Goal: Task Accomplishment & Management: Manage account settings

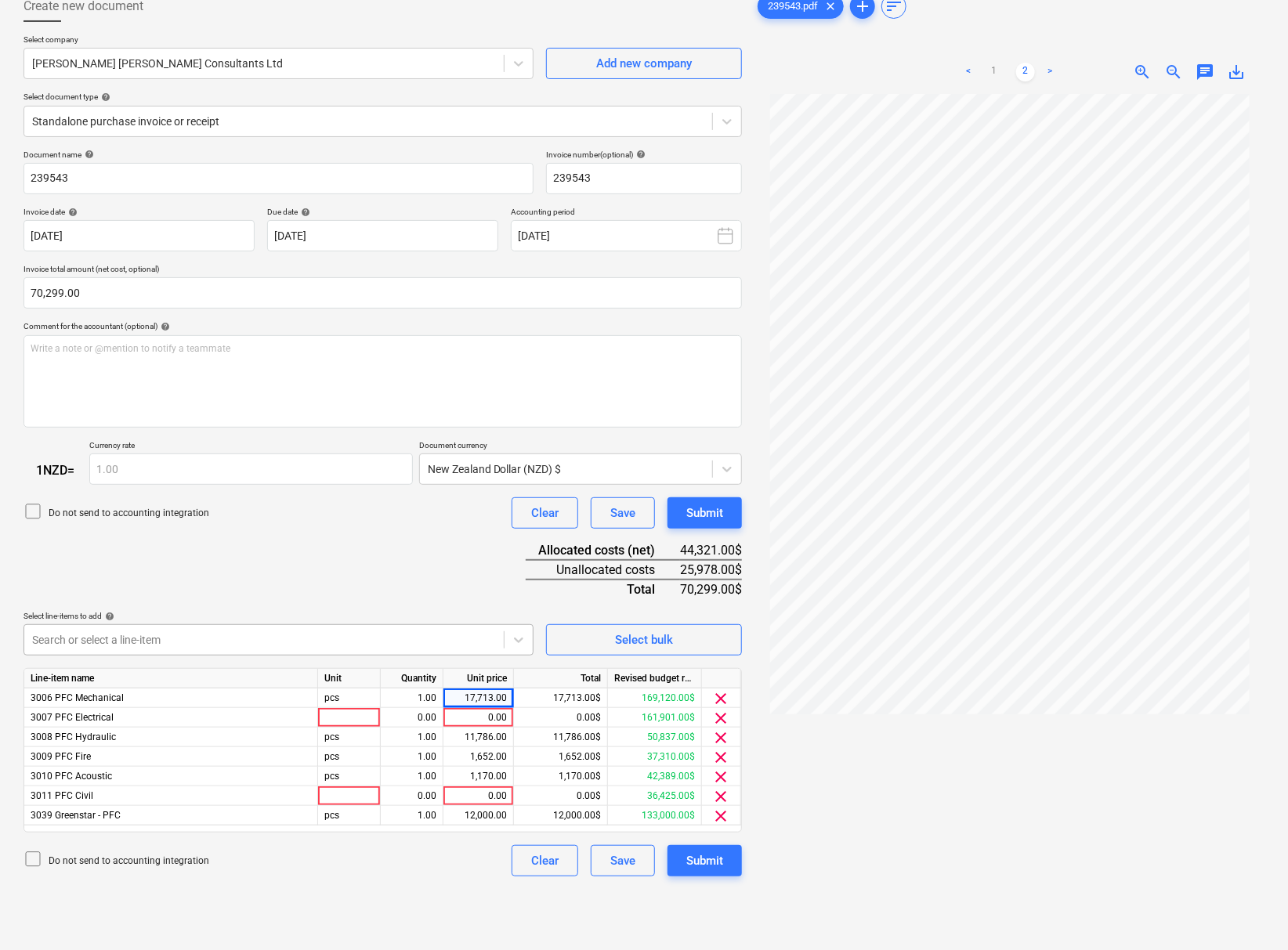
scroll to position [162, 0]
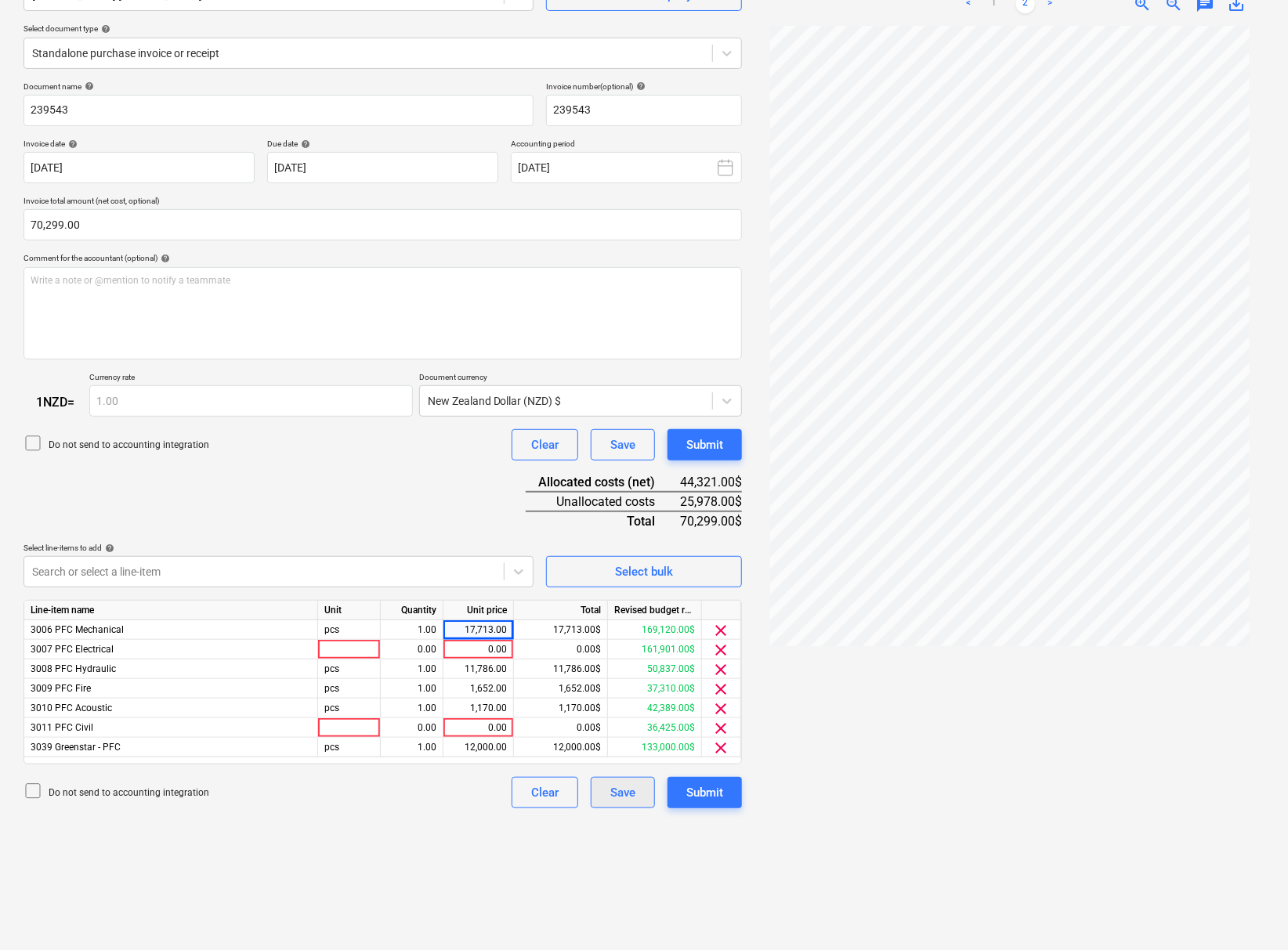
click at [610, 803] on div "Save" at bounding box center [622, 793] width 25 height 21
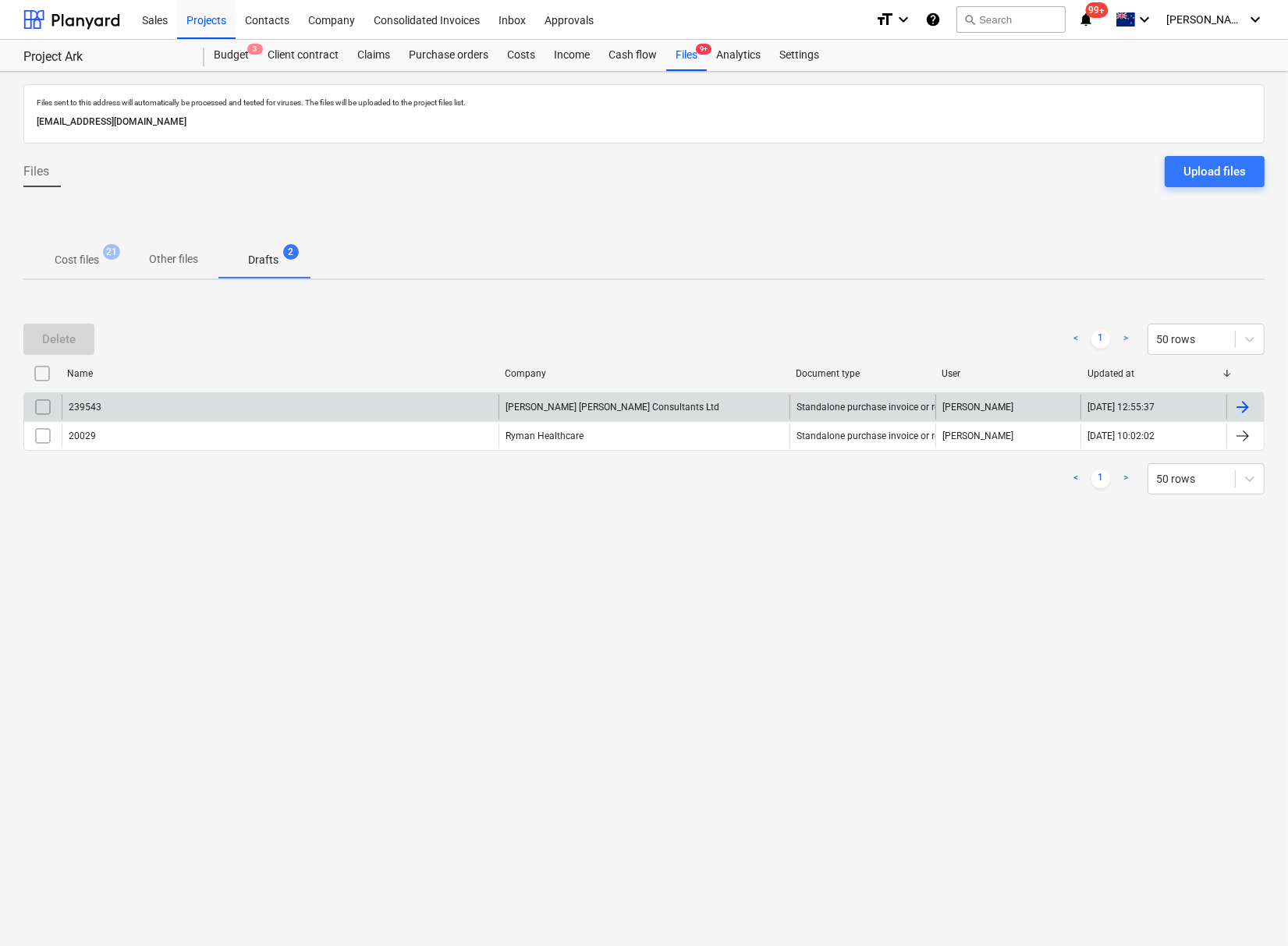
click at [546, 409] on div "[PERSON_NAME] [PERSON_NAME] Consultants Ltd" at bounding box center [644, 406] width 291 height 25
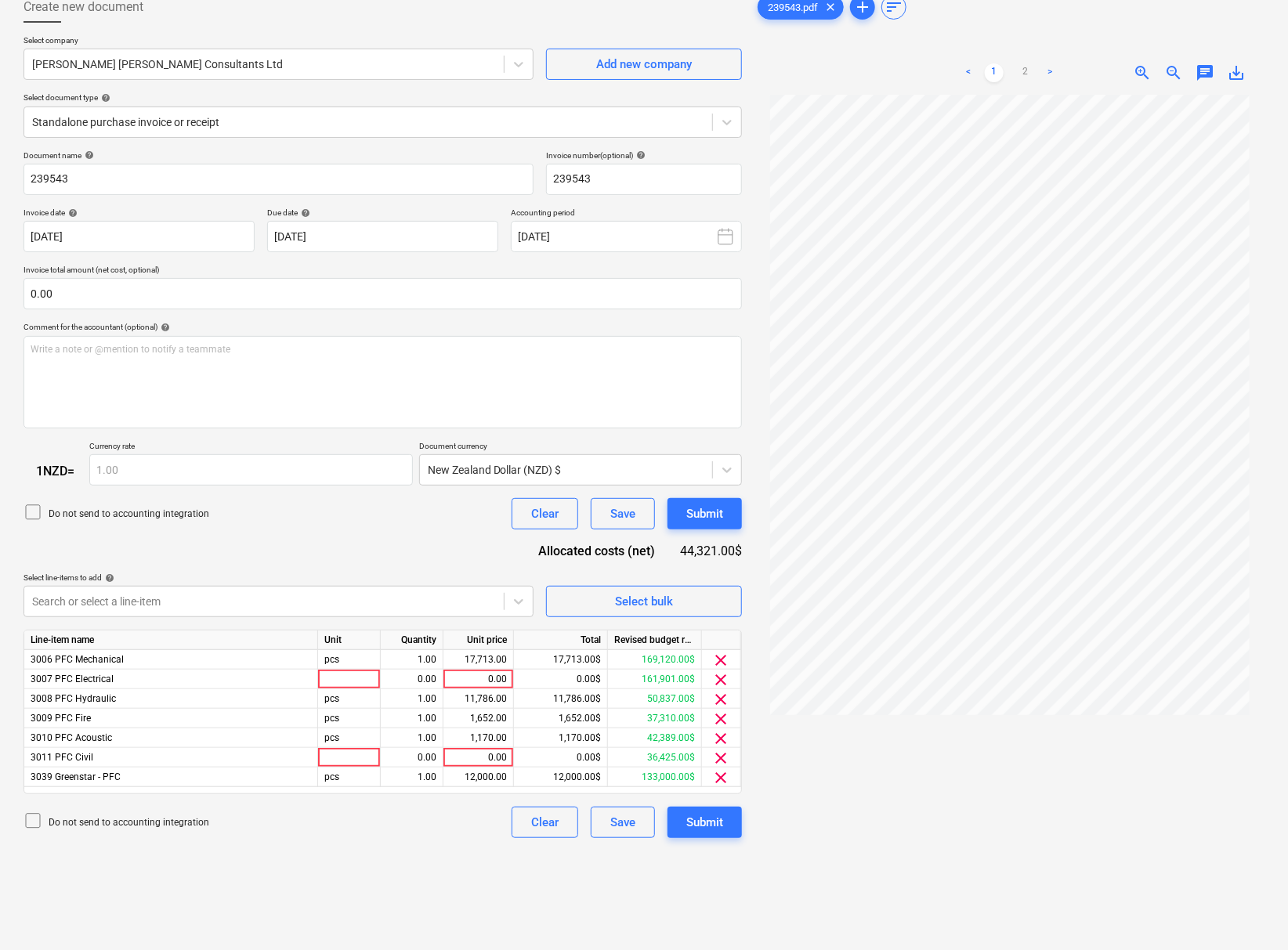
scroll to position [162, 0]
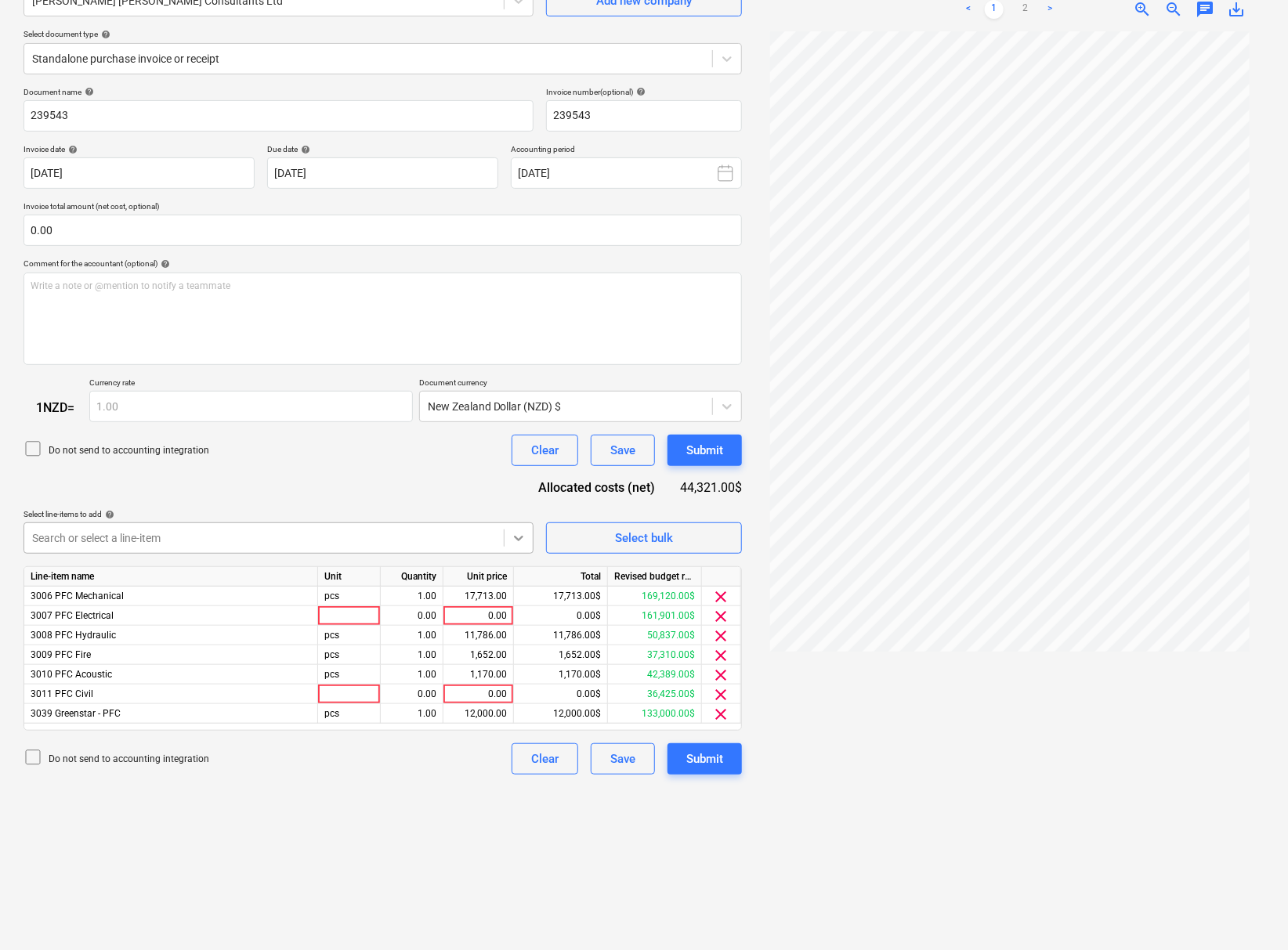
click at [519, 552] on div at bounding box center [519, 538] width 29 height 29
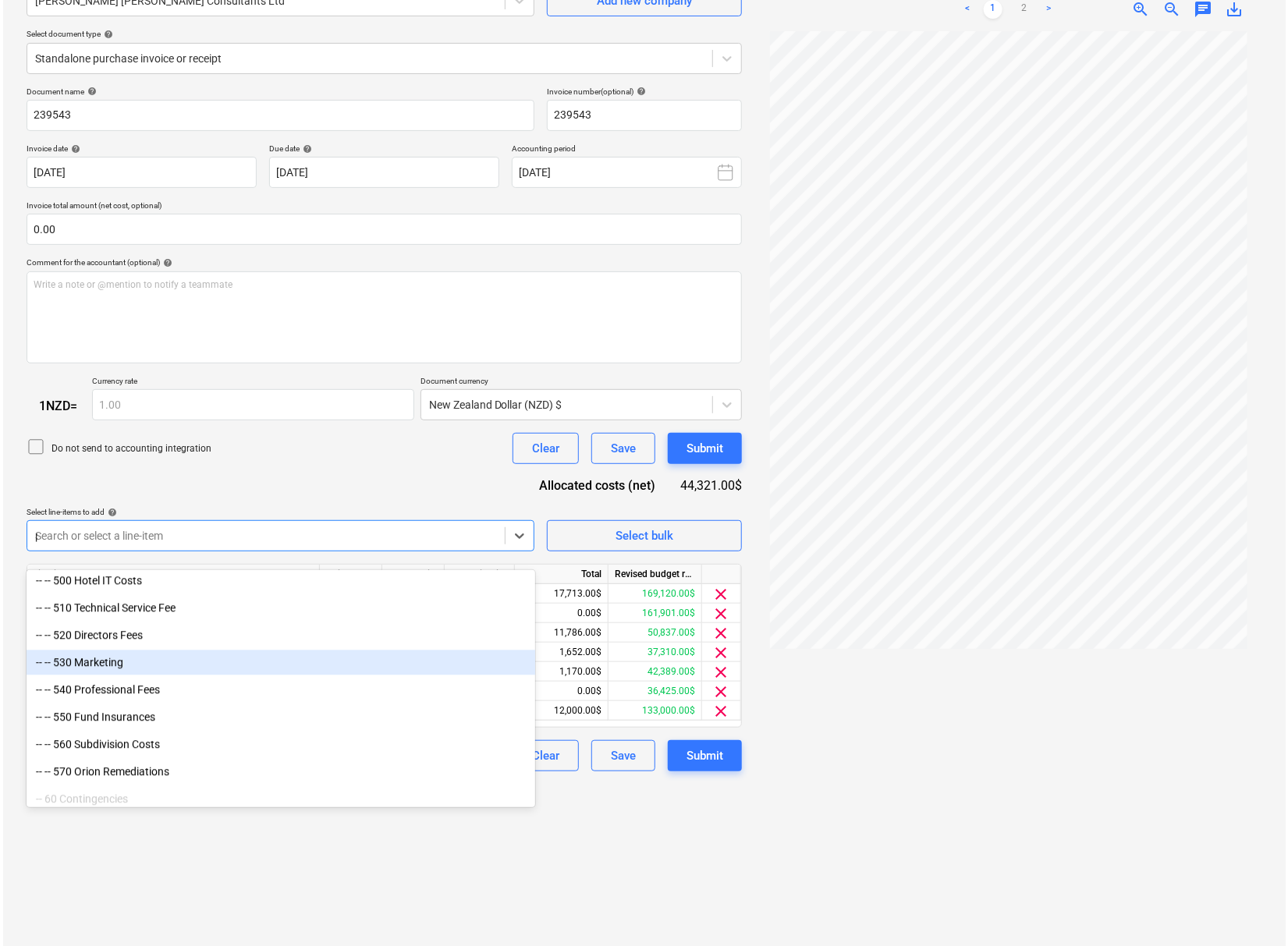
scroll to position [994, 0]
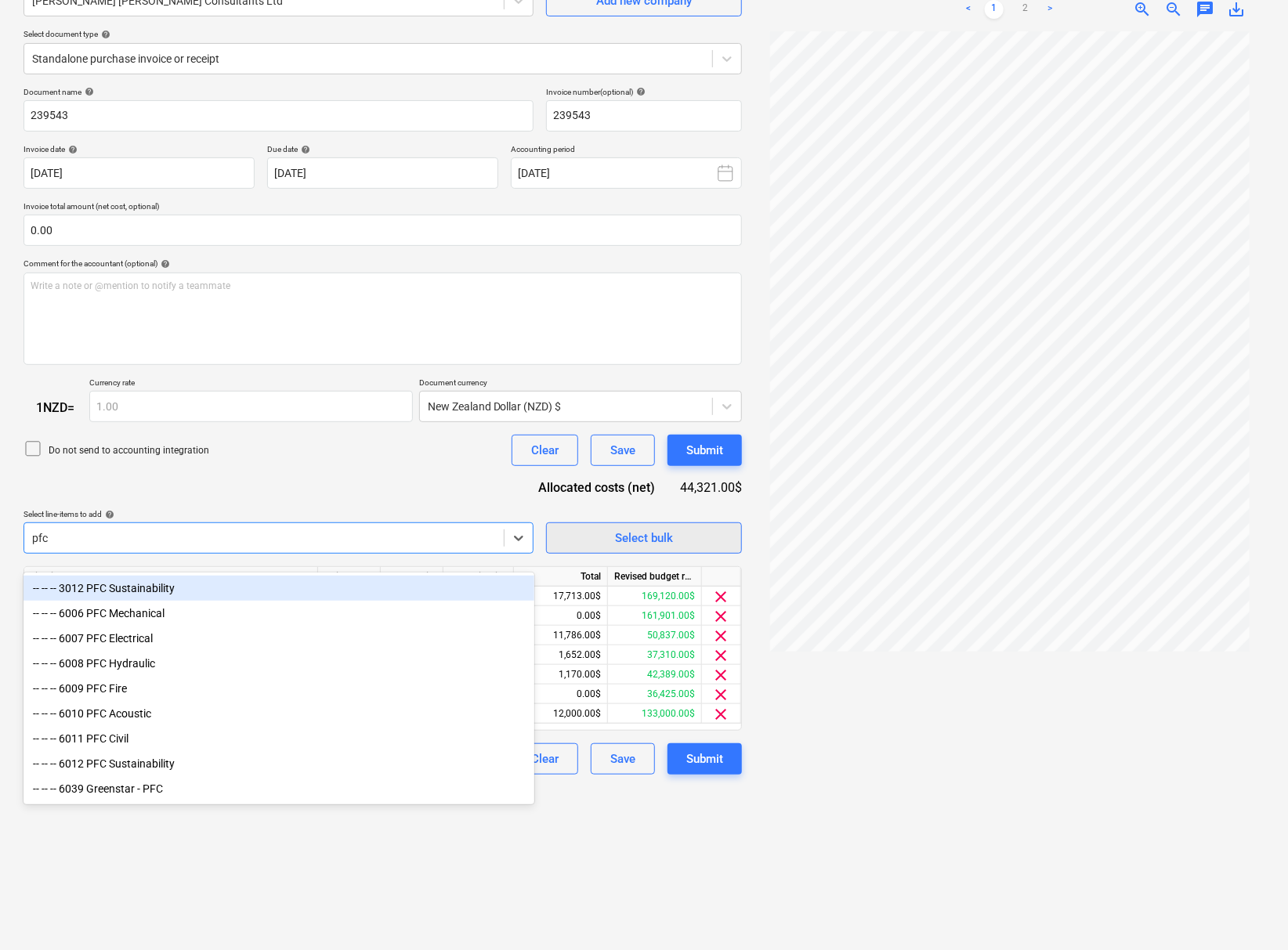
type input "pfc"
click at [573, 542] on span "Select bulk" at bounding box center [644, 538] width 157 height 21
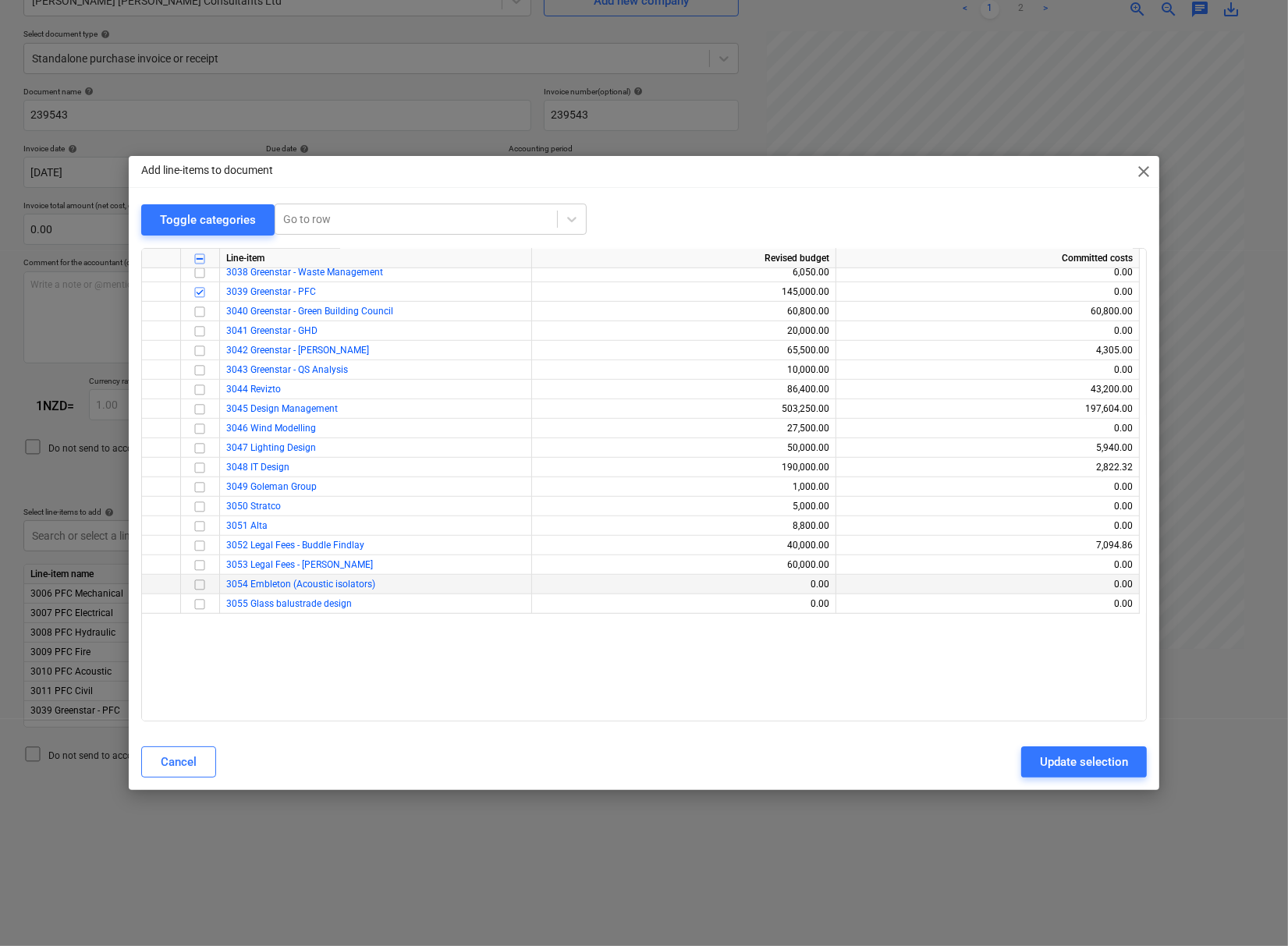
scroll to position [893, 0]
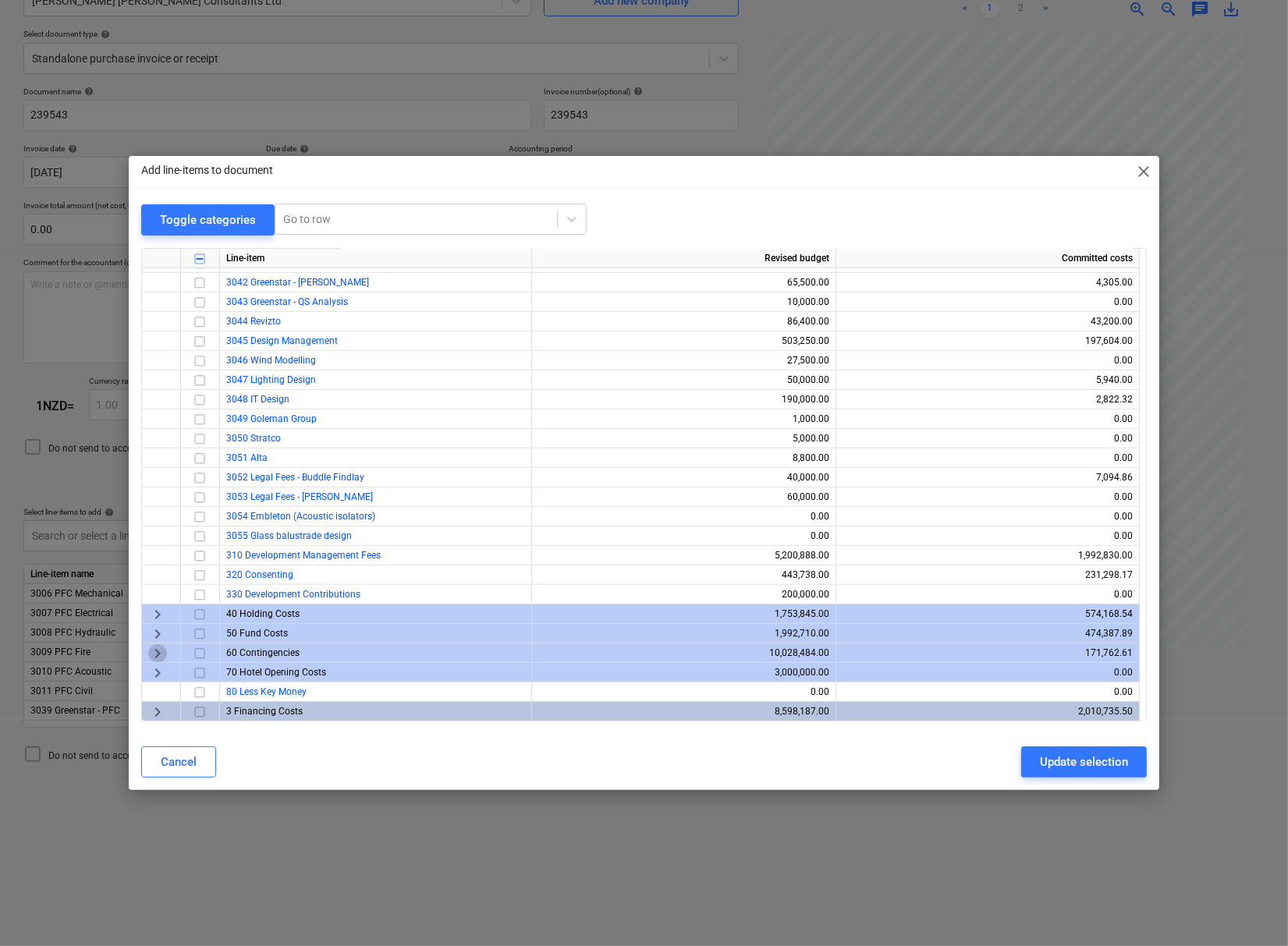
click at [159, 649] on span "keyboard_arrow_right" at bounding box center [157, 653] width 19 height 19
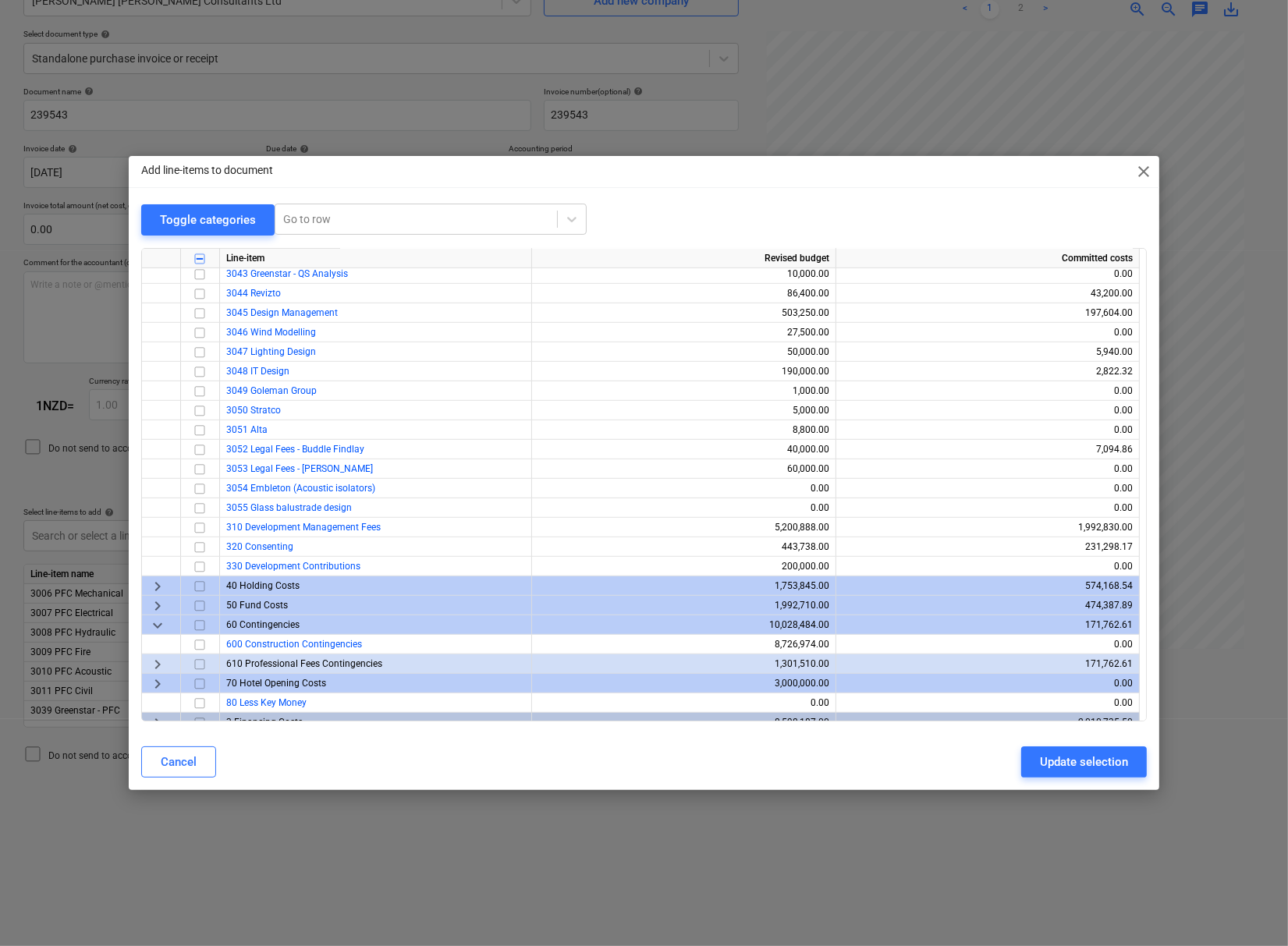
scroll to position [932, 0]
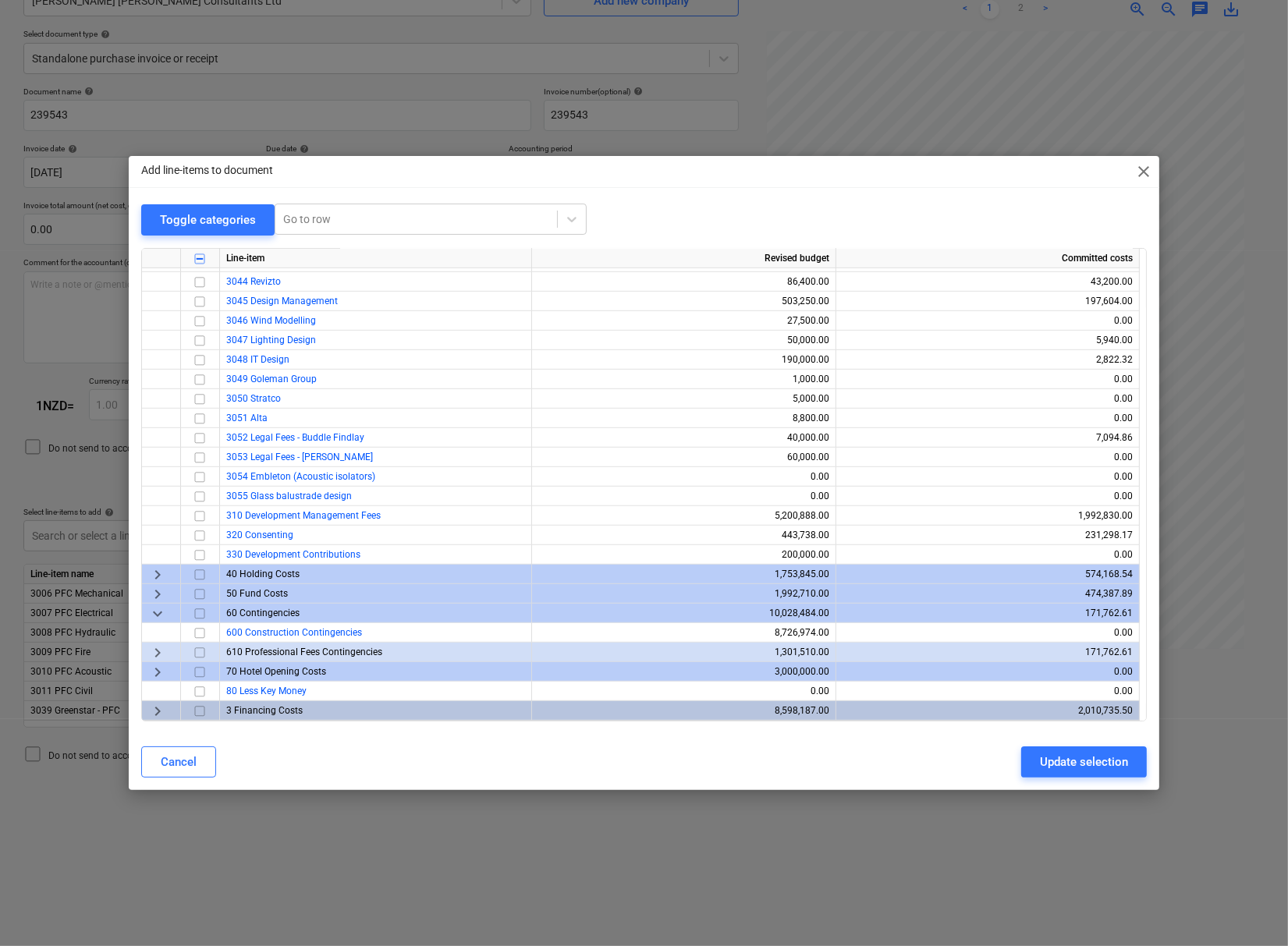
click at [156, 651] on span "keyboard_arrow_right" at bounding box center [157, 652] width 19 height 19
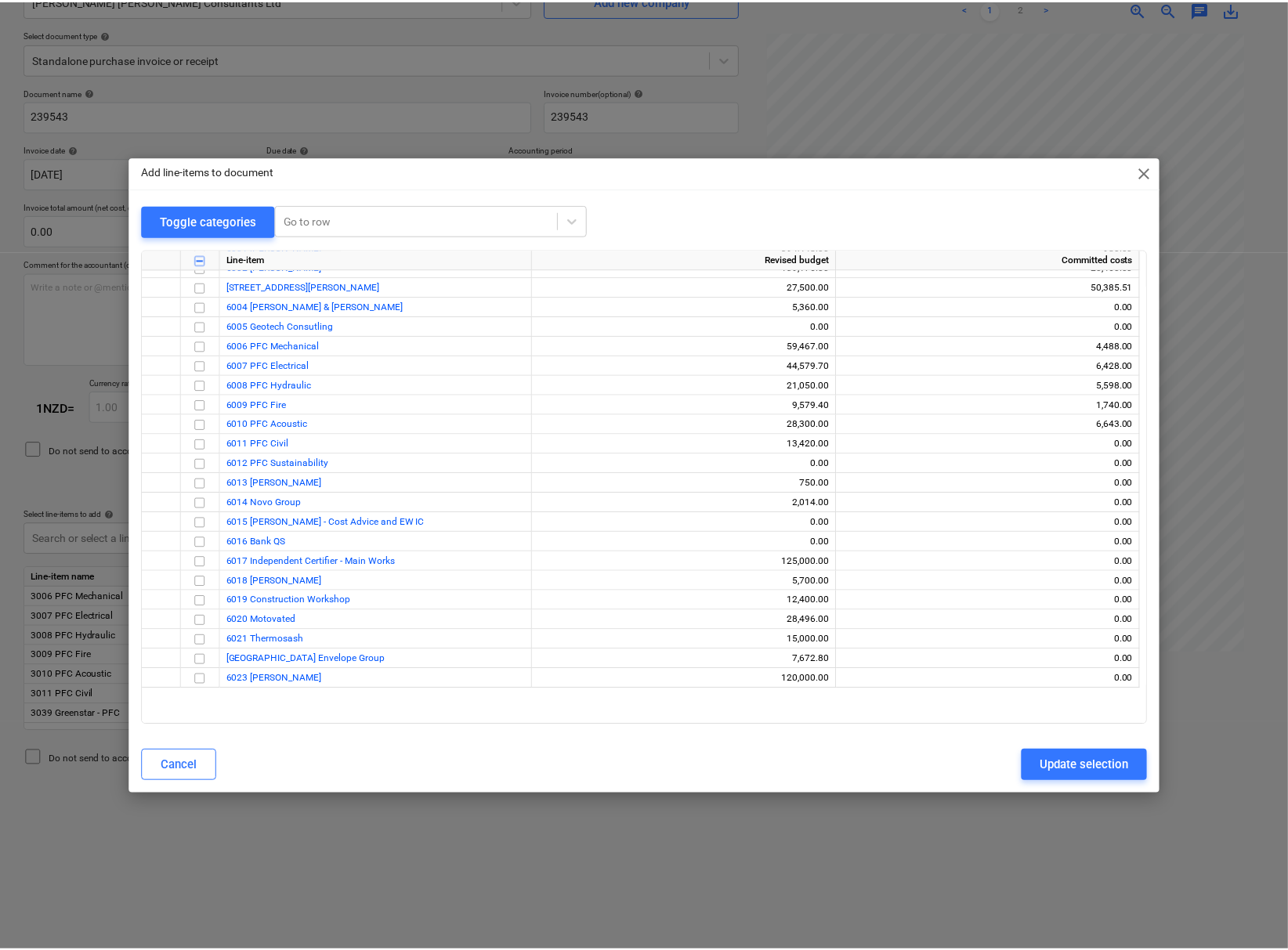
scroll to position [1371, 0]
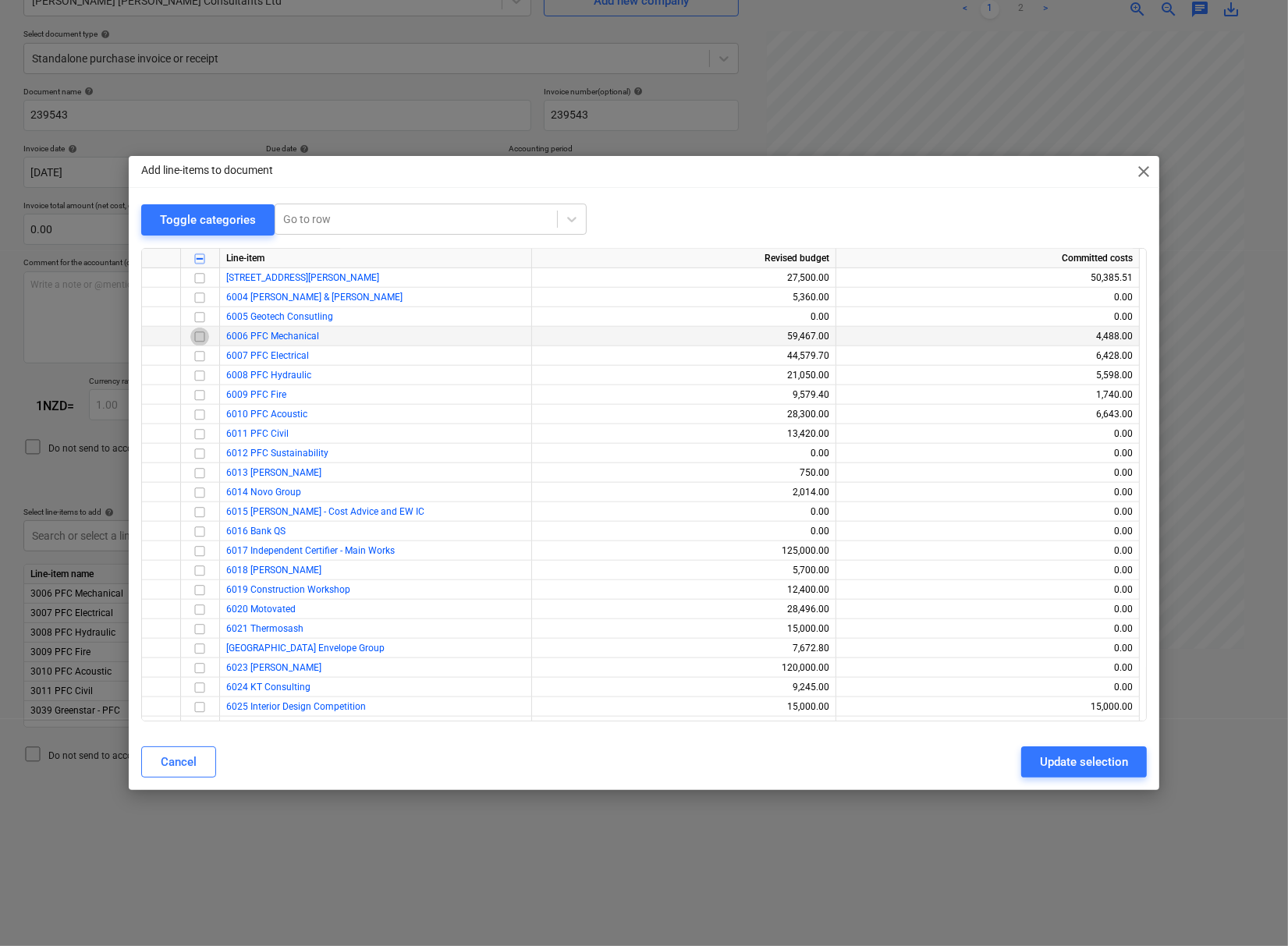
click at [198, 339] on input "checkbox" at bounding box center [200, 336] width 19 height 19
click at [200, 356] on input "checkbox" at bounding box center [200, 356] width 19 height 19
click at [199, 373] on input "checkbox" at bounding box center [200, 376] width 19 height 19
click at [199, 394] on input "checkbox" at bounding box center [200, 395] width 19 height 19
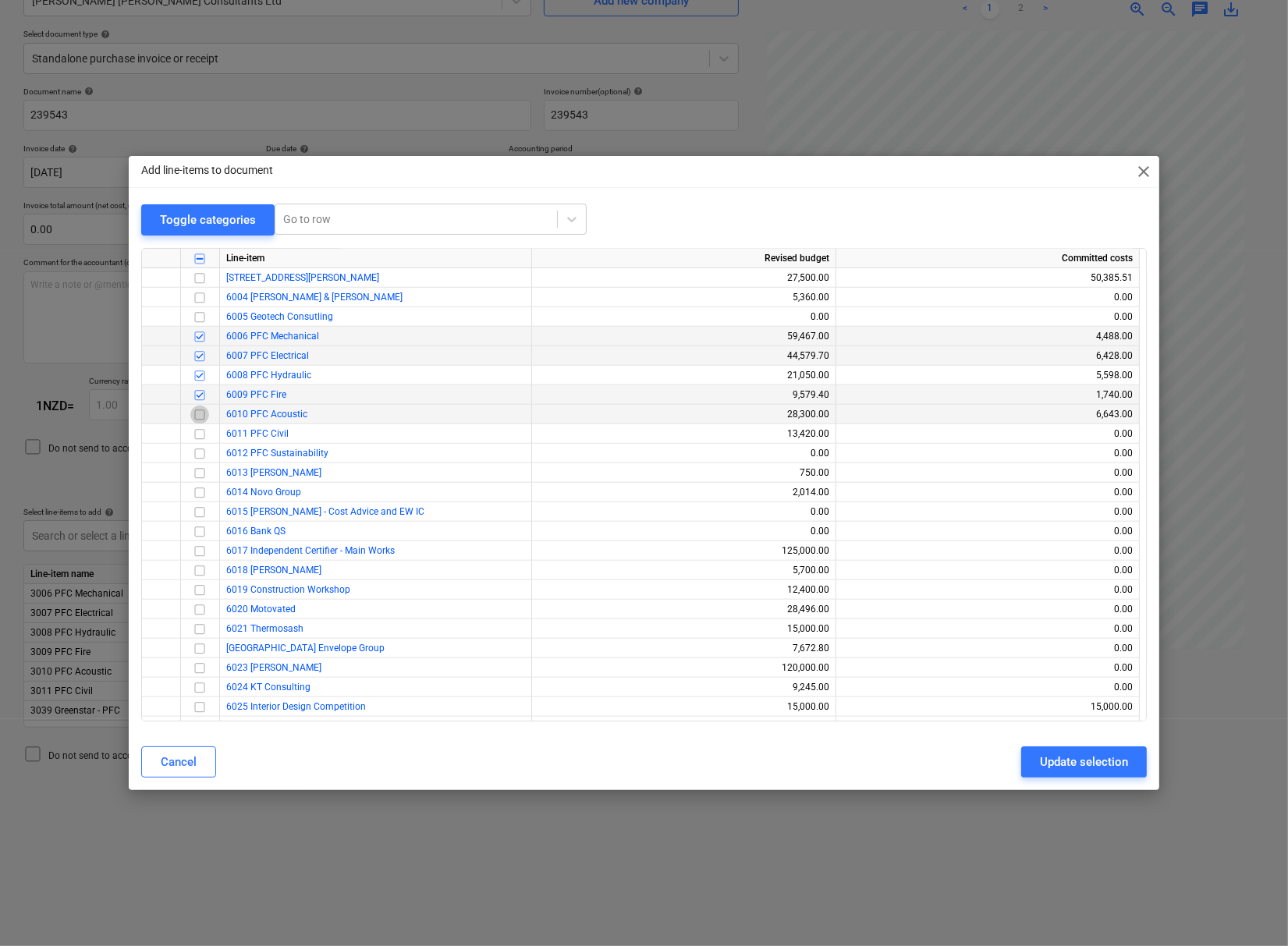
click at [198, 409] on input "checkbox" at bounding box center [200, 415] width 19 height 19
click at [198, 432] on input "checkbox" at bounding box center [200, 434] width 19 height 19
click at [1047, 764] on div "Update selection" at bounding box center [1083, 762] width 88 height 21
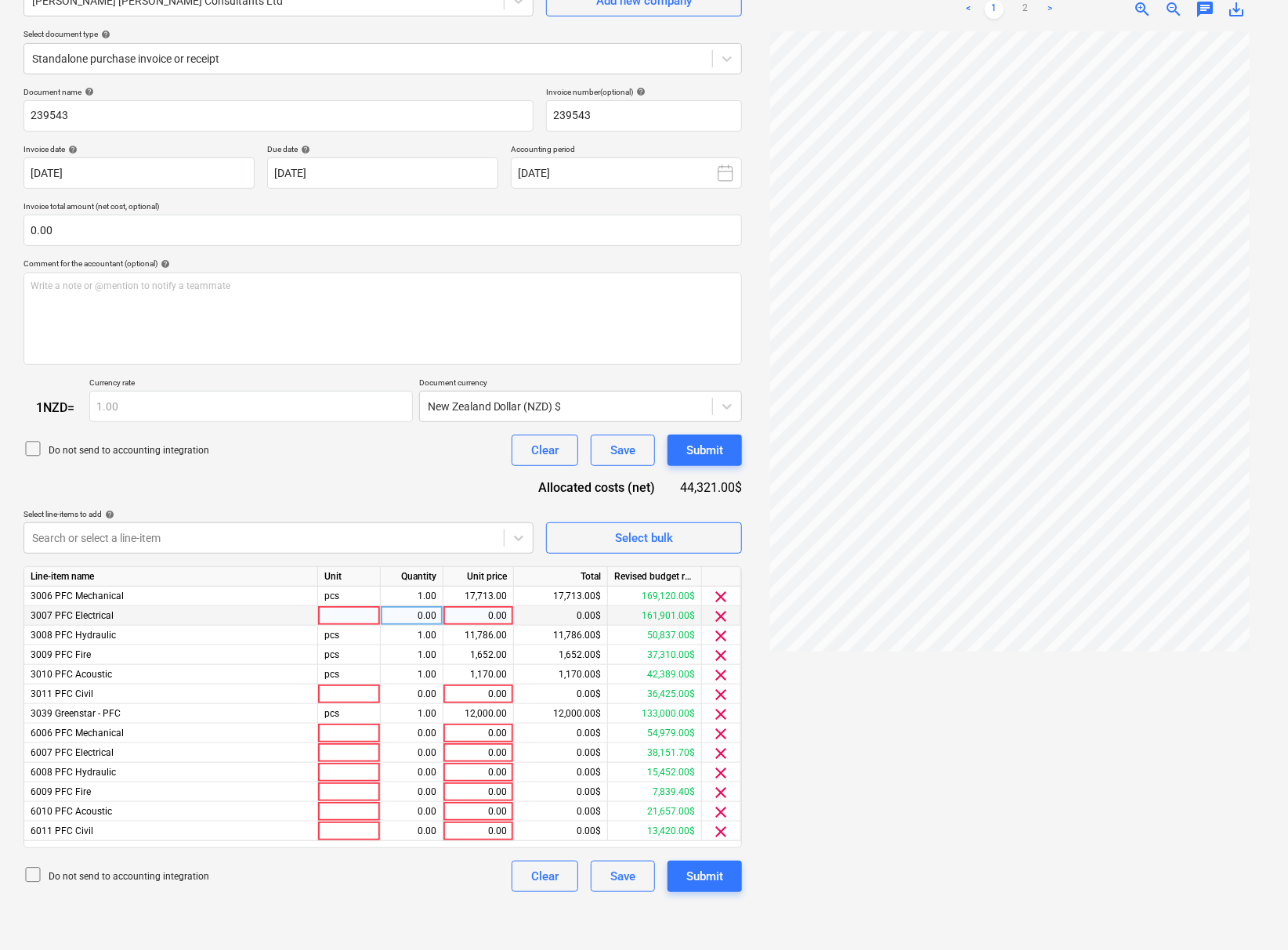
click at [353, 620] on div at bounding box center [349, 616] width 62 height 20
click at [470, 621] on div "0.00" at bounding box center [478, 616] width 57 height 20
click at [476, 606] on div "17,713.00" at bounding box center [478, 596] width 57 height 20
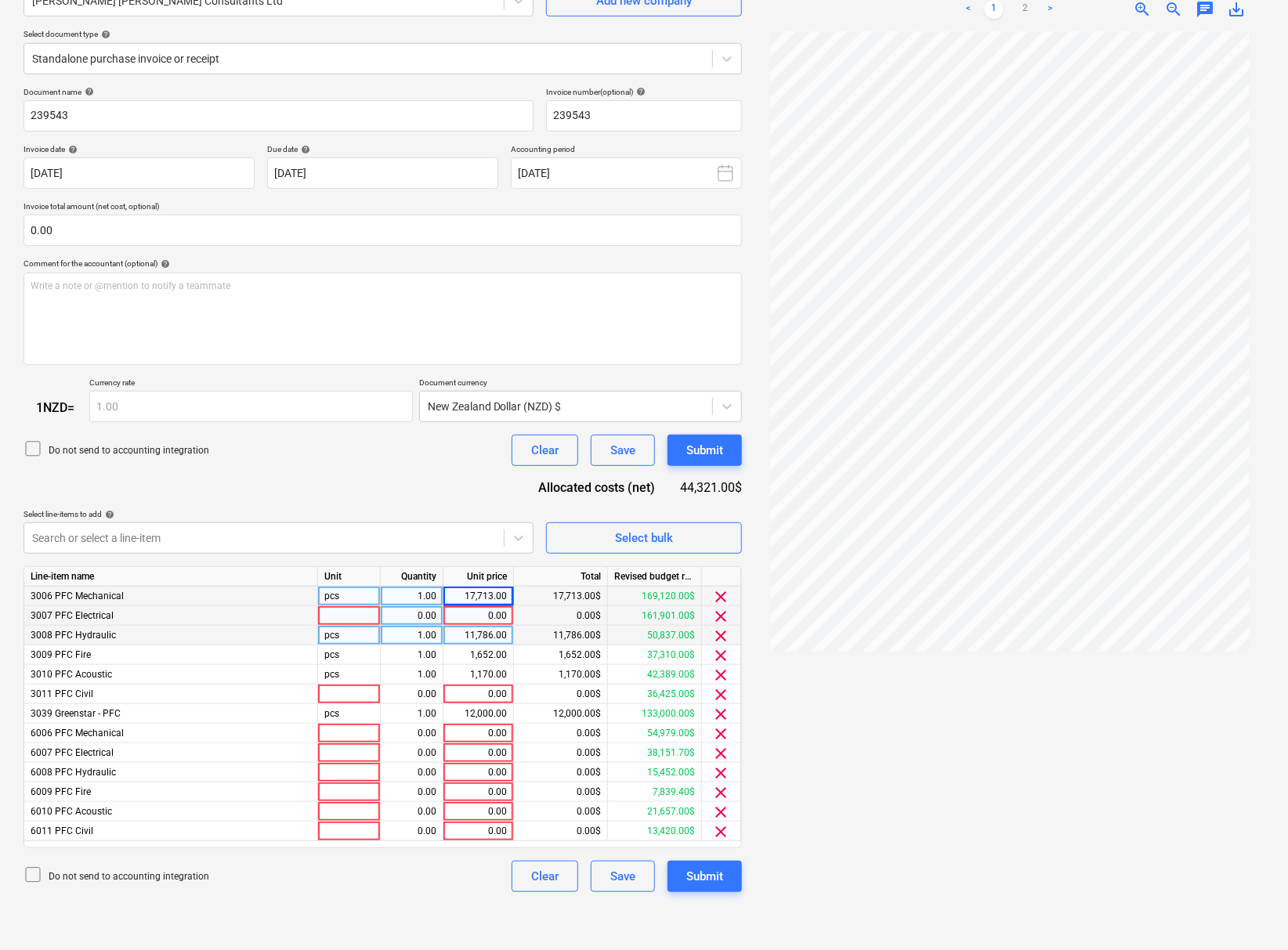
click at [474, 642] on div "11,786.00" at bounding box center [478, 636] width 57 height 20
click at [479, 661] on div "1,652.00" at bounding box center [478, 656] width 57 height 20
type input "0"
click at [484, 646] on div "11,786.00" at bounding box center [478, 636] width 57 height 20
type input "0"
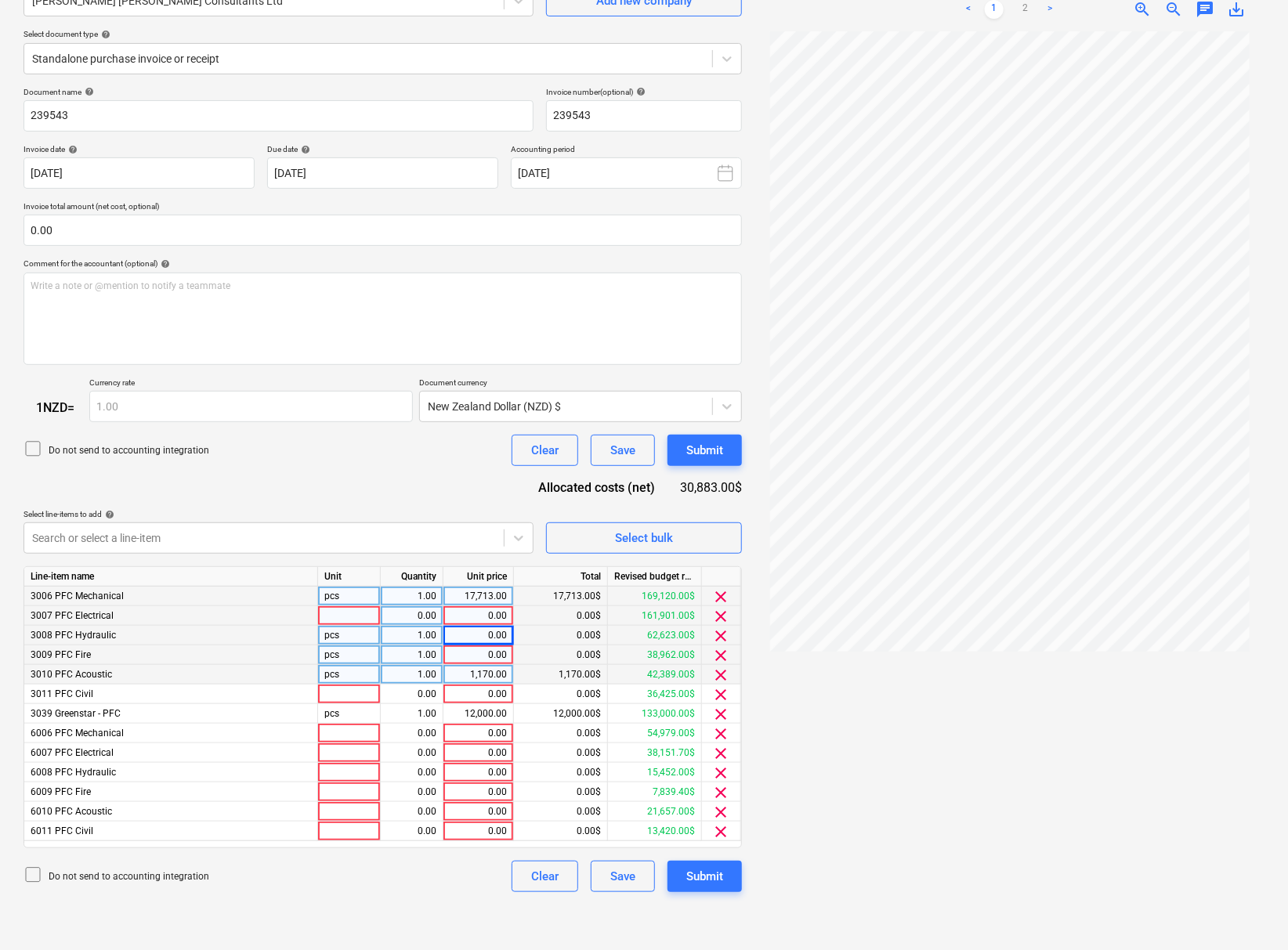
click at [481, 679] on div "1,170.00" at bounding box center [478, 675] width 57 height 20
type input "0"
click at [484, 698] on div "0.00" at bounding box center [478, 694] width 57 height 20
click at [483, 606] on div "17,713.00" at bounding box center [478, 596] width 57 height 20
type input "0"
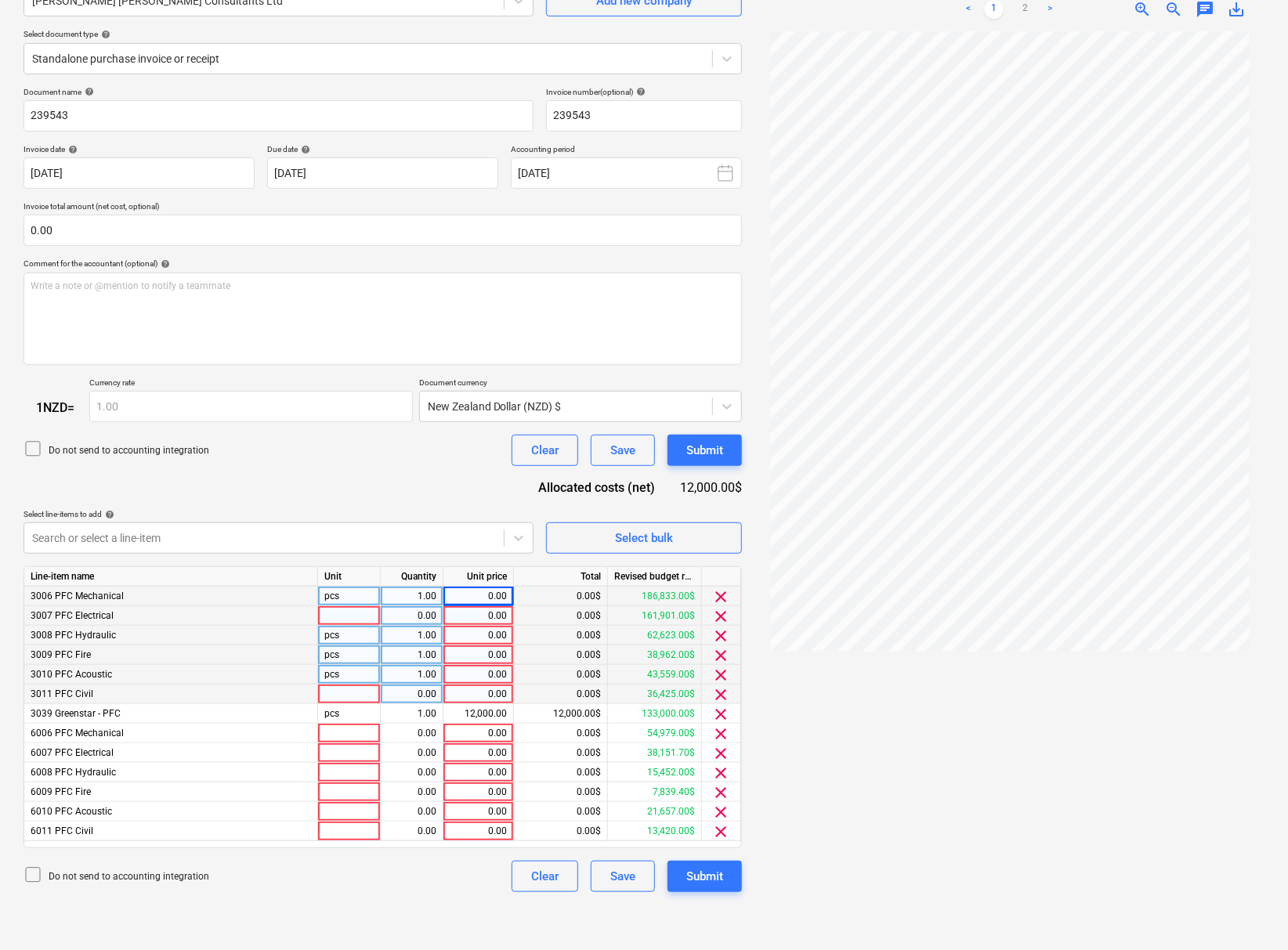
click at [487, 625] on div "0.00" at bounding box center [478, 616] width 57 height 20
click at [491, 604] on div "0.00" at bounding box center [478, 596] width 57 height 20
click at [358, 623] on div at bounding box center [349, 616] width 62 height 20
click at [424, 623] on div "0.00" at bounding box center [412, 616] width 49 height 20
click at [470, 624] on div "0.00" at bounding box center [478, 616] width 57 height 20
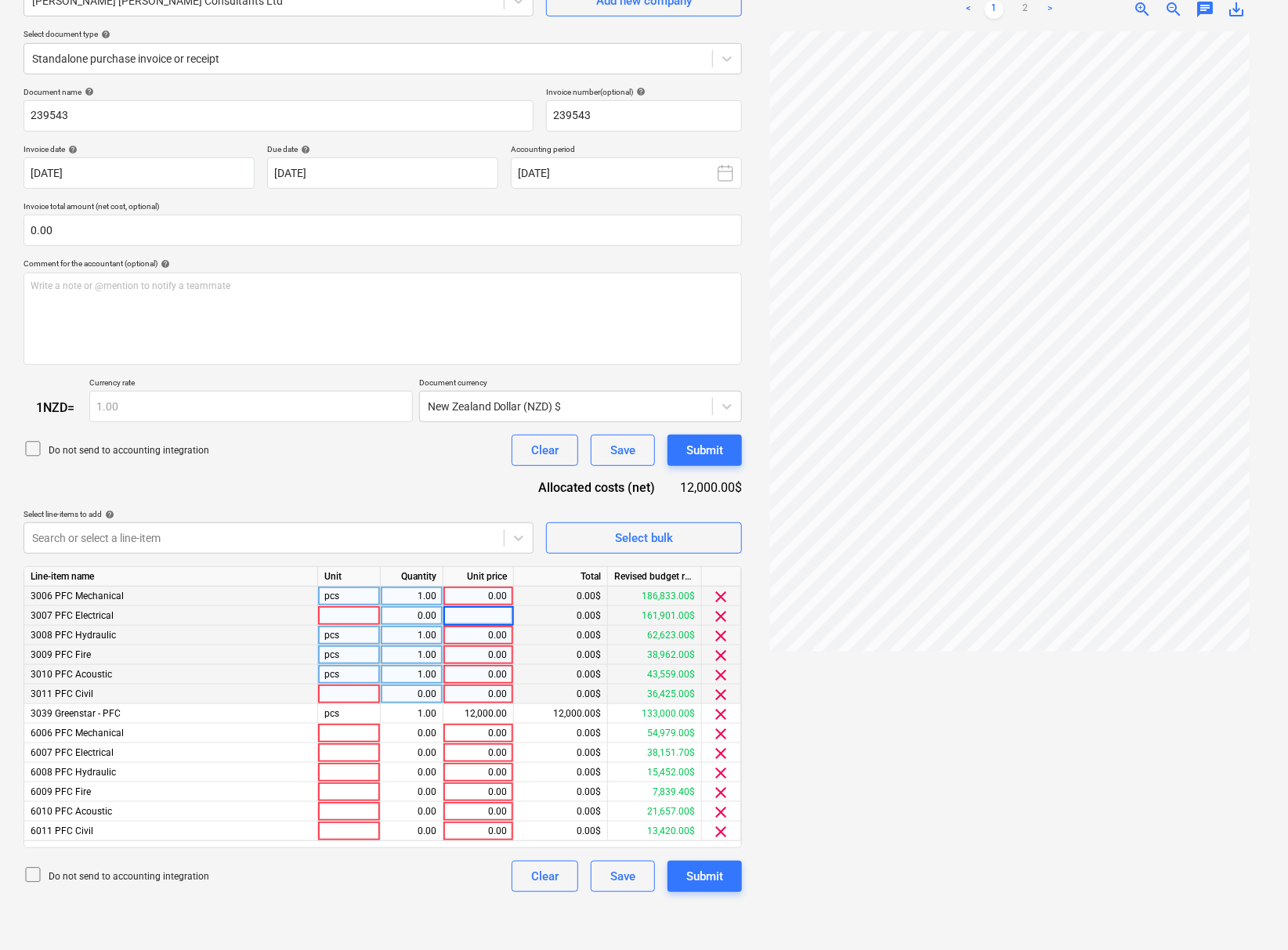
click at [475, 684] on div "0.00" at bounding box center [478, 675] width 57 height 20
type input "500"
click at [489, 660] on div "0.00" at bounding box center [478, 656] width 57 height 20
click at [485, 813] on div "0.00" at bounding box center [478, 812] width 57 height 20
type input "6"
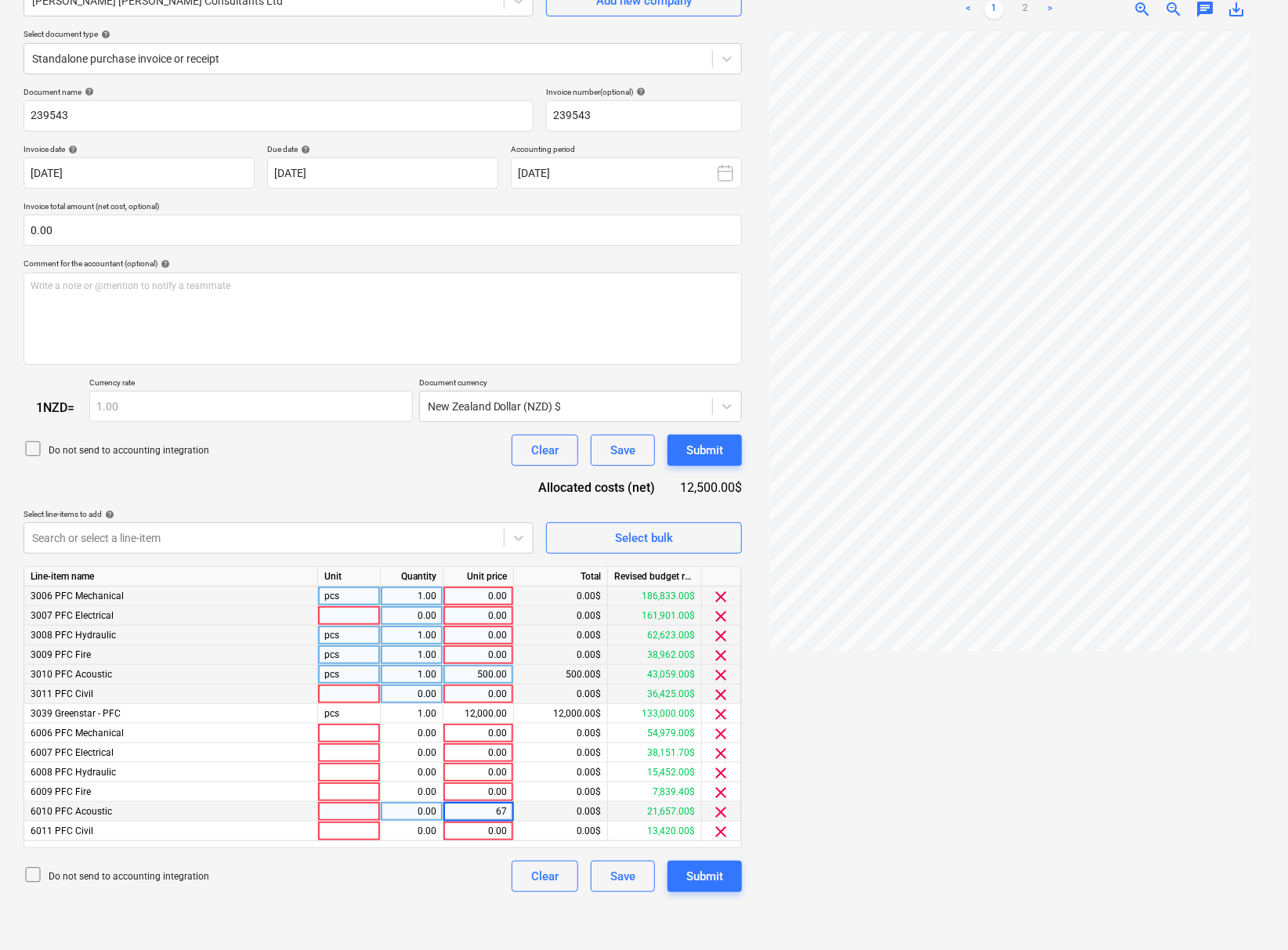
type input "670"
click at [484, 798] on div "0.00" at bounding box center [478, 793] width 57 height 20
click at [482, 664] on div "0.00" at bounding box center [478, 656] width 57 height 20
type input "500"
click at [502, 802] on div "0.00" at bounding box center [478, 793] width 57 height 20
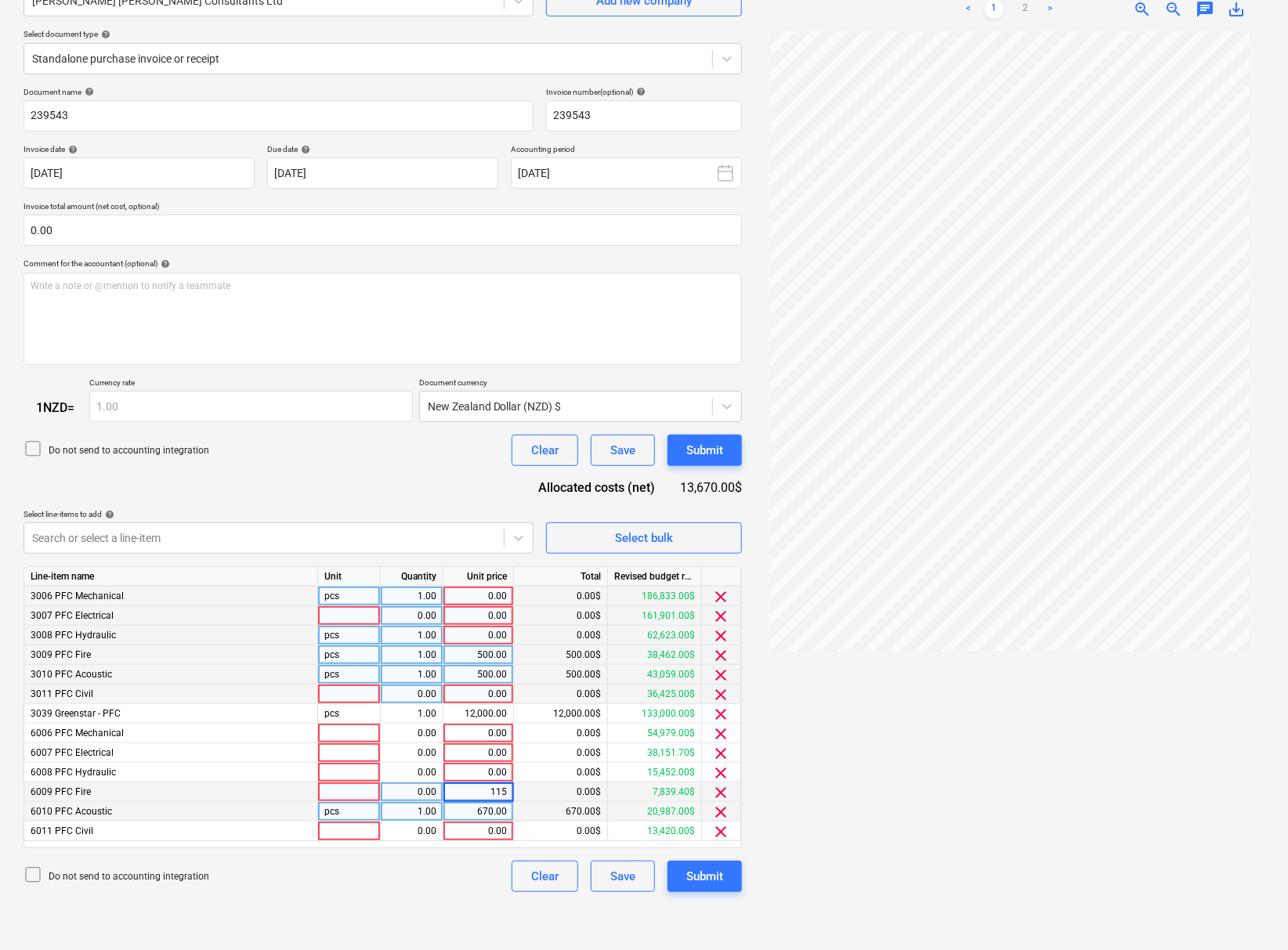
type input "1152"
click at [499, 777] on div "0.00" at bounding box center [478, 773] width 57 height 20
click at [491, 641] on div "0.00" at bounding box center [478, 636] width 57 height 20
type input "10374"
click at [535, 646] on div "0.00$" at bounding box center [560, 636] width 94 height 20
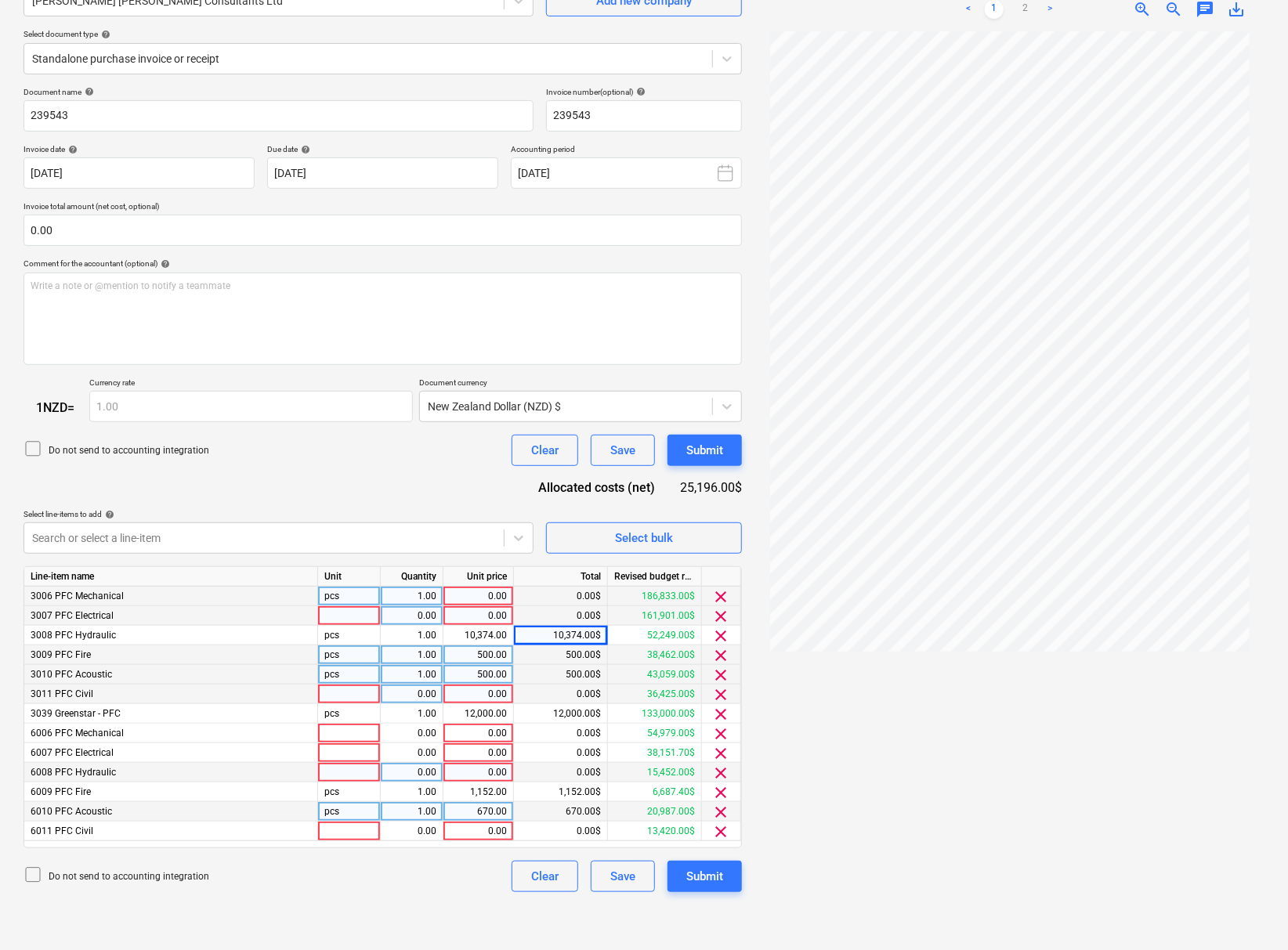
click at [464, 777] on div "0.00" at bounding box center [478, 773] width 57 height 20
type input "1412"
click at [472, 755] on div "0.00" at bounding box center [478, 753] width 57 height 20
click at [481, 602] on div "0.00" at bounding box center [478, 596] width 57 height 20
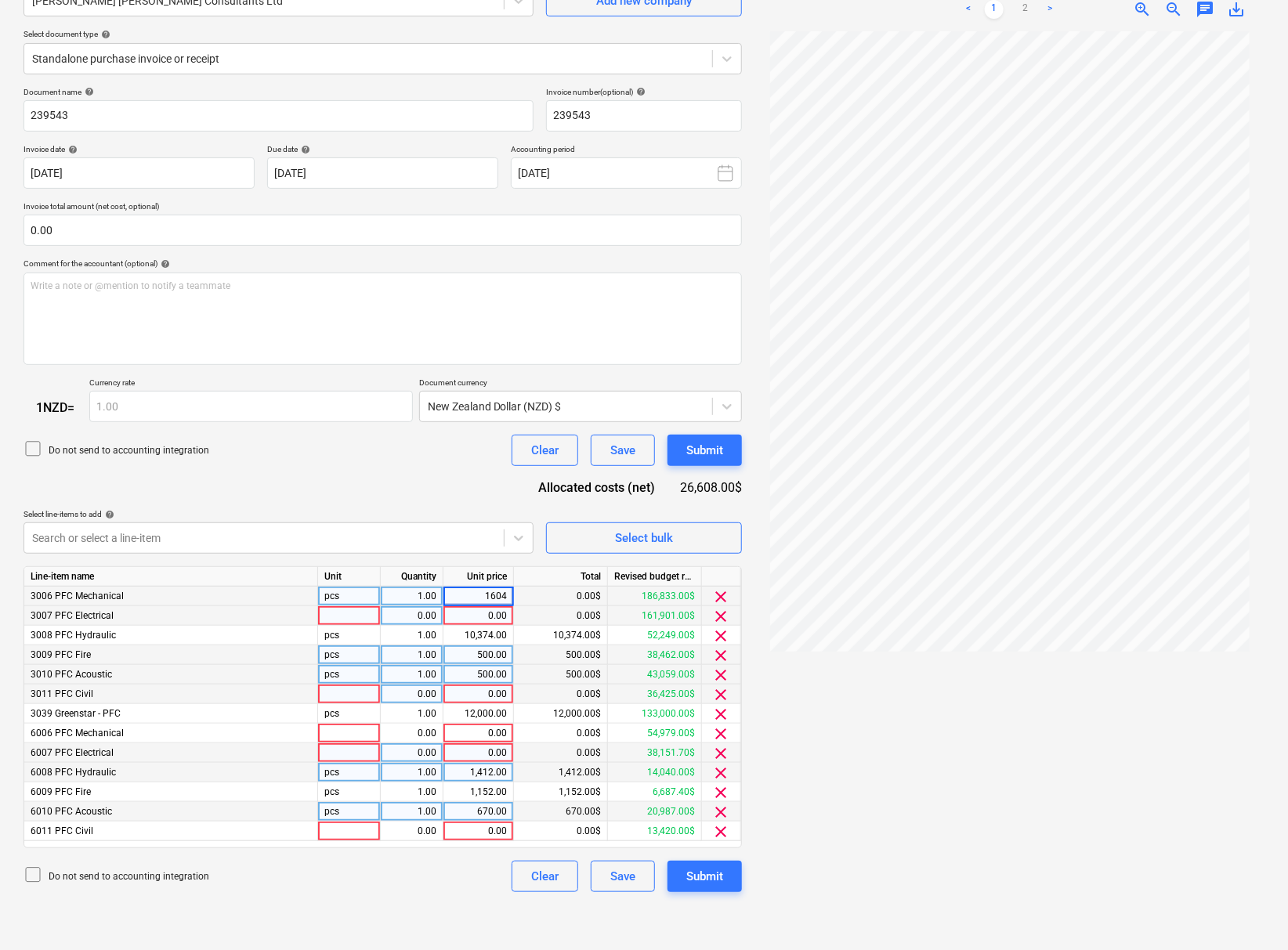
type input "16044"
click at [473, 620] on div "0.00" at bounding box center [478, 616] width 57 height 20
click at [494, 744] on div "0.00" at bounding box center [478, 734] width 57 height 20
type input "1669"
click at [468, 699] on div "0.00" at bounding box center [478, 694] width 57 height 20
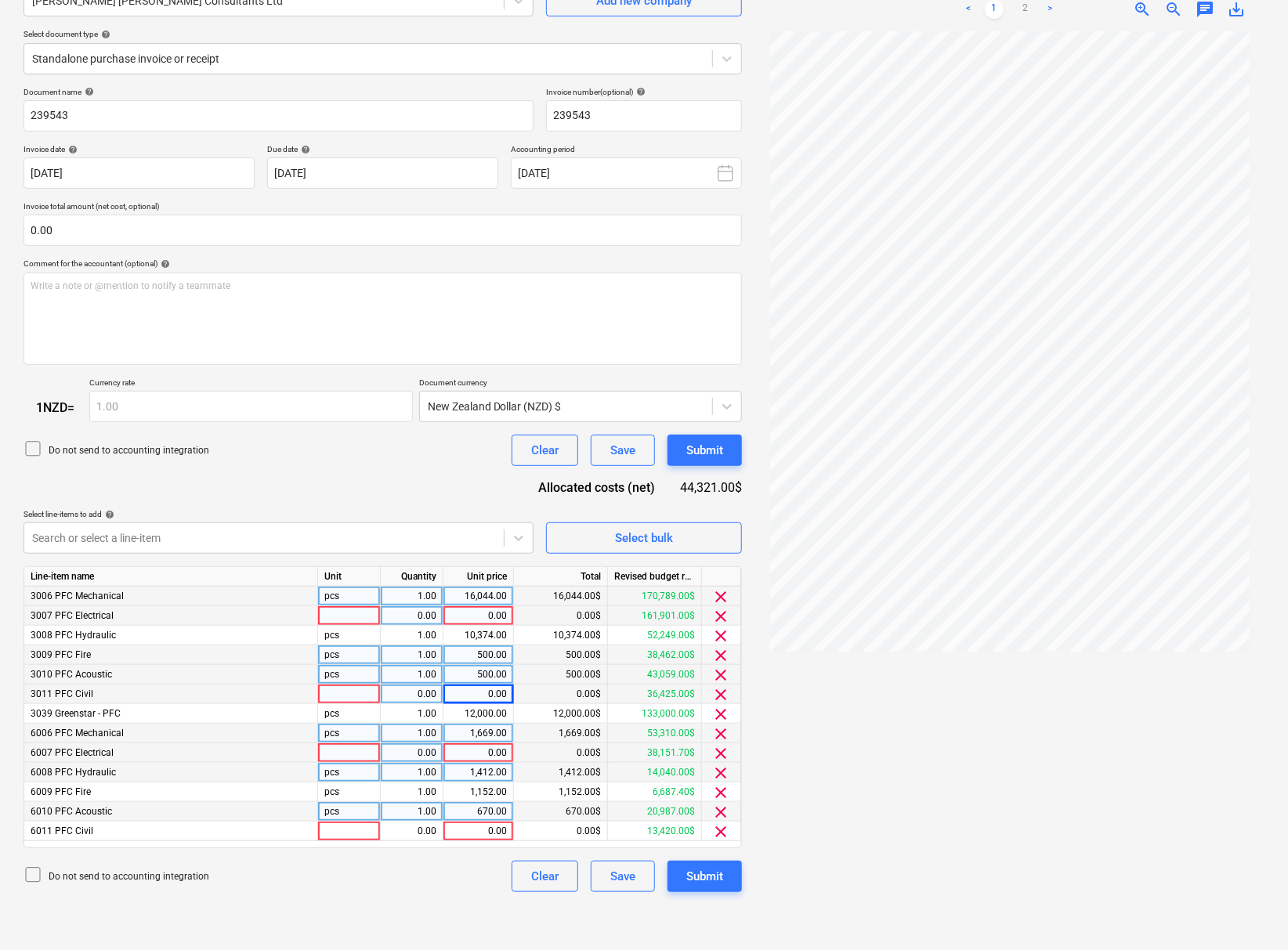
click at [472, 626] on div "0.00" at bounding box center [478, 616] width 57 height 20
type input "15676"
click at [471, 642] on div "10,374.00" at bounding box center [478, 636] width 57 height 20
click at [488, 763] on div "0.00" at bounding box center [478, 753] width 57 height 20
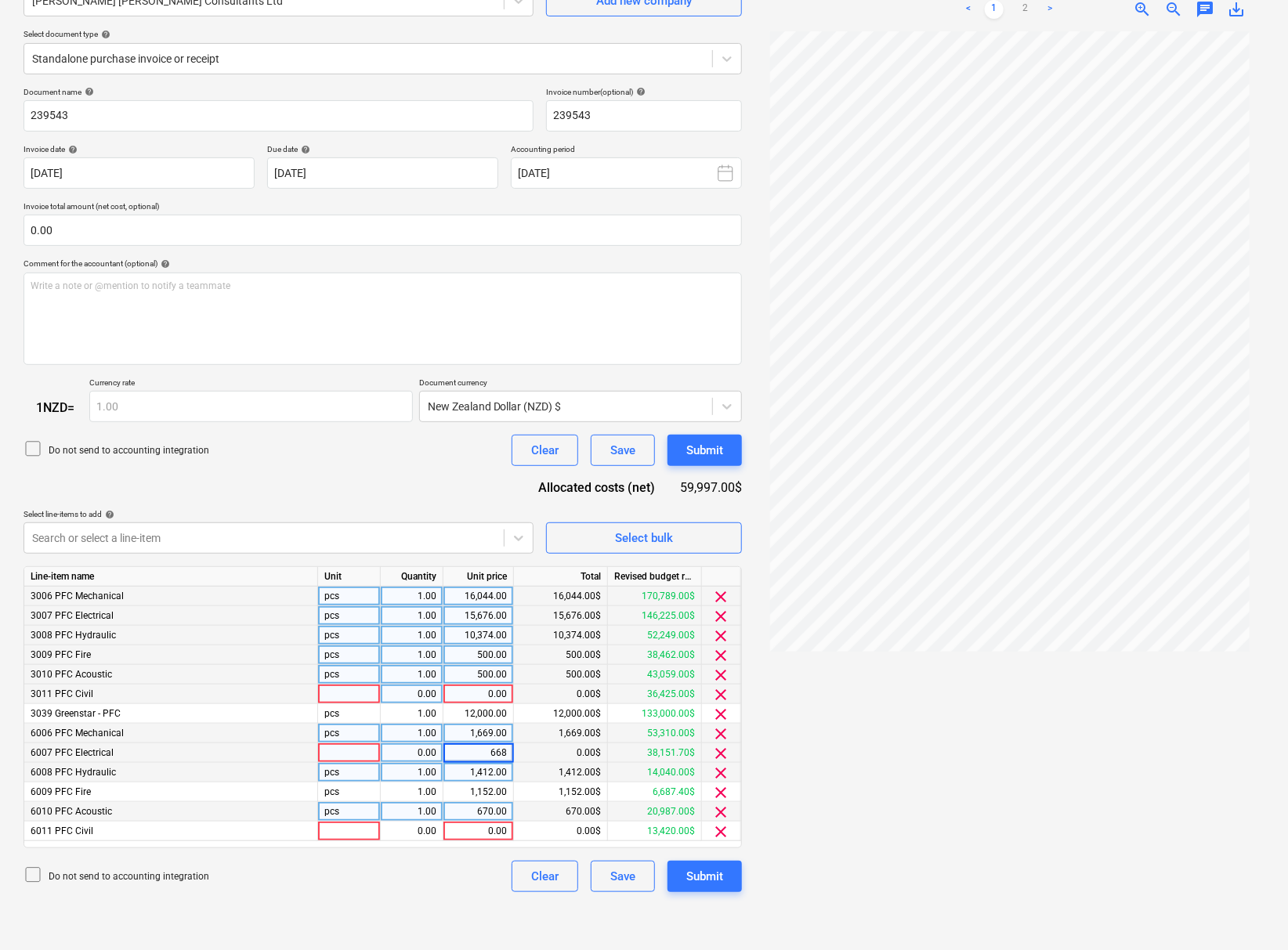
type input "6682"
click at [492, 724] on div "12,000.00" at bounding box center [478, 714] width 57 height 20
click at [483, 695] on div "0.00" at bounding box center [478, 694] width 57 height 20
type input "3620"
click at [482, 715] on div "12,000.00" at bounding box center [478, 714] width 57 height 20
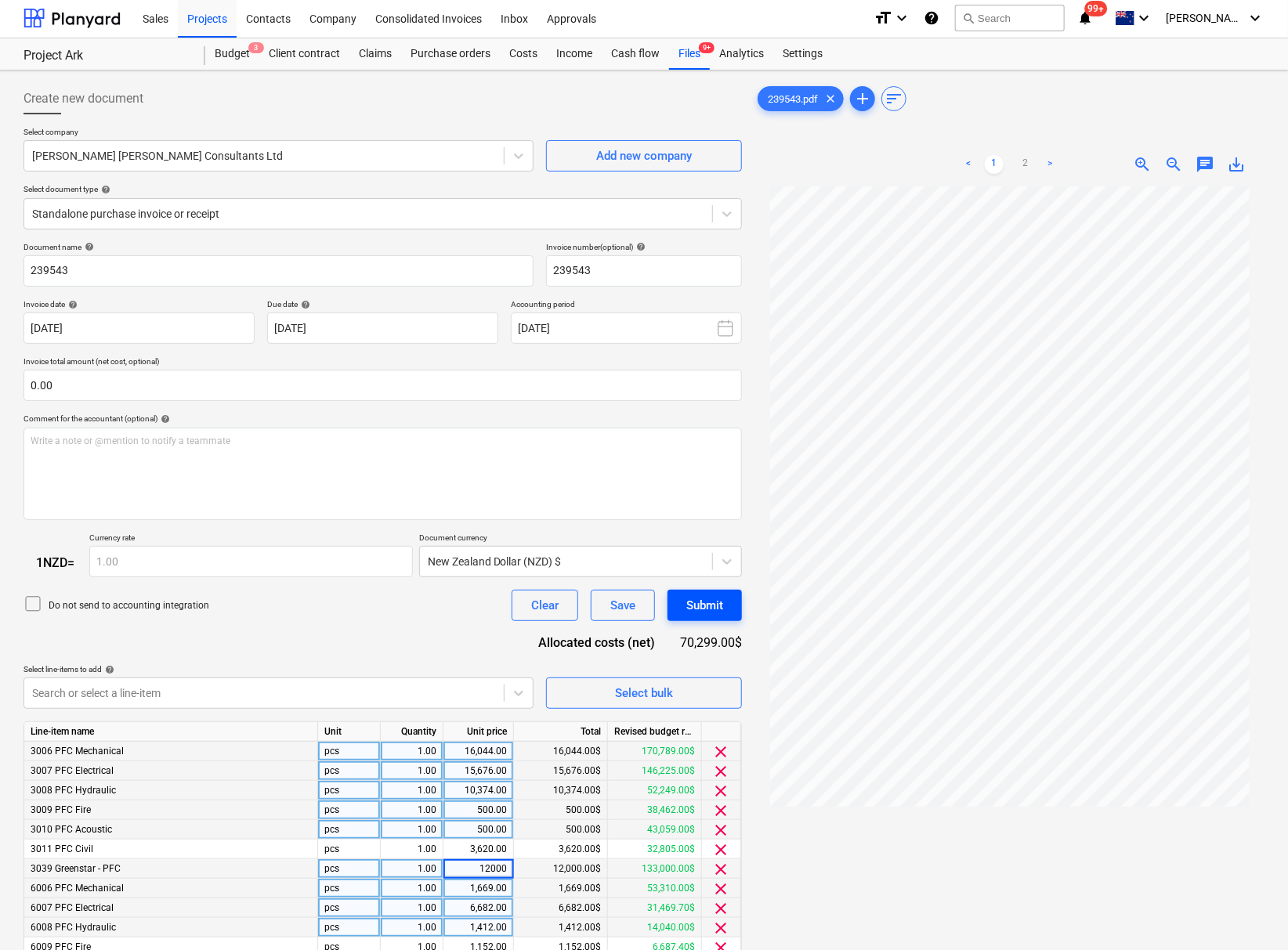
scroll to position [0, 0]
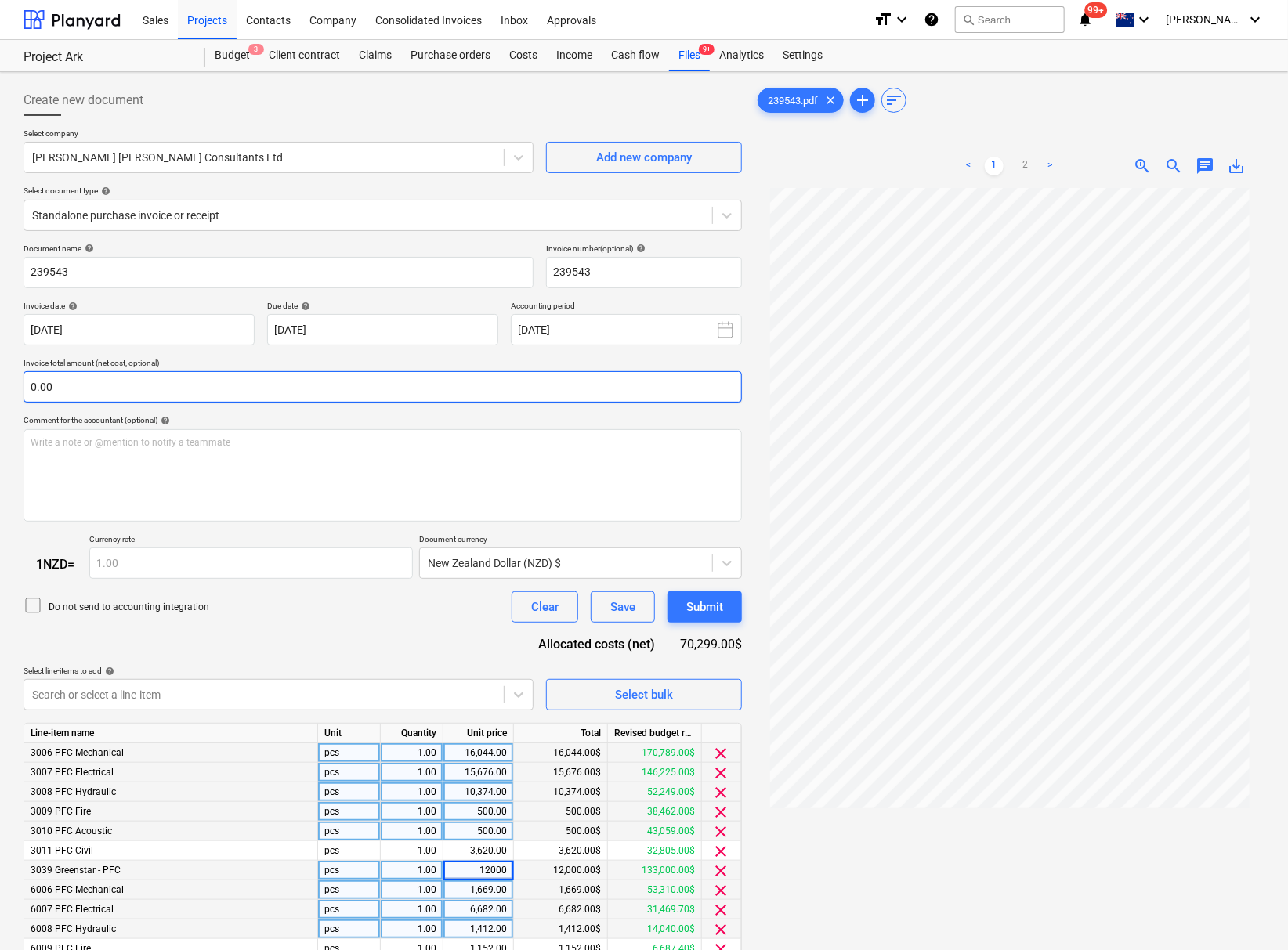
click at [134, 388] on input "0.00" at bounding box center [382, 387] width 718 height 32
type input "70299"
click at [134, 388] on input "0.00" at bounding box center [382, 387] width 718 height 32
click at [480, 881] on div "70,299.00" at bounding box center [478, 871] width 57 height 20
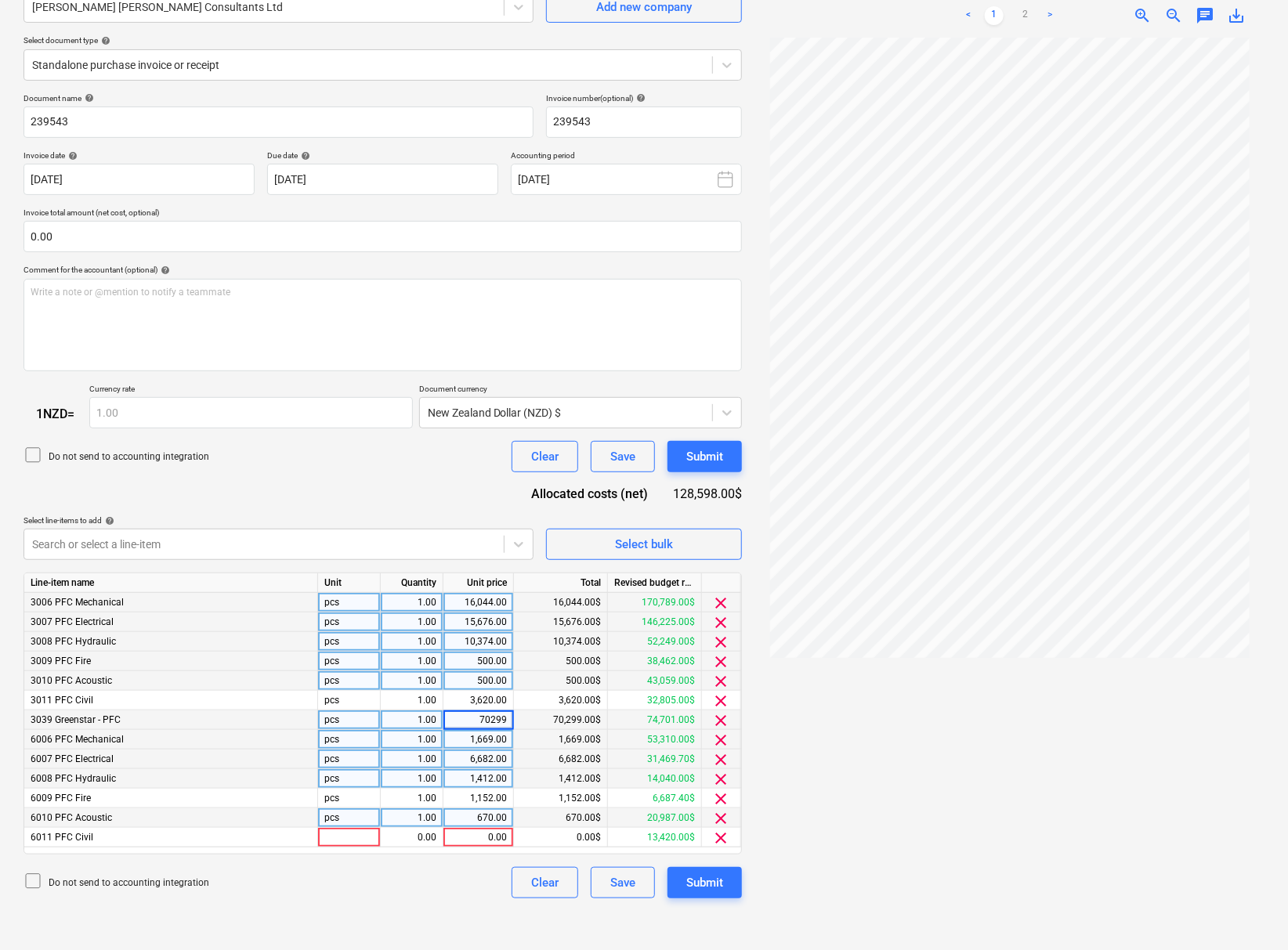
scroll to position [162, 0]
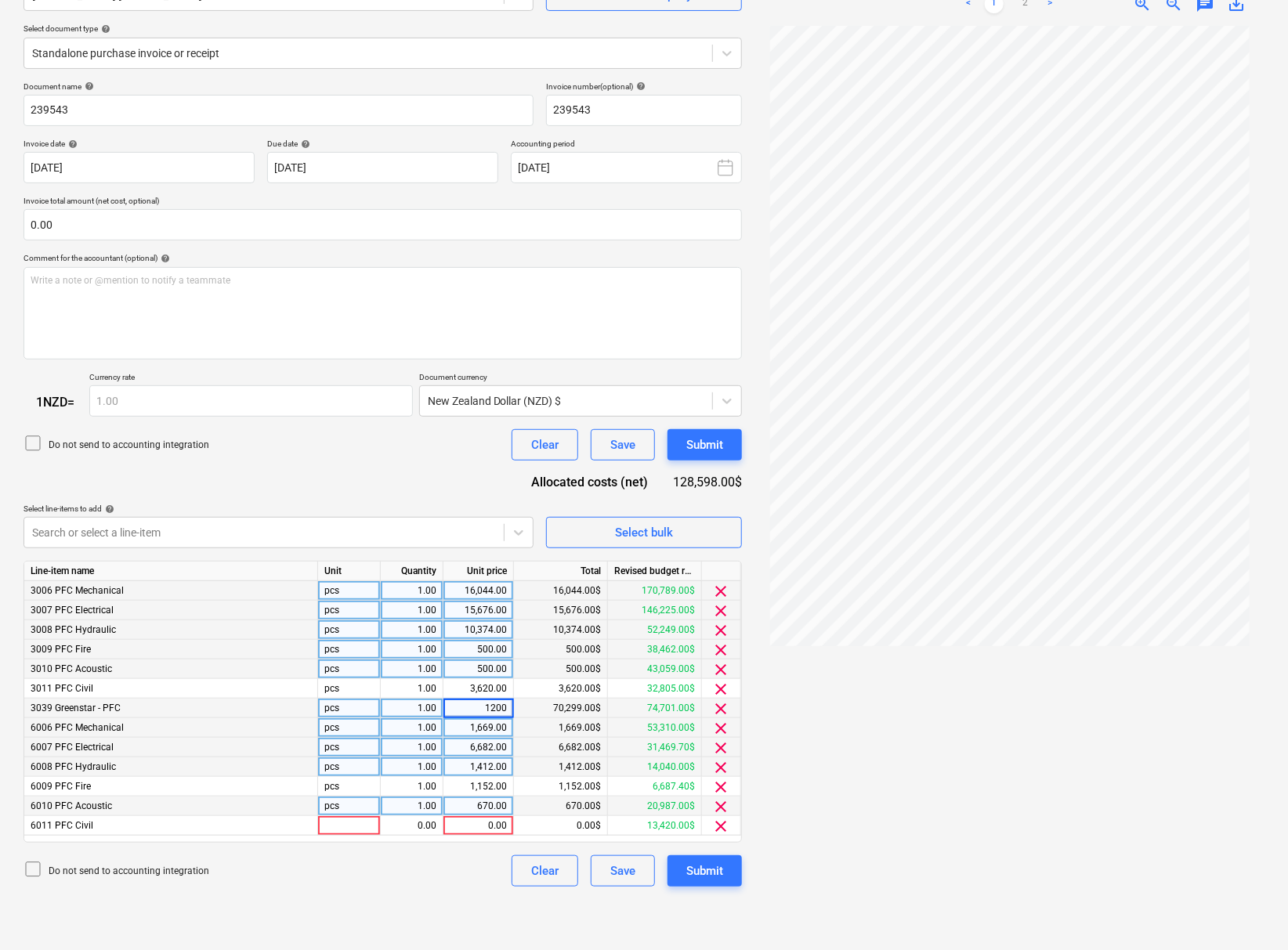
type input "12000"
click at [472, 770] on div "1,412.00" at bounding box center [478, 767] width 57 height 20
click at [68, 226] on input "0.00" at bounding box center [382, 225] width 718 height 32
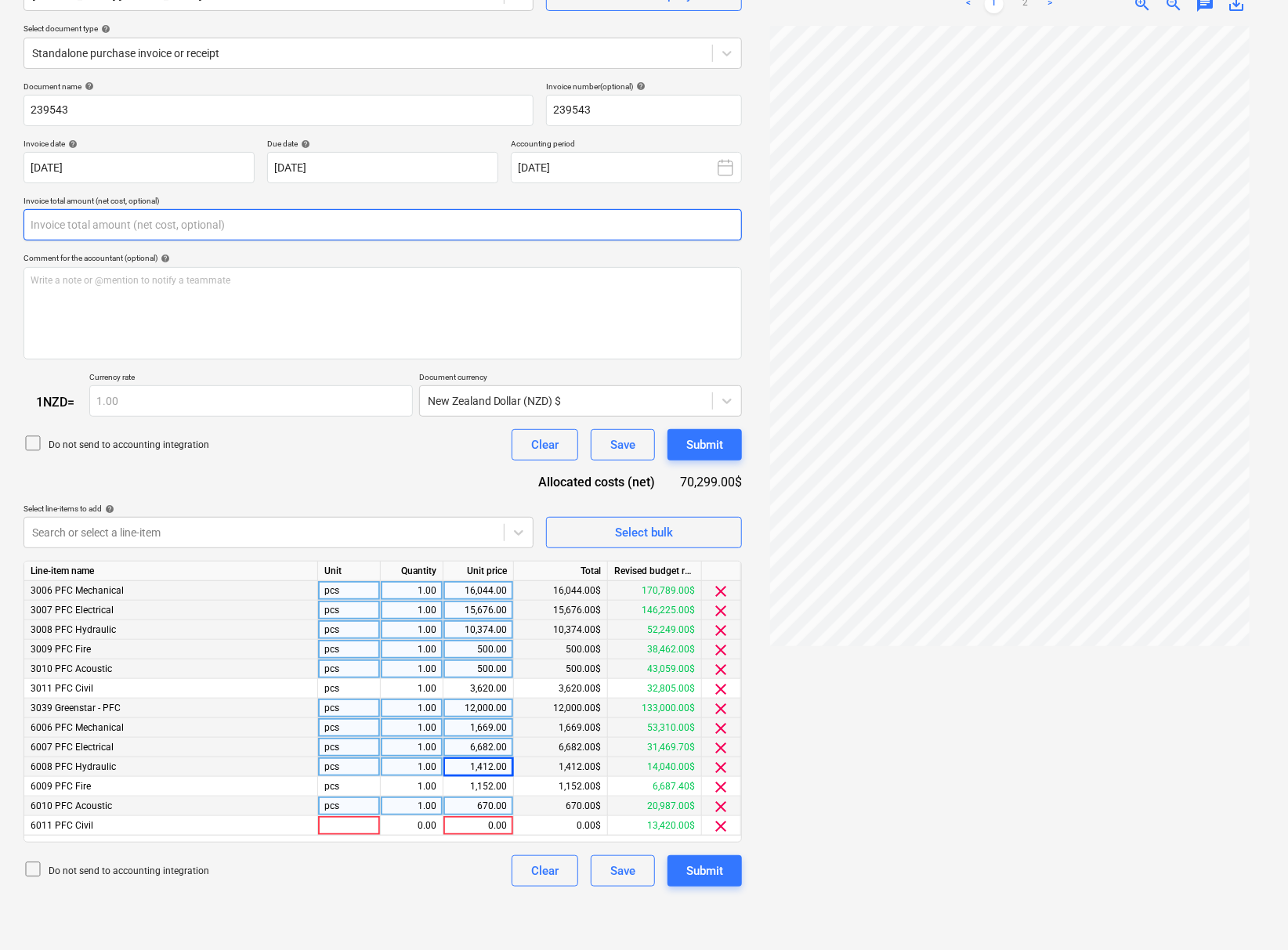
click at [68, 226] on input "text" at bounding box center [382, 225] width 718 height 32
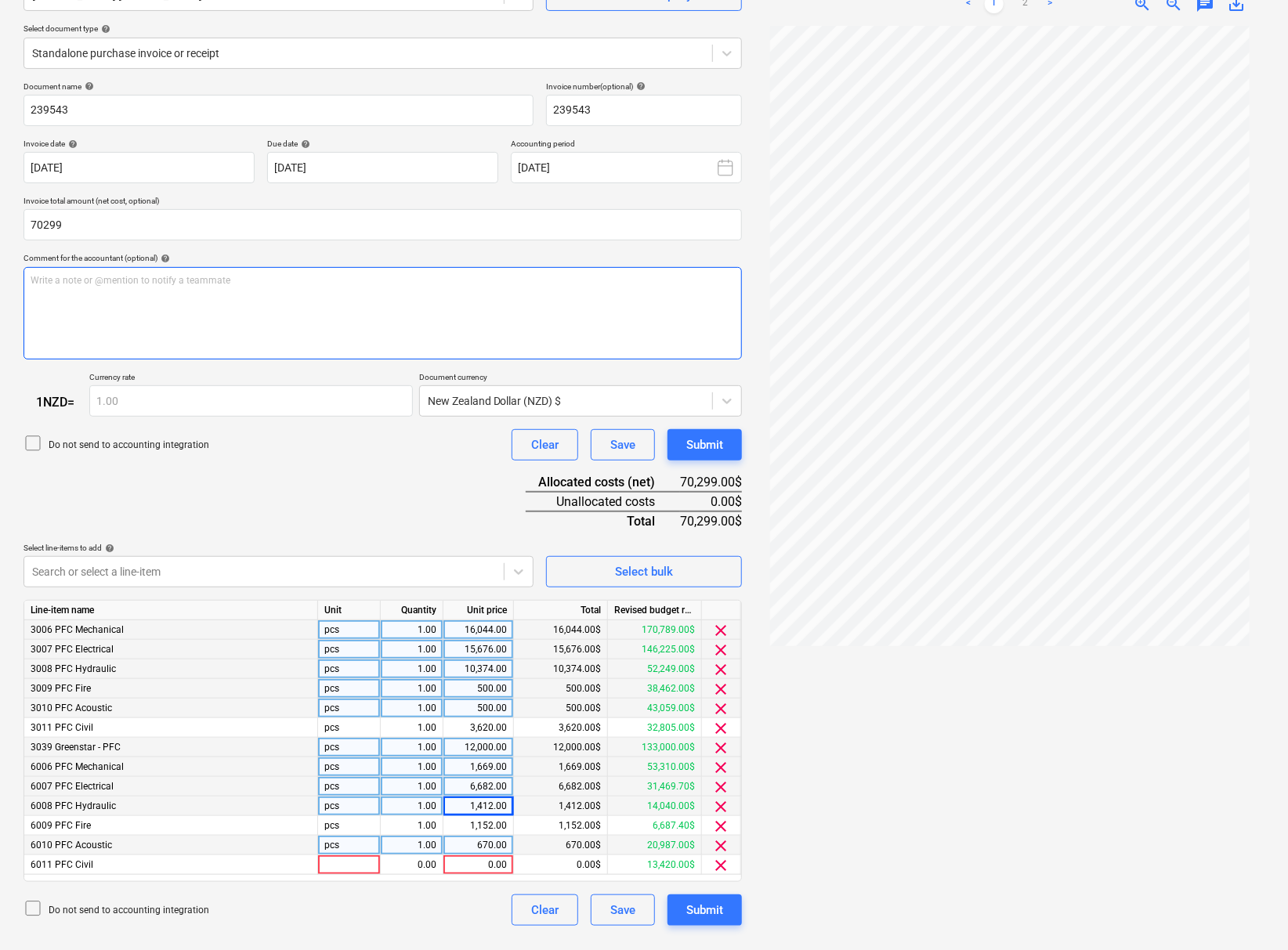
type input "70,299.00"
click at [106, 282] on p "Write a note or @mention to notify a teammate [PERSON_NAME]" at bounding box center [382, 280] width 704 height 13
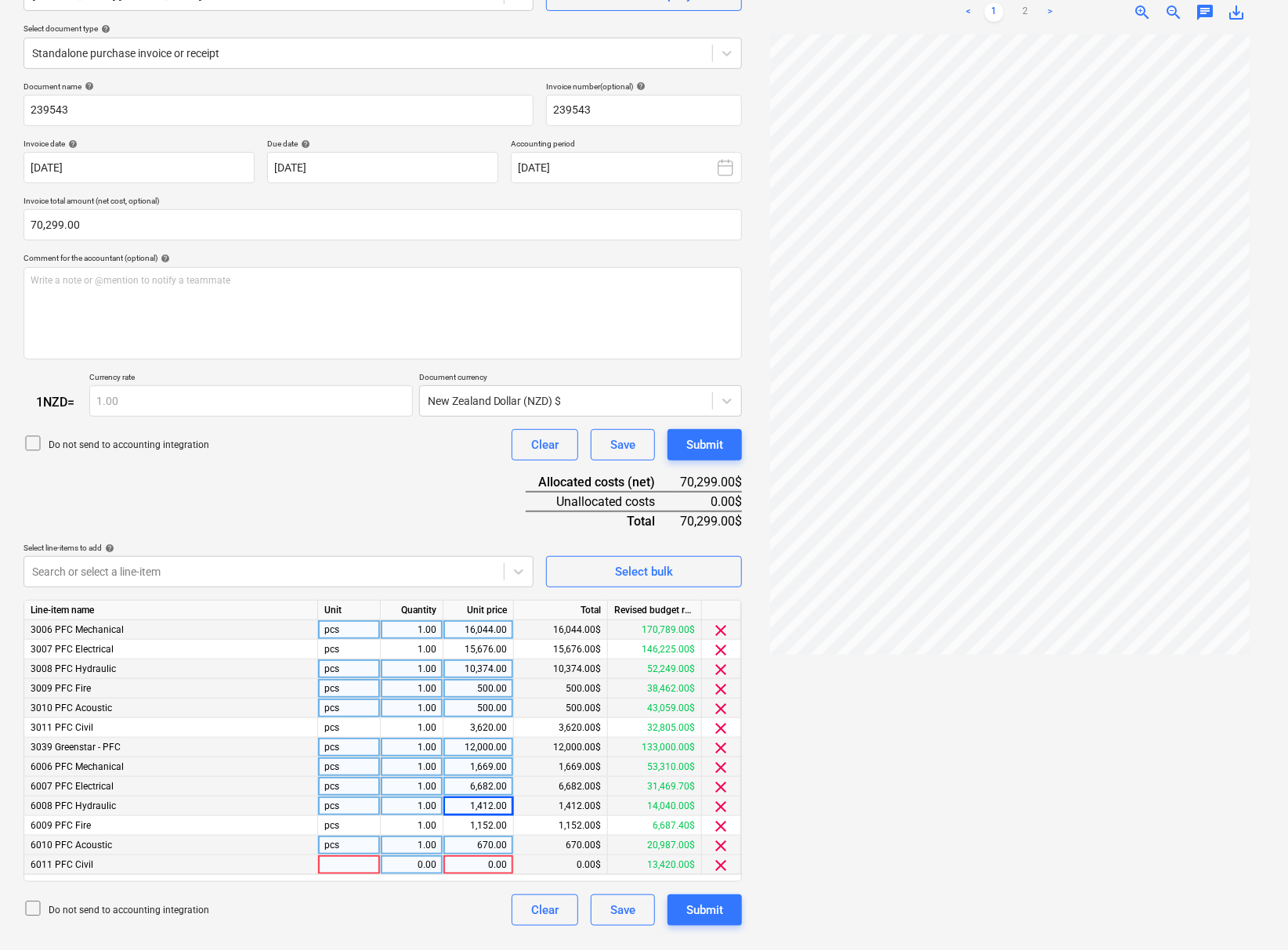
click at [719, 874] on span "clear" at bounding box center [721, 865] width 19 height 19
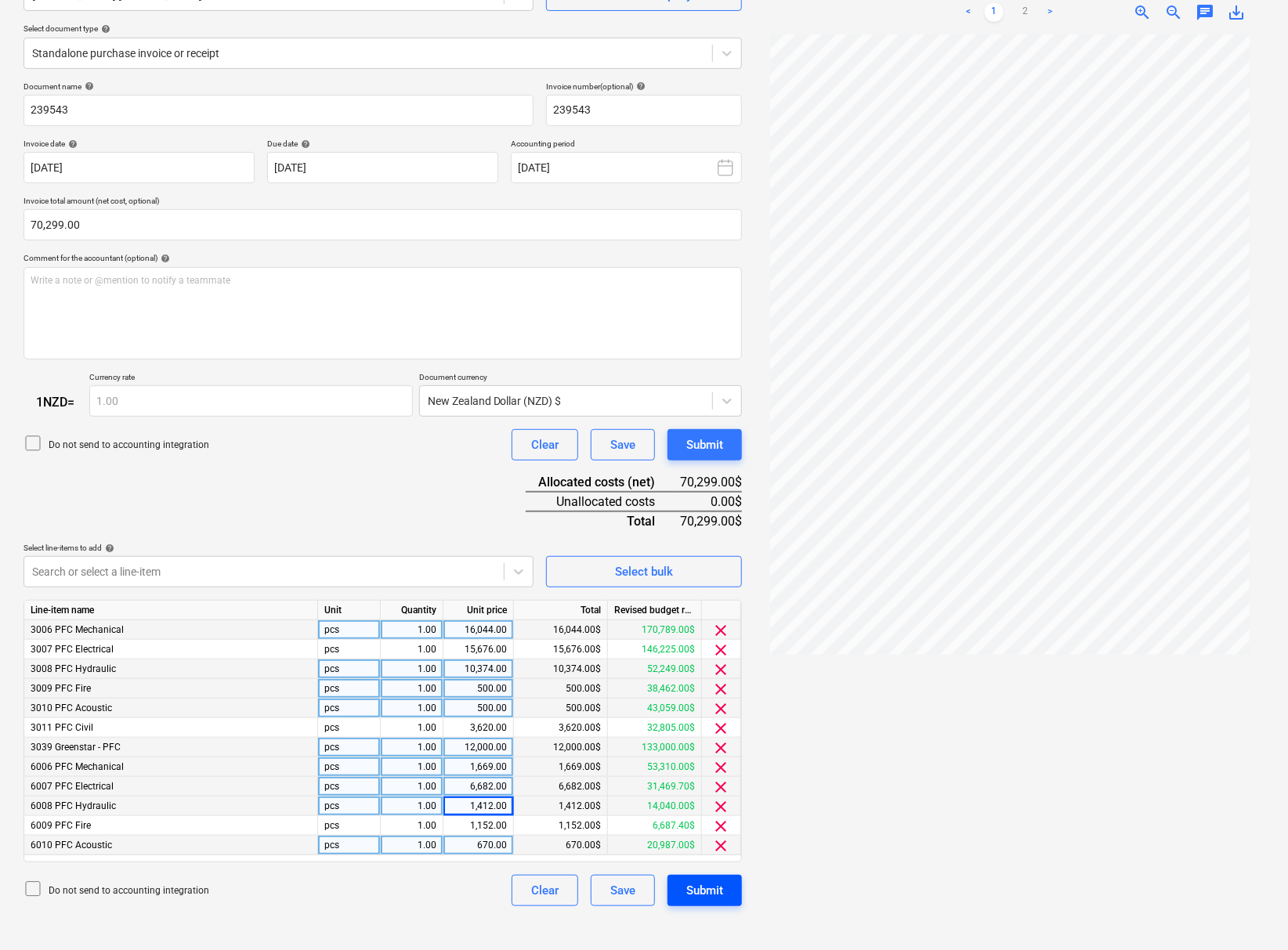
click at [689, 901] on div "Submit" at bounding box center [704, 891] width 37 height 21
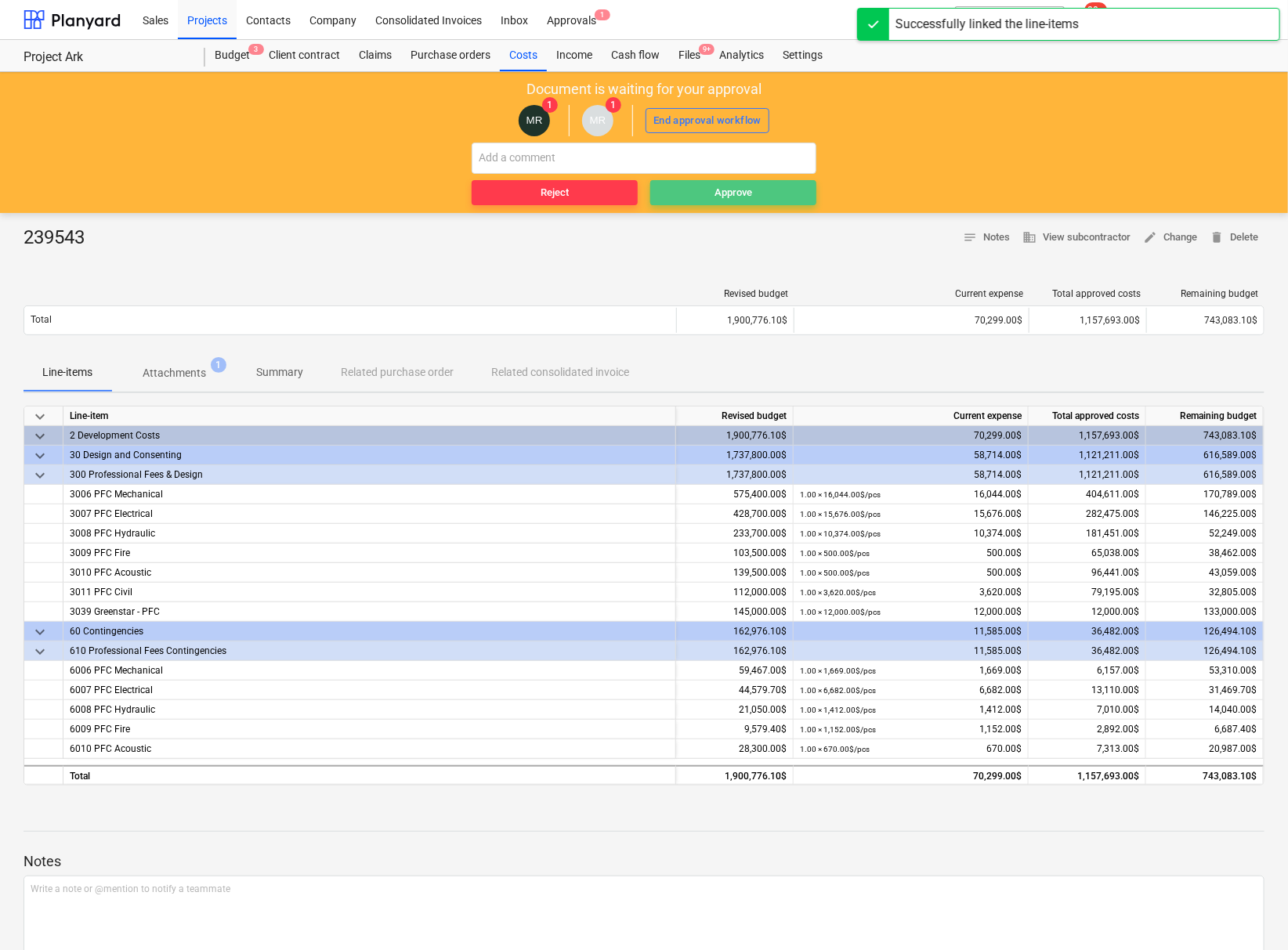
click at [741, 194] on div "Approve" at bounding box center [733, 193] width 38 height 18
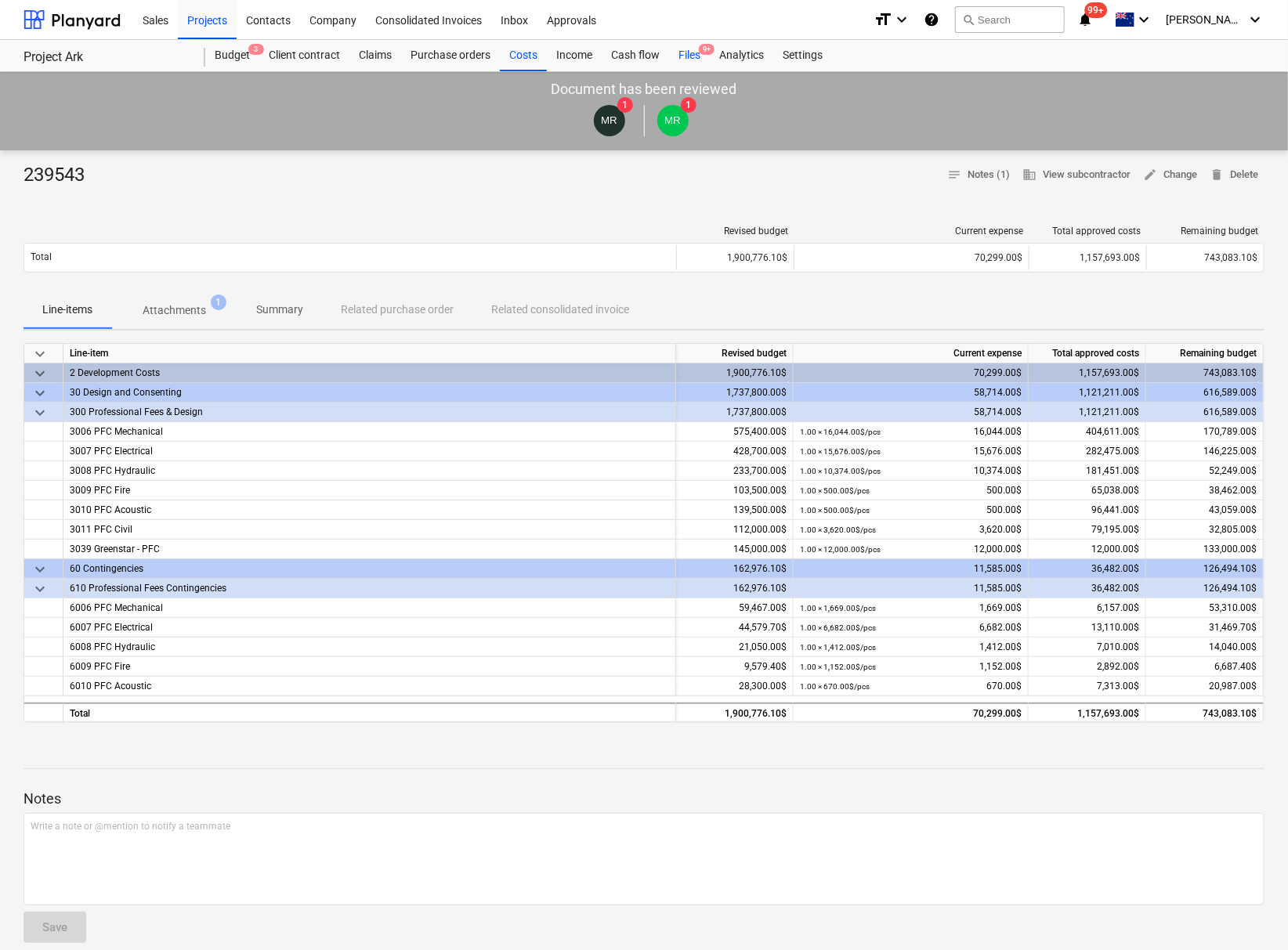
click at [687, 60] on div "Files 9+" at bounding box center [688, 55] width 40 height 32
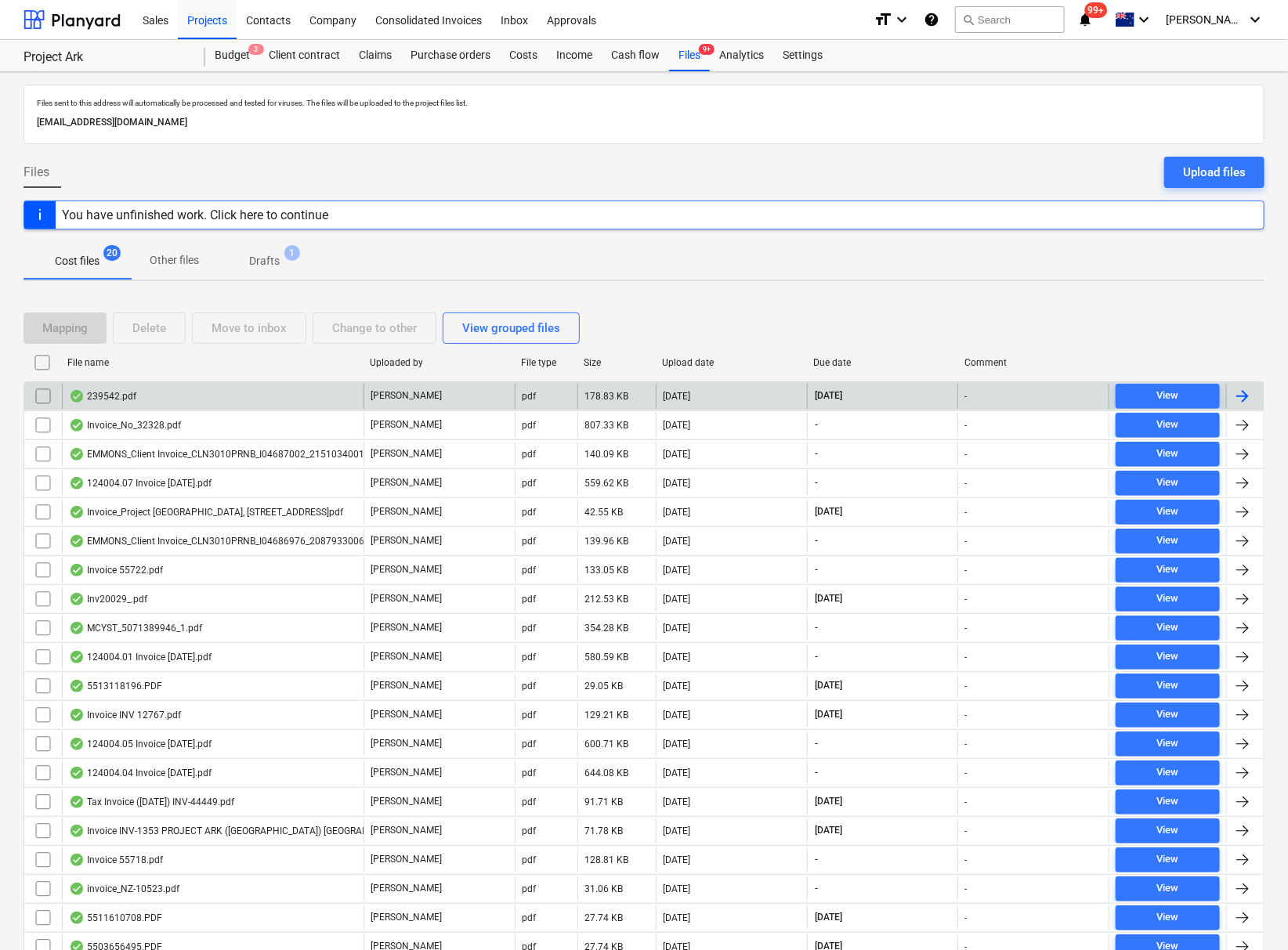
click at [112, 394] on div "239542.pdf" at bounding box center [103, 396] width 67 height 13
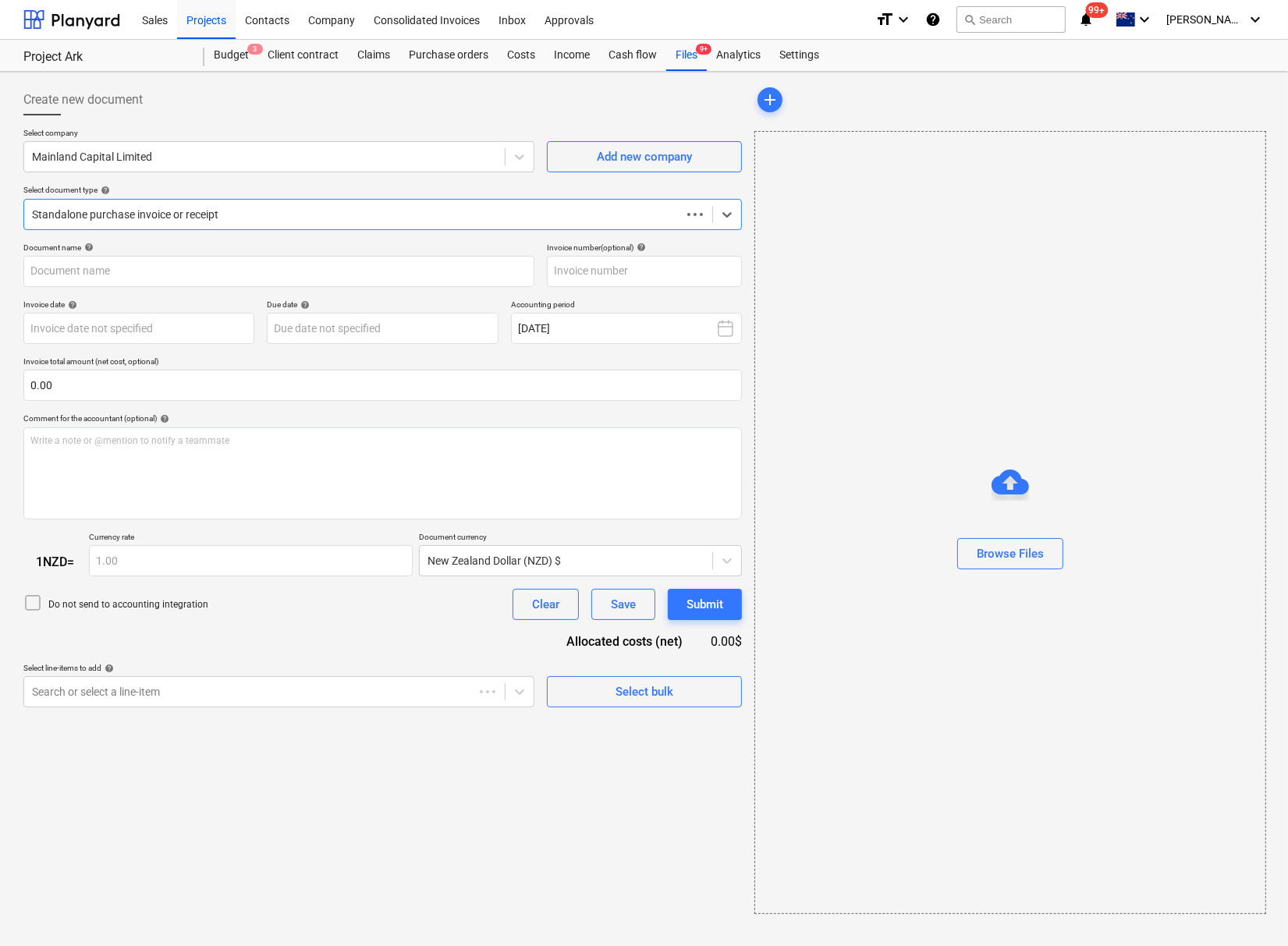
type input "239542"
type input "[DATE]"
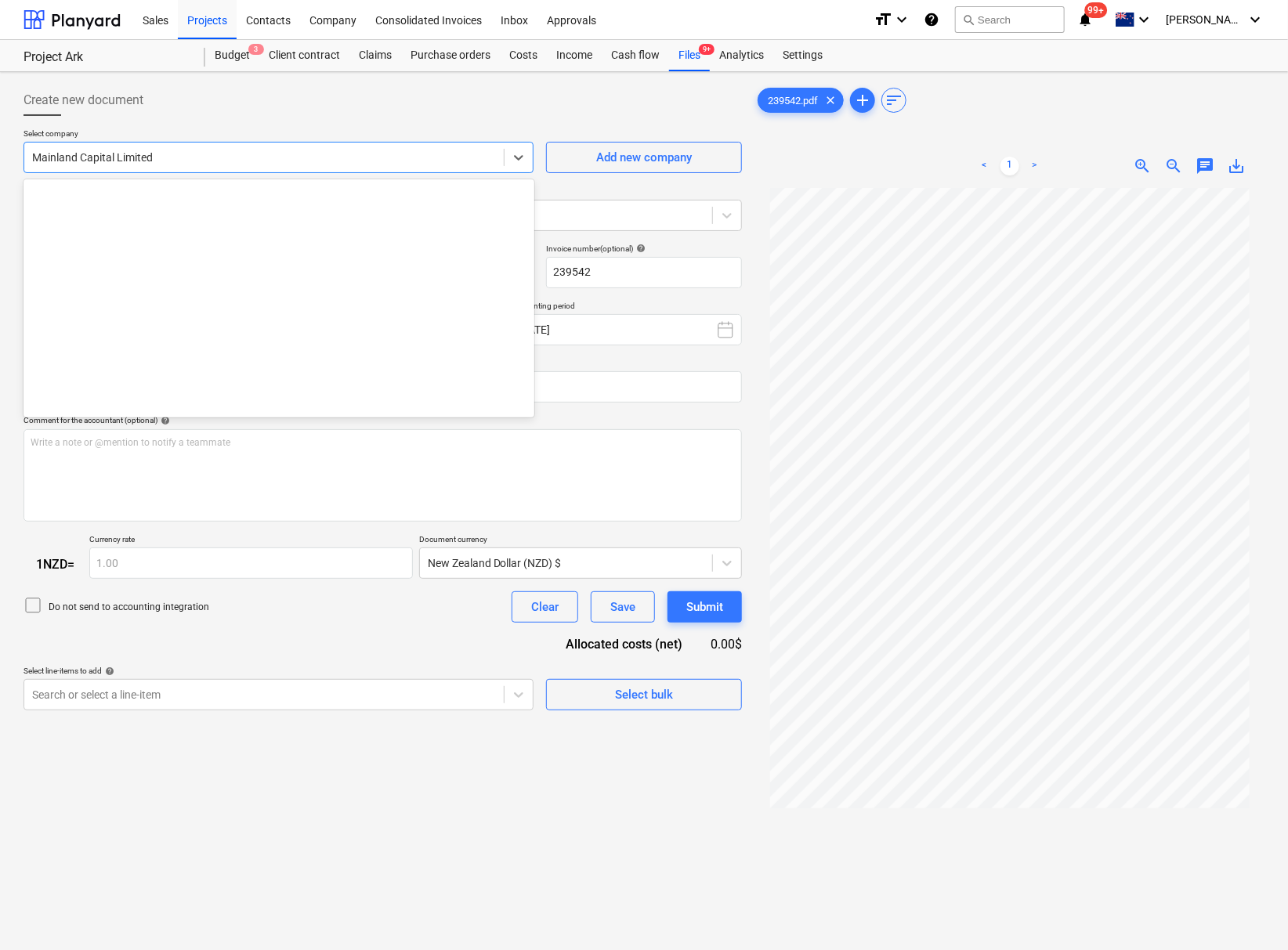
click at [320, 155] on div at bounding box center [265, 158] width 464 height 16
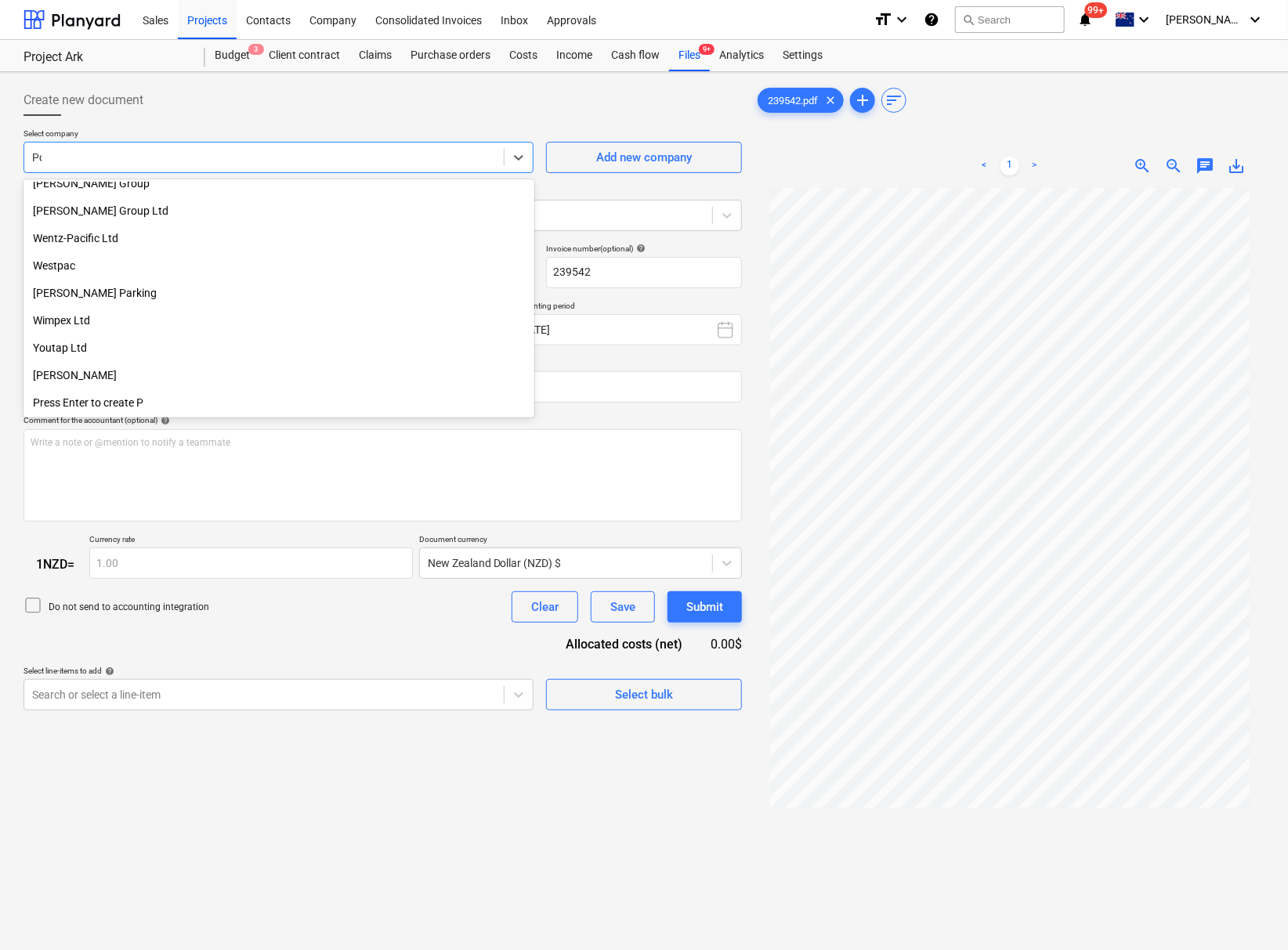
scroll to position [367, 0]
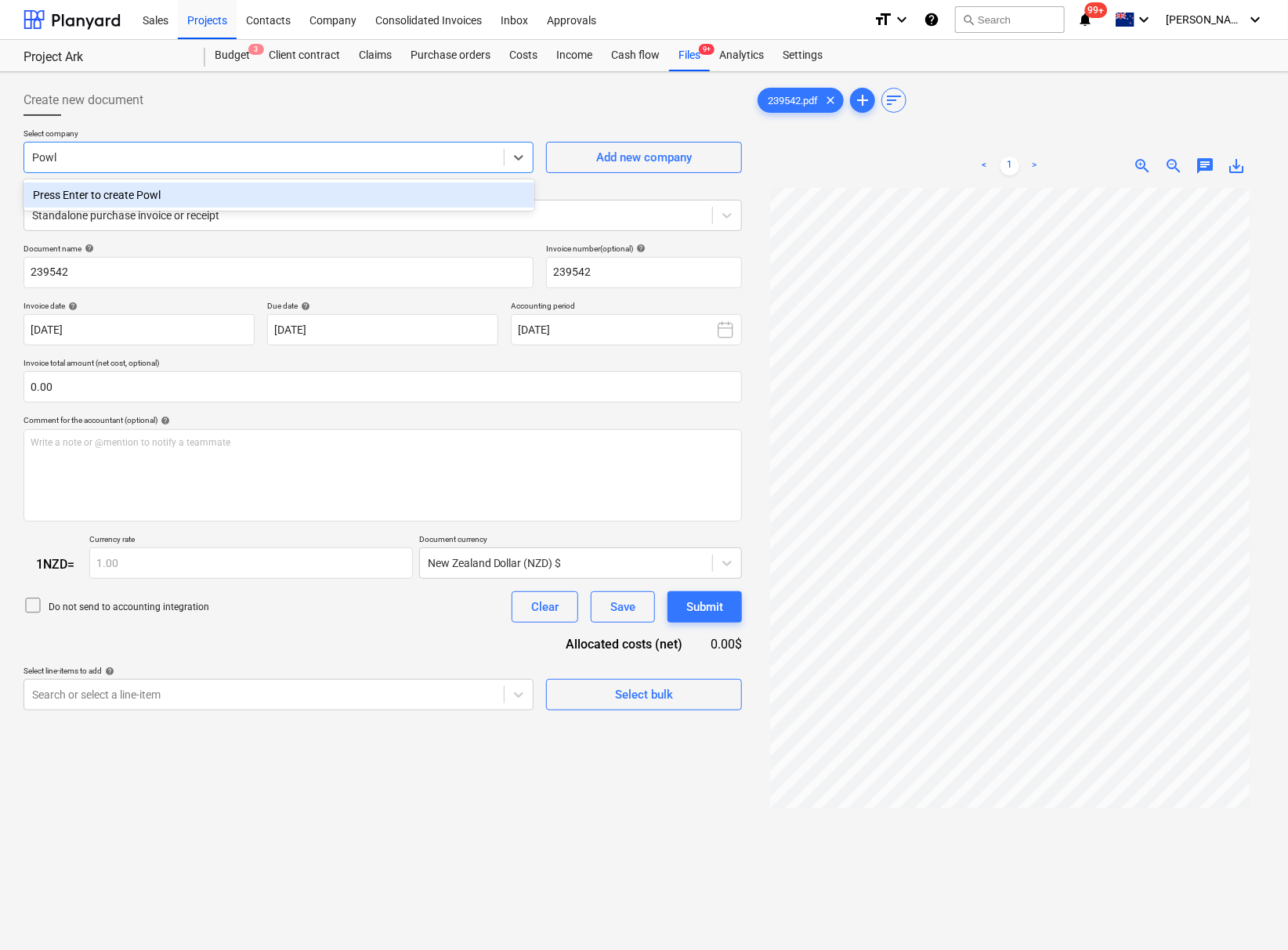
type input "Pow"
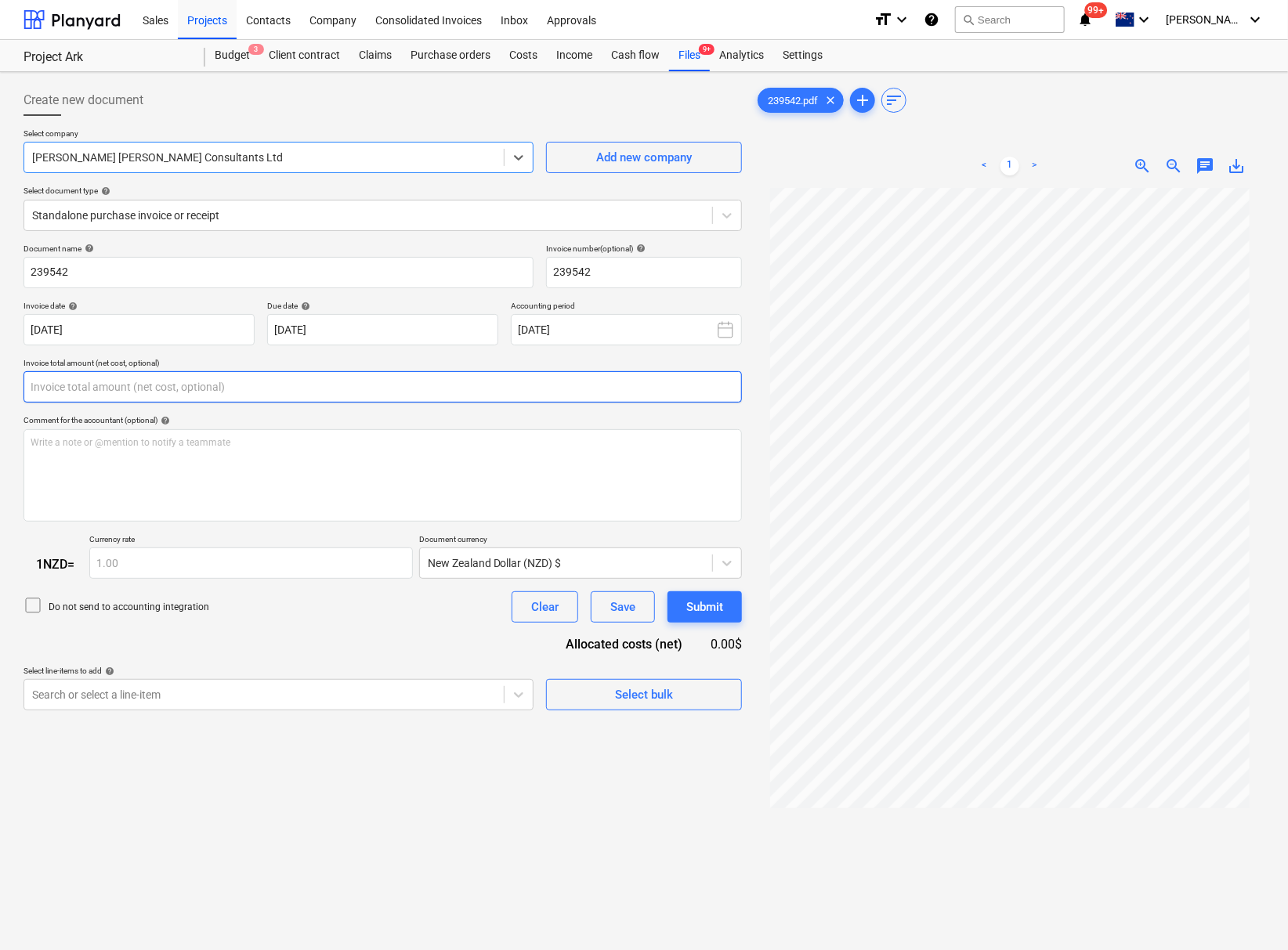
click at [133, 389] on input "text" at bounding box center [382, 387] width 718 height 32
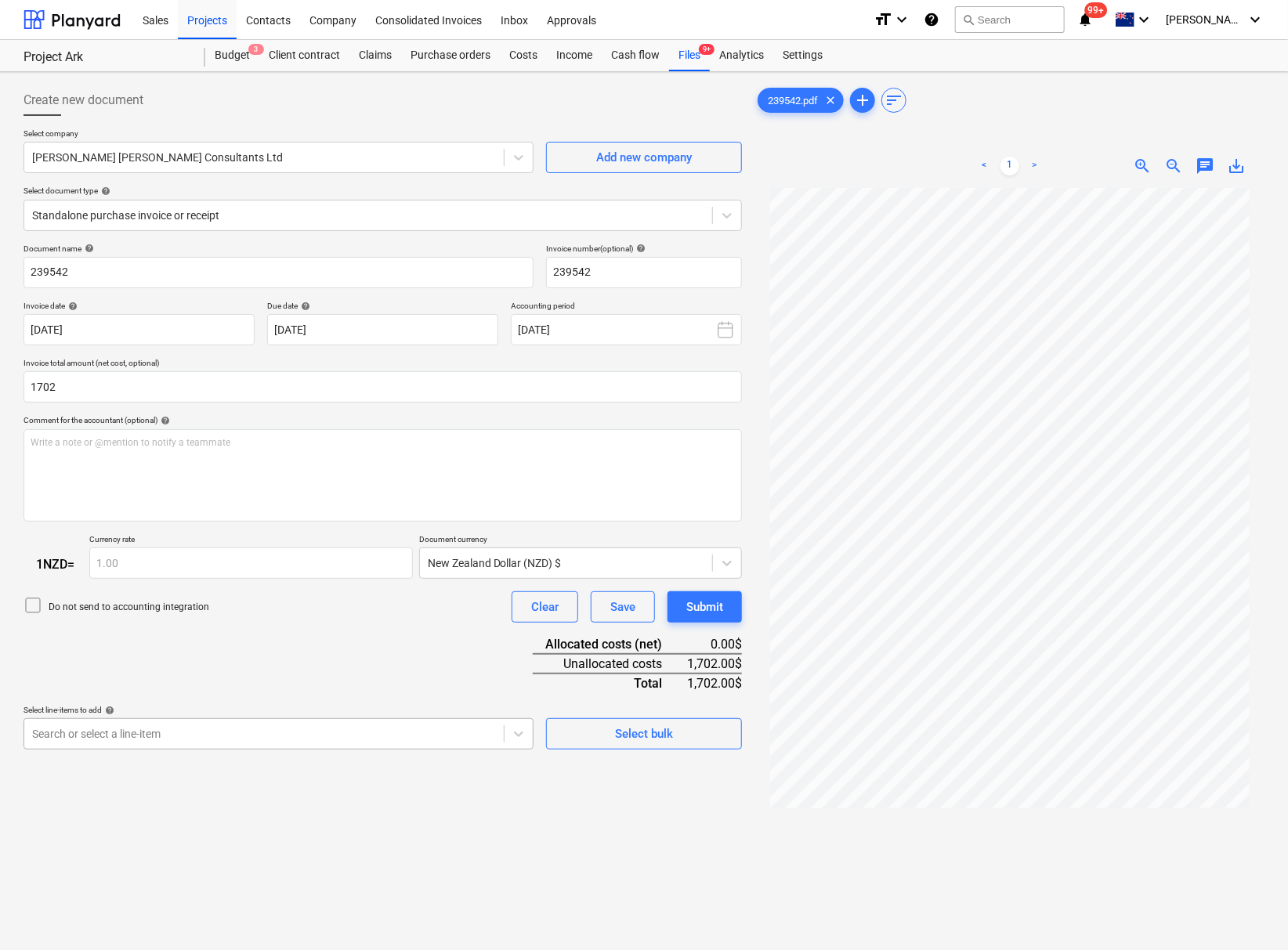
type input "1,702.00"
click at [278, 756] on body "This website stores cookies on your computer. These cookies are used to collect…" at bounding box center [644, 475] width 1288 height 950
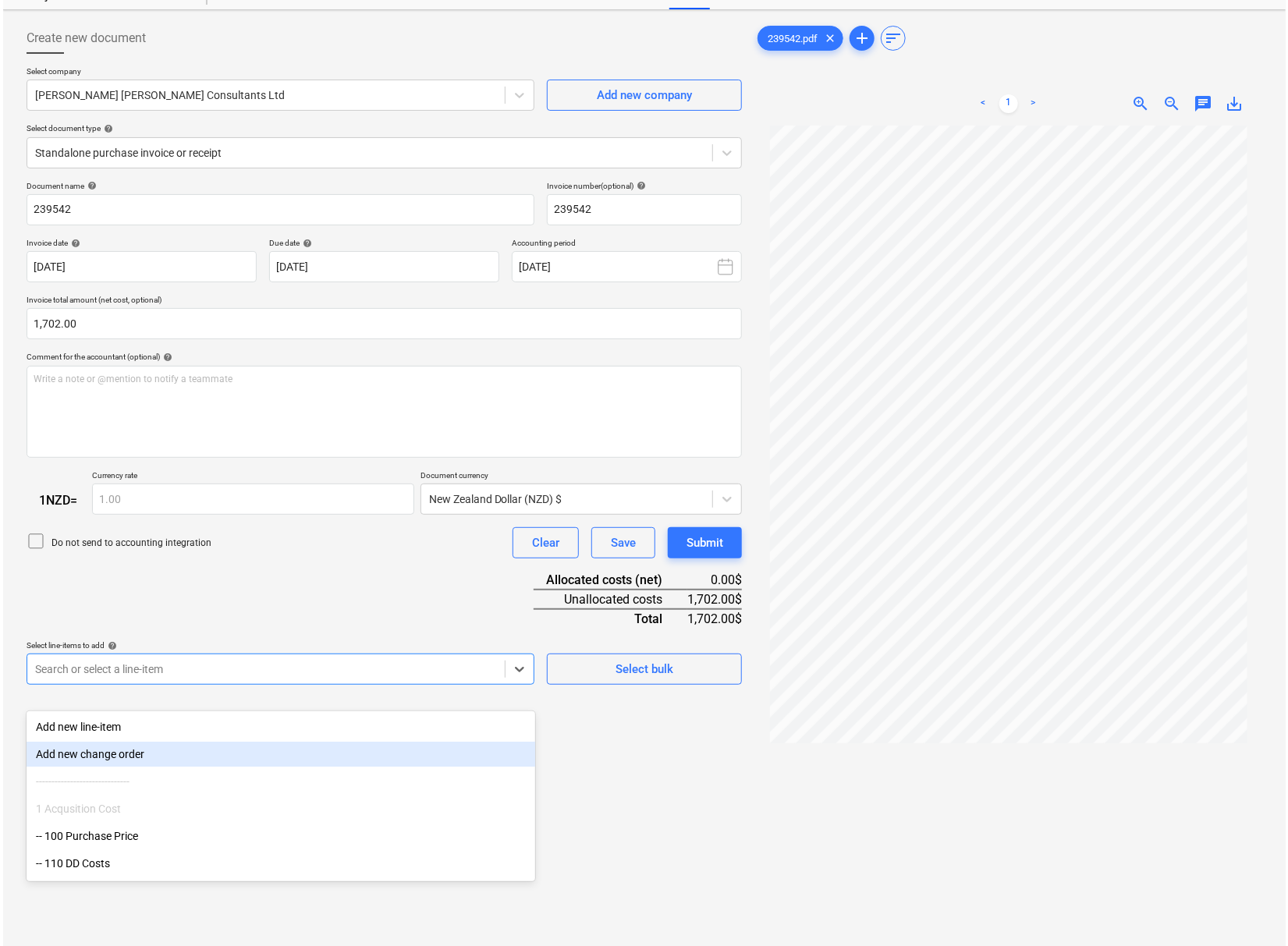
scroll to position [70, 0]
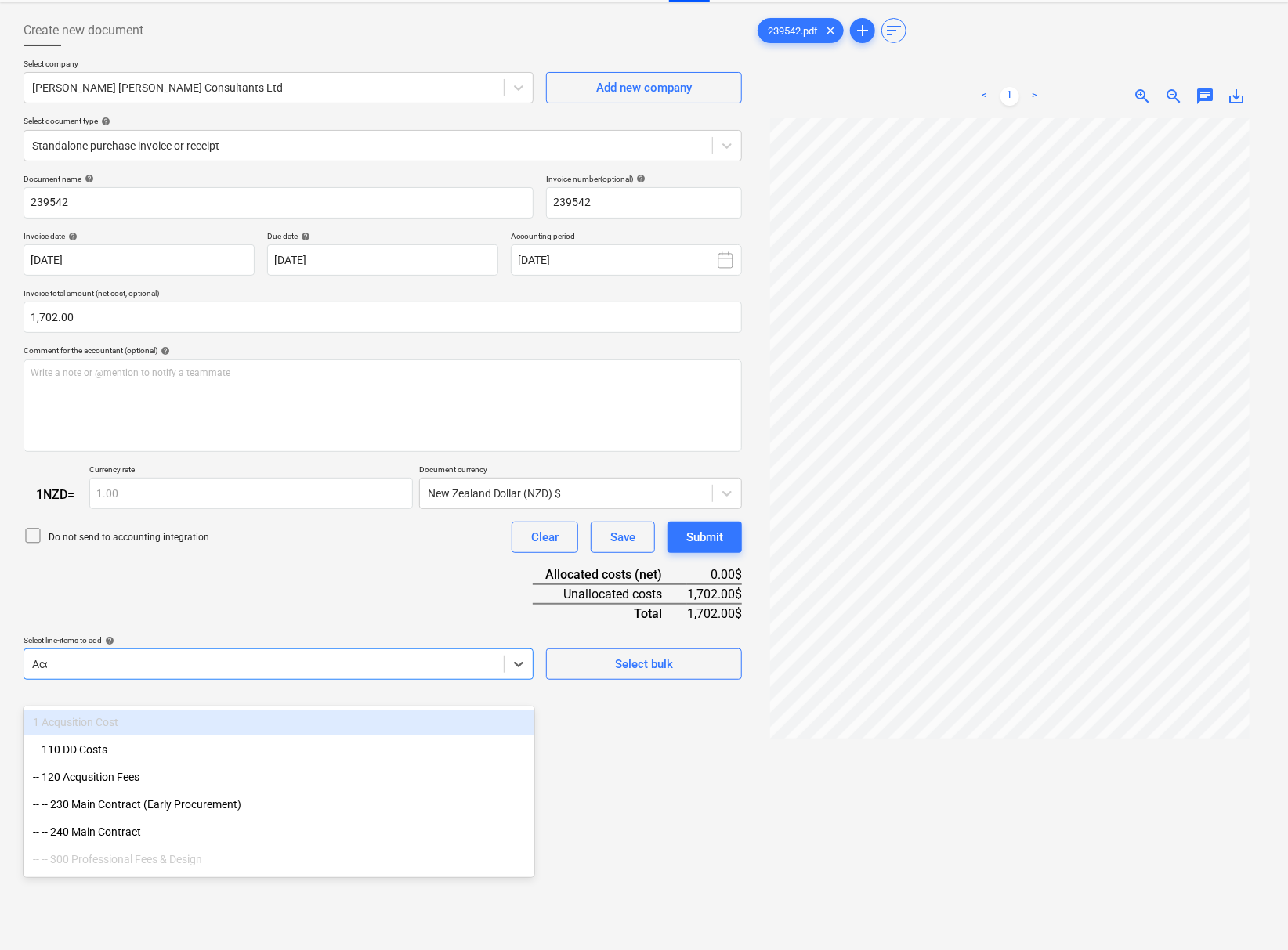
type input "Acou"
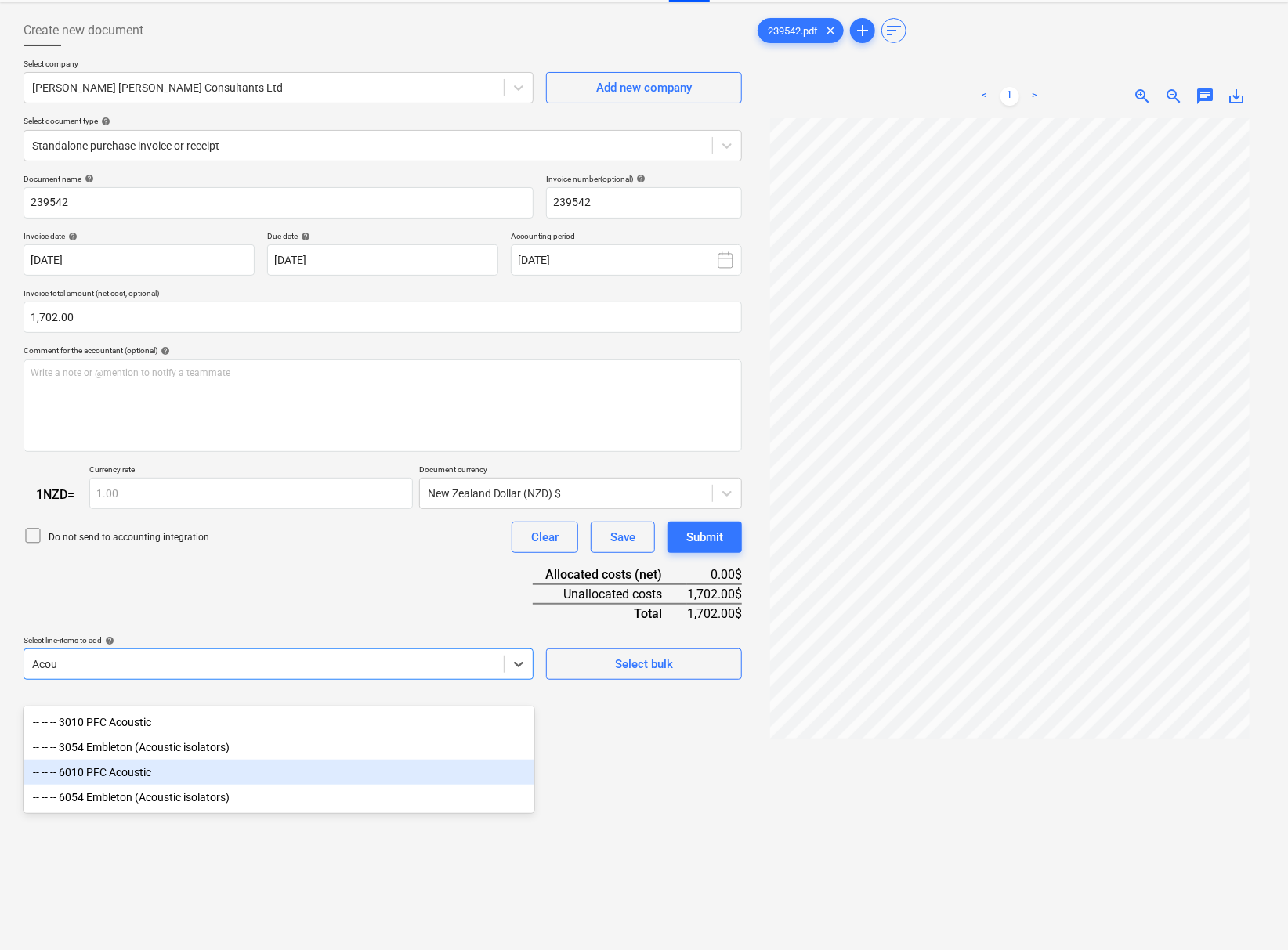
click at [150, 774] on div "-- -- -- 6010 PFC Acoustic" at bounding box center [279, 771] width 511 height 25
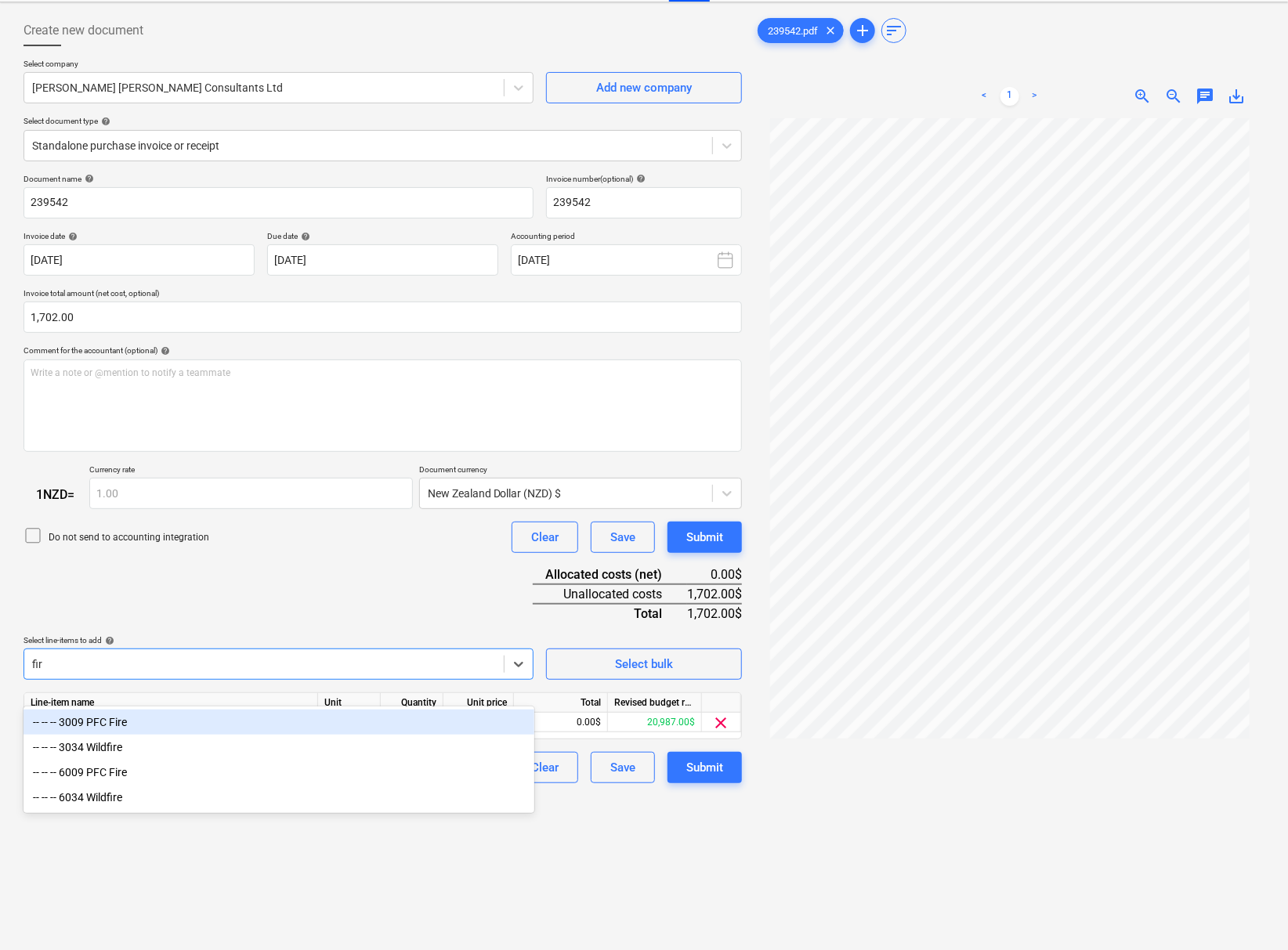
type input "fire"
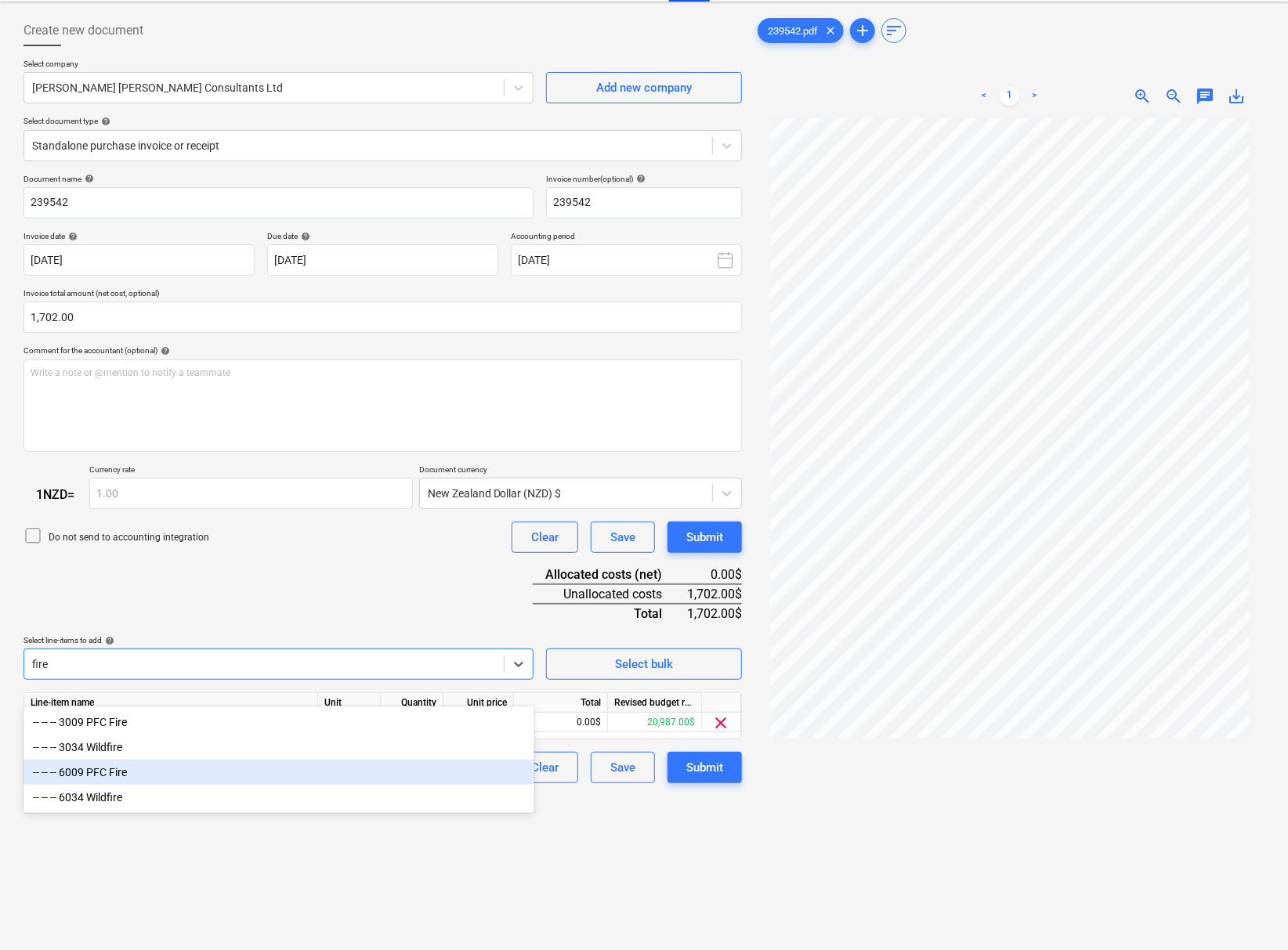
click at [132, 764] on div "-- -- -- 6009 PFC Fire" at bounding box center [279, 771] width 511 height 25
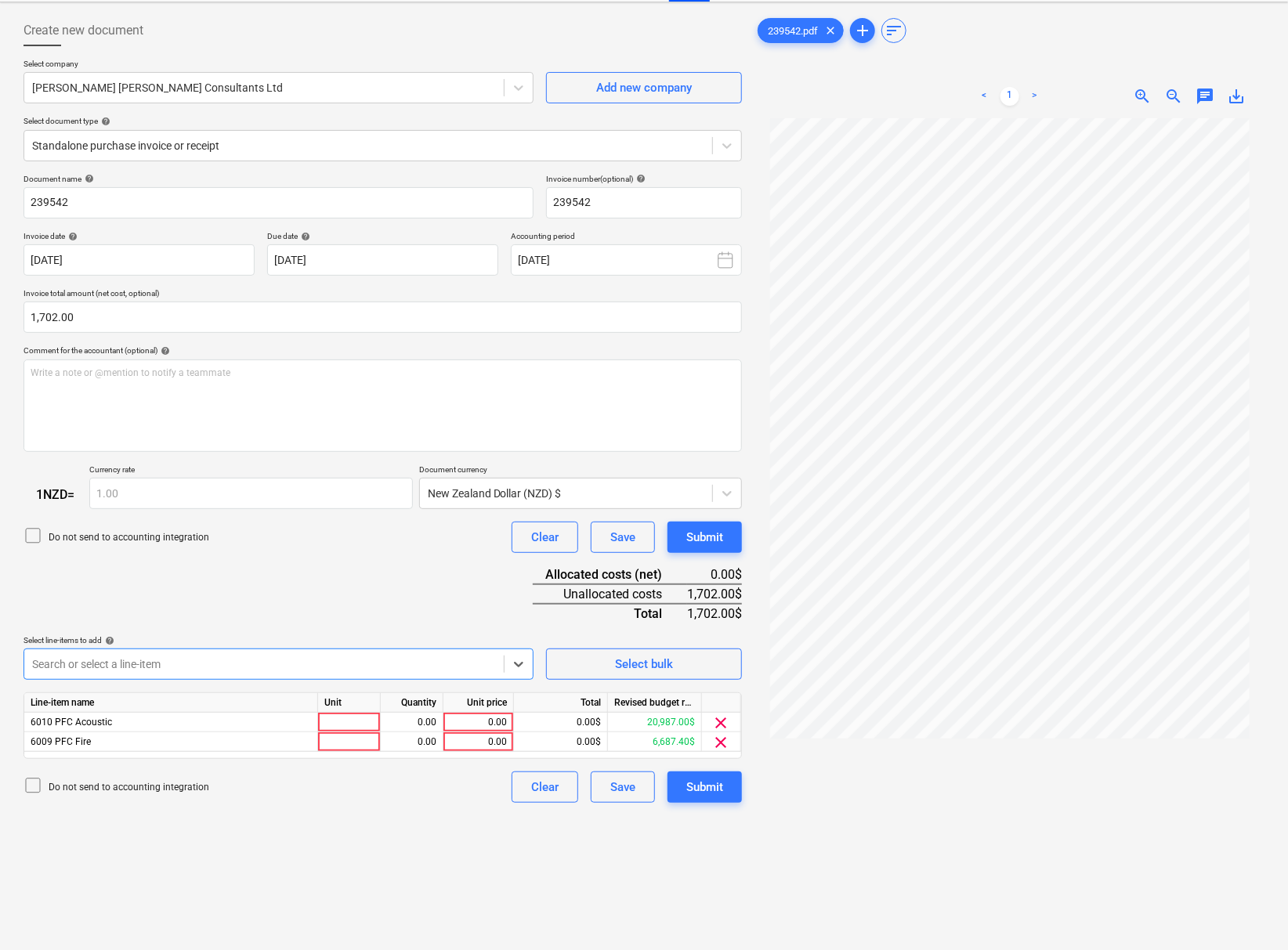
click at [138, 673] on div at bounding box center [265, 665] width 464 height 16
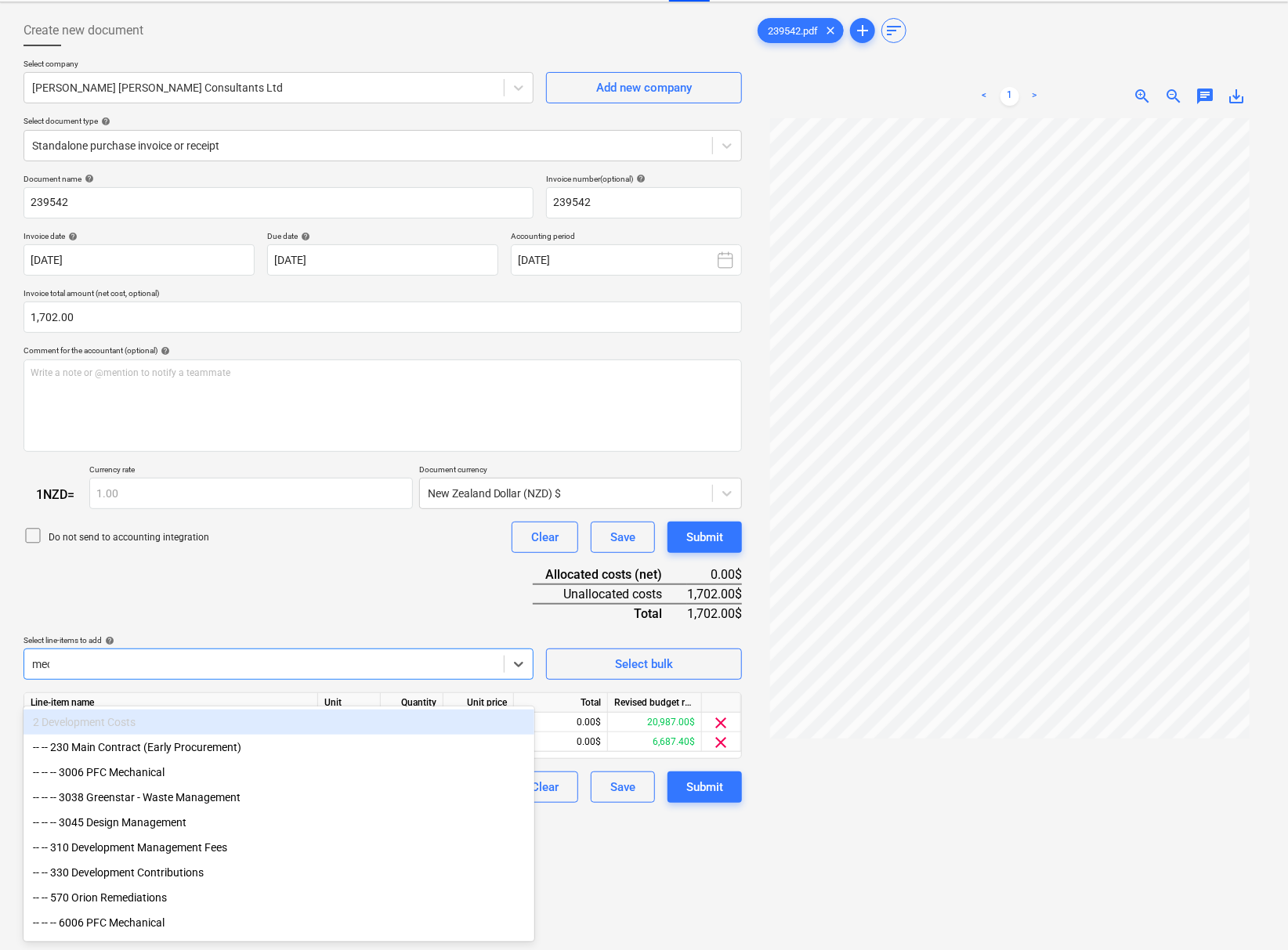
type input "mech"
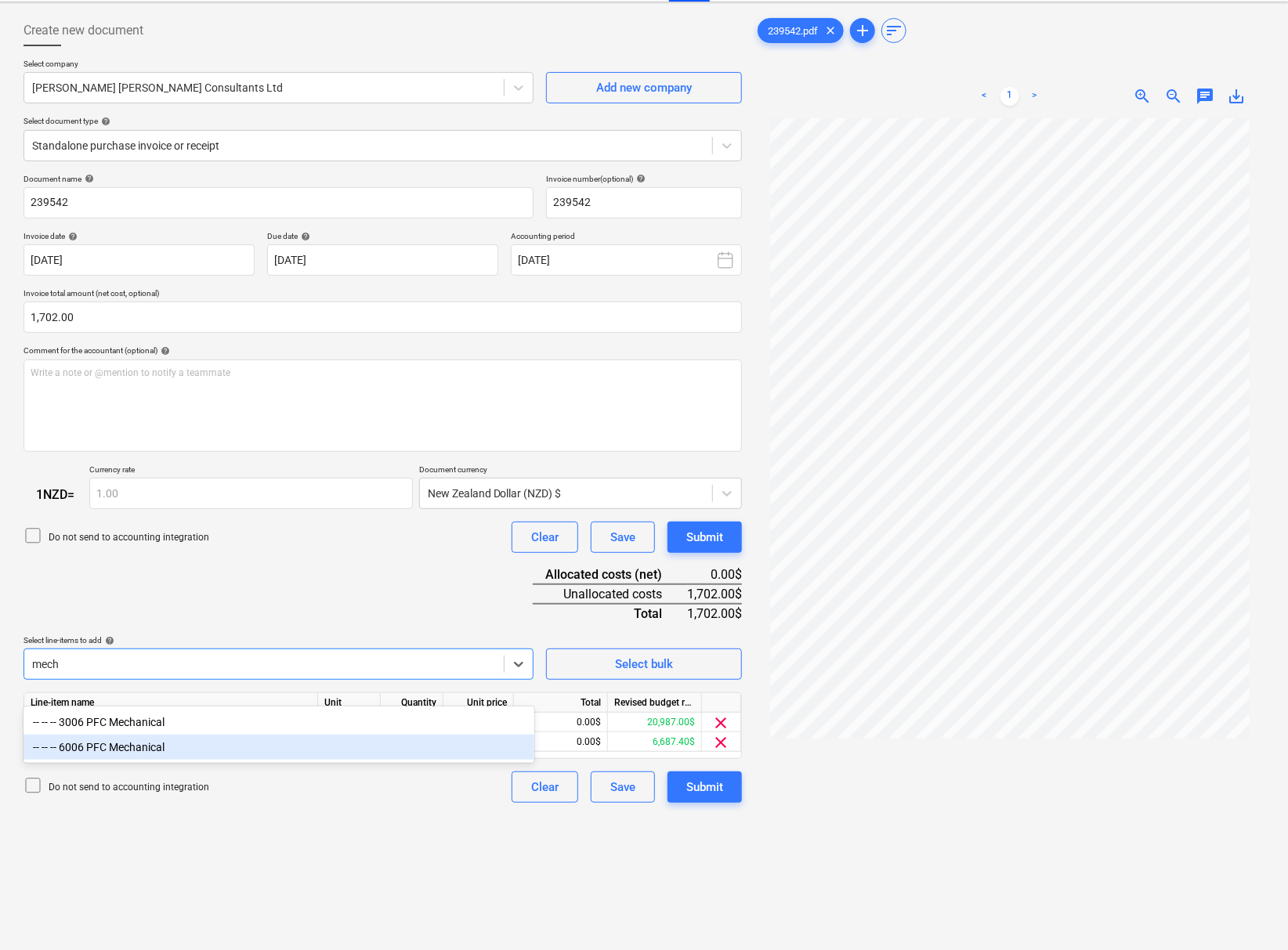
click at [148, 755] on div "-- -- -- 6006 PFC Mechanical" at bounding box center [279, 747] width 511 height 25
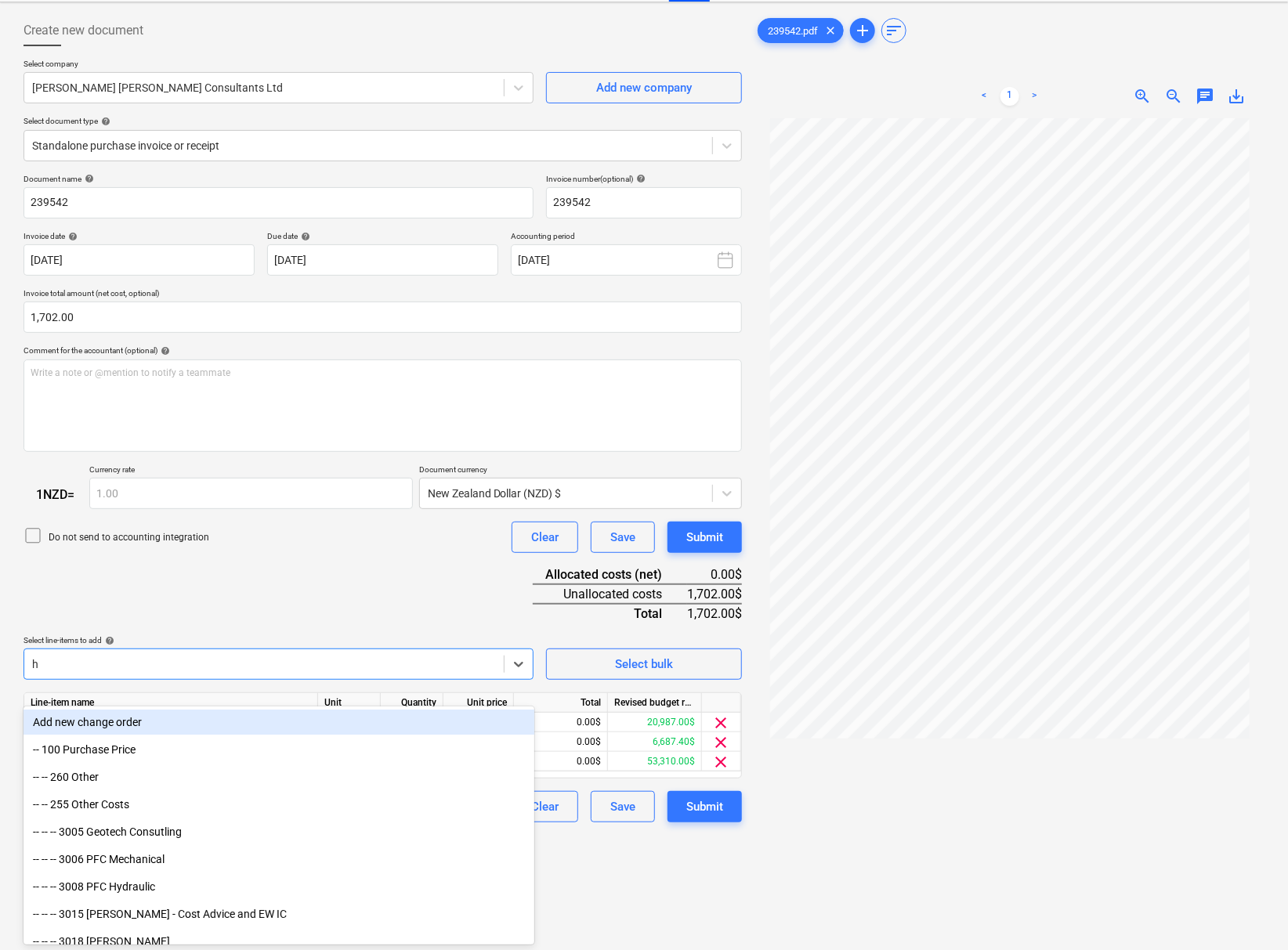
type input "hy"
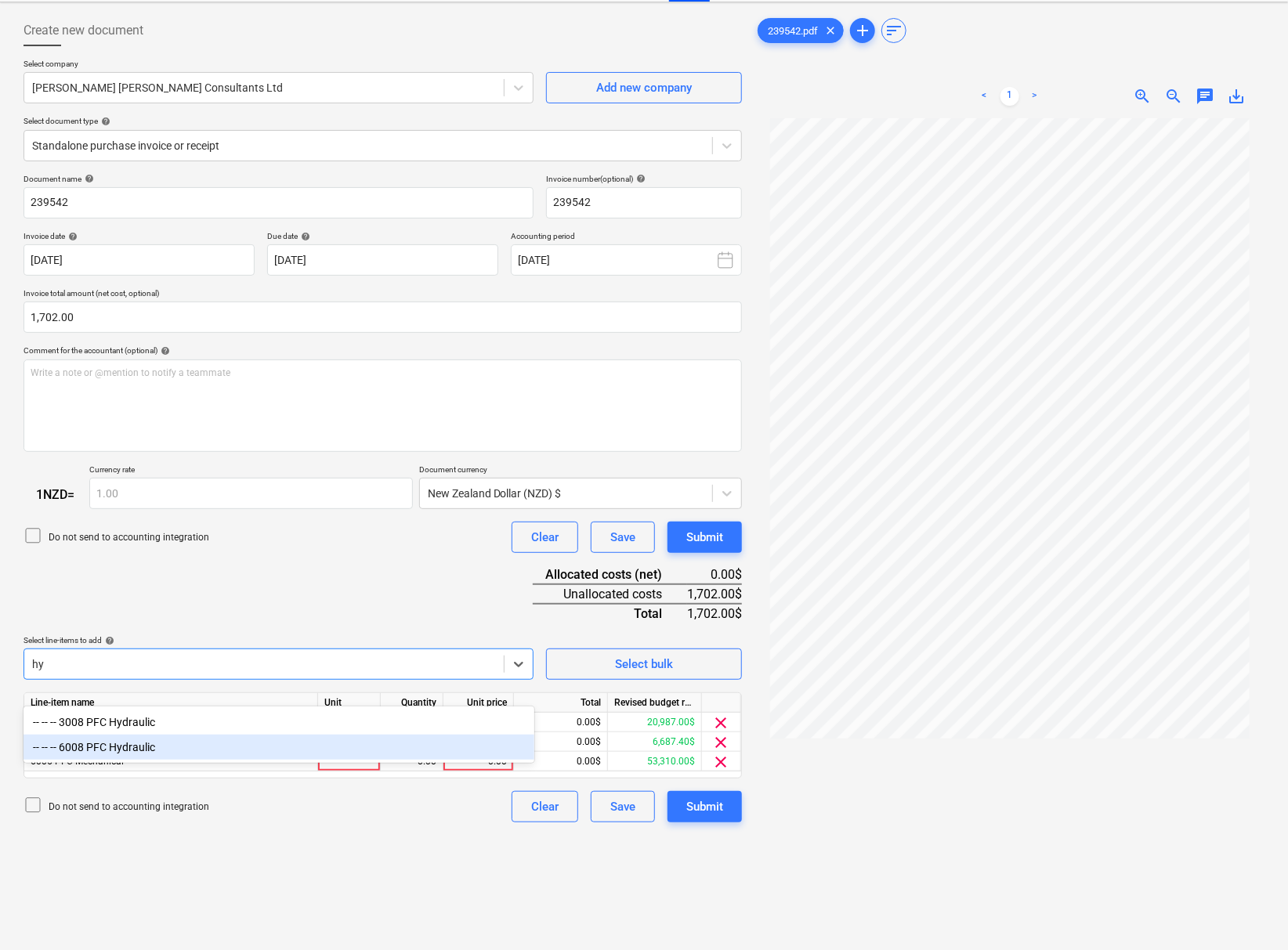
click at [133, 743] on div "-- -- -- 6008 PFC Hydraulic" at bounding box center [279, 747] width 511 height 25
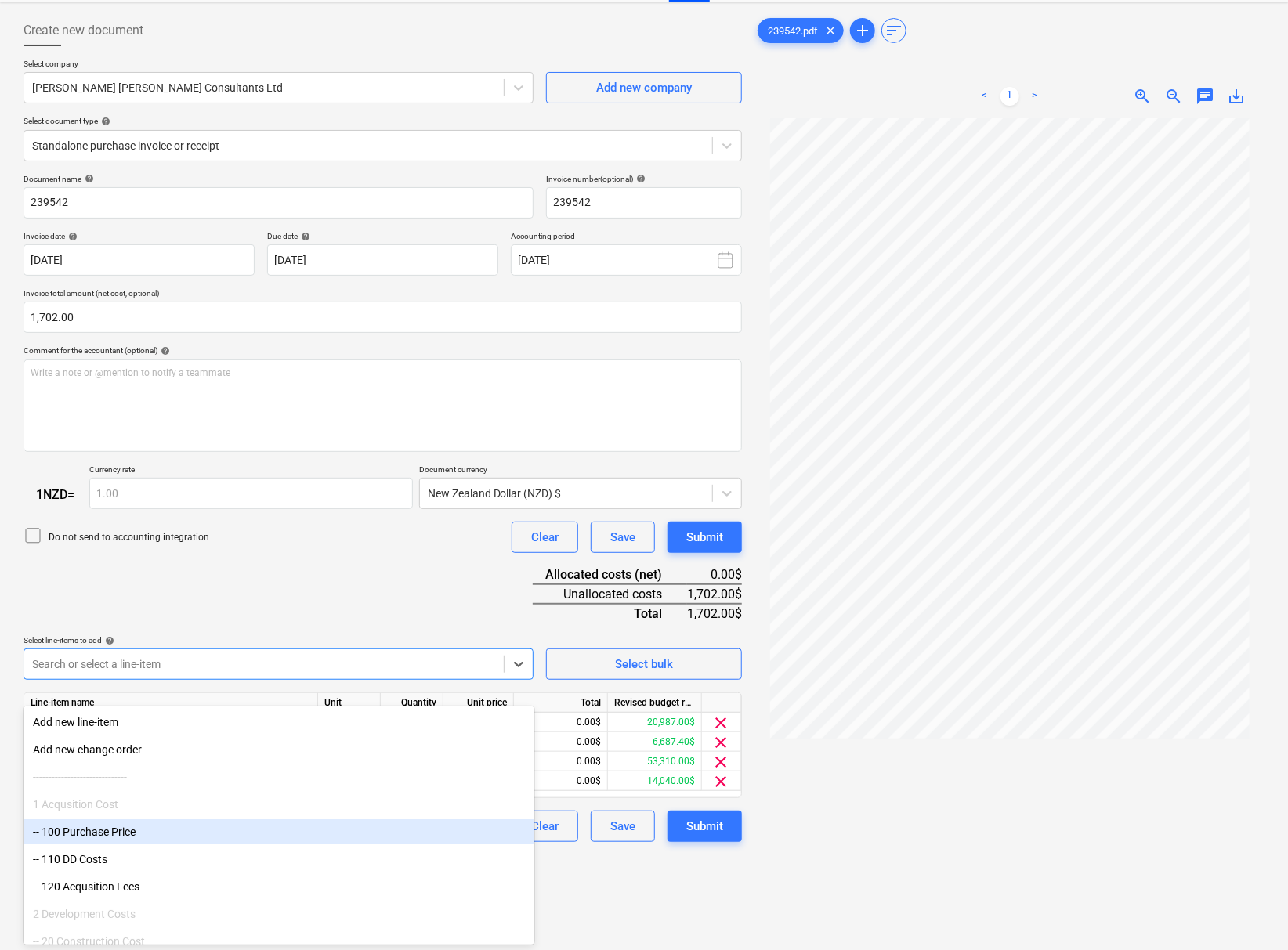
click at [1083, 839] on div at bounding box center [1009, 572] width 510 height 907
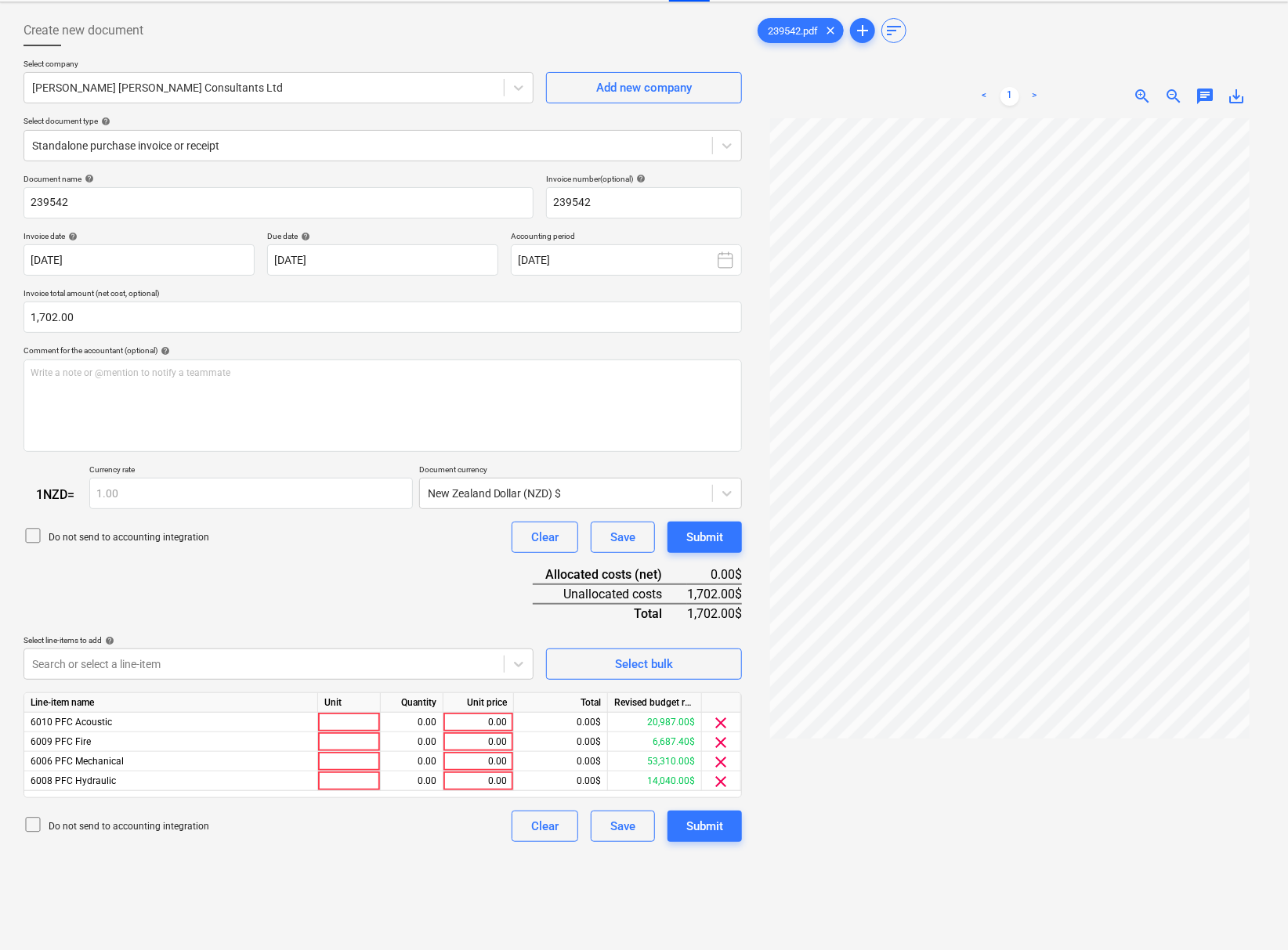
click at [496, 713] on div "Unit price" at bounding box center [478, 703] width 70 height 20
click at [489, 733] on div "0.00" at bounding box center [478, 723] width 57 height 20
type input "665"
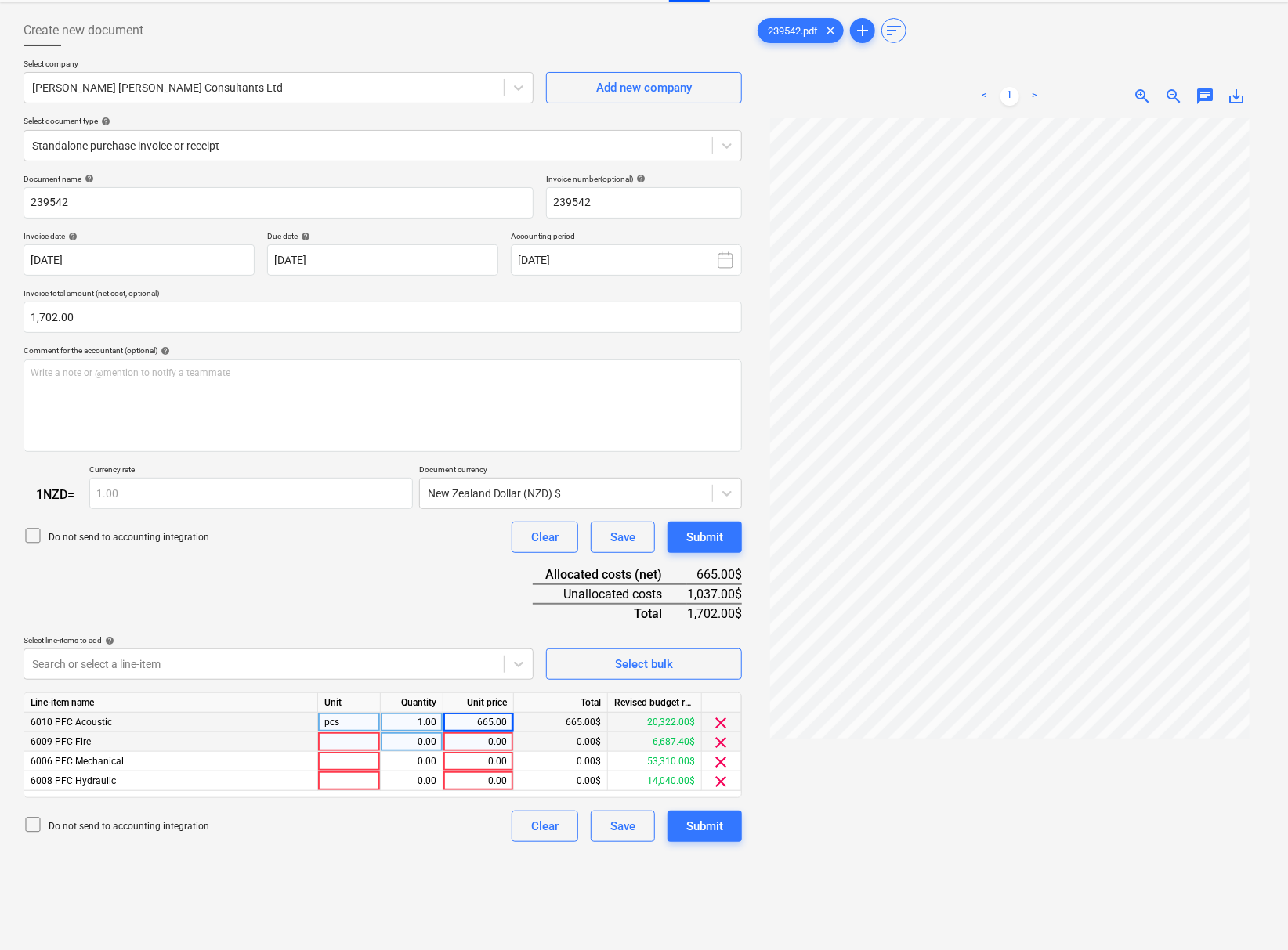
click at [487, 752] on div "0.00" at bounding box center [478, 743] width 57 height 20
type input "60"
click at [477, 771] on div "0.00" at bounding box center [478, 762] width 57 height 20
type input "545"
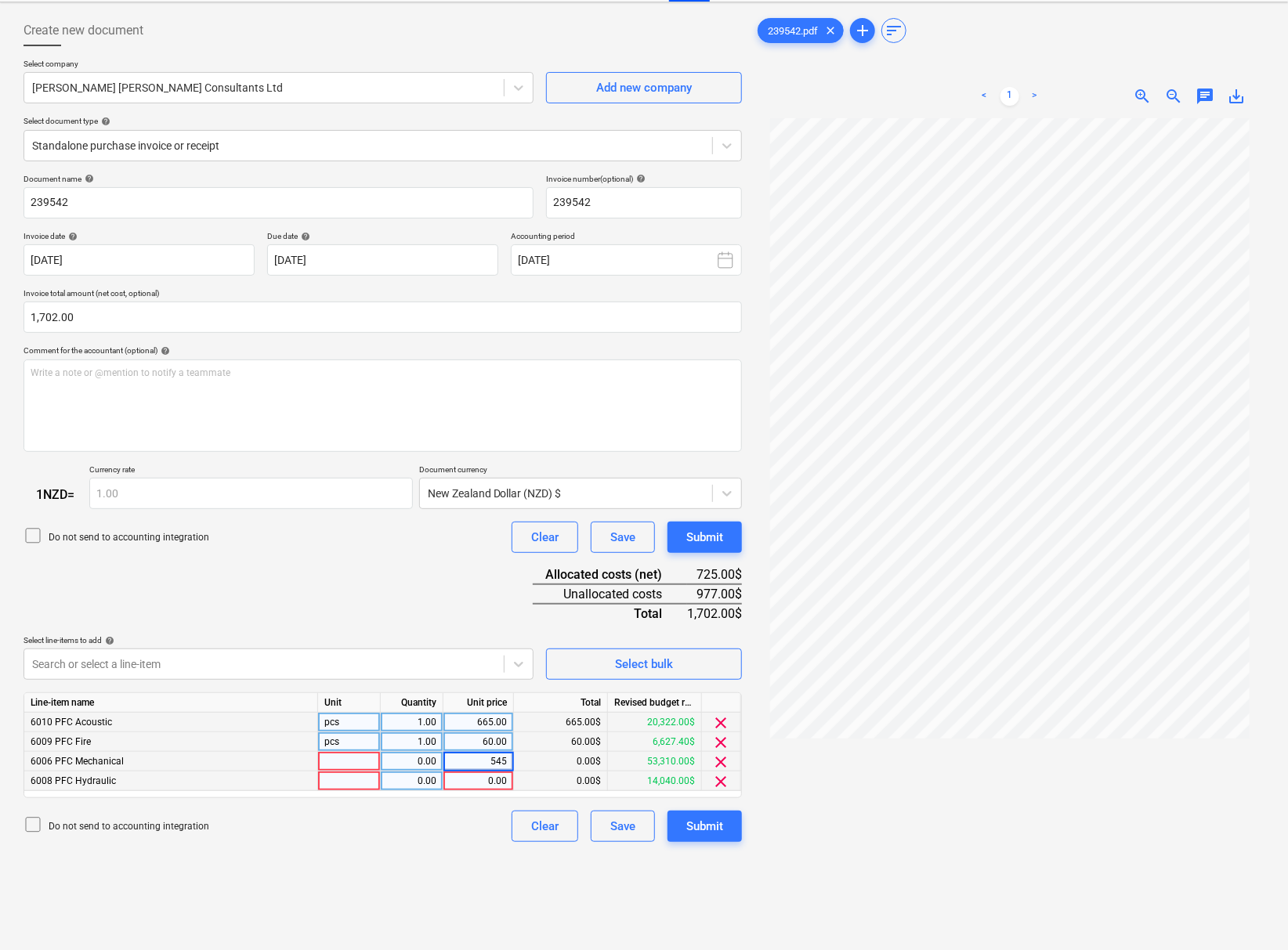
click at [482, 791] on div "0.00" at bounding box center [478, 781] width 57 height 20
type input "432"
click at [450, 871] on div "Create new document Select company [PERSON_NAME] [PERSON_NAME] Consultants Ltd …" at bounding box center [382, 519] width 731 height 1022
click at [700, 836] on div "Submit" at bounding box center [704, 827] width 37 height 21
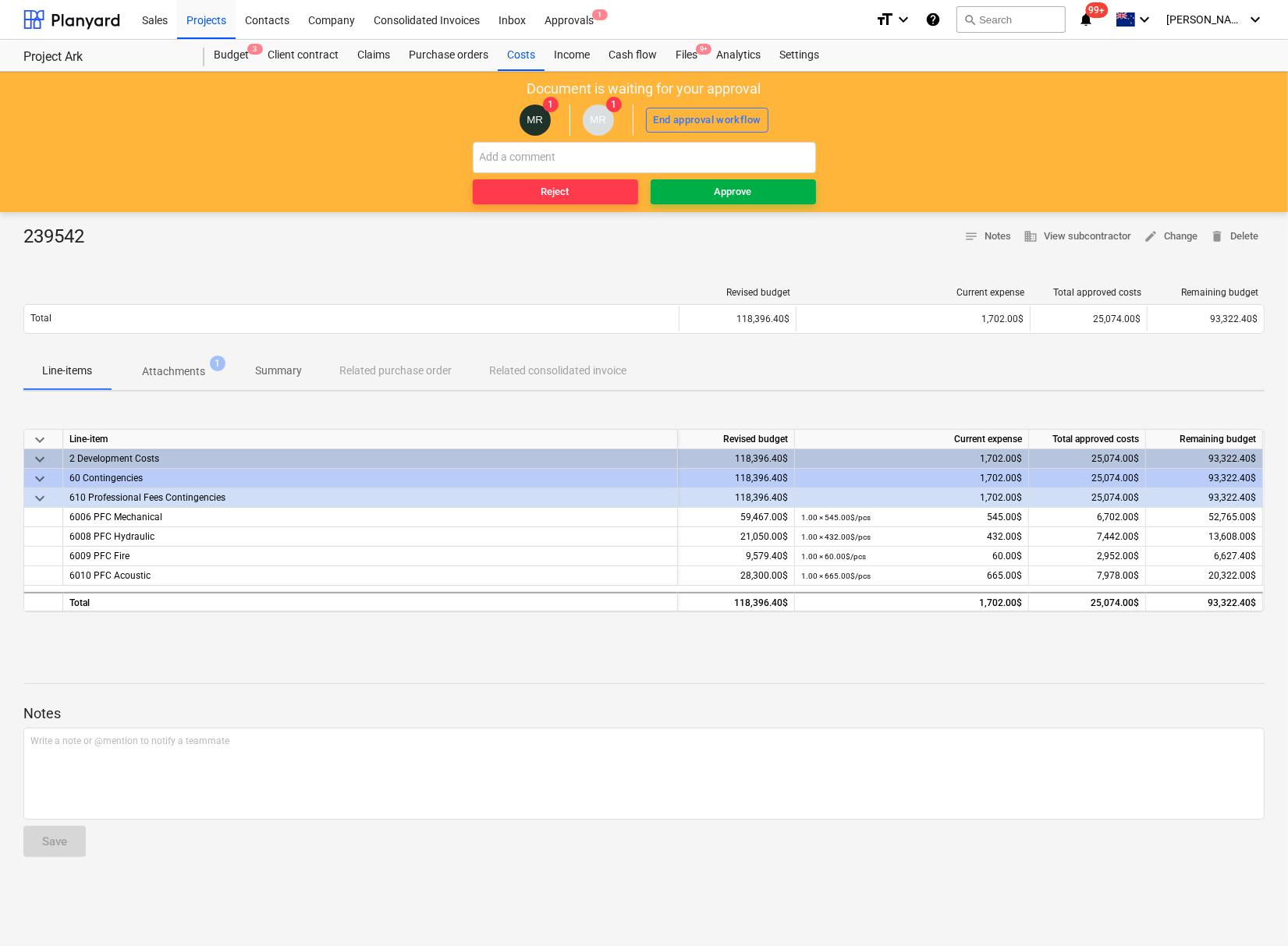
click at [741, 192] on div "Approve" at bounding box center [733, 192] width 37 height 18
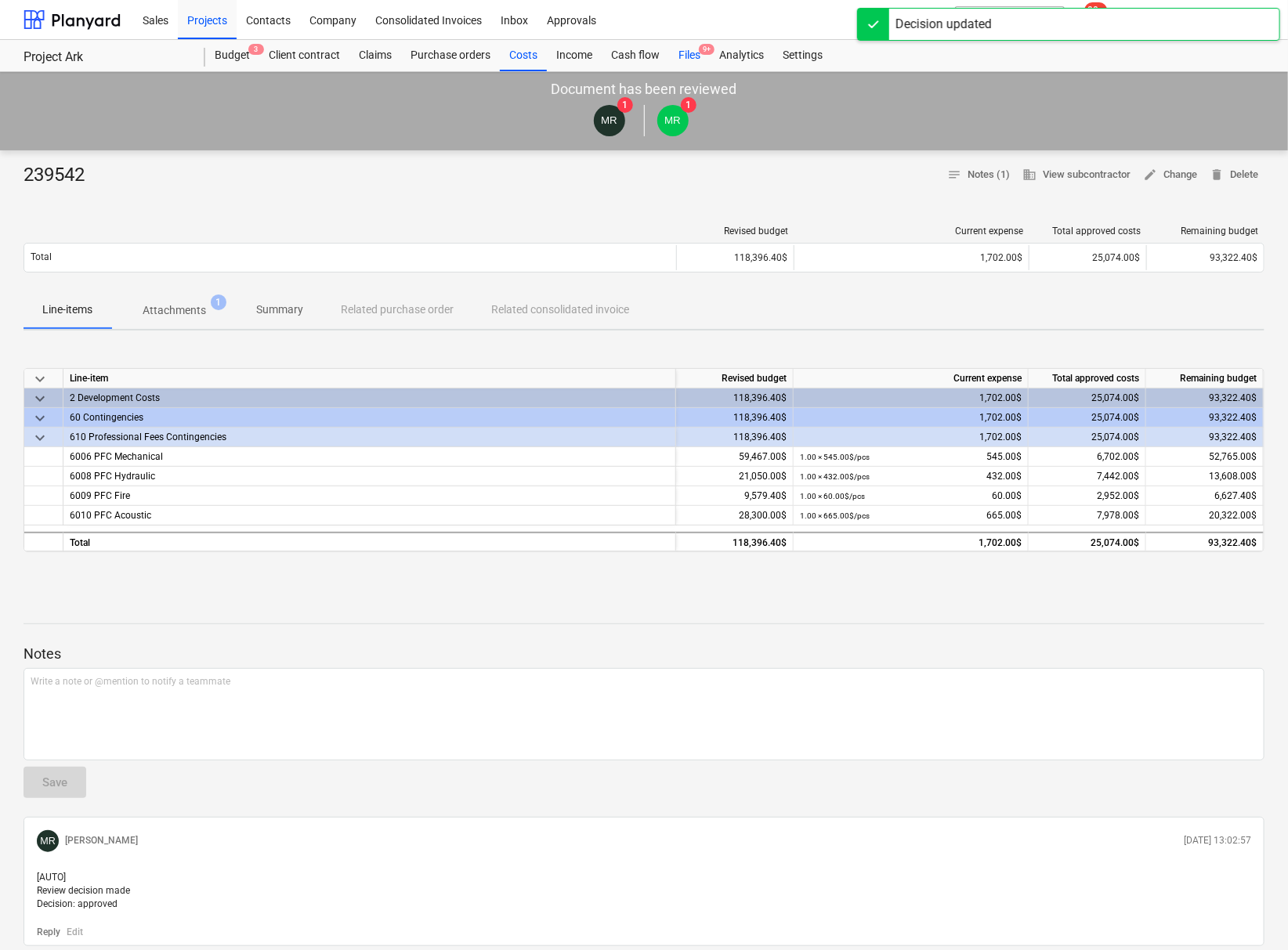
click at [685, 56] on div "Files 9+" at bounding box center [688, 55] width 40 height 32
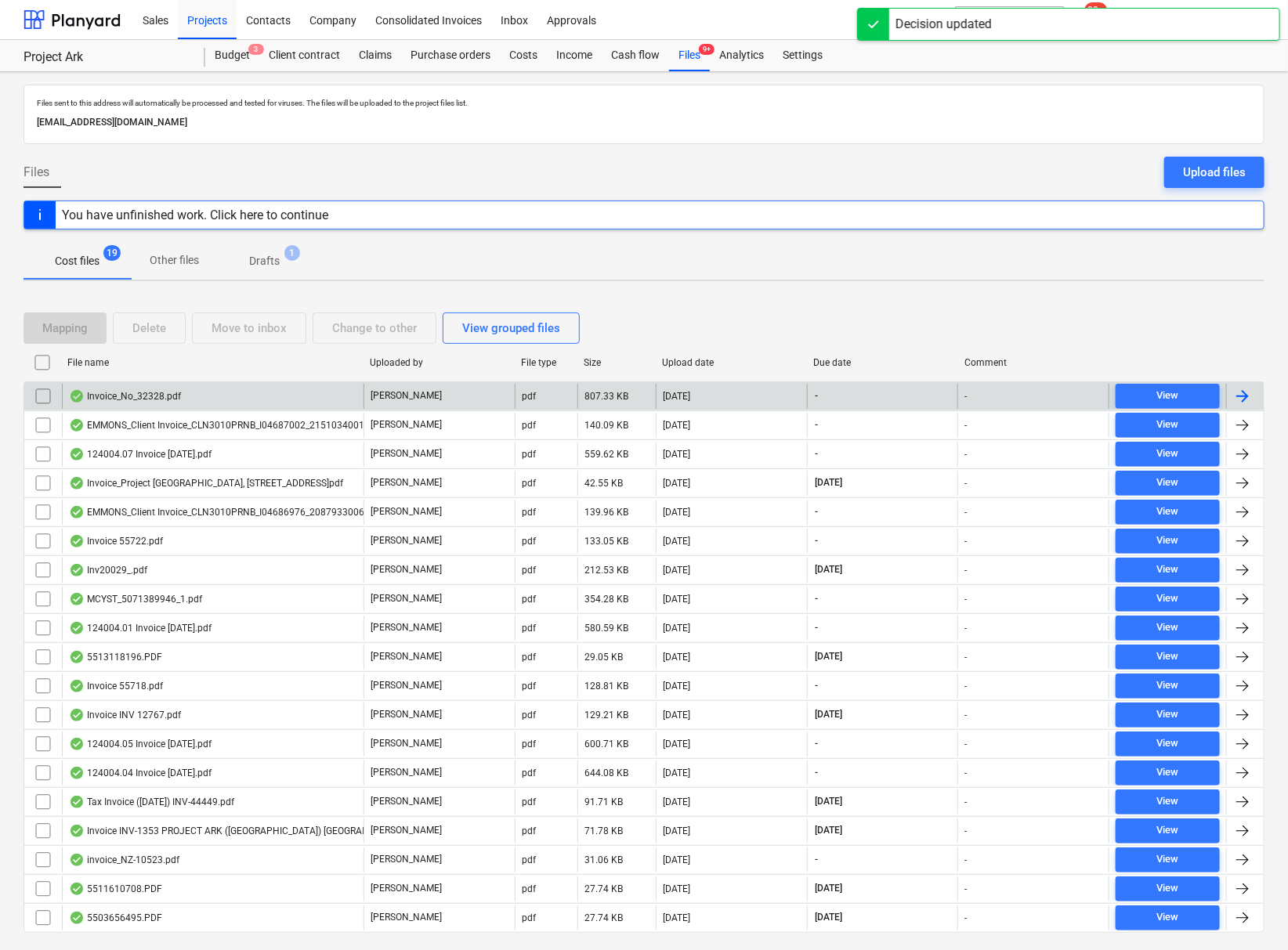
click at [147, 390] on div "Invoice_No_32328.pdf" at bounding box center [124, 396] width 112 height 13
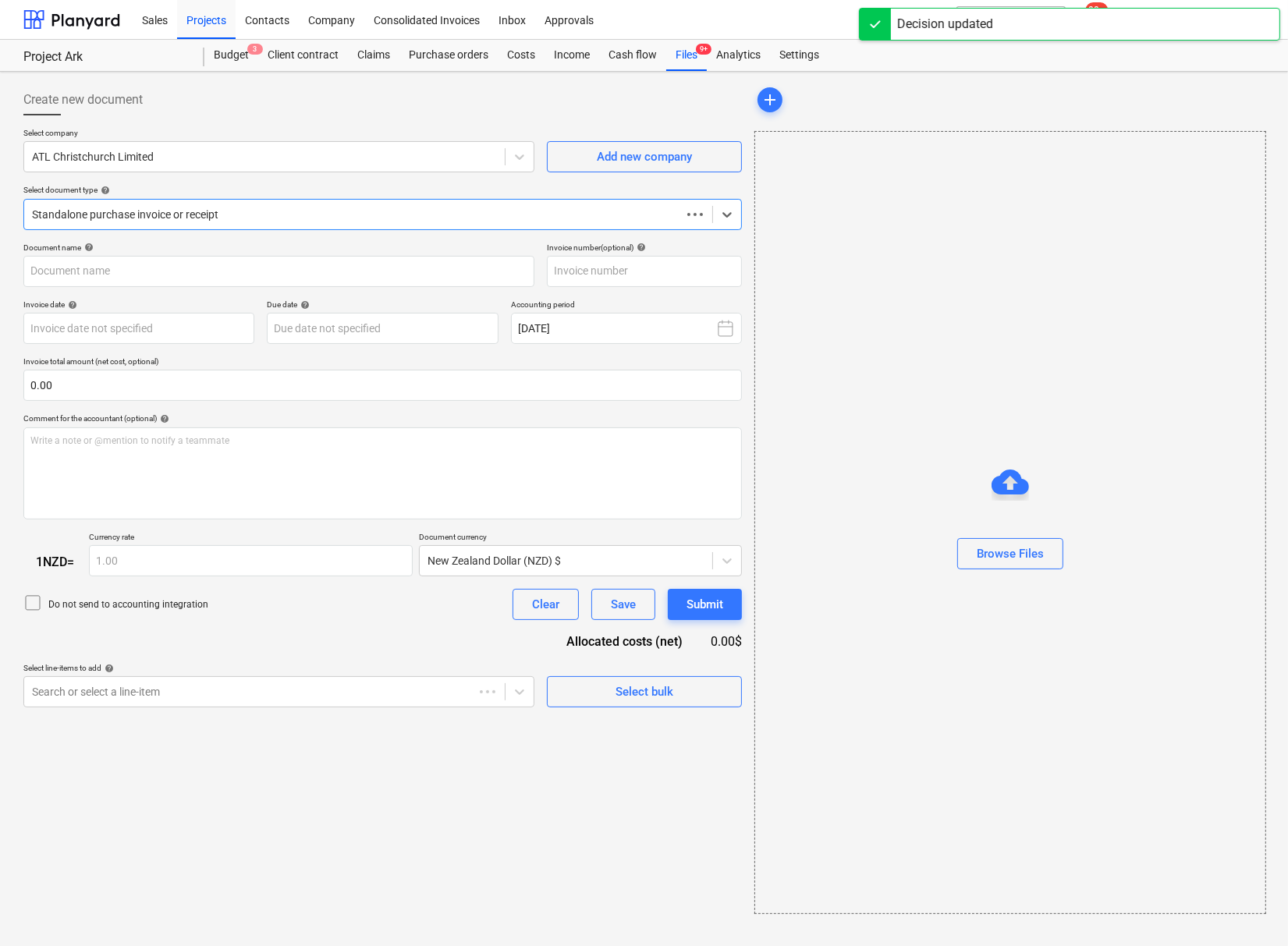
type input "32328"
type input "[DATE]"
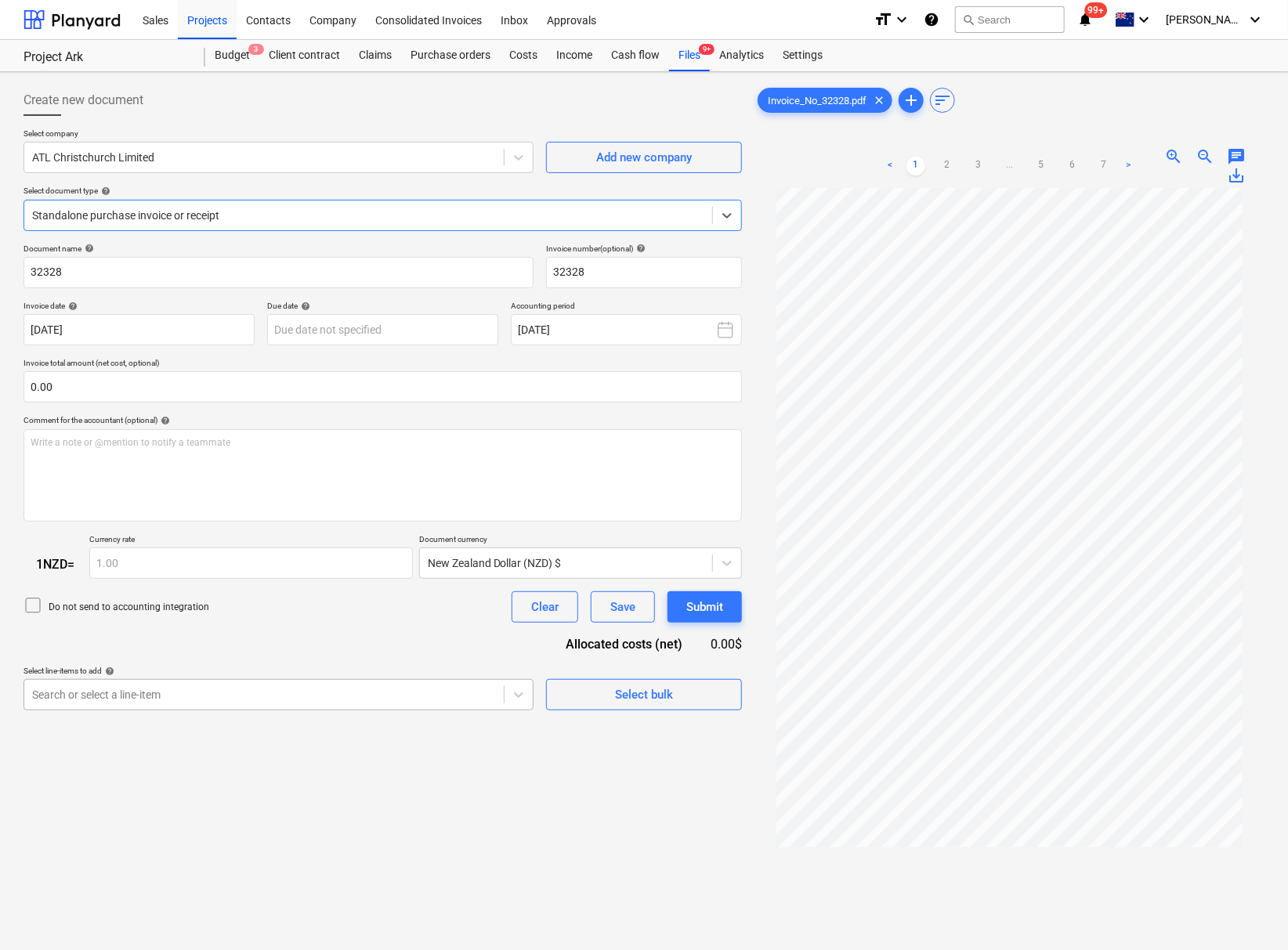
click at [260, 695] on div "Search or select a line-item" at bounding box center [264, 695] width 479 height 22
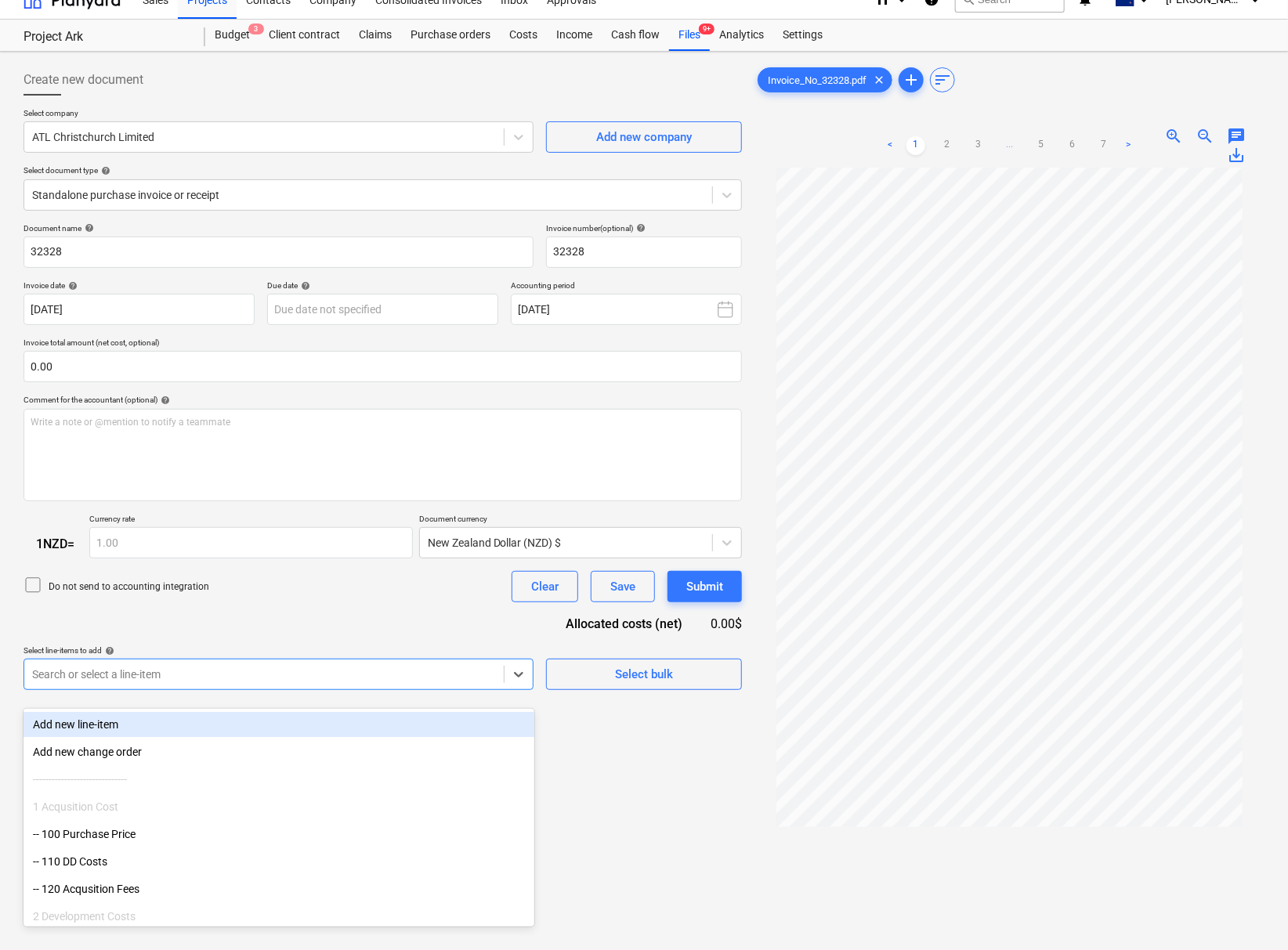
scroll to position [23, 0]
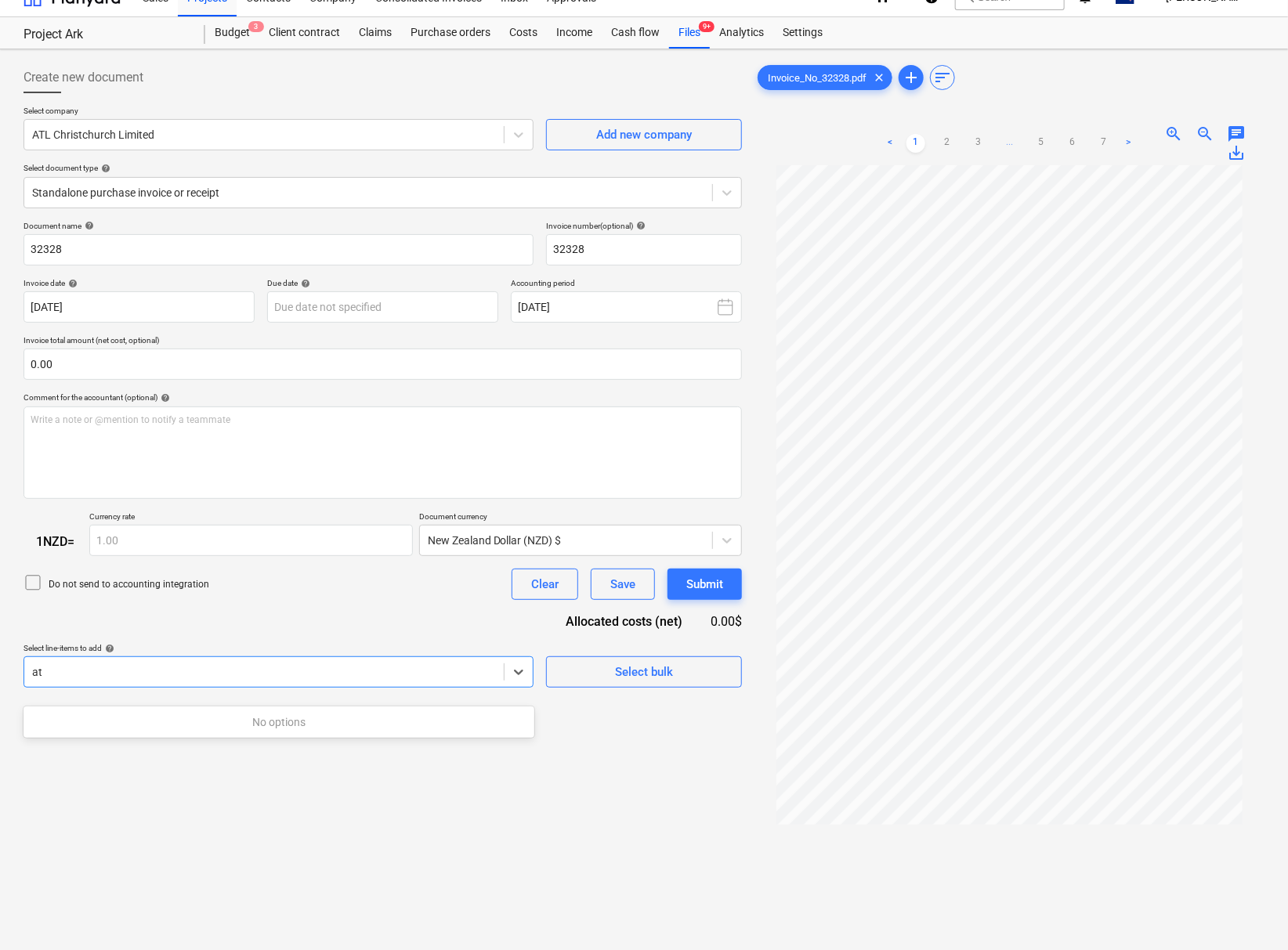
type input "a"
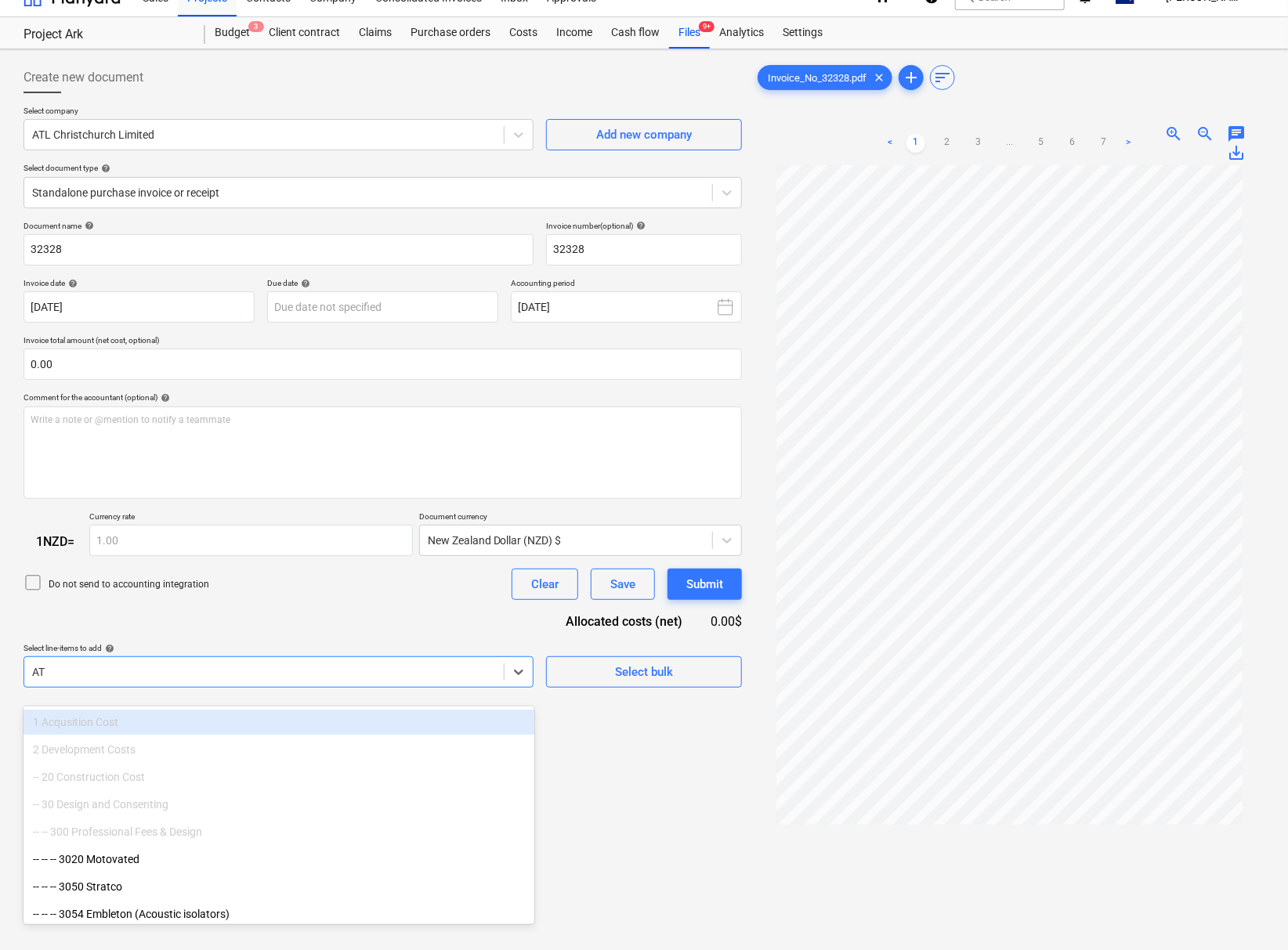
type input "A"
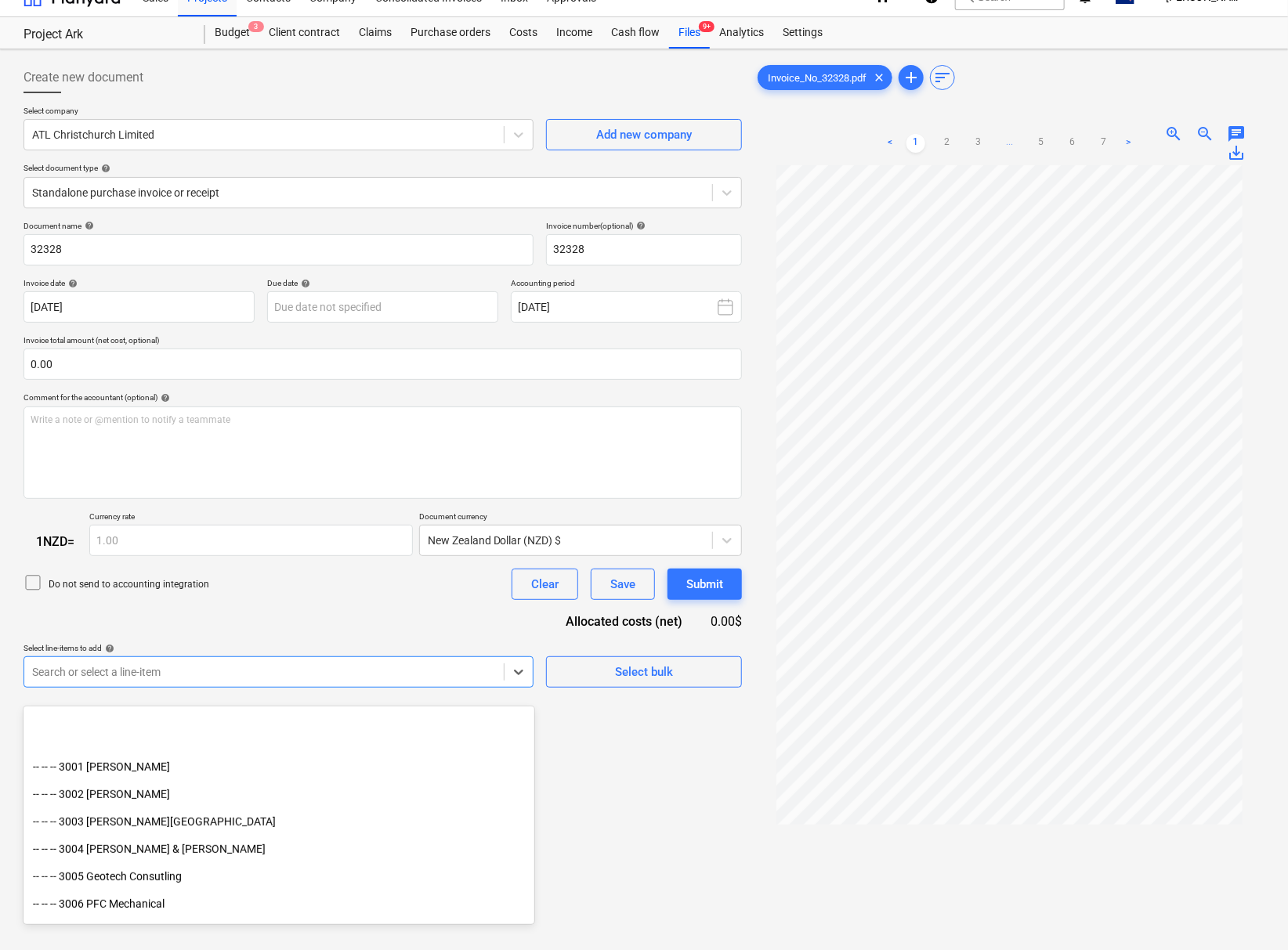
scroll to position [608, 0]
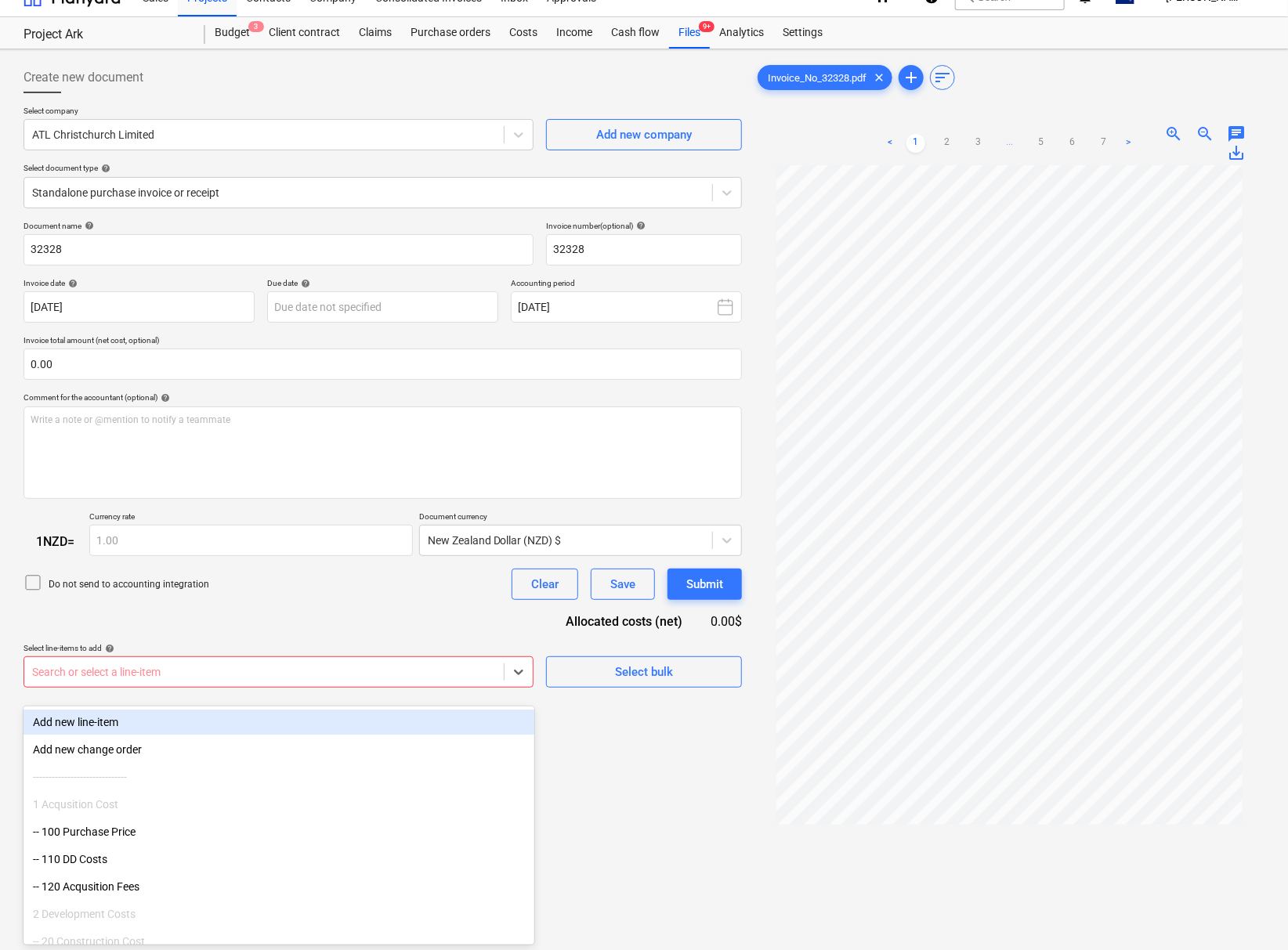
click at [238, 680] on div at bounding box center [265, 673] width 464 height 16
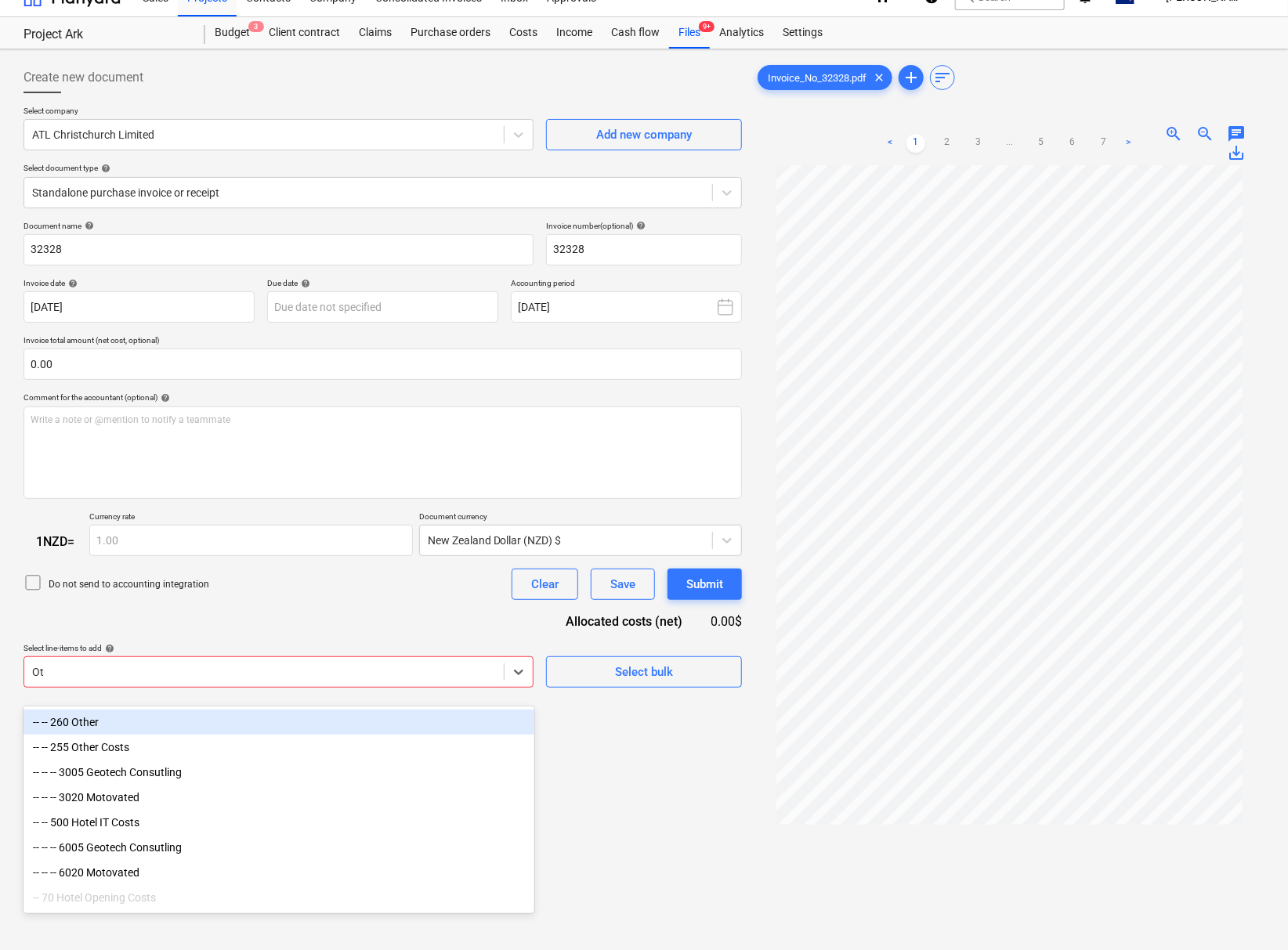
type input "O"
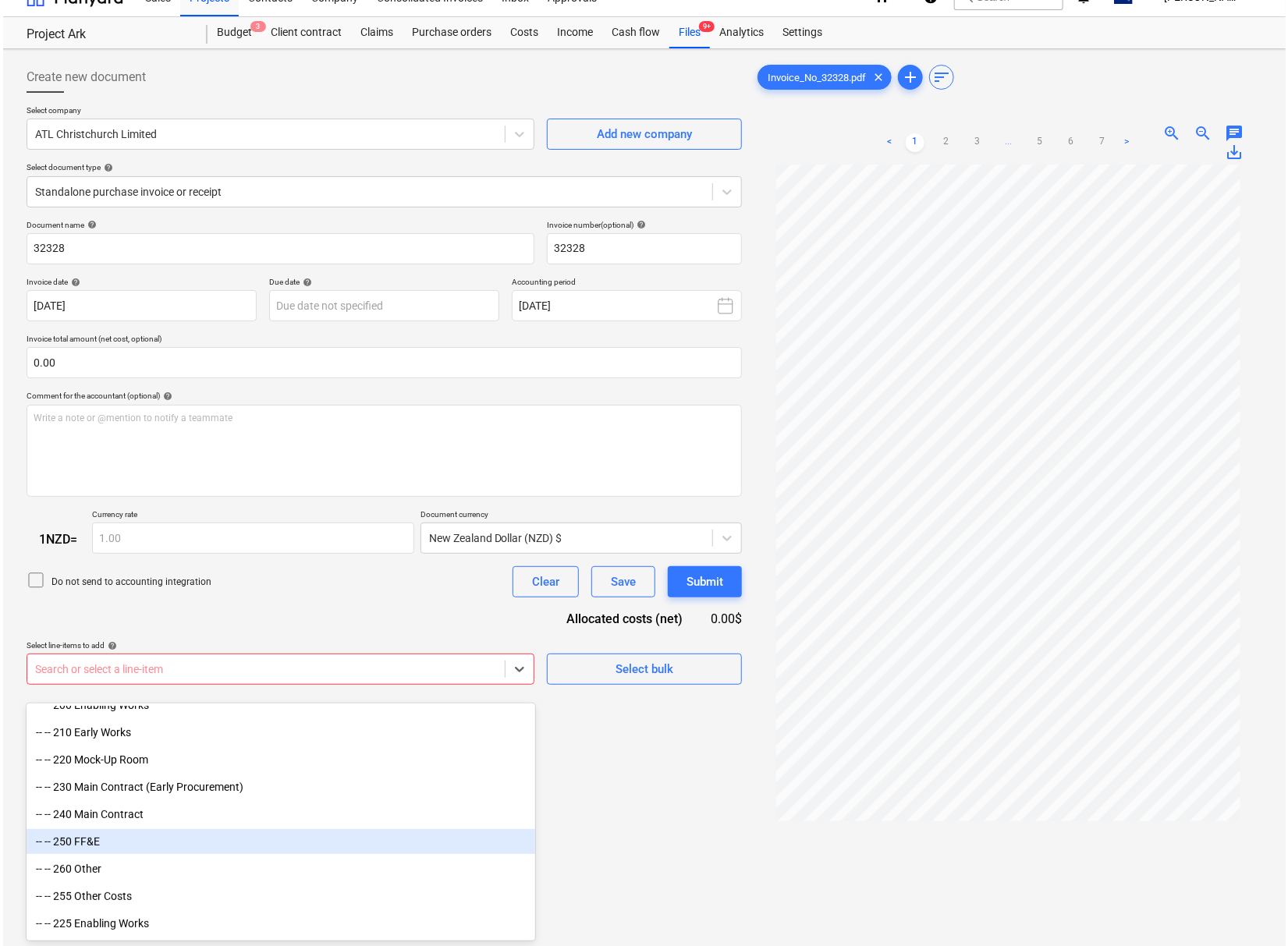
scroll to position [346, 0]
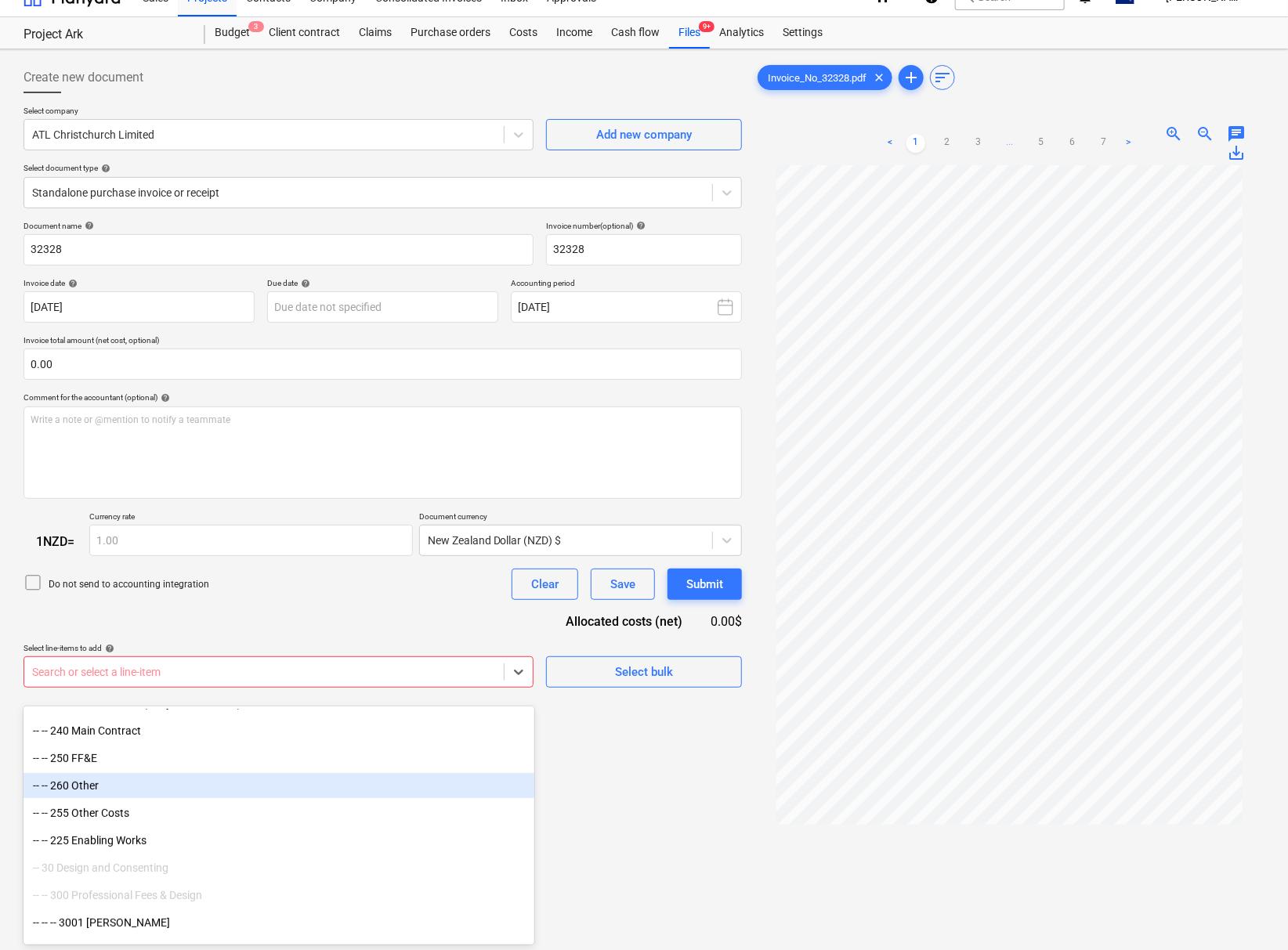
click at [114, 784] on div "-- -- 260 Other" at bounding box center [279, 785] width 511 height 25
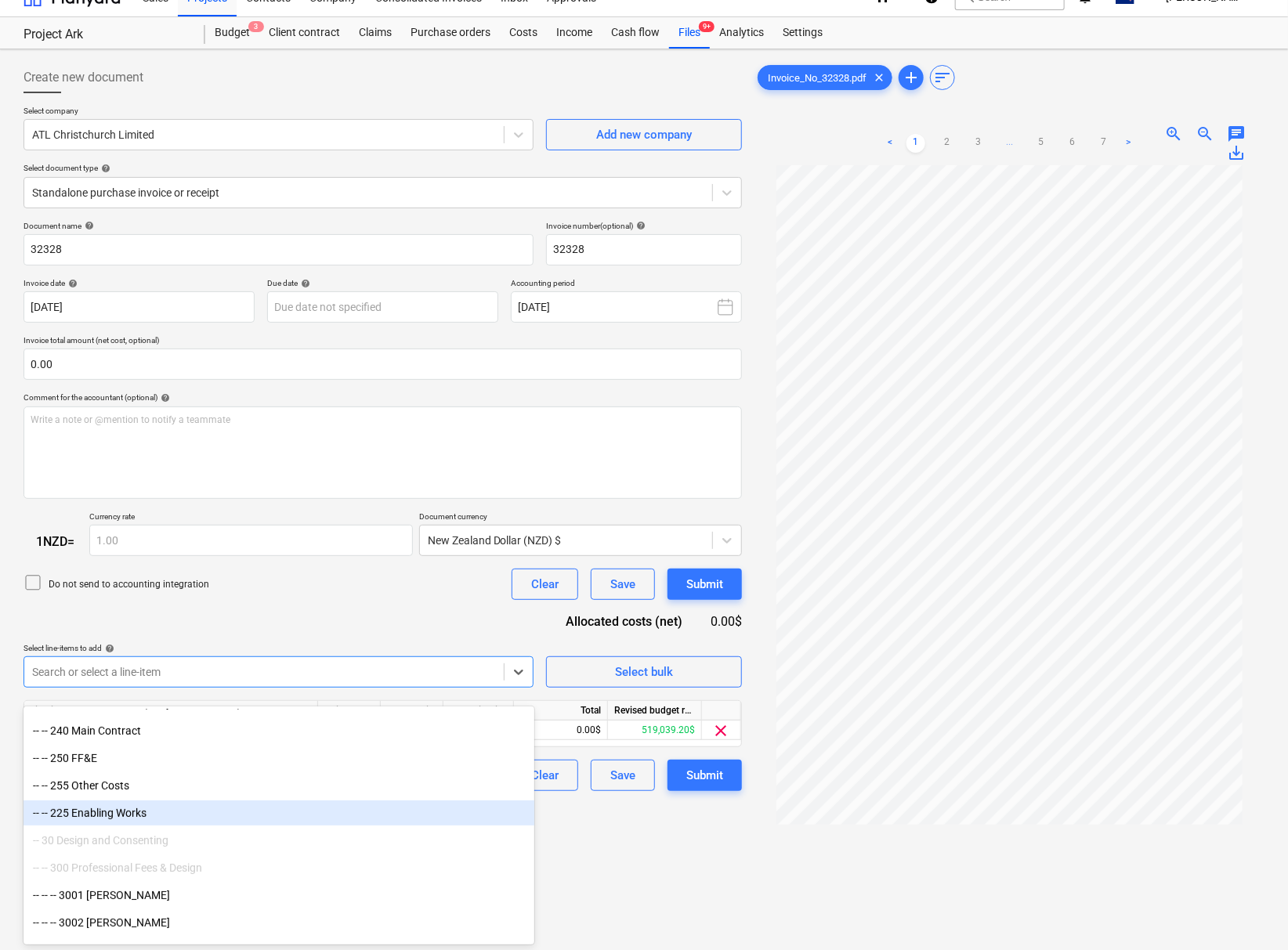
click at [673, 885] on div "Create new document Select company ATL Christchurch Limited Add new company Sel…" at bounding box center [382, 566] width 731 height 1022
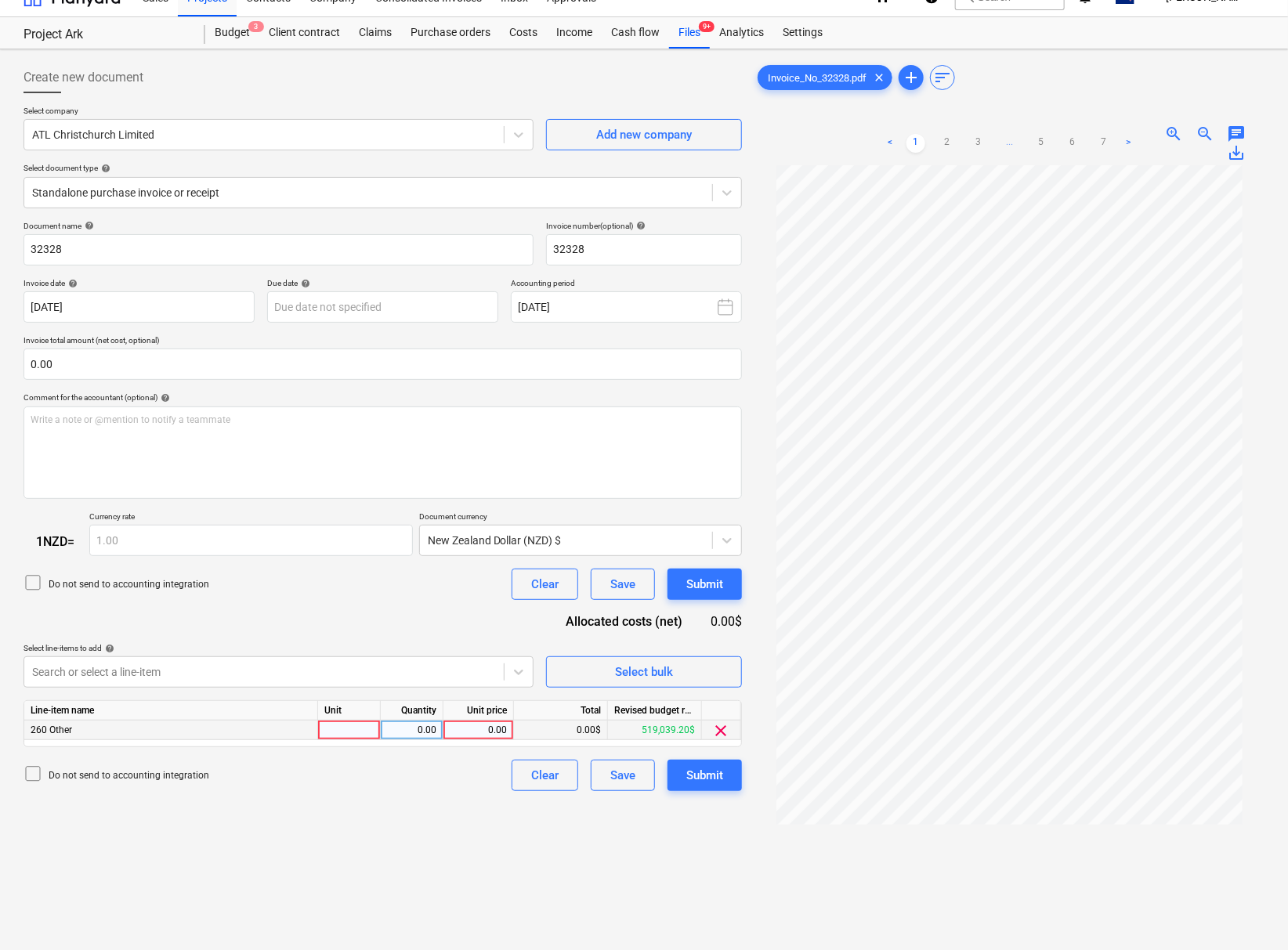
click at [488, 739] on div "0.00" at bounding box center [478, 731] width 57 height 20
type input "911"
click at [423, 829] on div "Create new document Select company ATL Christchurch Limited Add new company Sel…" at bounding box center [382, 566] width 731 height 1022
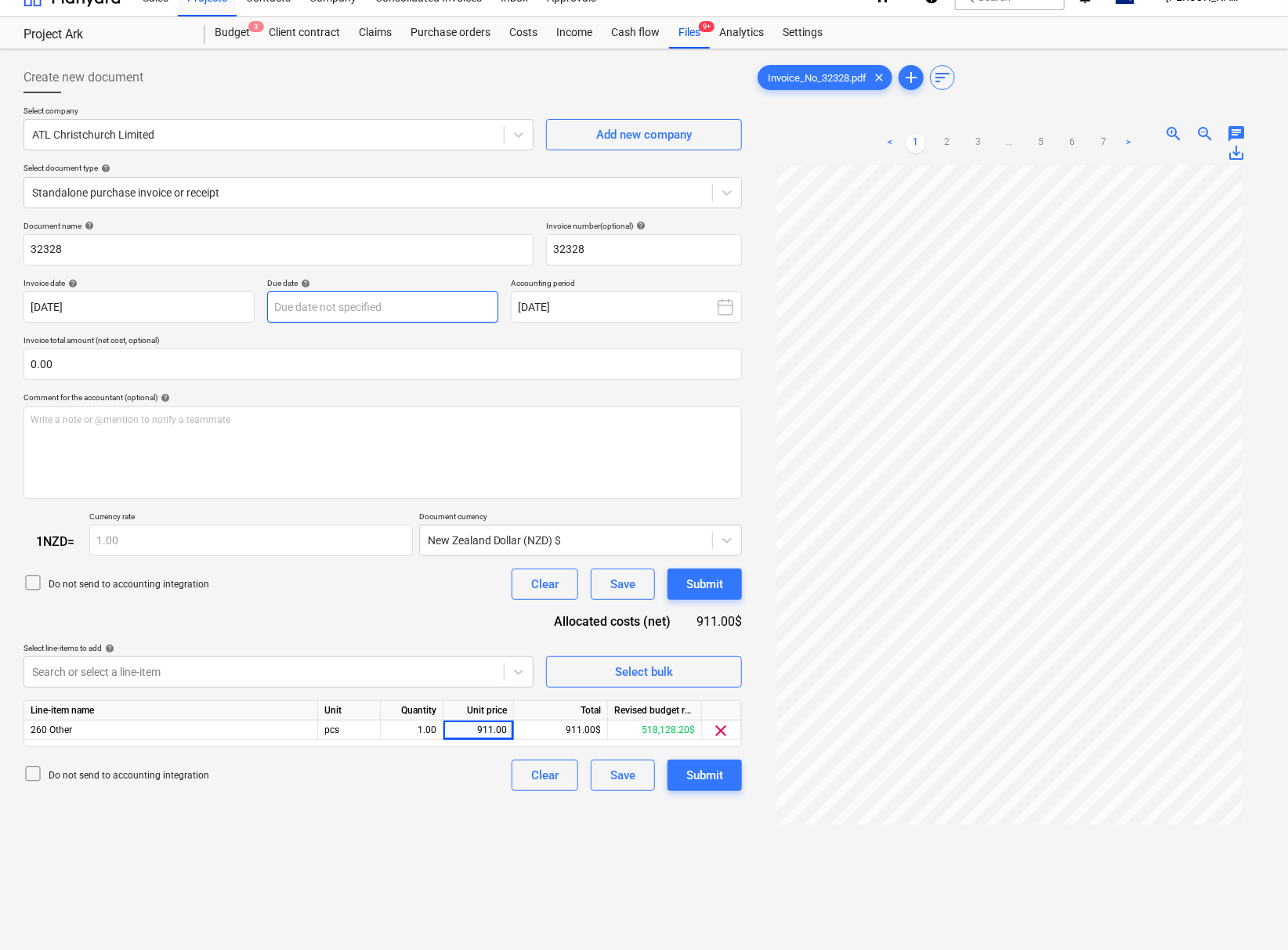
click at [380, 302] on body "This website stores cookies on your computer. These cookies are used to collect…" at bounding box center [644, 452] width 1288 height 950
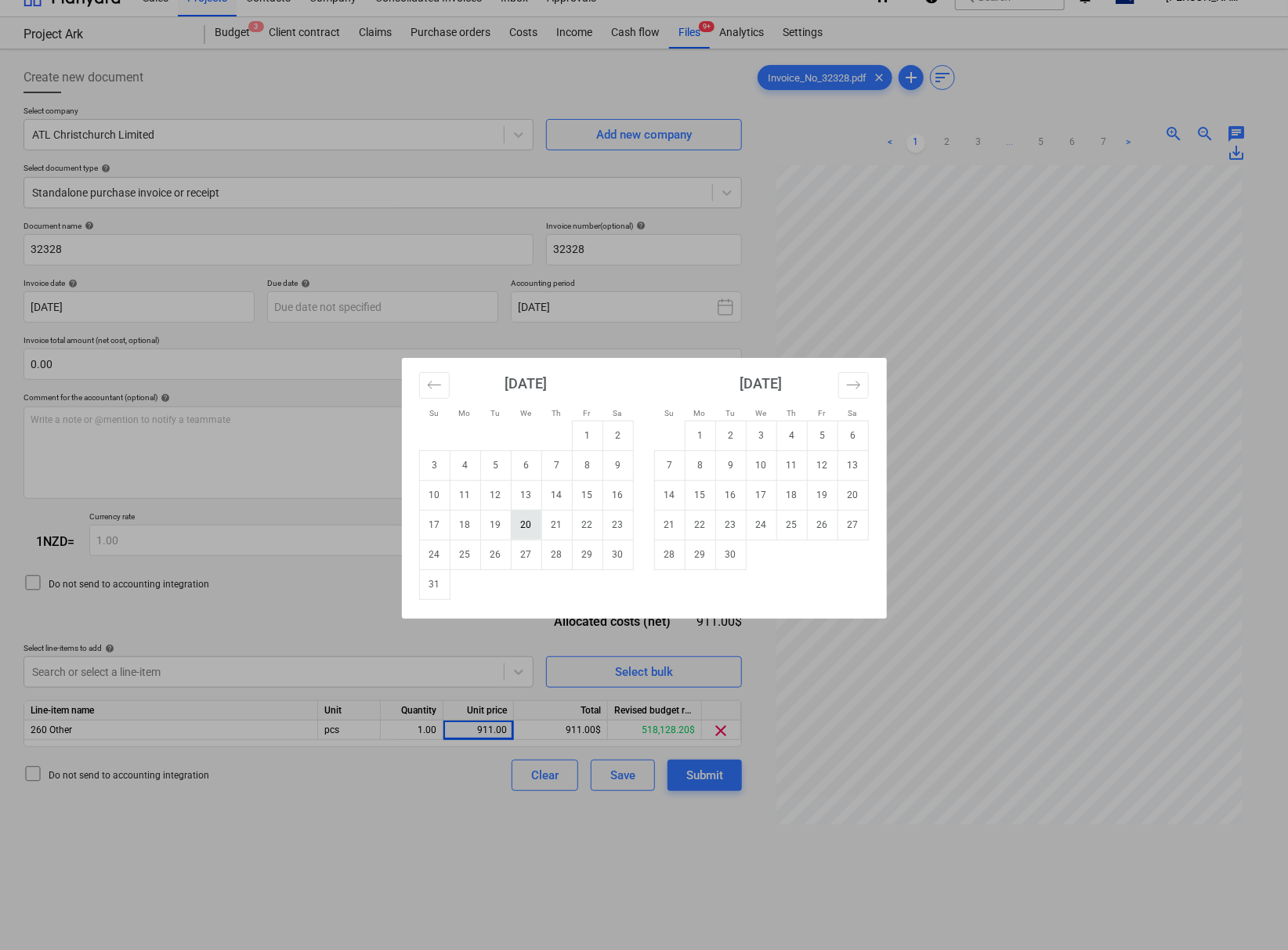
click at [523, 528] on td "20" at bounding box center [525, 524] width 31 height 30
type input "[DATE]"
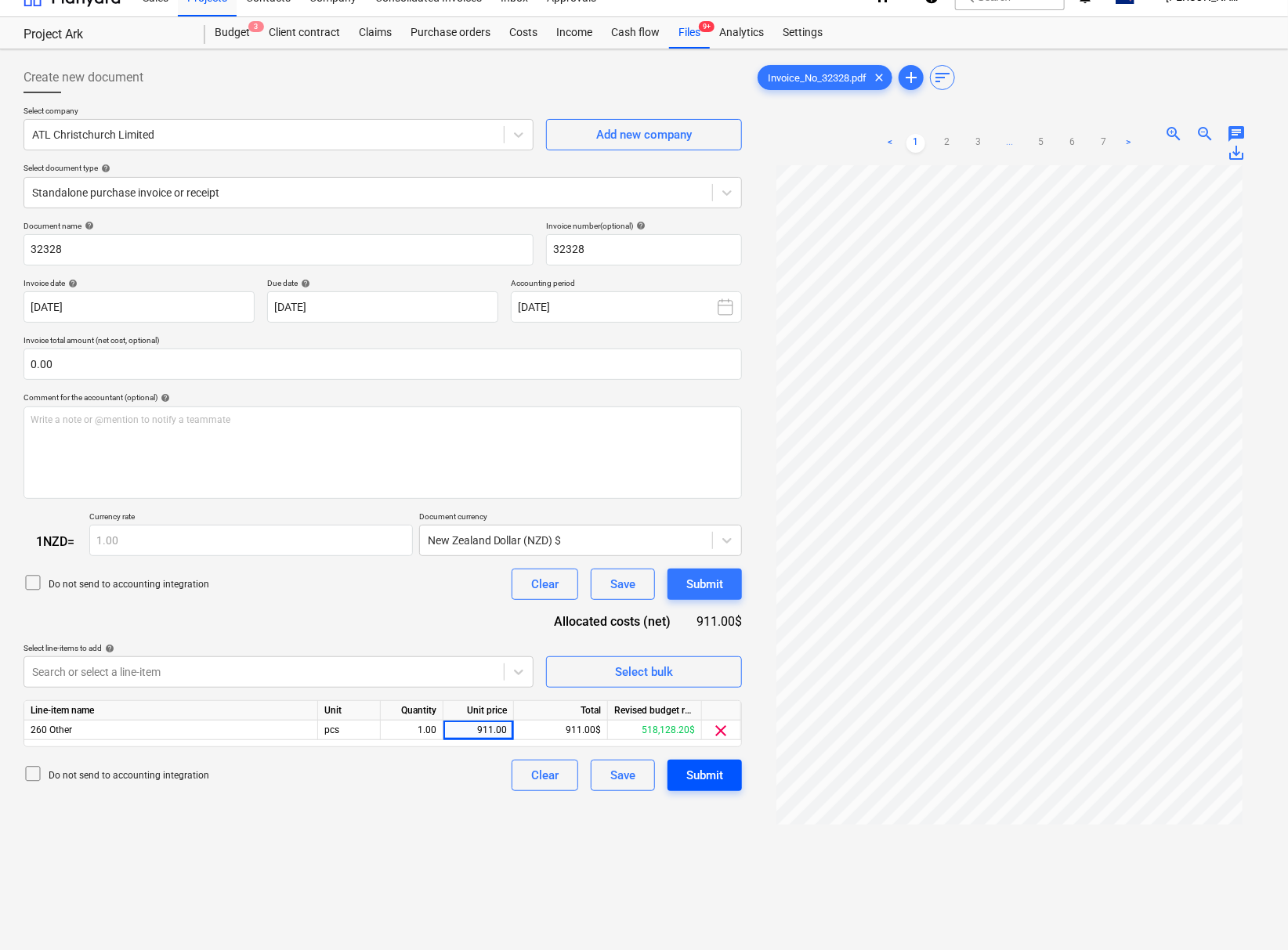
click at [711, 786] on div "Submit" at bounding box center [704, 775] width 37 height 21
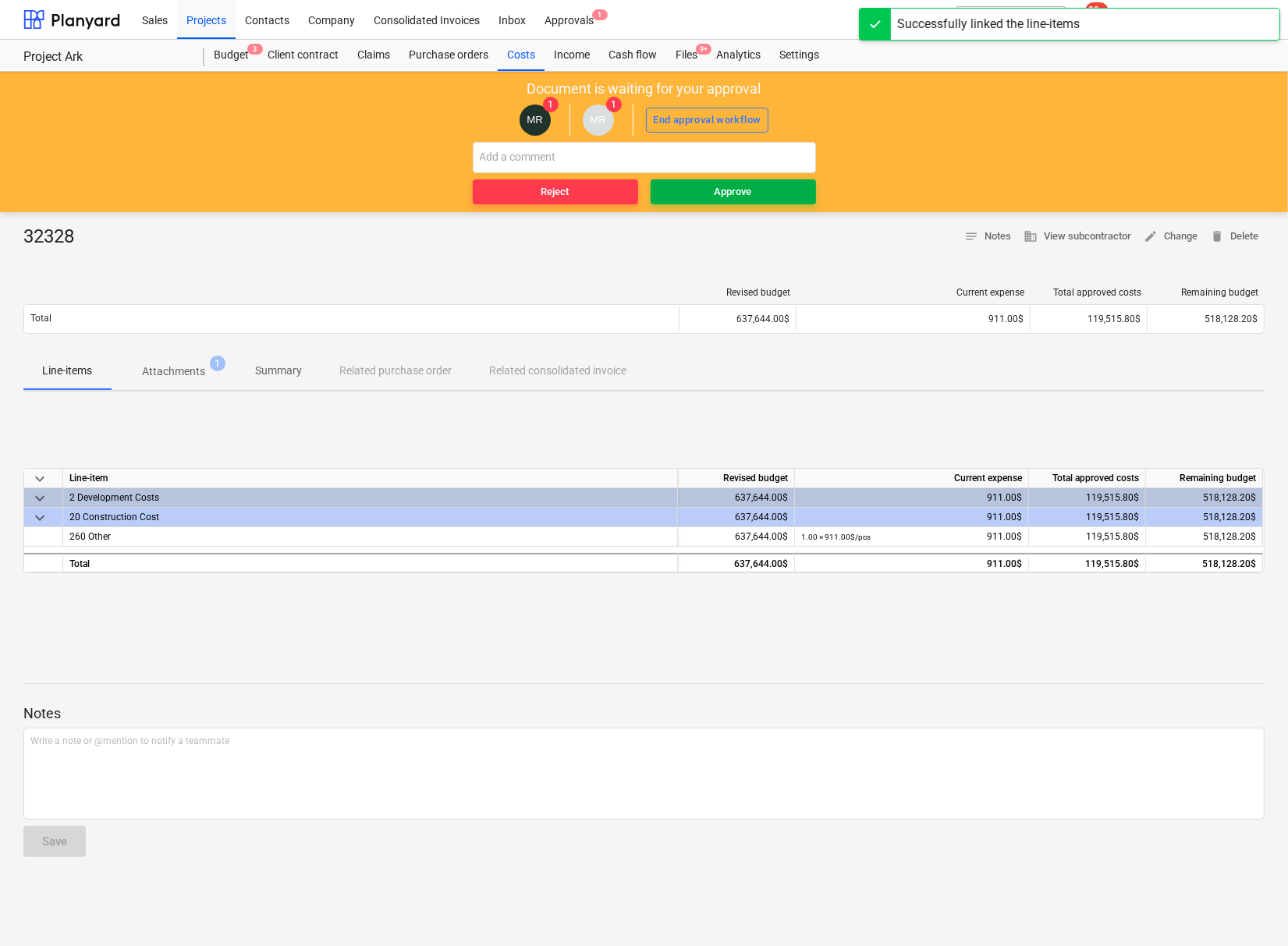
click at [731, 195] on div "Approve" at bounding box center [733, 192] width 37 height 18
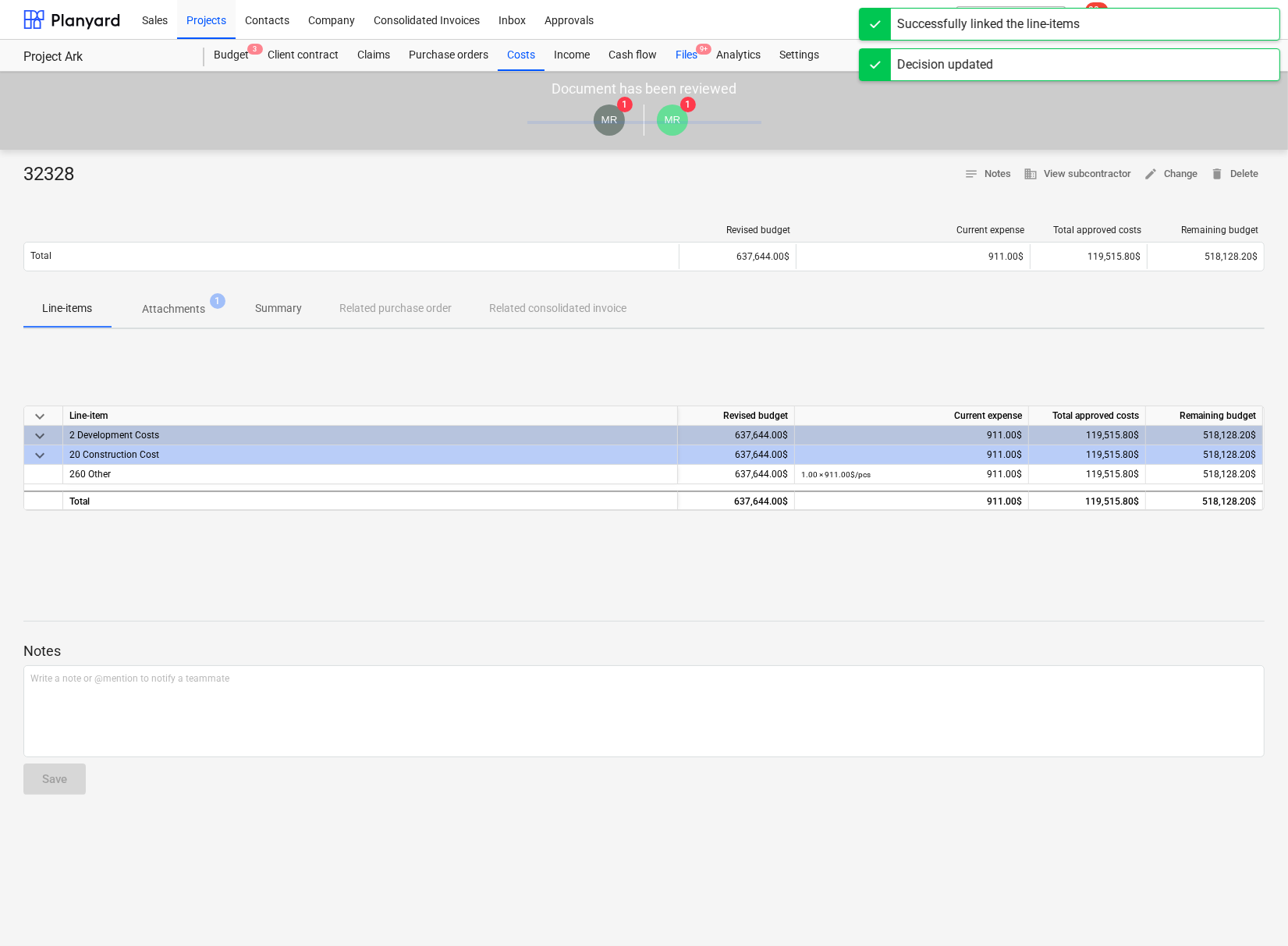
click at [686, 58] on div "Files 9+" at bounding box center [685, 55] width 40 height 31
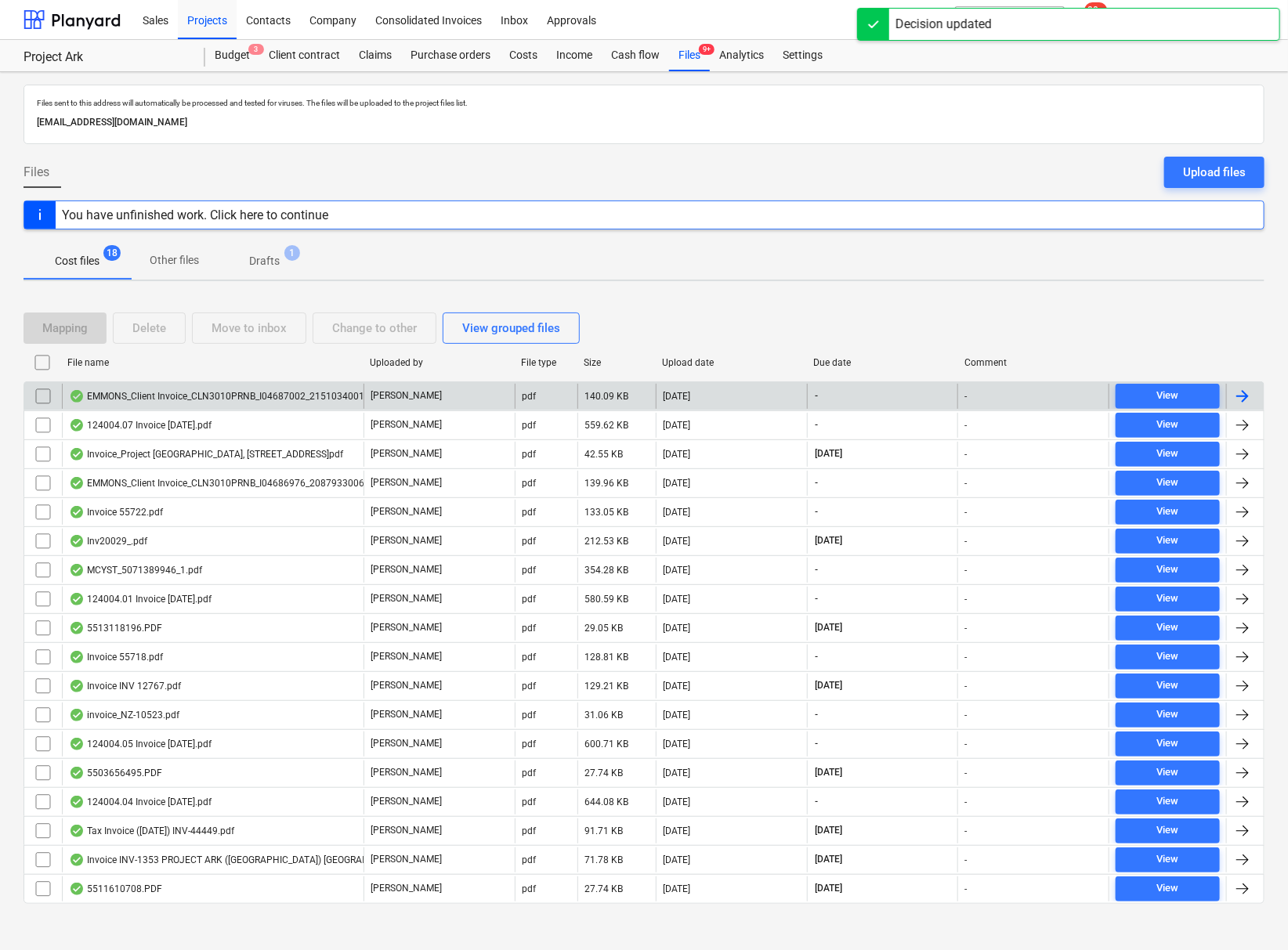
click at [133, 392] on div "EMMONS_Client Invoice_CLN3010PRNB_I04687002_2151034001.pdf" at bounding box center [225, 396] width 312 height 13
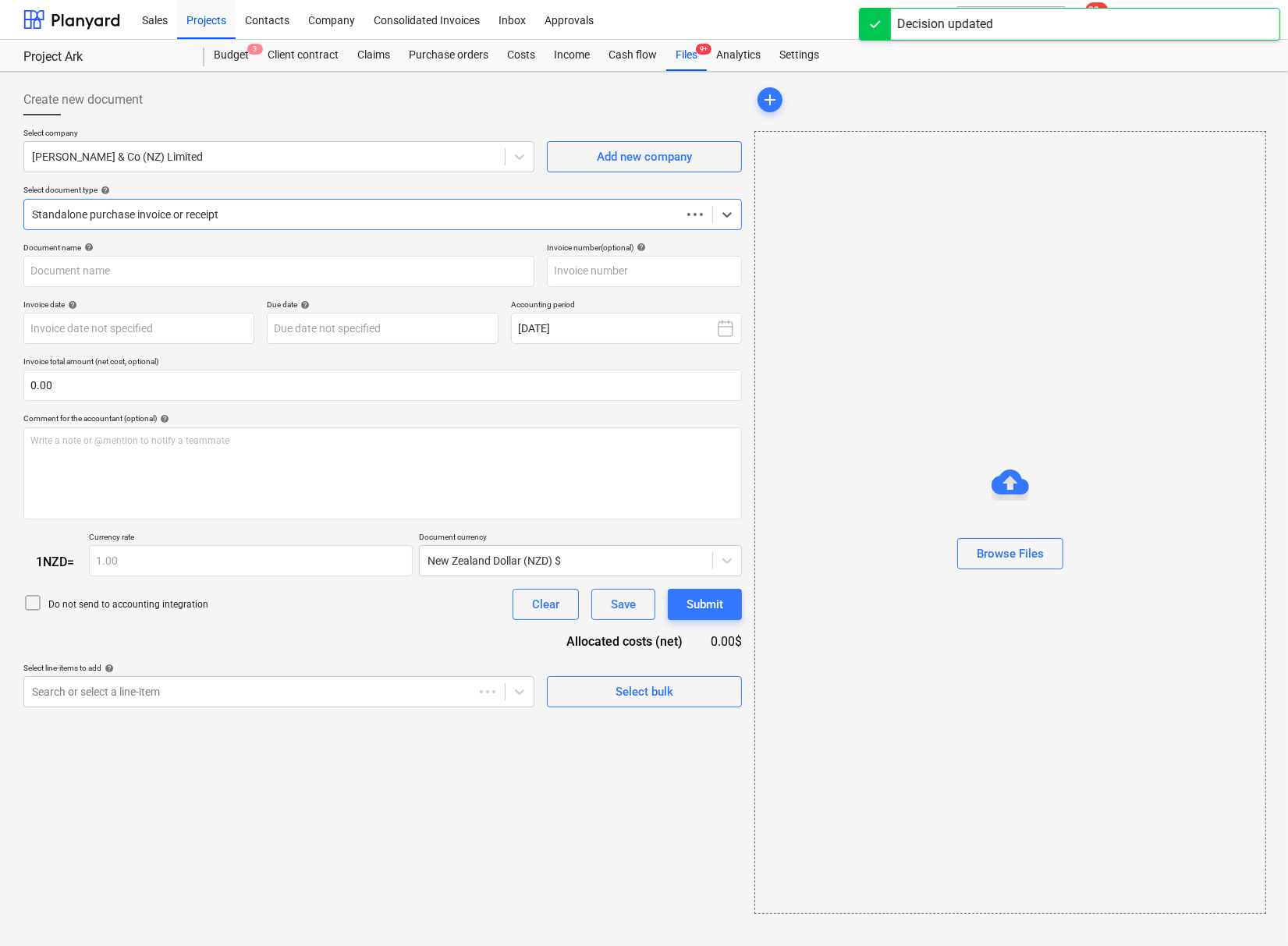
type input "104687002"
type input "[DATE]"
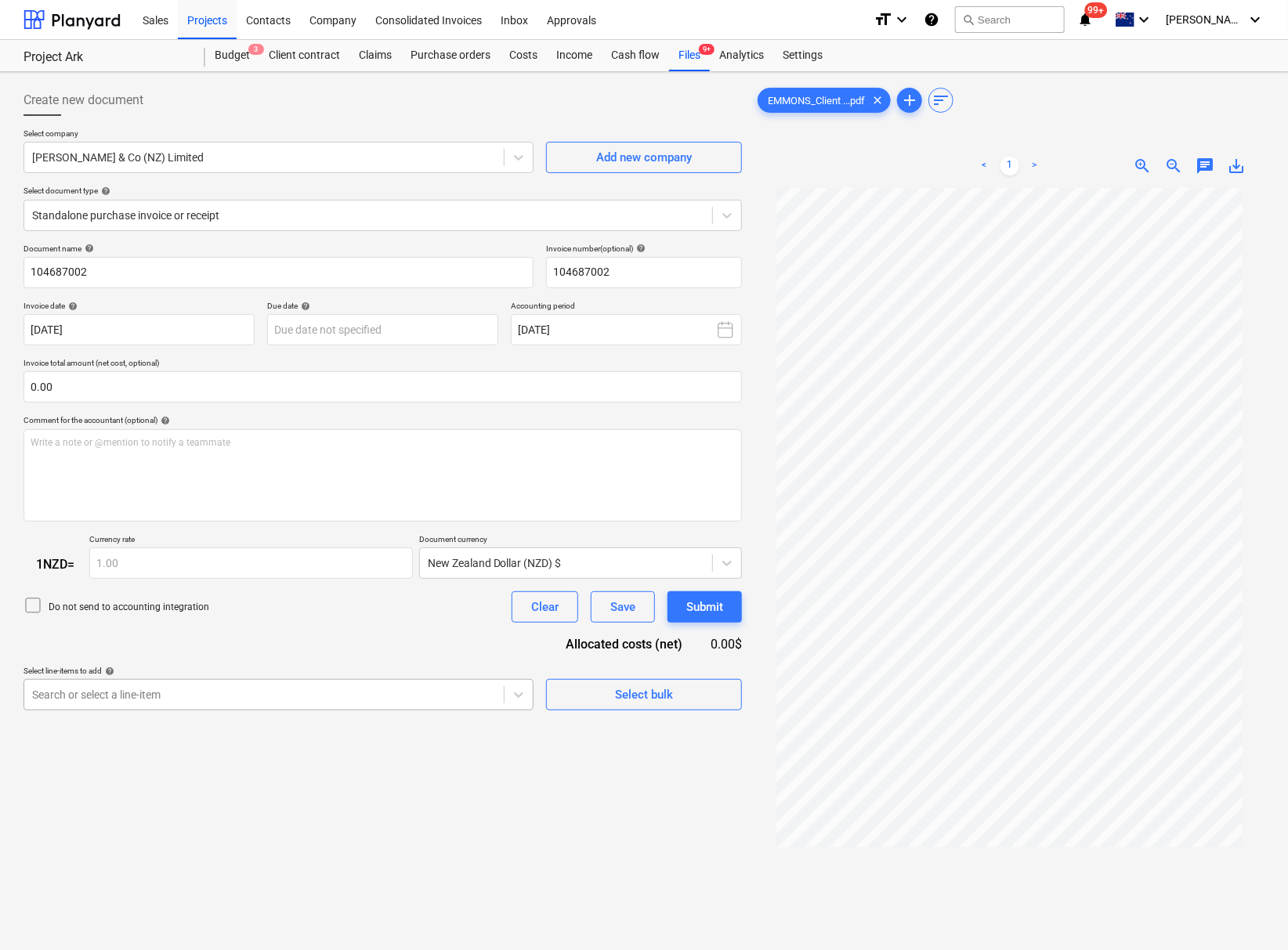
click at [144, 701] on div at bounding box center [265, 695] width 464 height 16
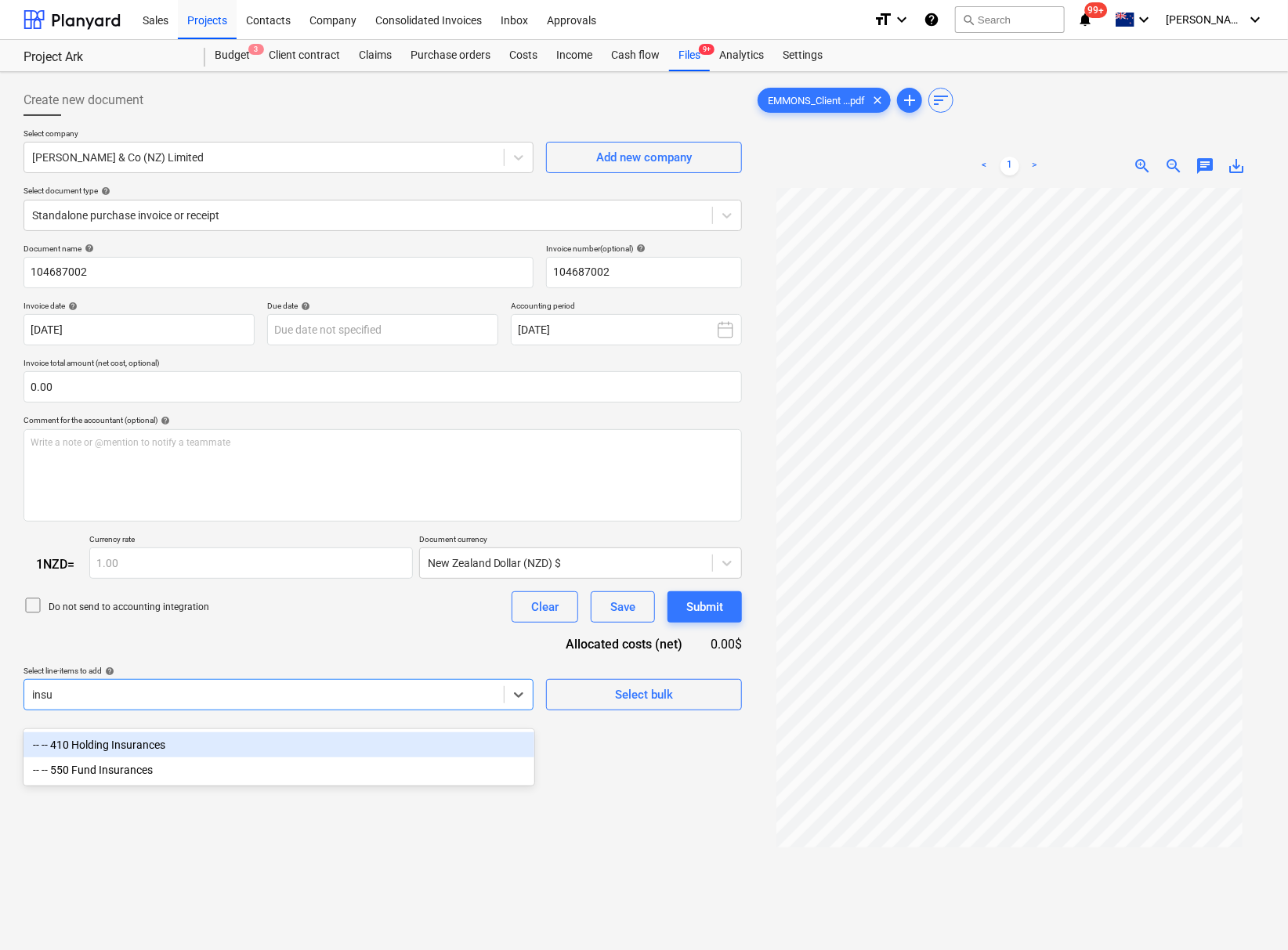
type input "insu"
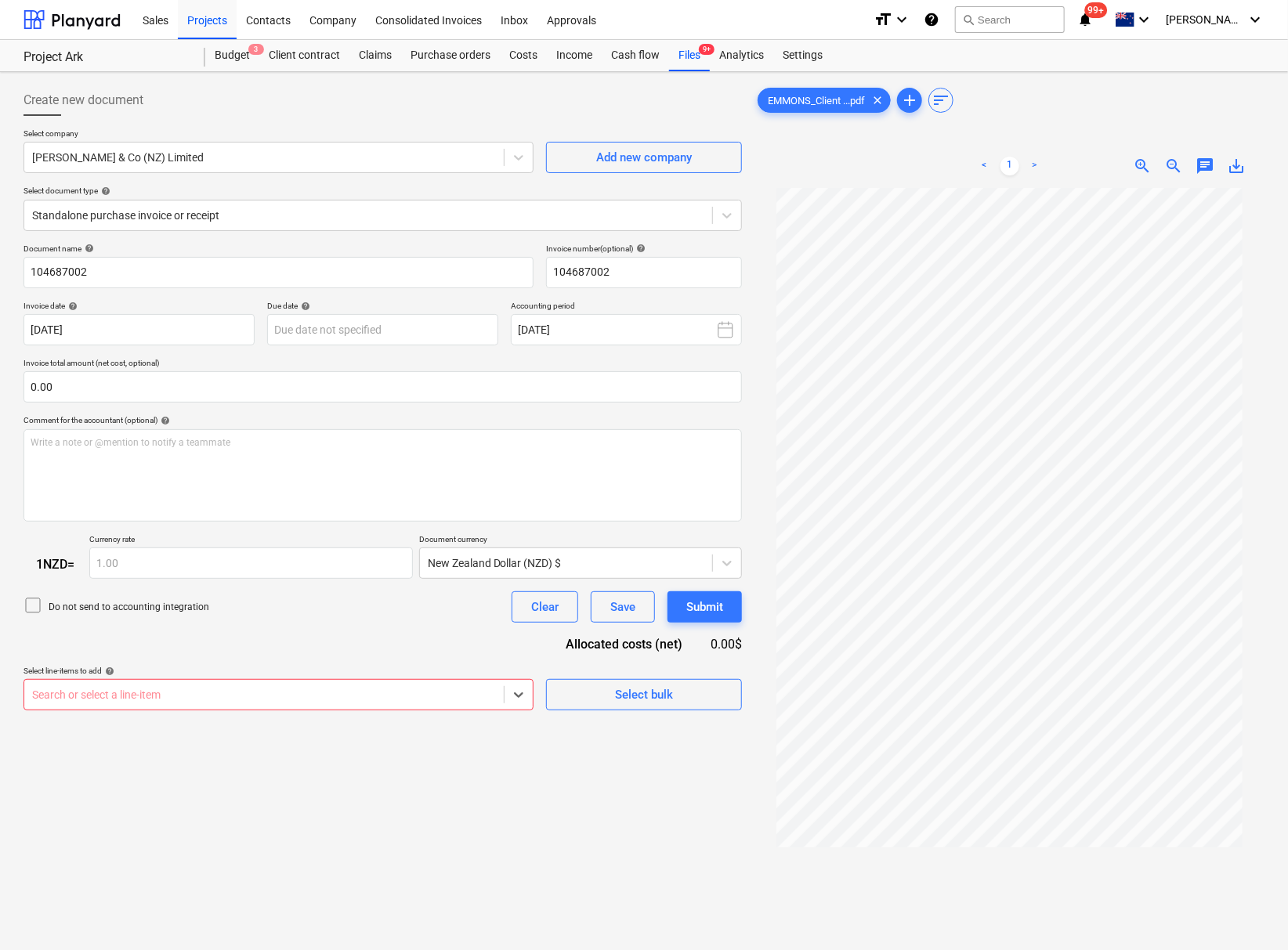
click at [109, 714] on body "This website stores cookies on your computer. These cookies are used to collect…" at bounding box center [644, 475] width 1288 height 950
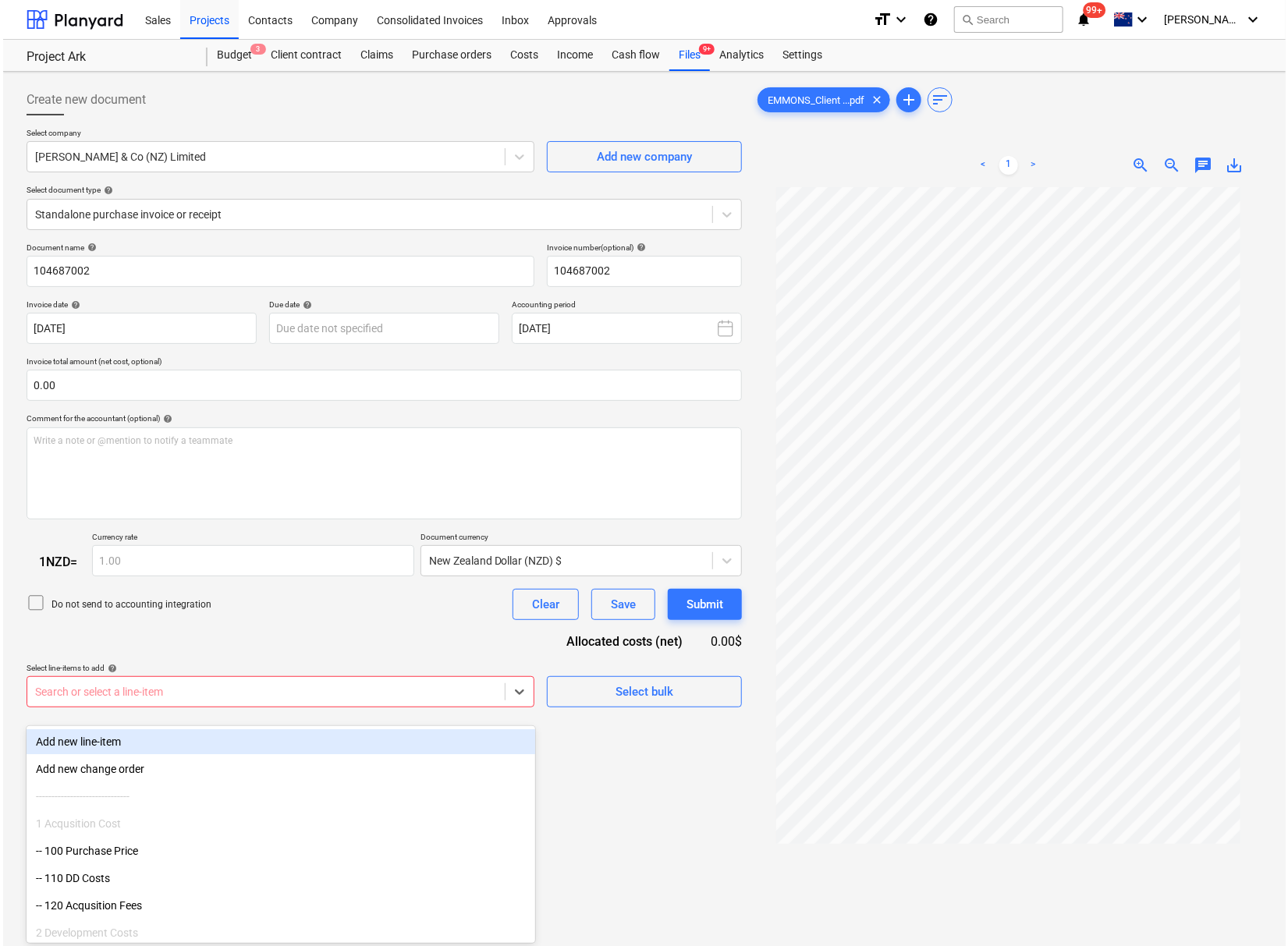
scroll to position [23, 0]
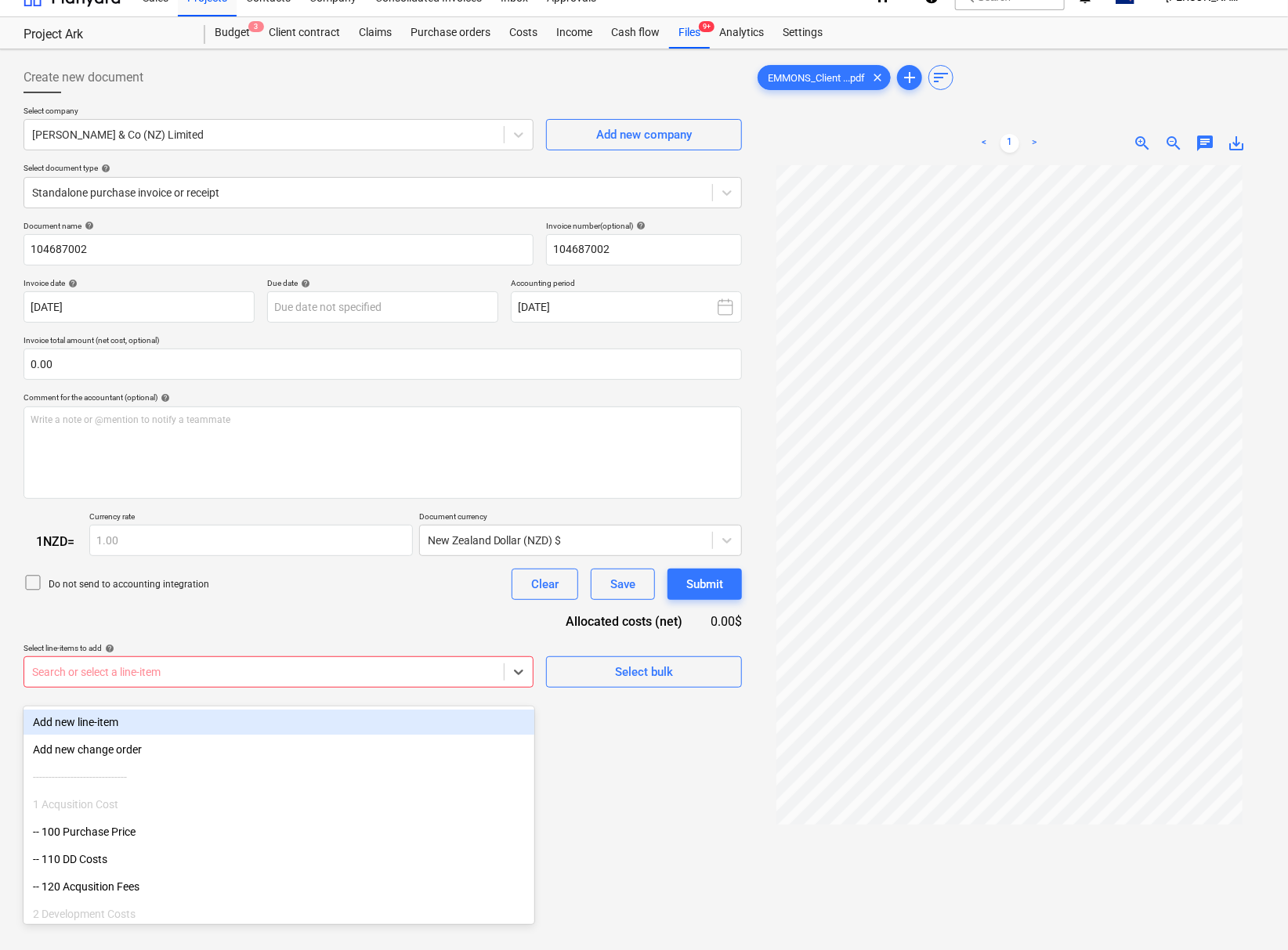
click at [139, 680] on div at bounding box center [265, 673] width 464 height 16
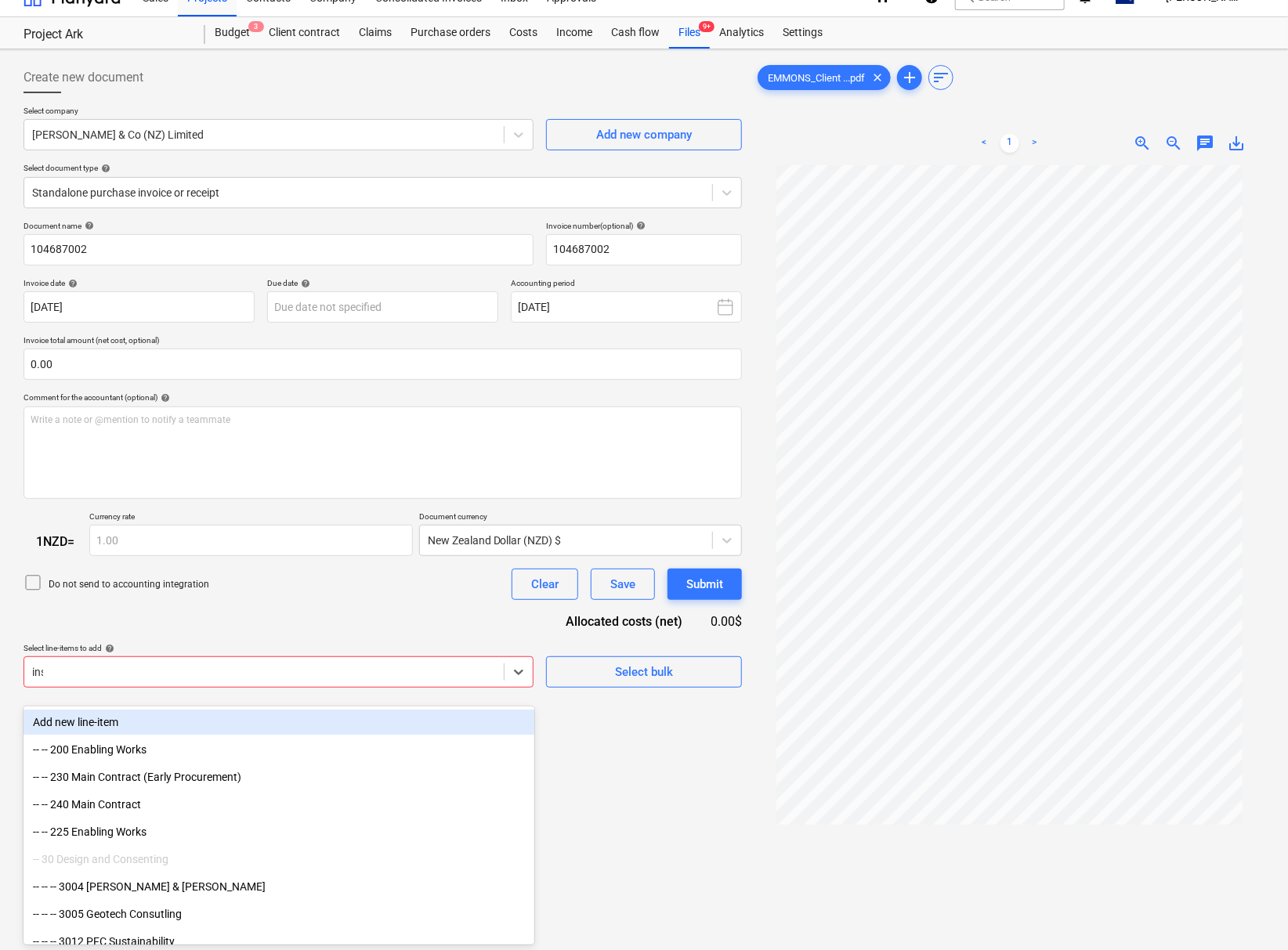
type input "insu"
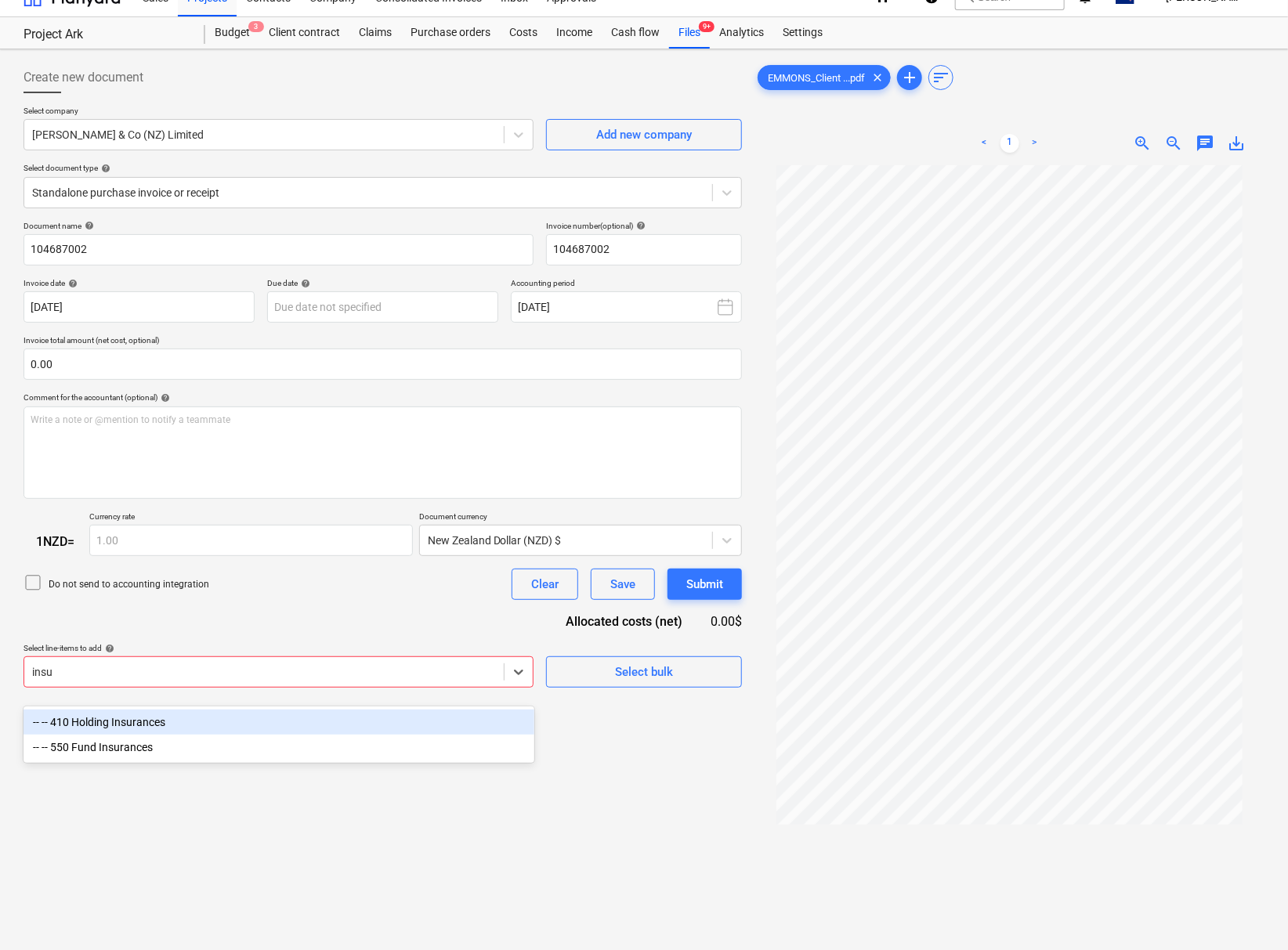
click at [154, 725] on div "-- -- 410 Holding Insurances" at bounding box center [279, 722] width 511 height 25
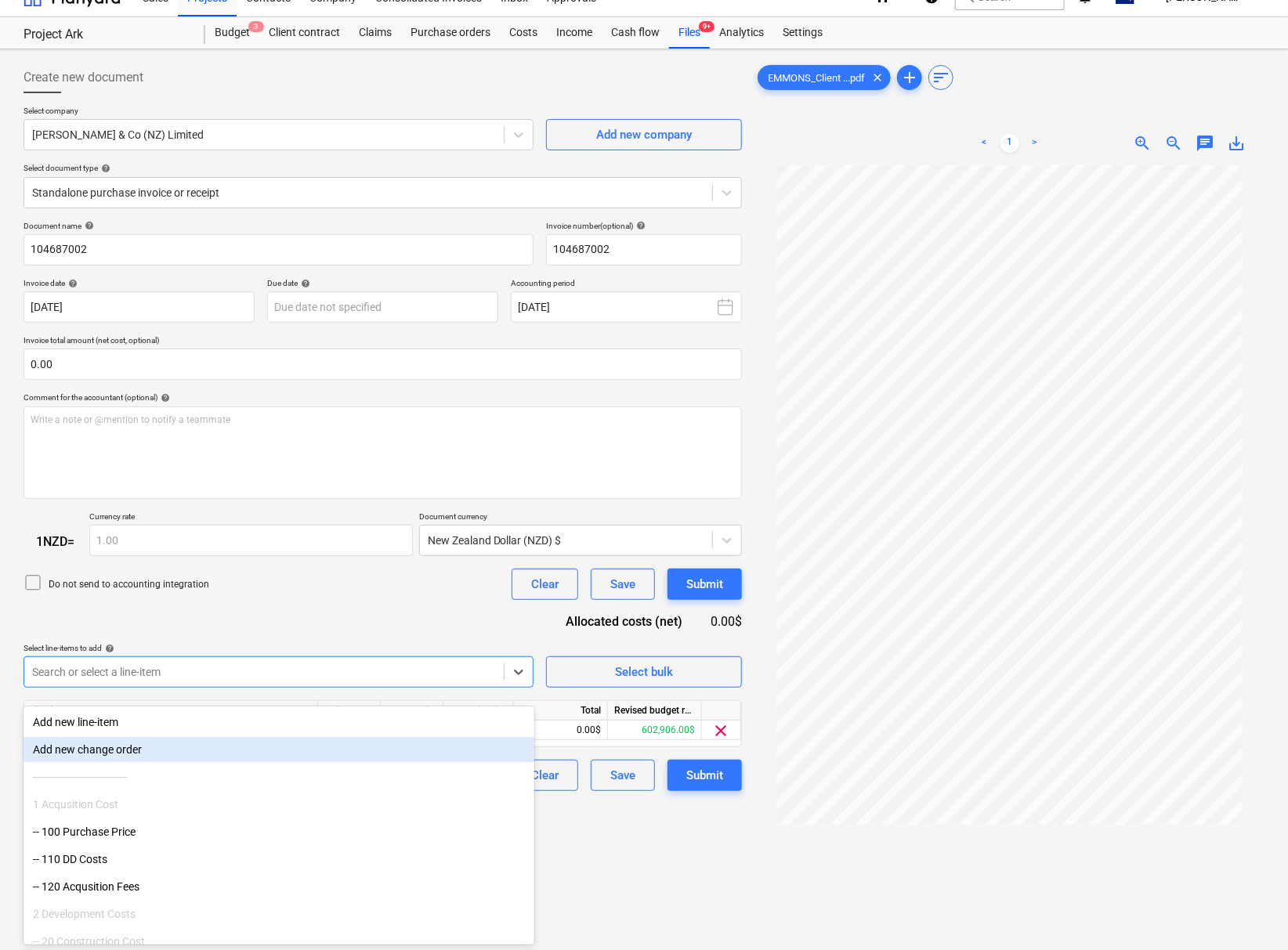
click at [713, 865] on div "Create new document Select company [PERSON_NAME] & Co (NZ) Limited Add new comp…" at bounding box center [382, 566] width 731 height 1022
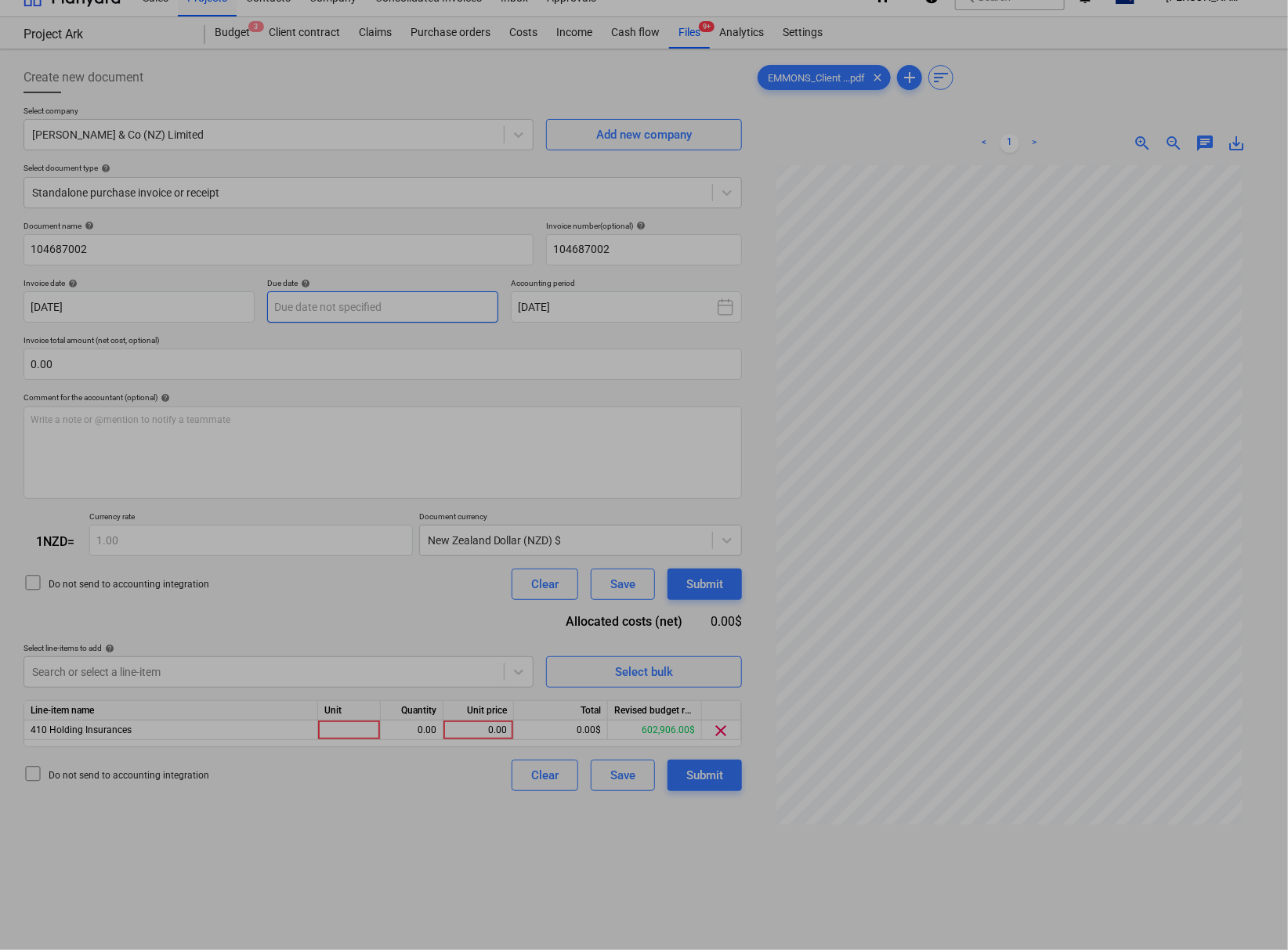
click at [368, 317] on body "This website stores cookies on your computer. These cookies are used to collect…" at bounding box center [644, 452] width 1288 height 950
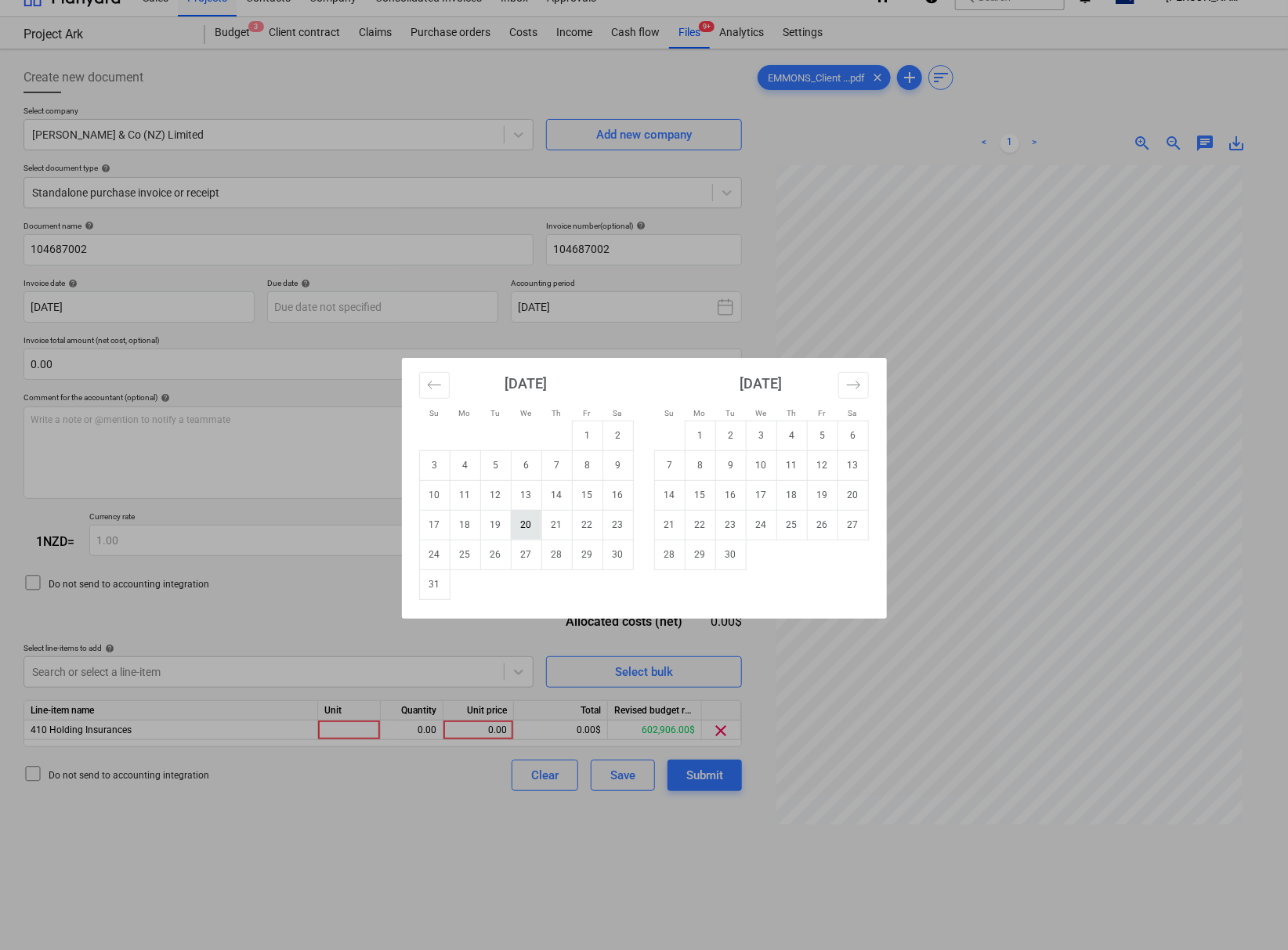
click at [527, 525] on td "20" at bounding box center [525, 524] width 31 height 30
type input "[DATE]"
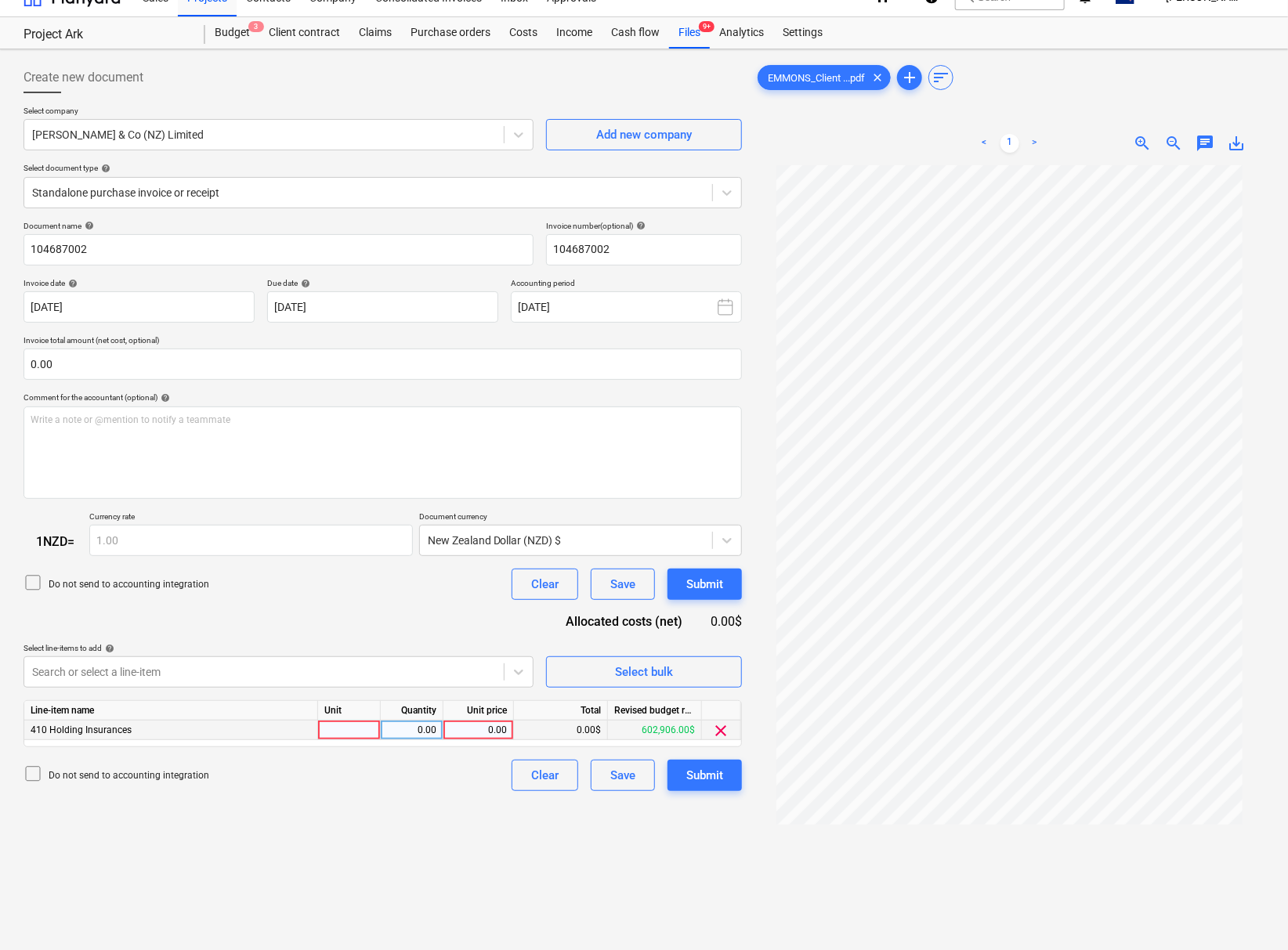
click at [352, 741] on div at bounding box center [349, 731] width 62 height 20
click at [456, 738] on div "0.00" at bounding box center [478, 731] width 57 height 20
type input "24359.94"
click at [408, 858] on div "Create new document Select company [PERSON_NAME] & Co (NZ) Limited Add new comp…" at bounding box center [382, 566] width 731 height 1022
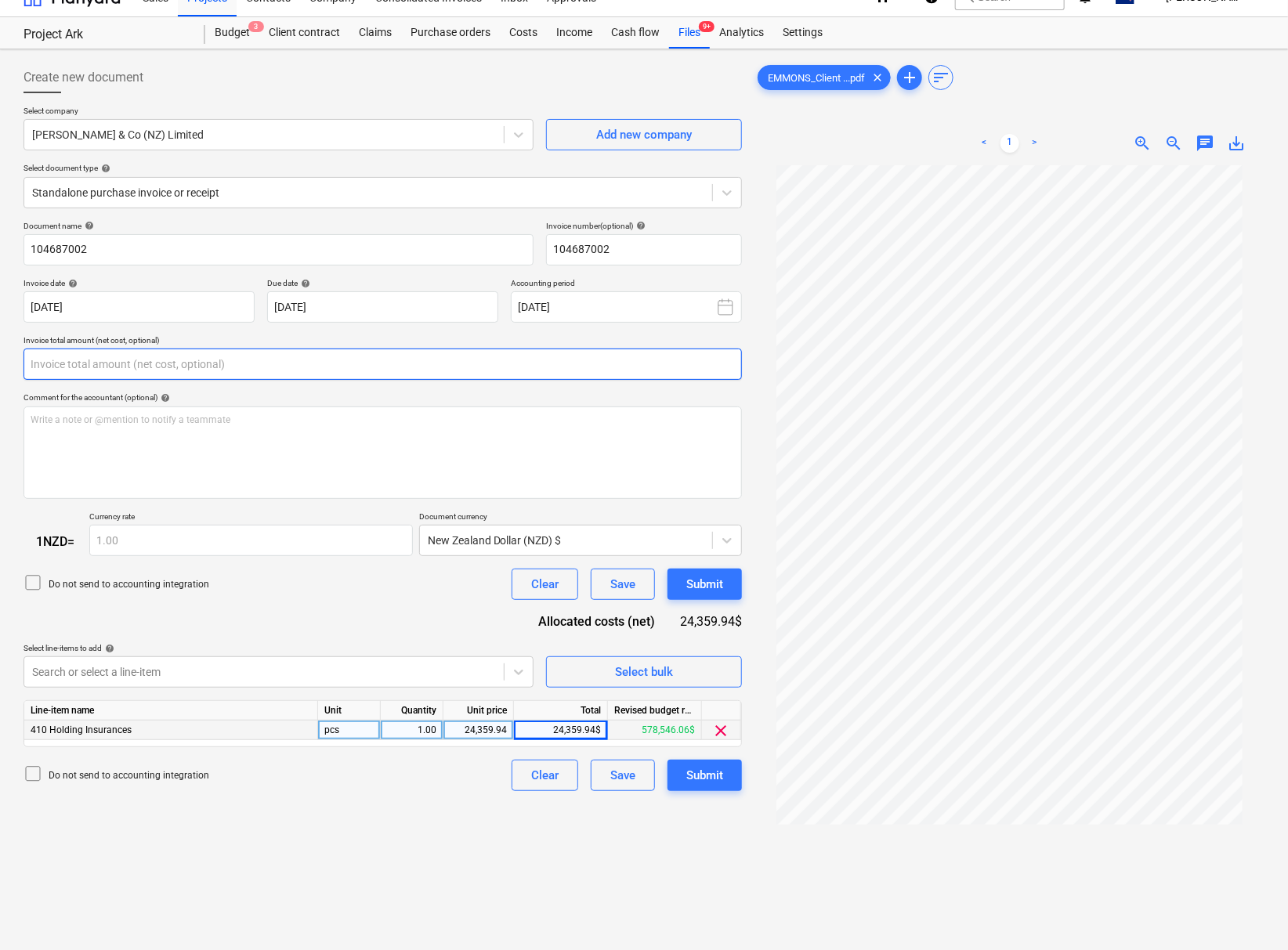
click at [74, 371] on input "text" at bounding box center [382, 364] width 718 height 32
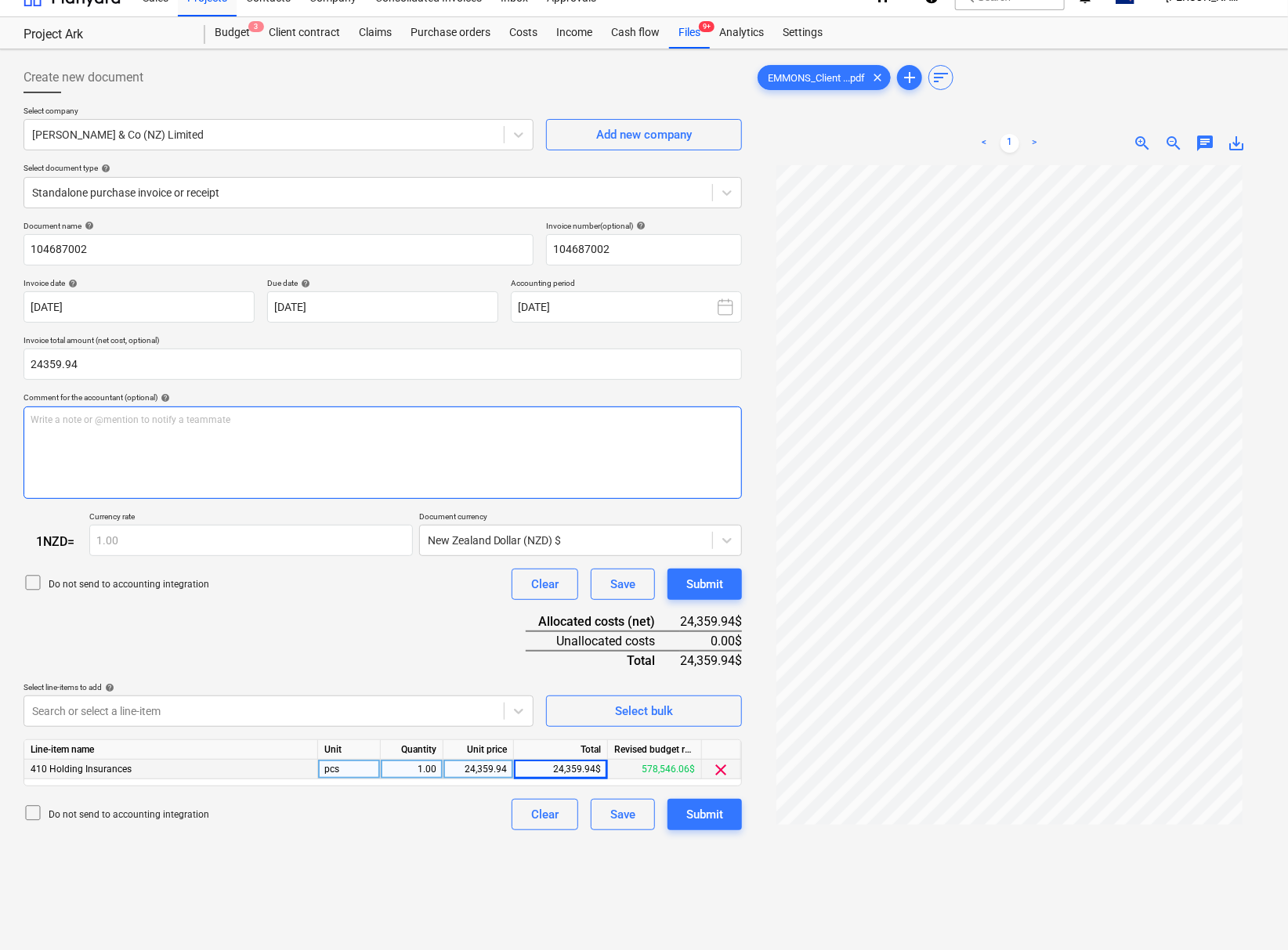
type input "24,359.94"
click at [85, 435] on div "Write a note or @mention to notify a teammate [PERSON_NAME]" at bounding box center [382, 453] width 718 height 93
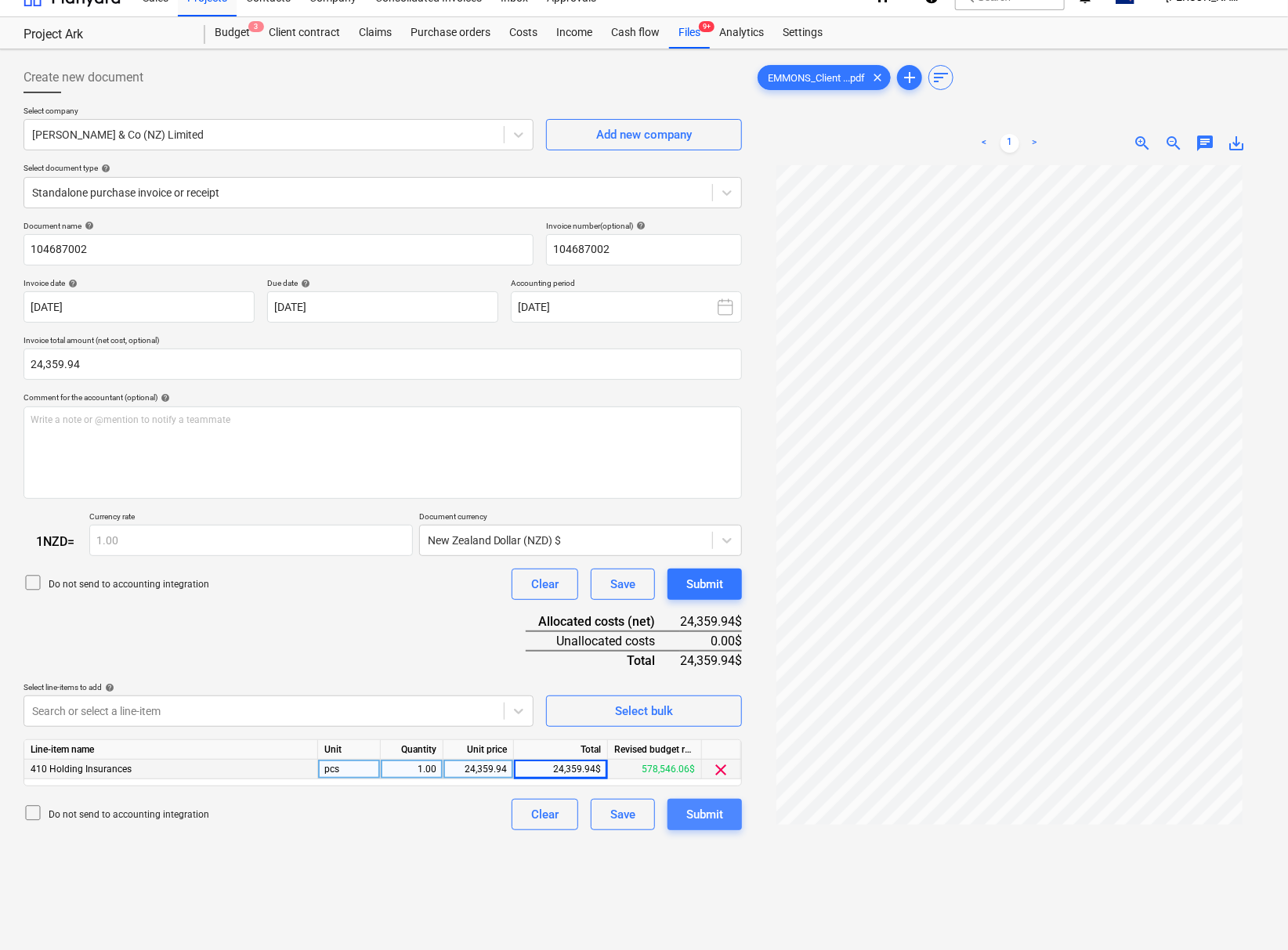
click at [701, 825] on div "Submit" at bounding box center [704, 815] width 37 height 21
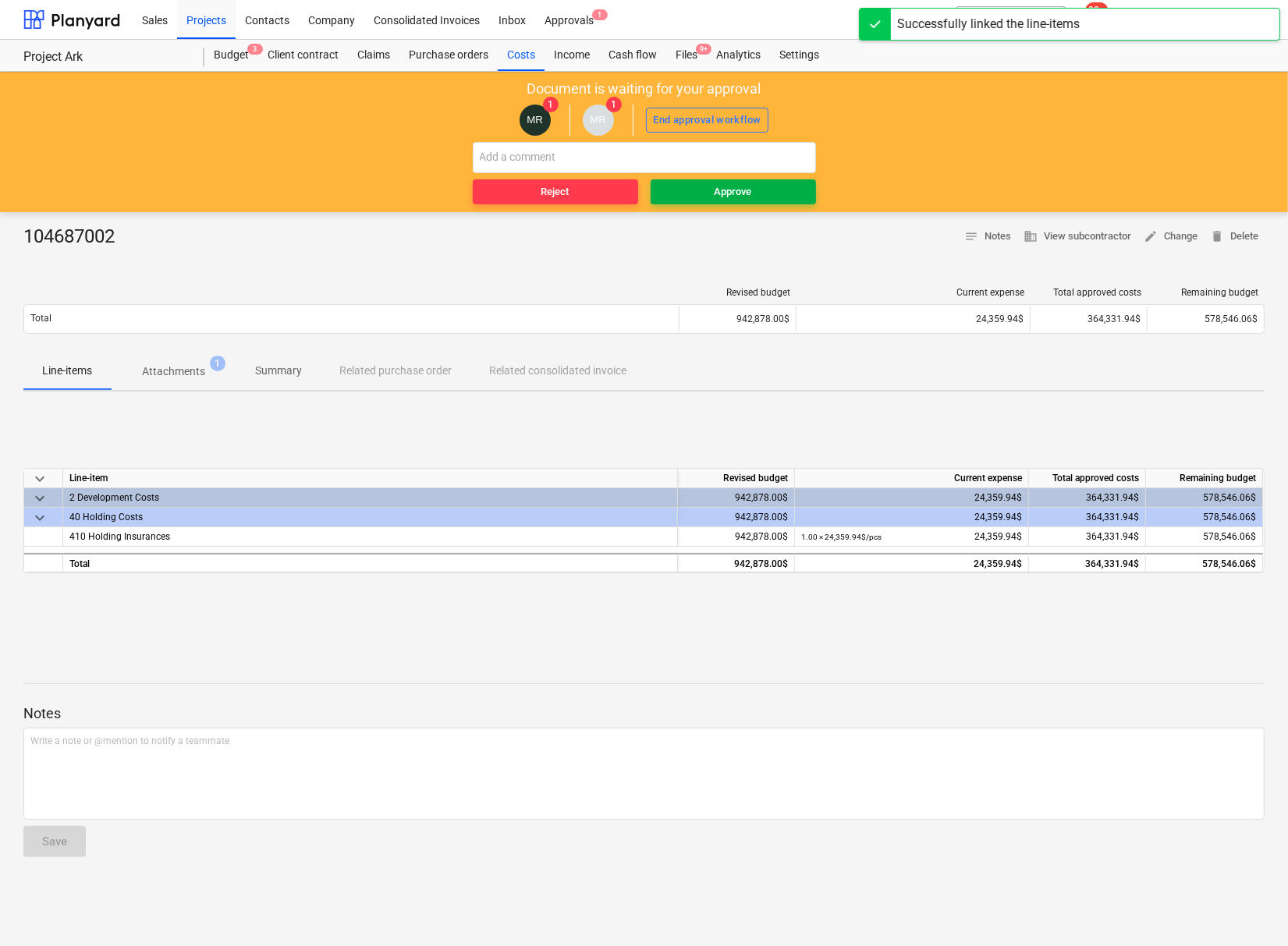
click at [750, 187] on div "Approve" at bounding box center [733, 192] width 37 height 18
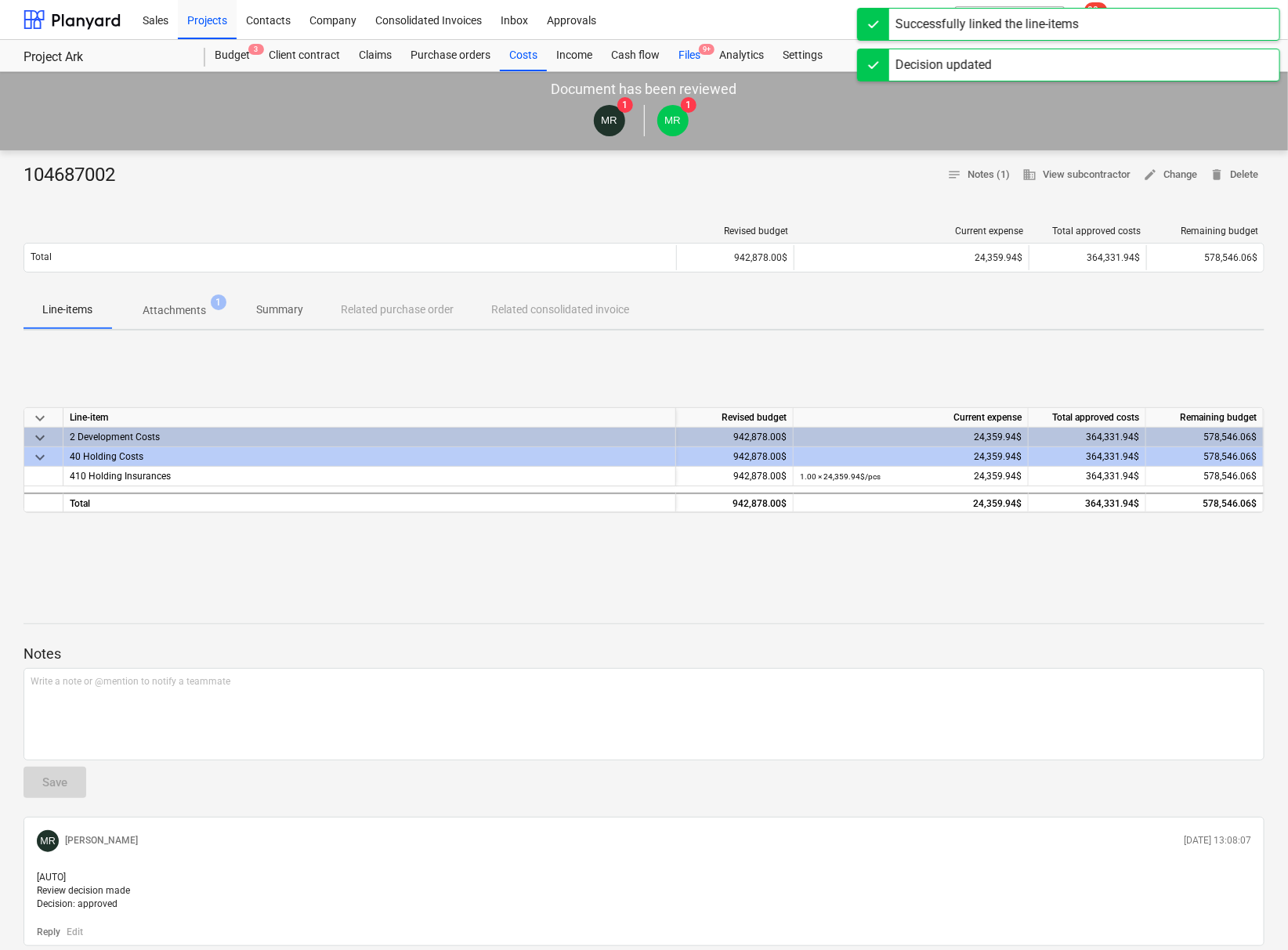
click at [688, 53] on div "Files 9+" at bounding box center [688, 55] width 40 height 32
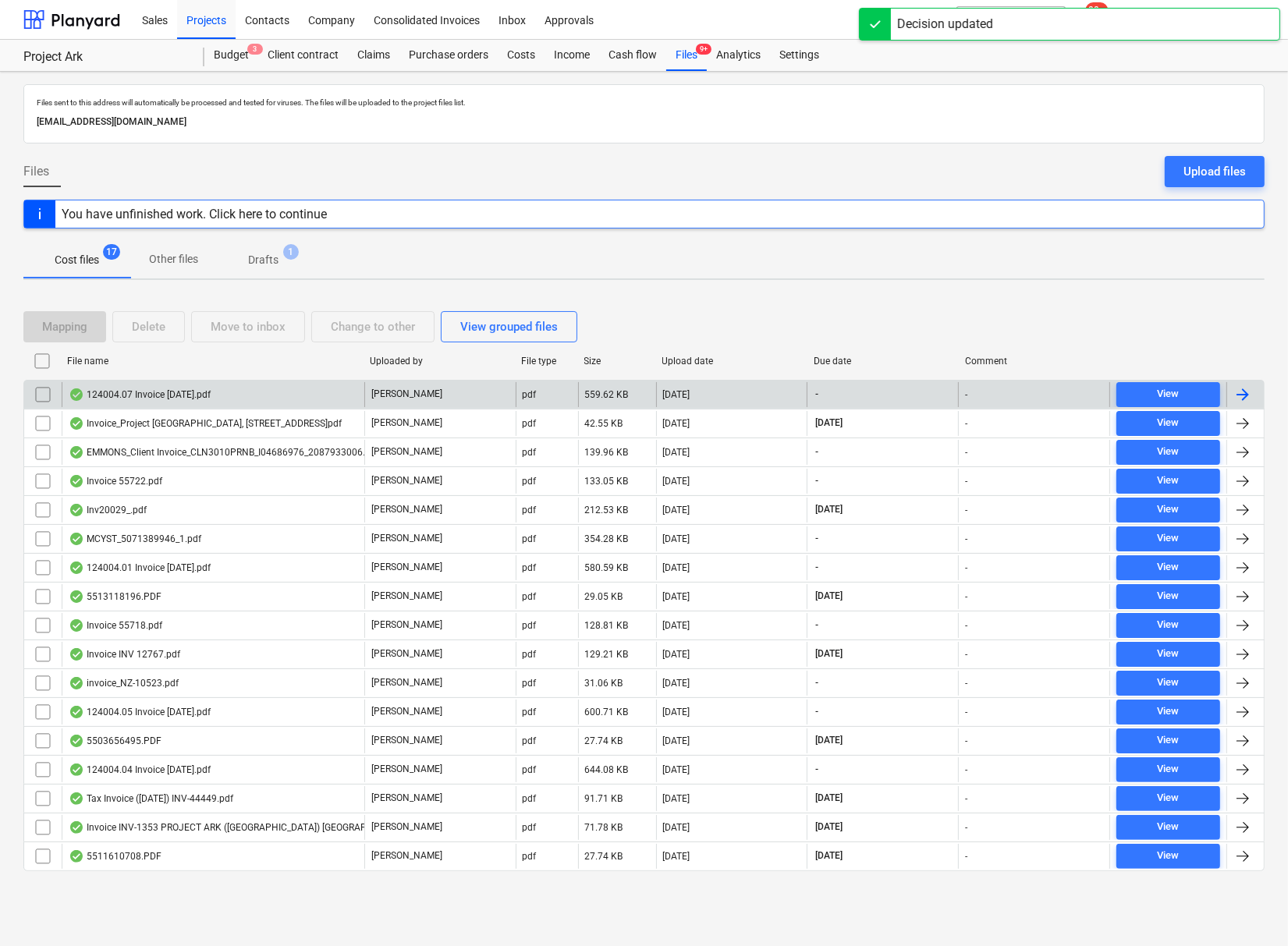
click at [179, 394] on div "124004.07 Invoice [DATE].pdf" at bounding box center [140, 394] width 142 height 13
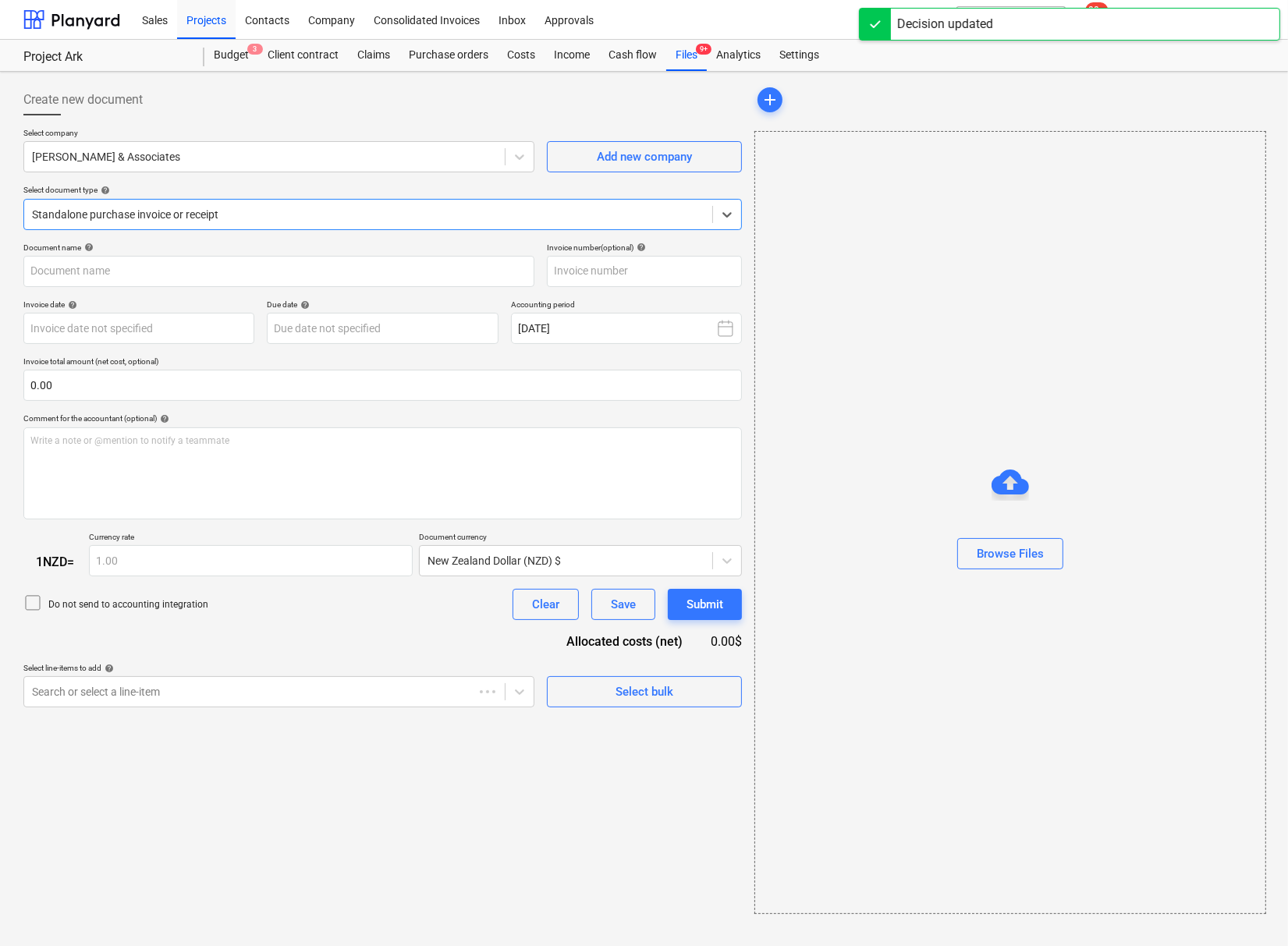
type input "124004.07 Invoice [DATE].pdf"
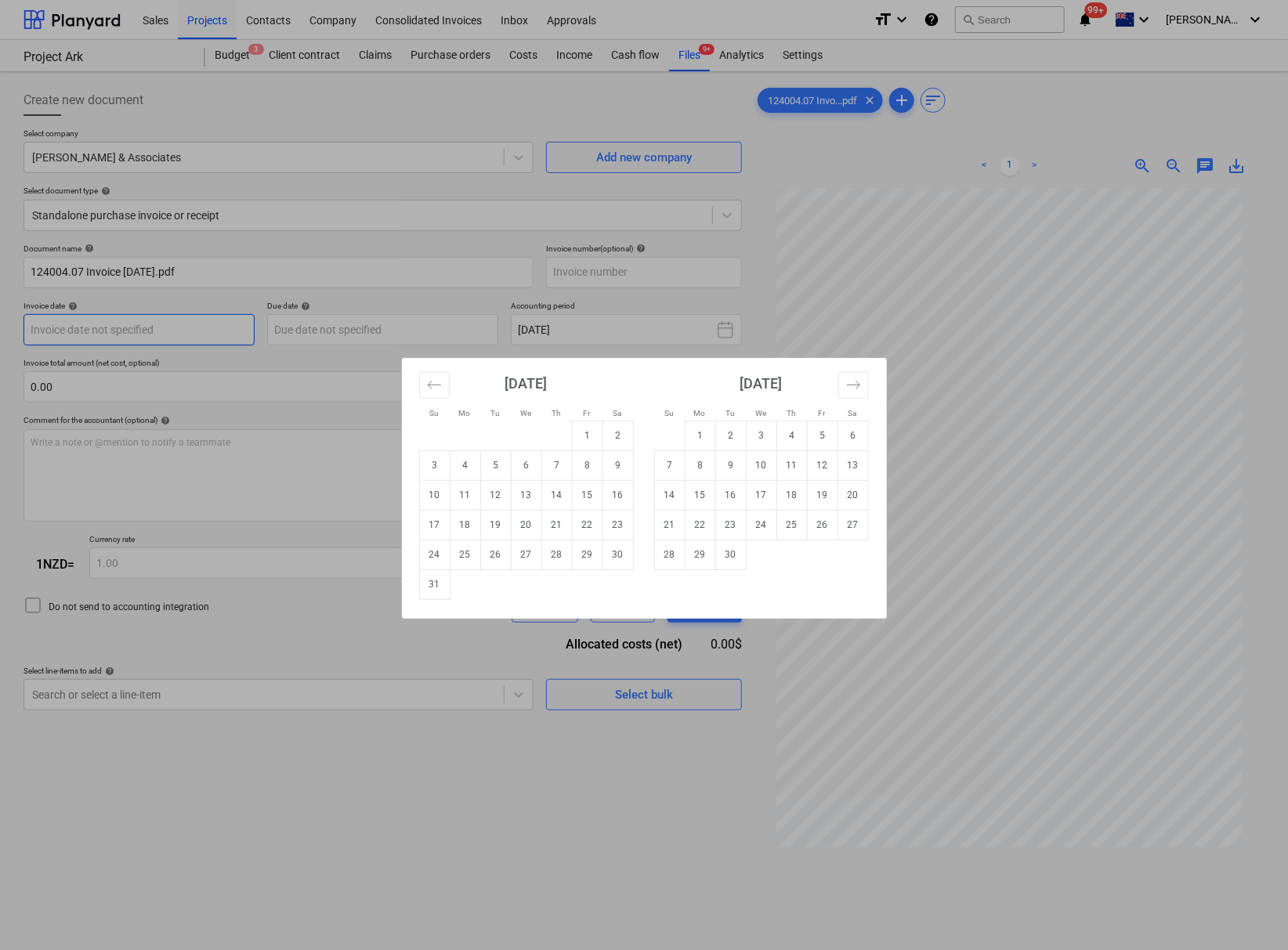
click at [150, 336] on body "This website stores cookies on your computer. These cookies are used to collect…" at bounding box center [644, 475] width 1288 height 950
click at [434, 382] on icon "Move backward to switch to the previous month." at bounding box center [434, 384] width 15 height 15
click at [552, 556] on td "31" at bounding box center [556, 555] width 31 height 30
type input "[DATE]"
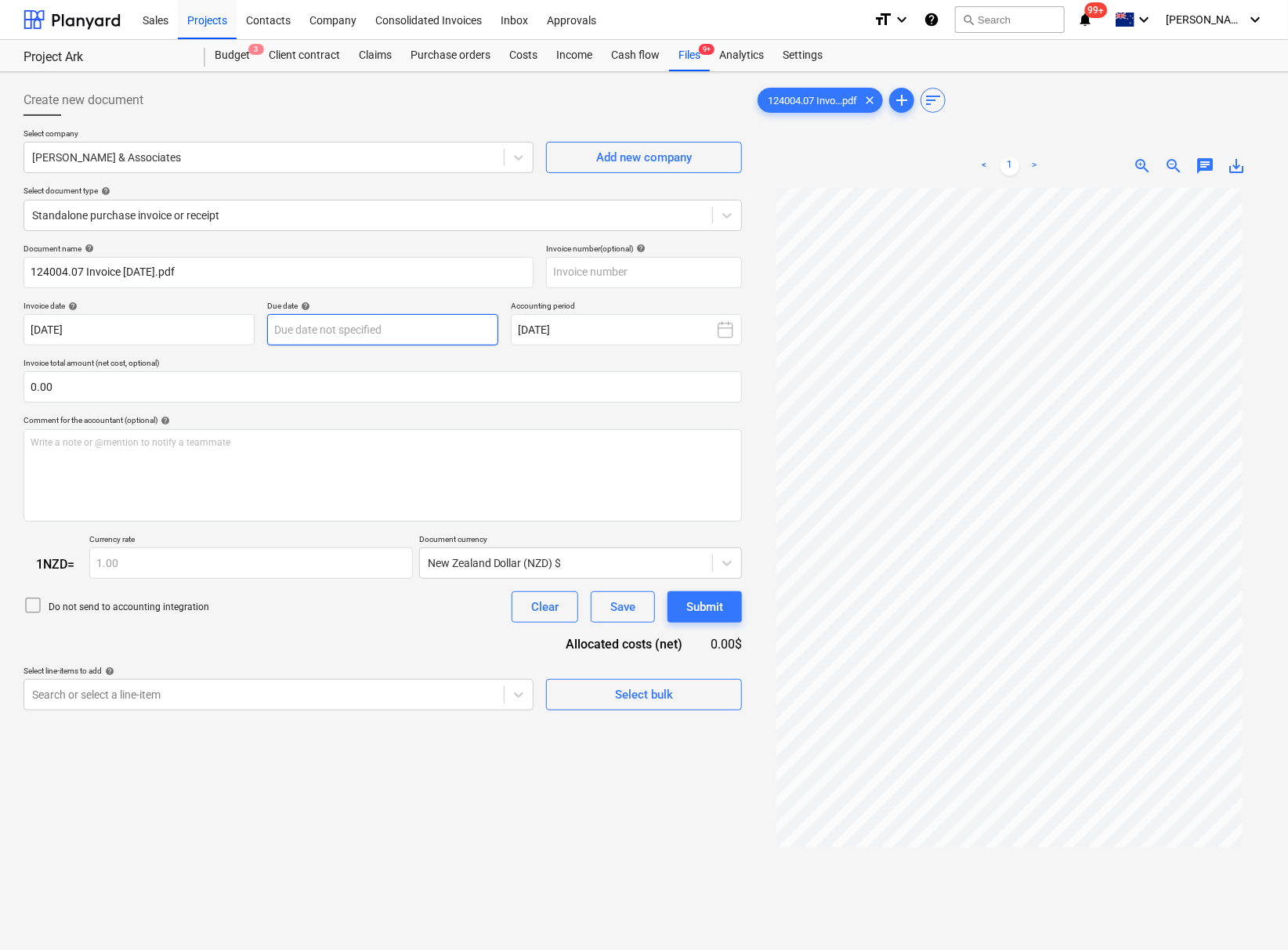
click at [347, 335] on body "This website stores cookies on your computer. These cookies are used to collect…" at bounding box center [644, 475] width 1288 height 950
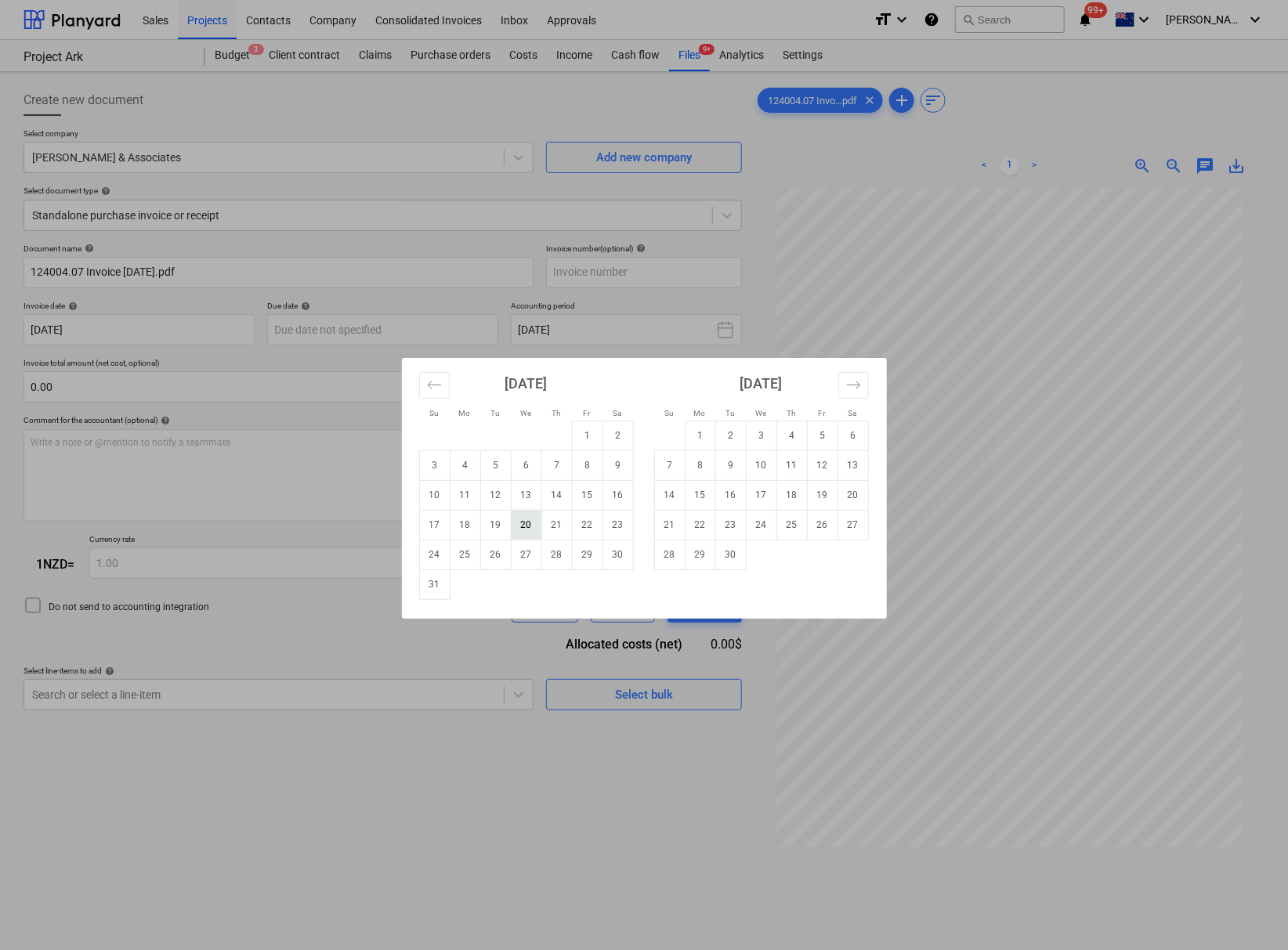
click at [523, 526] on td "20" at bounding box center [525, 524] width 31 height 30
type input "[DATE]"
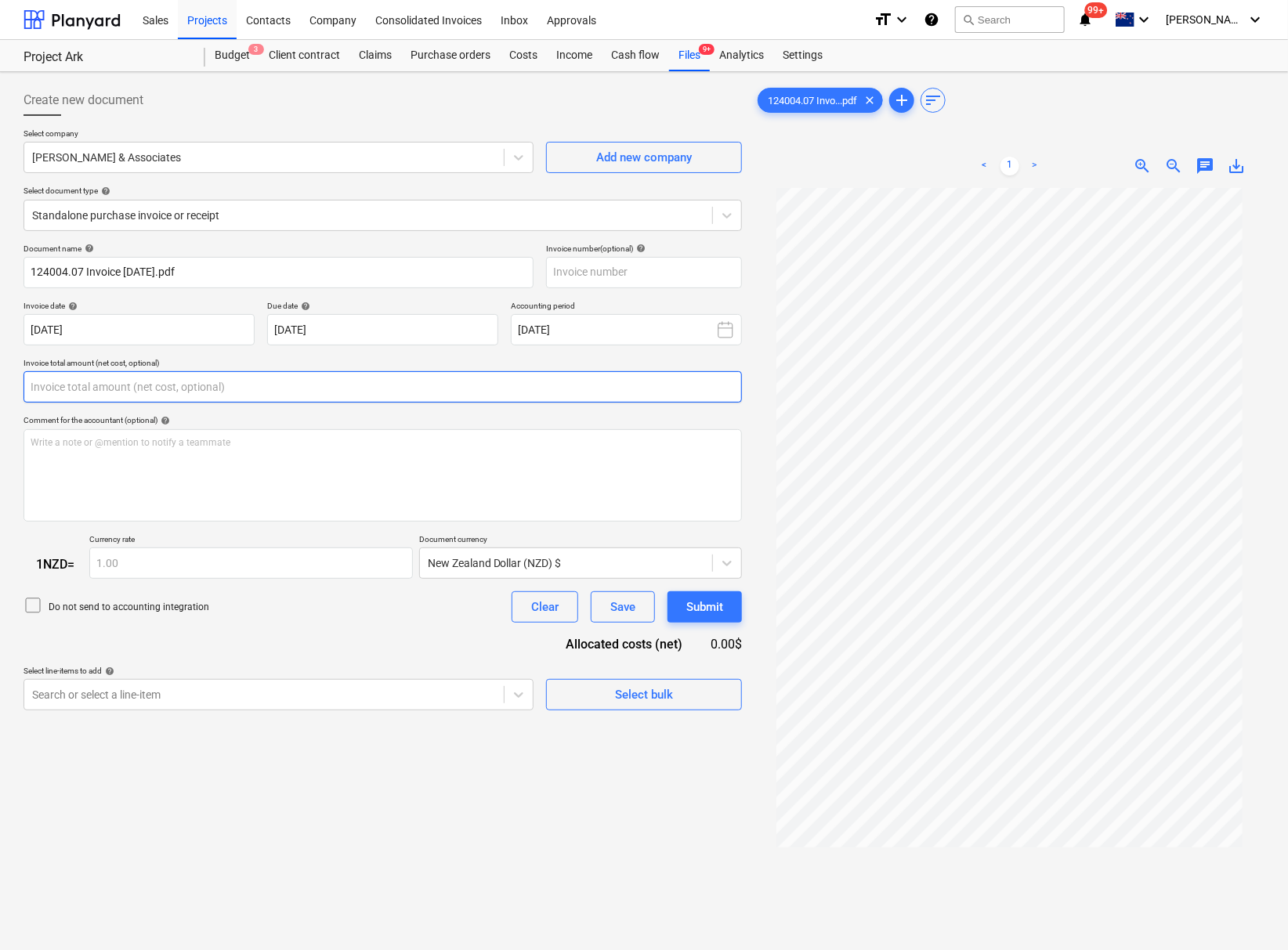
click at [145, 386] on input "text" at bounding box center [382, 387] width 718 height 32
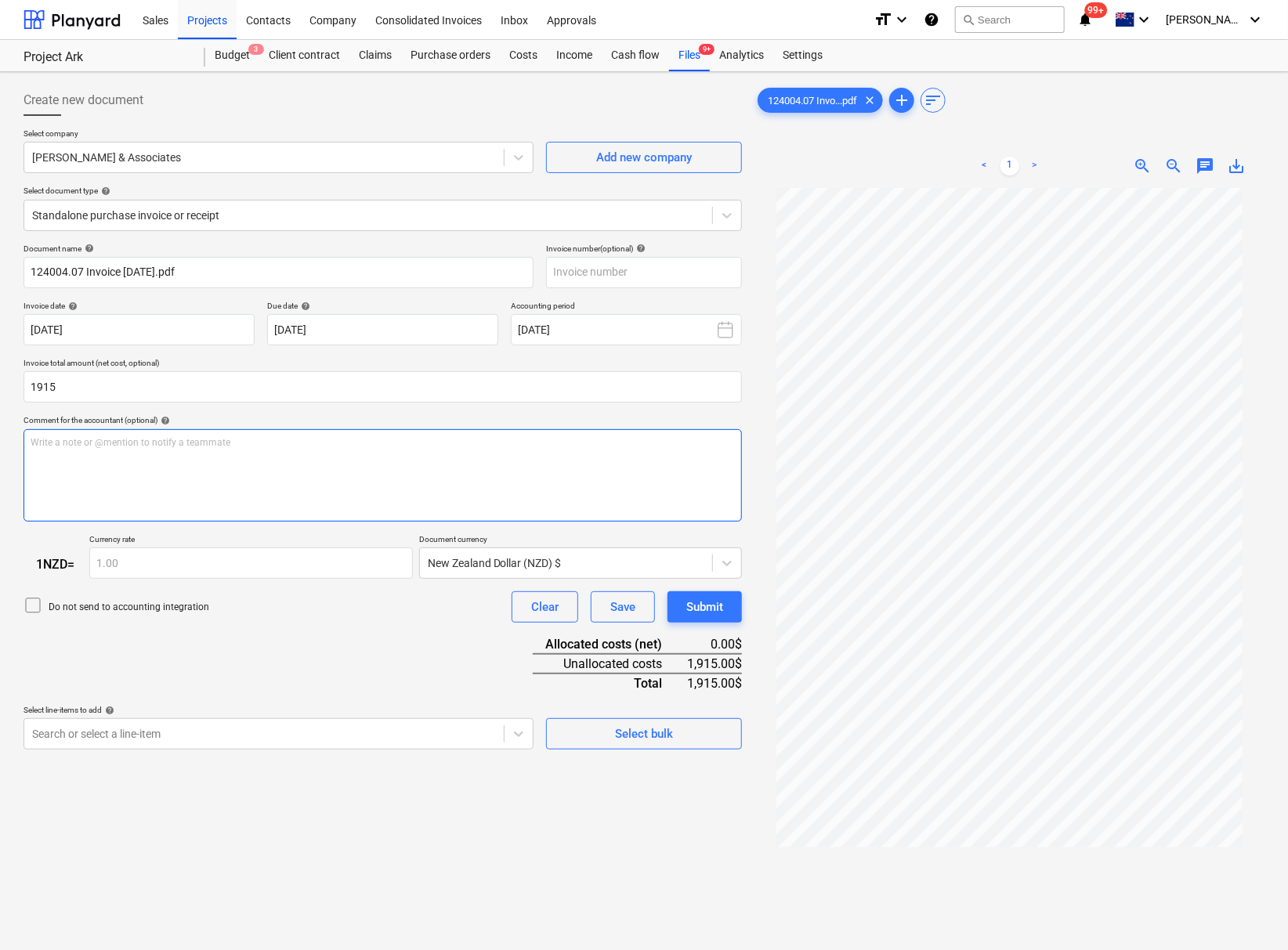
type input "1,915.00"
click at [172, 479] on div "Write a note or @mention to notify a teammate [PERSON_NAME]" at bounding box center [382, 476] width 718 height 93
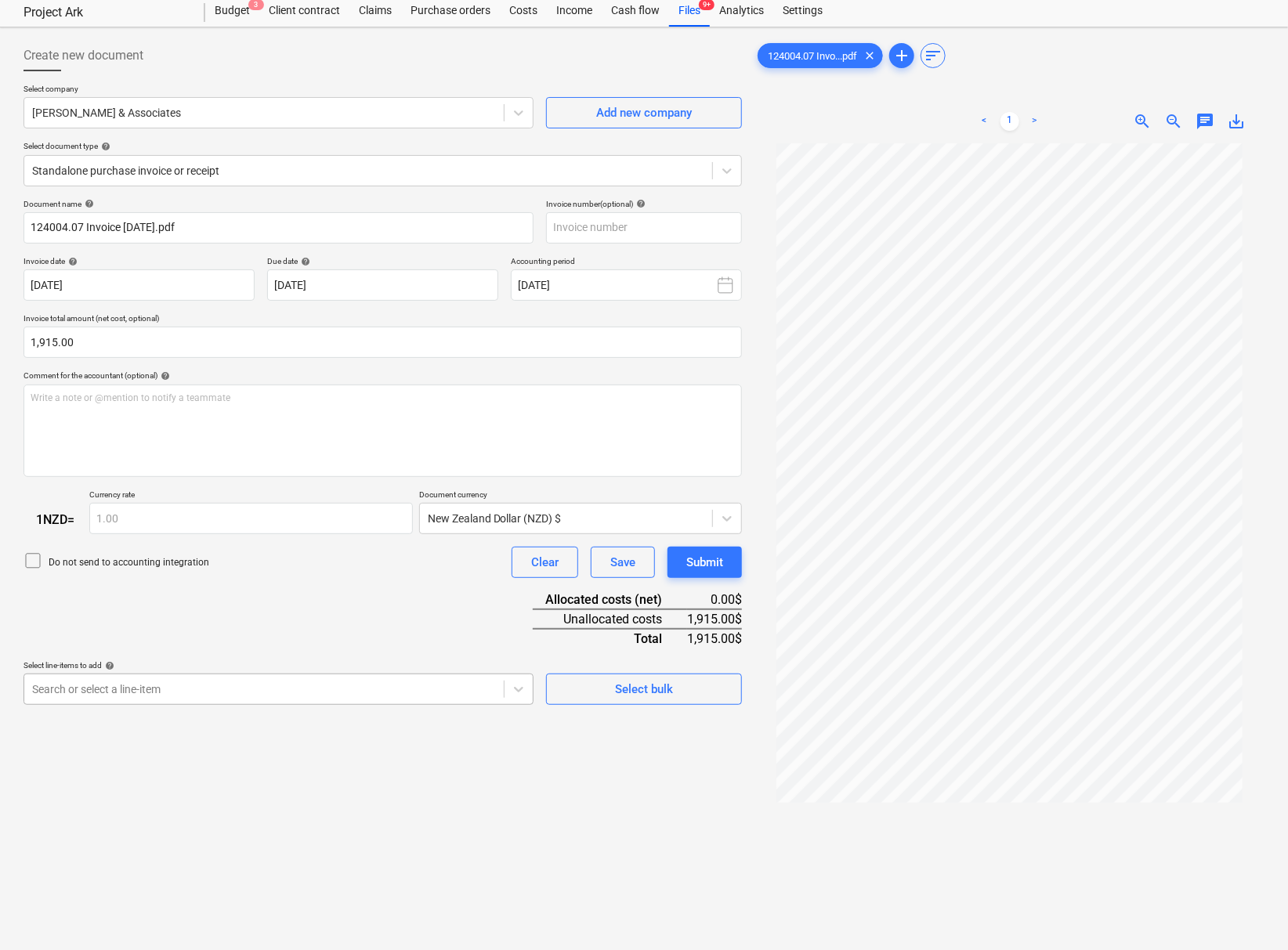
click at [188, 759] on body "This website stores cookies on your computer. These cookies are used to collect…" at bounding box center [644, 431] width 1288 height 950
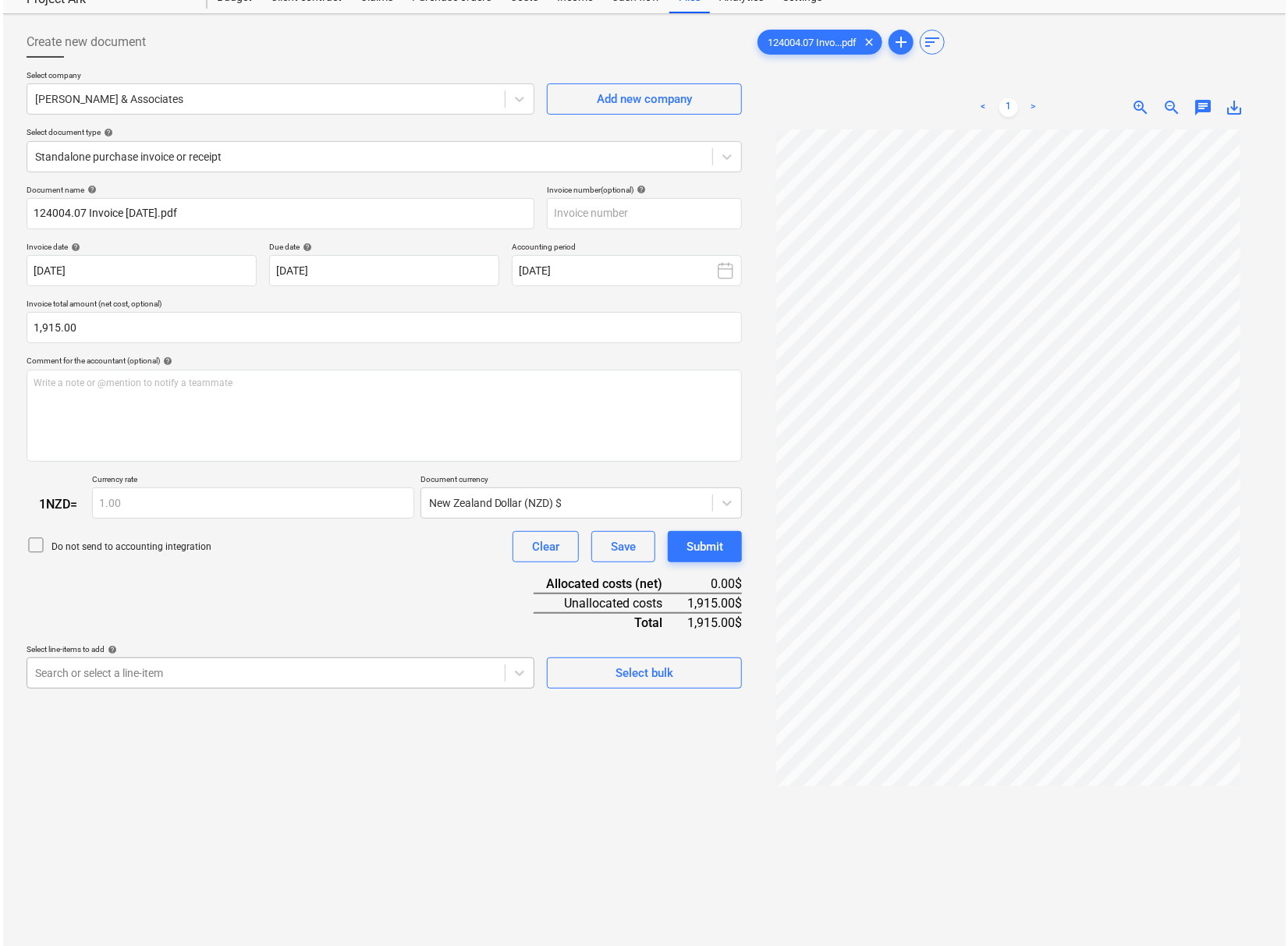
scroll to position [70, 0]
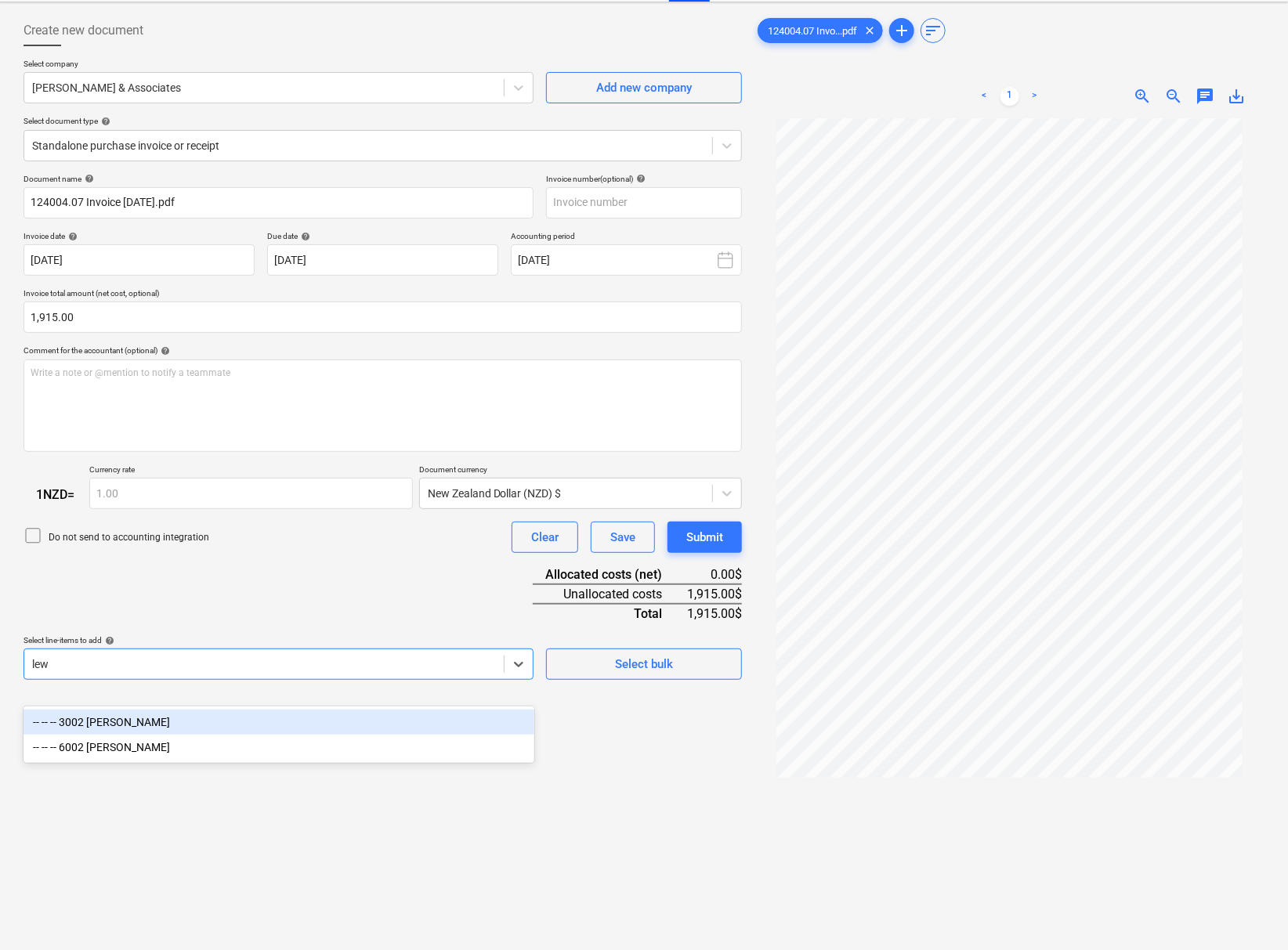
type input "lewi"
click at [192, 722] on div "-- -- -- 3002 [PERSON_NAME]" at bounding box center [279, 722] width 511 height 25
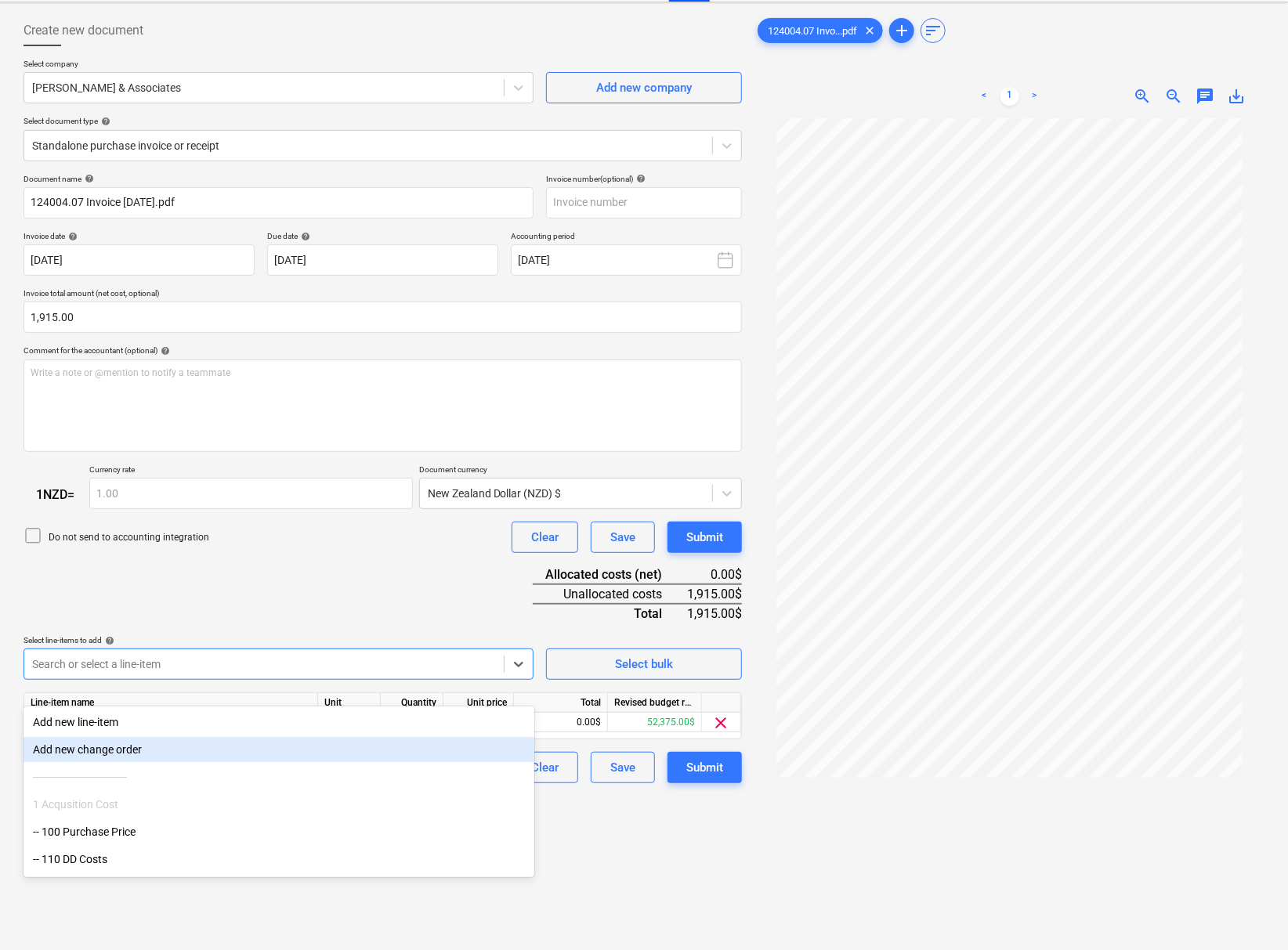
click at [668, 864] on div "Create new document Select company [PERSON_NAME] & Associates Add new company S…" at bounding box center [382, 519] width 731 height 1022
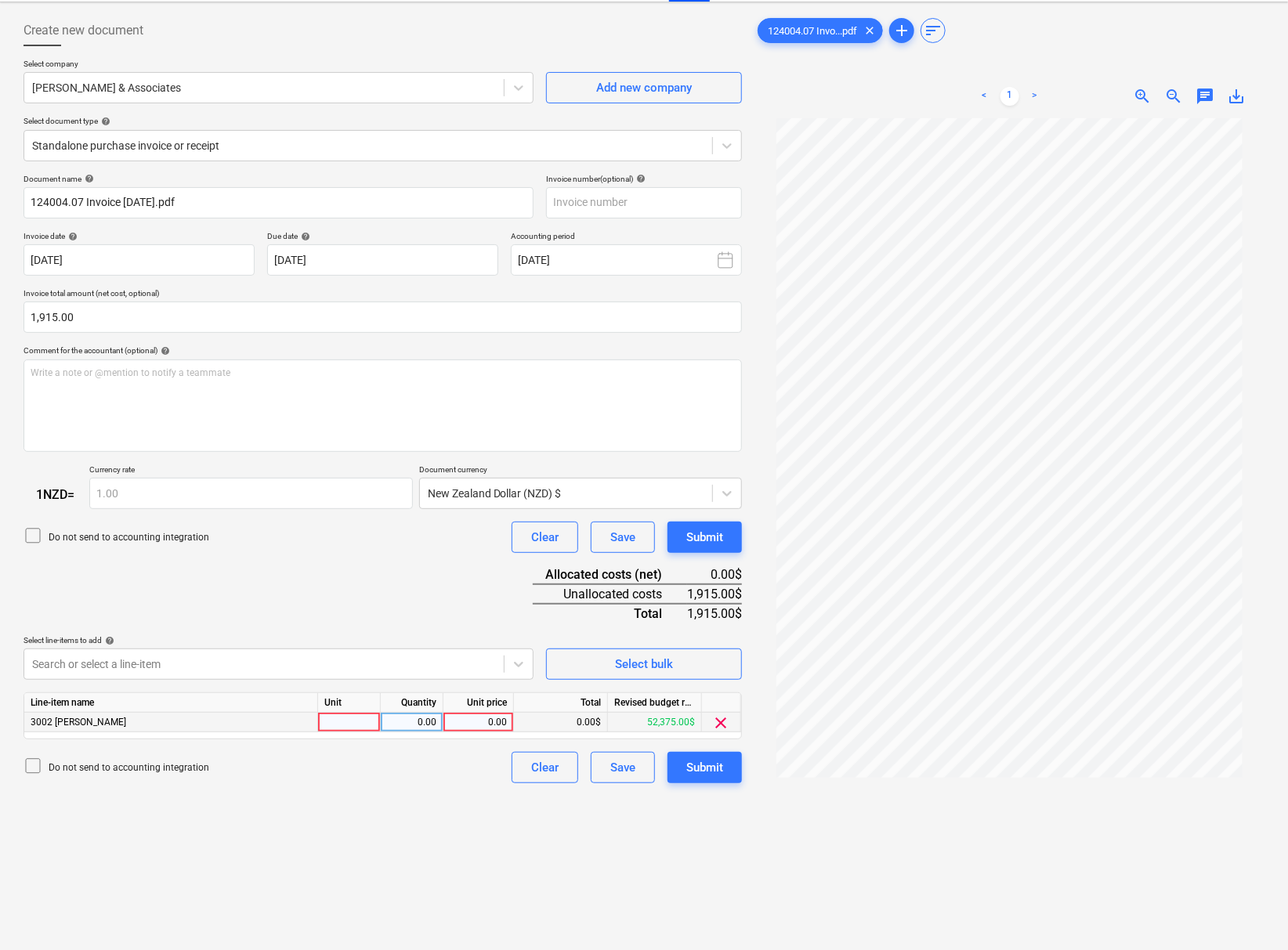
click at [476, 733] on div "0.00" at bounding box center [478, 723] width 57 height 20
type input "1915"
click at [414, 942] on div "Create new document Select company [PERSON_NAME] & Associates Add new company S…" at bounding box center [382, 519] width 731 height 1022
click at [620, 196] on input "text" at bounding box center [644, 203] width 196 height 32
type input "124004.07/04"
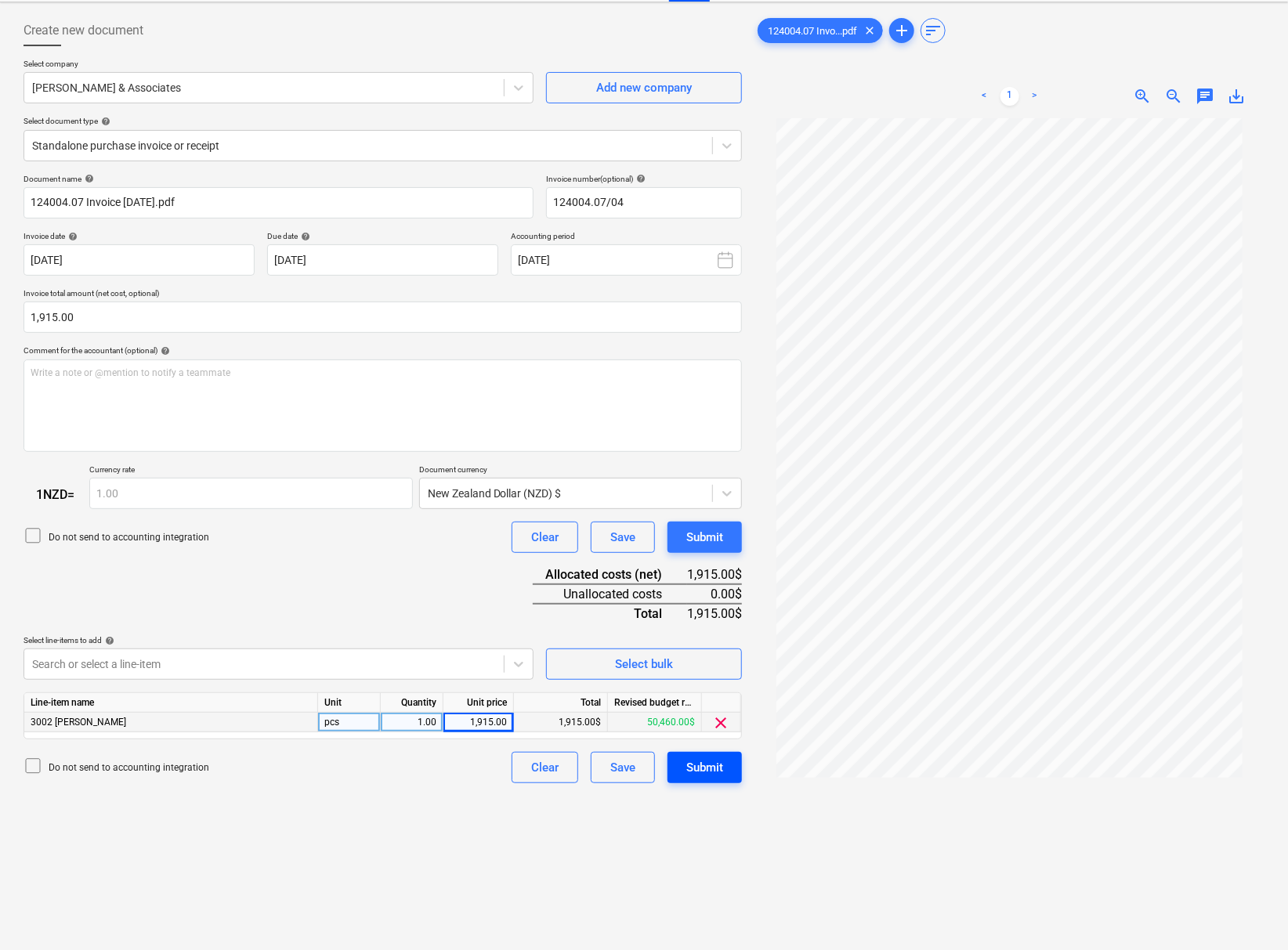
click at [712, 778] on div "Submit" at bounding box center [704, 767] width 37 height 21
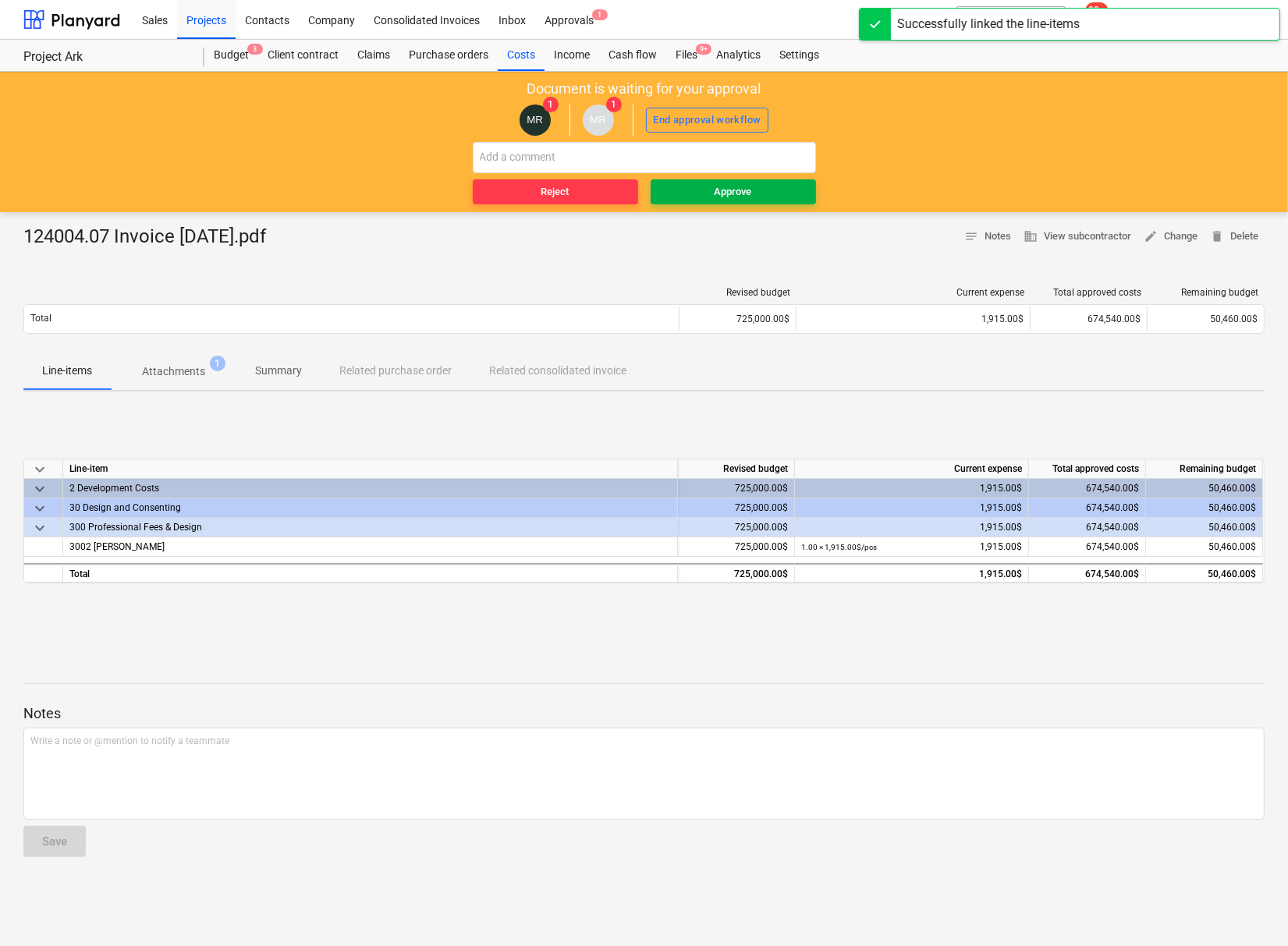
click at [752, 190] on div "Approve" at bounding box center [733, 192] width 37 height 18
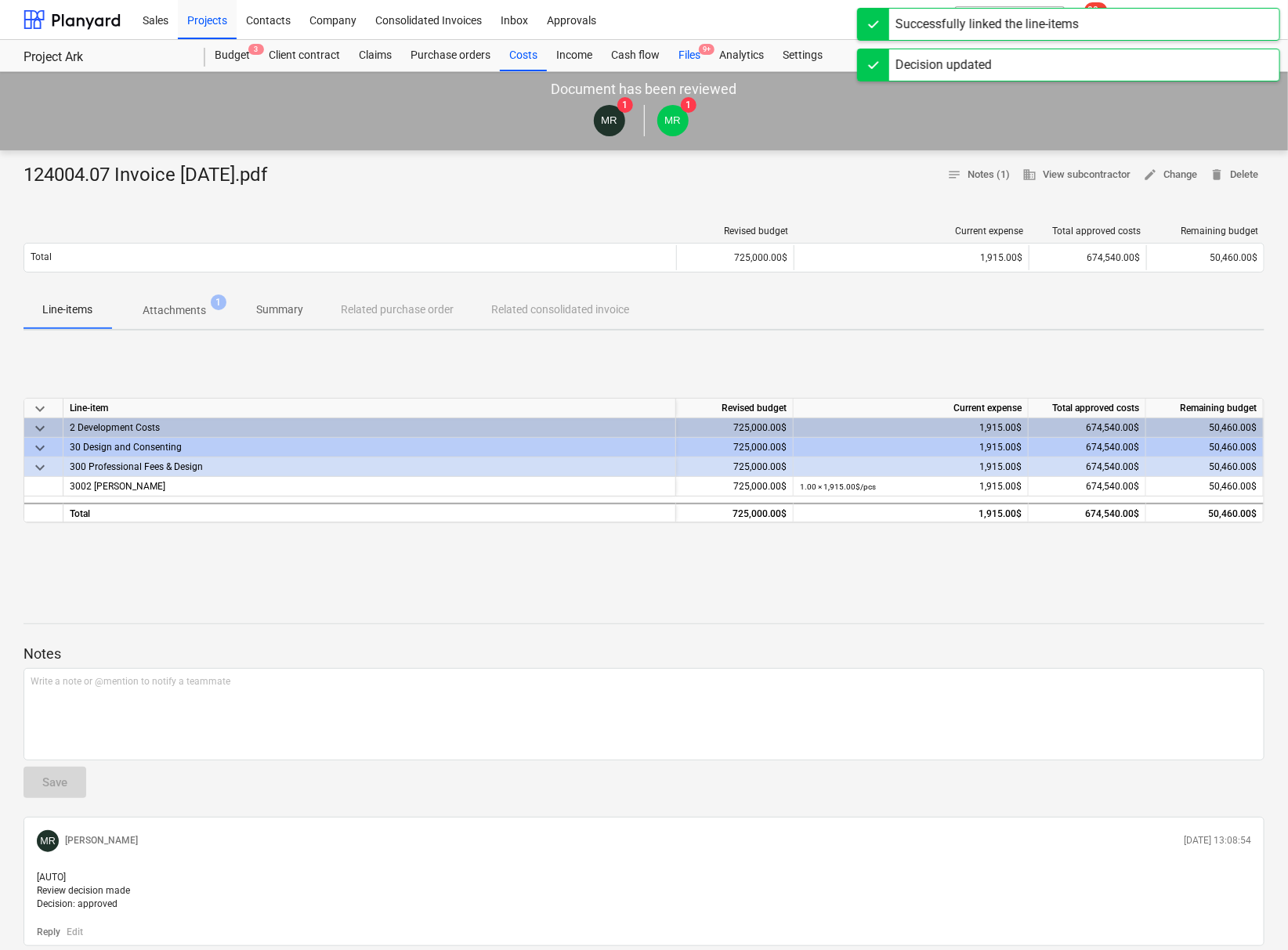
click at [695, 55] on div "Files 9+" at bounding box center [688, 55] width 40 height 32
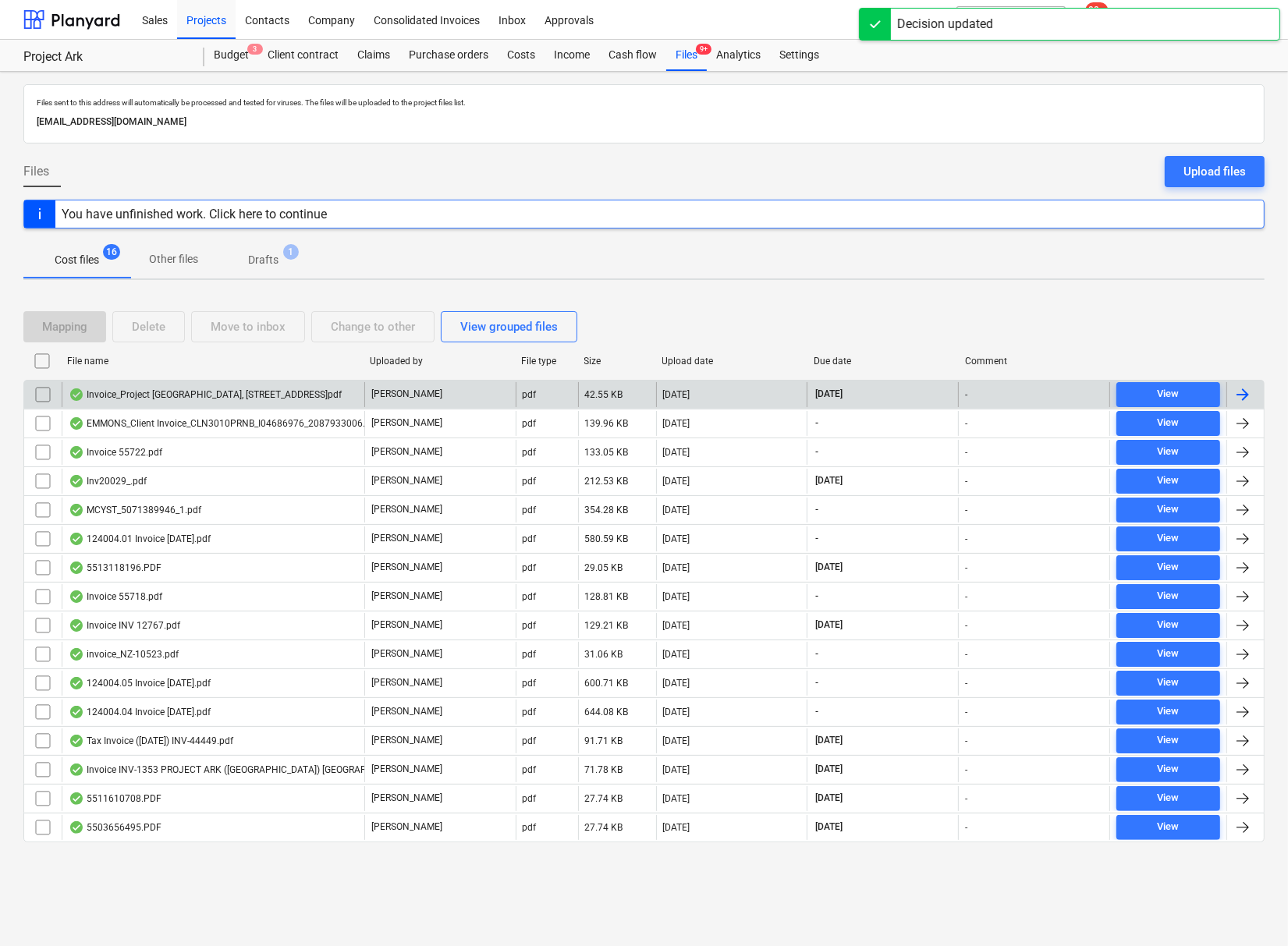
click at [182, 393] on div "Invoice_Project [GEOGRAPHIC_DATA], [STREET_ADDRESS]pdf" at bounding box center [205, 394] width 273 height 13
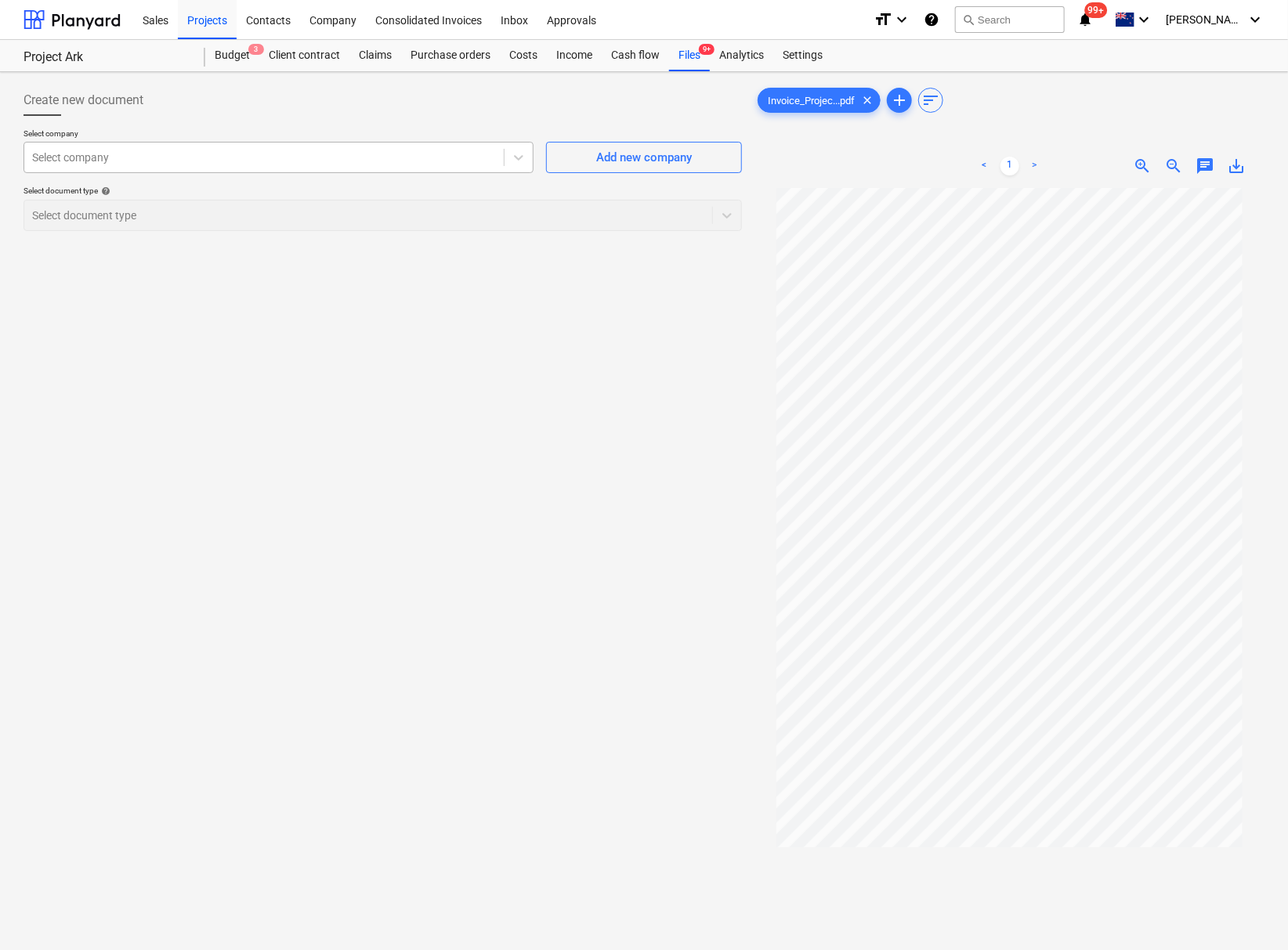
click at [324, 164] on div at bounding box center [265, 158] width 464 height 16
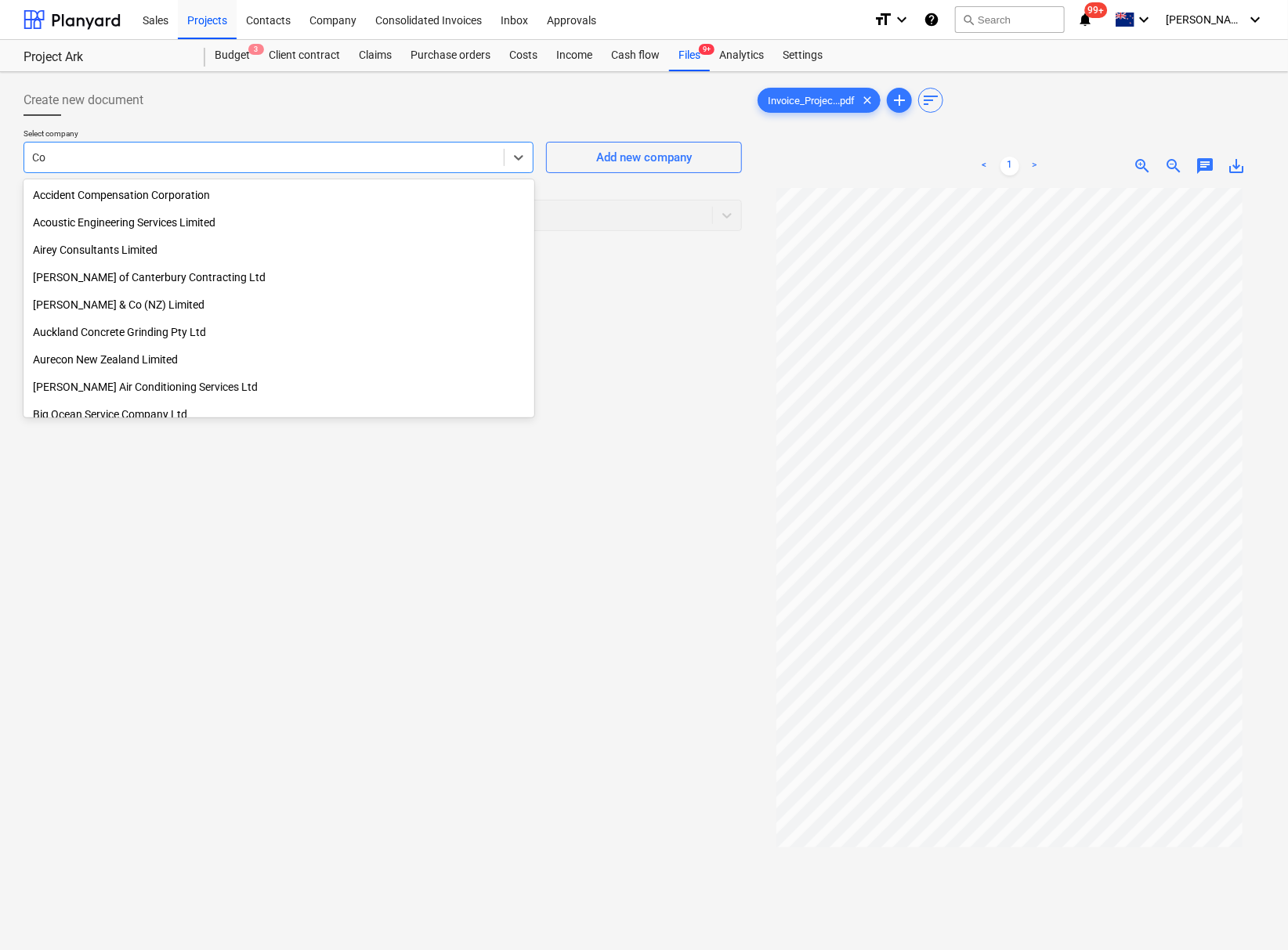
type input "C"
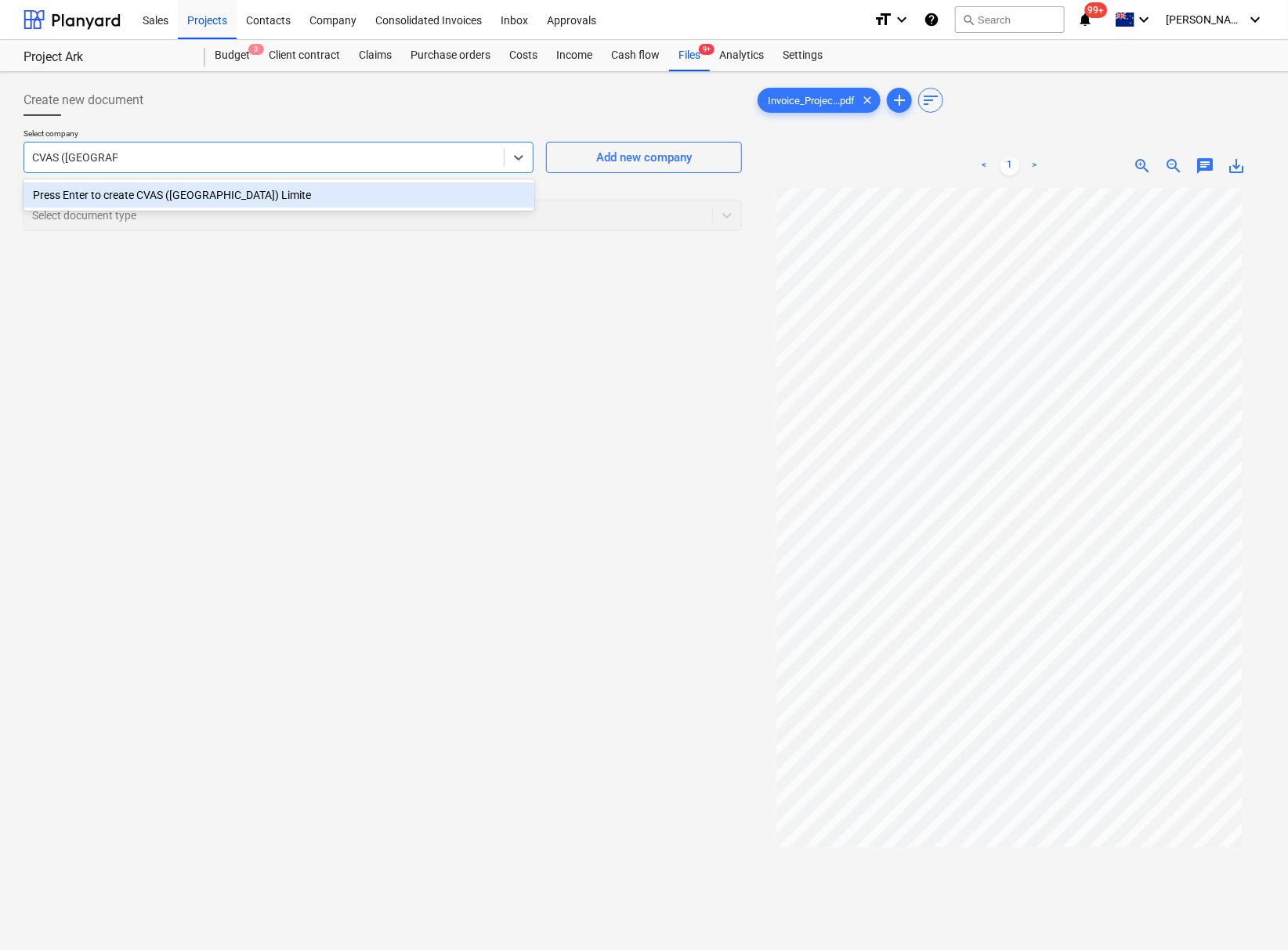
type input "CVAS (NZ) Limited"
click at [296, 199] on div "Press Enter to create CVAS (NZ) Limited" at bounding box center [279, 195] width 511 height 25
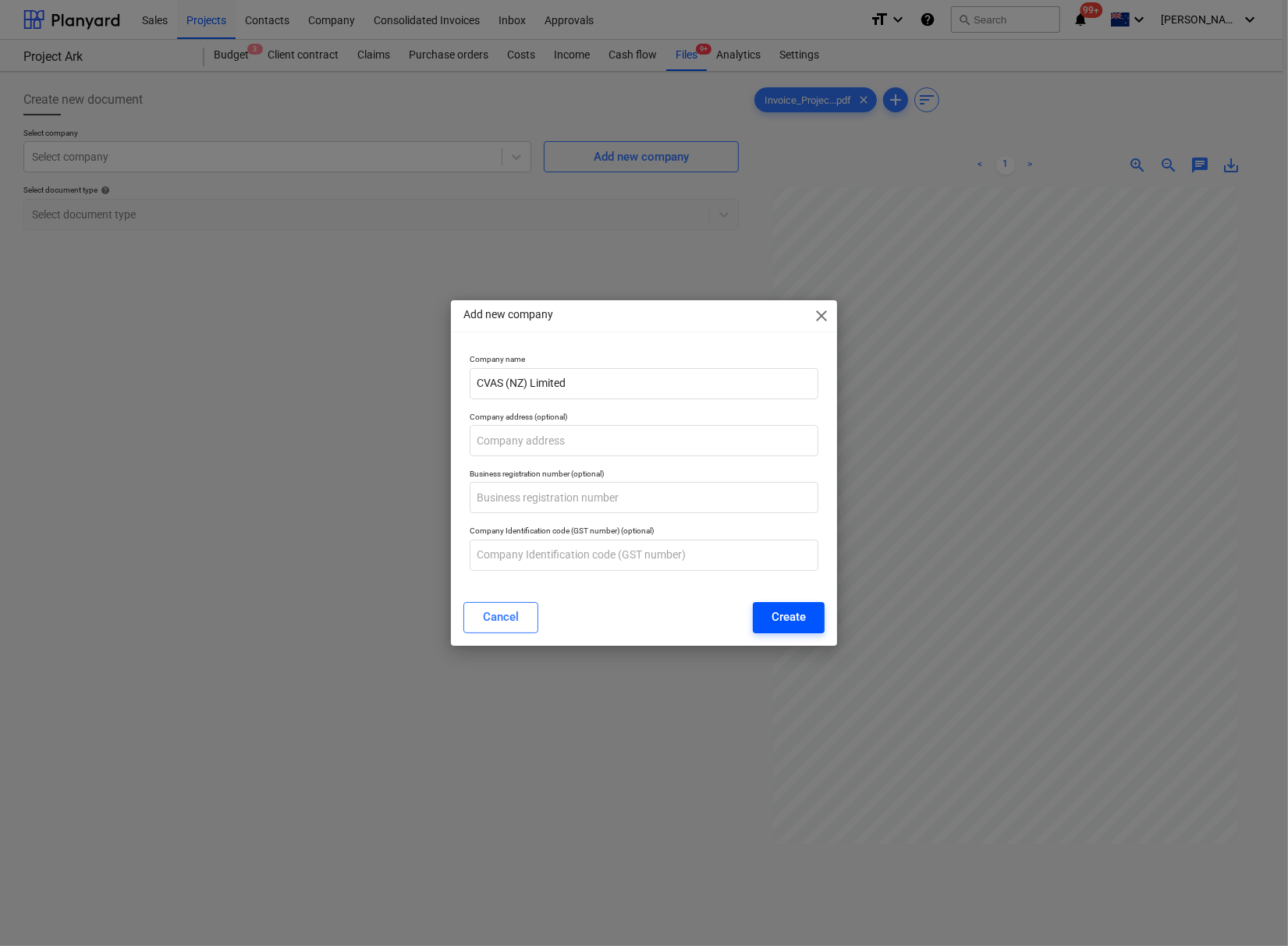
click at [787, 615] on div "Create" at bounding box center [789, 617] width 34 height 21
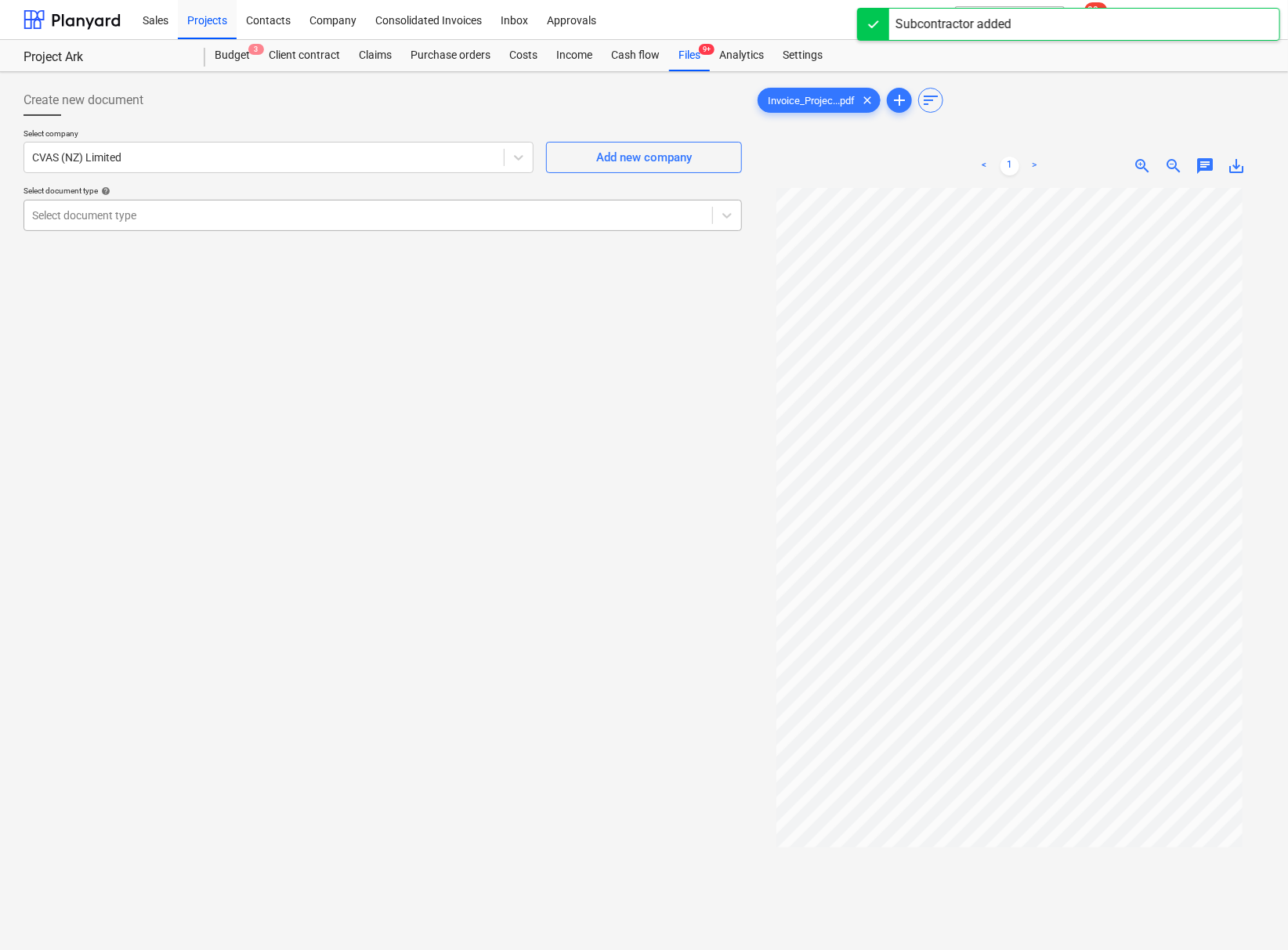
click at [260, 222] on div at bounding box center [368, 215] width 673 height 16
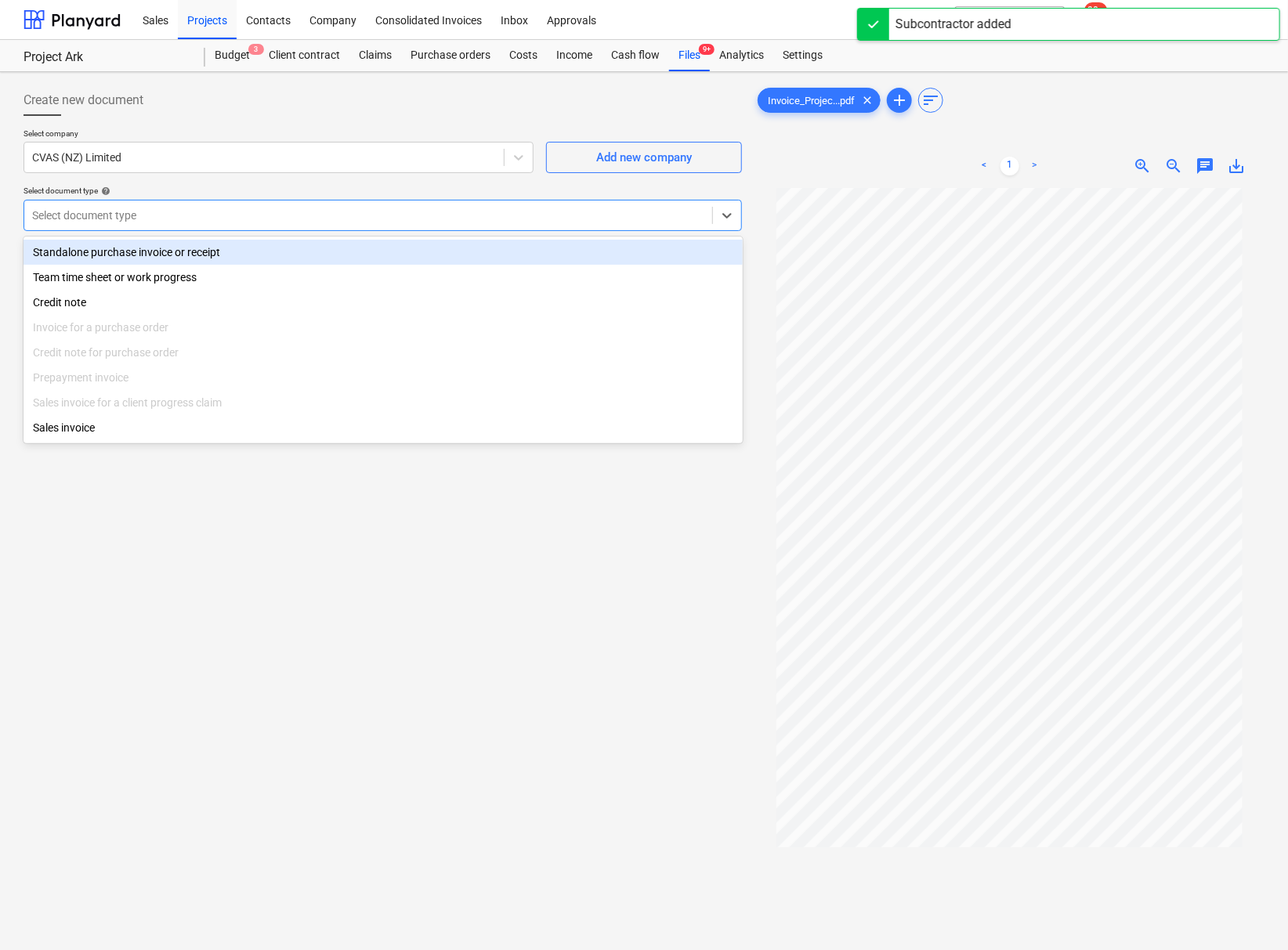
click at [177, 253] on div "Standalone purchase invoice or receipt" at bounding box center [383, 252] width 719 height 25
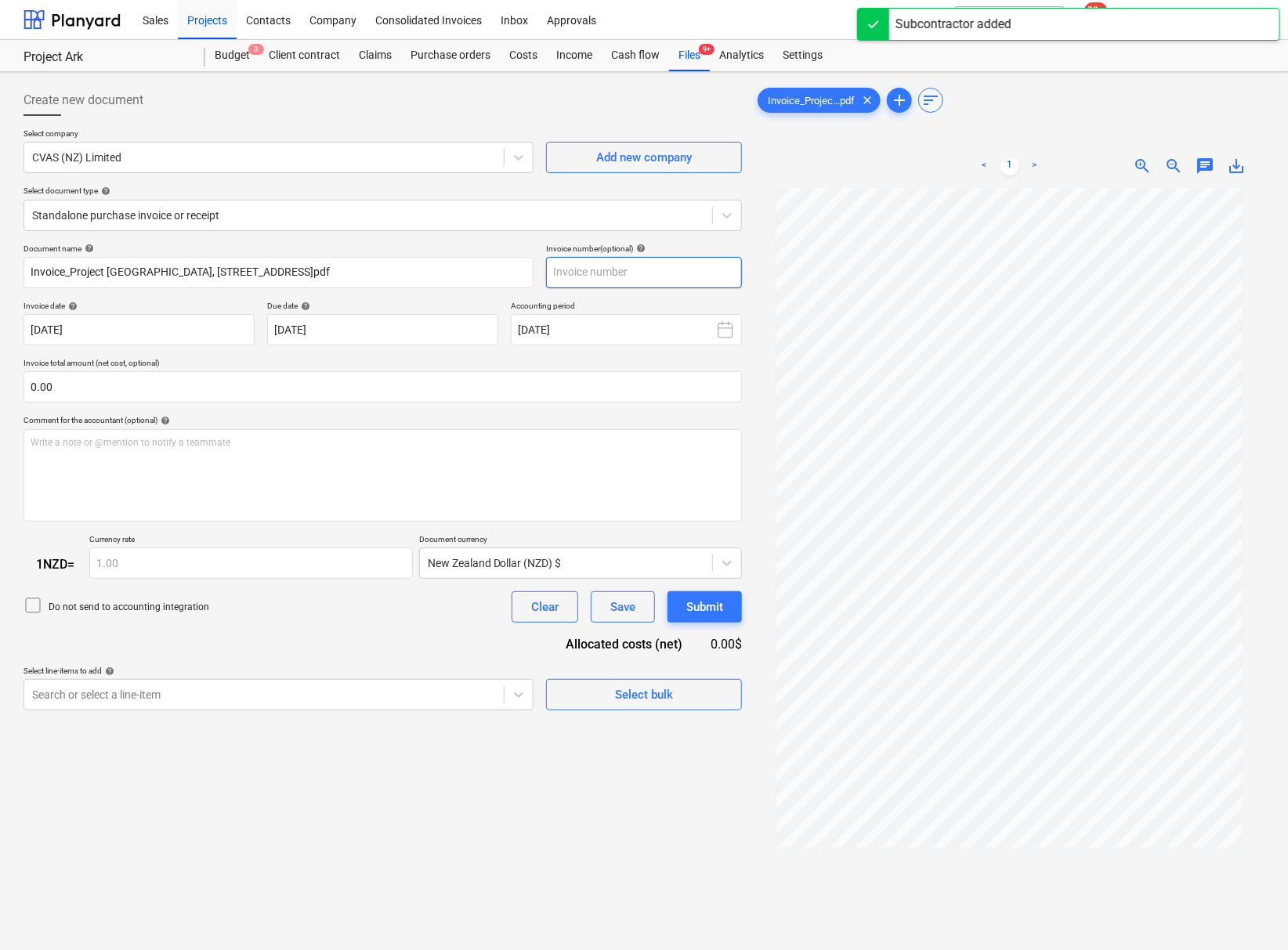
click at [619, 273] on input "text" at bounding box center [644, 273] width 196 height 32
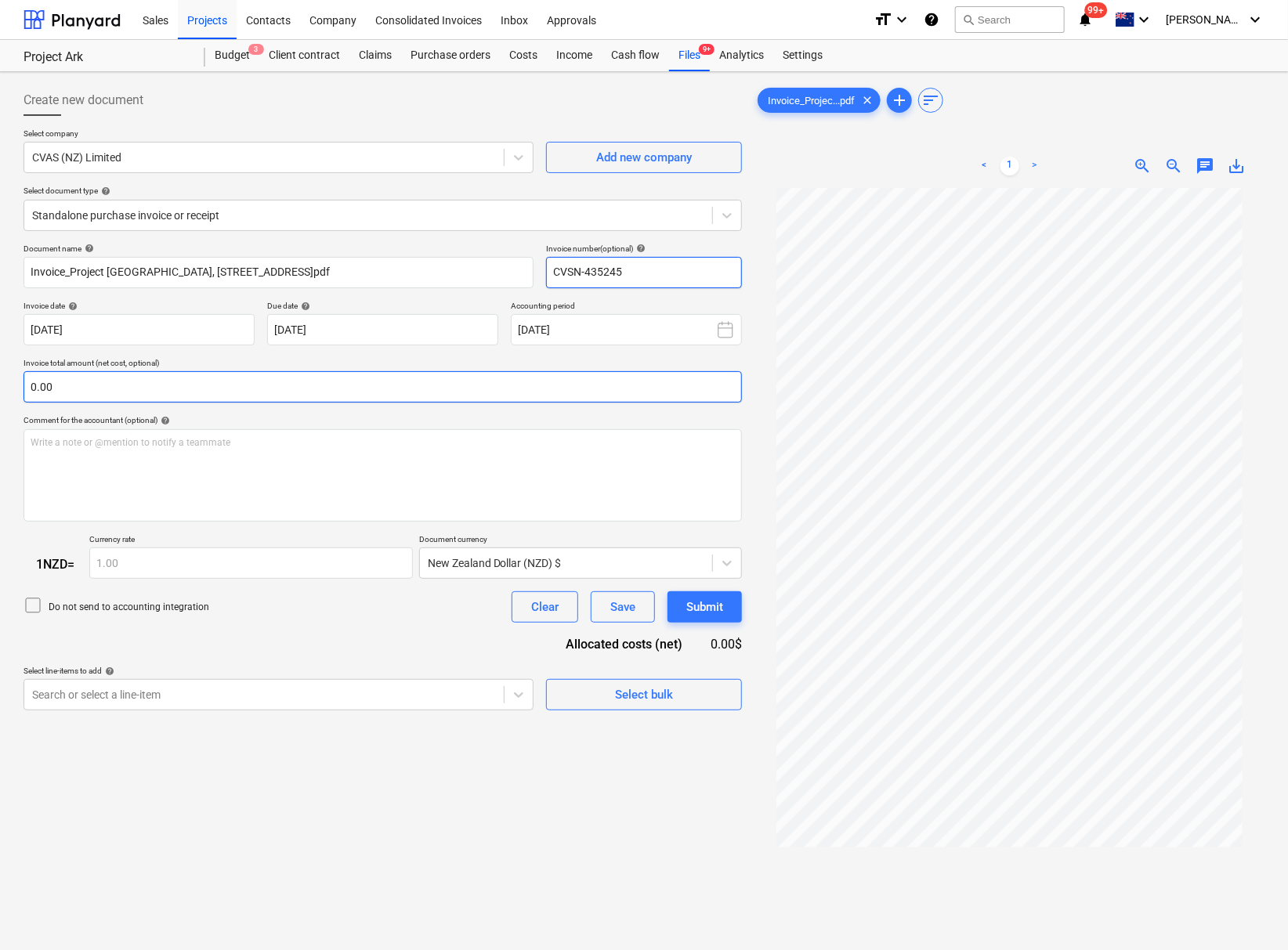
type input "CVSN-435245"
click at [249, 388] on input "text" at bounding box center [382, 387] width 718 height 32
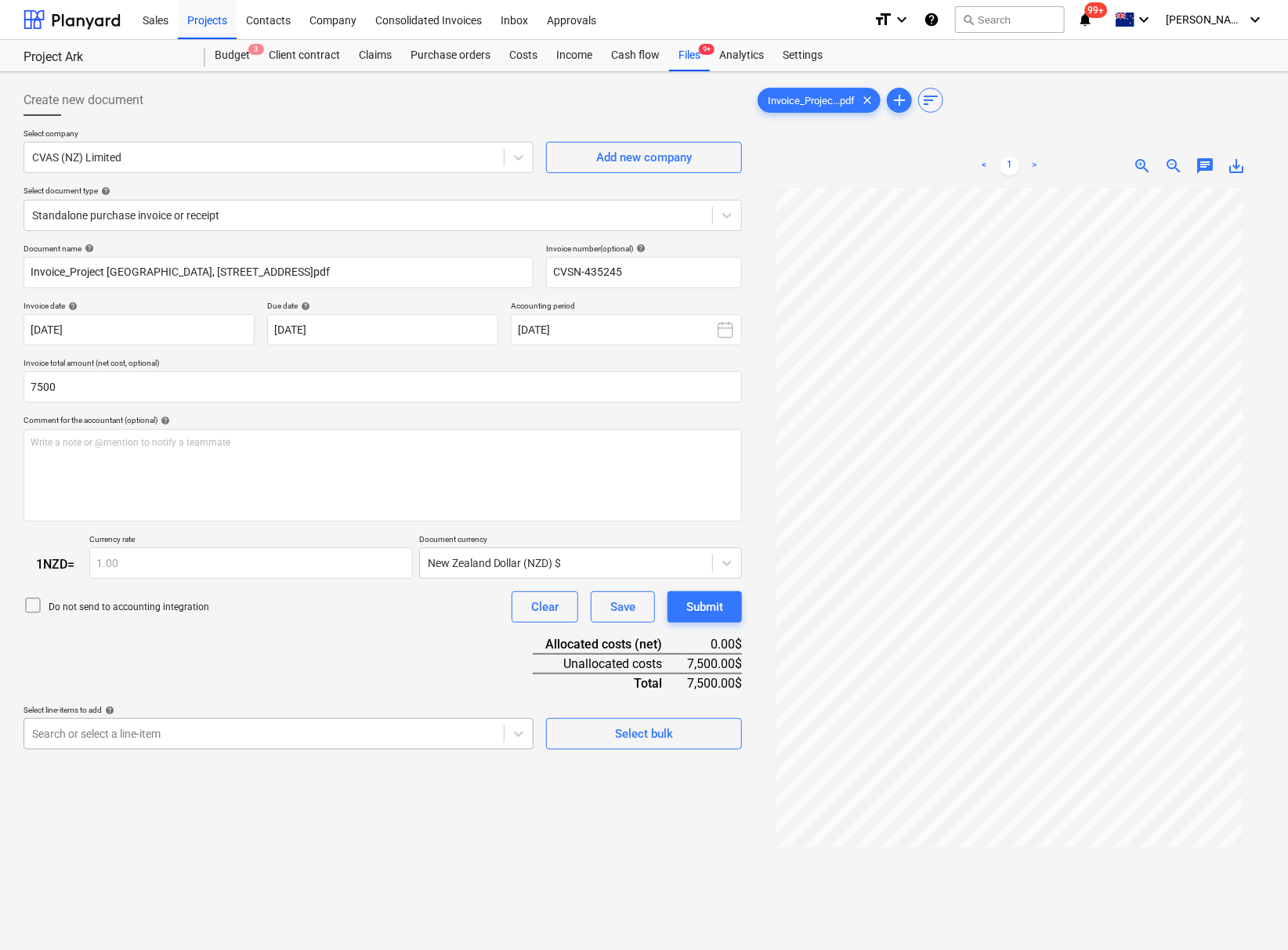
type input "7,500.00"
click at [218, 752] on body "This website stores cookies on your computer. These cookies are used to collect…" at bounding box center [644, 475] width 1288 height 950
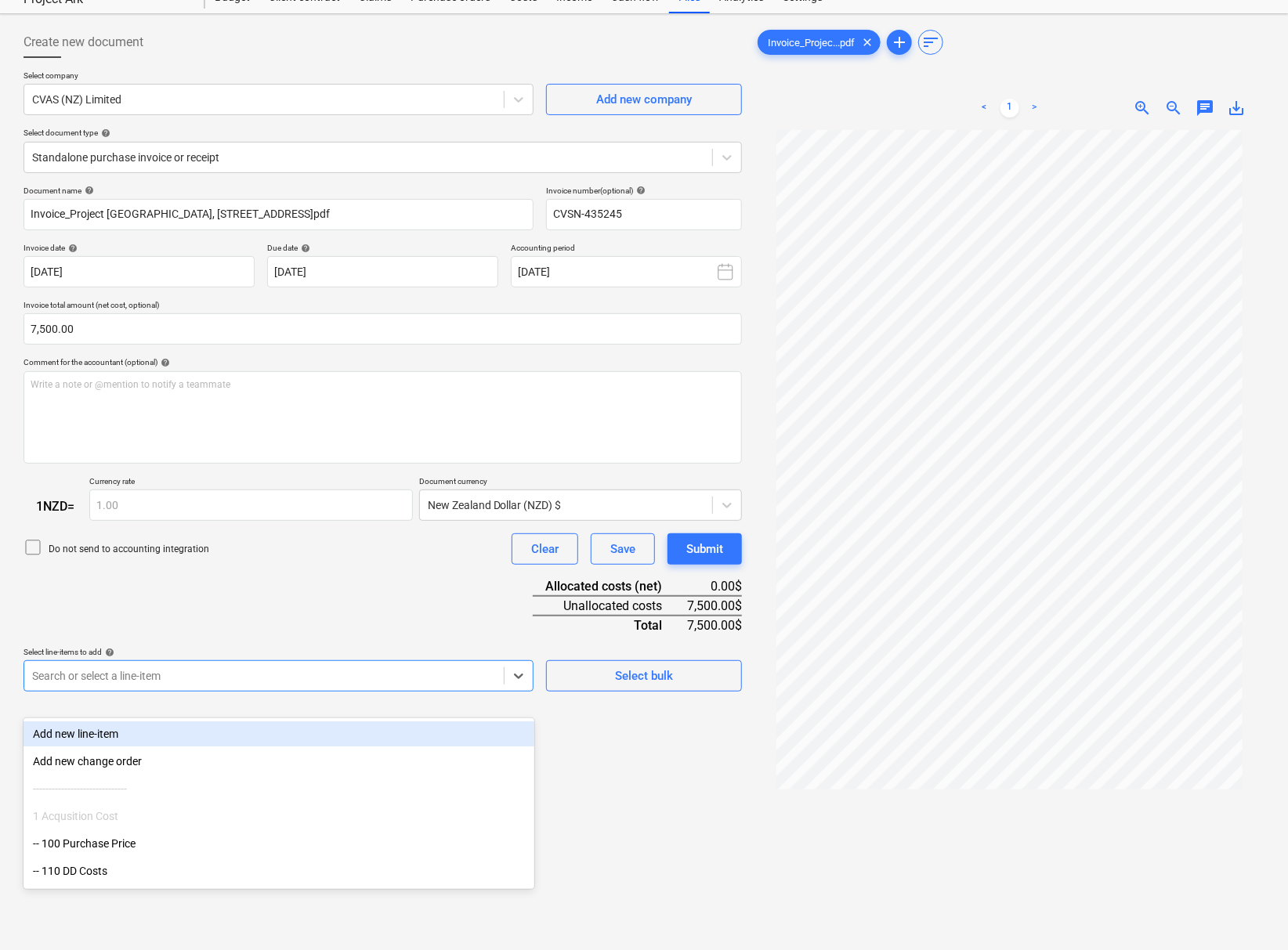
scroll to position [70, 0]
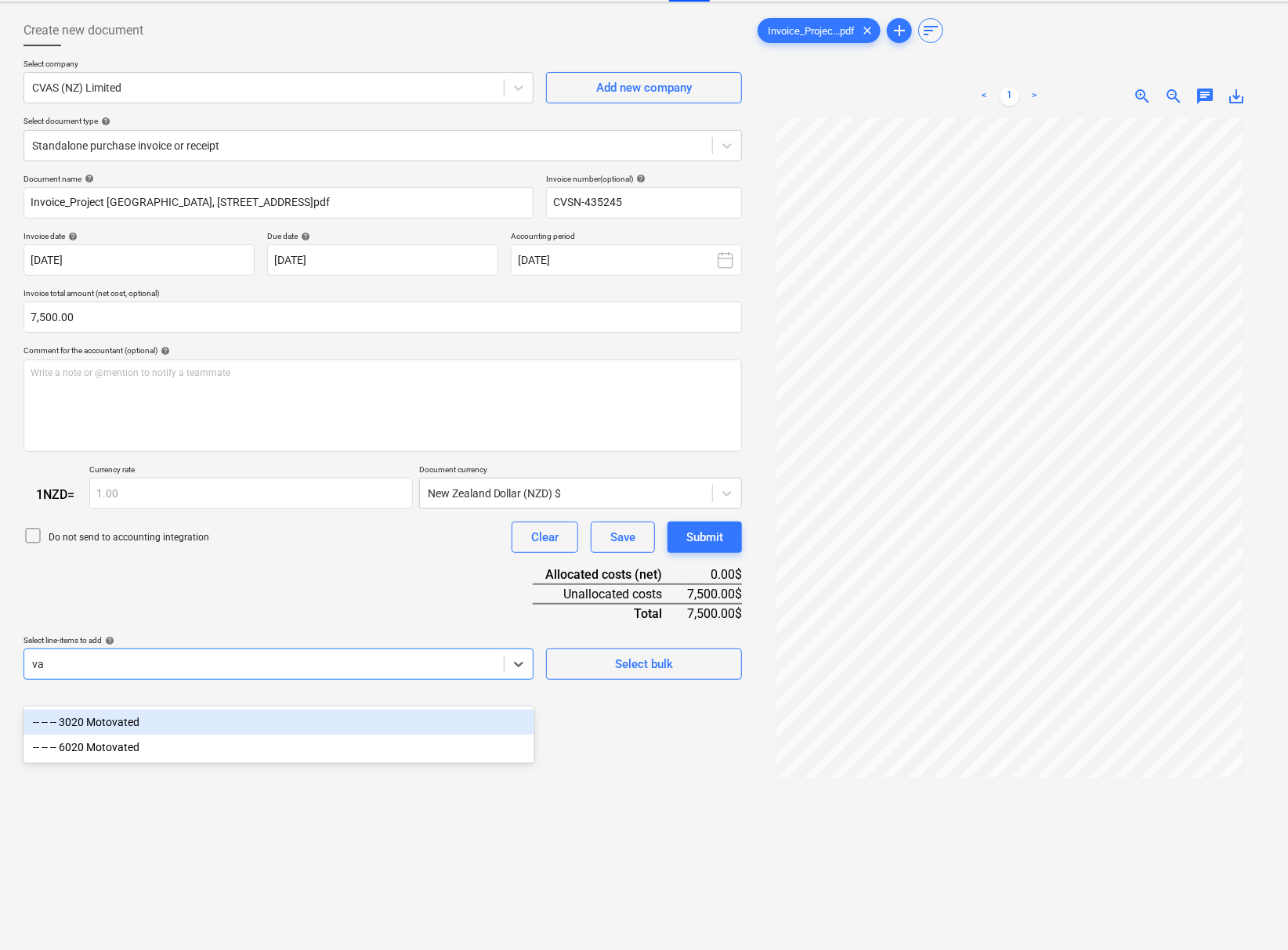
type input "v"
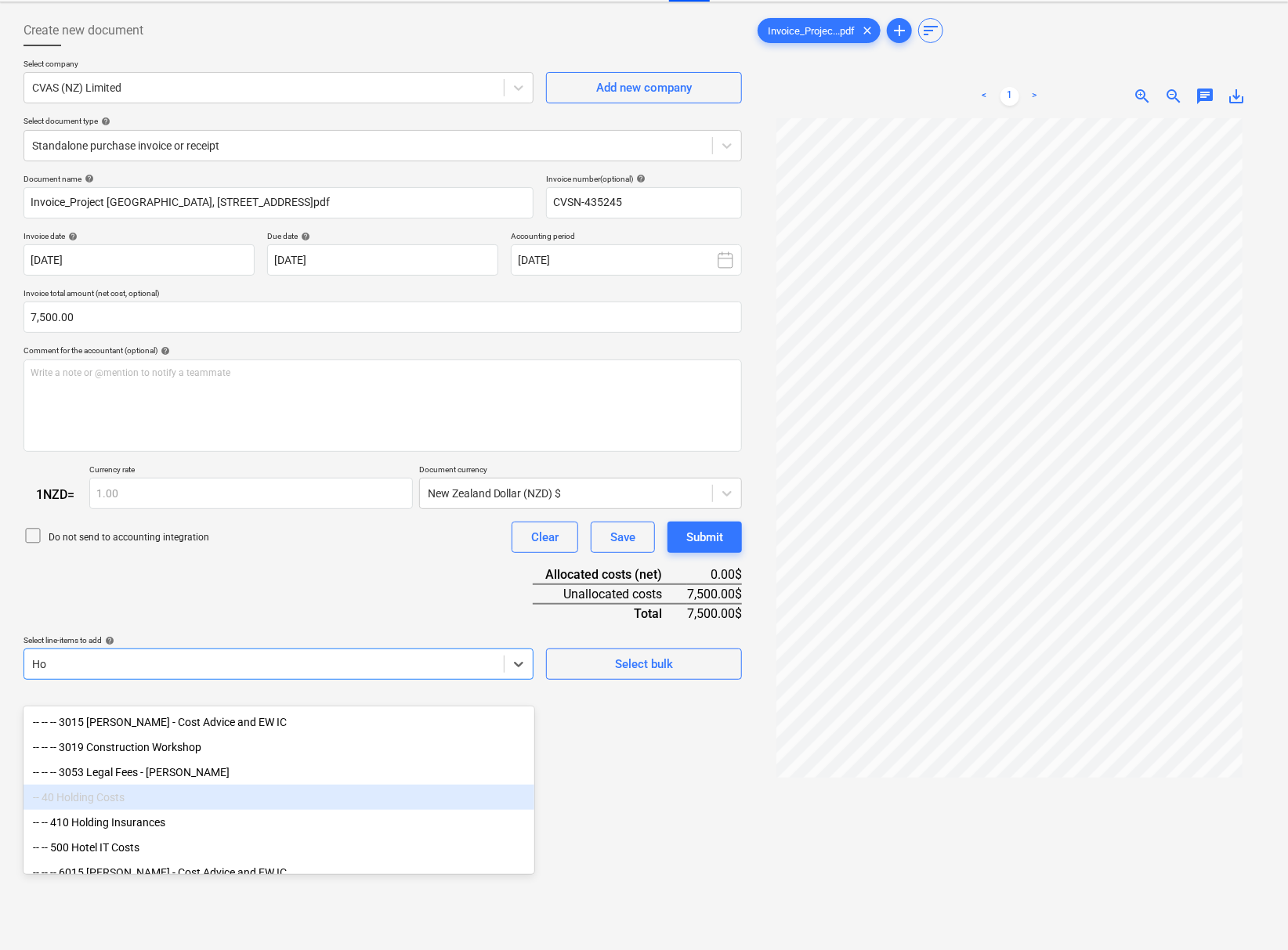
type input "H"
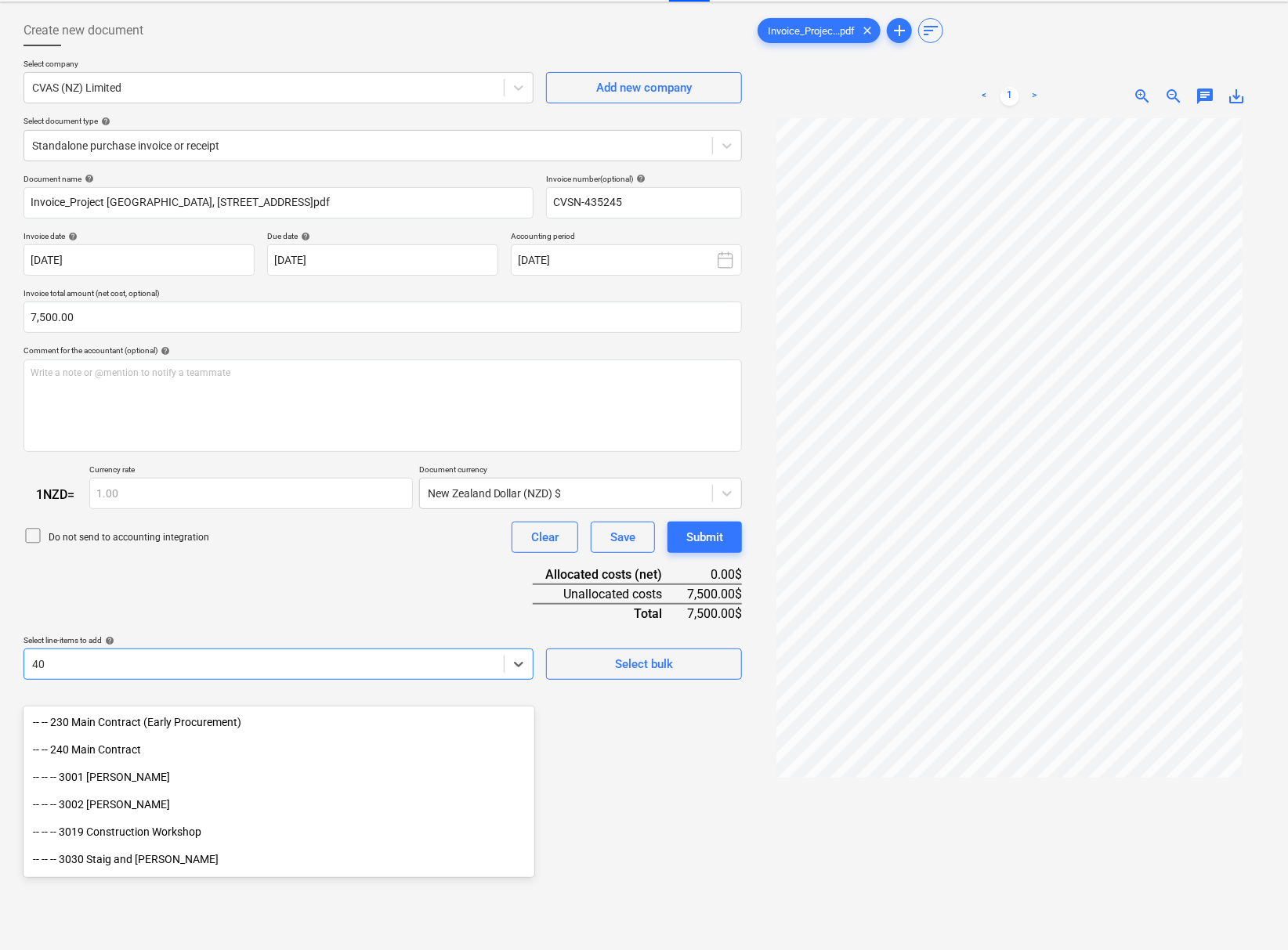
type input "4"
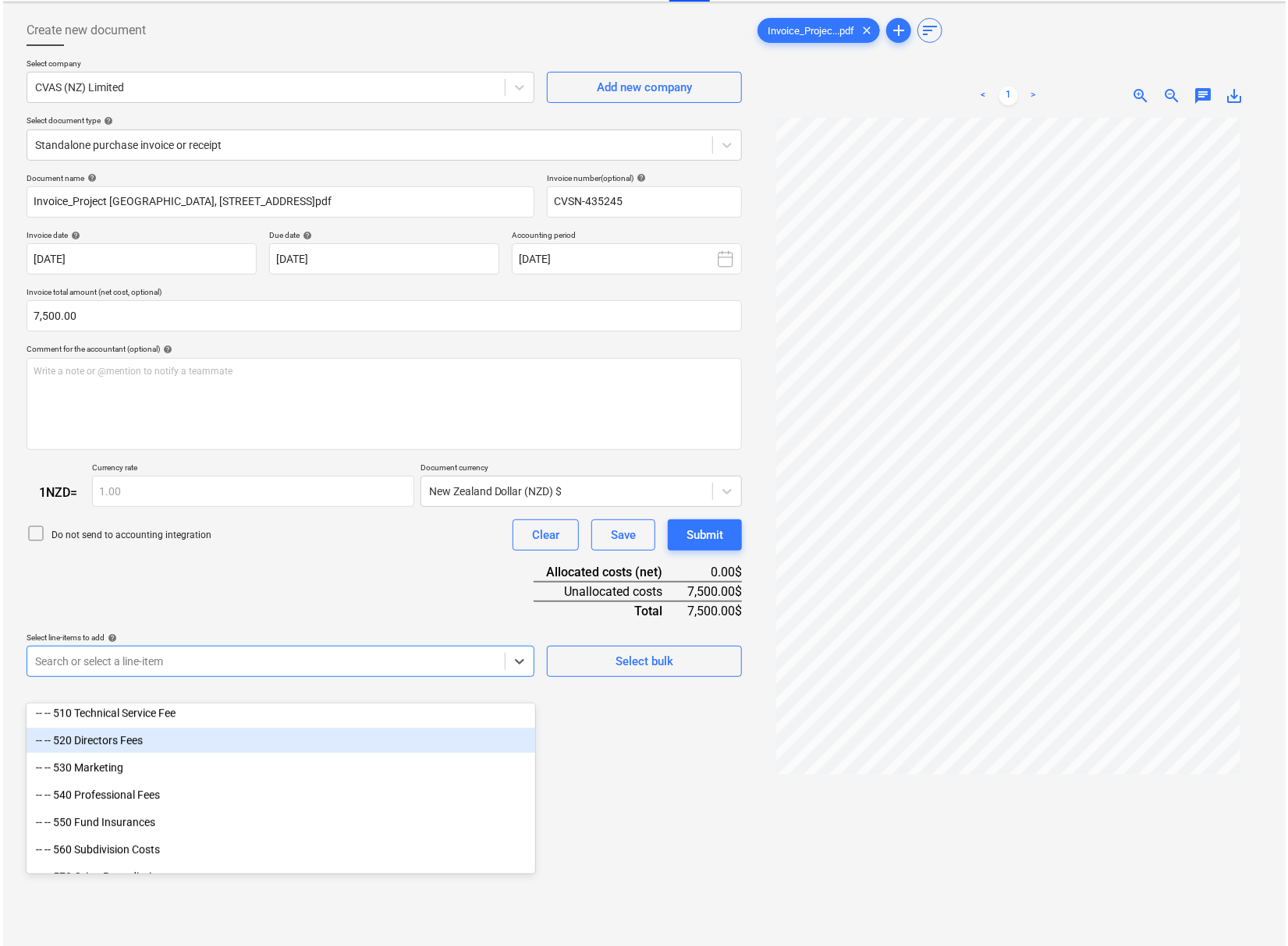
scroll to position [2340, 0]
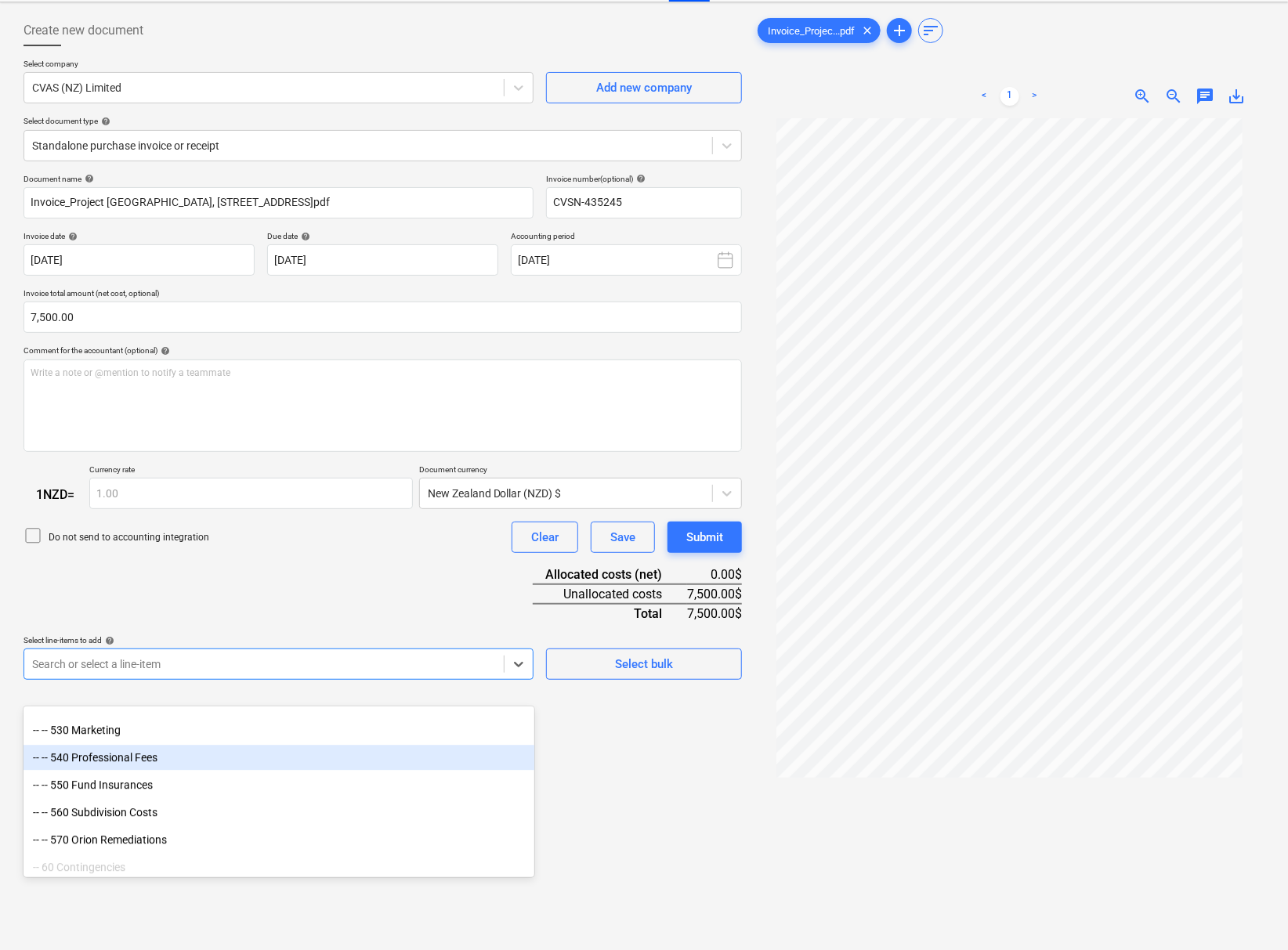
click at [171, 763] on div "-- -- 540 Professional Fees" at bounding box center [279, 756] width 511 height 25
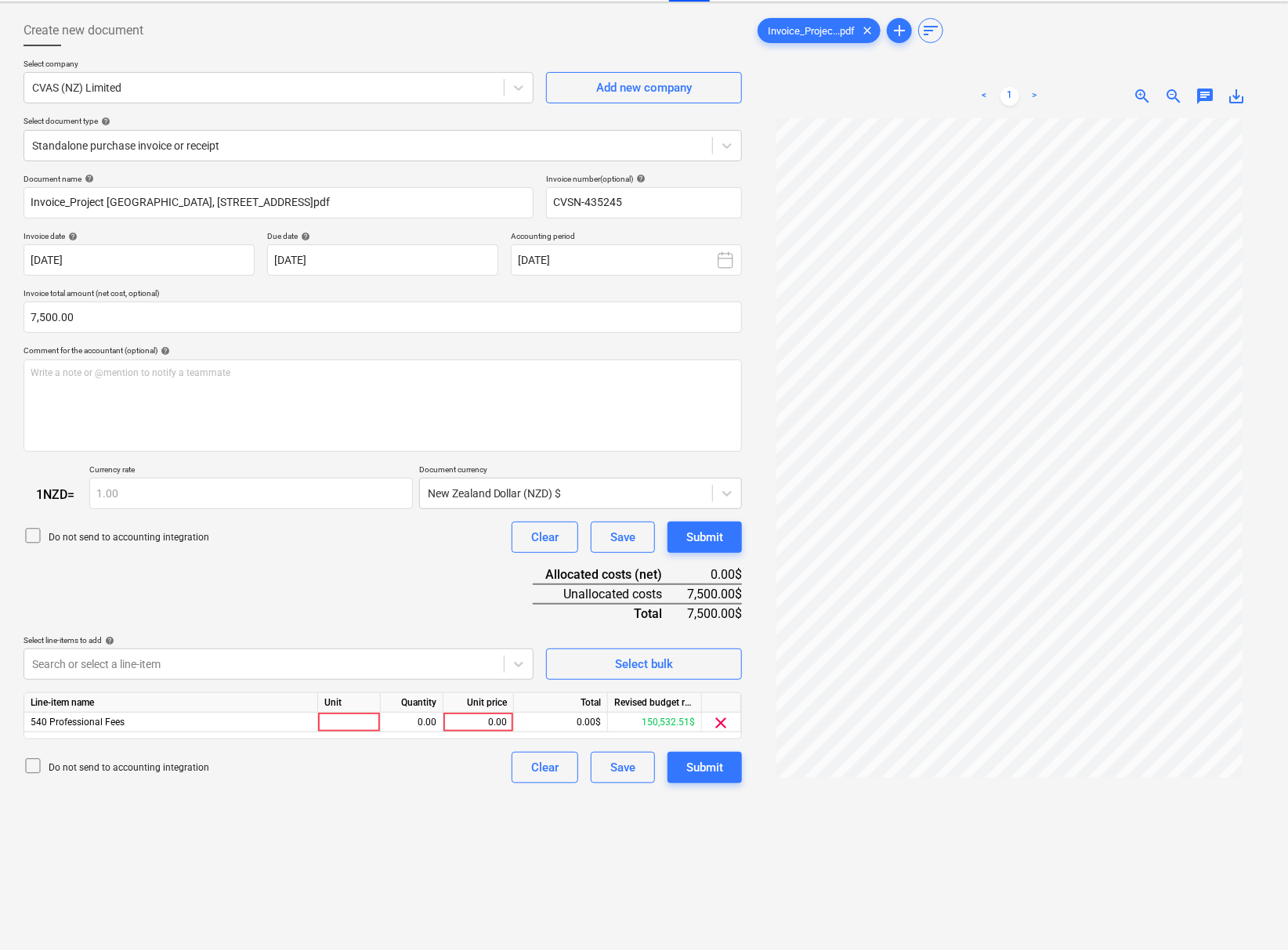
click at [677, 862] on div "Create new document Select company CVAS (NZ) Limited Add new company Select doc…" at bounding box center [382, 519] width 731 height 1022
click at [411, 733] on div "0.00" at bounding box center [412, 723] width 49 height 20
type input "7500"
click at [490, 733] on div "0.00" at bounding box center [478, 723] width 57 height 20
type input "7500"
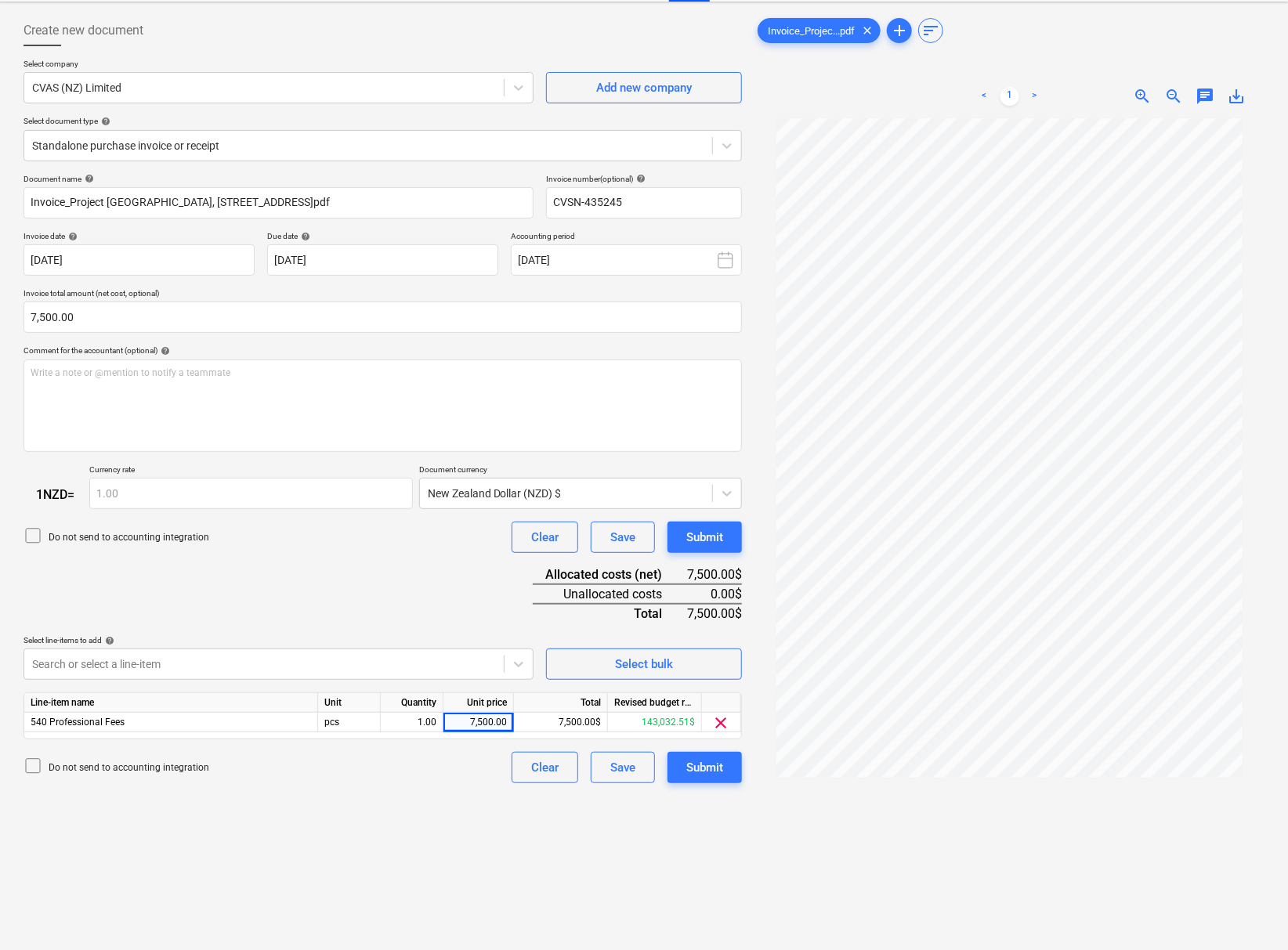
click at [363, 803] on div "Create new document Select company CVAS (NZ) Limited Add new company Select doc…" at bounding box center [382, 519] width 731 height 1022
click at [699, 778] on div "Submit" at bounding box center [704, 767] width 37 height 21
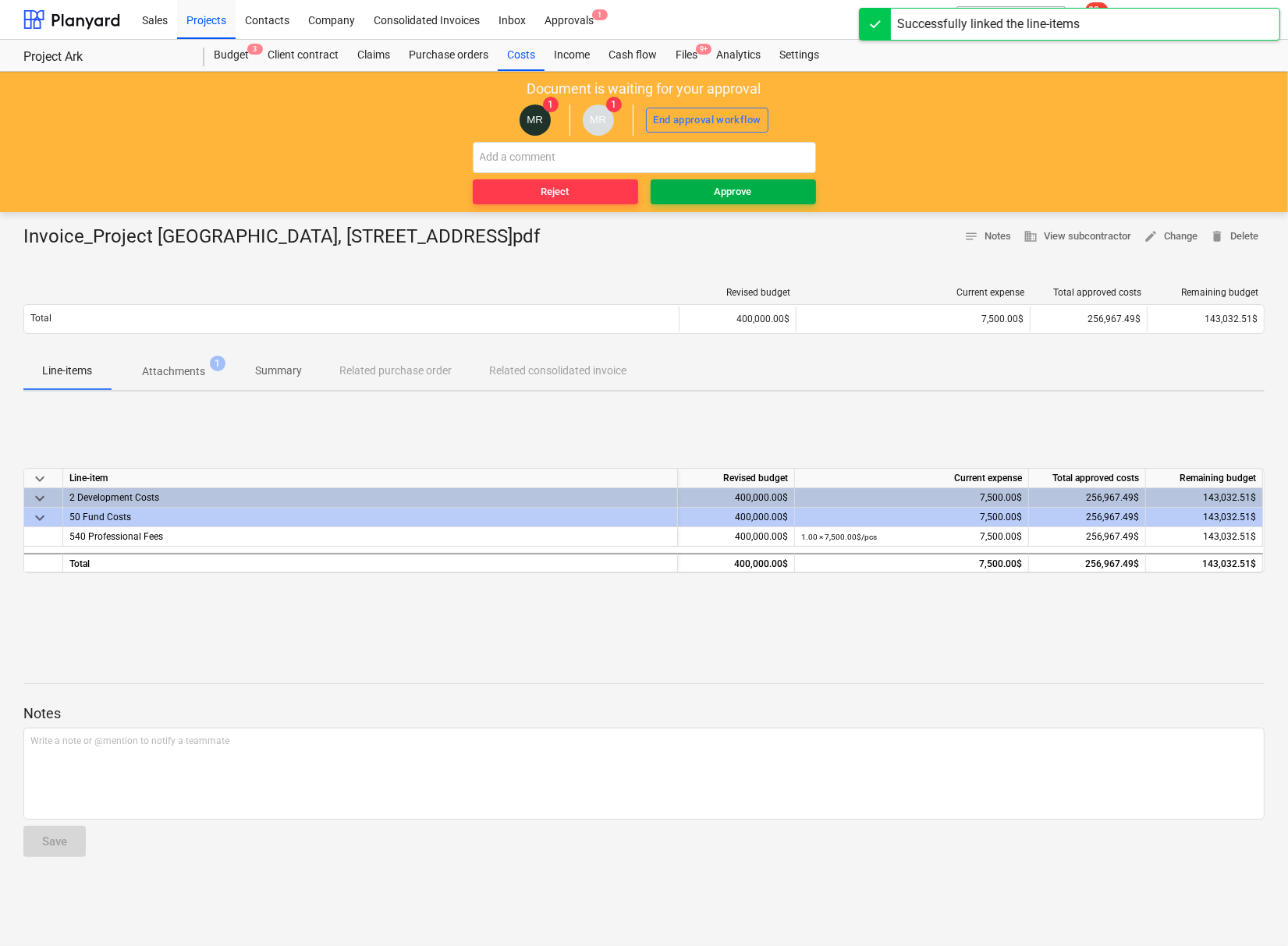
click at [739, 191] on div "Approve" at bounding box center [733, 192] width 37 height 18
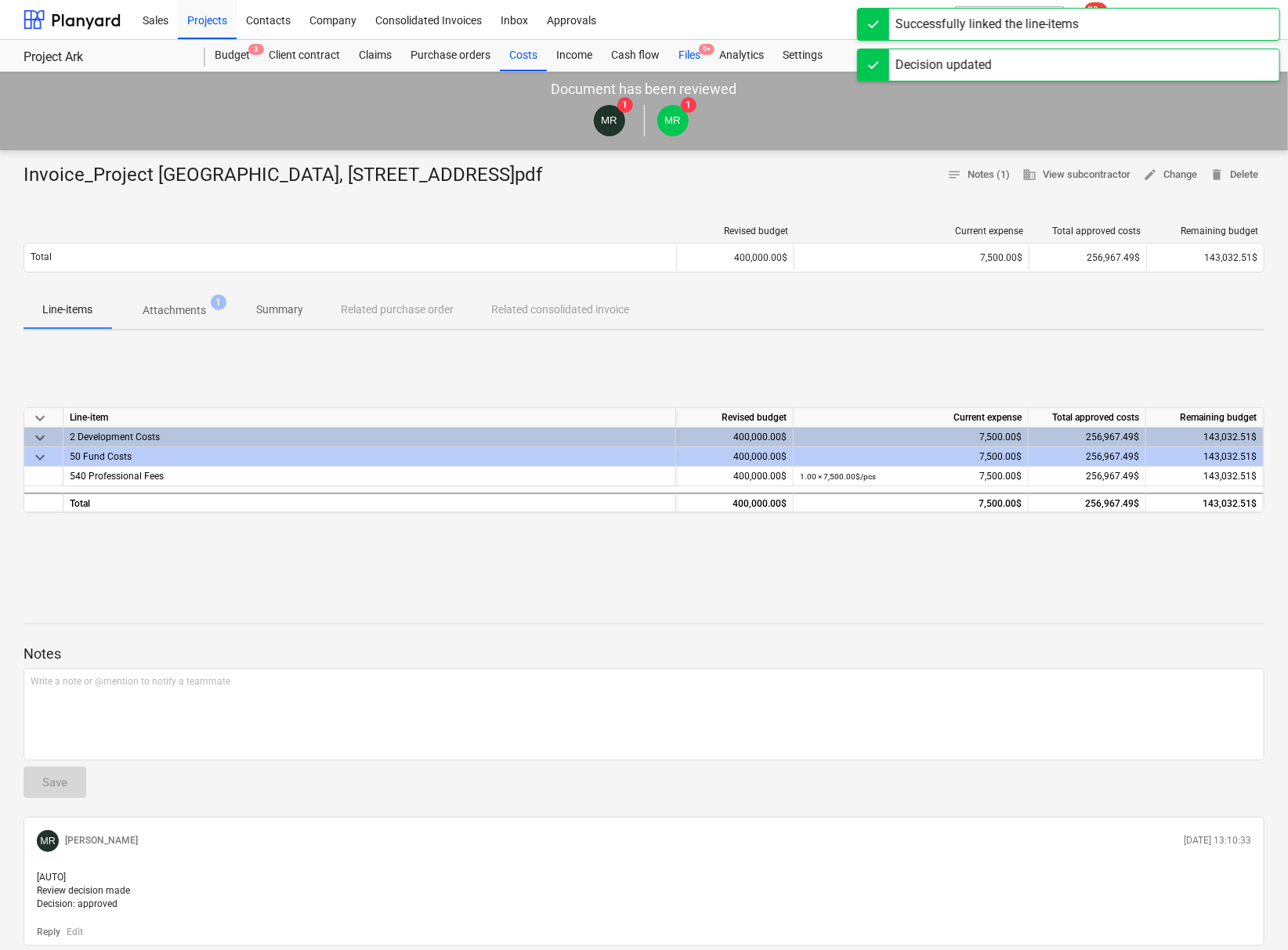
click at [699, 51] on div "Files 9+" at bounding box center [688, 55] width 40 height 32
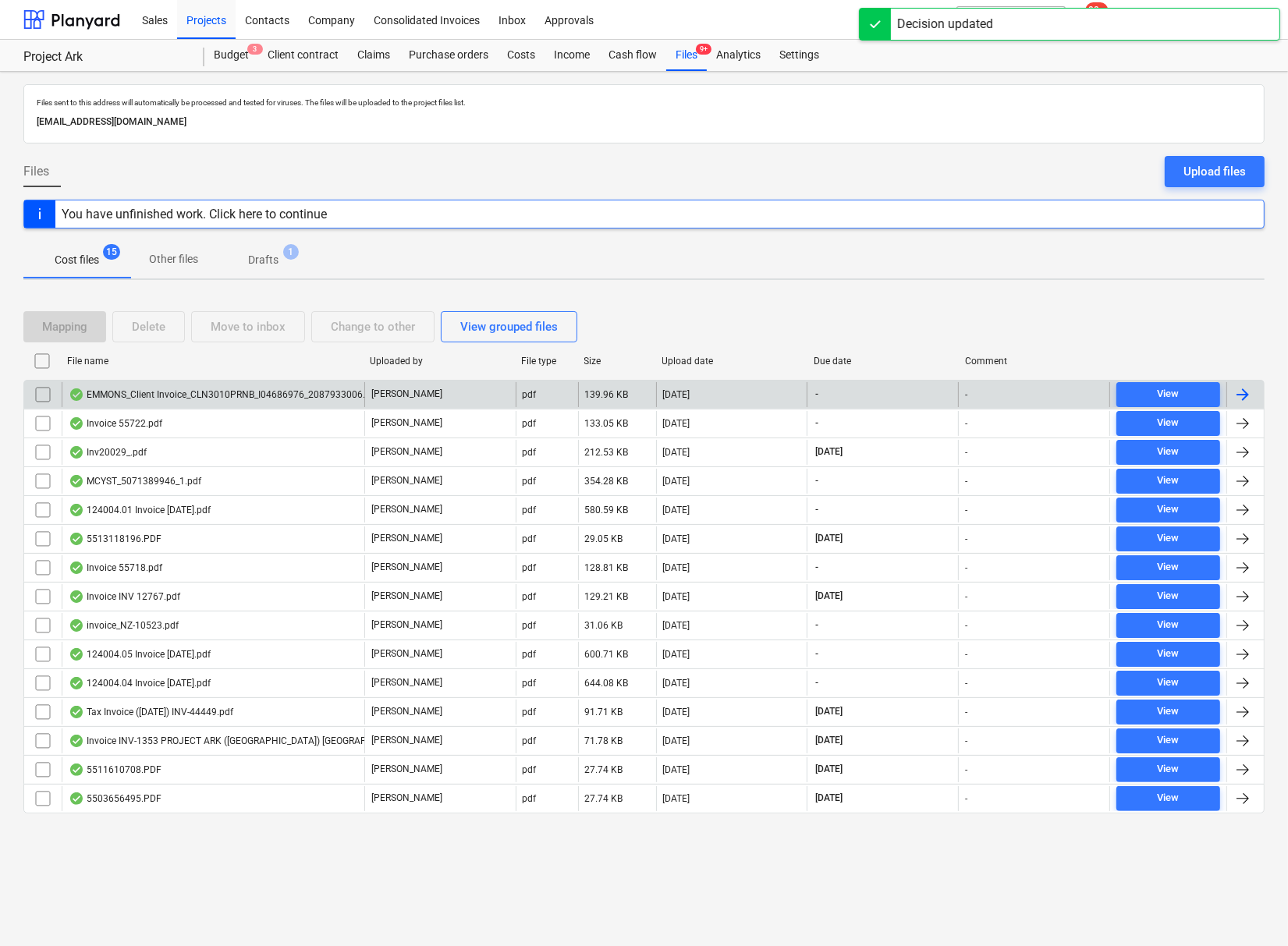
click at [164, 398] on div "EMMONS_Client Invoice_CLN3010PRNB_I04686976_2087933006.pdf" at bounding box center [224, 394] width 311 height 13
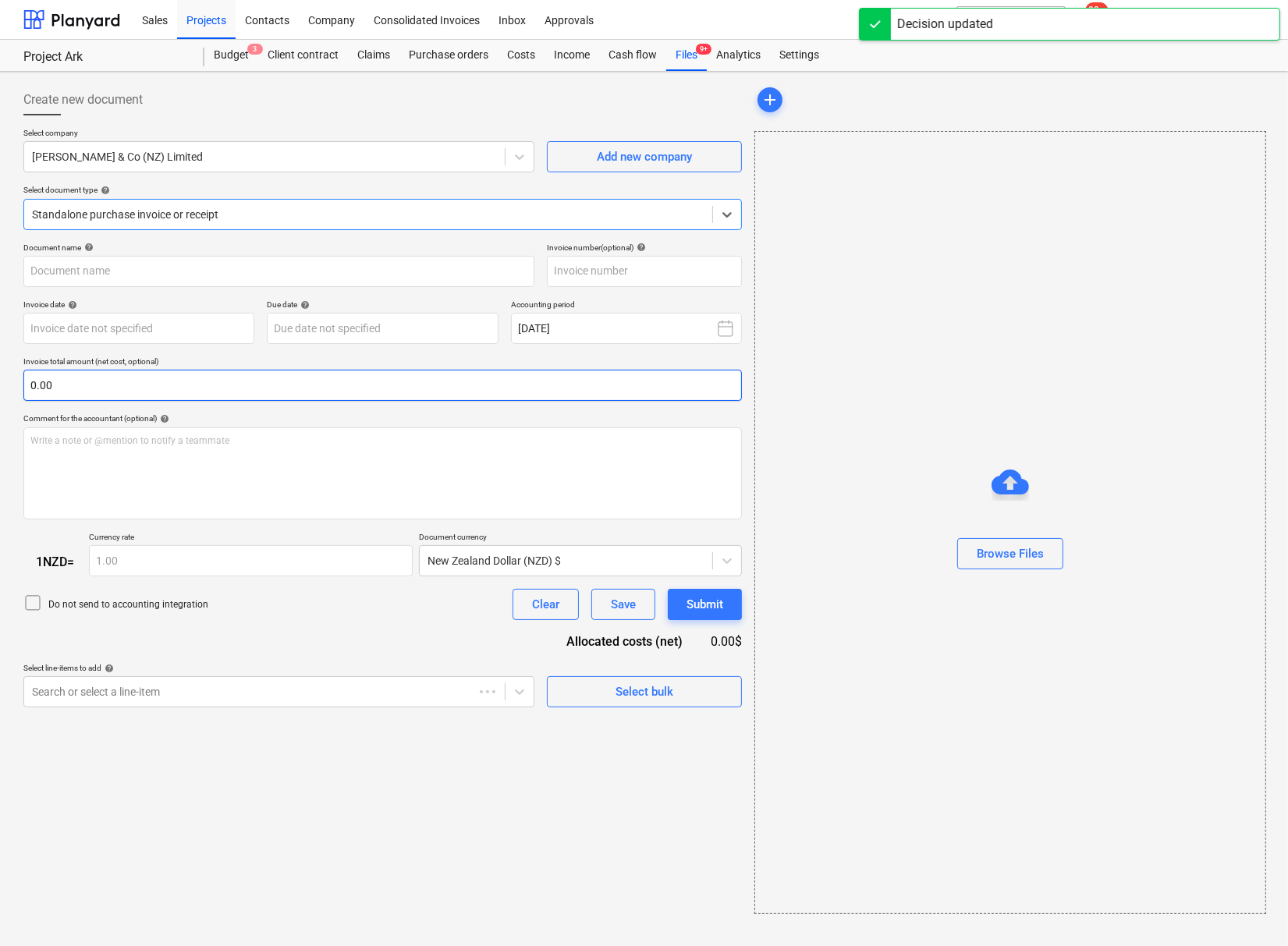
type input "104686976"
type input "[DATE]"
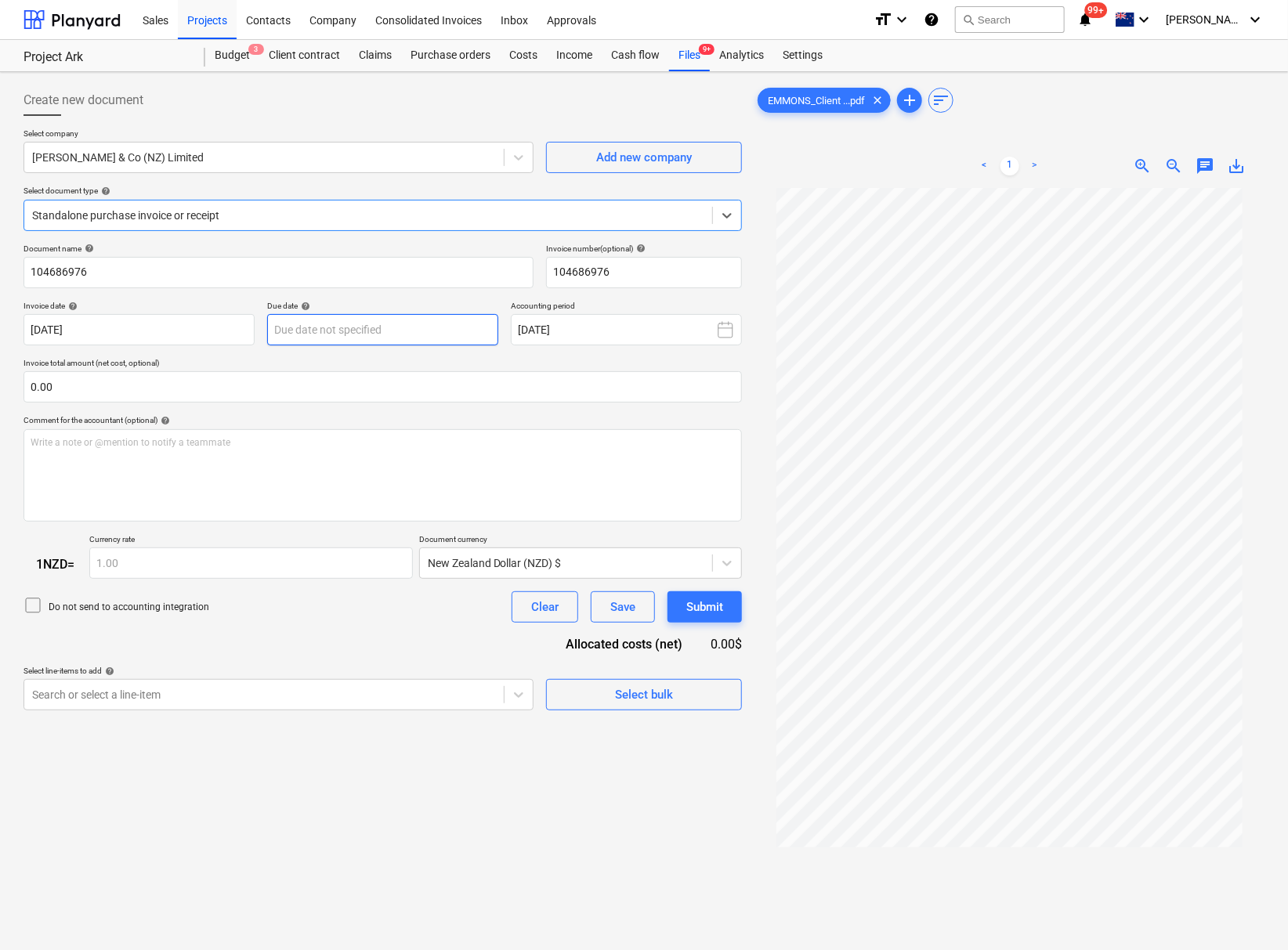
click at [328, 327] on body "This website stores cookies on your computer. These cookies are used to collect…" at bounding box center [644, 475] width 1288 height 950
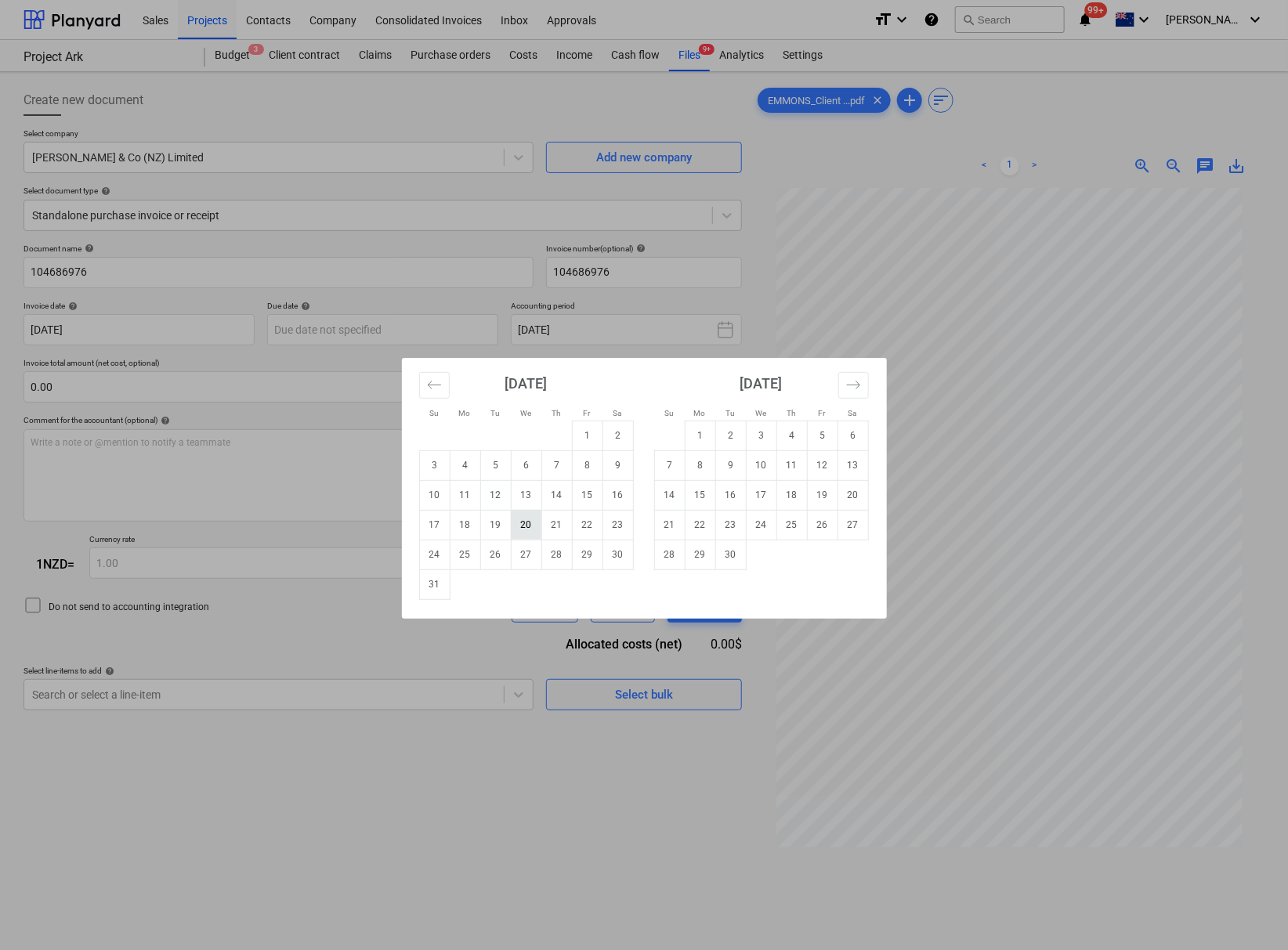
click at [526, 521] on td "20" at bounding box center [525, 524] width 31 height 30
type input "[DATE]"
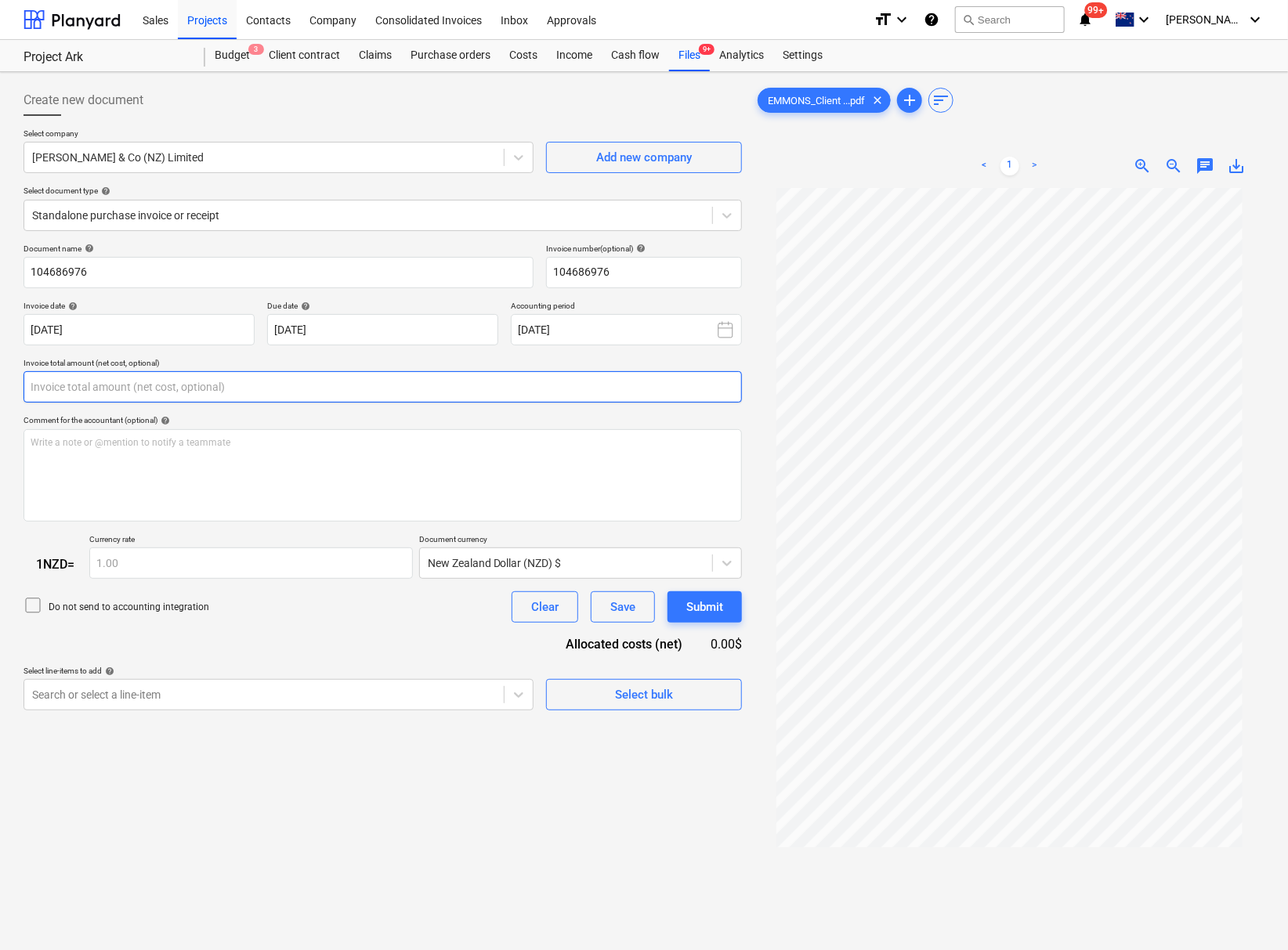
click at [391, 394] on input "text" at bounding box center [382, 387] width 718 height 32
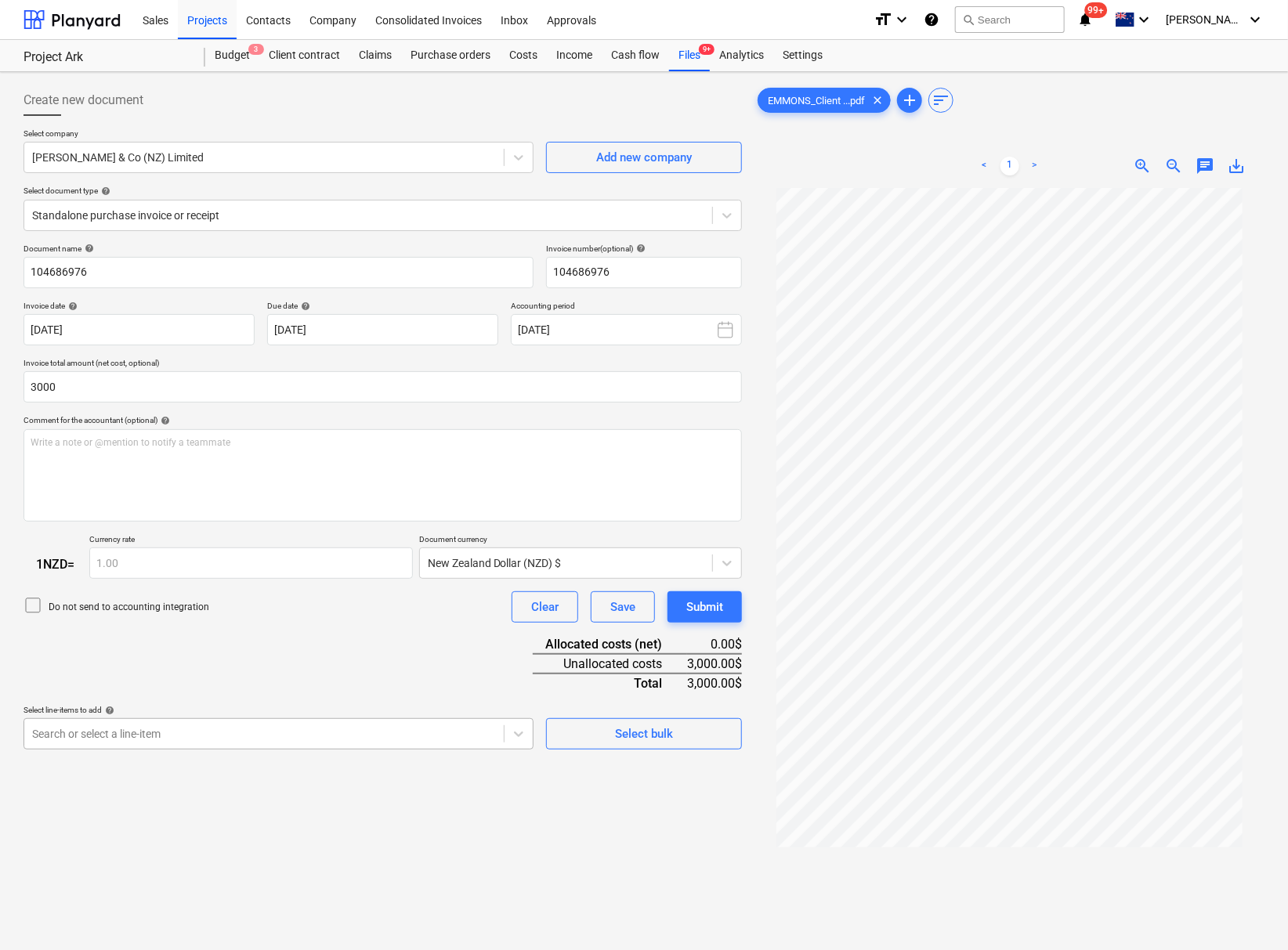
type input "3,000.00"
click at [225, 752] on body "This website stores cookies on your computer. These cookies are used to collect…" at bounding box center [644, 475] width 1288 height 950
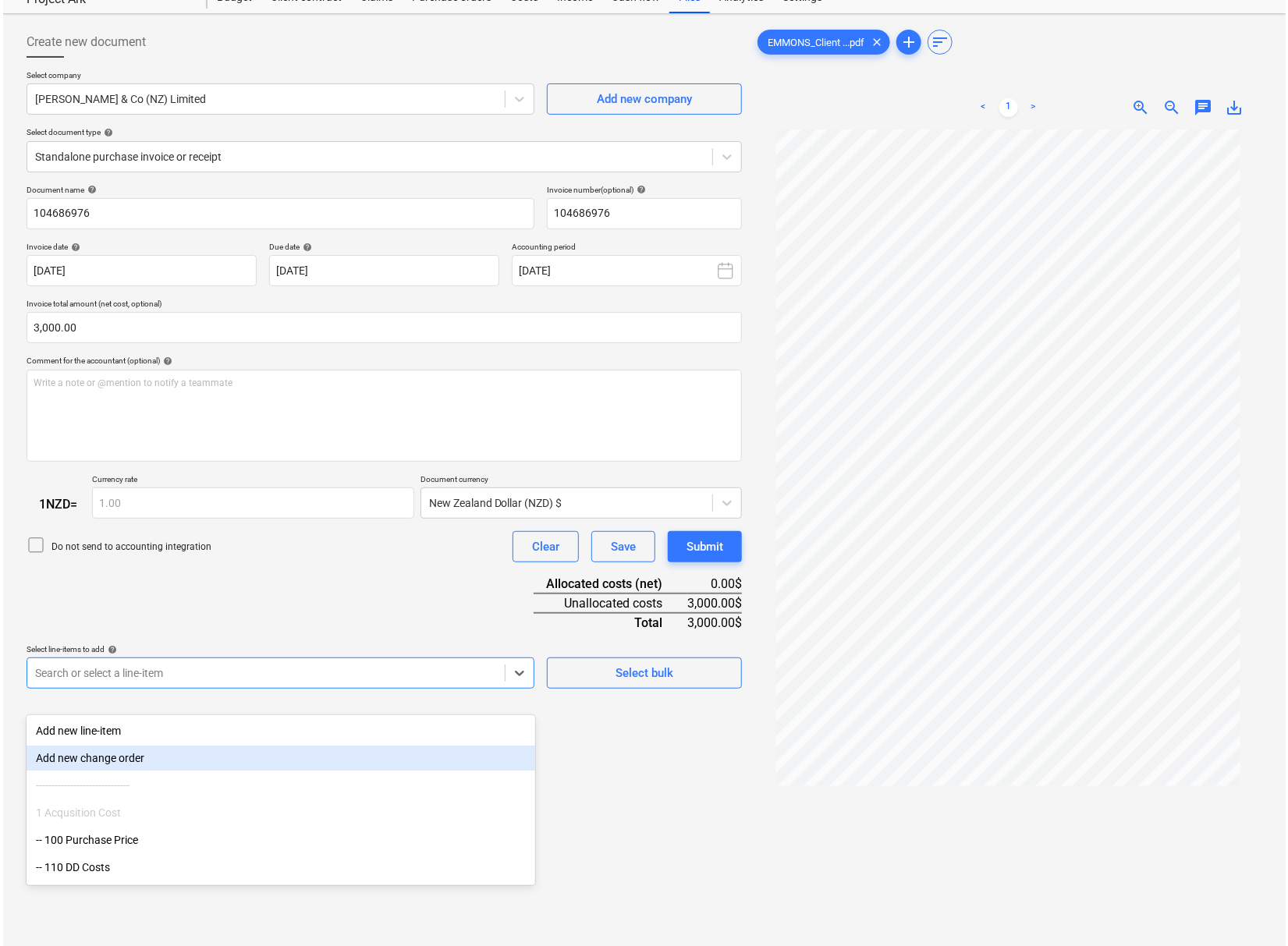
scroll to position [70, 0]
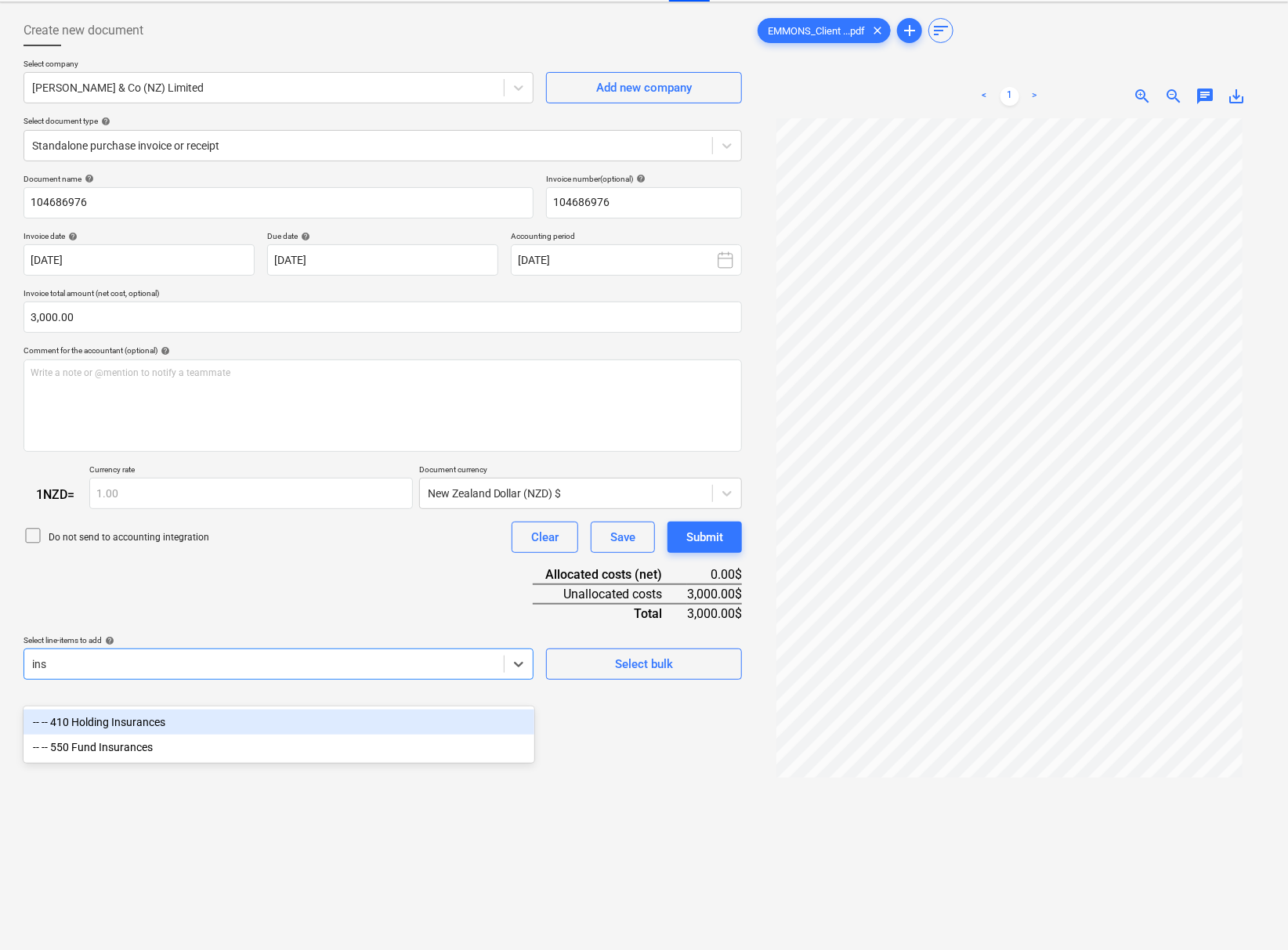
type input "insu"
click at [250, 725] on div "-- -- 410 Holding Insurances" at bounding box center [279, 722] width 511 height 25
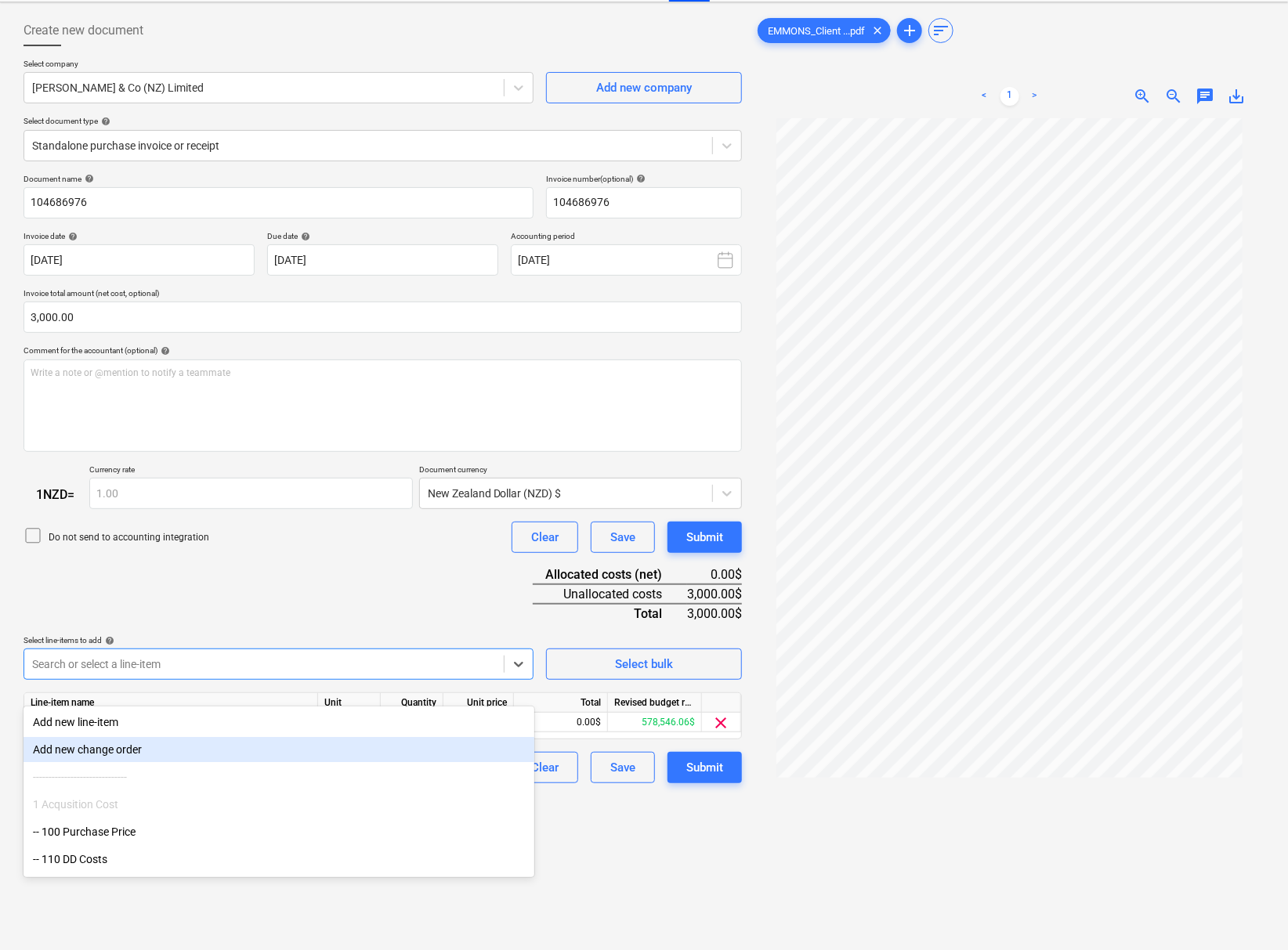
click at [747, 877] on div "Create new document Select company [PERSON_NAME] & Co ([GEOGRAPHIC_DATA]) Limit…" at bounding box center [643, 519] width 1253 height 1022
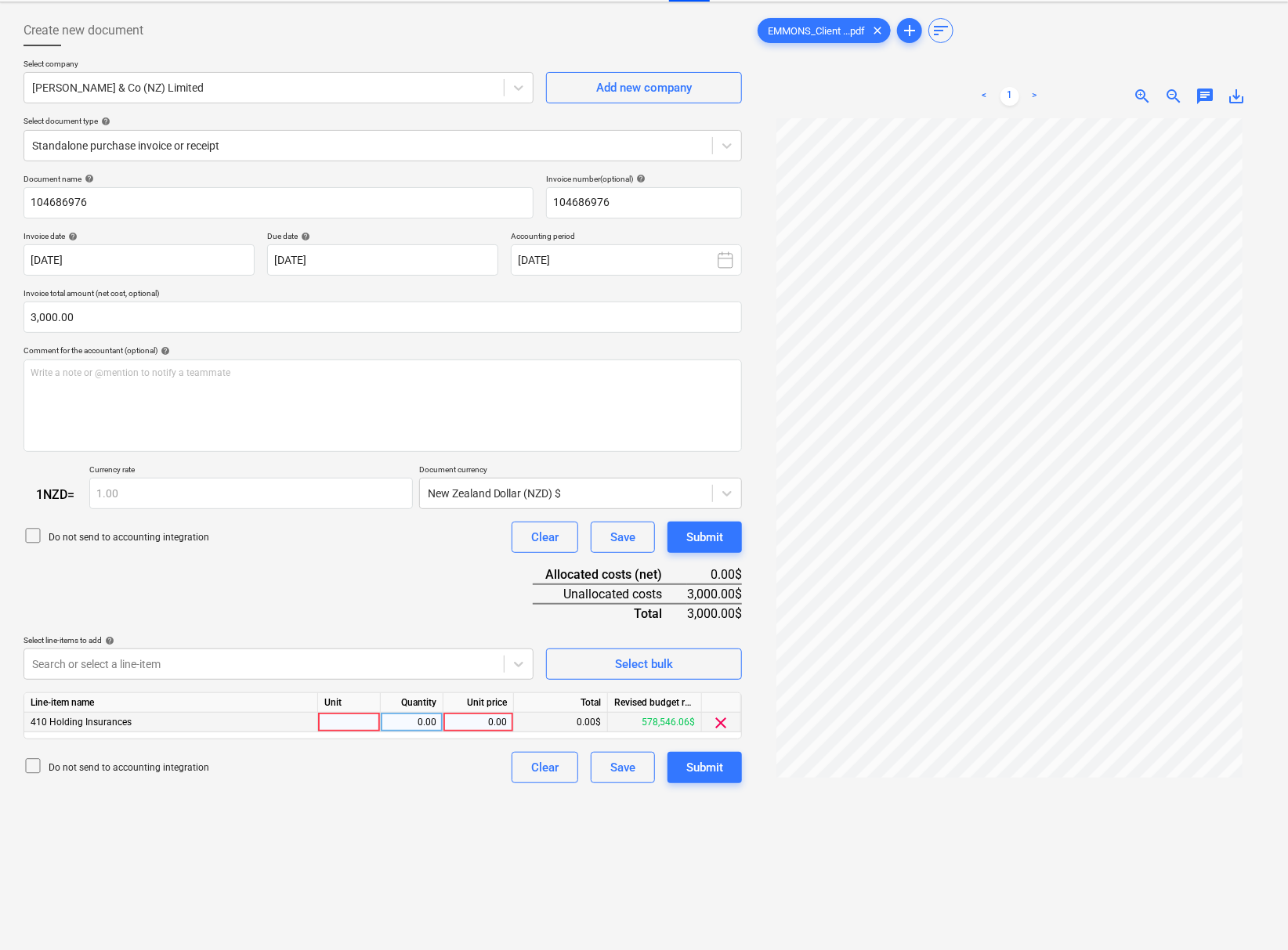
click at [490, 733] on div "0.00" at bounding box center [478, 723] width 57 height 20
type input "3000"
click at [472, 828] on div "Create new document Select company [PERSON_NAME] & Co ([GEOGRAPHIC_DATA]) Limit…" at bounding box center [382, 519] width 731 height 1022
click at [710, 778] on div "Submit" at bounding box center [704, 767] width 37 height 21
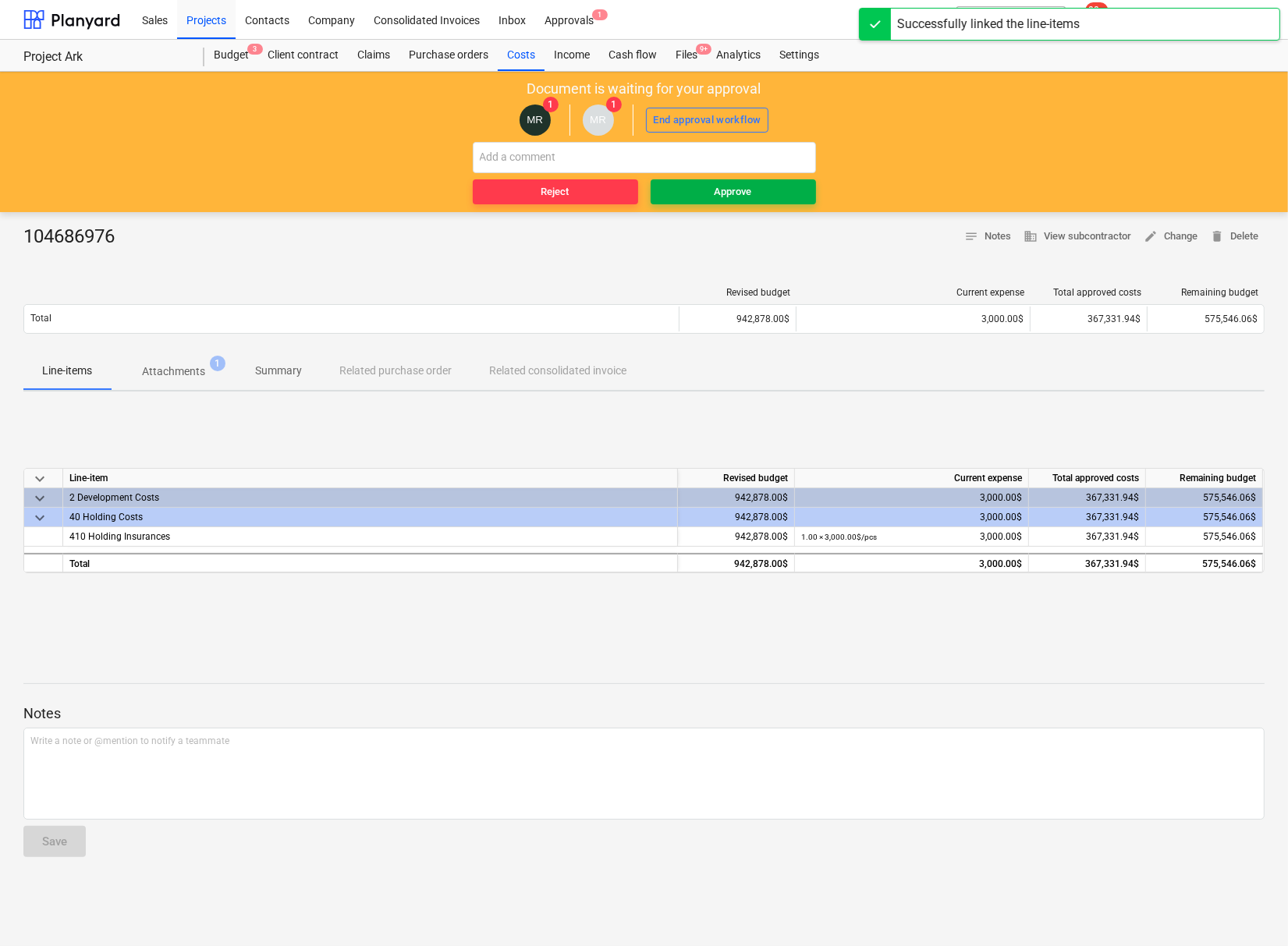
click at [756, 189] on span "Approve" at bounding box center [732, 192] width 152 height 18
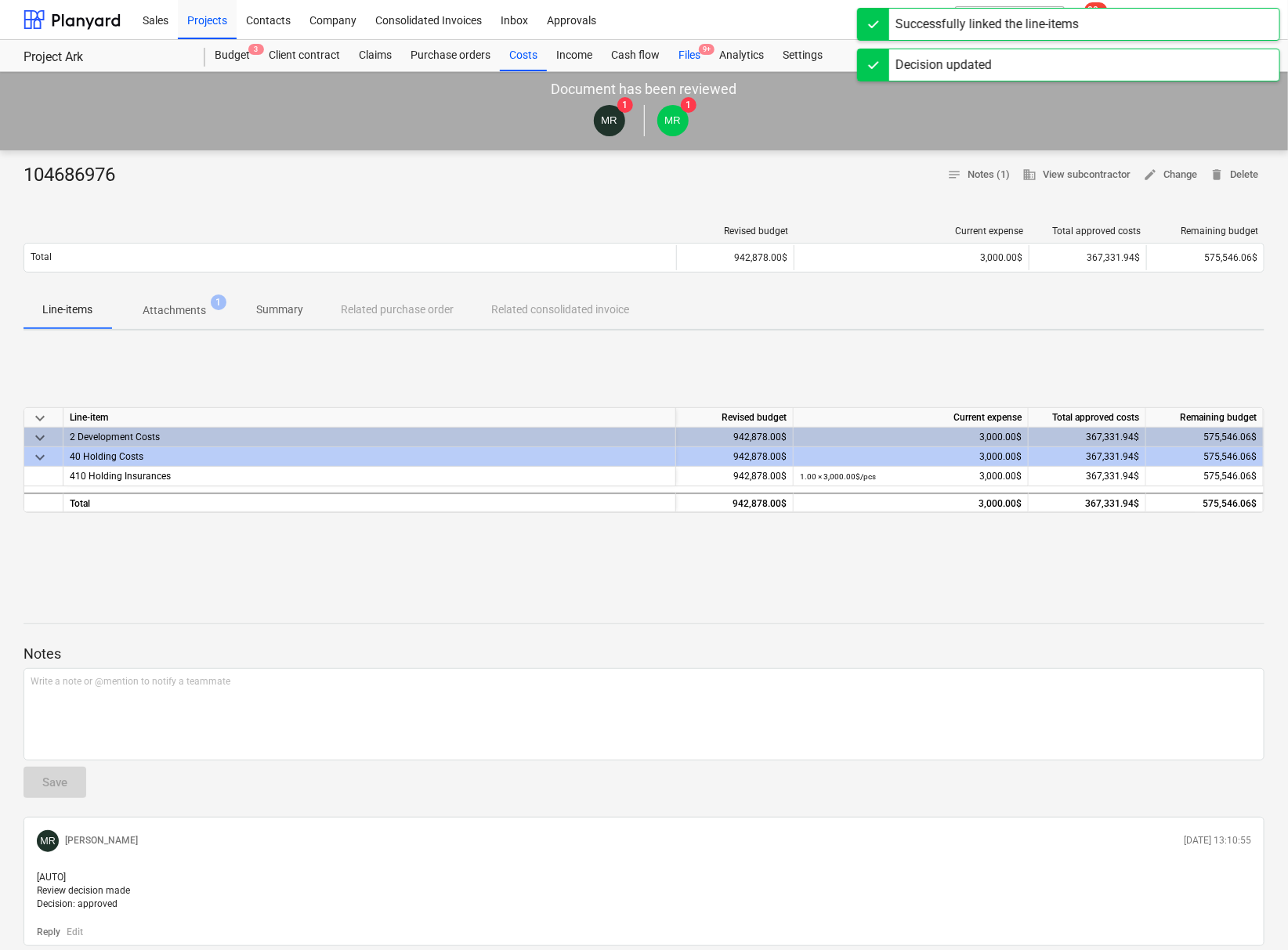
click at [690, 53] on div "Files 9+" at bounding box center [688, 55] width 40 height 32
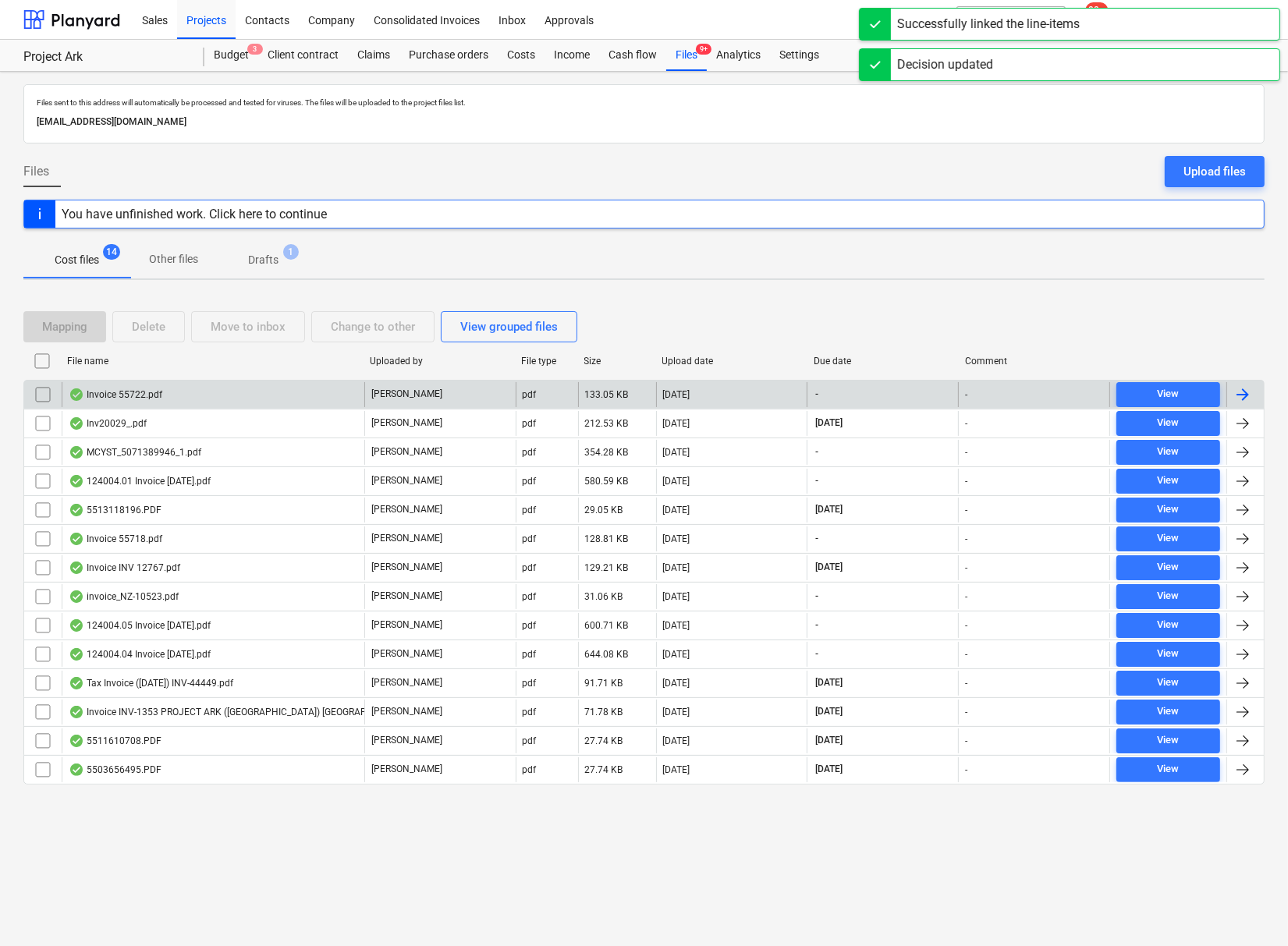
click at [136, 395] on div "Invoice 55722.pdf" at bounding box center [115, 394] width 93 height 13
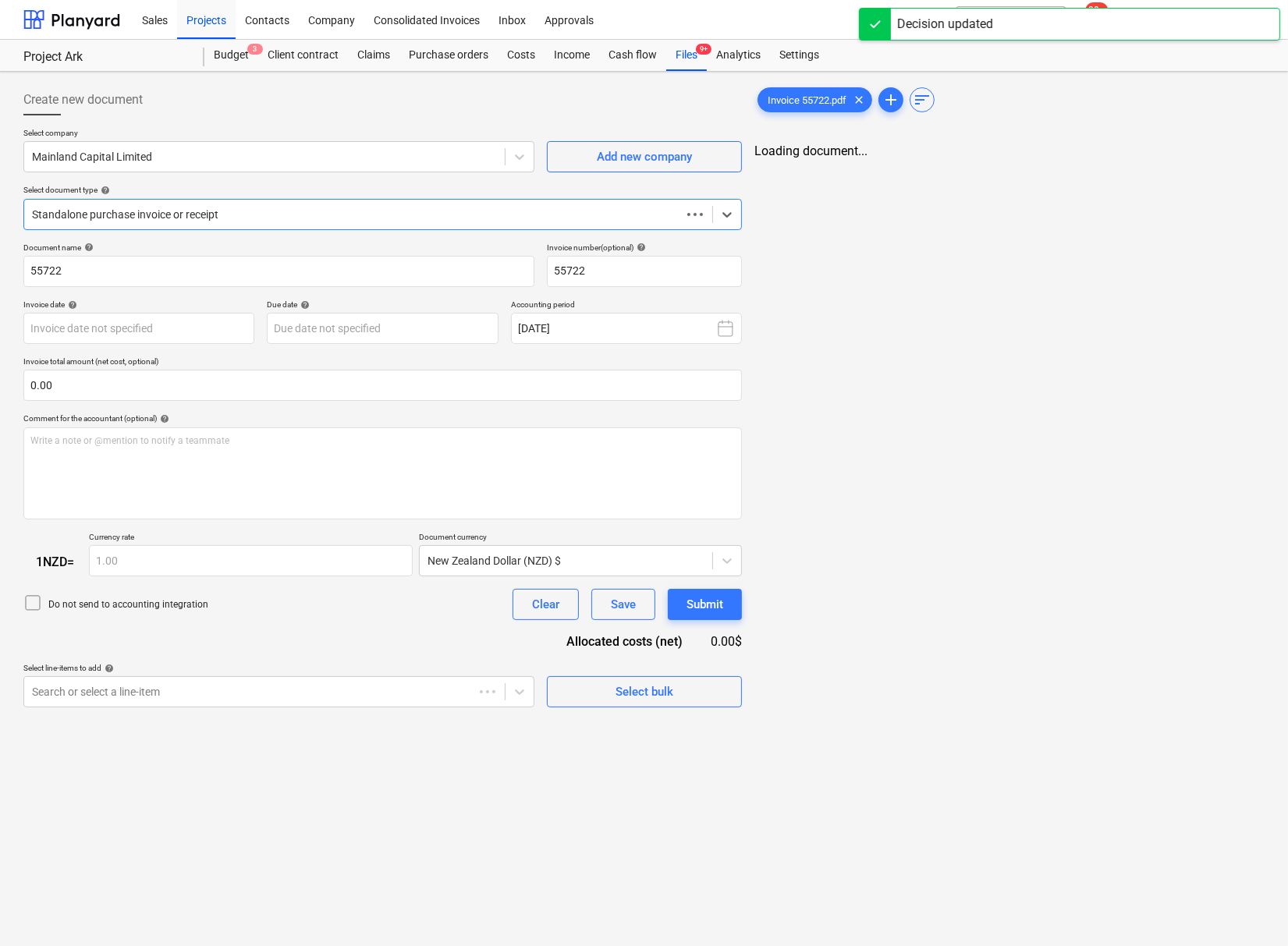
type input "55722"
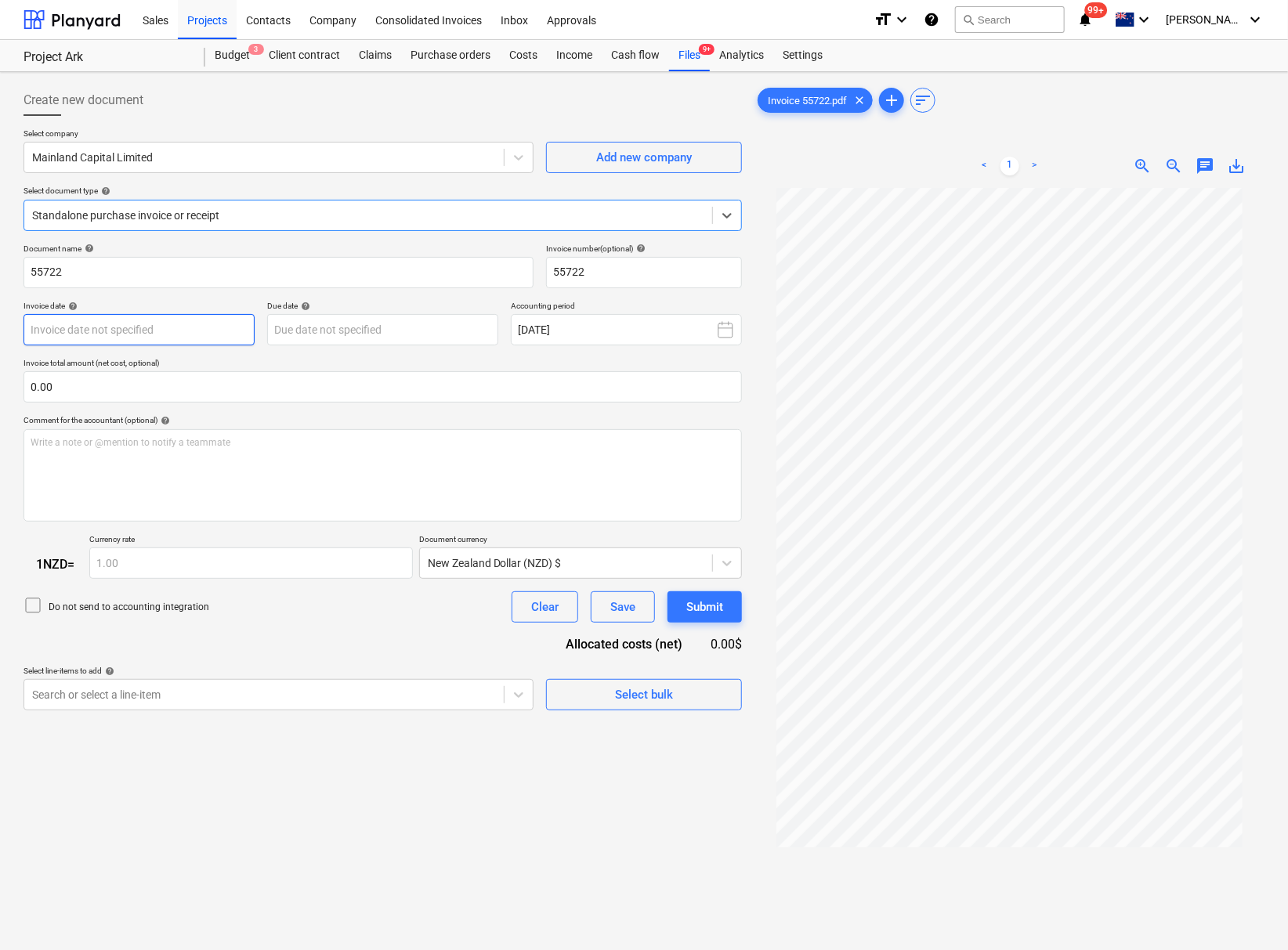
click at [150, 331] on body "This website stores cookies on your computer. These cookies are used to collect…" at bounding box center [644, 475] width 1288 height 950
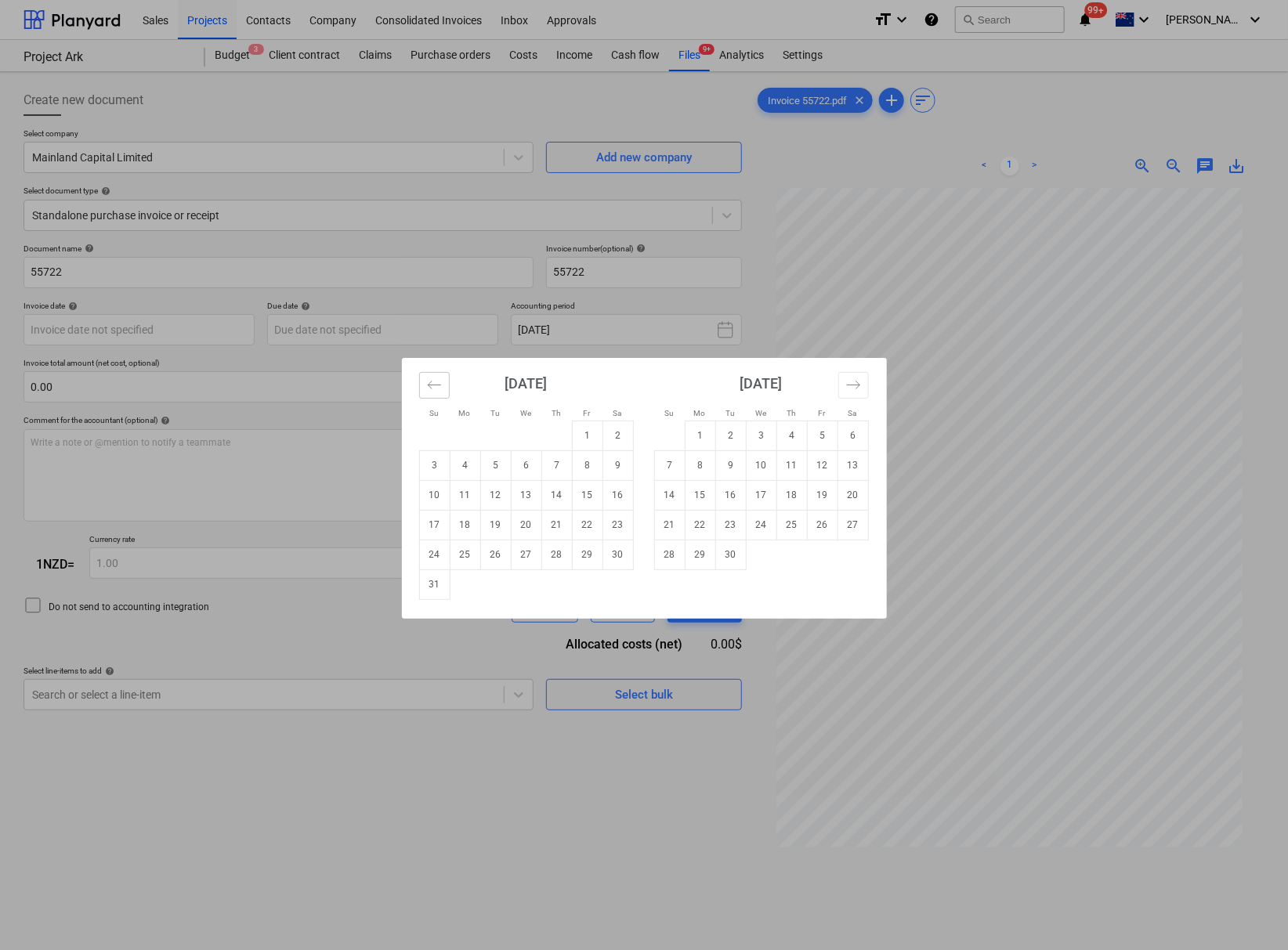
click at [443, 388] on button "Move backward to switch to the previous month." at bounding box center [434, 385] width 31 height 27
click at [555, 559] on td "31" at bounding box center [556, 555] width 31 height 30
type input "[DATE]"
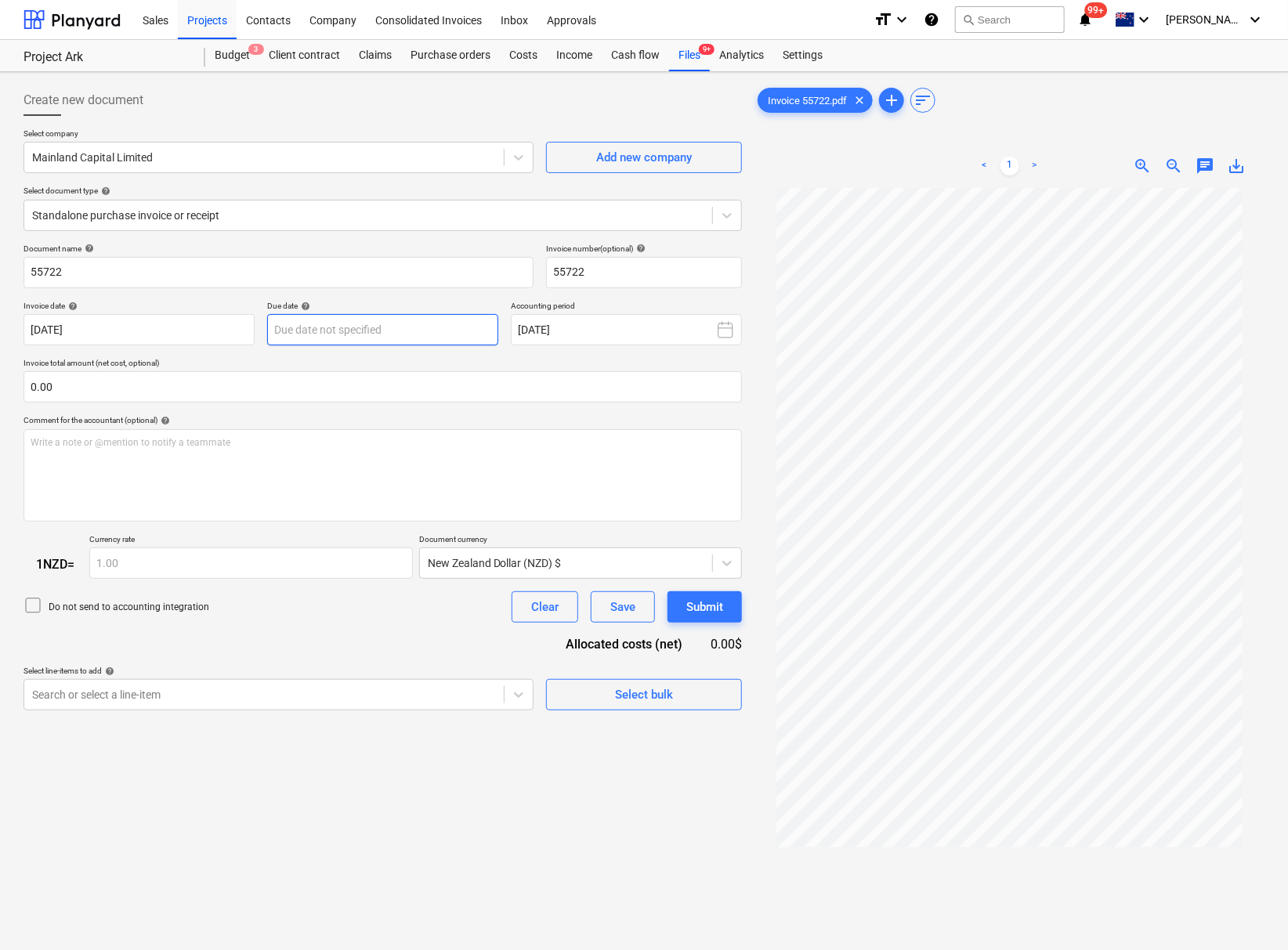
click at [366, 317] on body "This website stores cookies on your computer. These cookies are used to collect…" at bounding box center [644, 475] width 1288 height 950
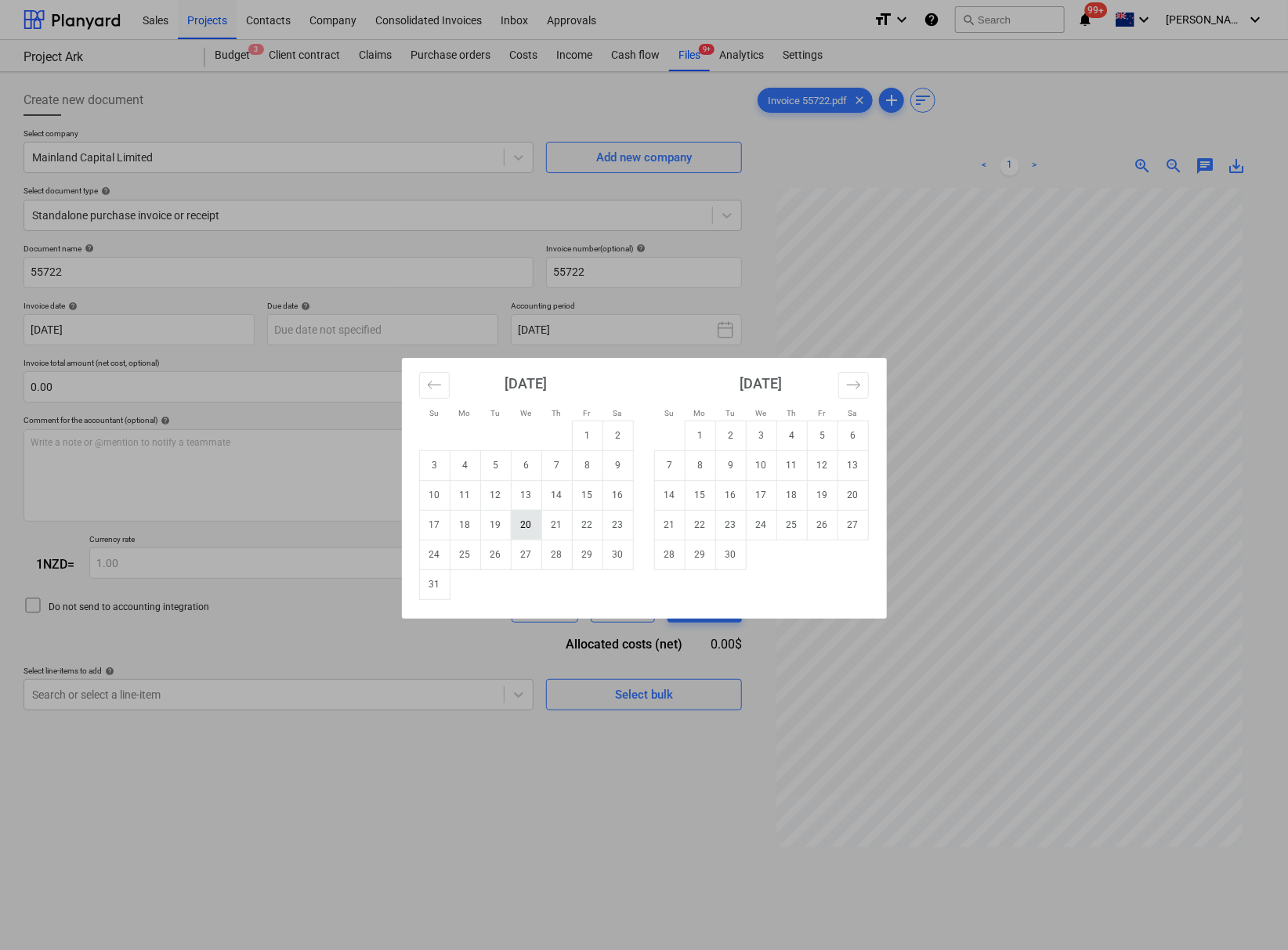
click at [525, 525] on td "20" at bounding box center [525, 524] width 31 height 30
type input "[DATE]"
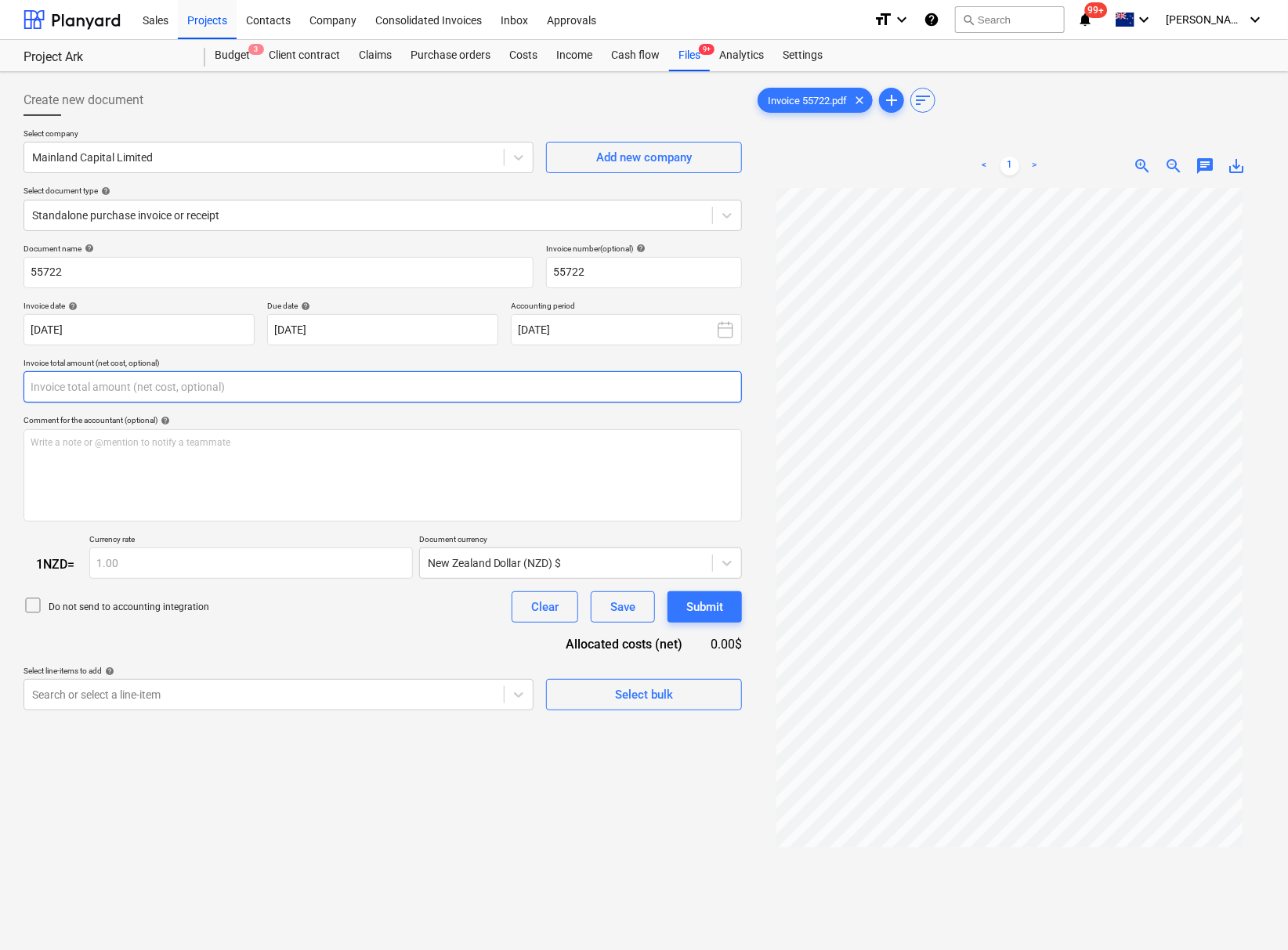
click at [210, 391] on input "text" at bounding box center [382, 387] width 718 height 32
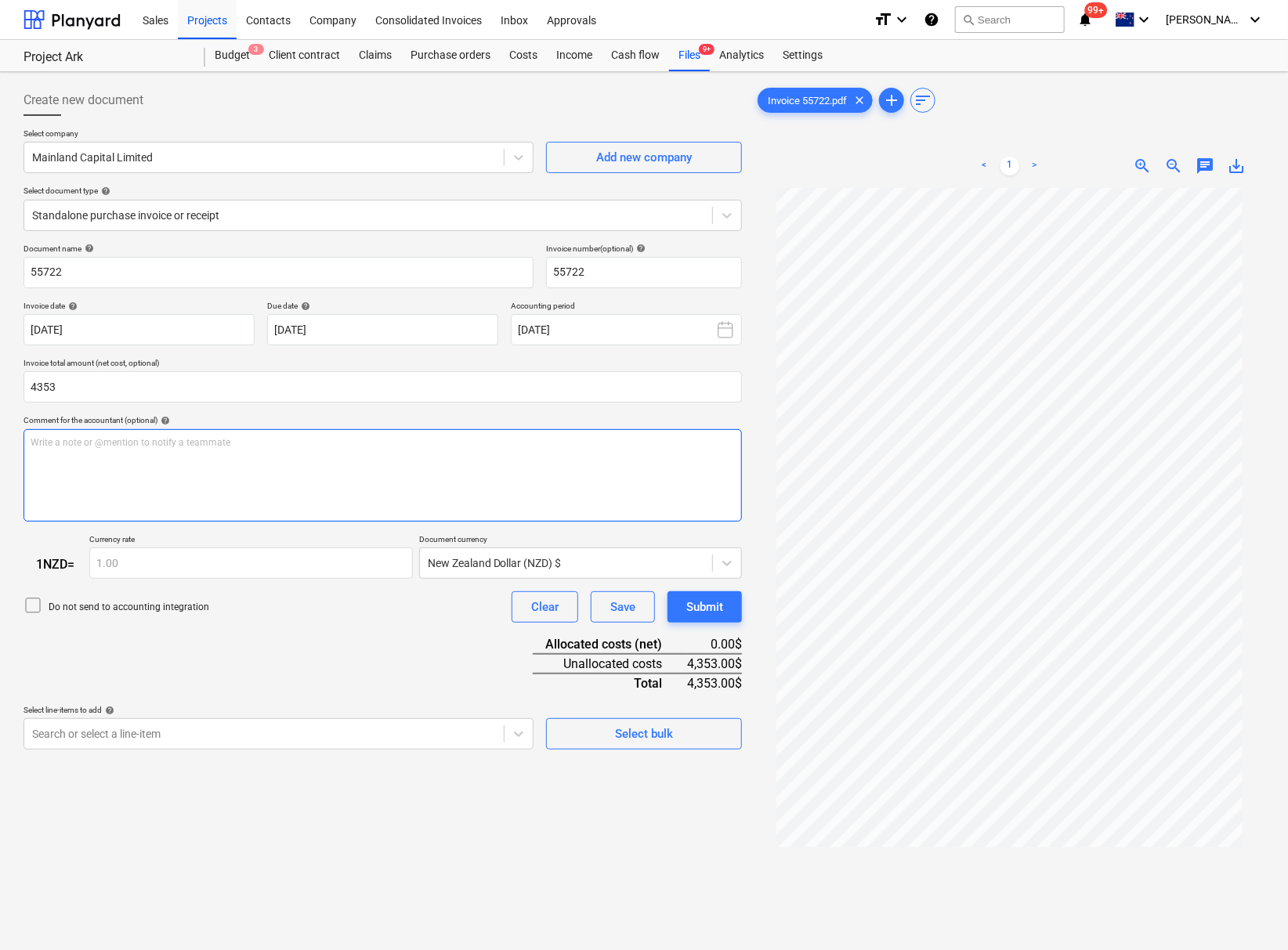
type input "4,353.00"
click at [202, 460] on div "Write a note or @mention to notify a teammate [PERSON_NAME]" at bounding box center [382, 476] width 718 height 93
click at [247, 750] on body "This website stores cookies on your computer. These cookies are used to collect…" at bounding box center [644, 475] width 1288 height 950
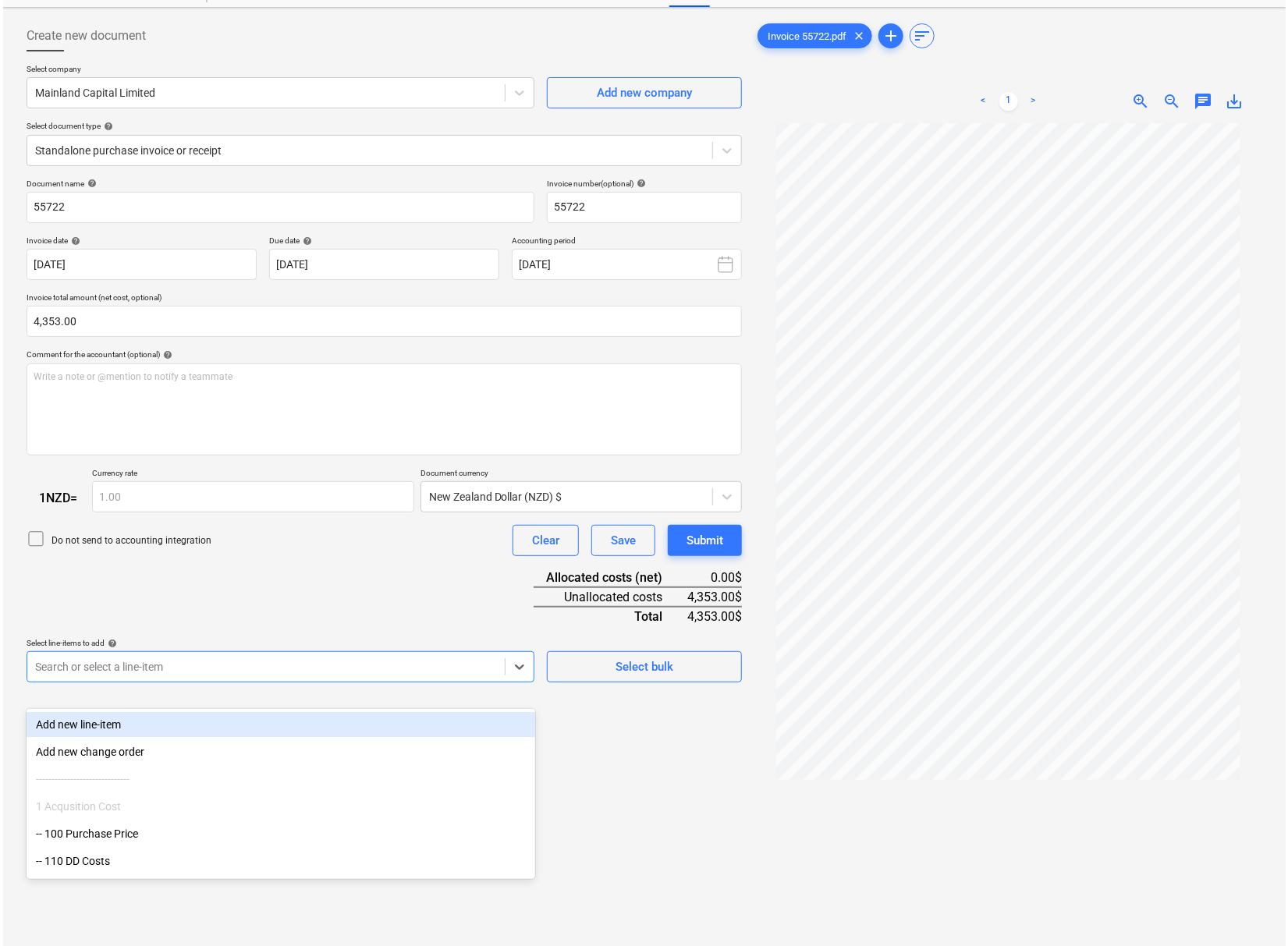
scroll to position [70, 0]
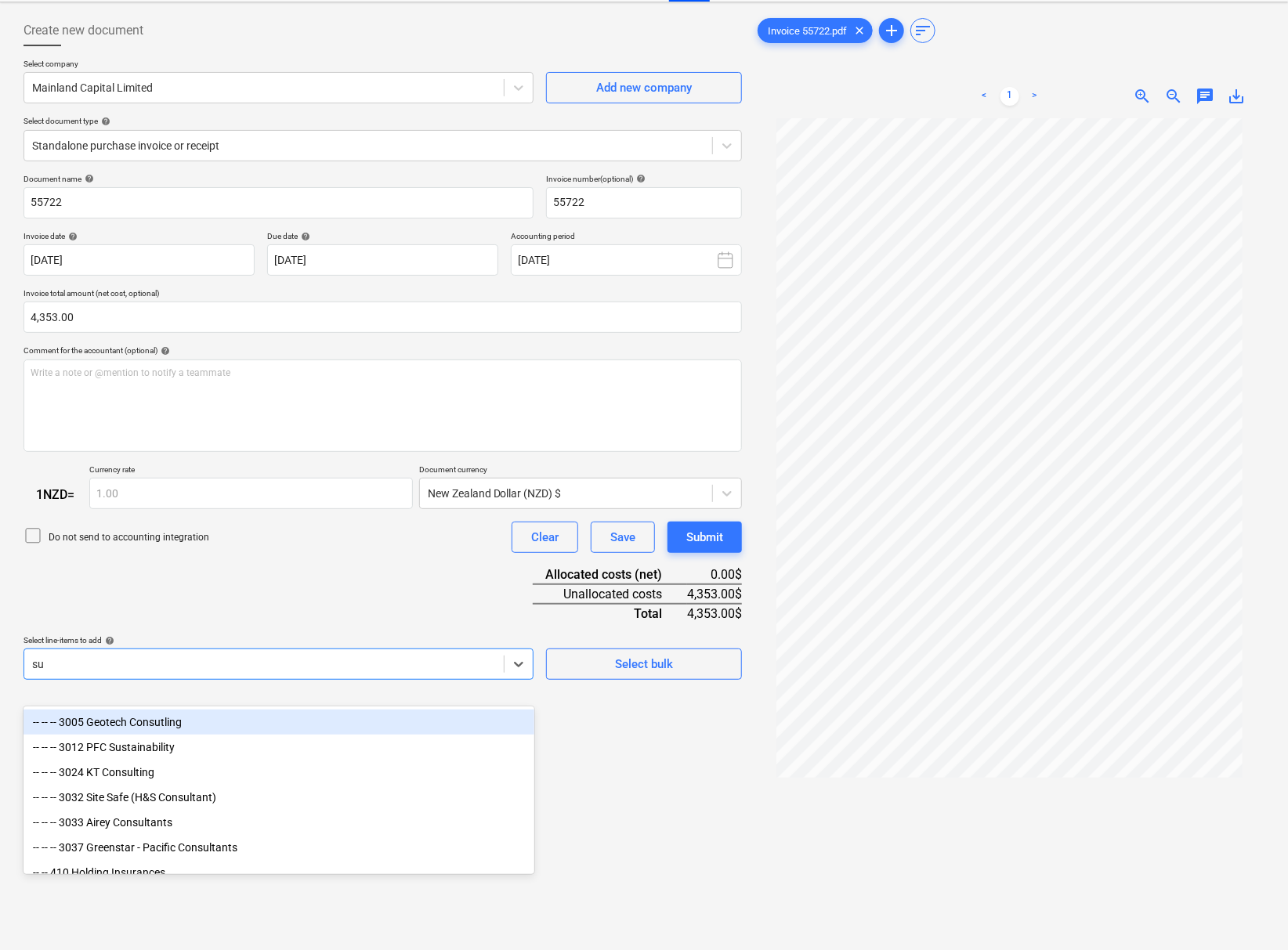
type input "sub"
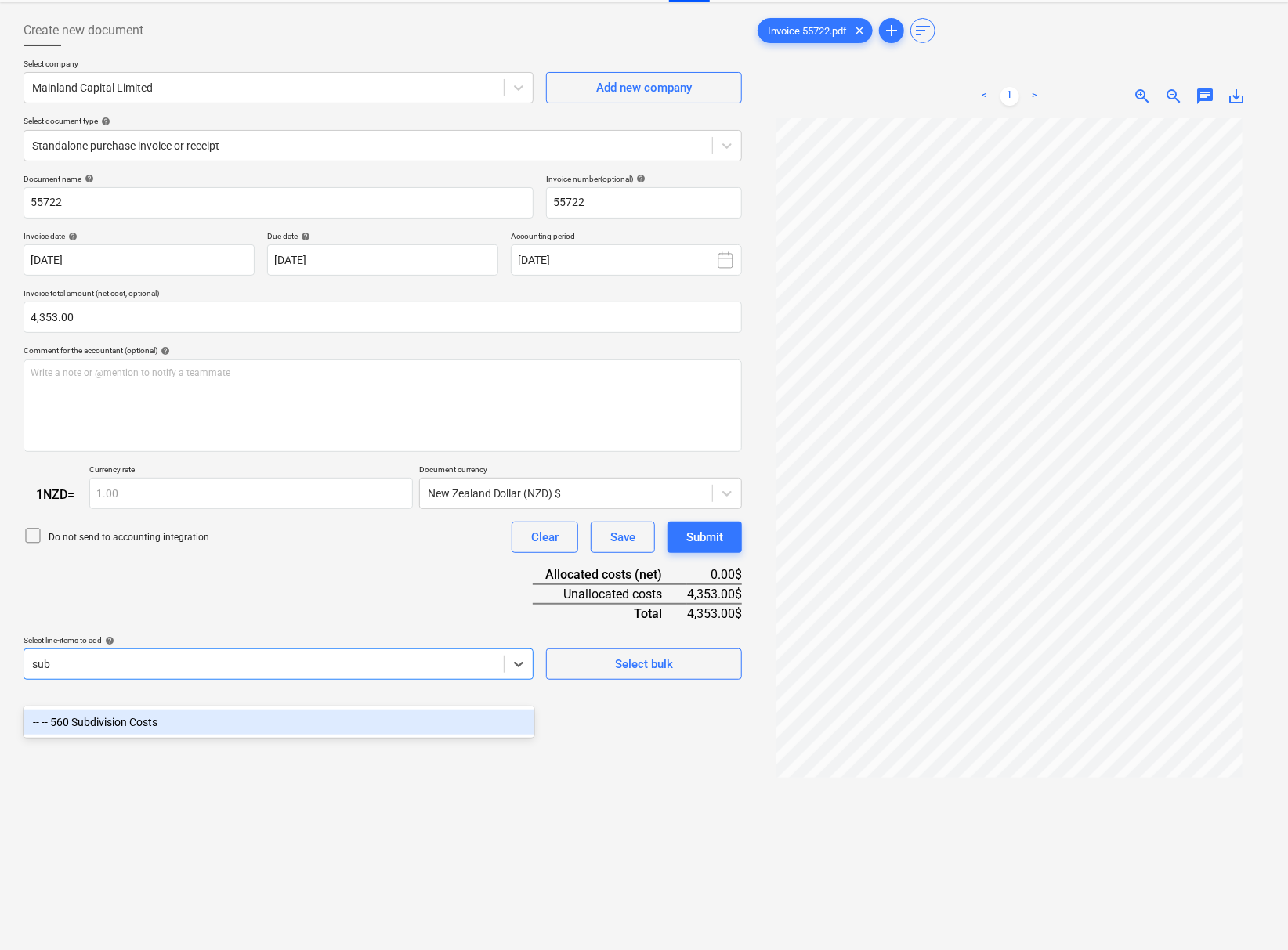
click at [248, 722] on div "-- -- 560 Subdivision Costs" at bounding box center [279, 722] width 511 height 25
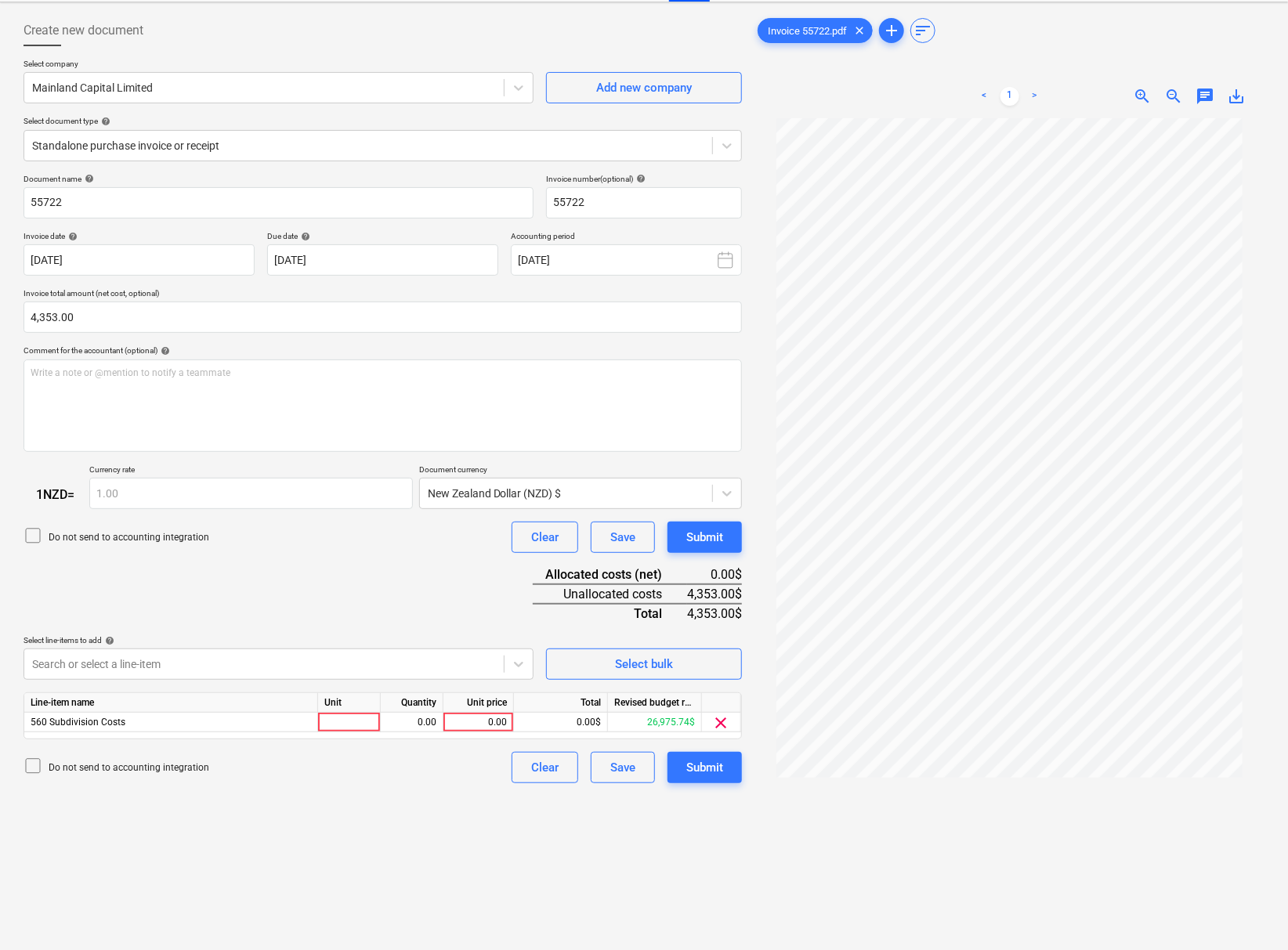
click at [629, 902] on div "Create new document Select company Mainland Capital Limited Add new company Sel…" at bounding box center [382, 519] width 731 height 1022
click at [475, 733] on div "0.00" at bounding box center [478, 723] width 57 height 20
type input "4"
type input "4353"
click at [424, 845] on div "Create new document Select company Mainland Capital Limited Add new company Sel…" at bounding box center [382, 519] width 731 height 1022
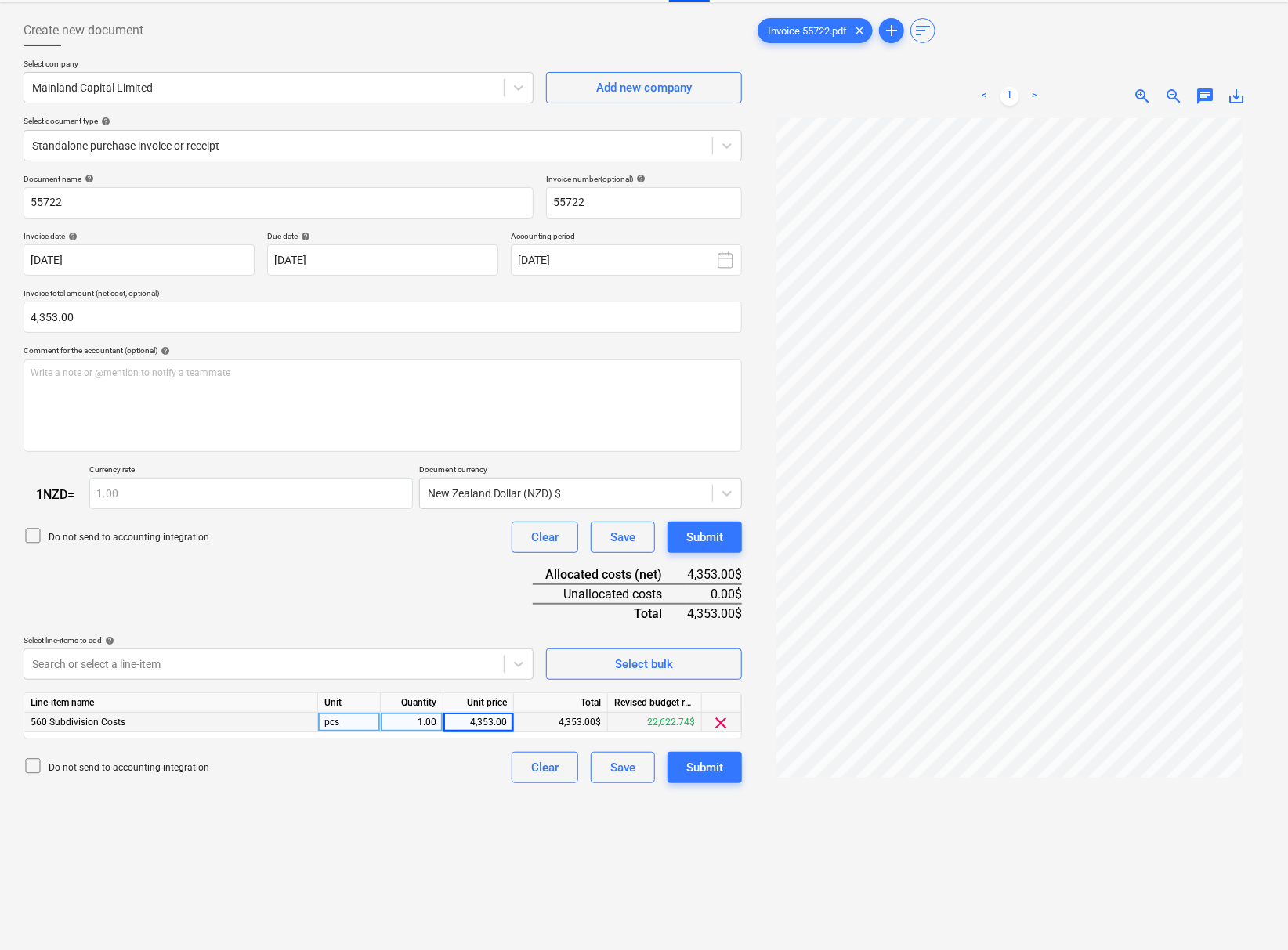
click at [485, 733] on div "4,353.00" at bounding box center [478, 723] width 57 height 20
click at [502, 732] on input "4353" at bounding box center [478, 722] width 70 height 19
type input "4353.50"
drag, startPoint x: 120, startPoint y: 318, endPoint x: -5, endPoint y: 330, distance: 125.6
click at [0, 330] on html "This website stores cookies on your computer. These cookies are used to collect…" at bounding box center [644, 405] width 1288 height 950
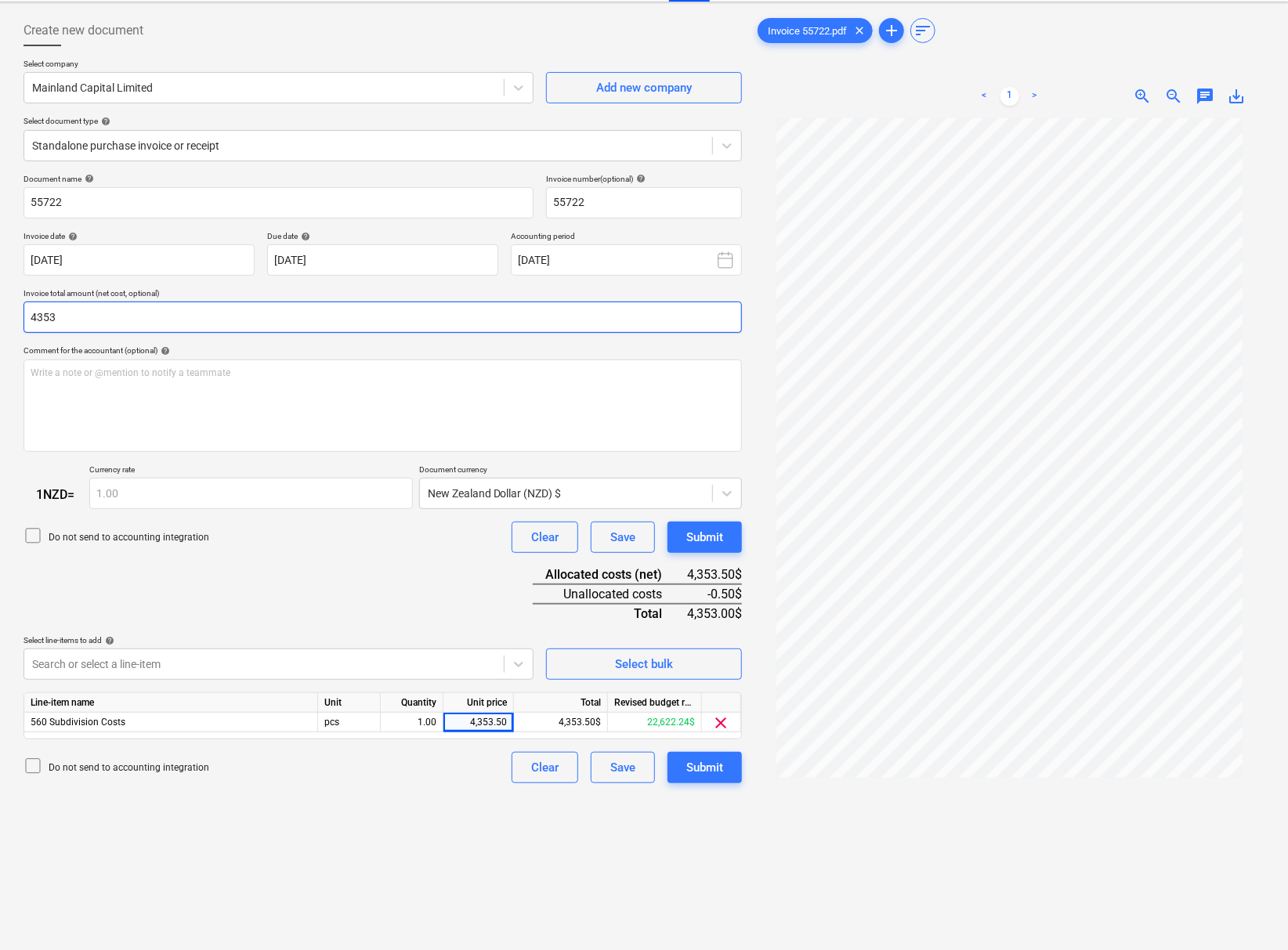
click at [105, 324] on input "4353" at bounding box center [382, 317] width 718 height 32
paste input ".50"
type input "4,353.50"
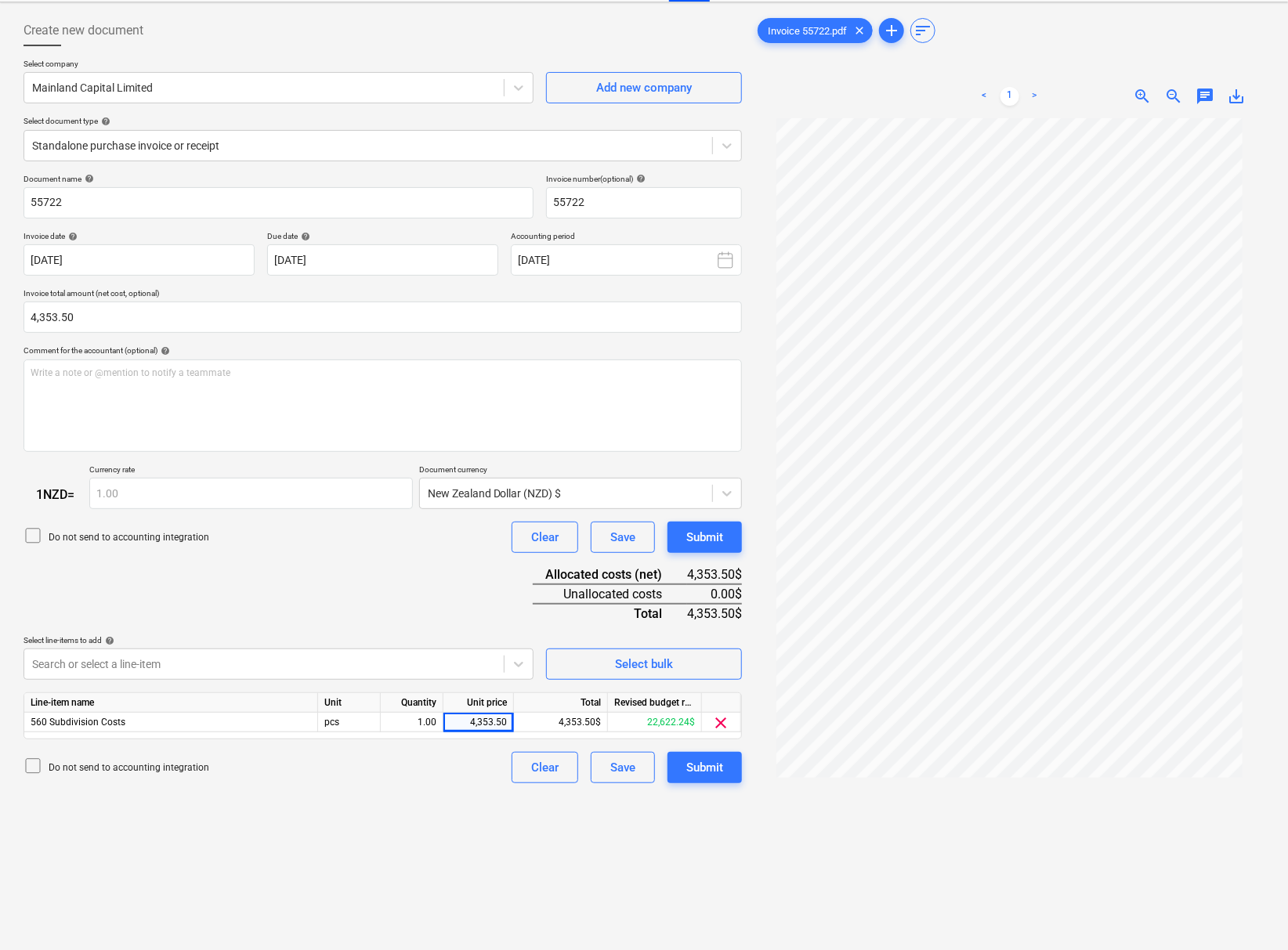
click at [332, 856] on div "Create new document Select company Mainland Capital Limited Add new company Sel…" at bounding box center [382, 519] width 731 height 1022
click at [699, 778] on div "Submit" at bounding box center [704, 767] width 37 height 21
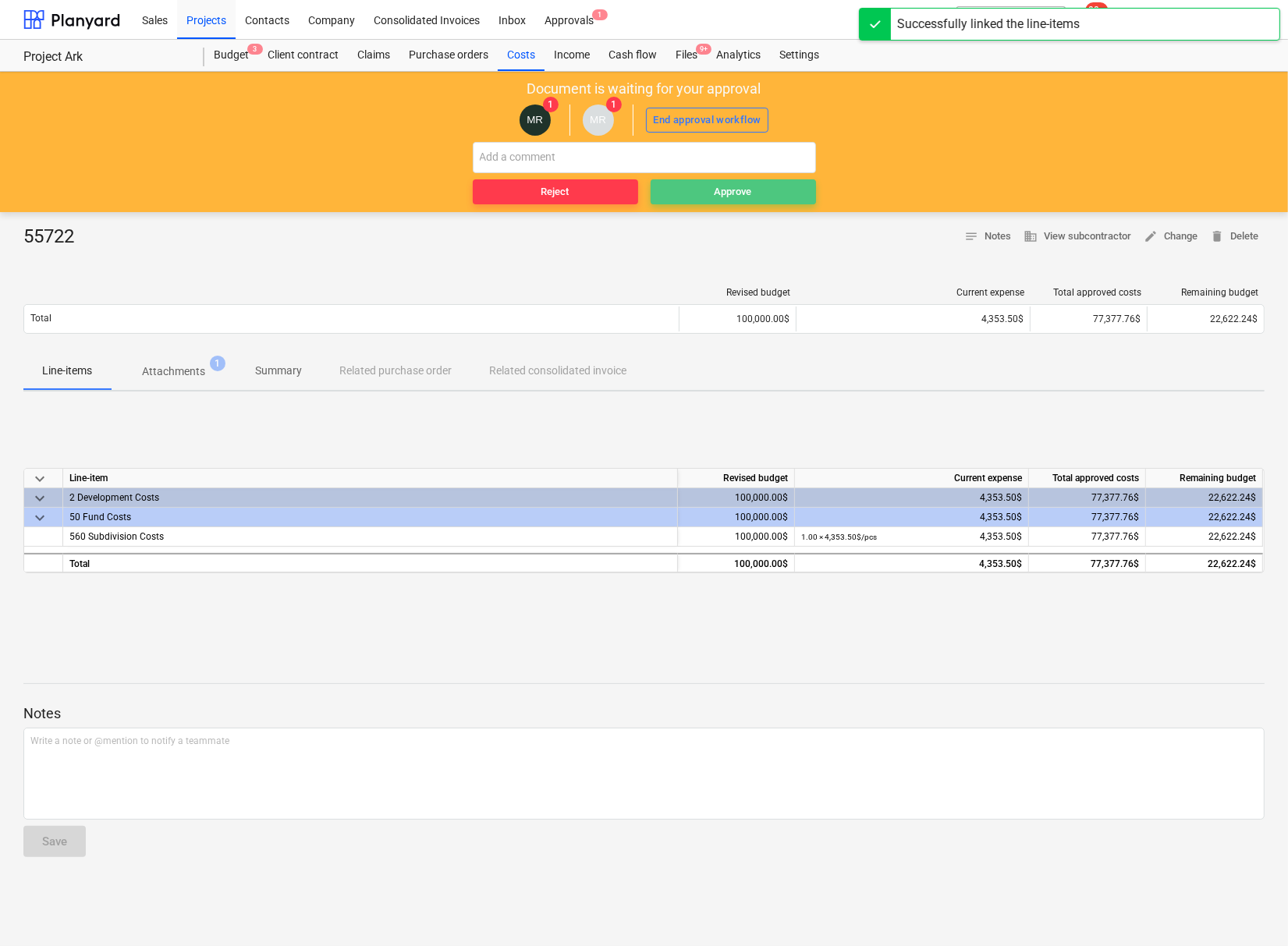
click at [732, 192] on div "Approve" at bounding box center [733, 192] width 37 height 18
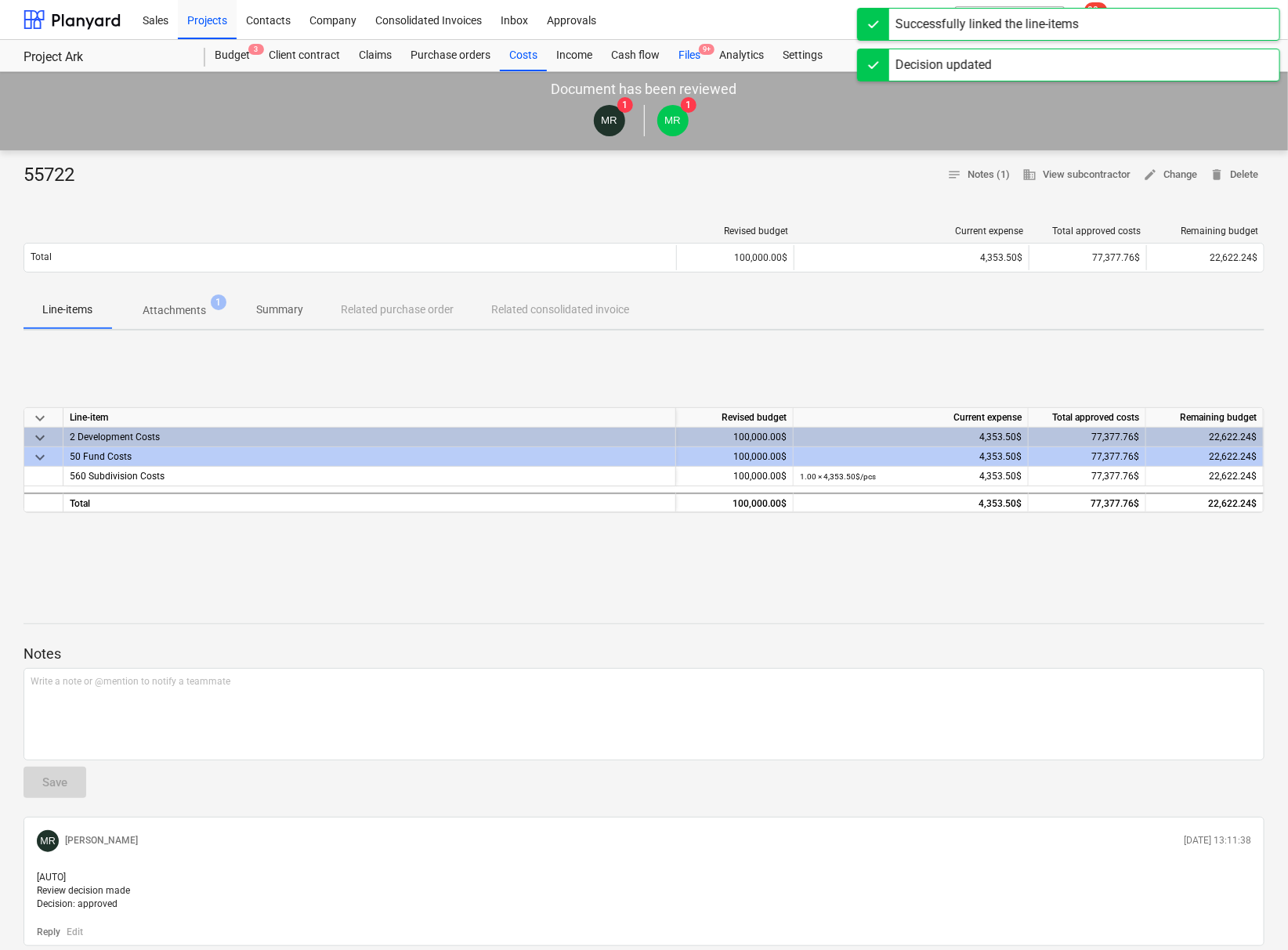
click at [691, 58] on div "Files 9+" at bounding box center [688, 55] width 40 height 32
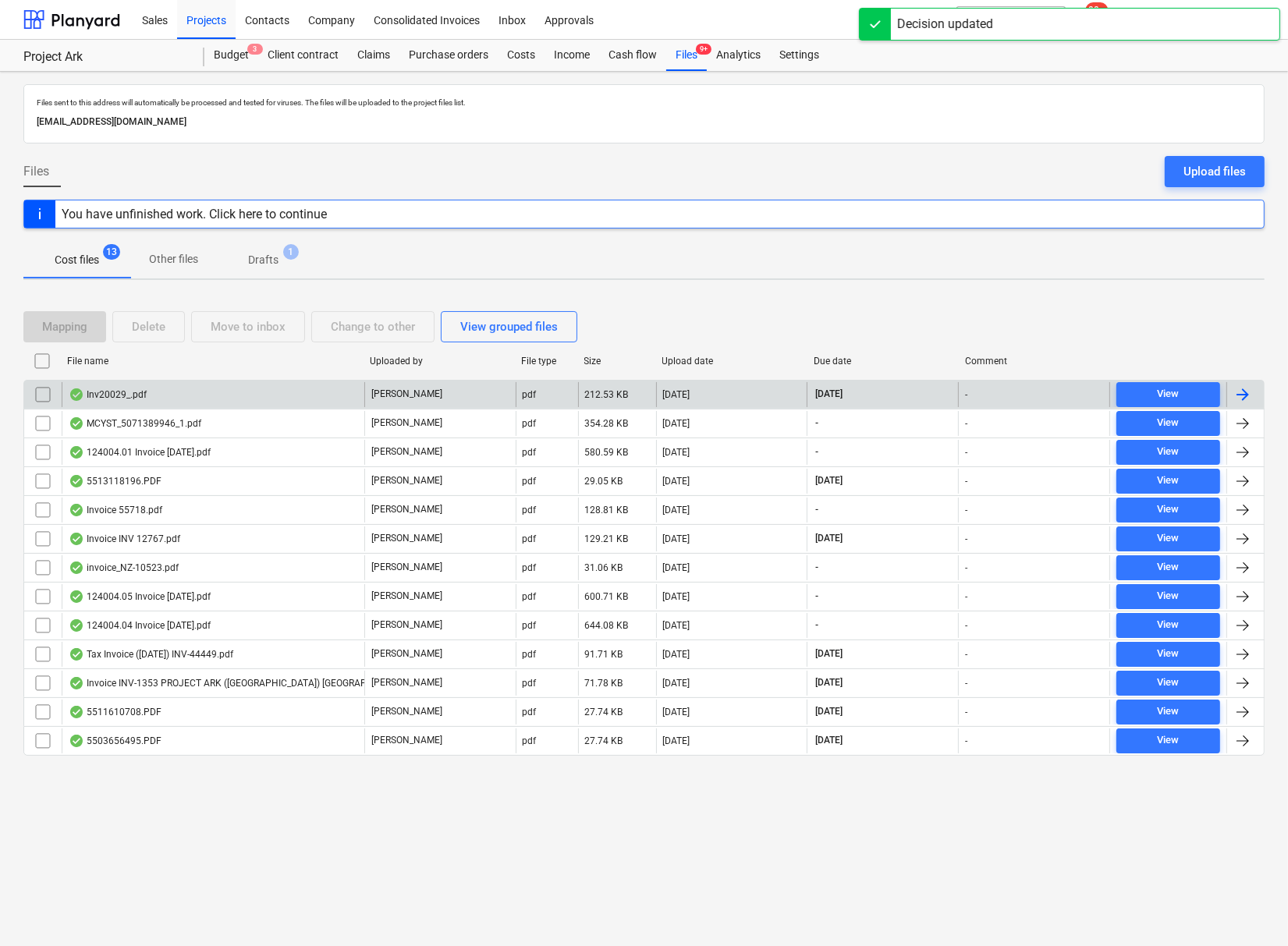
click at [108, 388] on div "Inv20029_.pdf" at bounding box center [107, 394] width 78 height 13
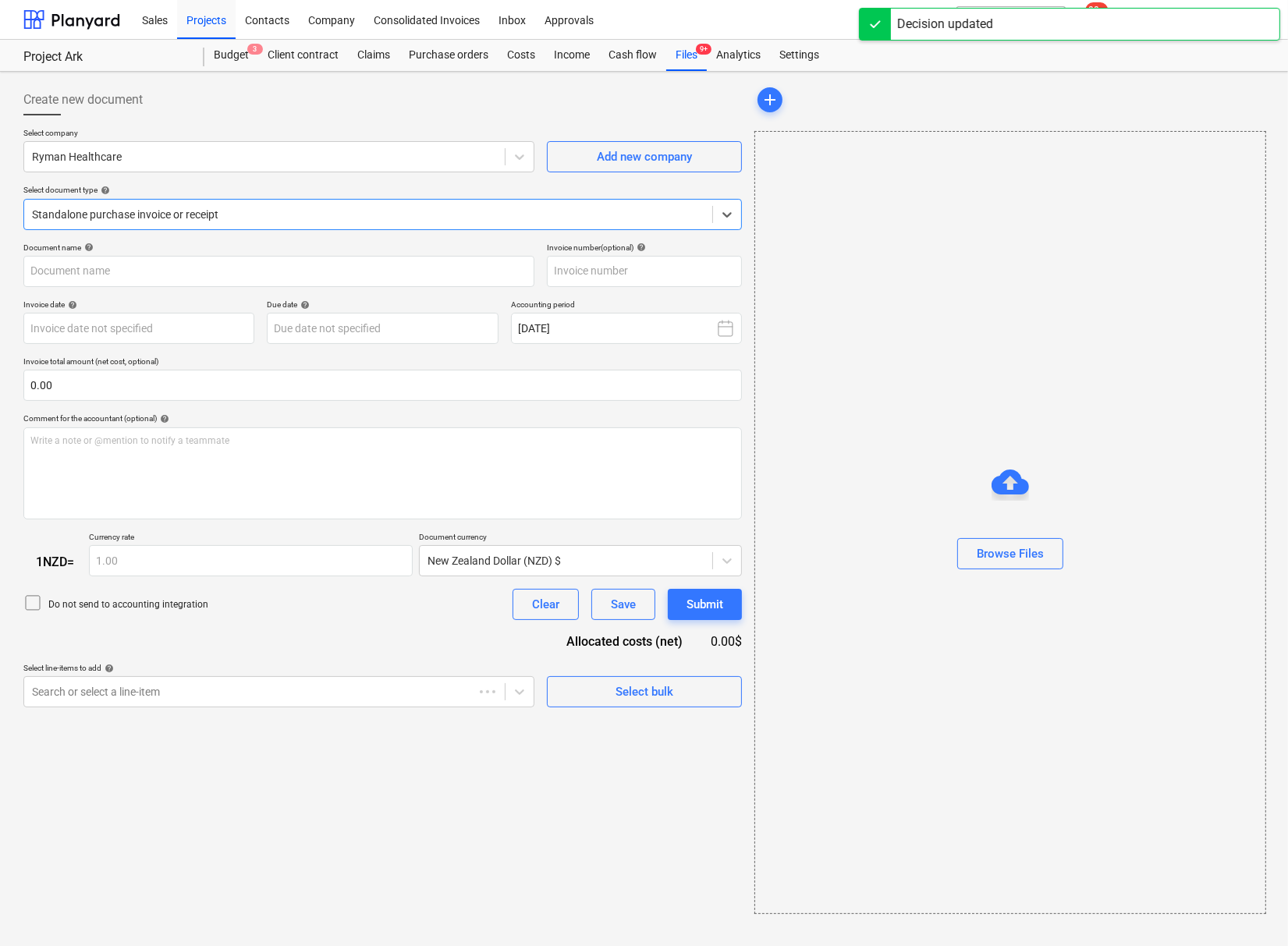
type input "20029"
type input "[DATE]"
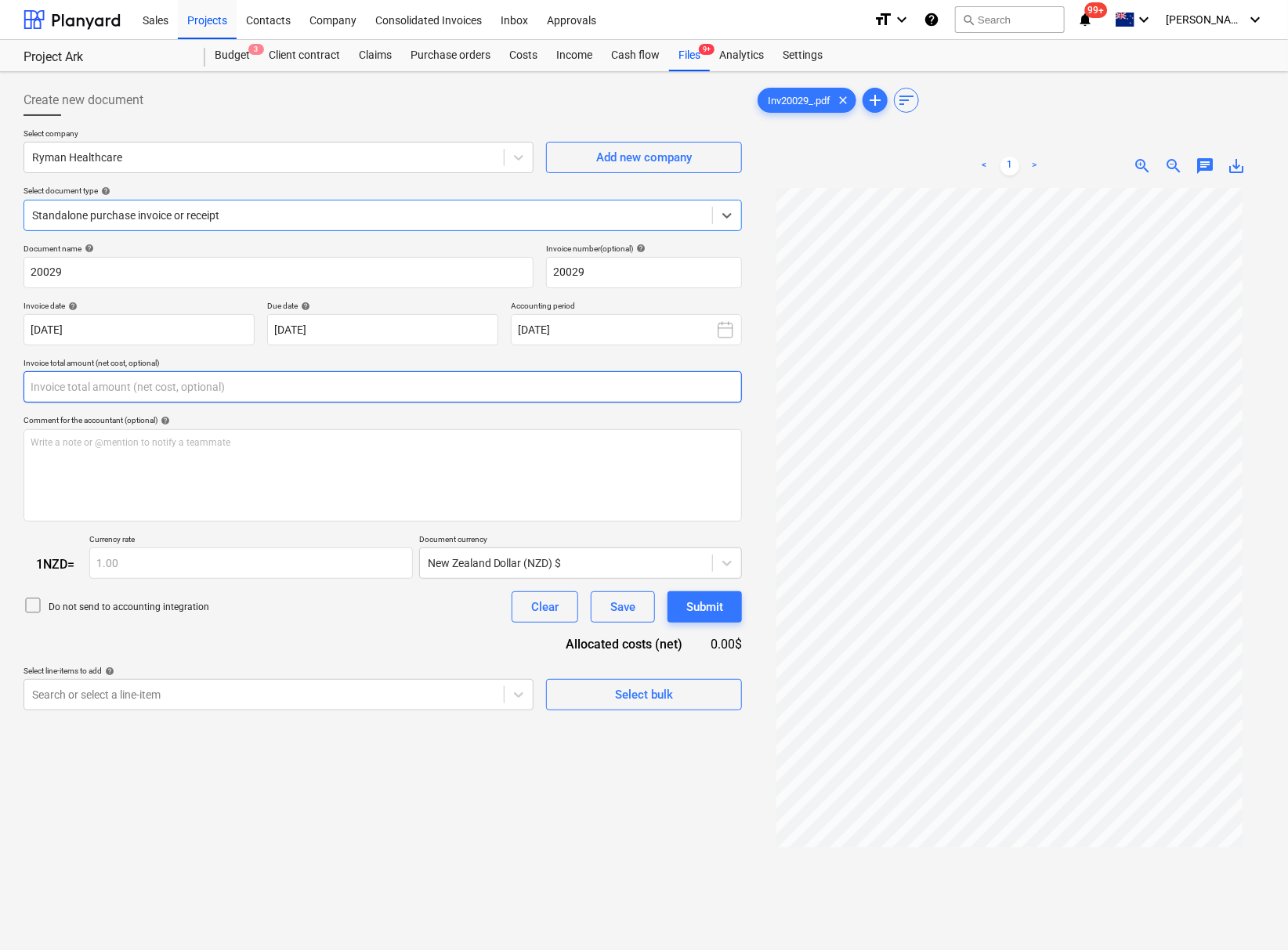
click at [200, 390] on input "text" at bounding box center [382, 387] width 718 height 32
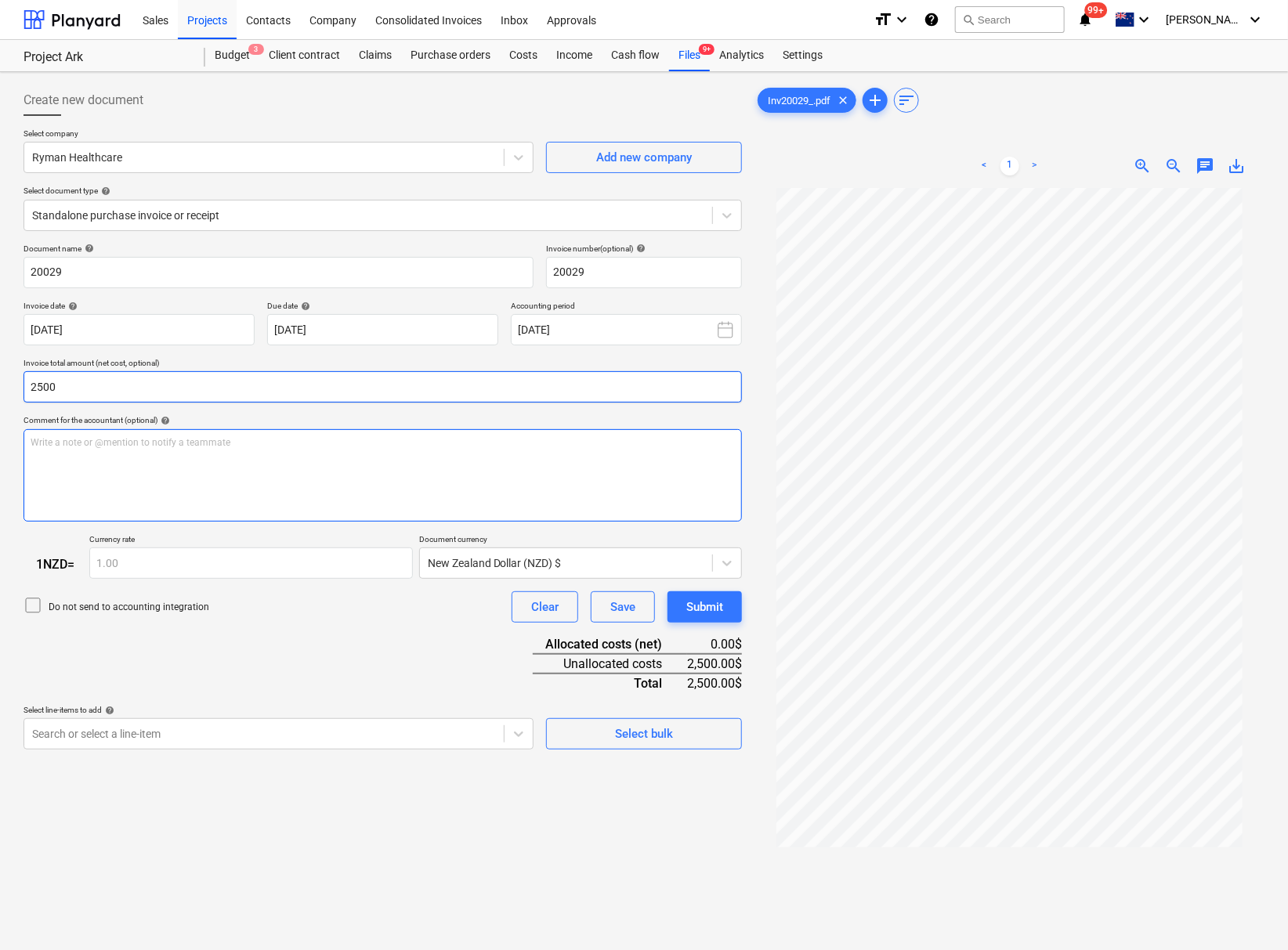
type input "2,500.00"
click at [147, 756] on body "This website stores cookies on your computer. These cookies are used to collect…" at bounding box center [644, 475] width 1288 height 950
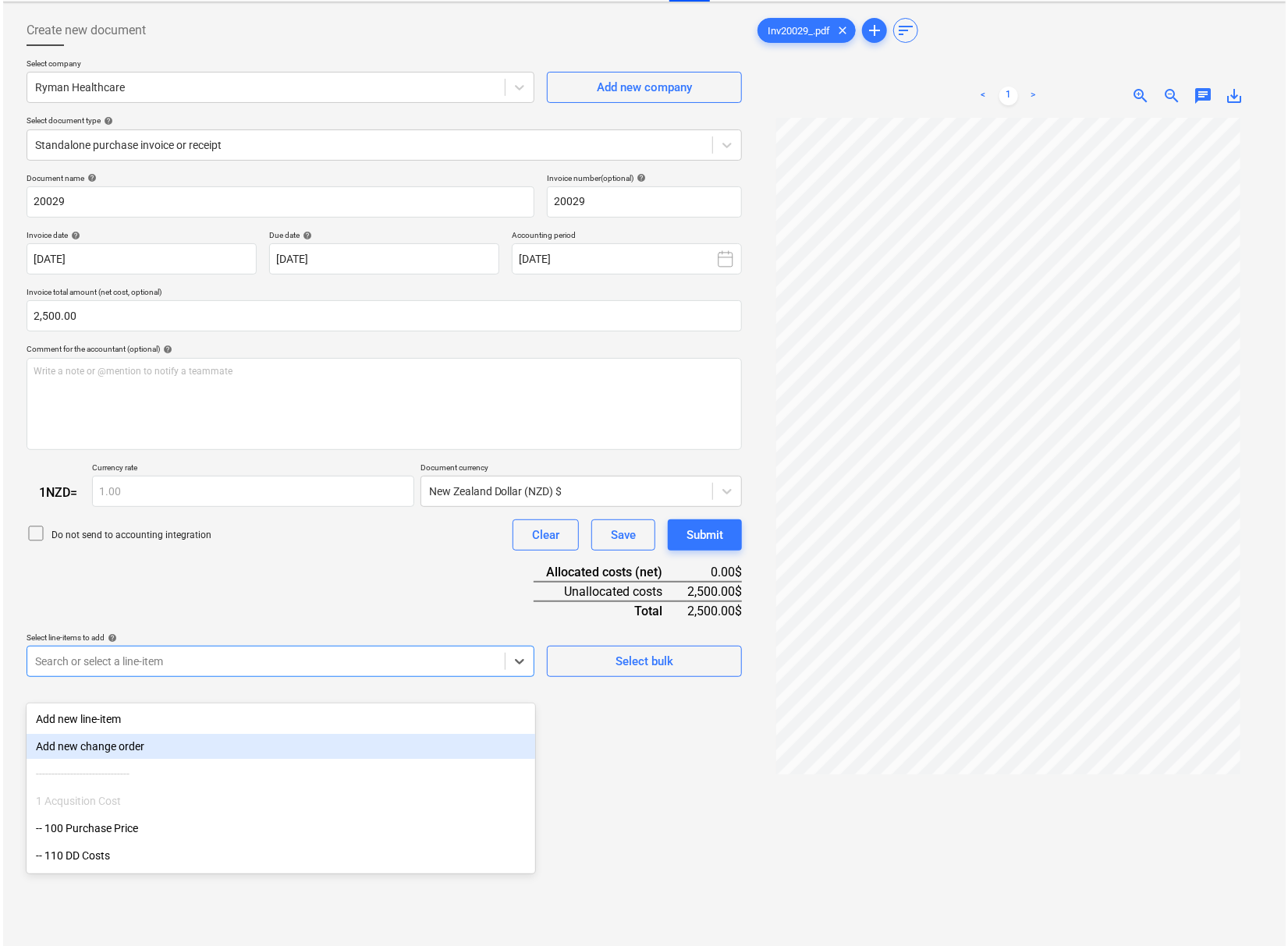
scroll to position [87, 0]
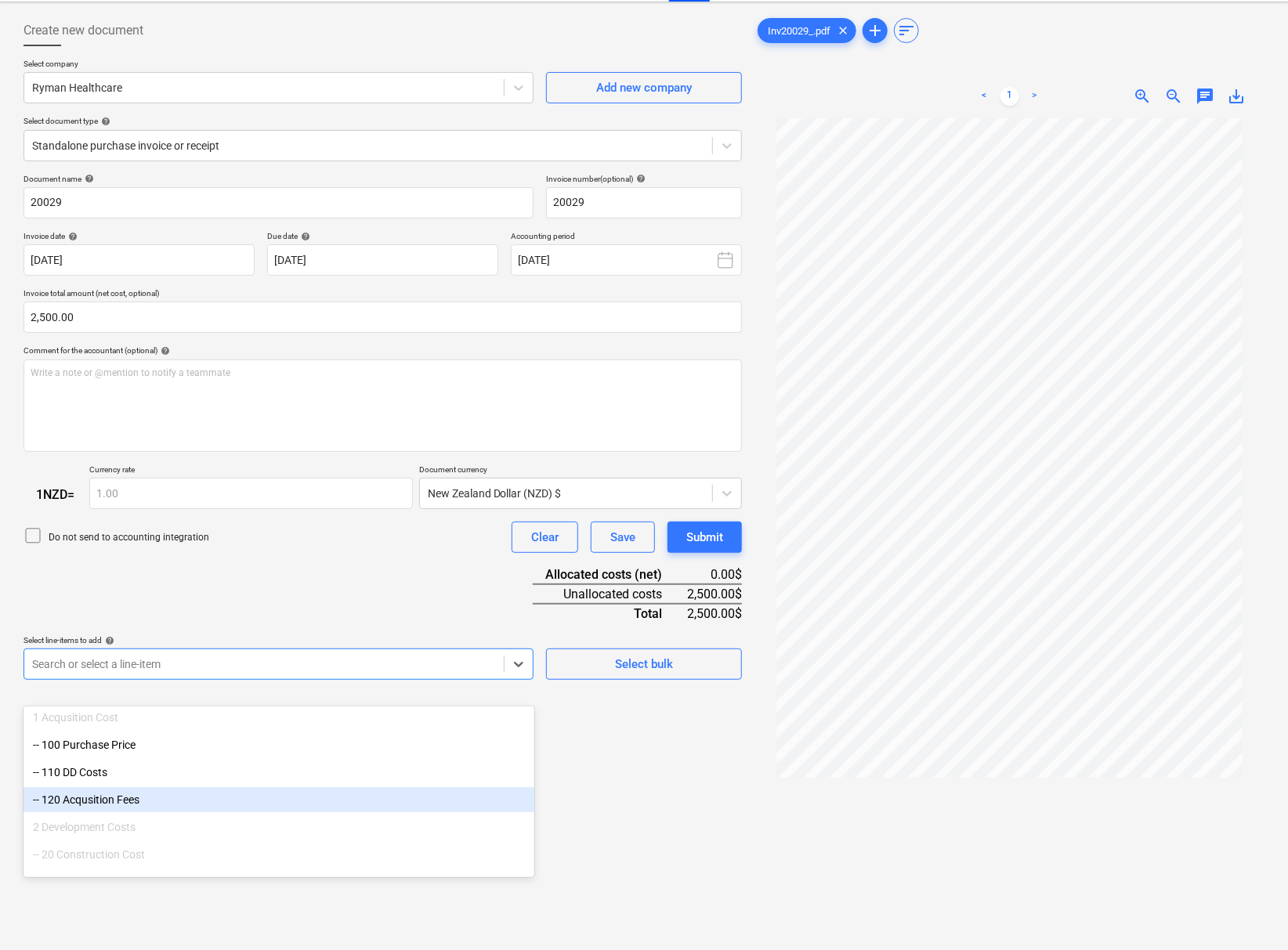
click at [599, 794] on div "Create new document Select company Ryman Healthcare Add new company Select docu…" at bounding box center [382, 519] width 731 height 1022
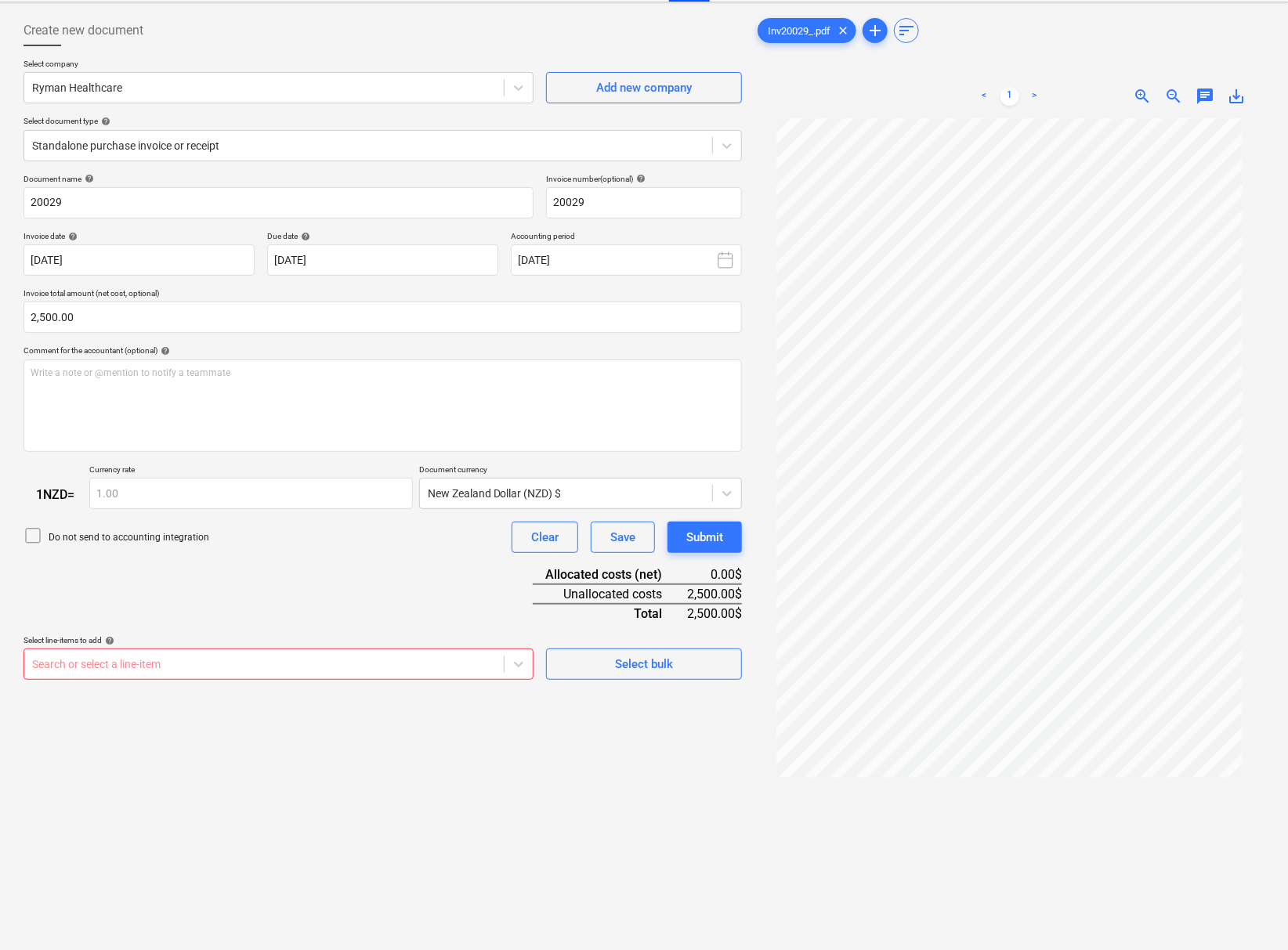
click at [178, 673] on div at bounding box center [265, 665] width 464 height 16
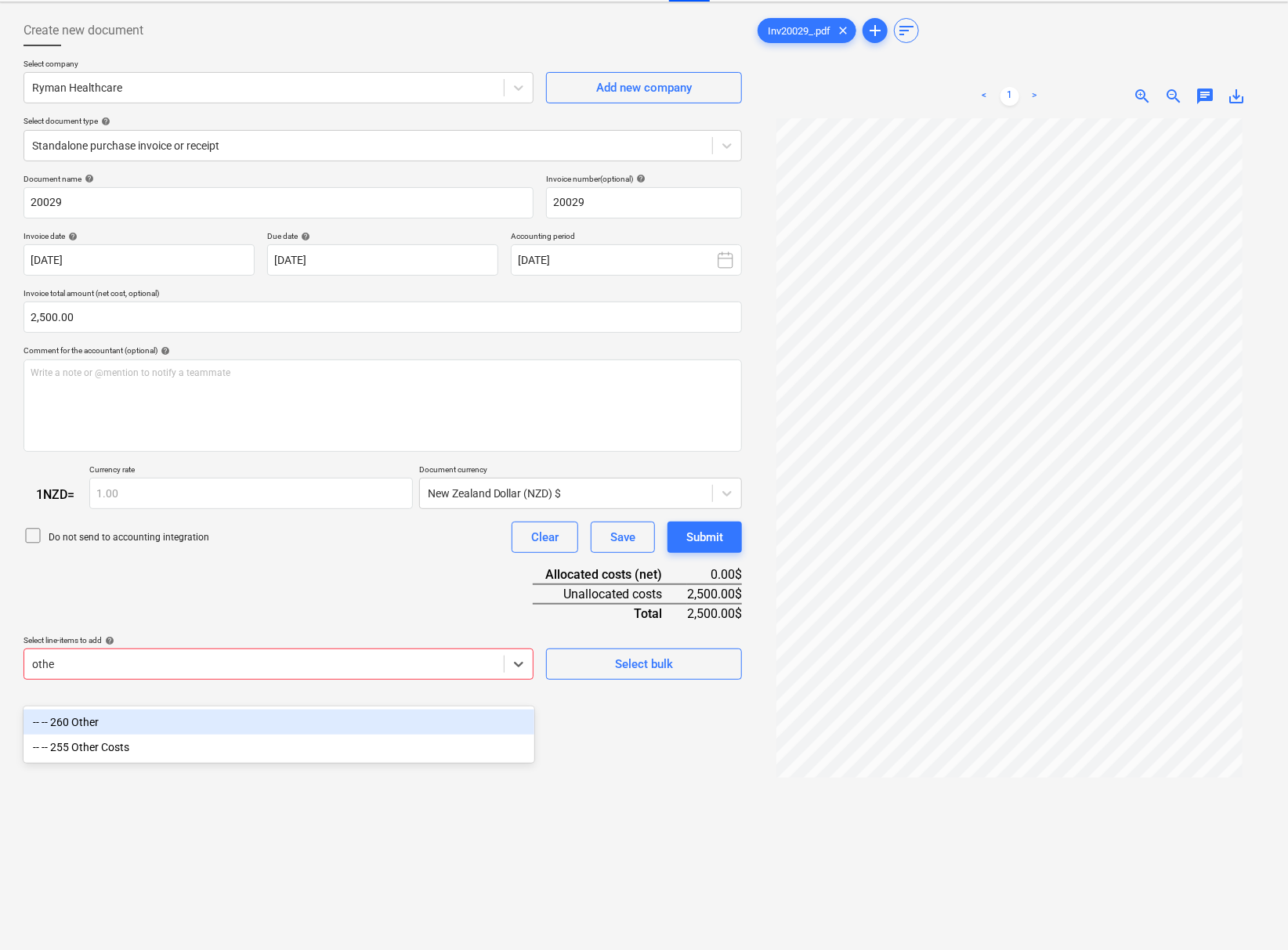
type input "other"
click at [150, 718] on div "-- -- 260 Other" at bounding box center [279, 722] width 511 height 25
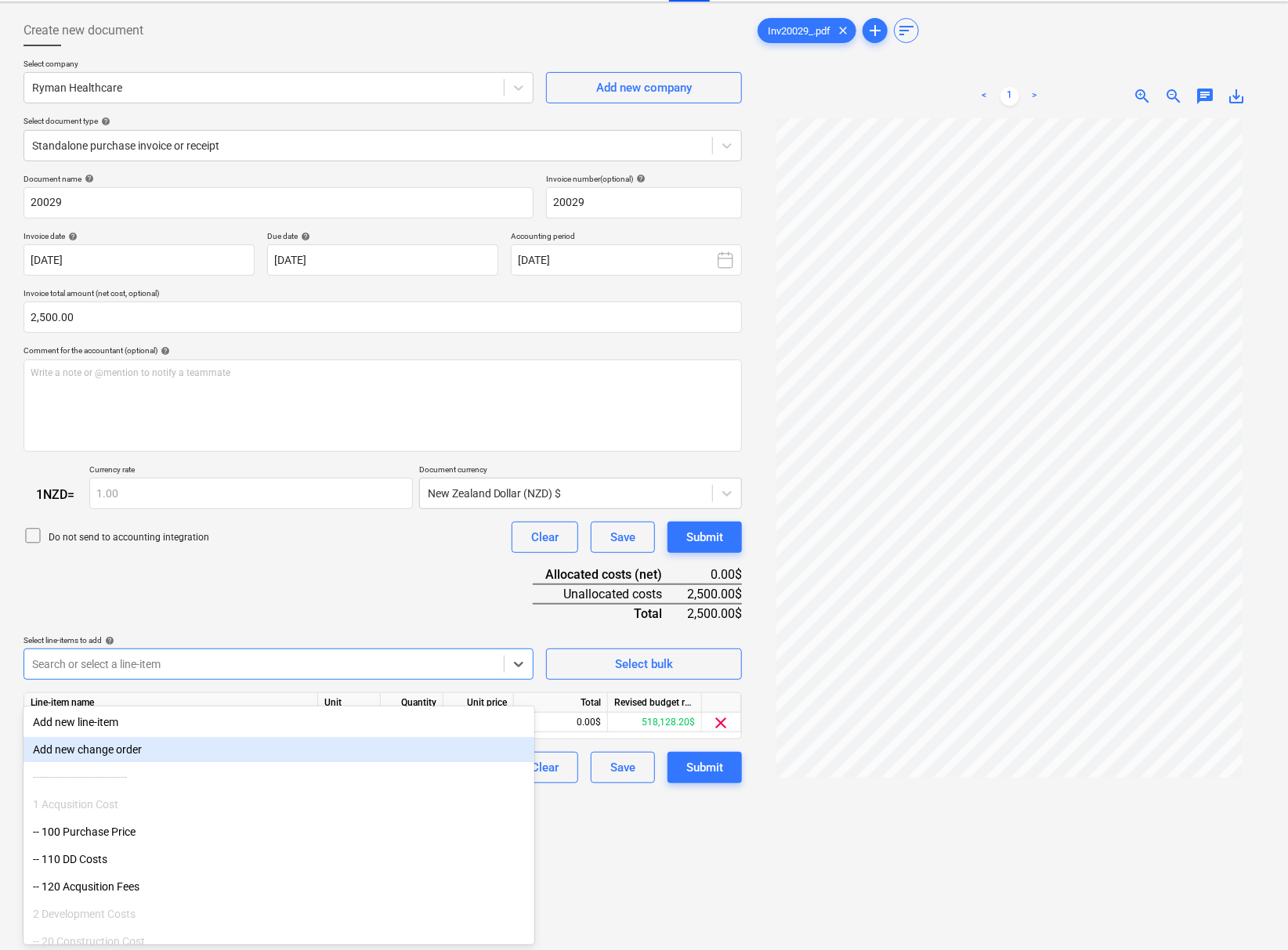
click at [626, 866] on div "Create new document Select company Ryman Healthcare Add new company Select docu…" at bounding box center [382, 519] width 731 height 1022
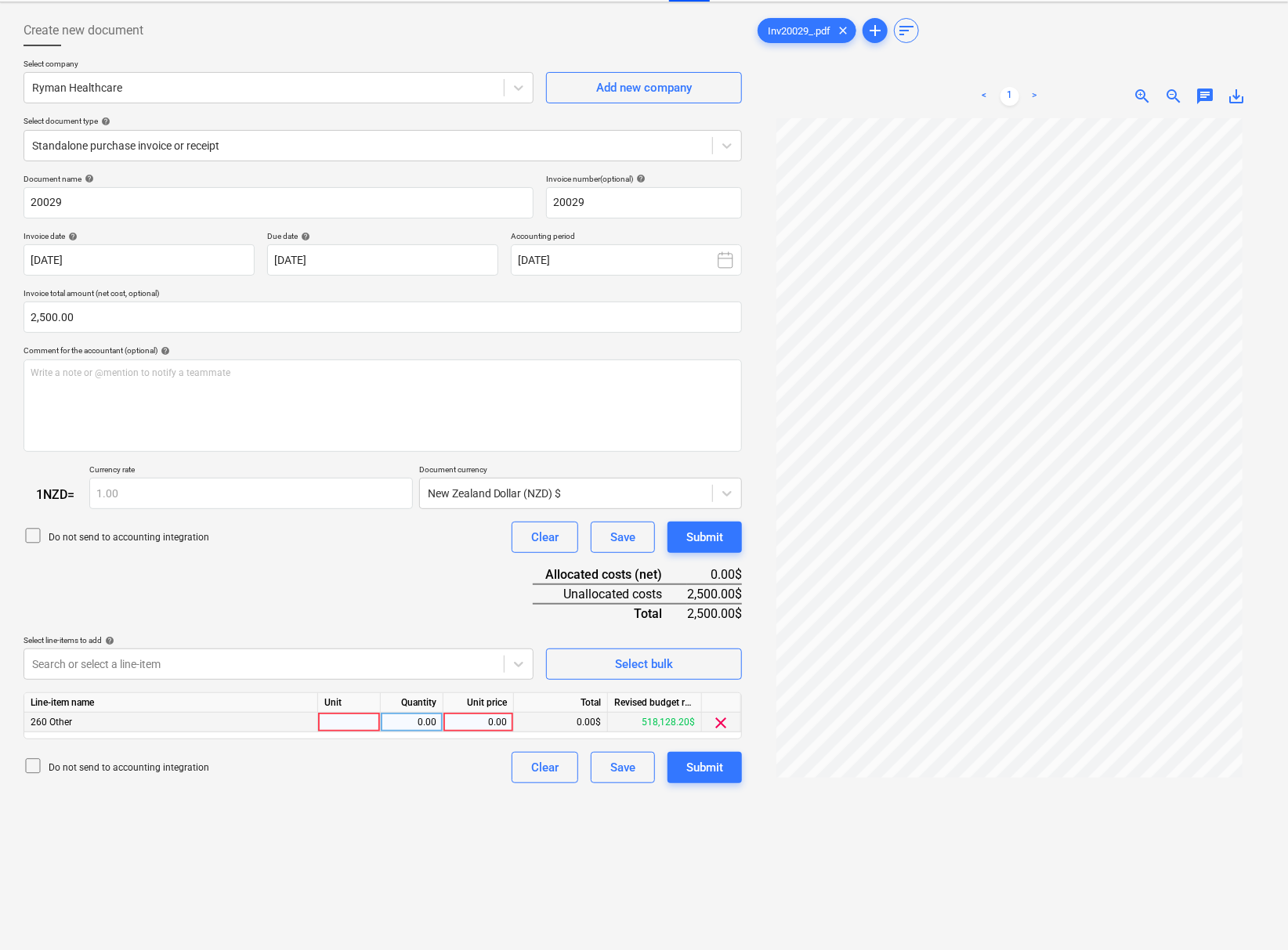
click at [479, 733] on div "0.00" at bounding box center [478, 723] width 57 height 20
type input "2500"
click at [453, 854] on div "Create new document Select company Ryman Healthcare Add new company Select docu…" at bounding box center [382, 519] width 731 height 1022
click at [699, 778] on div "Submit" at bounding box center [704, 767] width 37 height 21
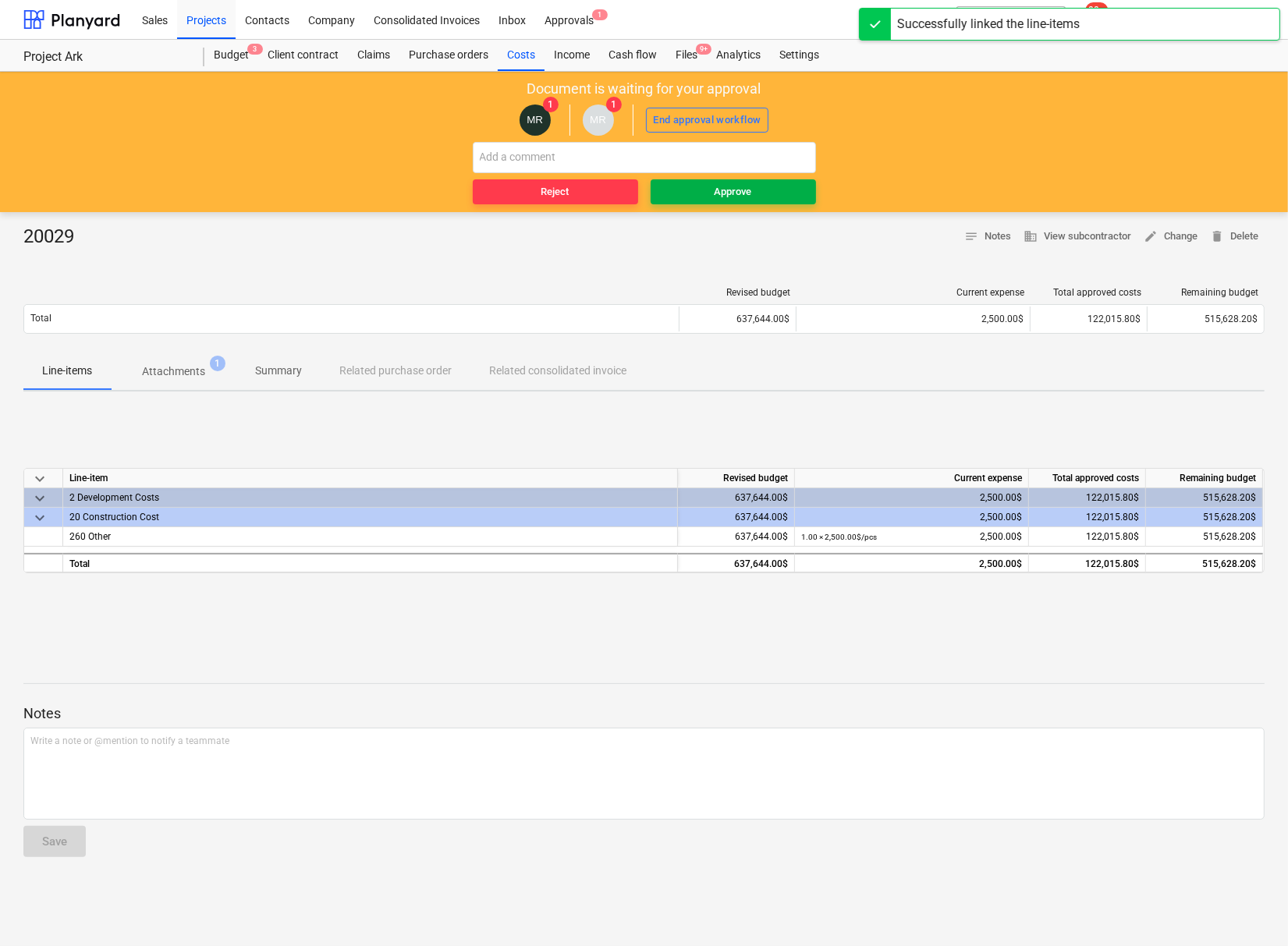
click at [771, 185] on span "Approve" at bounding box center [732, 192] width 152 height 18
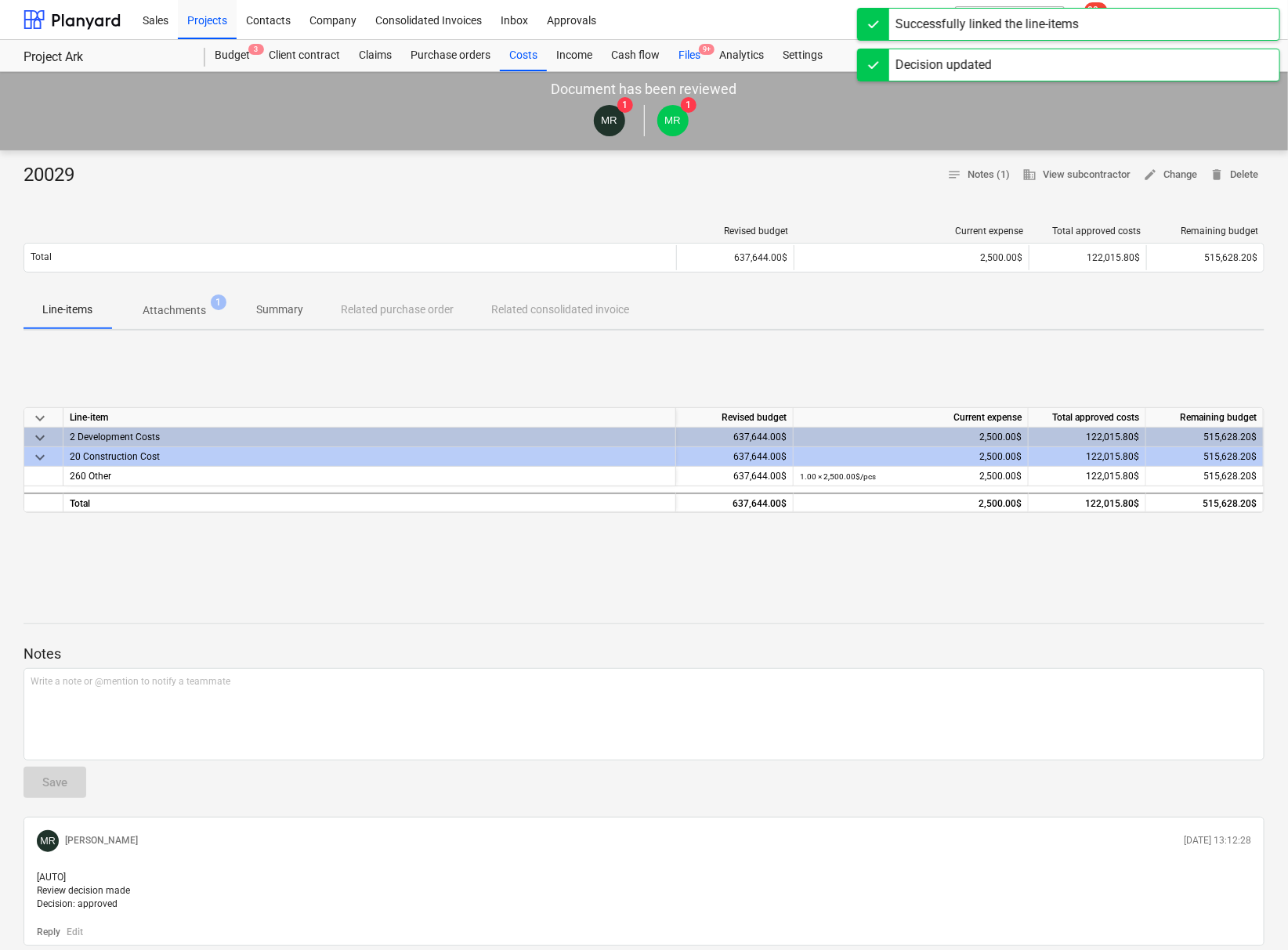
click at [684, 56] on div "Files 9+" at bounding box center [688, 55] width 40 height 32
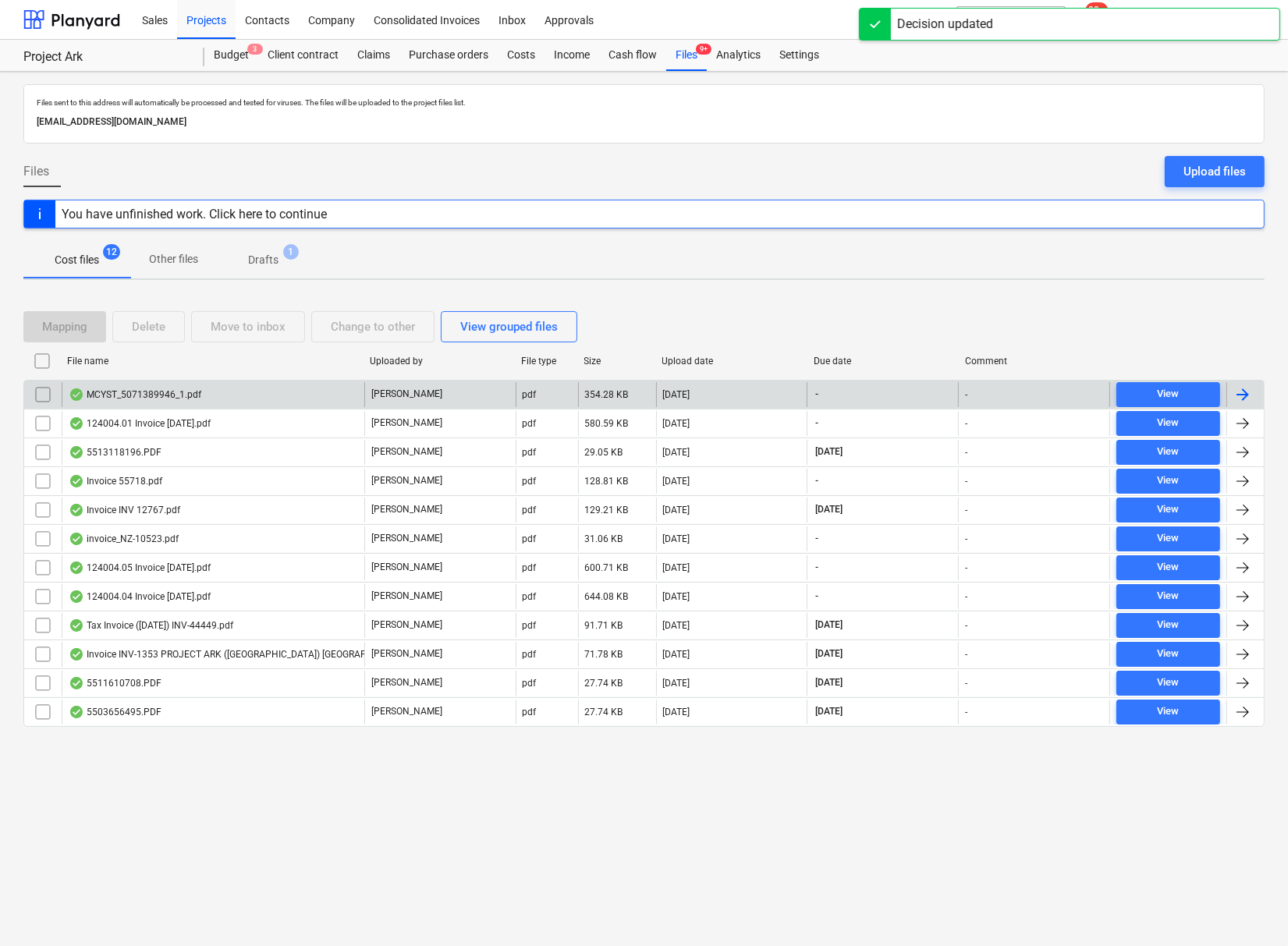
click at [133, 400] on div "MCYST_5071389946_1.pdf" at bounding box center [213, 394] width 303 height 25
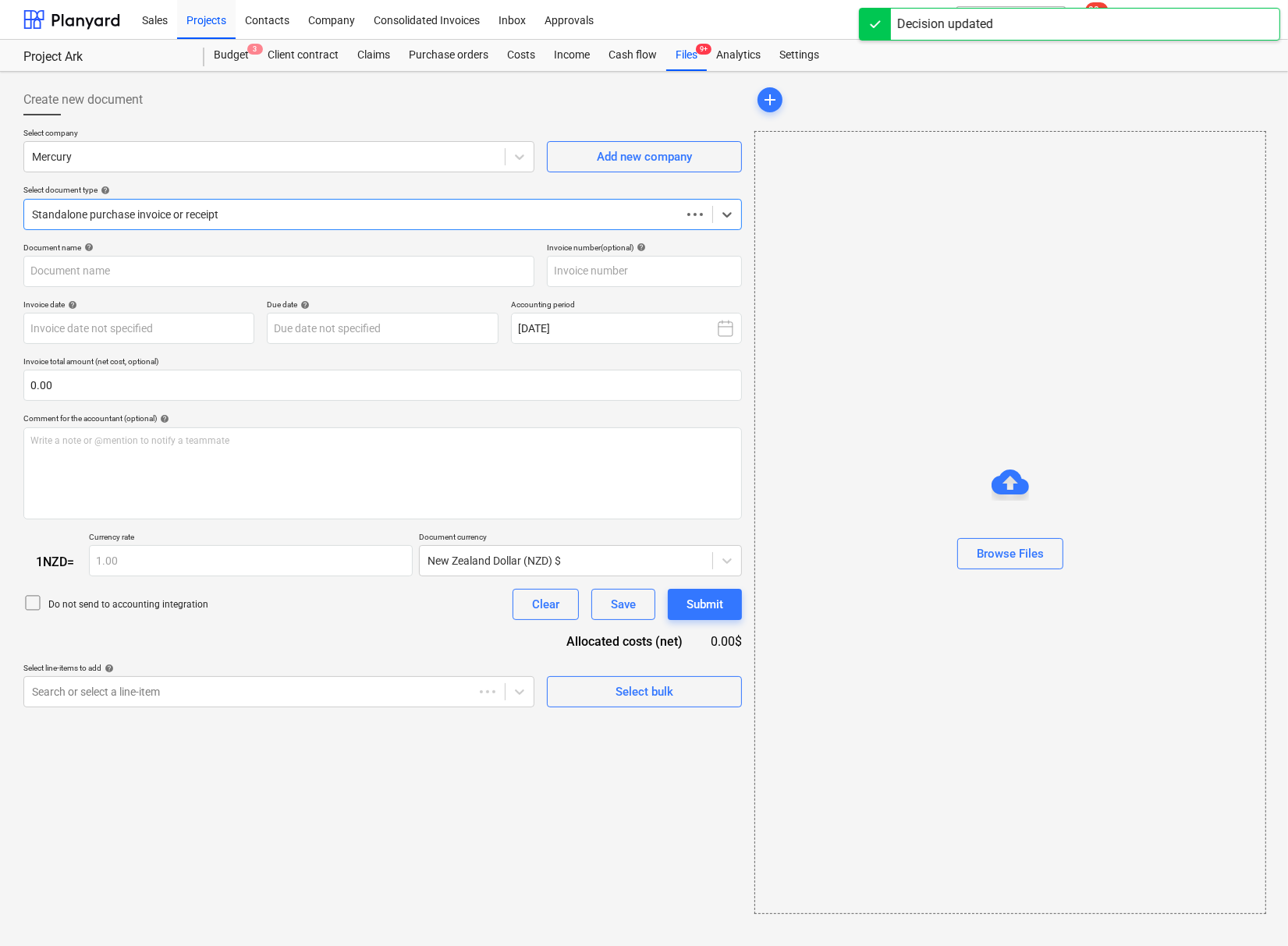
type input "5071389946"
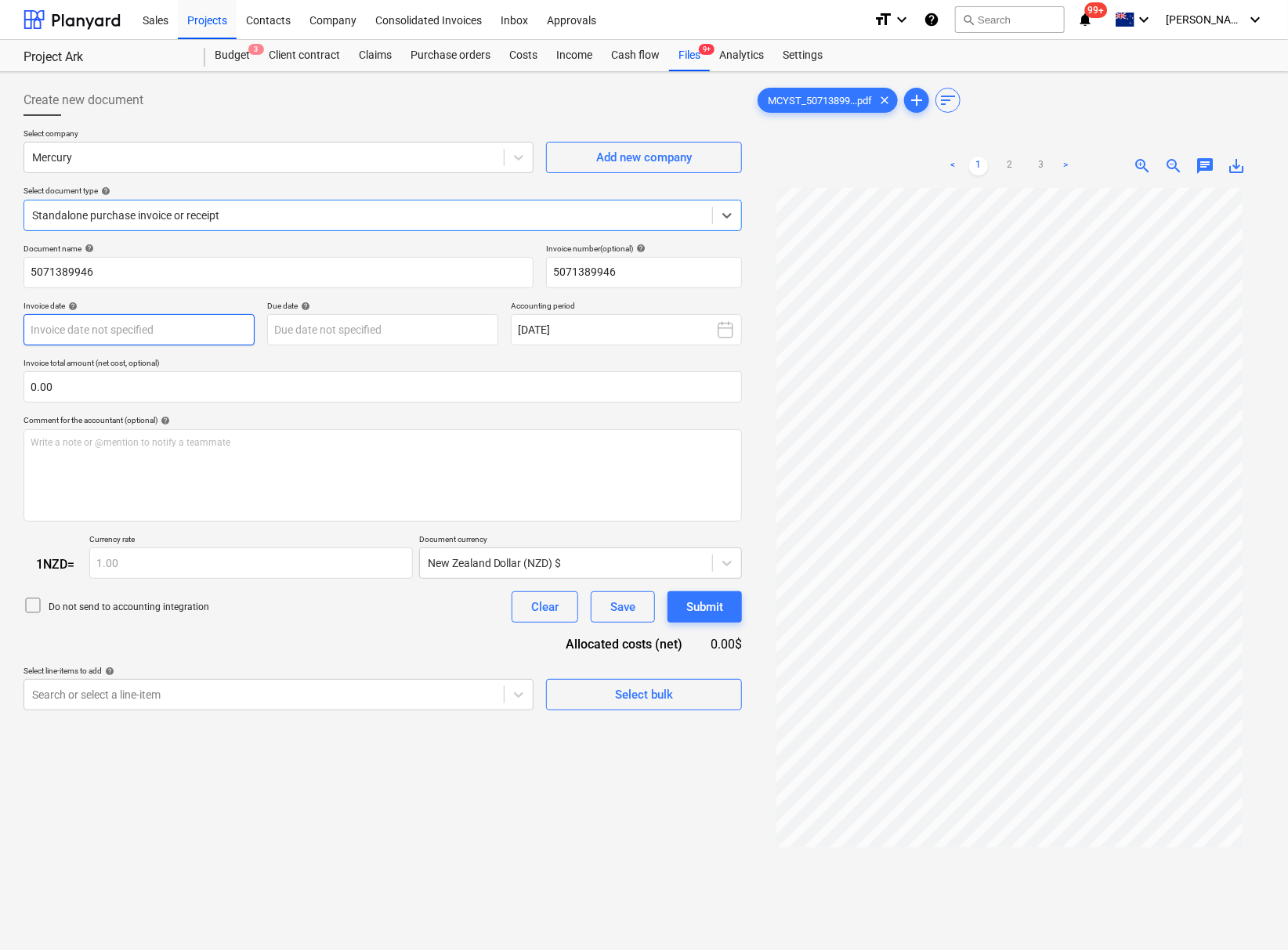
click at [153, 330] on body "This website stores cookies on your computer. These cookies are used to collect…" at bounding box center [644, 475] width 1288 height 950
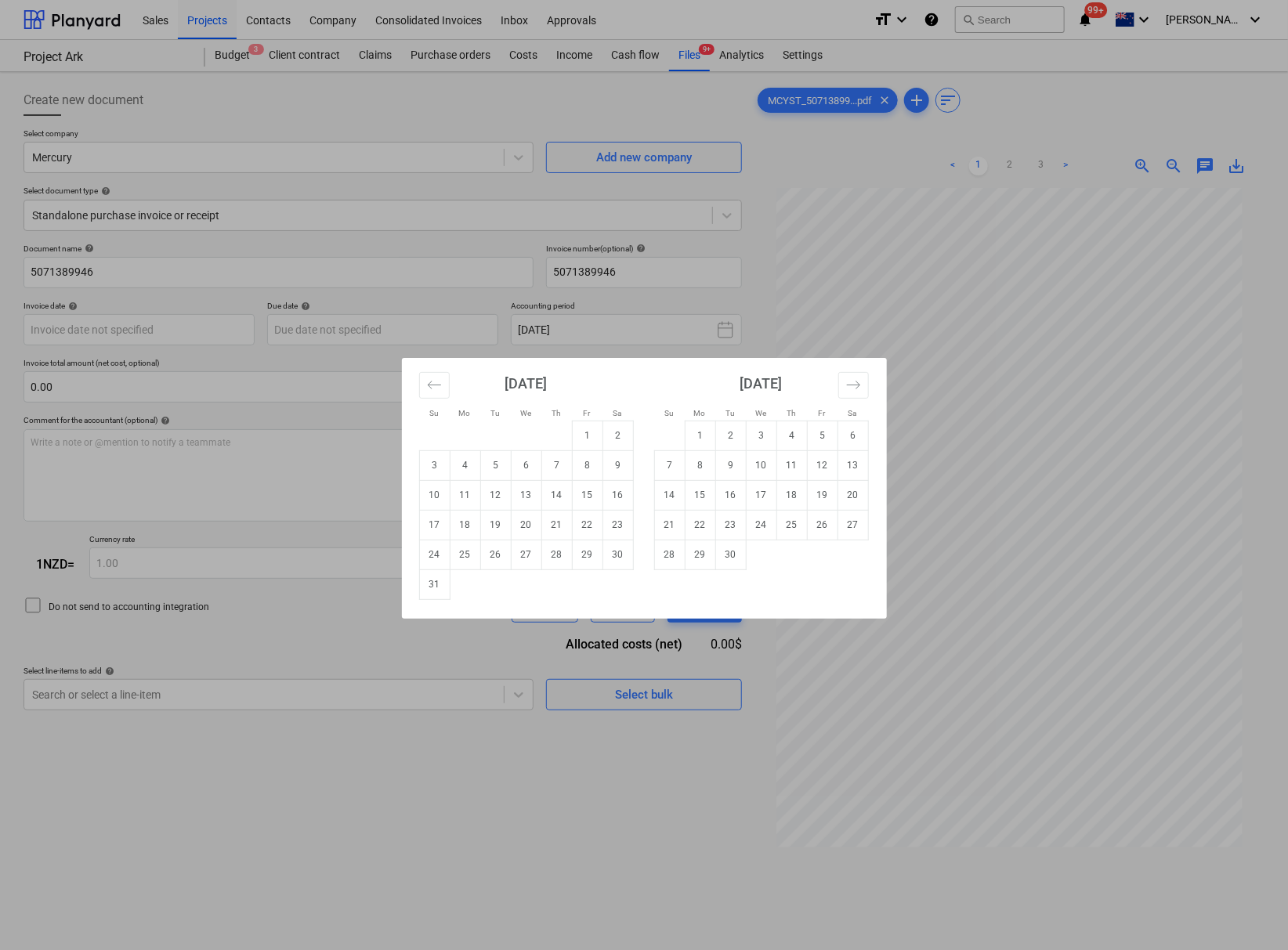
click at [1057, 525] on div "Su Mo Tu We Th Fr Sa Su Mo Tu We Th Fr Sa [DATE] 1 2 3 4 5 6 7 8 9 10 11 12 13 …" at bounding box center [644, 475] width 1288 height 950
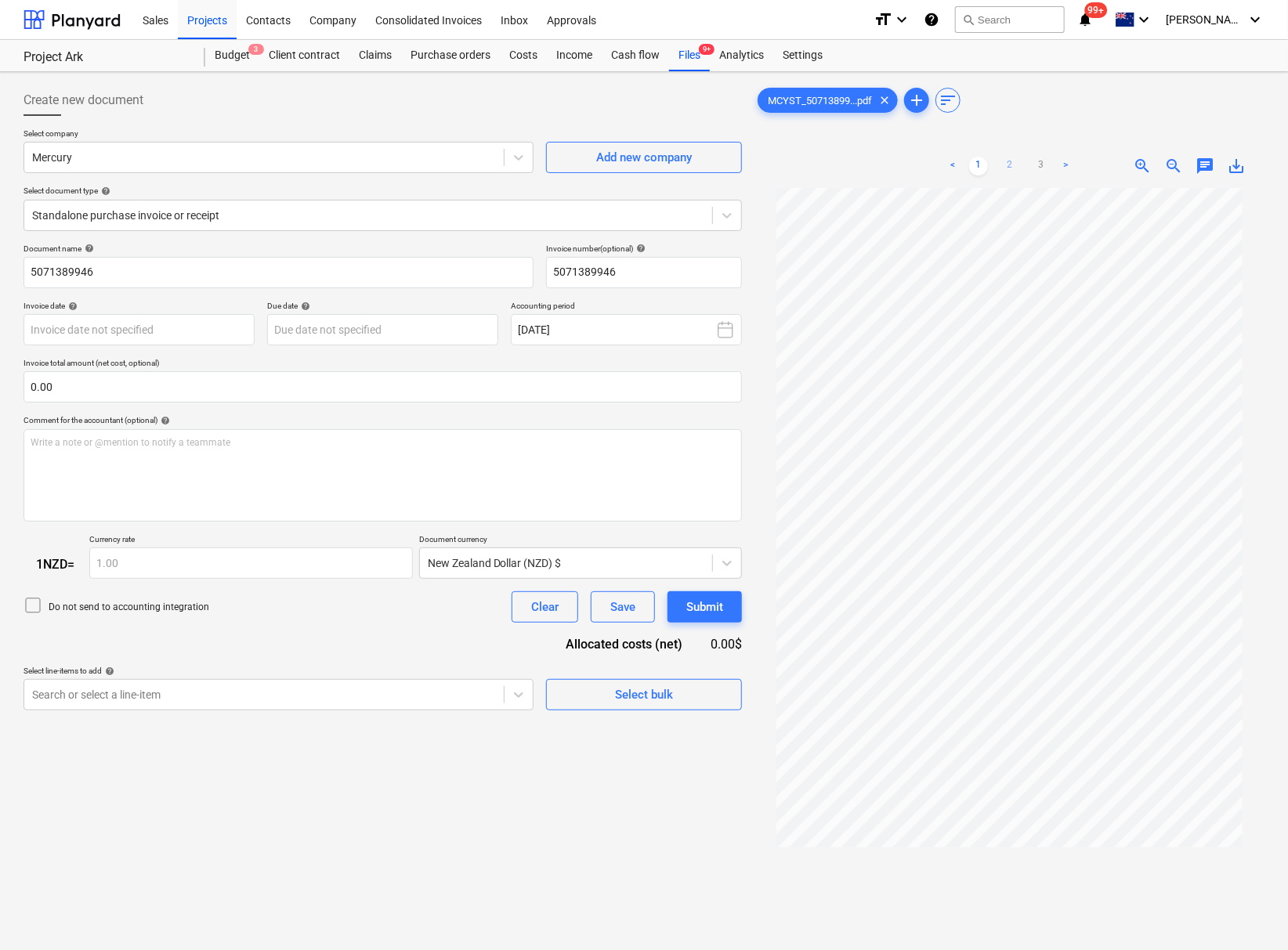
click at [1006, 169] on link "2" at bounding box center [1009, 166] width 19 height 19
click at [163, 327] on body "This website stores cookies on your computer. These cookies are used to collect…" at bounding box center [644, 475] width 1288 height 950
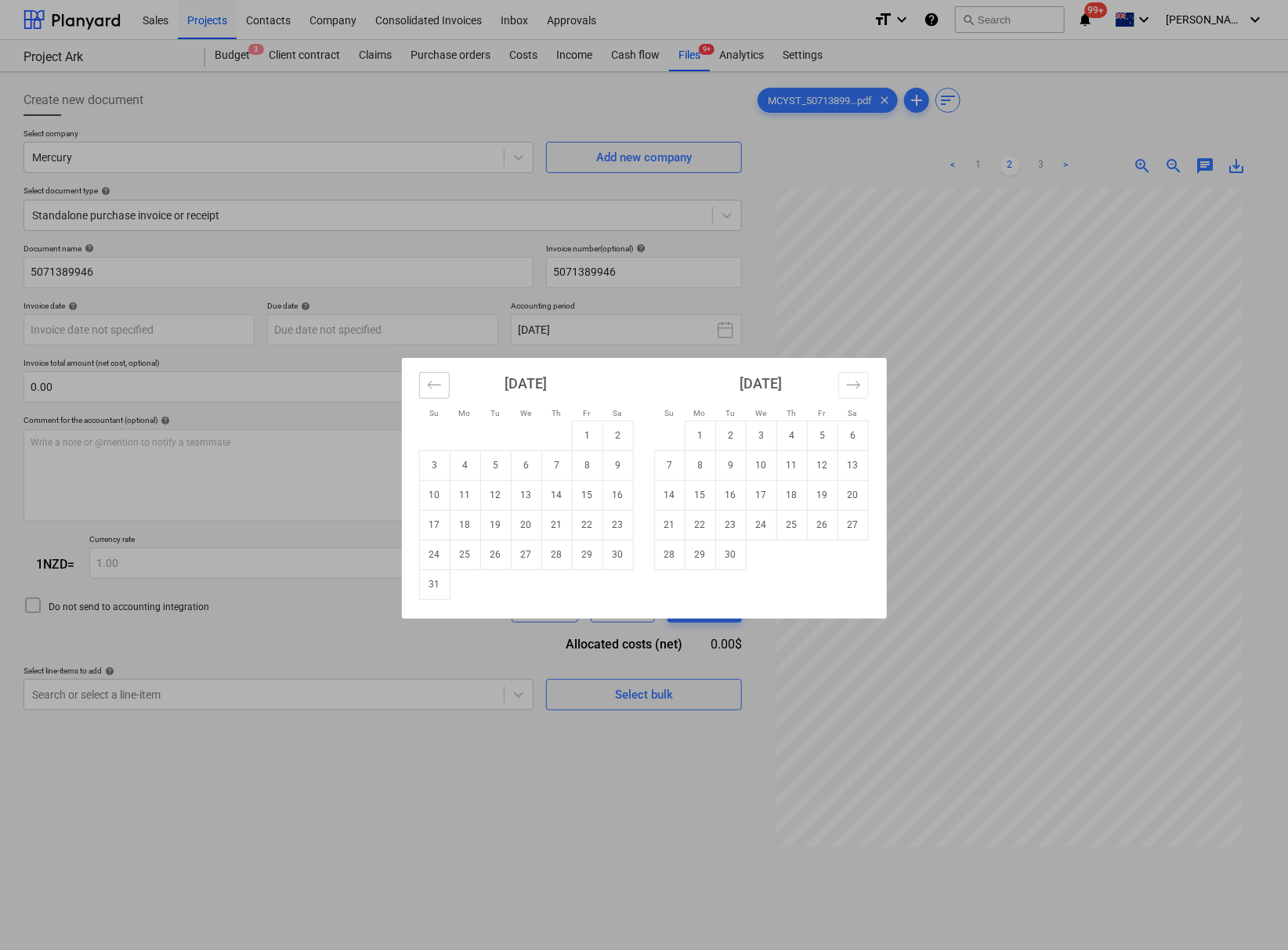
click at [445, 392] on button "Move backward to switch to the previous month." at bounding box center [434, 385] width 31 height 27
click at [491, 527] on td "22" at bounding box center [495, 524] width 31 height 30
type input "[DATE]"
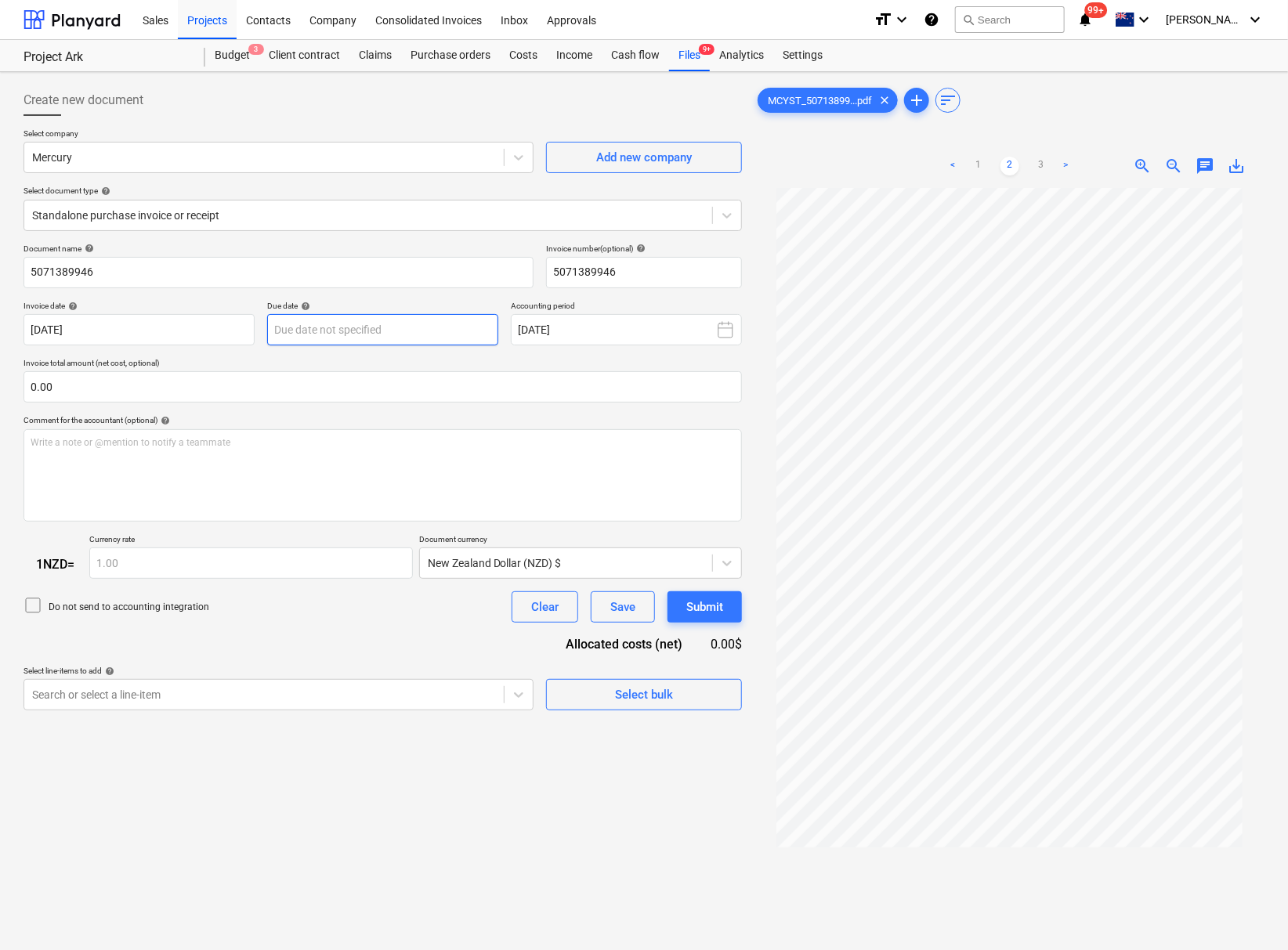
click at [373, 329] on body "This website stores cookies on your computer. These cookies are used to collect…" at bounding box center [644, 475] width 1288 height 950
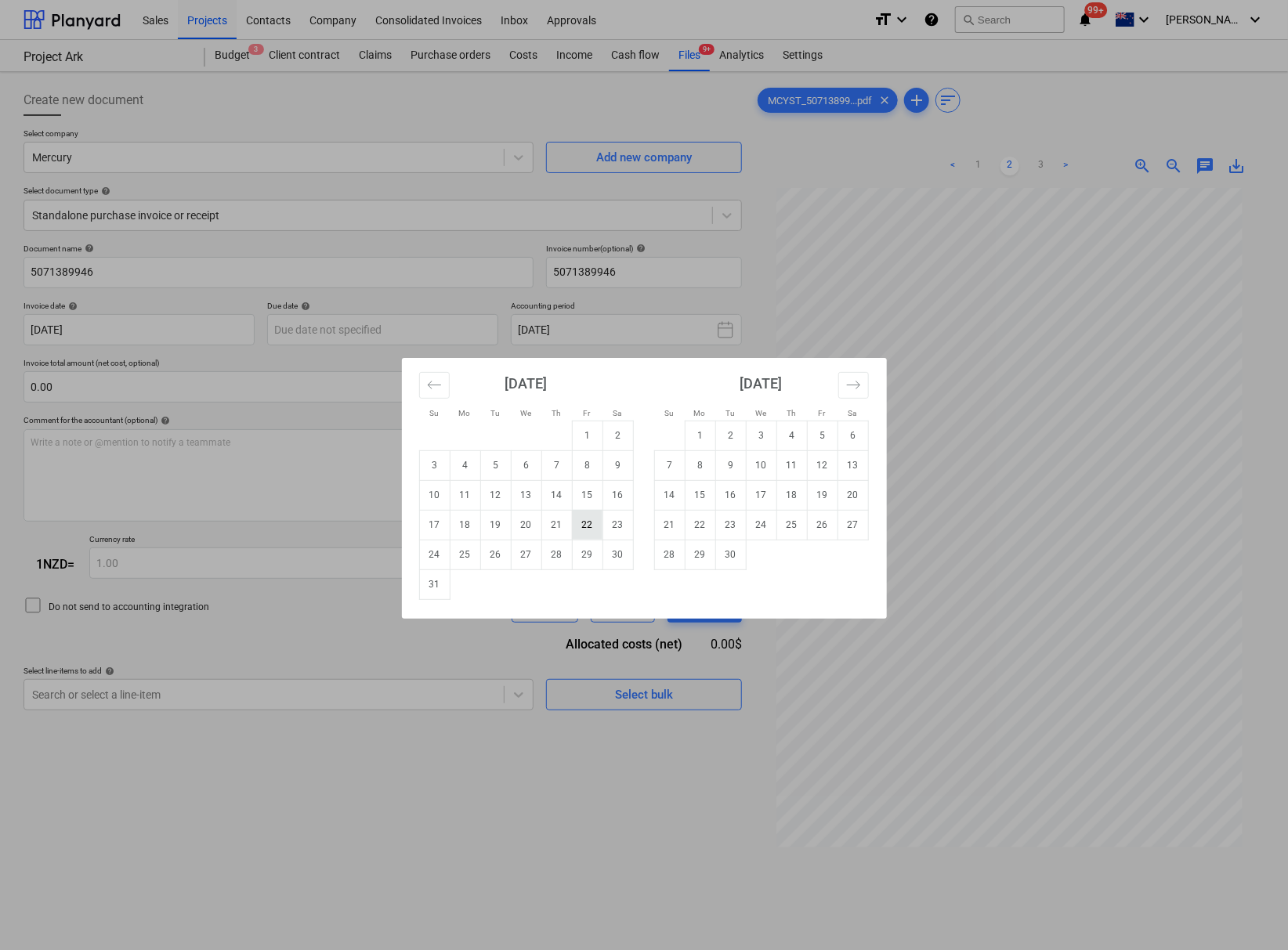
click at [589, 521] on td "22" at bounding box center [587, 524] width 31 height 30
type input "[DATE]"
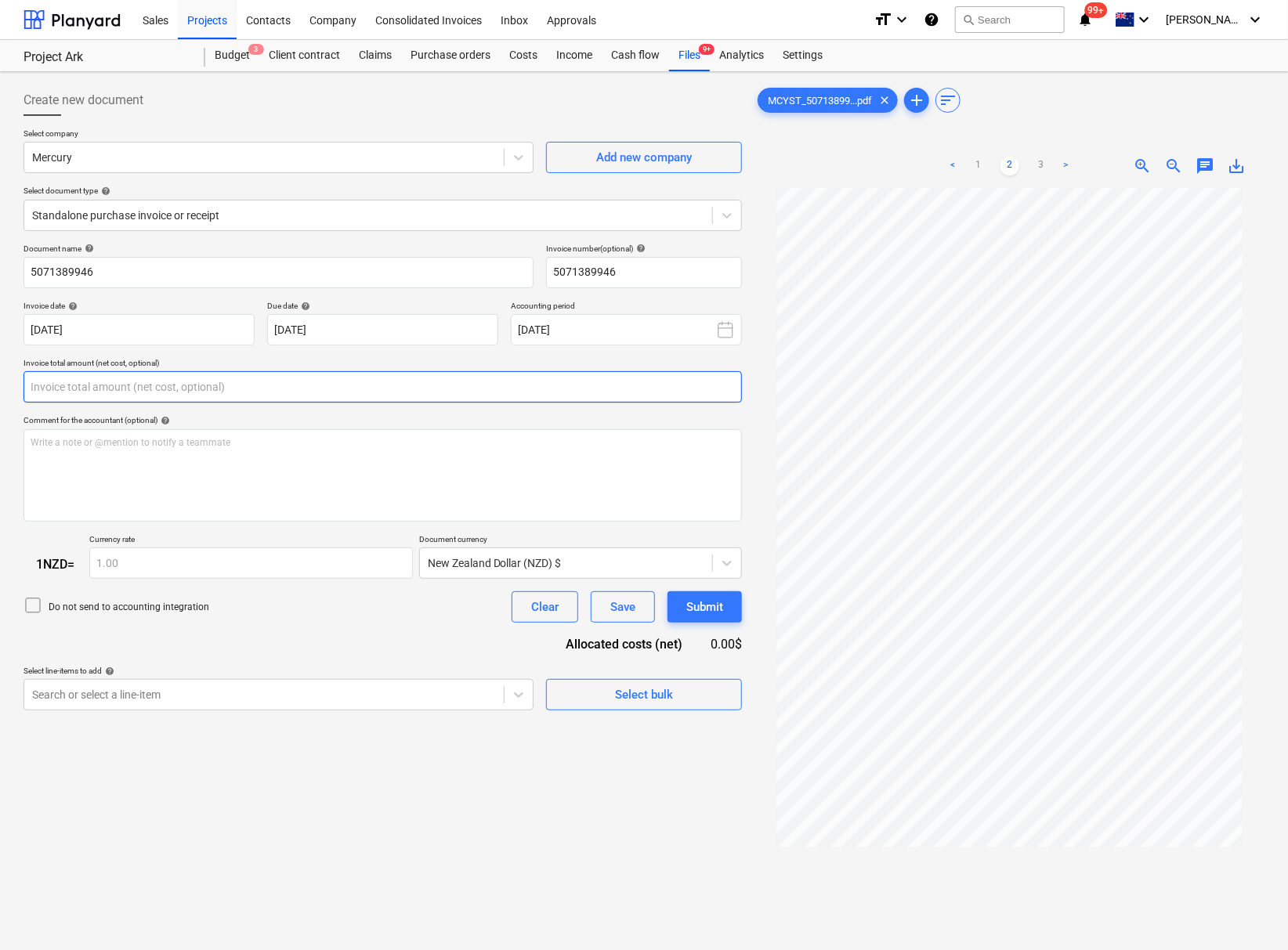
click at [237, 386] on input "text" at bounding box center [382, 387] width 718 height 32
type input "0.00"
click at [974, 173] on link "1" at bounding box center [978, 166] width 19 height 19
click at [202, 392] on input "text" at bounding box center [382, 387] width 718 height 32
type input "0.00"
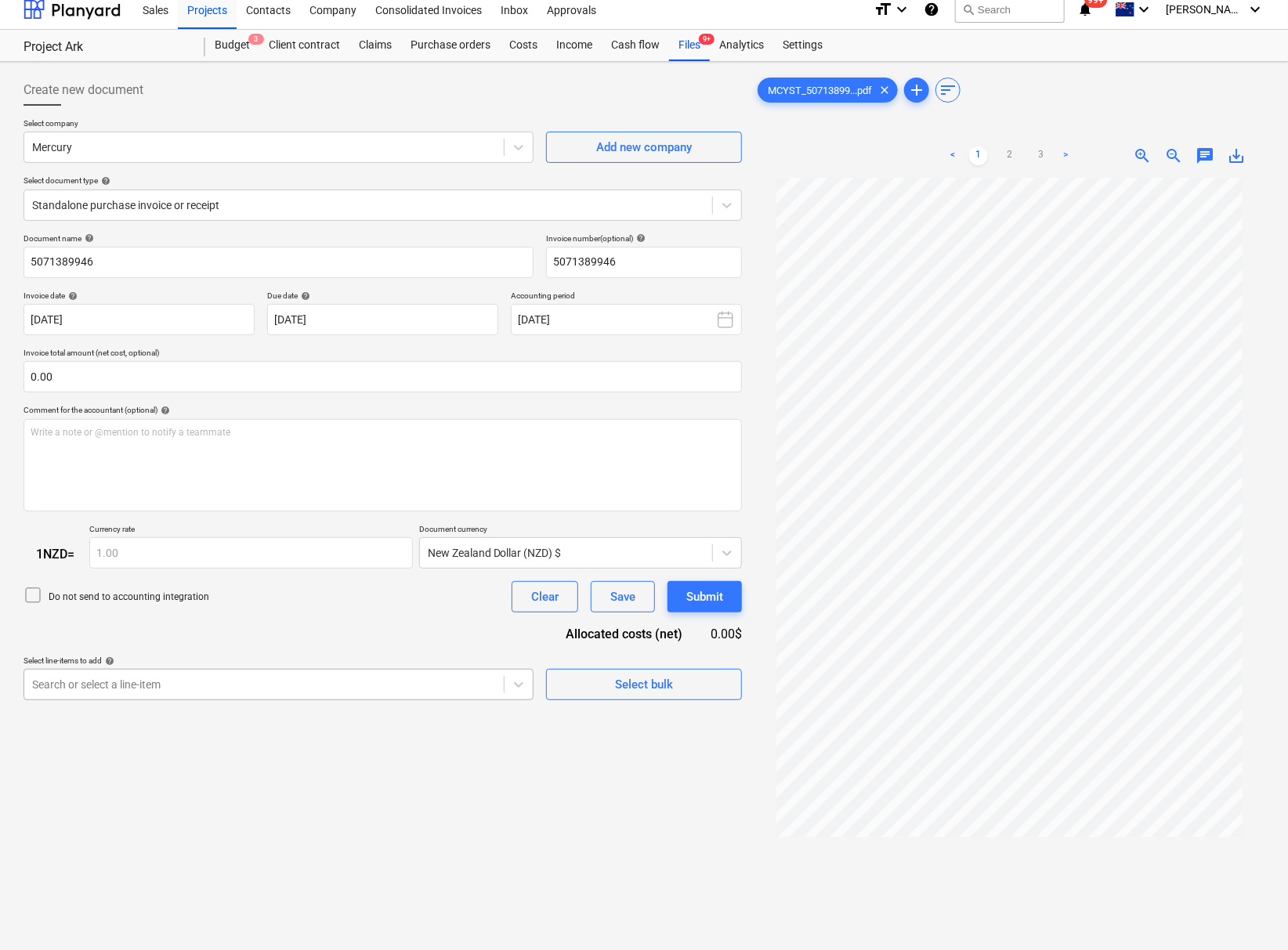
click at [286, 695] on div "Search or select a line-item" at bounding box center [264, 684] width 479 height 22
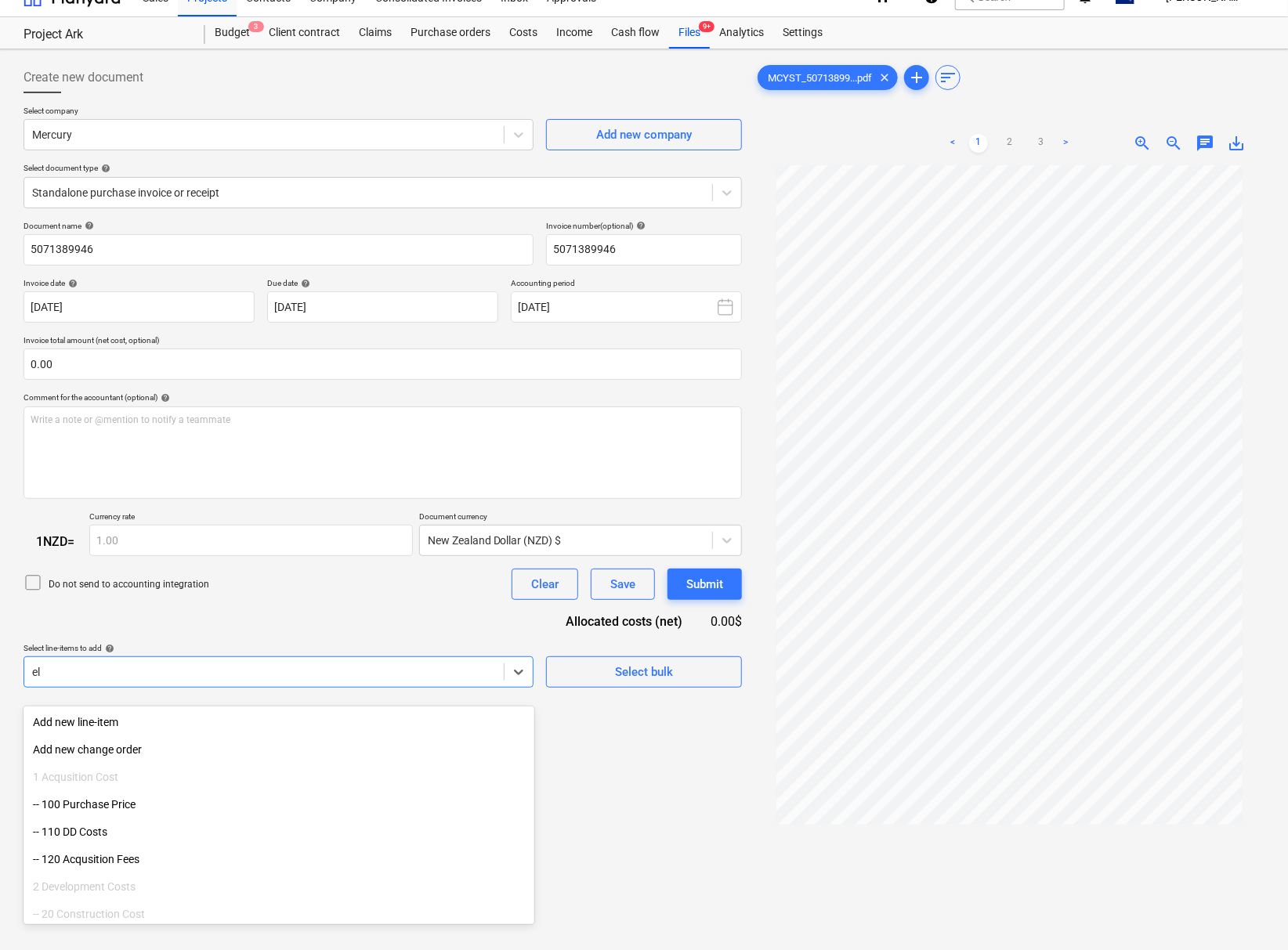
type input "e"
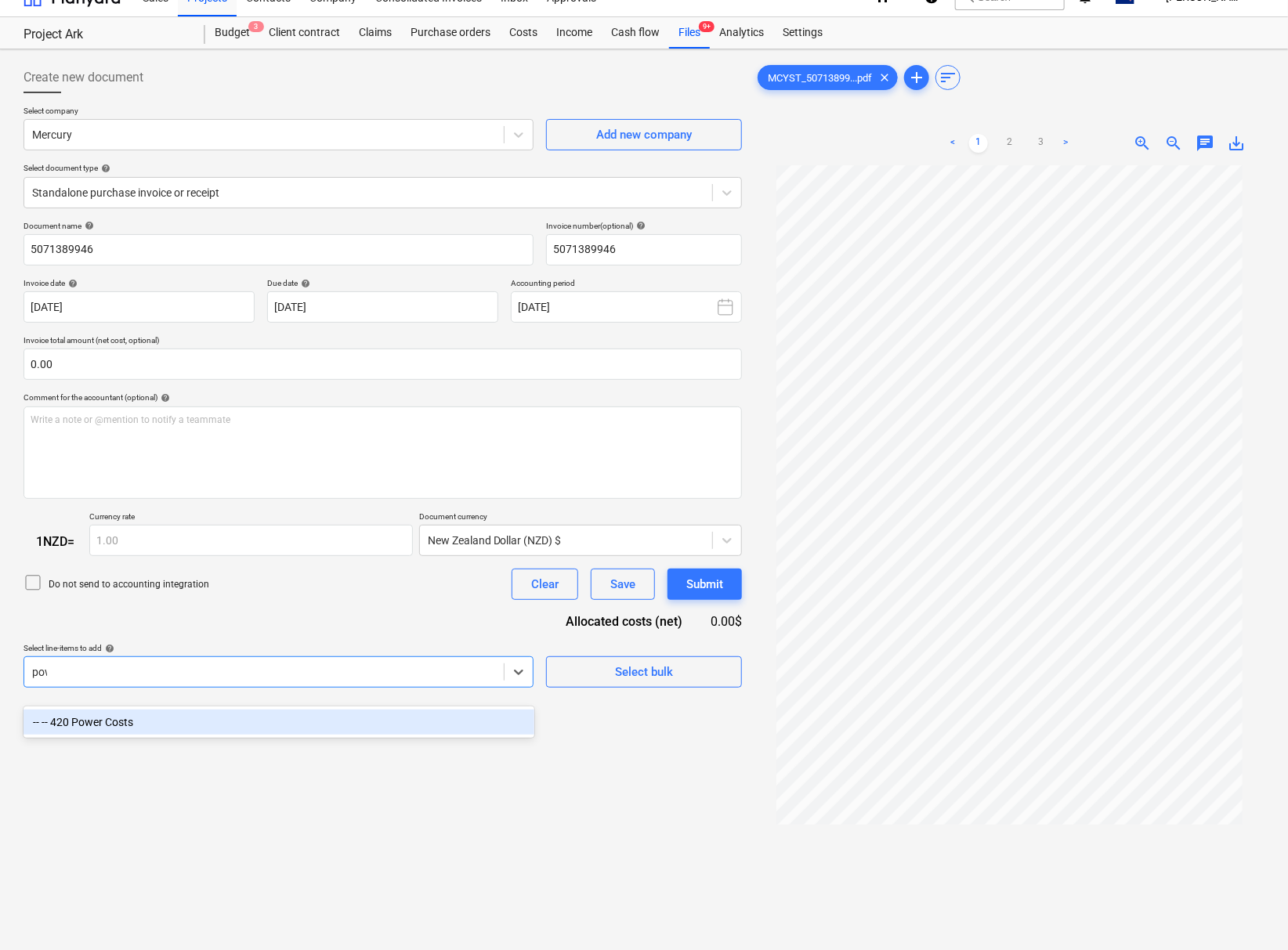
type input "[PERSON_NAME]"
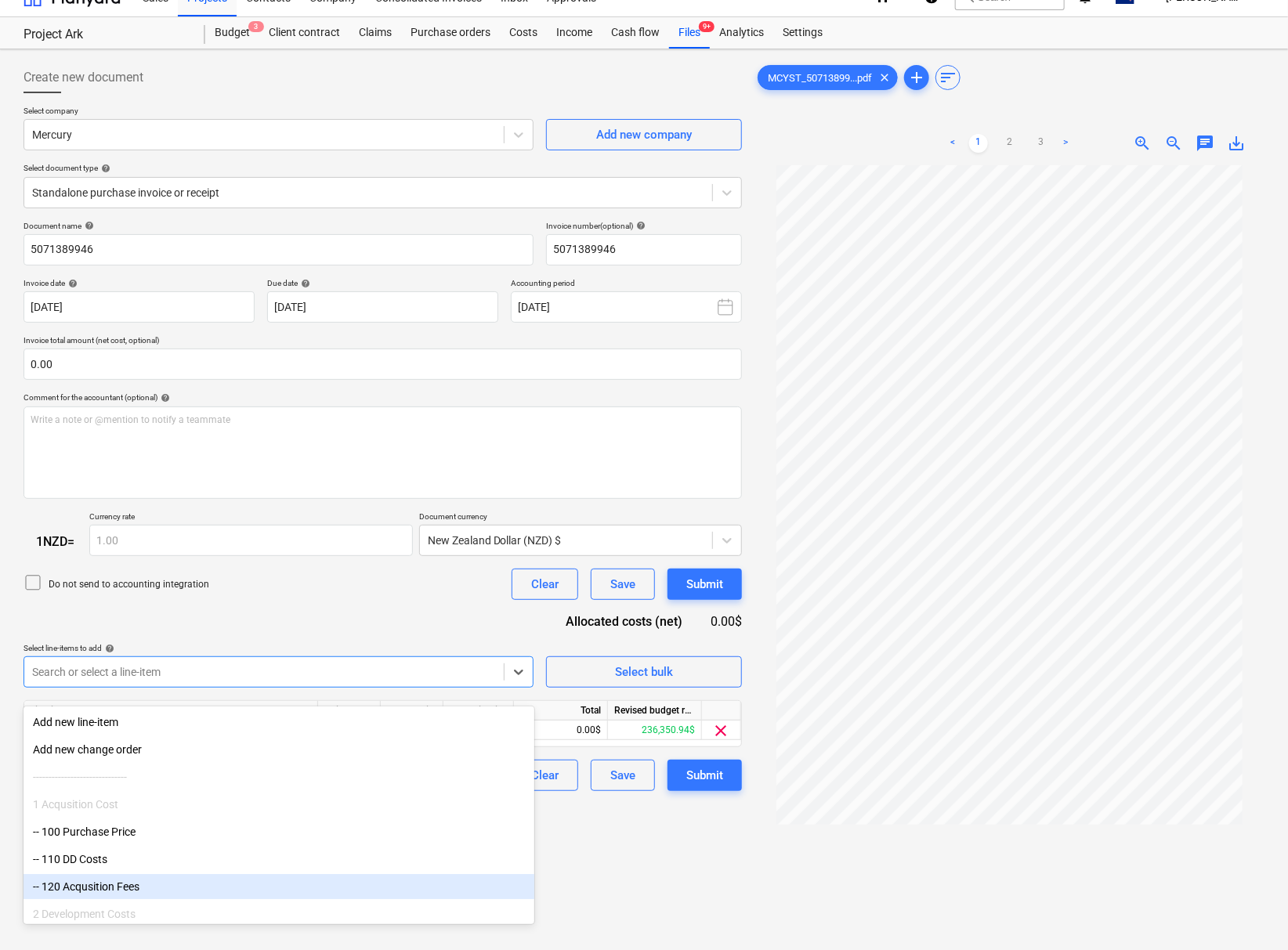
drag, startPoint x: 684, startPoint y: 913, endPoint x: 663, endPoint y: 888, distance: 32.6
click at [681, 910] on div "Create new document Select company Mercury Add new company Select document type…" at bounding box center [382, 566] width 731 height 1022
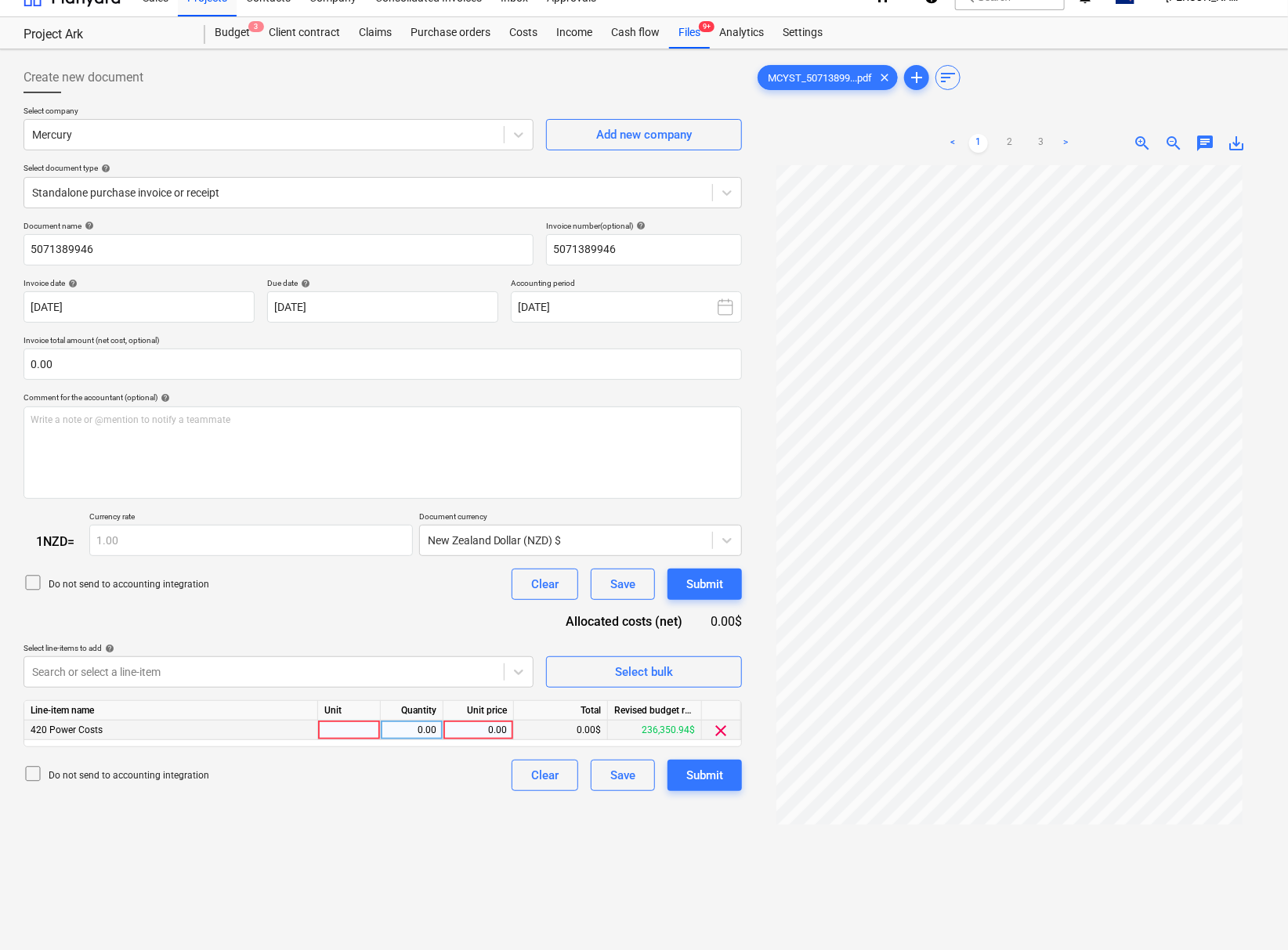
click at [497, 741] on div "0.00" at bounding box center [478, 731] width 57 height 20
type input "1856.44"
click at [457, 858] on div "Create new document Select company Mercury Add new company Select document type…" at bounding box center [382, 566] width 731 height 1022
click at [498, 739] on div "1,856.44" at bounding box center [478, 731] width 57 height 20
type input "1856.44347"
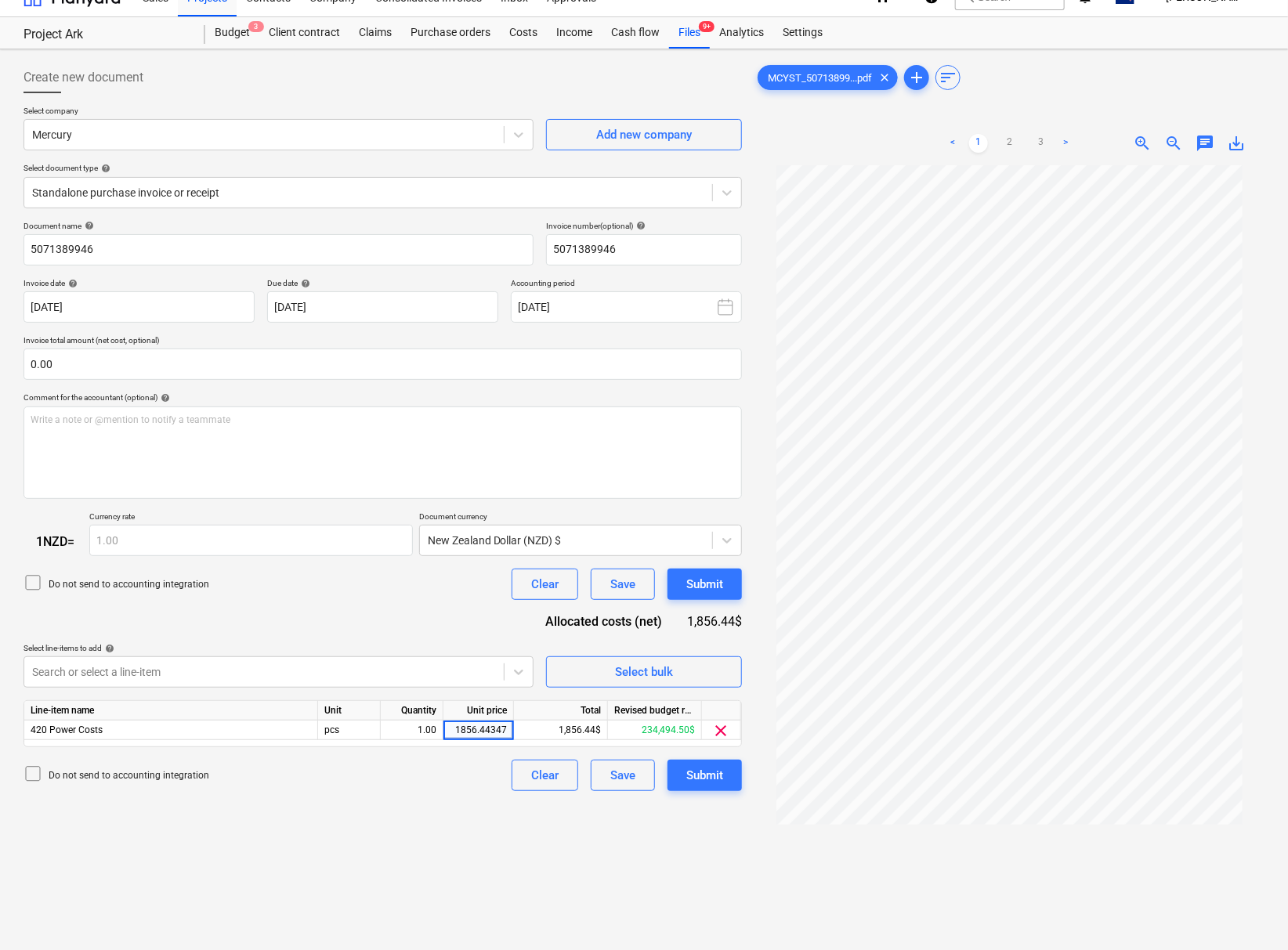
click at [431, 821] on div "Create new document Select company Mercury Add new company Select document type…" at bounding box center [382, 566] width 731 height 1022
click at [703, 786] on div "Submit" at bounding box center [704, 775] width 37 height 21
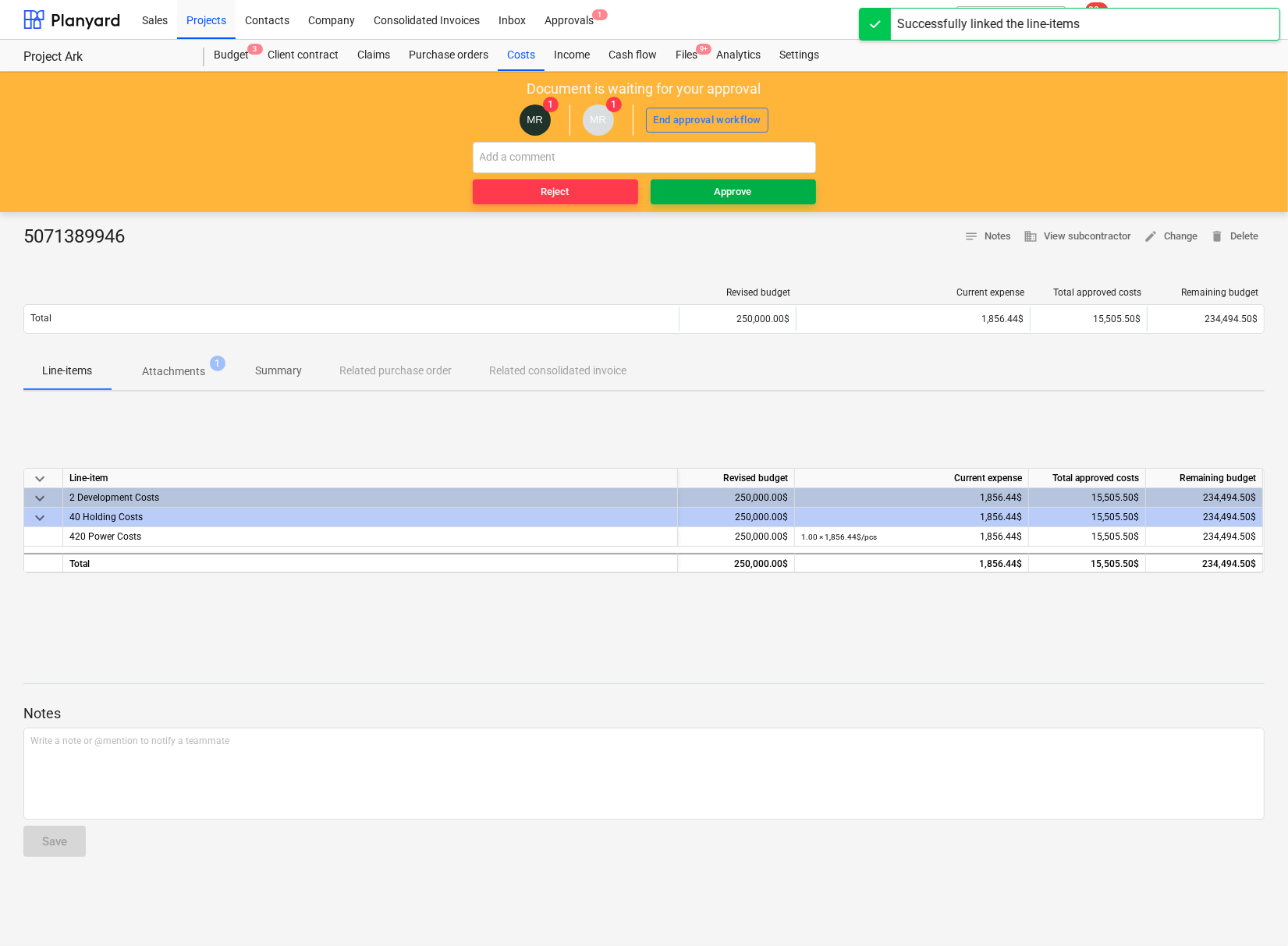
click at [752, 195] on div "Approve" at bounding box center [733, 192] width 37 height 18
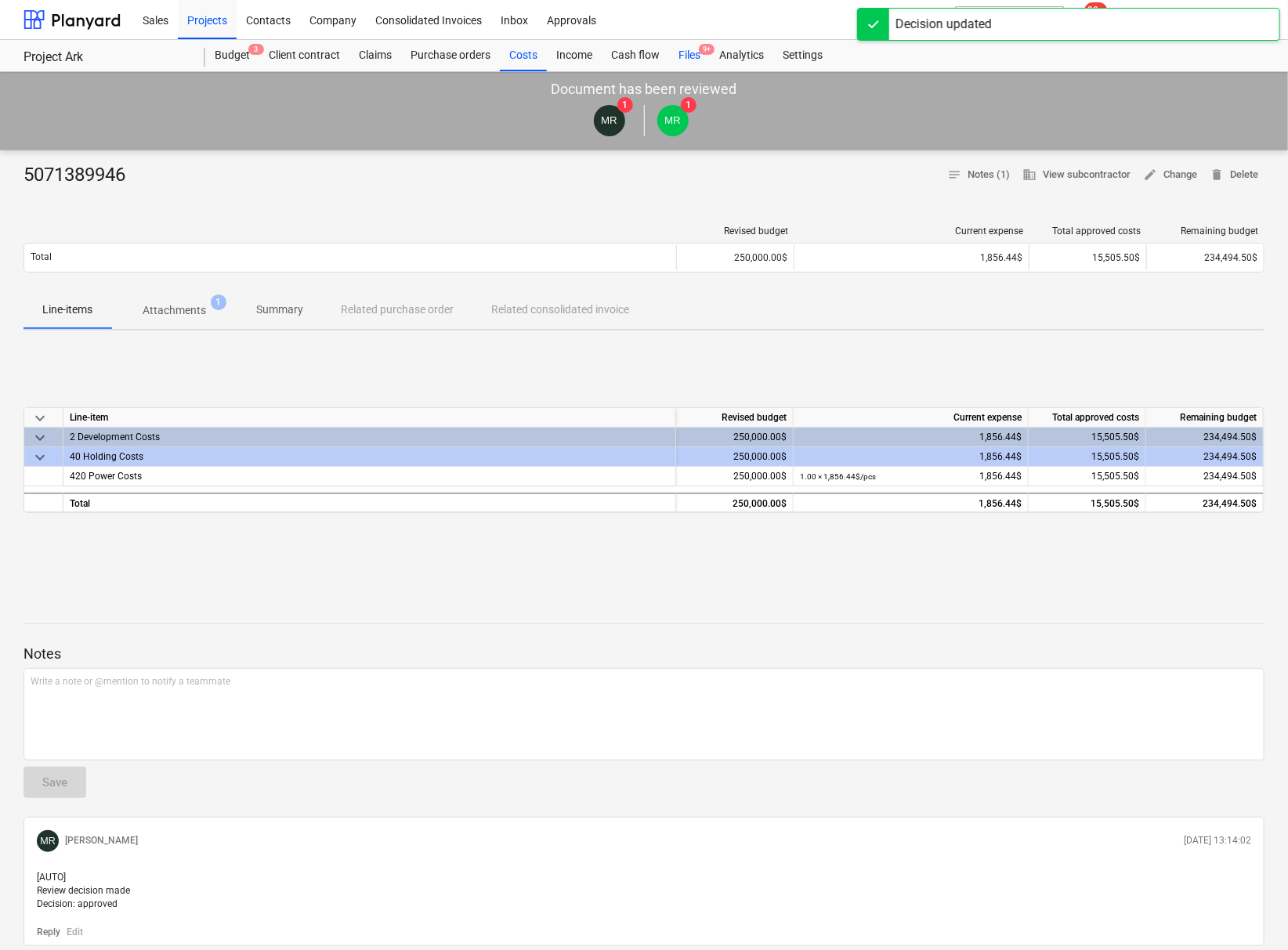
click at [692, 51] on div "Files 9+" at bounding box center [688, 55] width 40 height 32
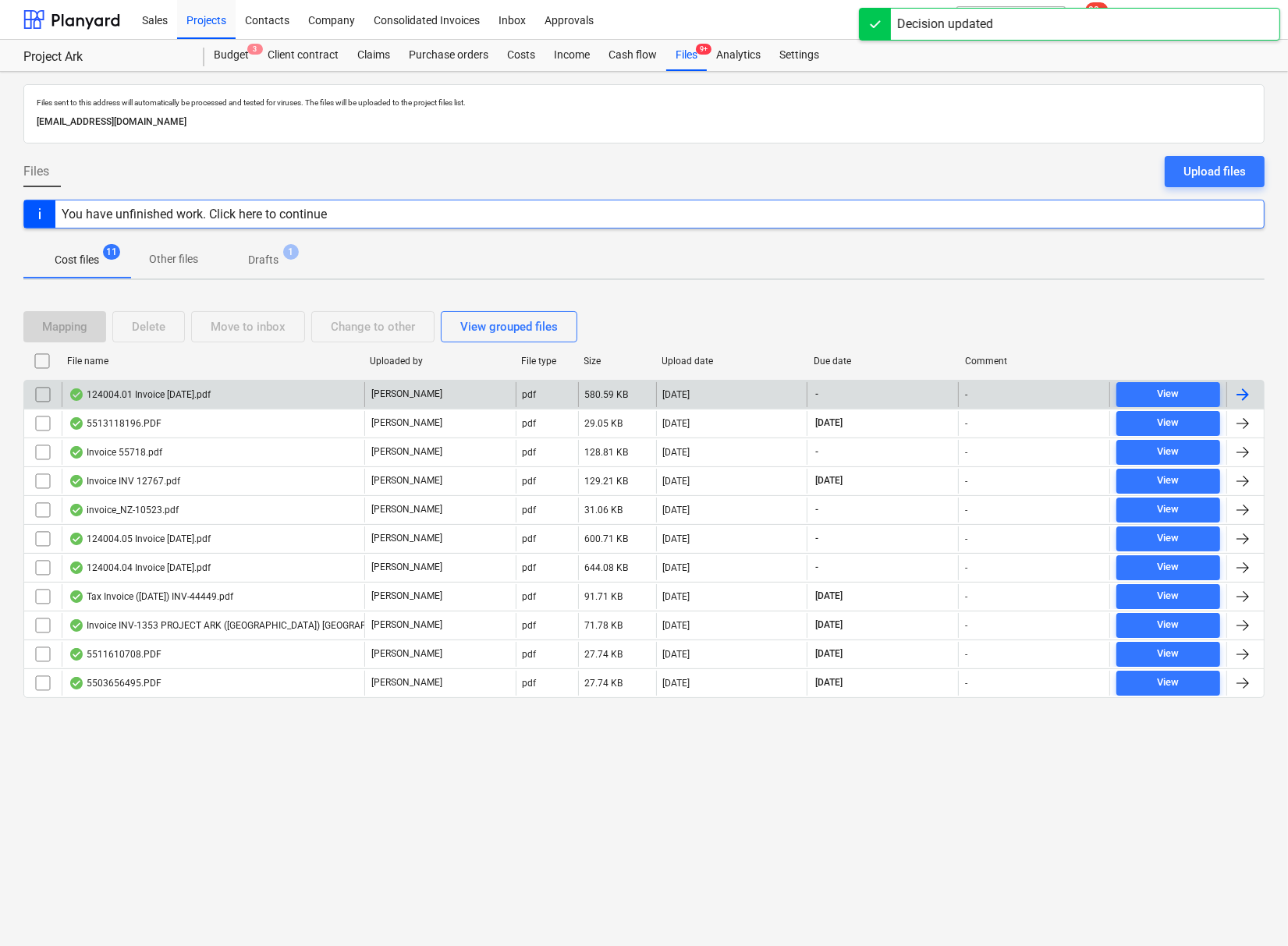
click at [175, 393] on div "124004.01 Invoice [DATE].pdf" at bounding box center [140, 394] width 142 height 13
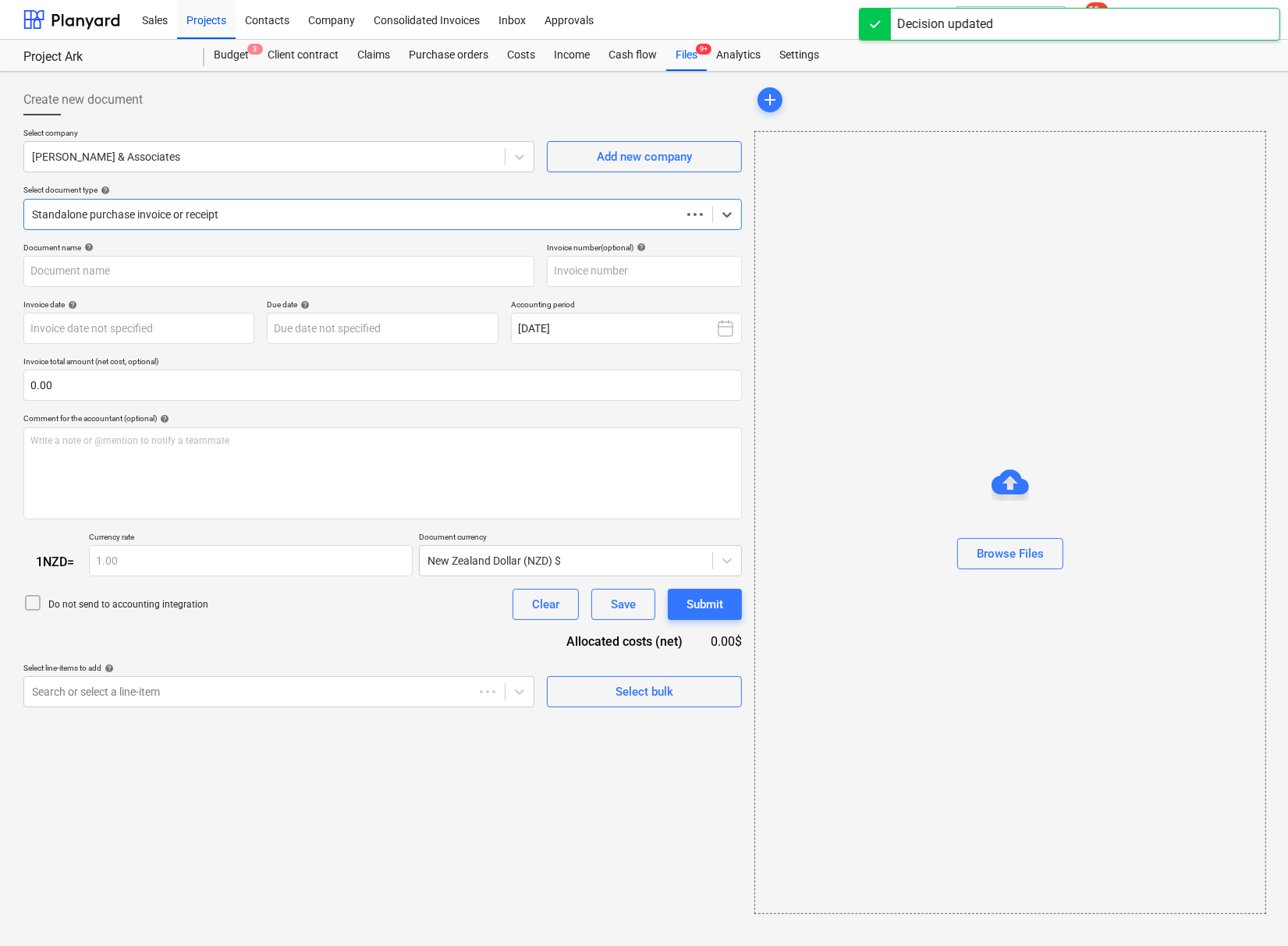
type input "[PHONE_NUMBER]"
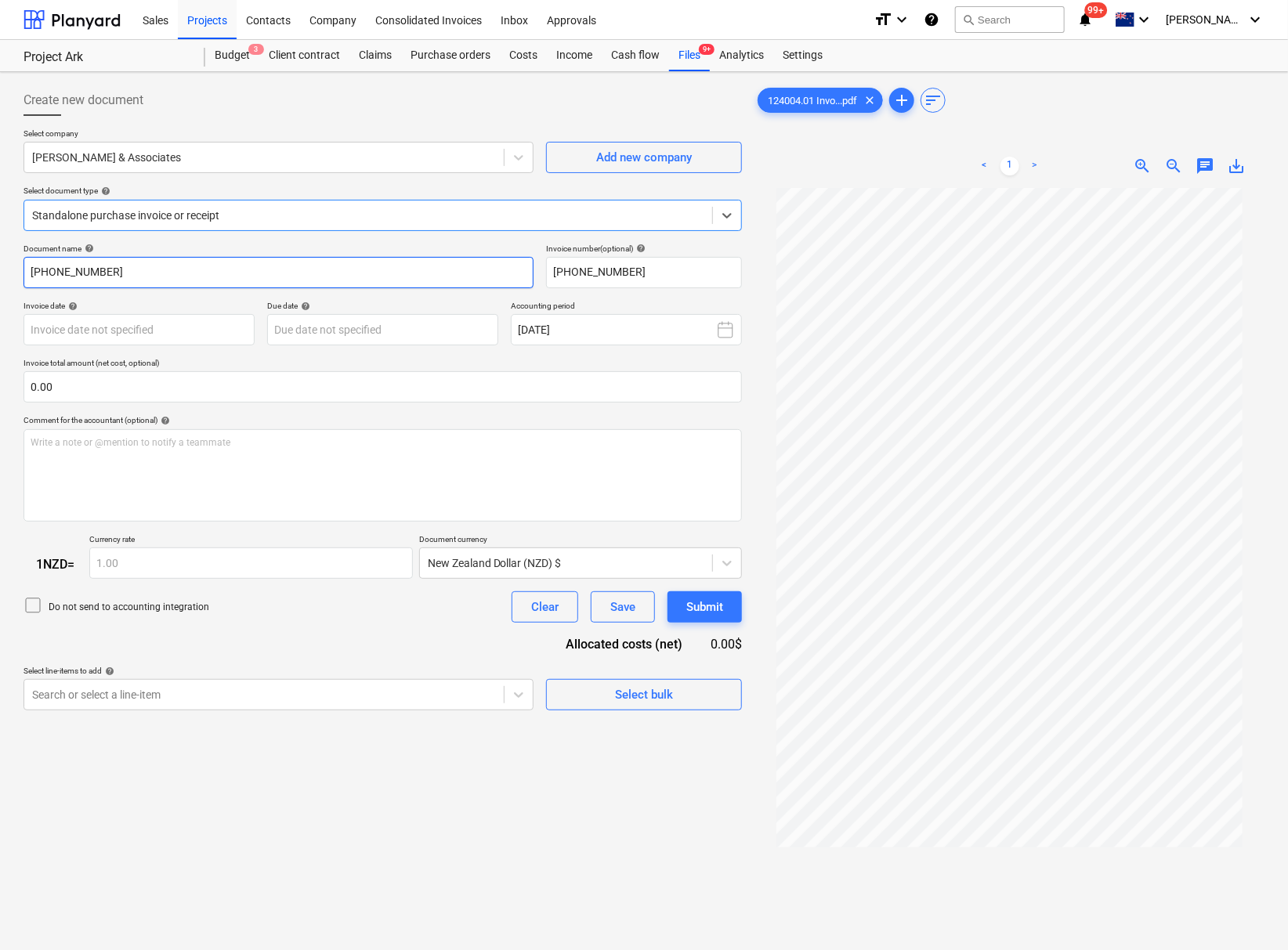
click at [29, 275] on input "[PHONE_NUMBER]" at bounding box center [279, 273] width 510 height 32
drag, startPoint x: 250, startPoint y: 269, endPoint x: 107, endPoint y: 273, distance: 143.1
click at [107, 273] on input "[PERSON_NAME] [PHONE_NUMBER]" at bounding box center [279, 273] width 510 height 32
drag, startPoint x: 210, startPoint y: 268, endPoint x: 109, endPoint y: 271, distance: 101.0
click at [109, 271] on input "[PERSON_NAME] 124004.01/04" at bounding box center [279, 273] width 510 height 32
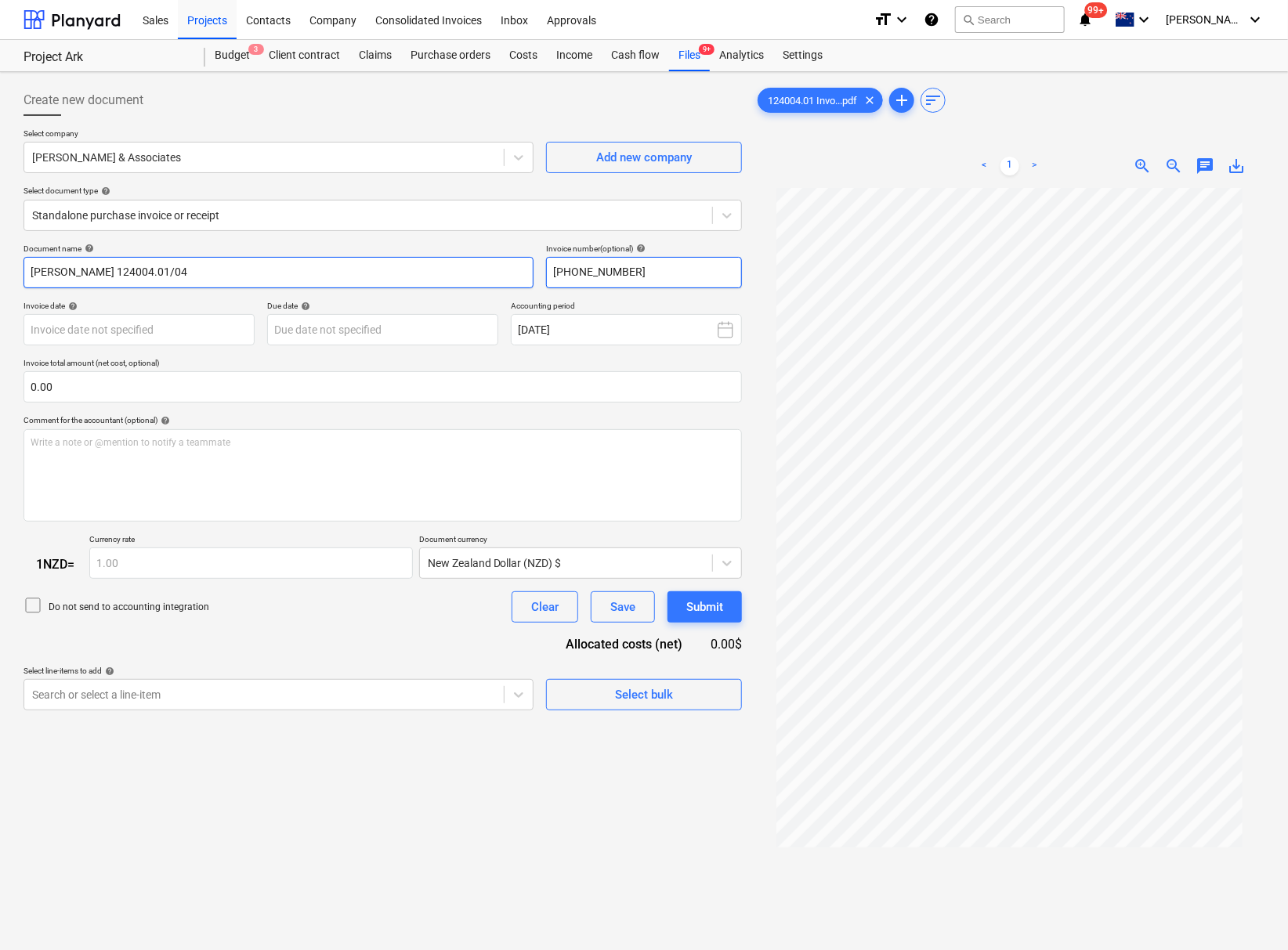
type input "[PERSON_NAME] 124004.01/04"
click at [688, 275] on input "[PHONE_NUMBER]" at bounding box center [644, 273] width 196 height 32
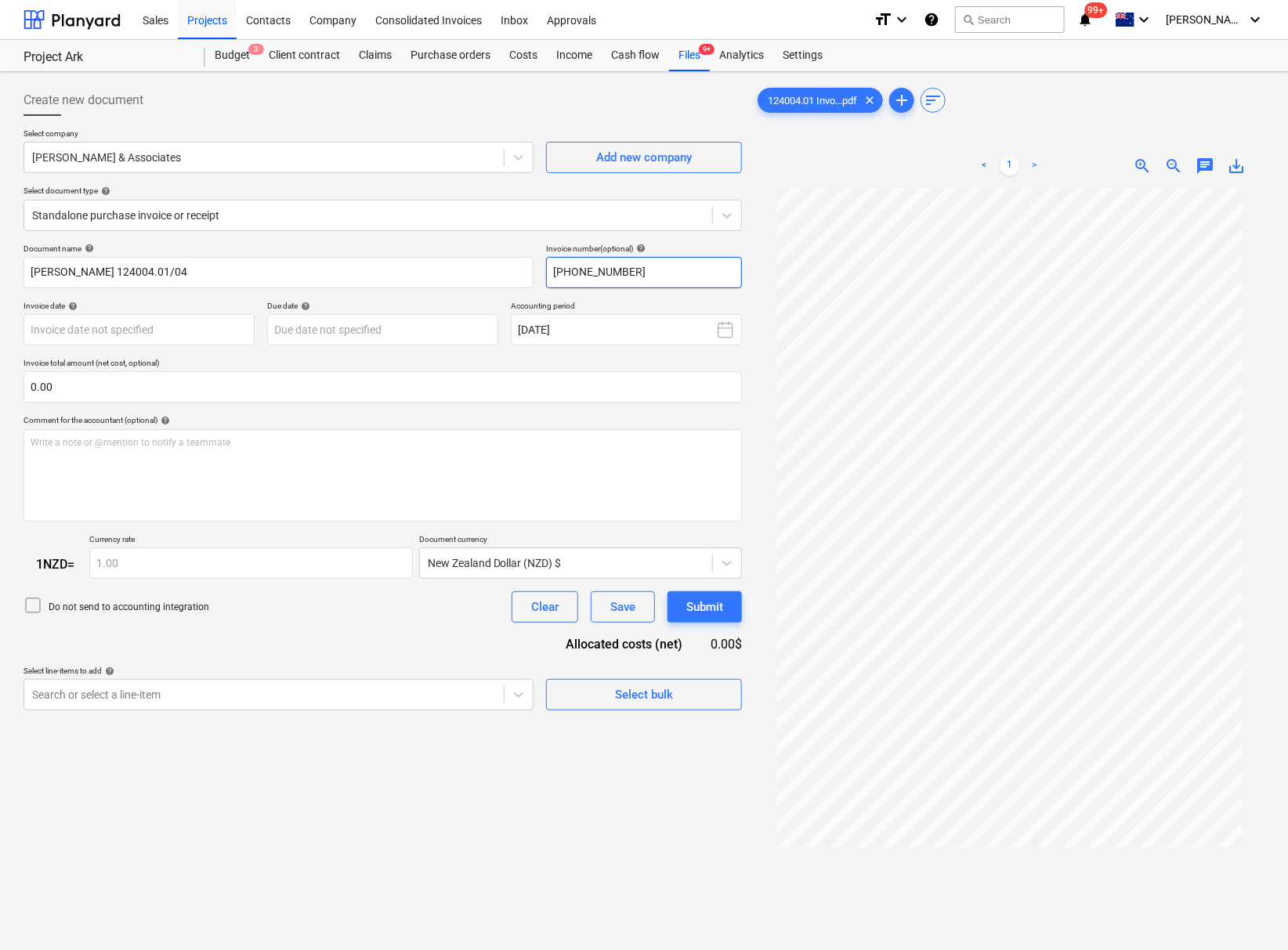
paste input "124004.01/"
type input "124004.01/04"
click at [203, 325] on body "This website stores cookies on your computer. These cookies are used to collect…" at bounding box center [644, 475] width 1288 height 950
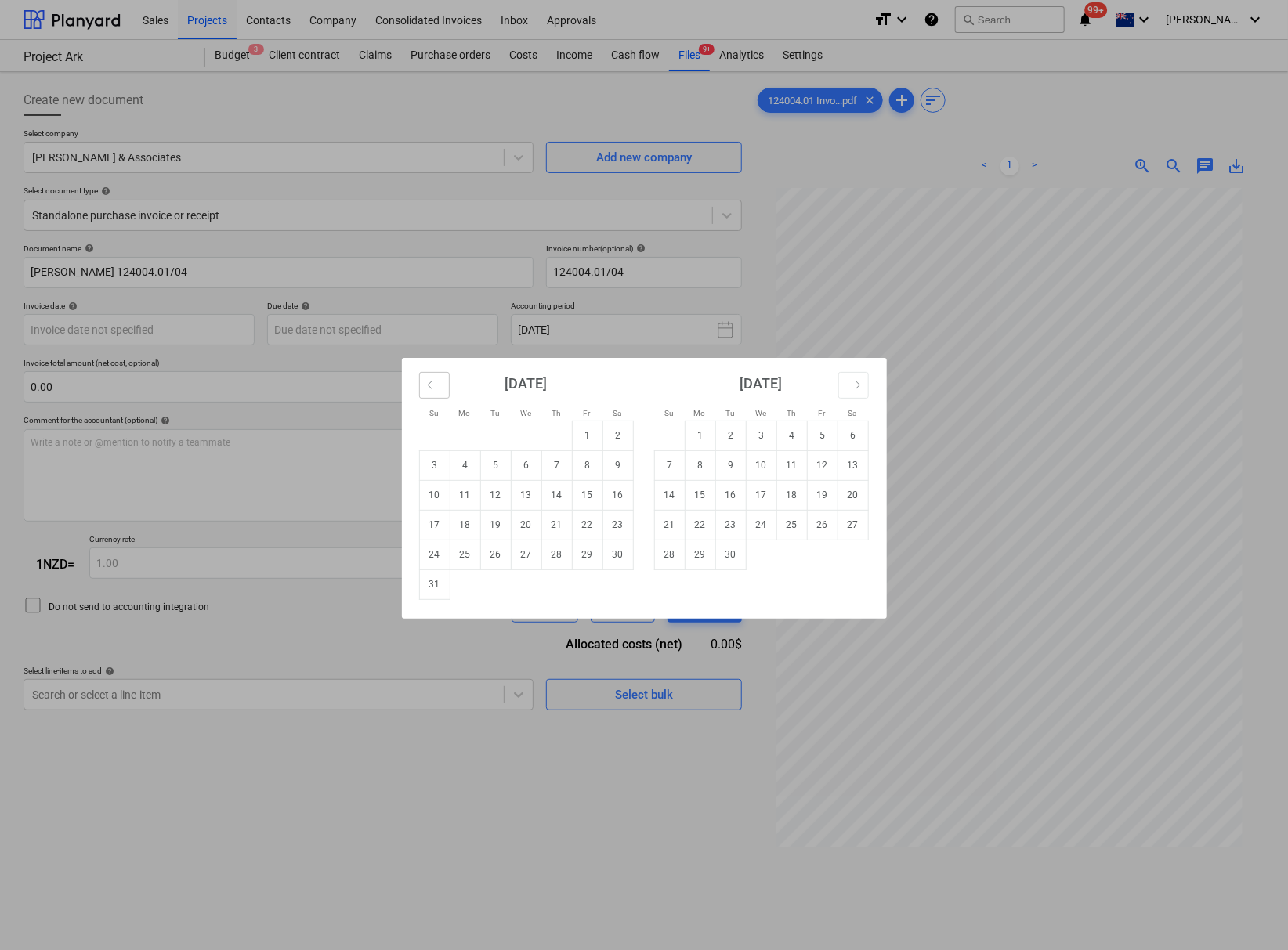
click at [435, 392] on button "Move backward to switch to the previous month." at bounding box center [434, 385] width 31 height 27
click at [548, 554] on td "31" at bounding box center [556, 555] width 31 height 30
type input "[DATE]"
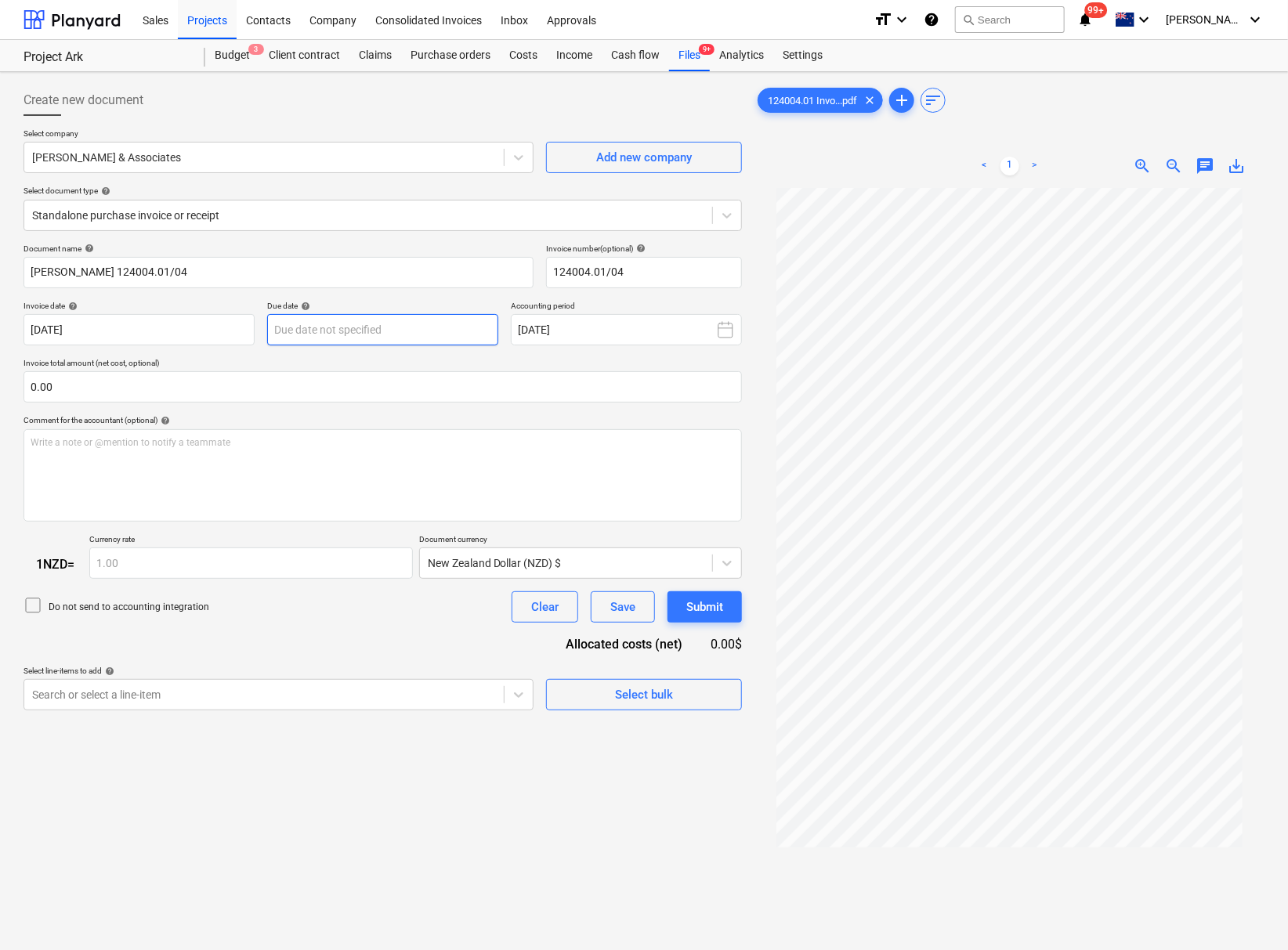
click at [397, 328] on body "This website stores cookies on your computer. These cookies are used to collect…" at bounding box center [644, 475] width 1288 height 950
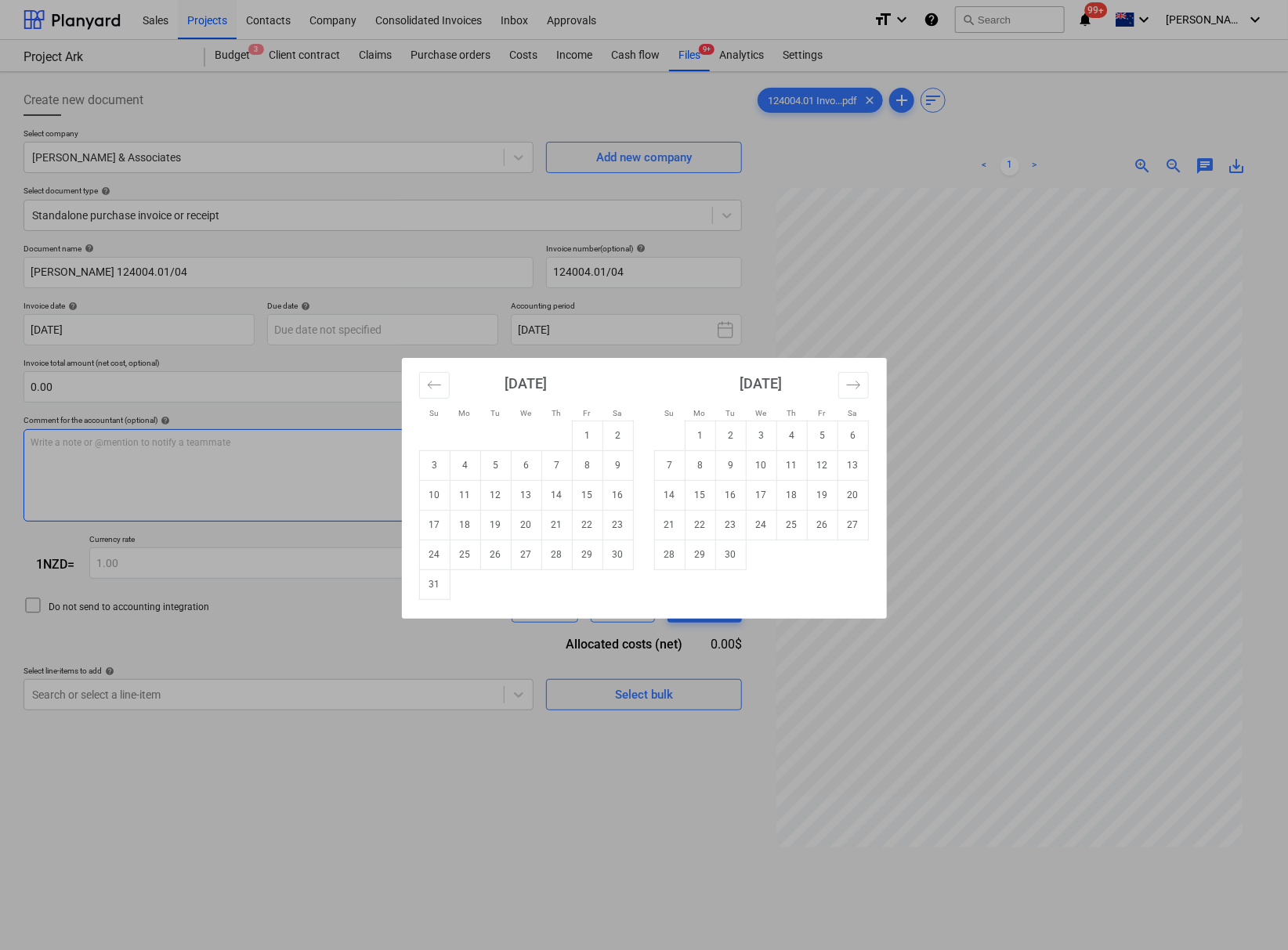
drag, startPoint x: 523, startPoint y: 515, endPoint x: 526, endPoint y: 456, distance: 59.1
click at [523, 516] on td "20" at bounding box center [525, 524] width 31 height 30
type input "[DATE]"
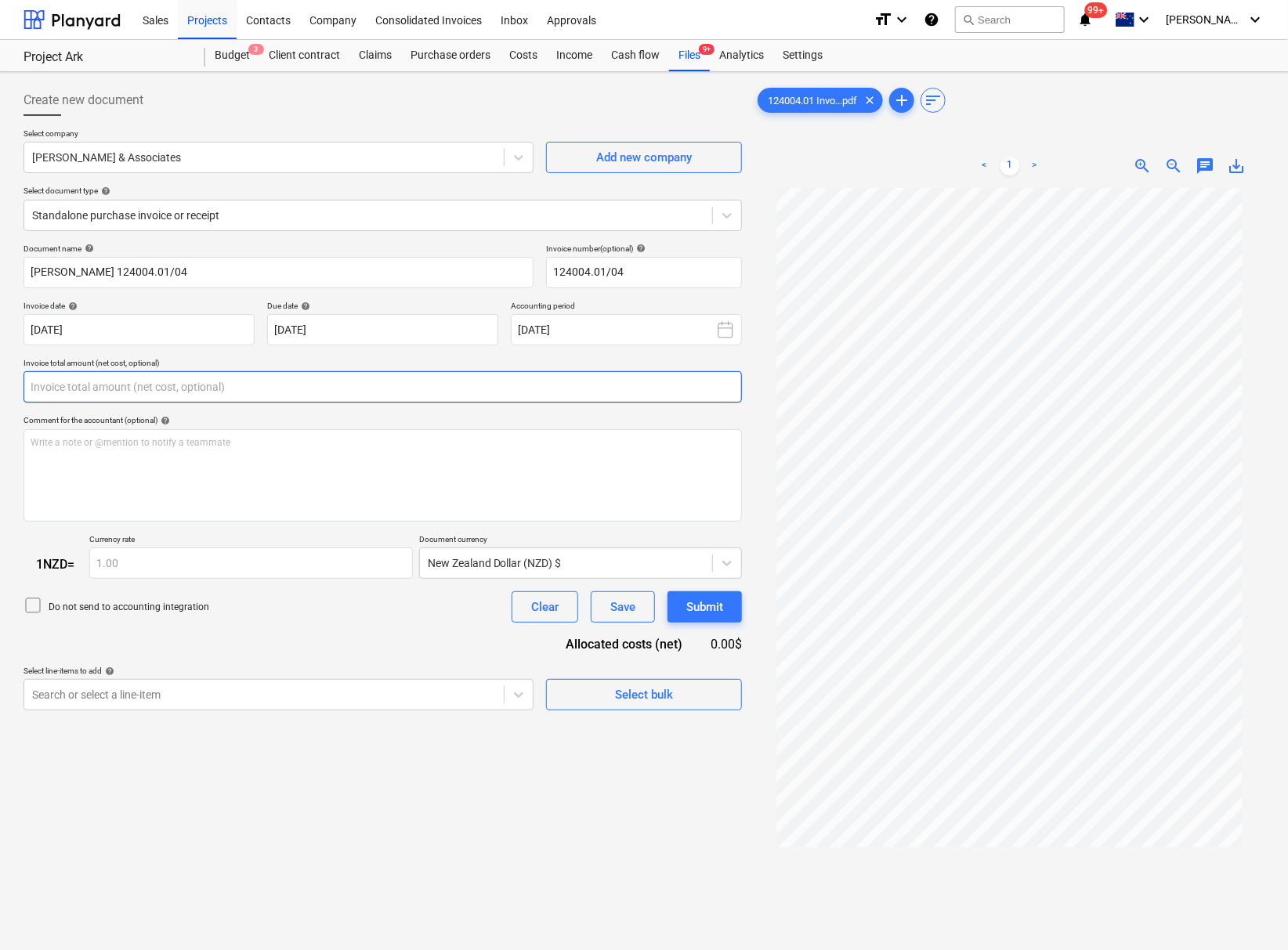
click at [241, 390] on input "text" at bounding box center [382, 387] width 718 height 32
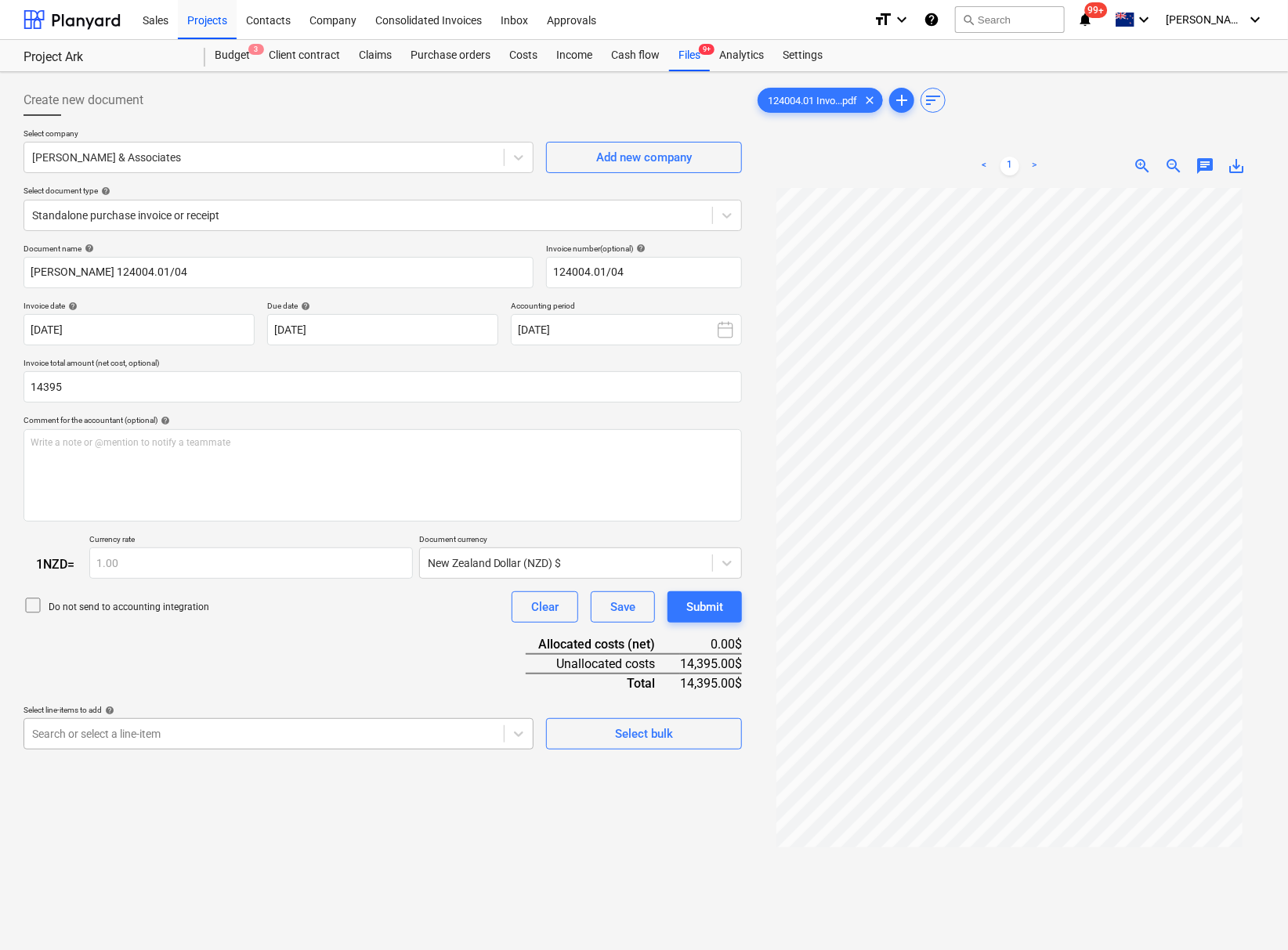
type input "14,395.00"
click at [268, 752] on body "This website stores cookies on your computer. These cookies are used to collect…" at bounding box center [644, 475] width 1288 height 950
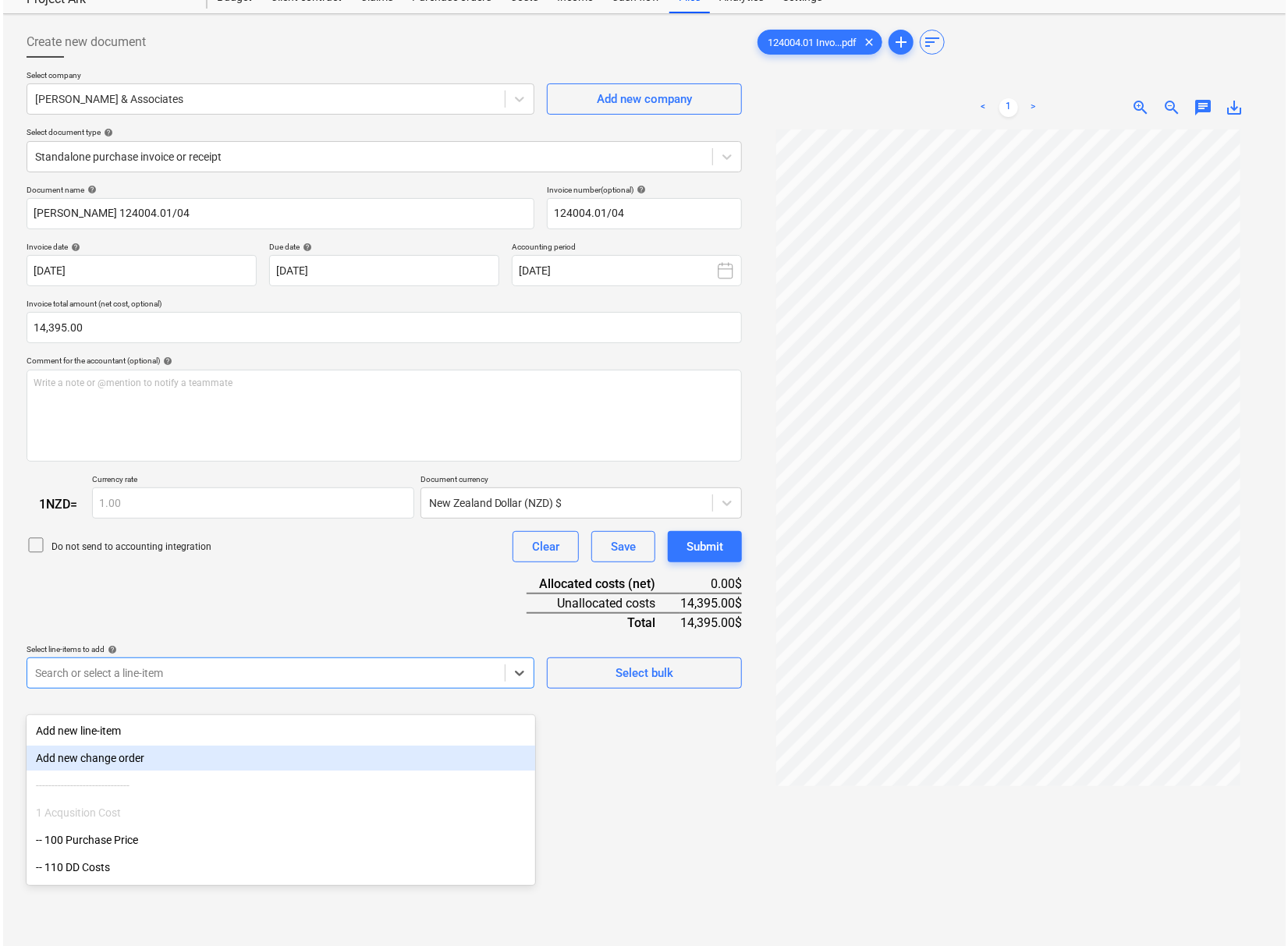
scroll to position [70, 0]
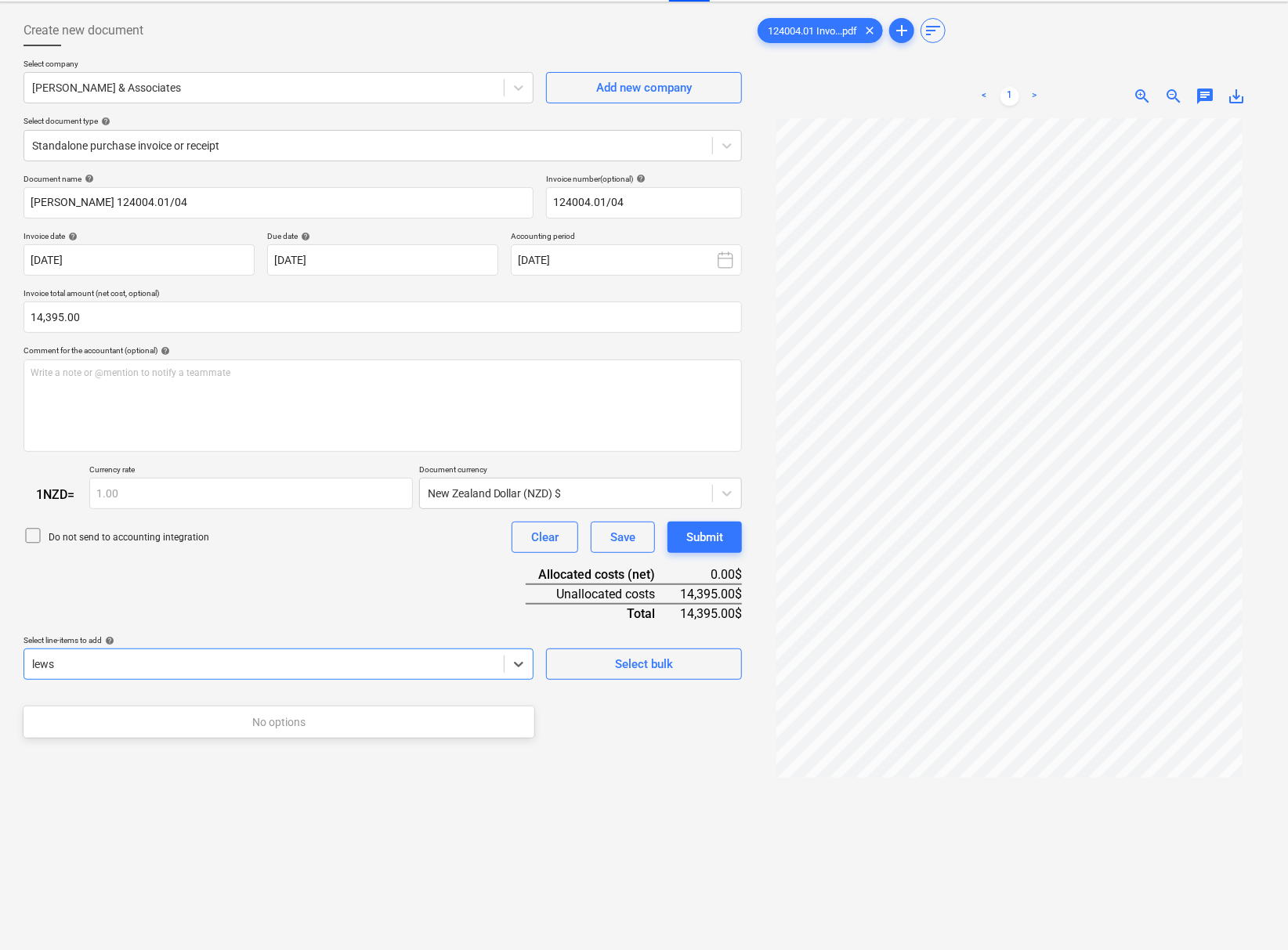
type input "lew"
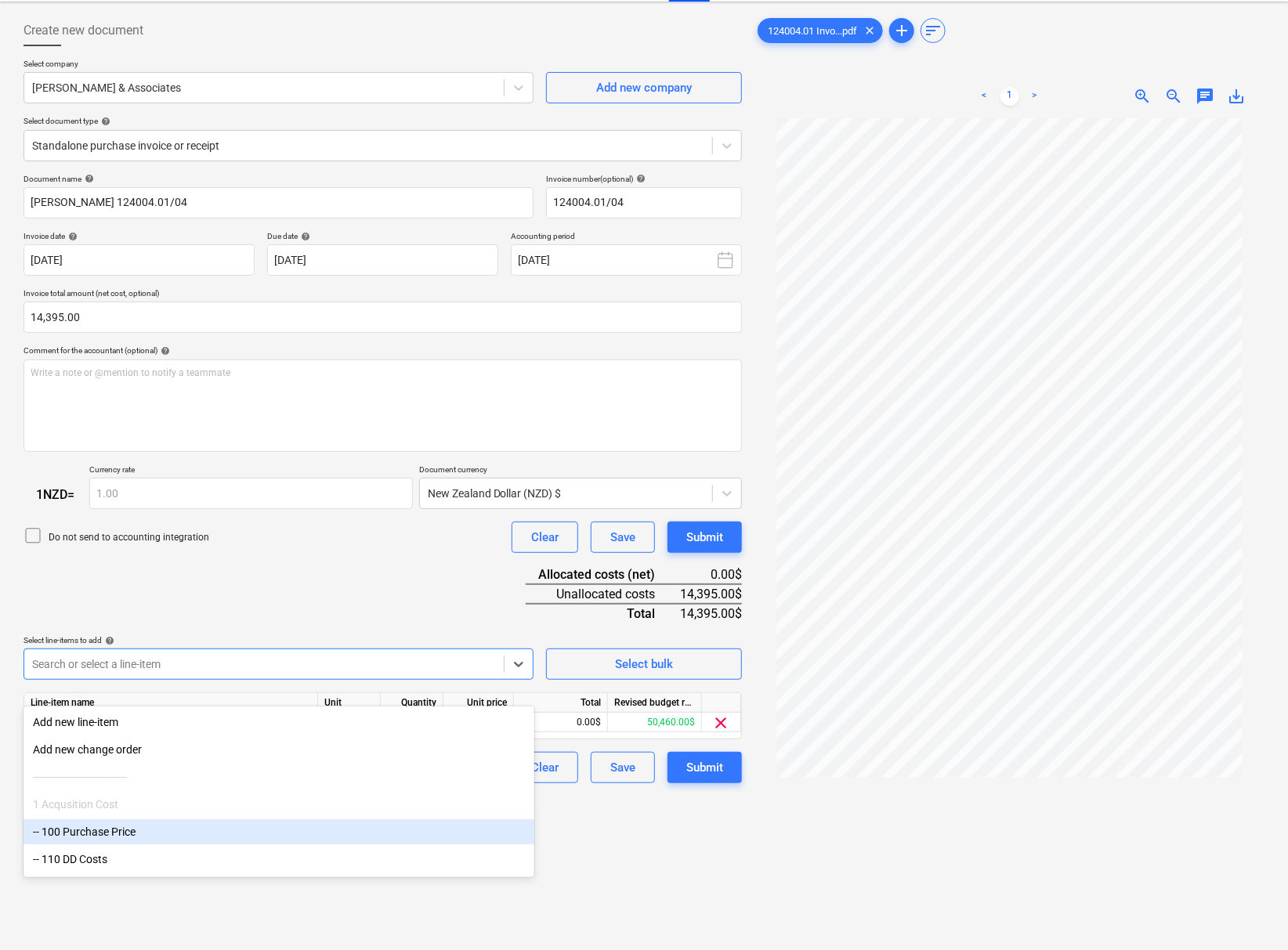
click at [666, 873] on div "Create new document Select company [PERSON_NAME] & Associates Add new company S…" at bounding box center [382, 519] width 731 height 1022
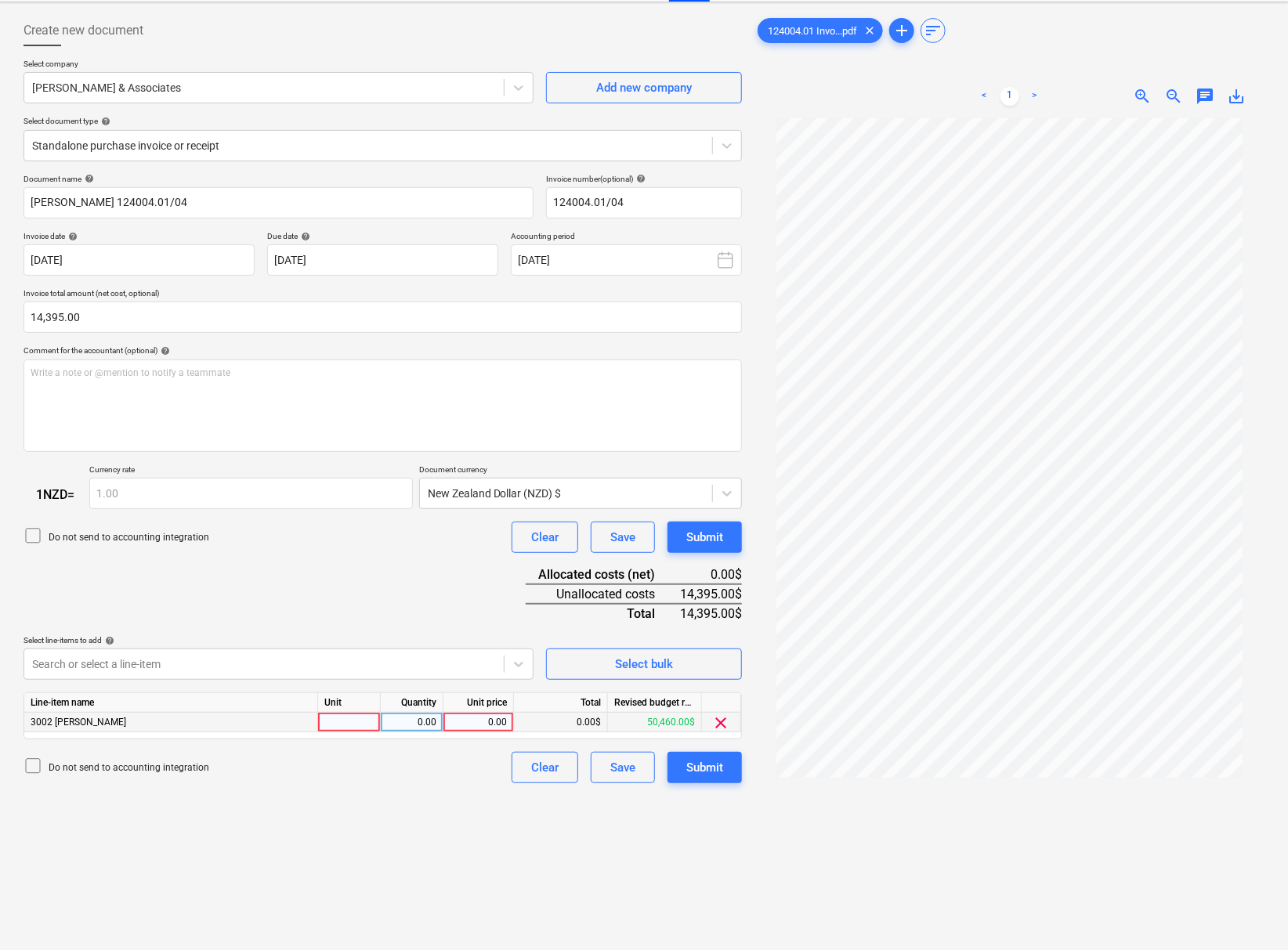
click at [473, 733] on div "0.00" at bounding box center [478, 723] width 57 height 20
type input "14395"
click at [448, 852] on div "Create new document Select company [PERSON_NAME] & Associates Add new company S…" at bounding box center [382, 519] width 731 height 1022
click at [701, 778] on div "Submit" at bounding box center [704, 767] width 37 height 21
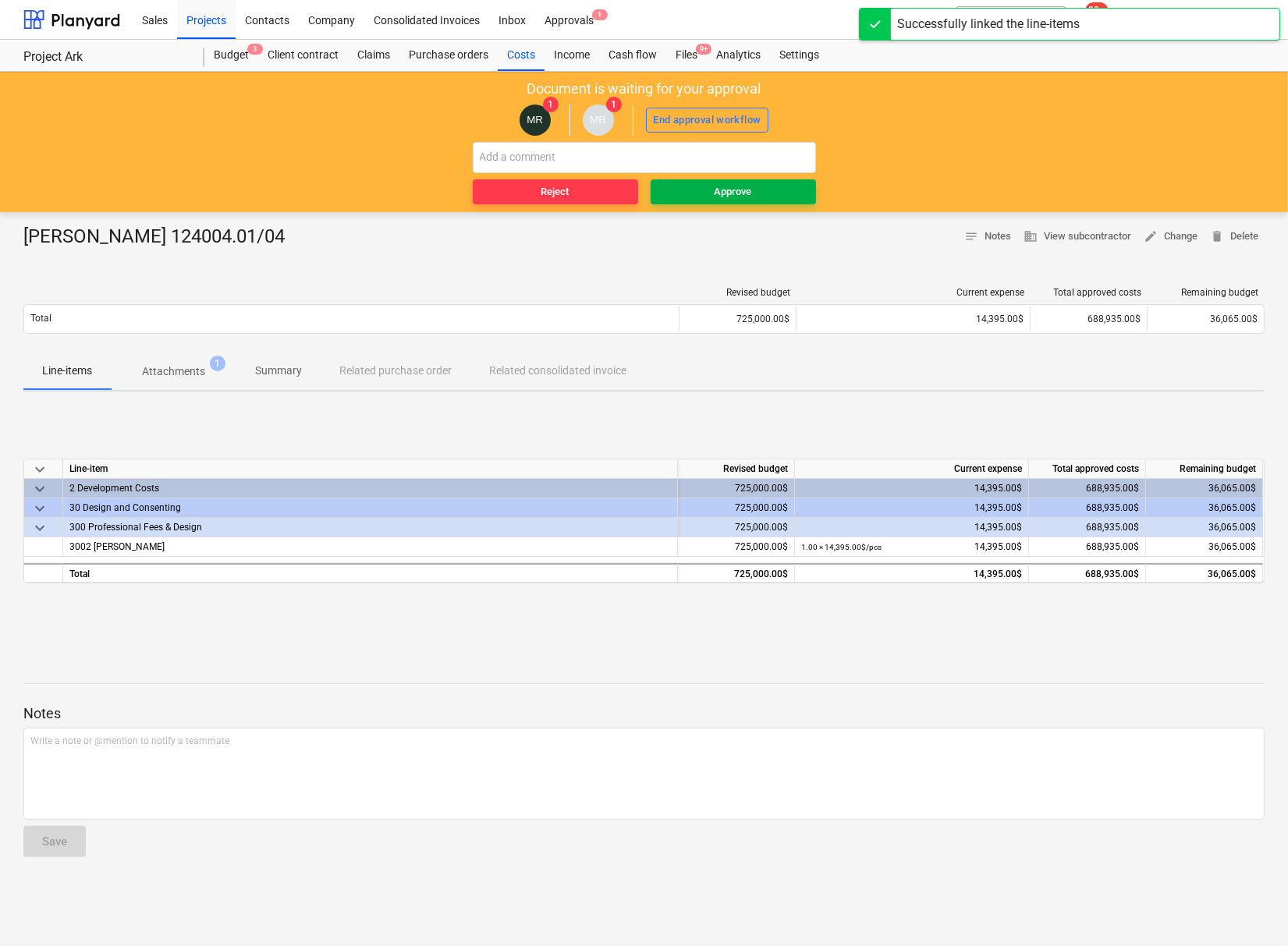
click at [740, 187] on div "Approve" at bounding box center [733, 192] width 37 height 18
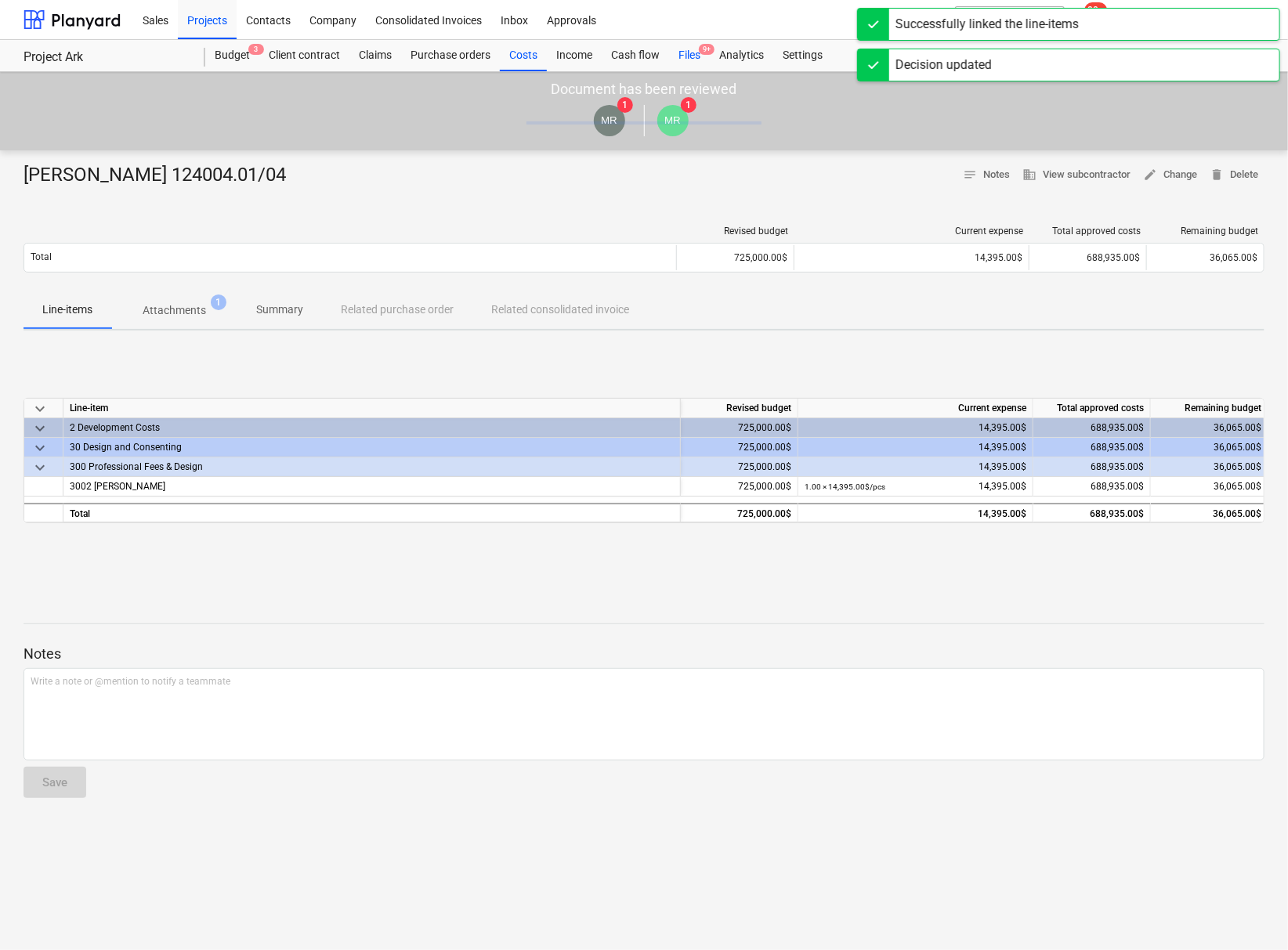
click at [691, 58] on div "Files 9+" at bounding box center [688, 55] width 40 height 32
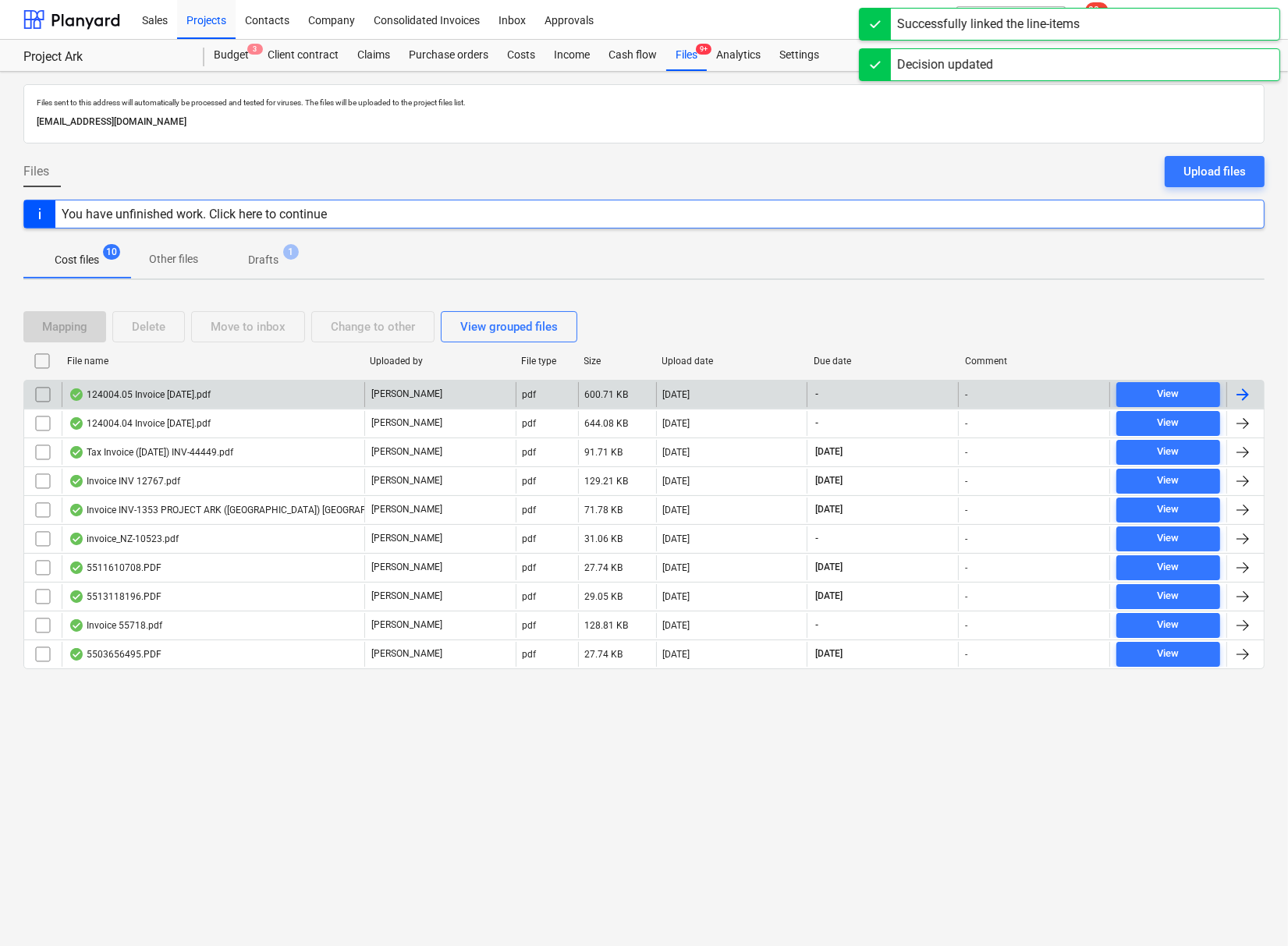
click at [164, 394] on div "124004.05 Invoice [DATE].pdf" at bounding box center [140, 394] width 142 height 13
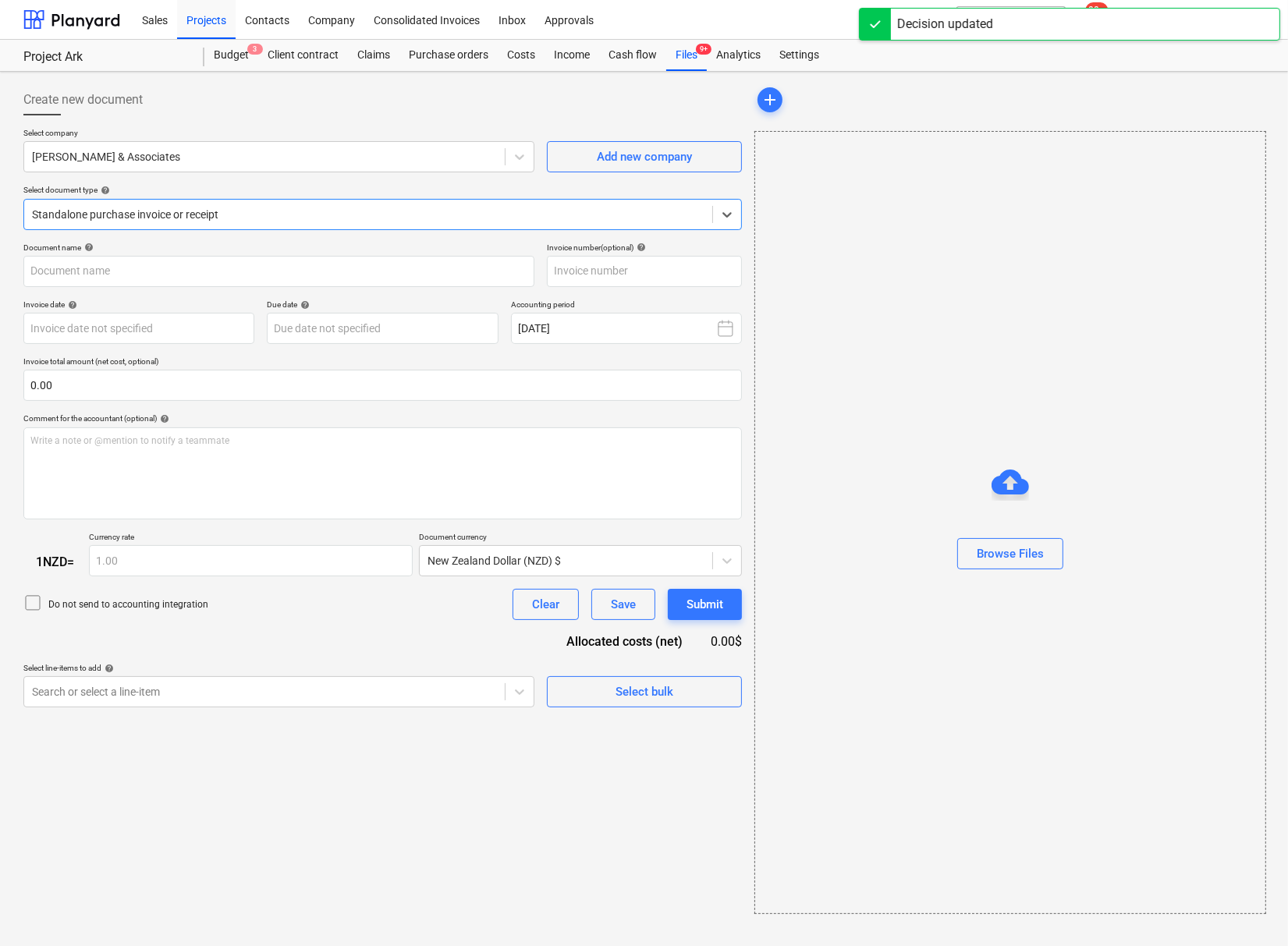
type input "124004.05 Invoice [DATE].pdf"
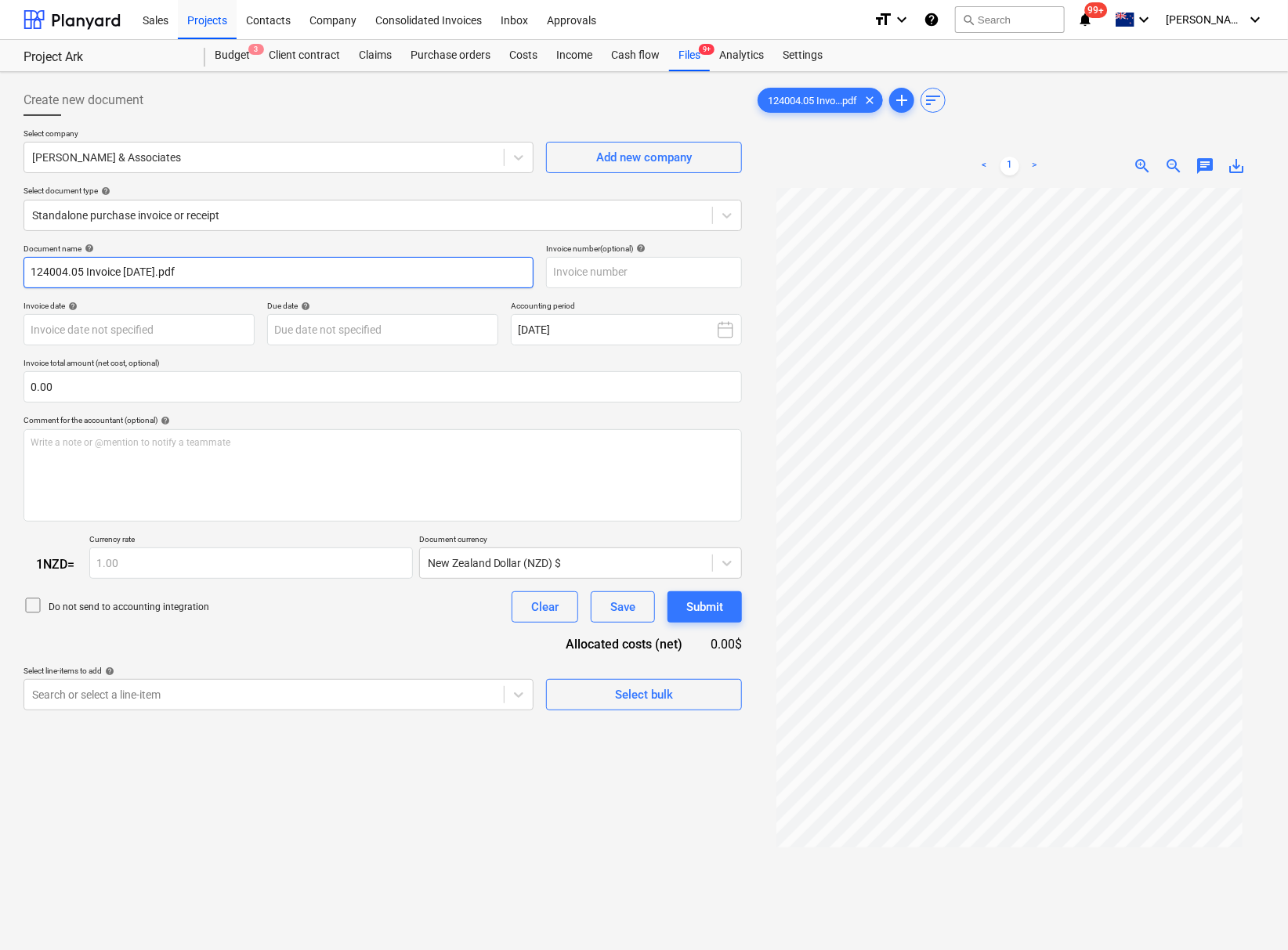
drag, startPoint x: 81, startPoint y: 269, endPoint x: -5, endPoint y: 263, distance: 86.2
click at [0, 263] on html "This website stores cookies on your computer. These cookies are used to collect…" at bounding box center [644, 475] width 1288 height 950
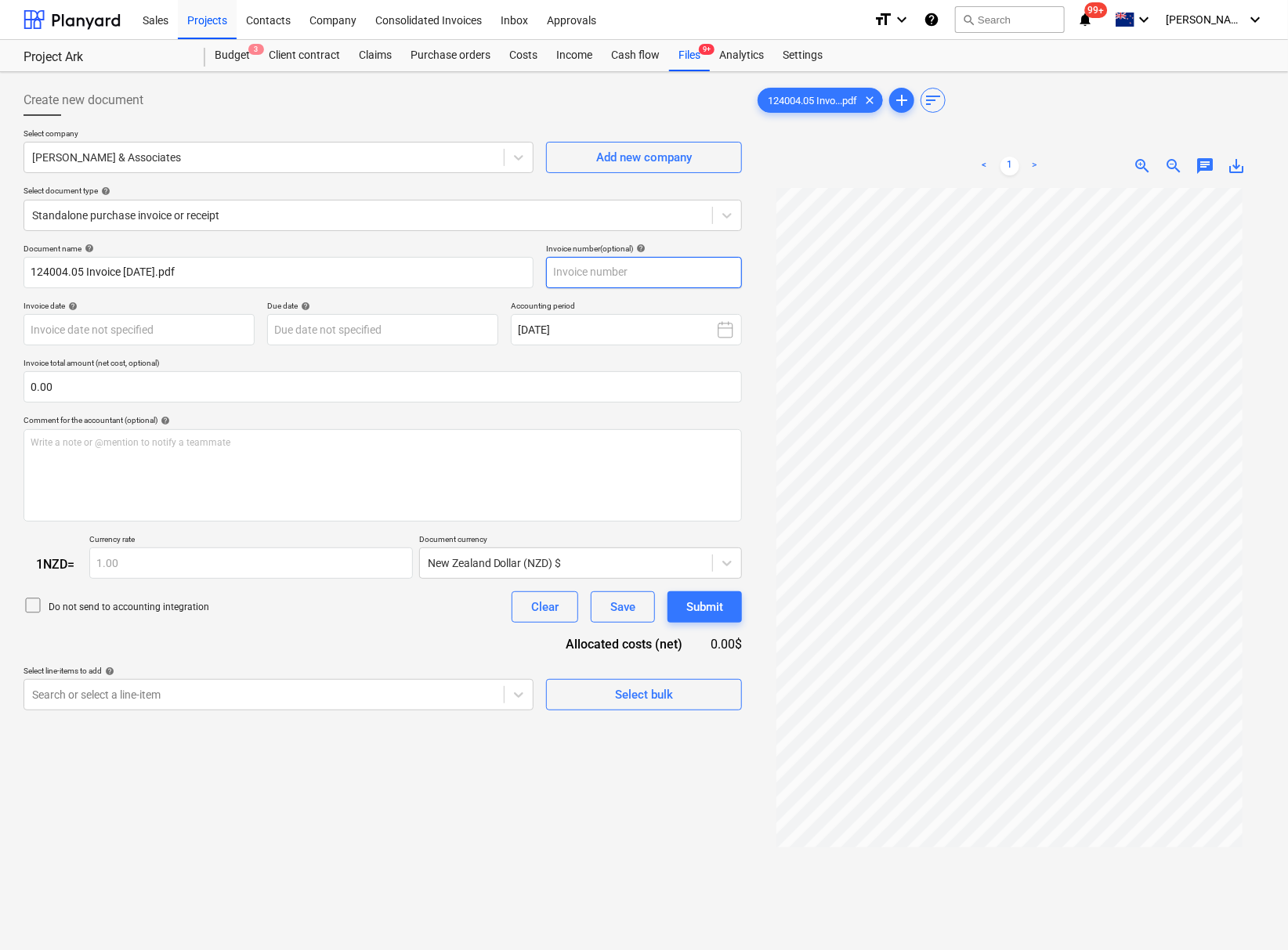
click at [615, 271] on input "text" at bounding box center [644, 273] width 196 height 32
paste input "124004.05"
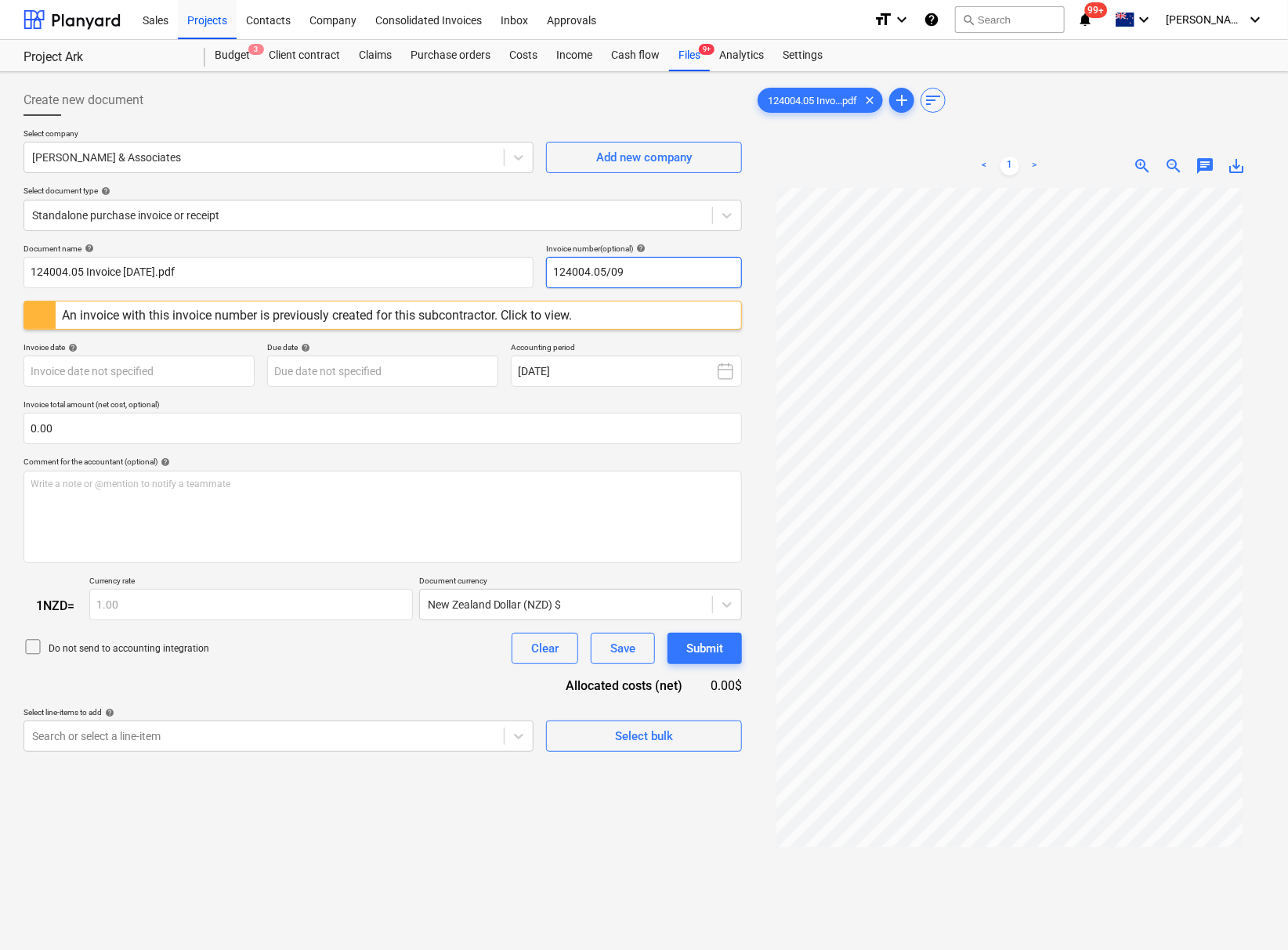
type input "124004.05/09"
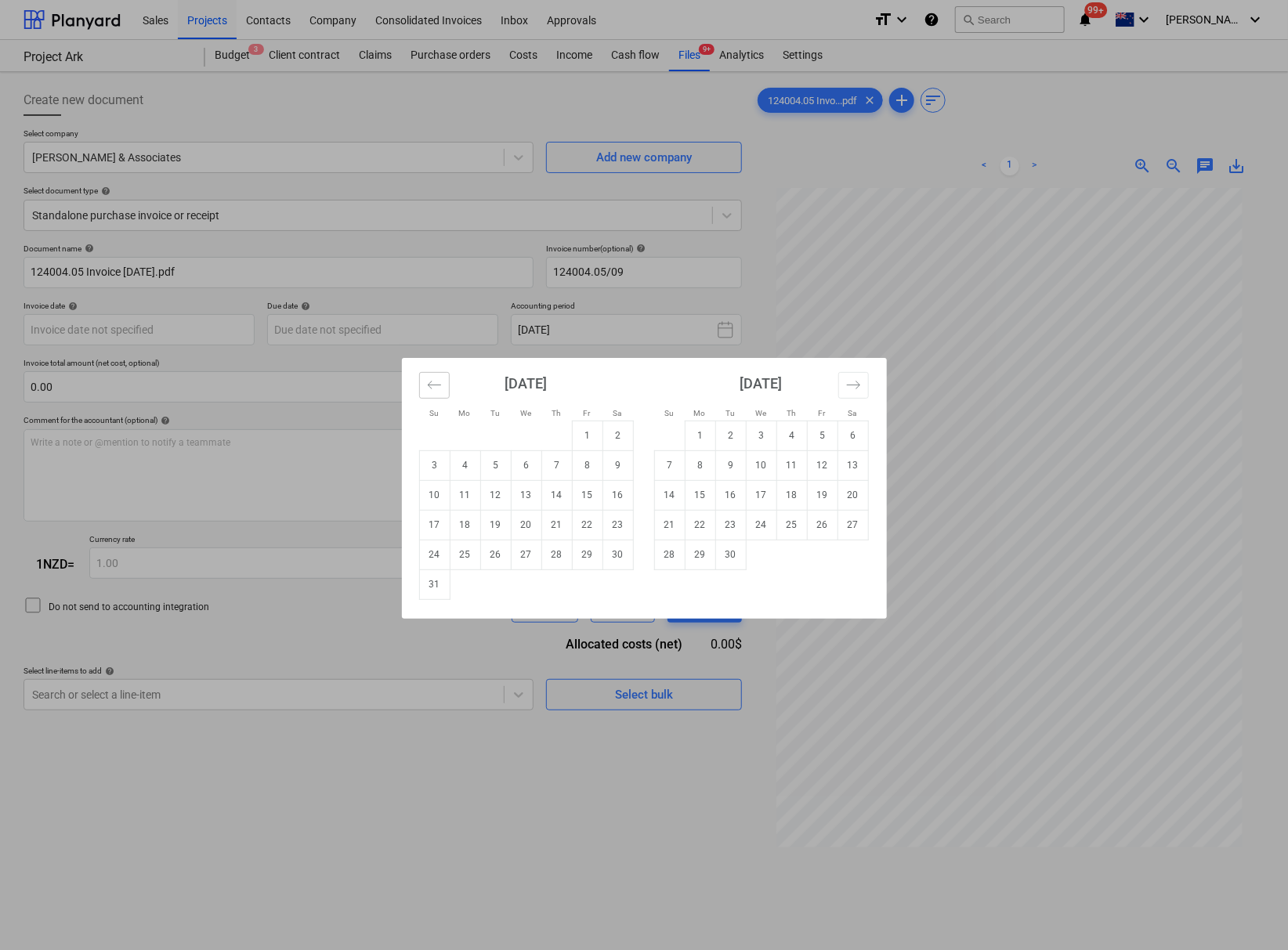
click at [435, 388] on icon "Move backward to switch to the previous month." at bounding box center [434, 384] width 15 height 15
click at [555, 563] on td "31" at bounding box center [556, 555] width 31 height 30
type input "[DATE]"
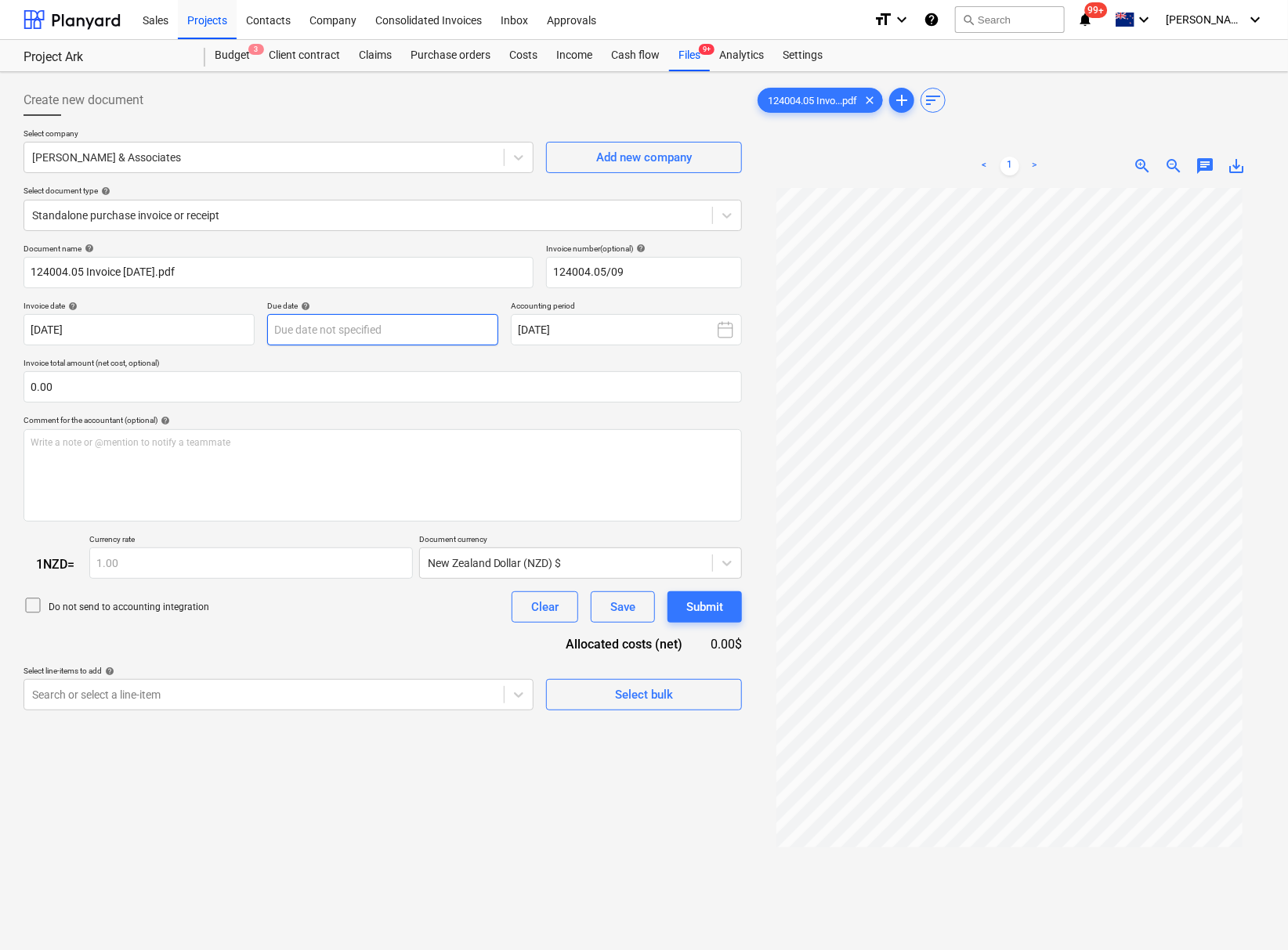
click at [310, 329] on body "This website stores cookies on your computer. These cookies are used to collect…" at bounding box center [644, 475] width 1288 height 950
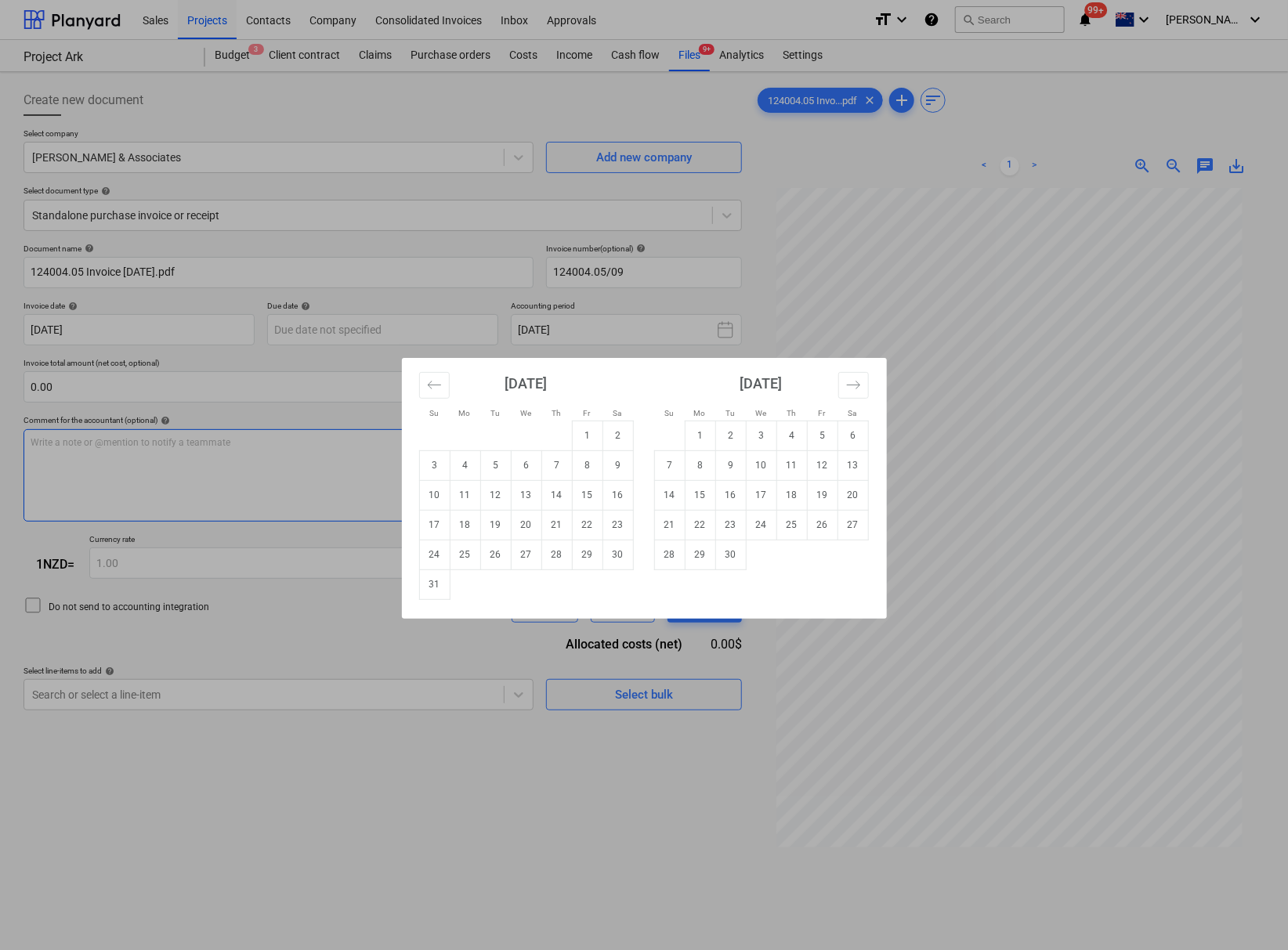
click at [519, 521] on td "20" at bounding box center [525, 524] width 31 height 30
type input "[DATE]"
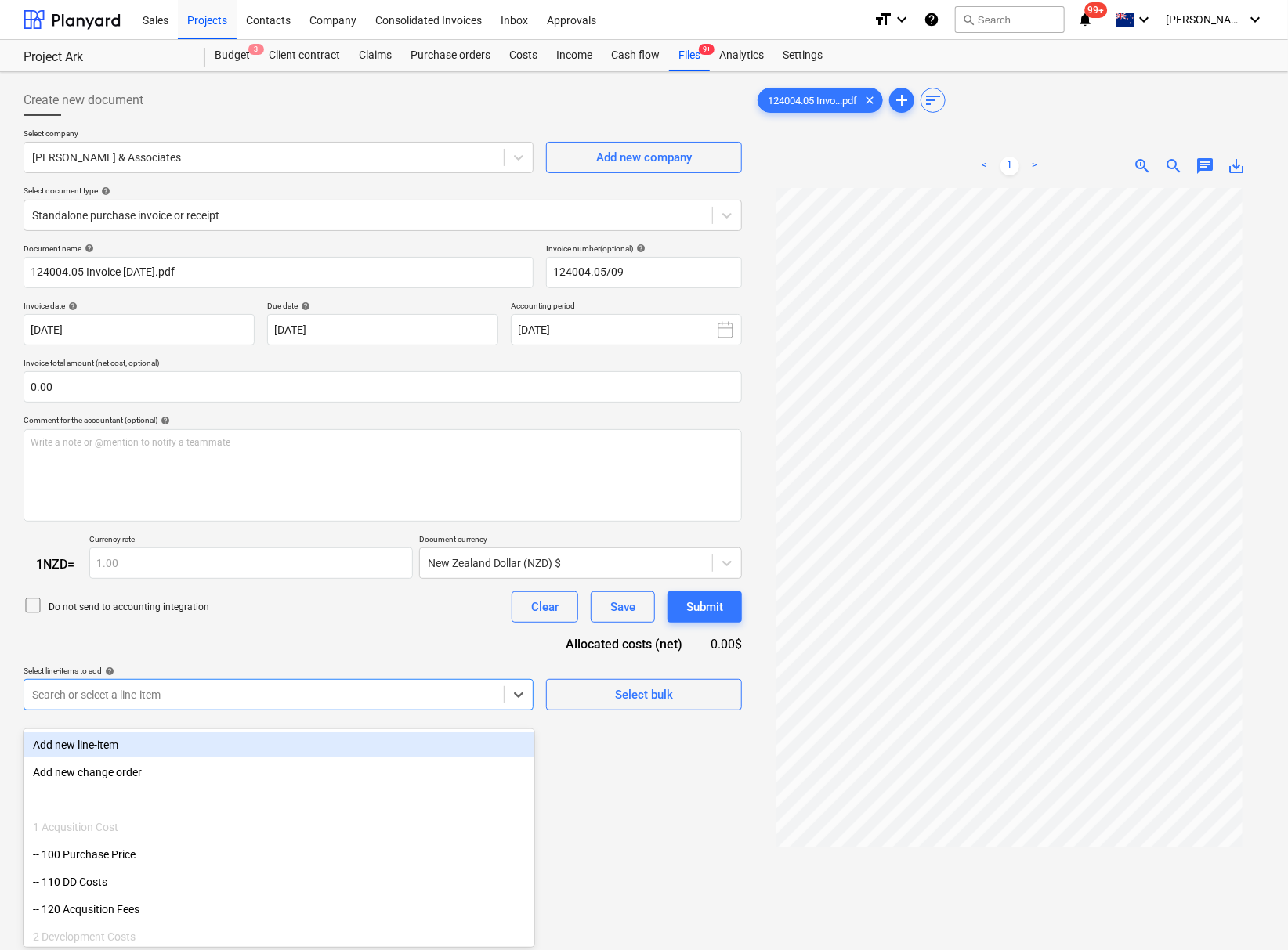
click at [270, 699] on div at bounding box center [265, 695] width 464 height 16
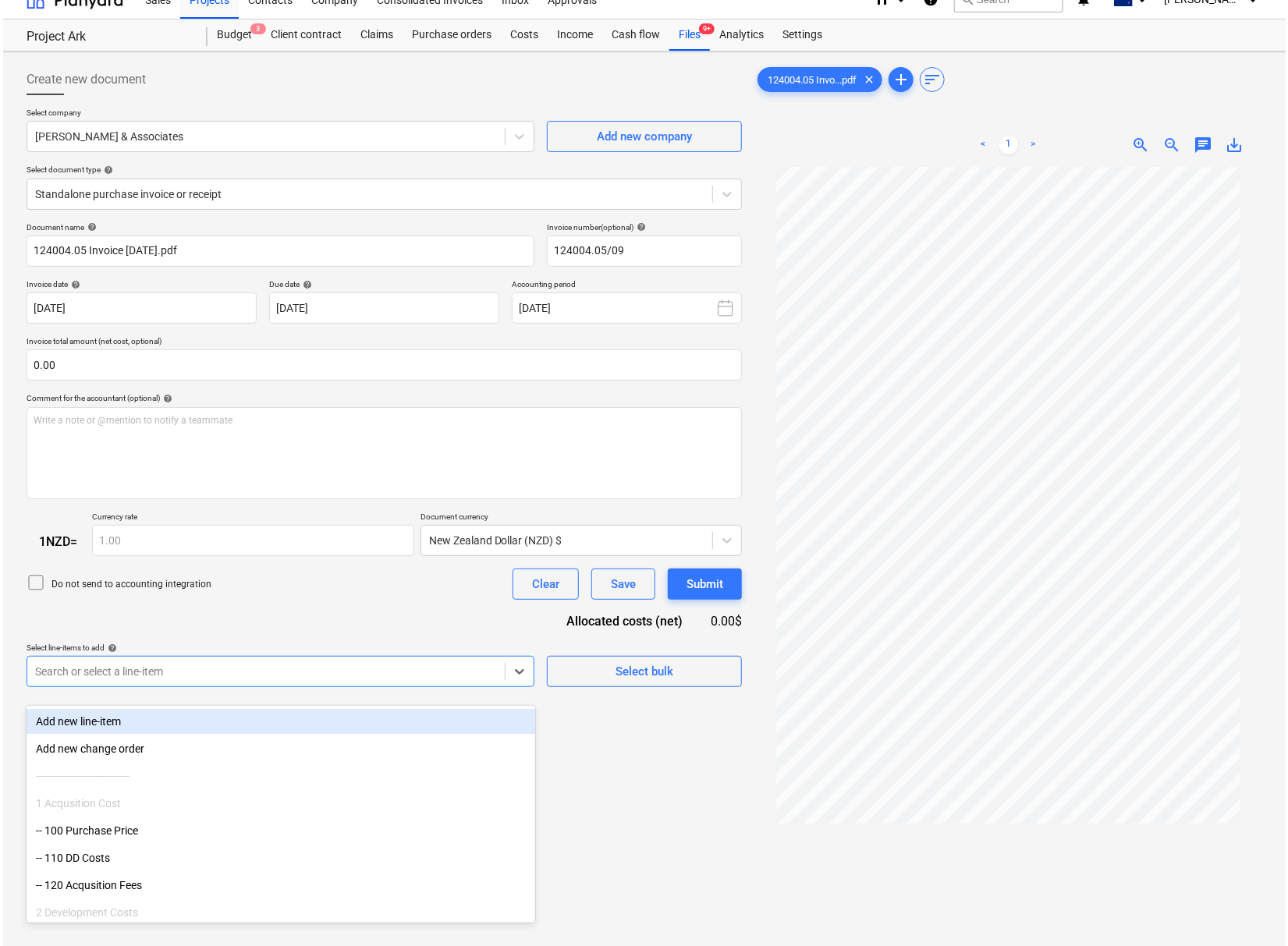
scroll to position [23, 0]
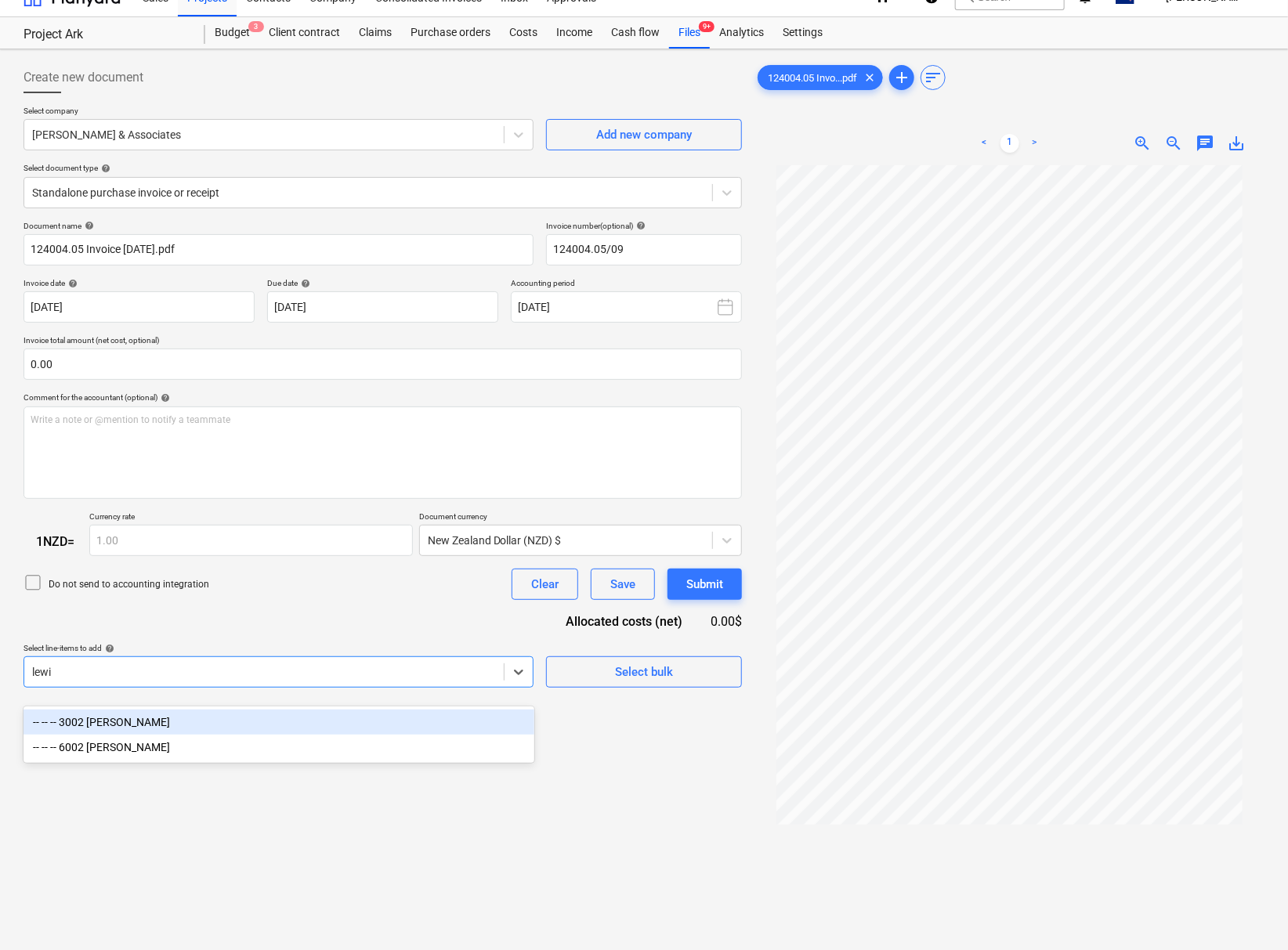
type input "[PERSON_NAME]"
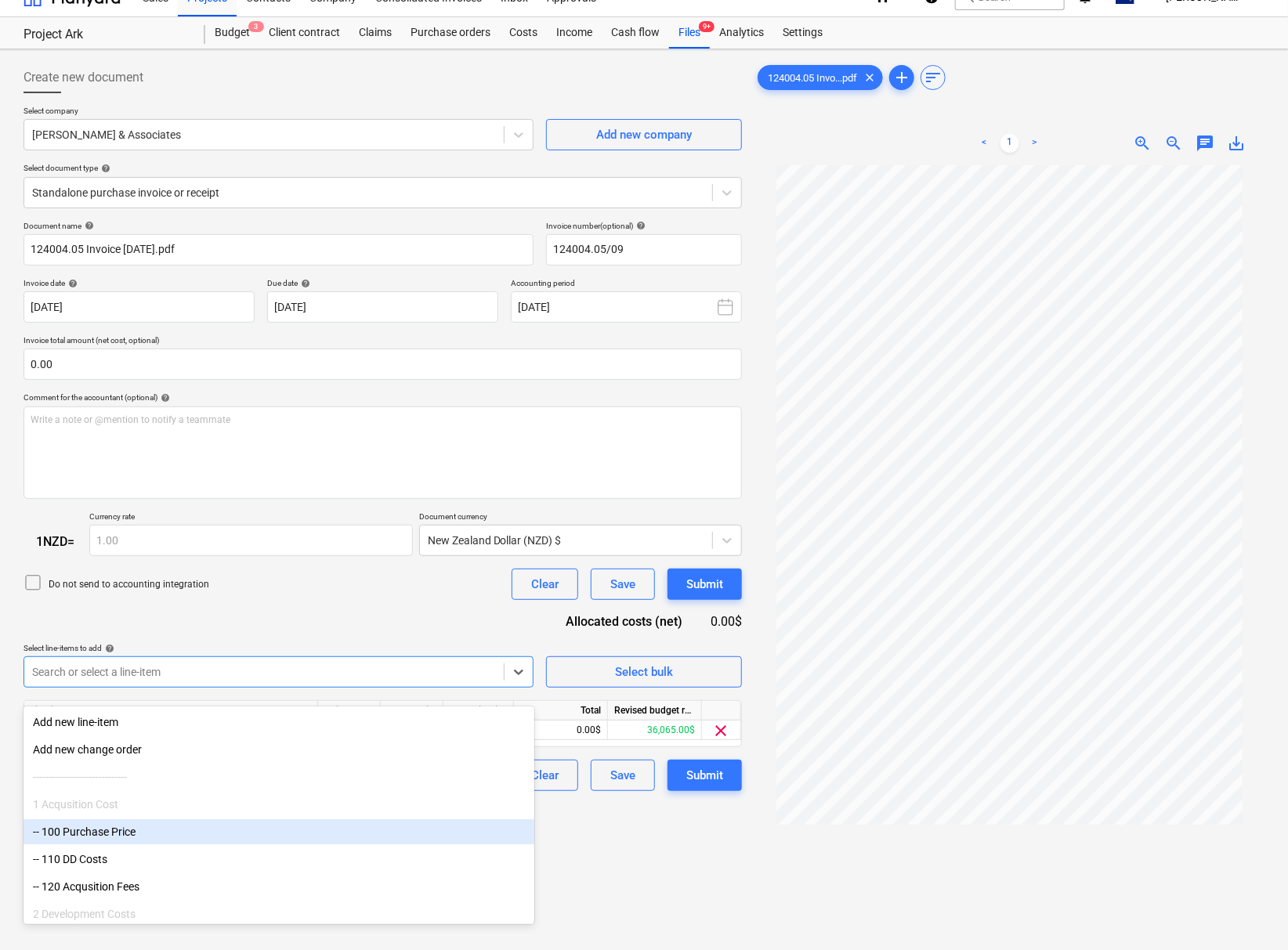
click at [625, 904] on div "Create new document Select company [PERSON_NAME] & Associates Add new company S…" at bounding box center [382, 566] width 731 height 1022
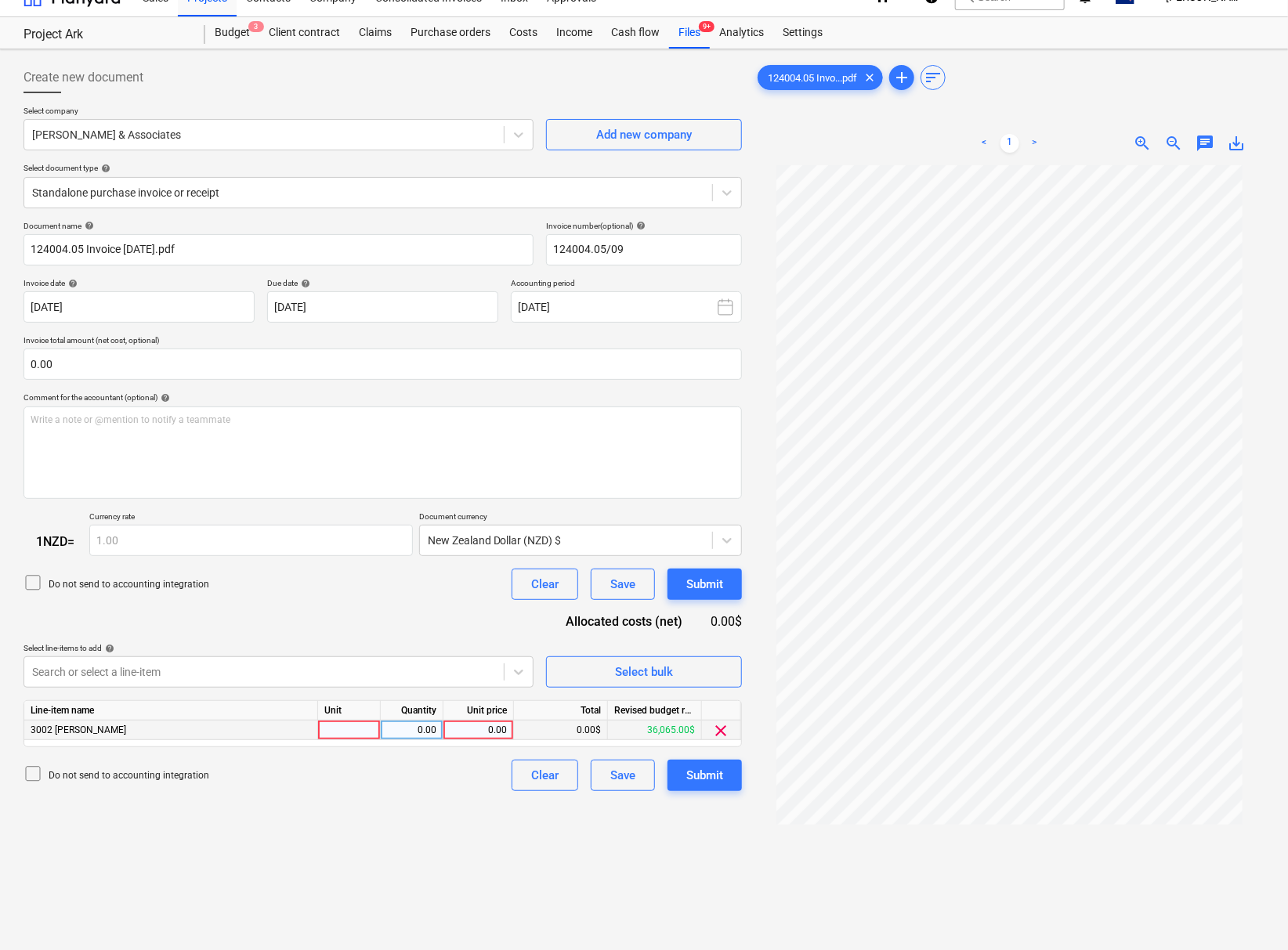
click at [468, 741] on div "0.00" at bounding box center [478, 731] width 57 height 20
type input "9550"
click at [392, 850] on div "Create new document Select company [PERSON_NAME] & Associates Add new company S…" at bounding box center [382, 566] width 731 height 1022
click at [686, 786] on div "Submit" at bounding box center [704, 775] width 37 height 21
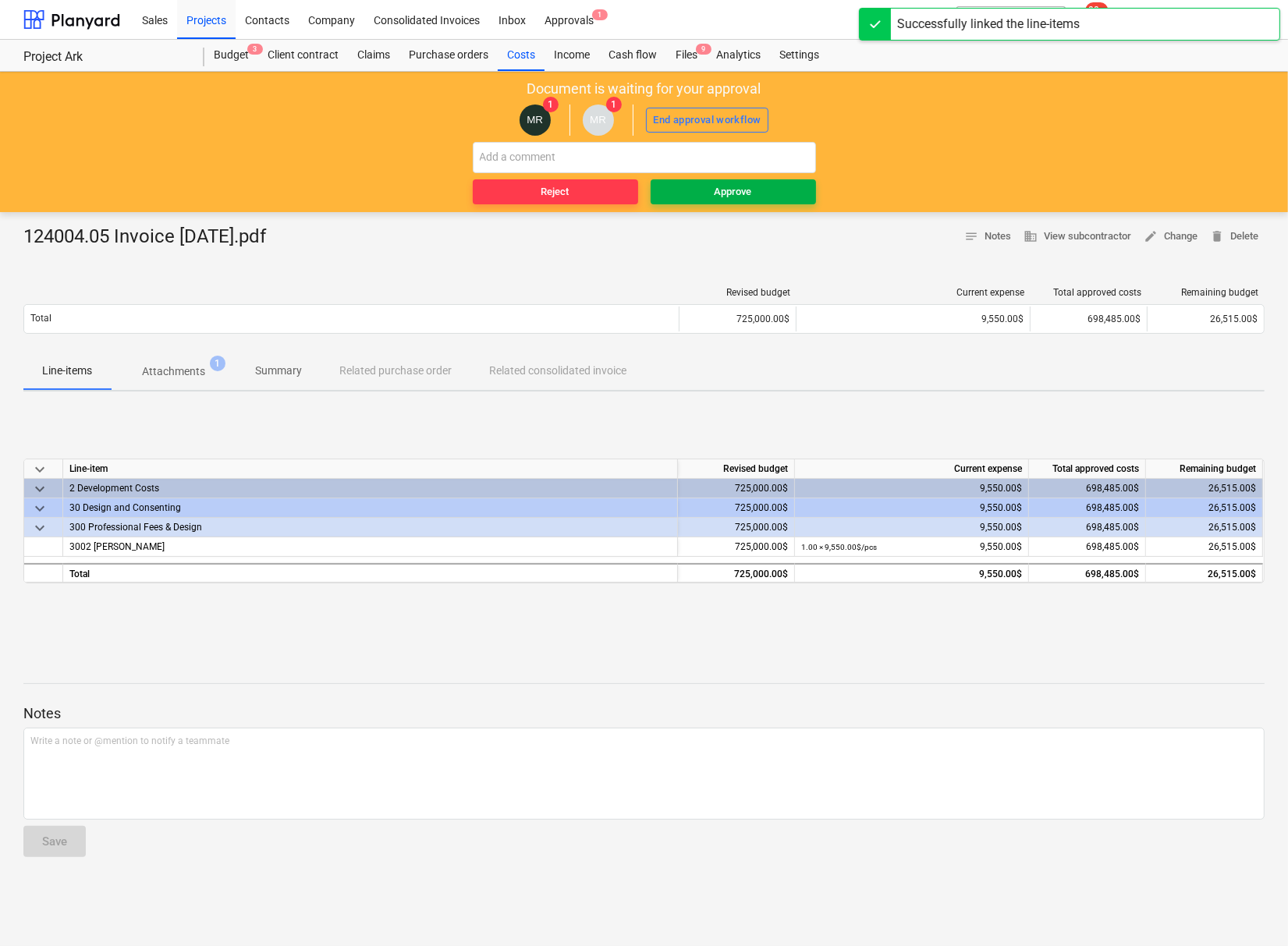
click at [740, 199] on div "Approve" at bounding box center [733, 192] width 37 height 18
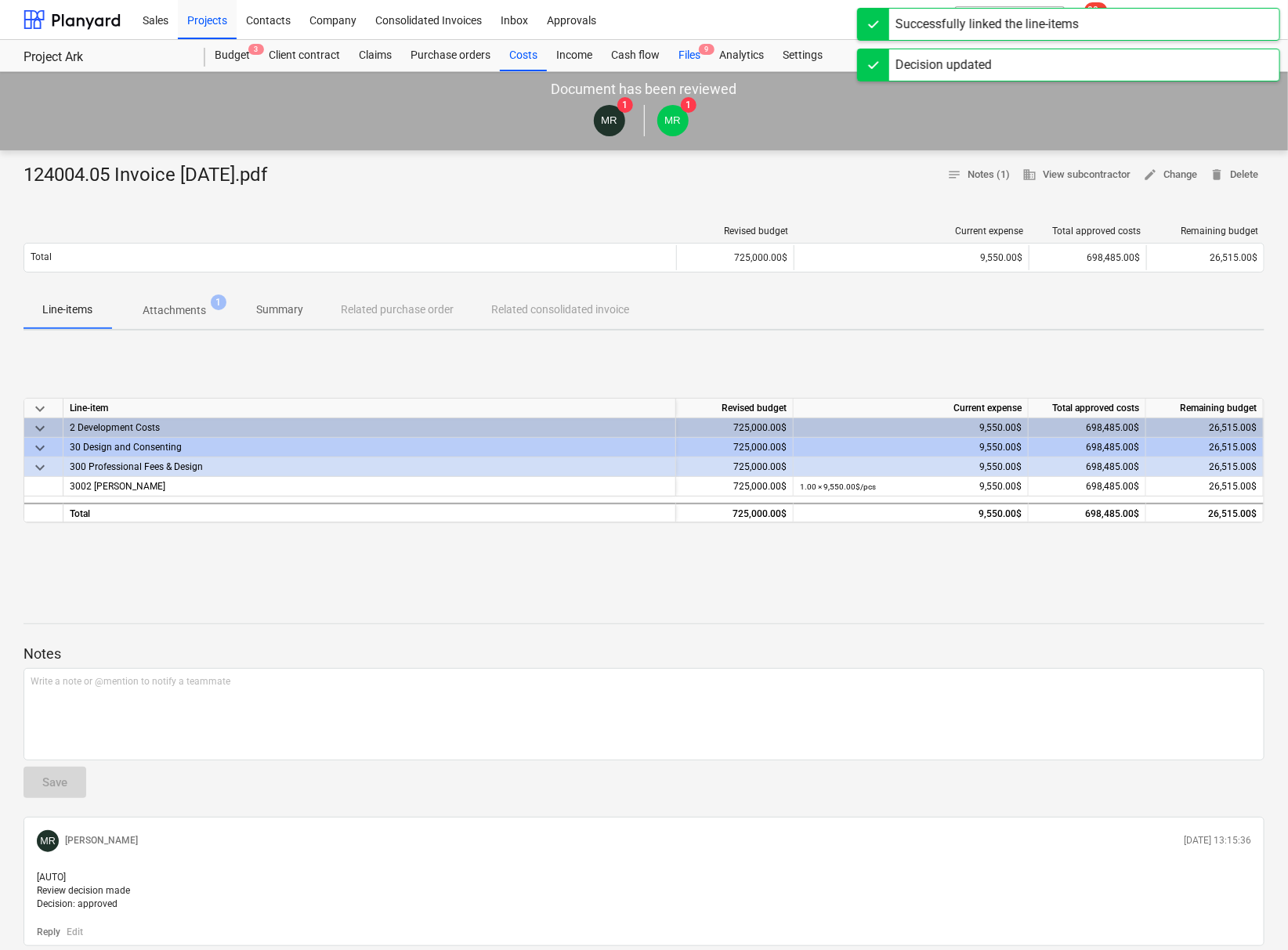
click at [691, 49] on div "Files 9" at bounding box center [688, 55] width 40 height 32
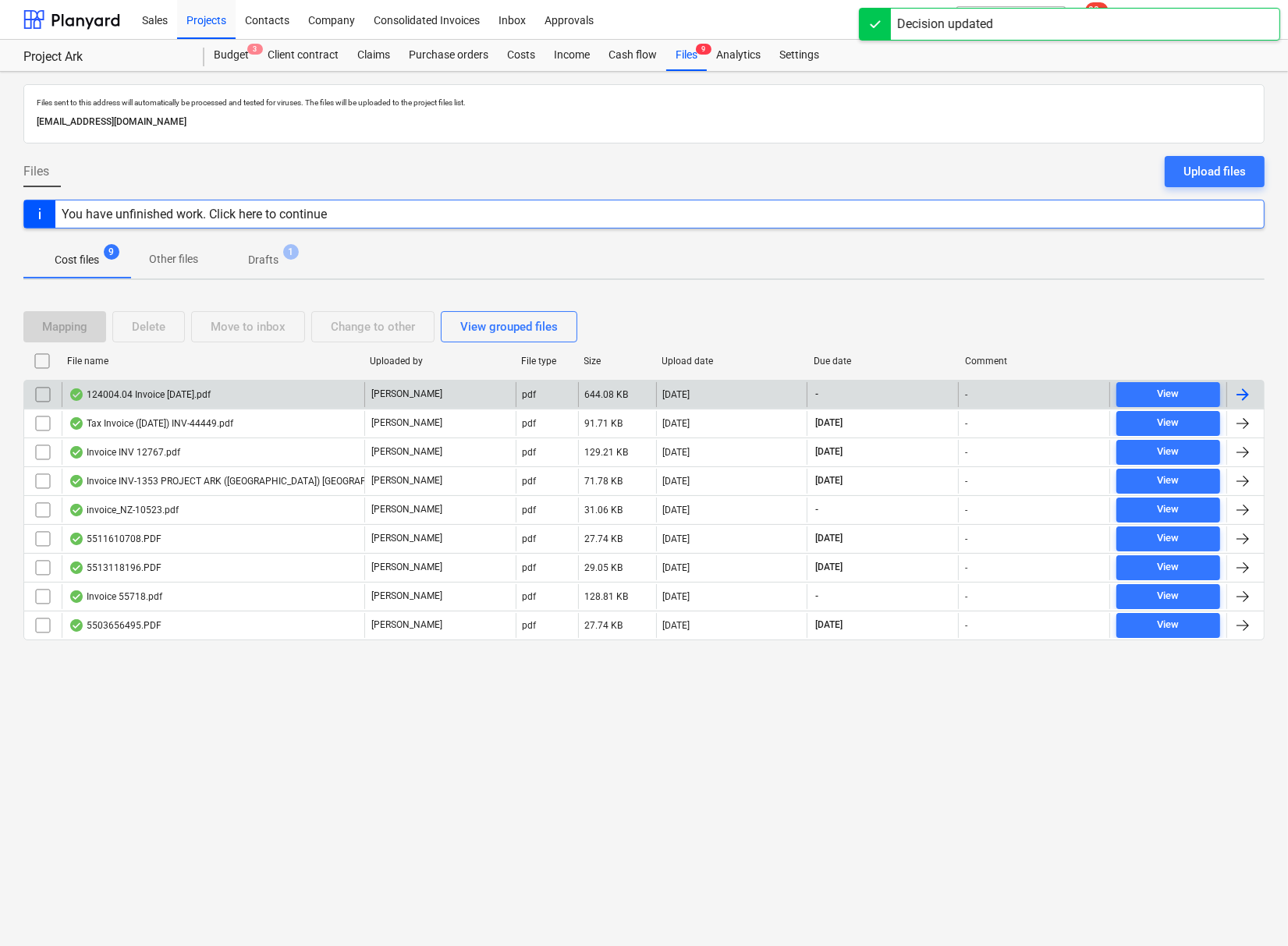
click at [176, 391] on div "124004.04 Invoice [DATE].pdf" at bounding box center [140, 394] width 142 height 13
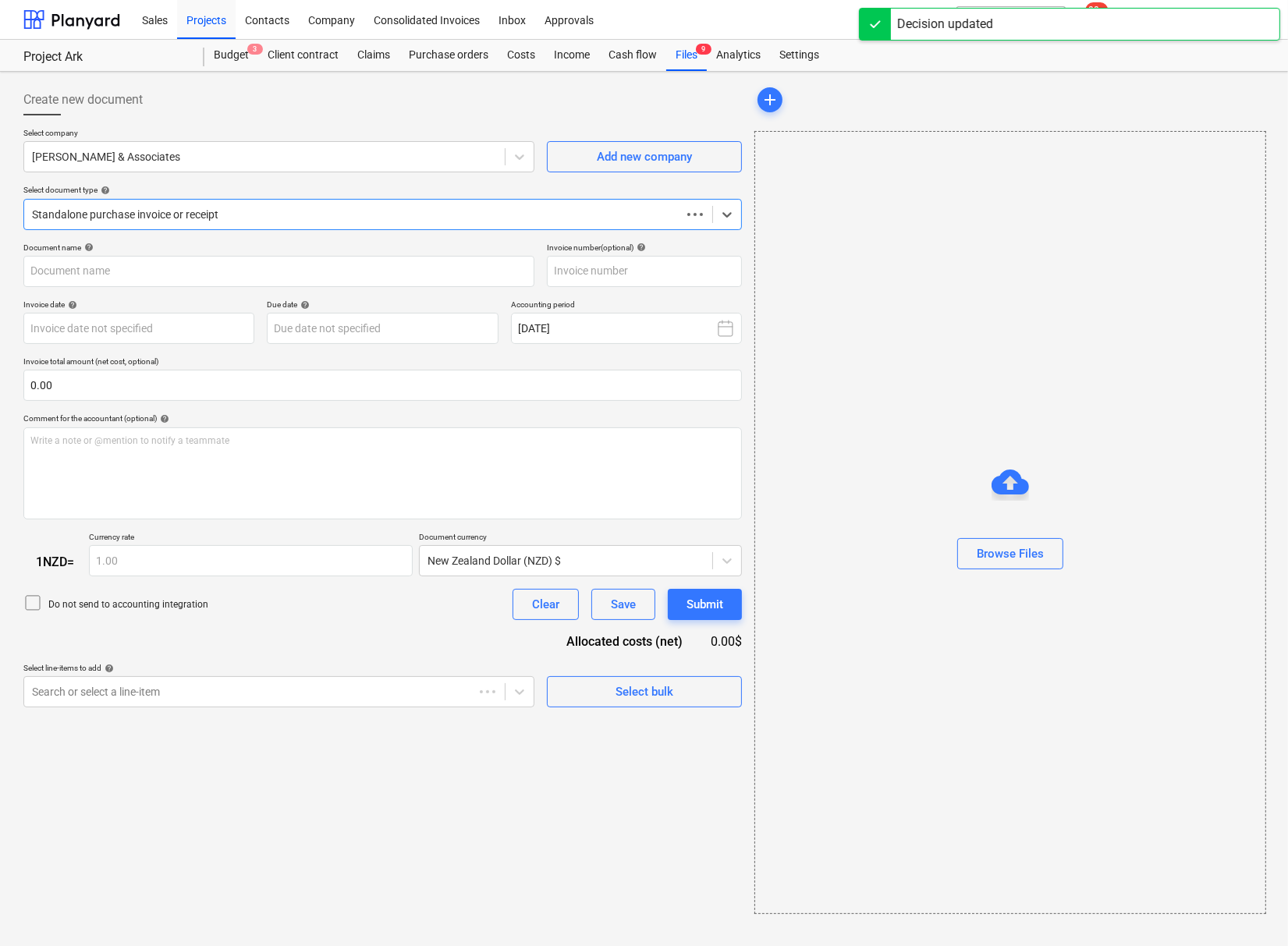
type input "124004.04 Invoice [DATE].pdf"
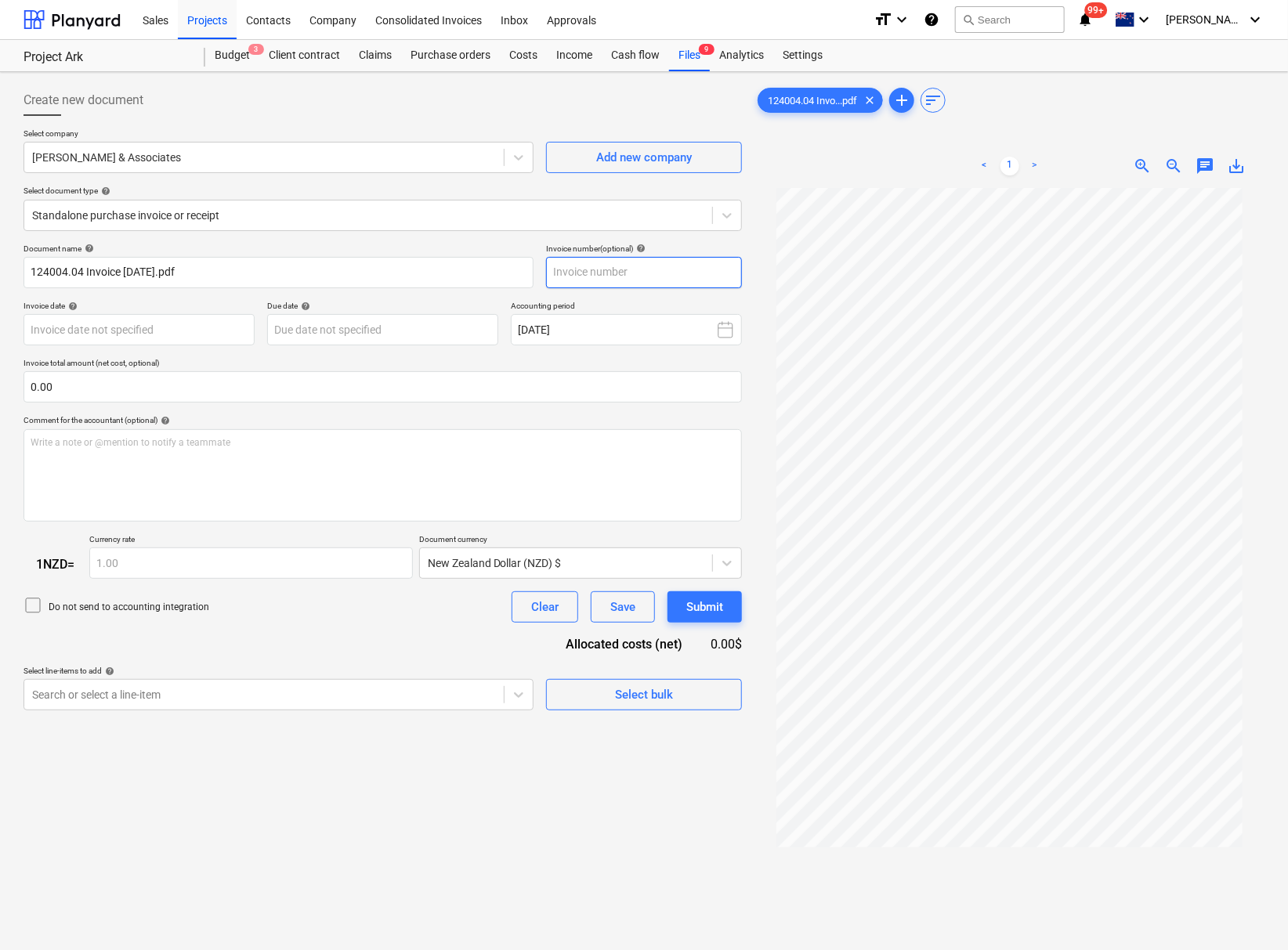
click at [660, 270] on input "text" at bounding box center [644, 273] width 196 height 32
type input "124004.04/15"
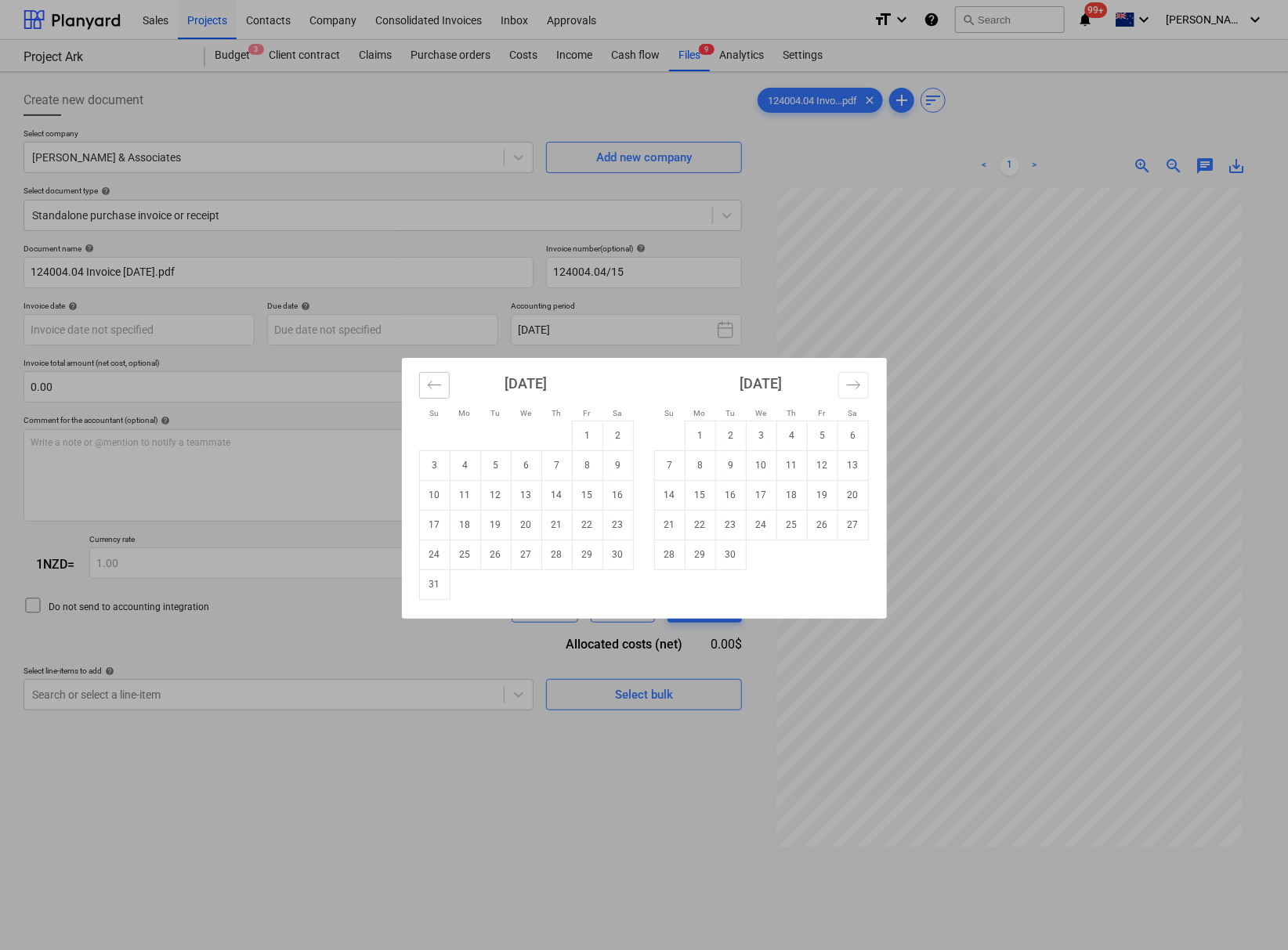
click at [443, 389] on button "Move backward to switch to the previous month." at bounding box center [434, 385] width 31 height 27
click at [558, 561] on td "31" at bounding box center [556, 555] width 31 height 30
type input "[DATE]"
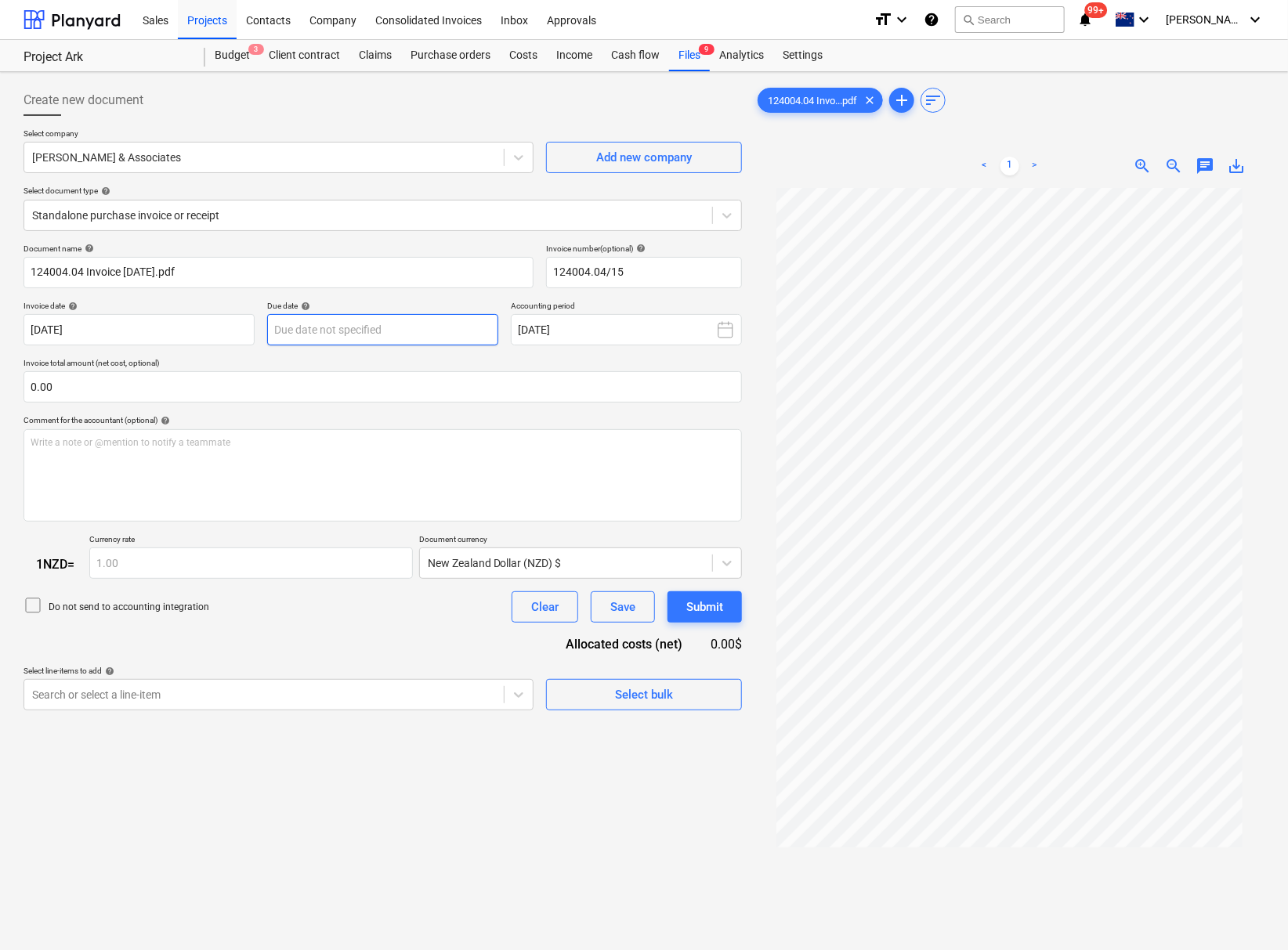
click at [389, 334] on body "This website stores cookies on your computer. These cookies are used to collect…" at bounding box center [644, 475] width 1288 height 950
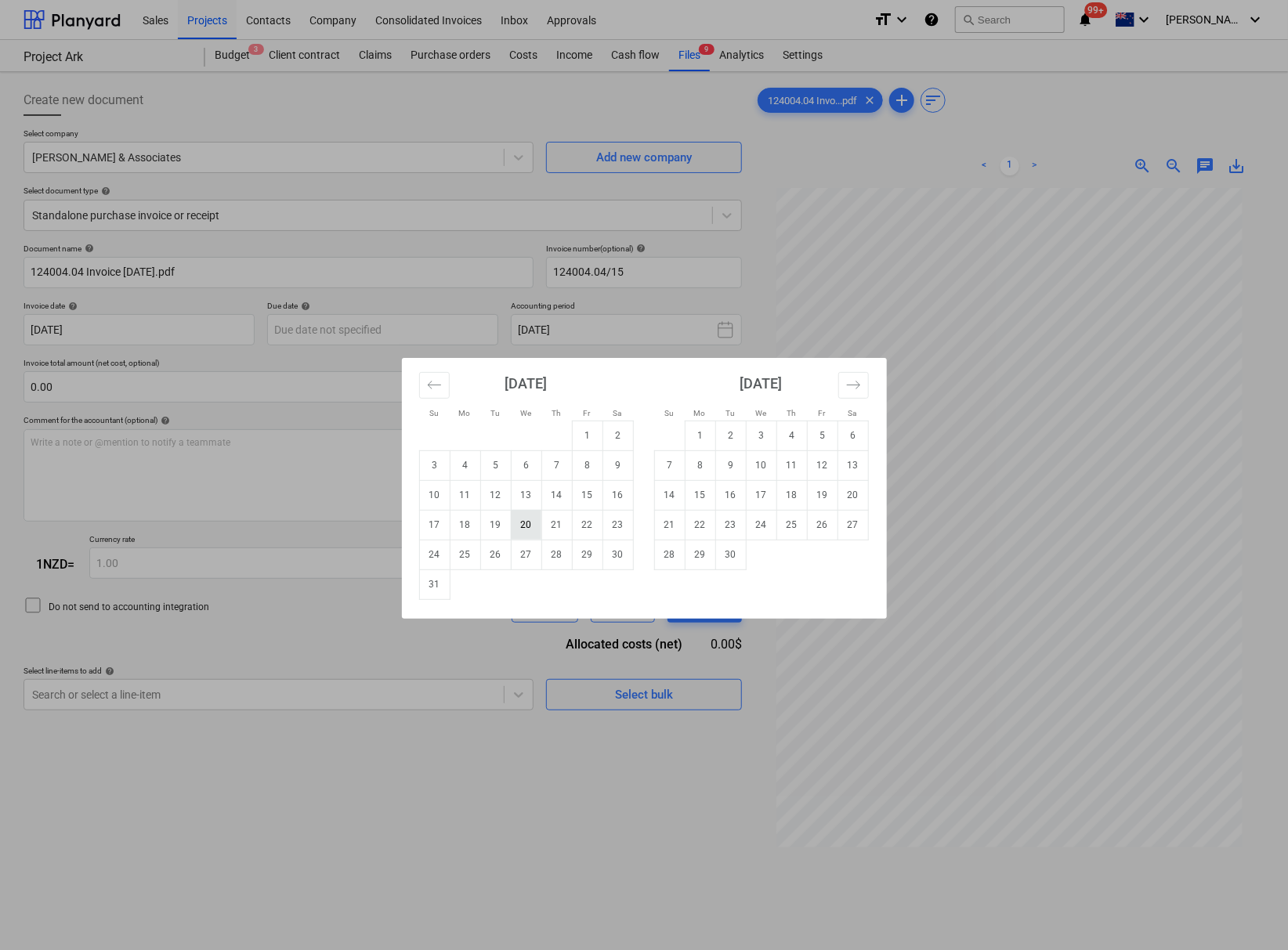
click at [527, 517] on td "20" at bounding box center [525, 524] width 31 height 30
type input "[DATE]"
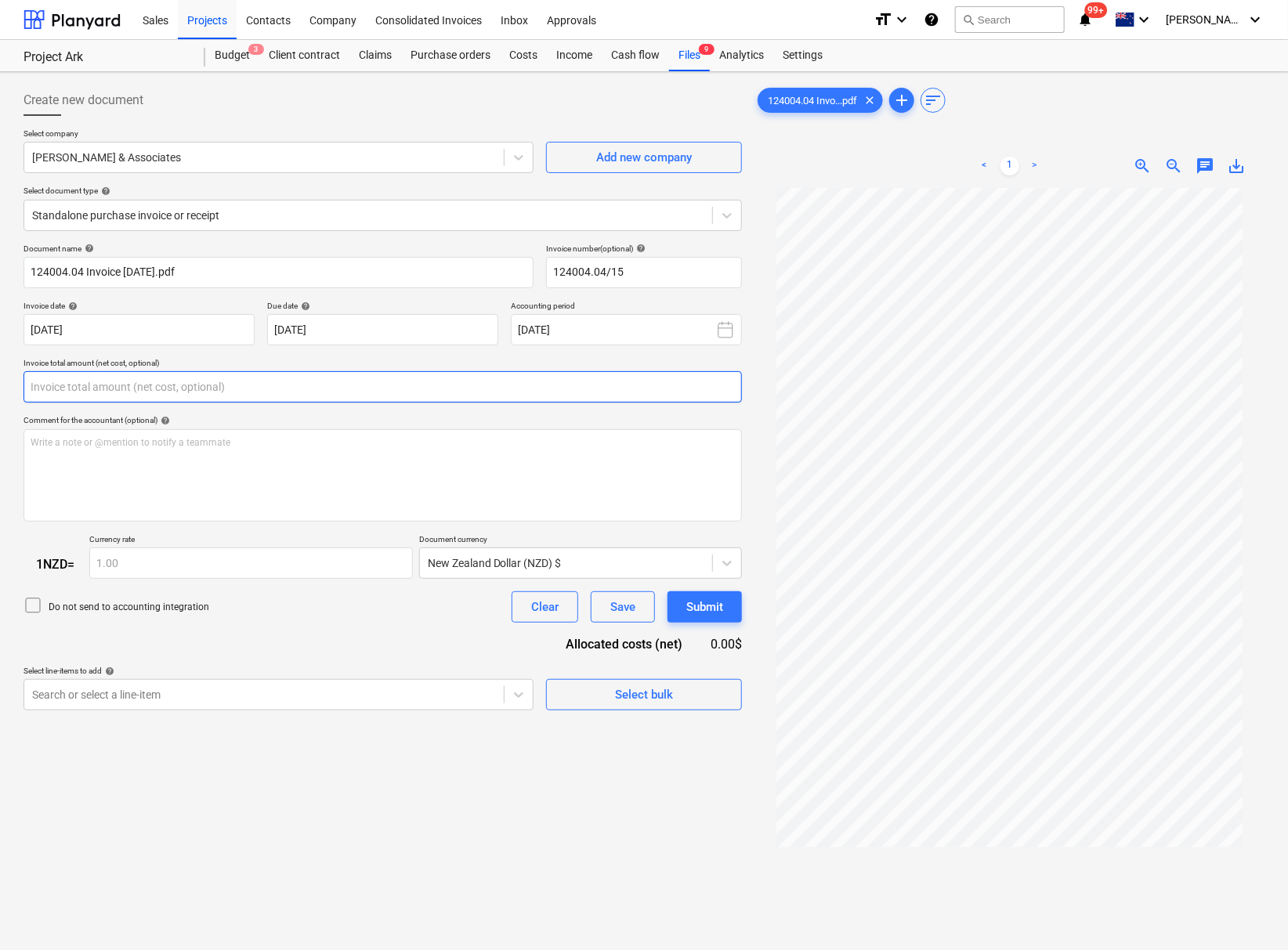
click at [181, 387] on input "text" at bounding box center [382, 387] width 718 height 32
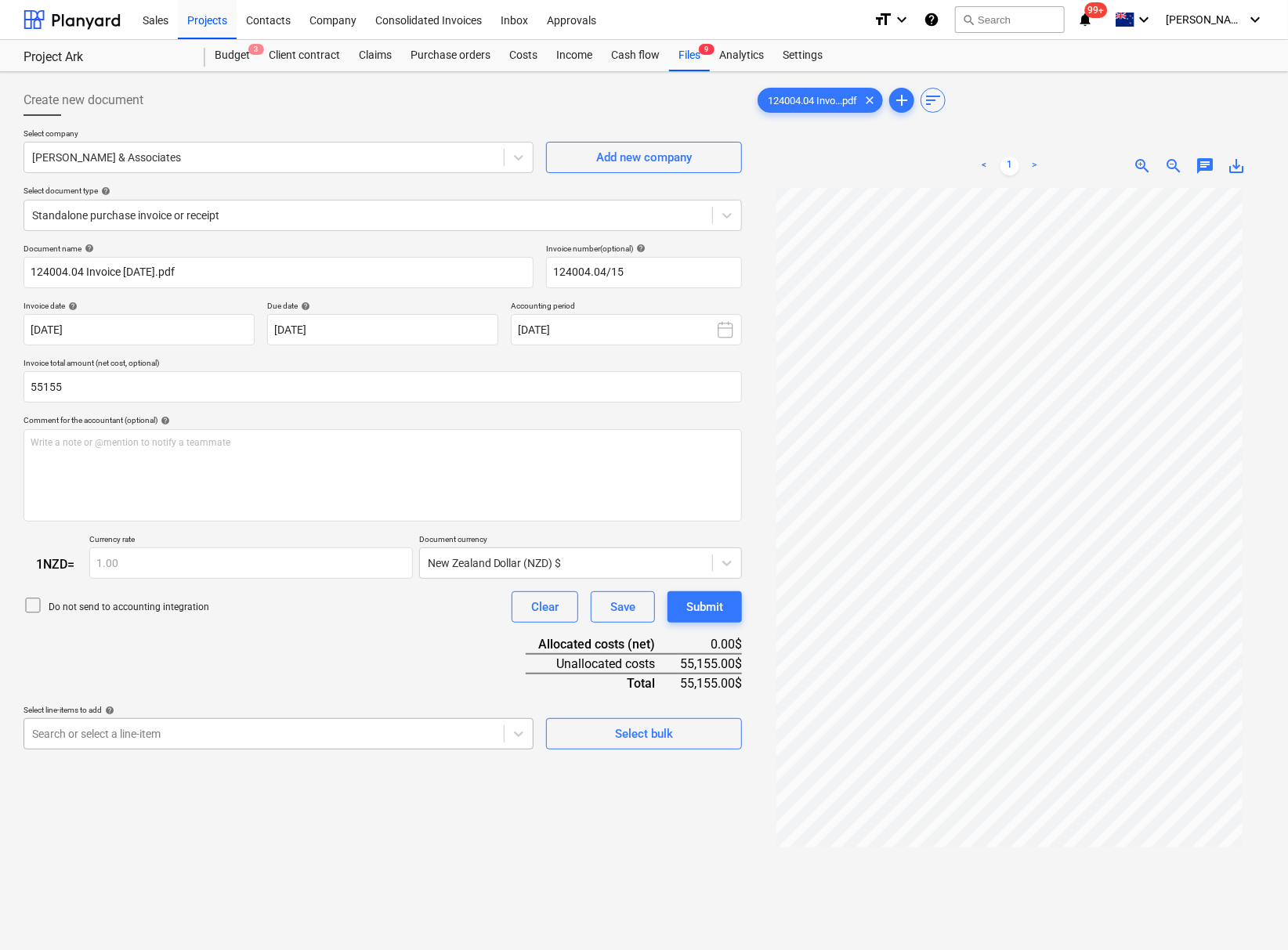
type input "55,155.00"
click at [228, 756] on body "This website stores cookies on your computer. These cookies are used to collect…" at bounding box center [644, 475] width 1288 height 950
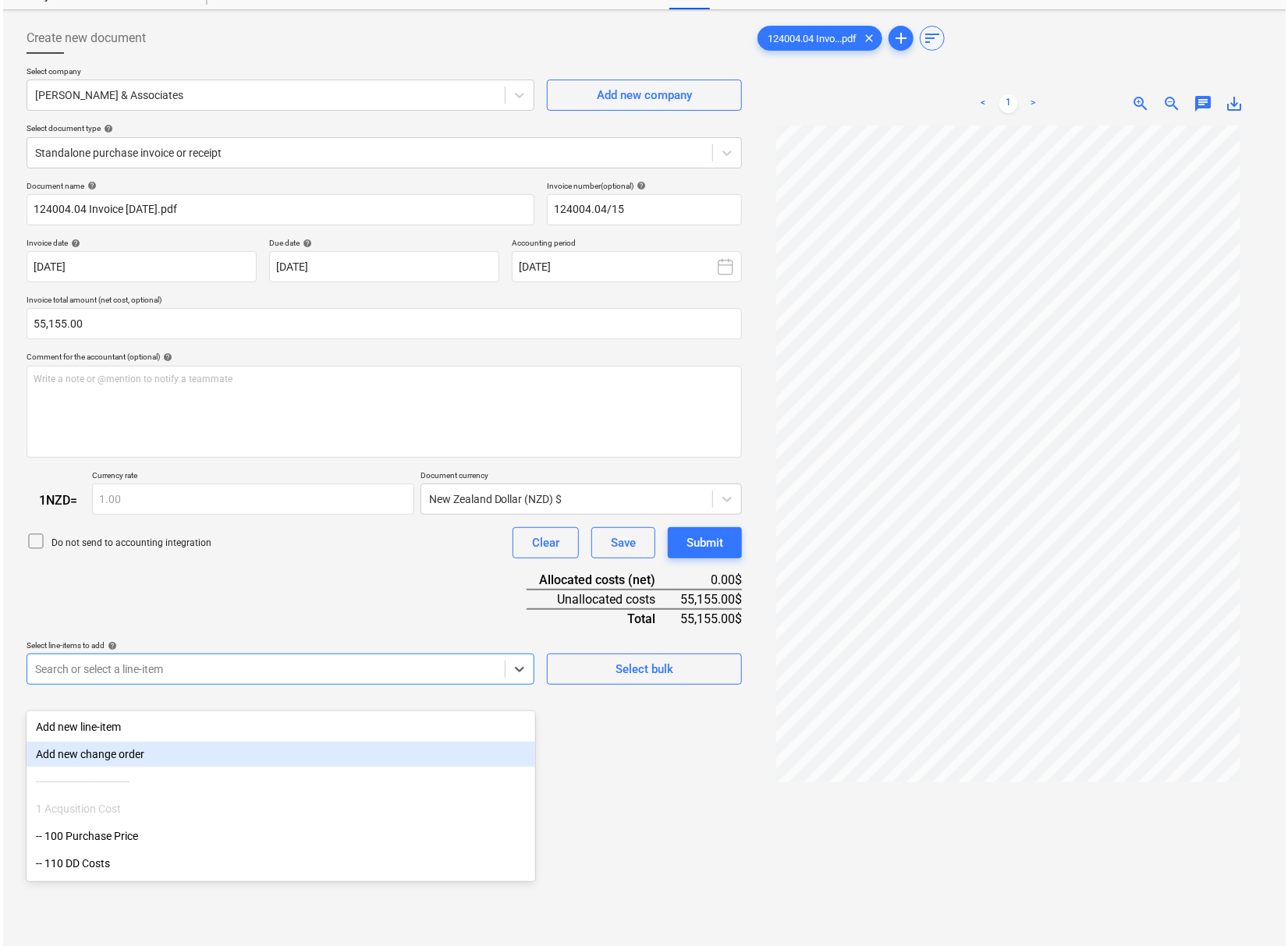
scroll to position [70, 0]
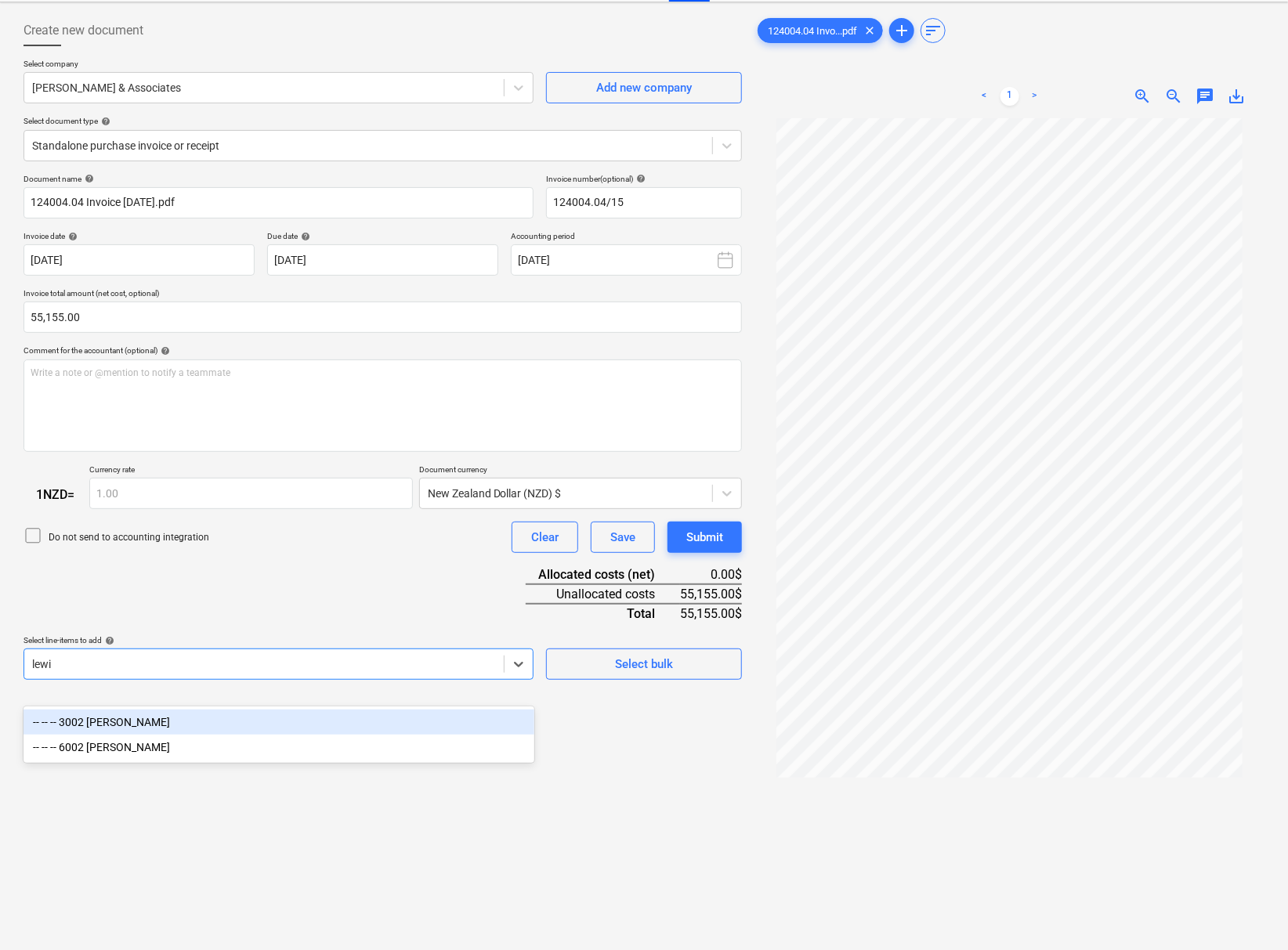
type input "[PERSON_NAME]"
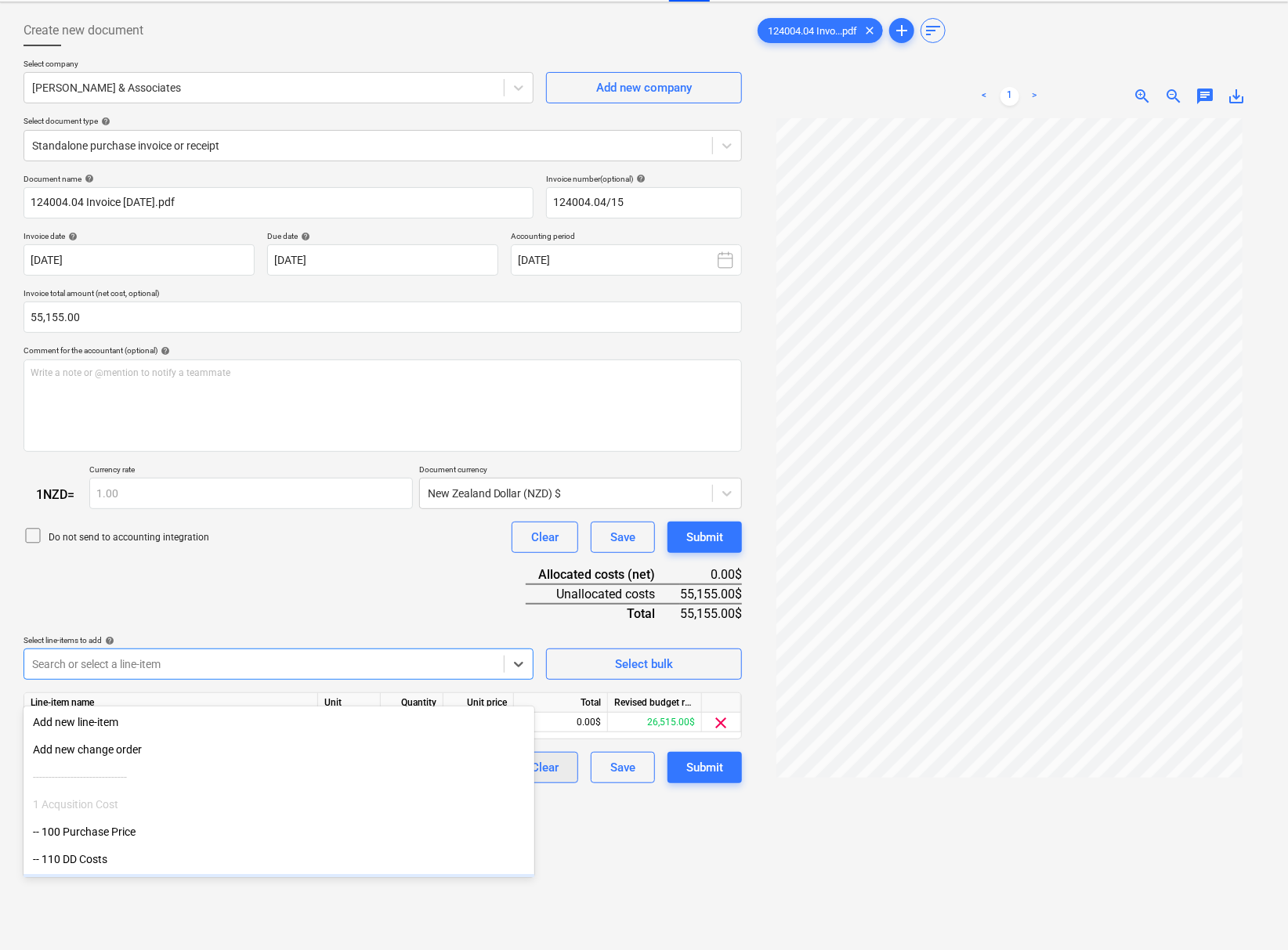
drag, startPoint x: 731, startPoint y: 929, endPoint x: 529, endPoint y: 790, distance: 245.2
click at [730, 927] on div "Create new document Select company [PERSON_NAME] & Associates Add new company S…" at bounding box center [382, 519] width 731 height 1022
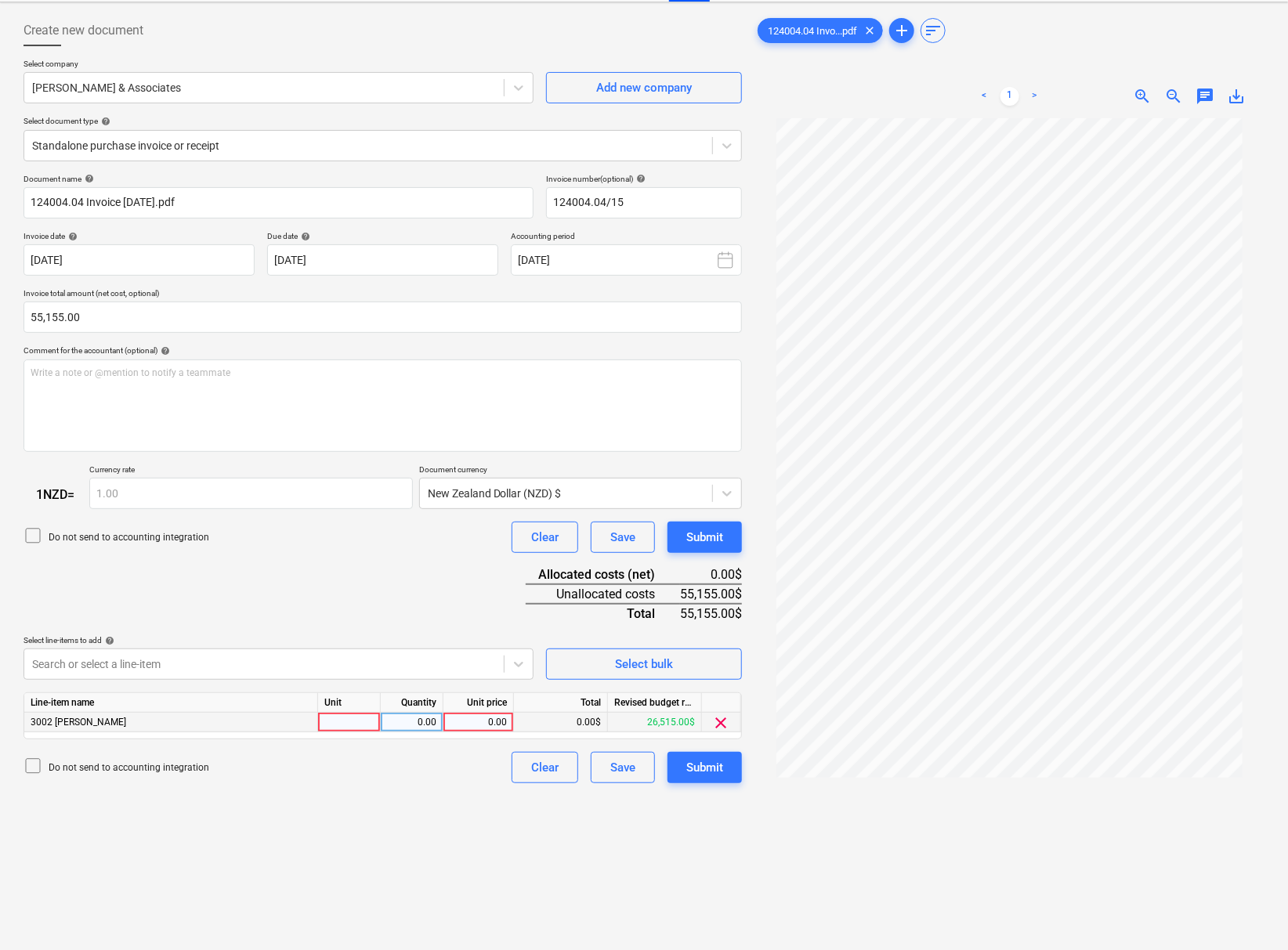
click at [479, 733] on div "0.00" at bounding box center [478, 723] width 57 height 20
type input "55155"
click at [371, 858] on div "Create new document Select company [PERSON_NAME] & Associates Add new company S…" at bounding box center [382, 519] width 731 height 1022
click at [699, 778] on div "Submit" at bounding box center [704, 767] width 37 height 21
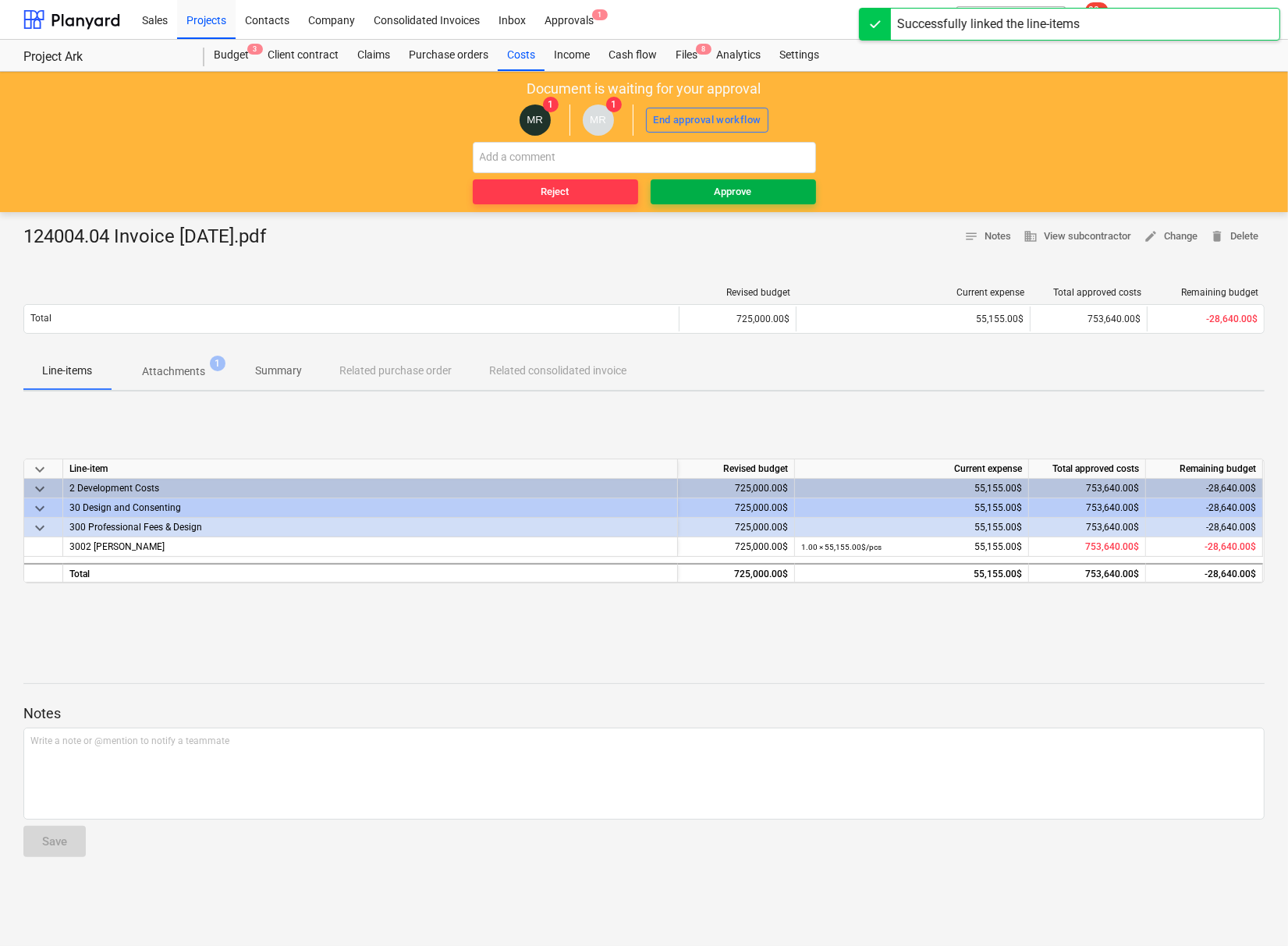
click at [749, 195] on div "Approve" at bounding box center [733, 192] width 37 height 18
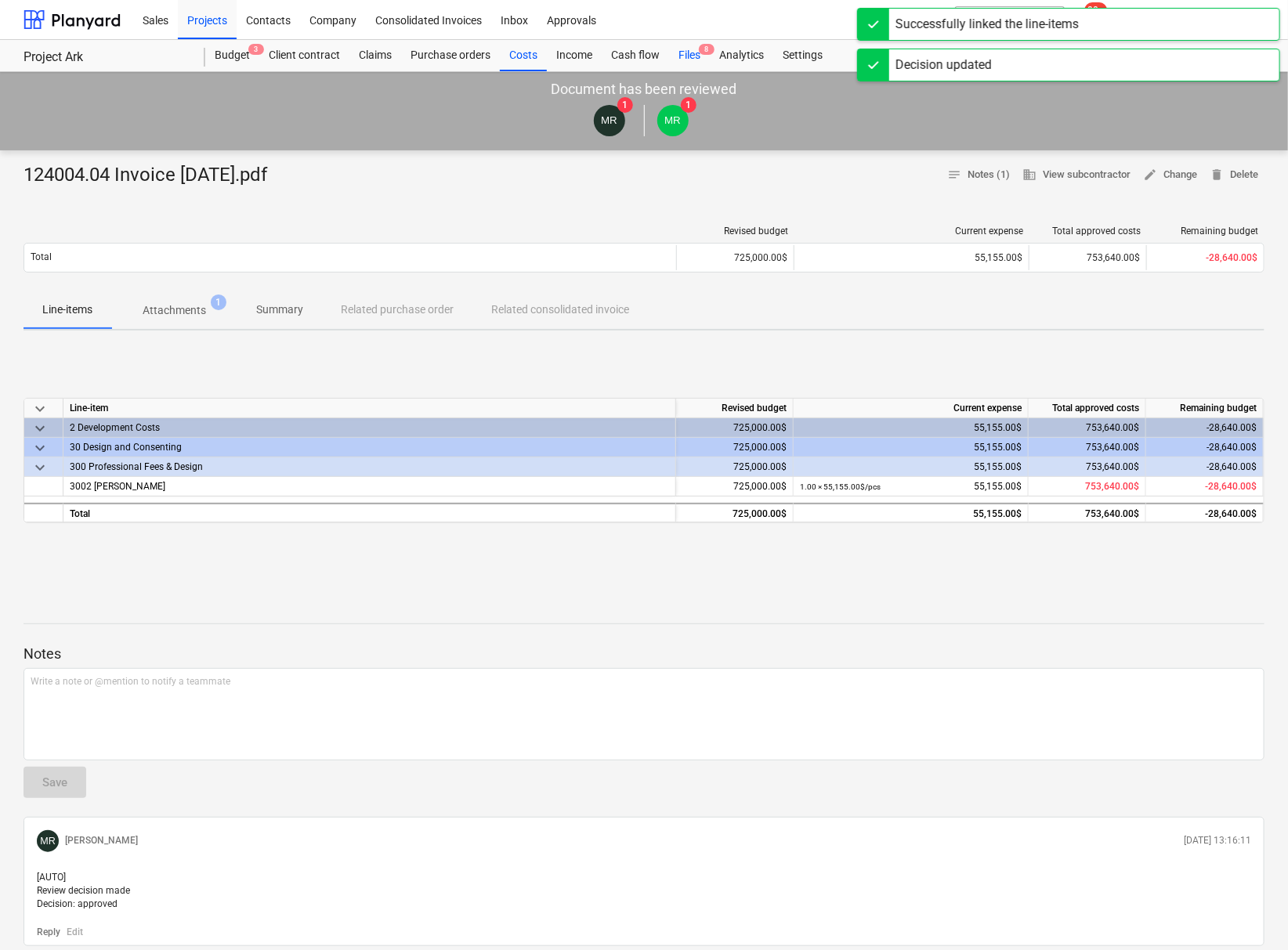
click at [688, 58] on div "Files 8" at bounding box center [688, 55] width 40 height 32
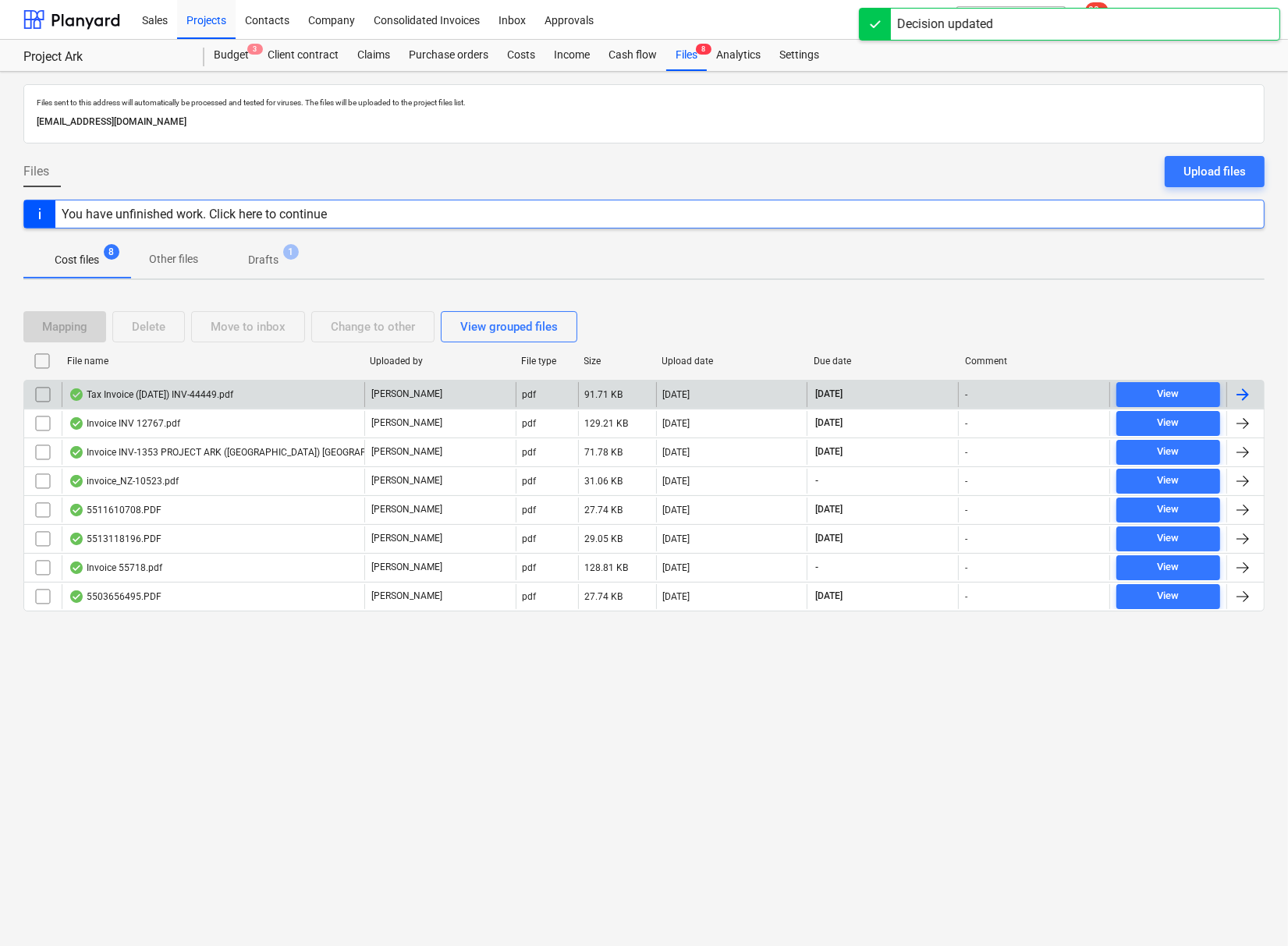
click at [164, 396] on div "Tax Invoice ([DATE]) INV-44449.pdf" at bounding box center [150, 394] width 164 height 13
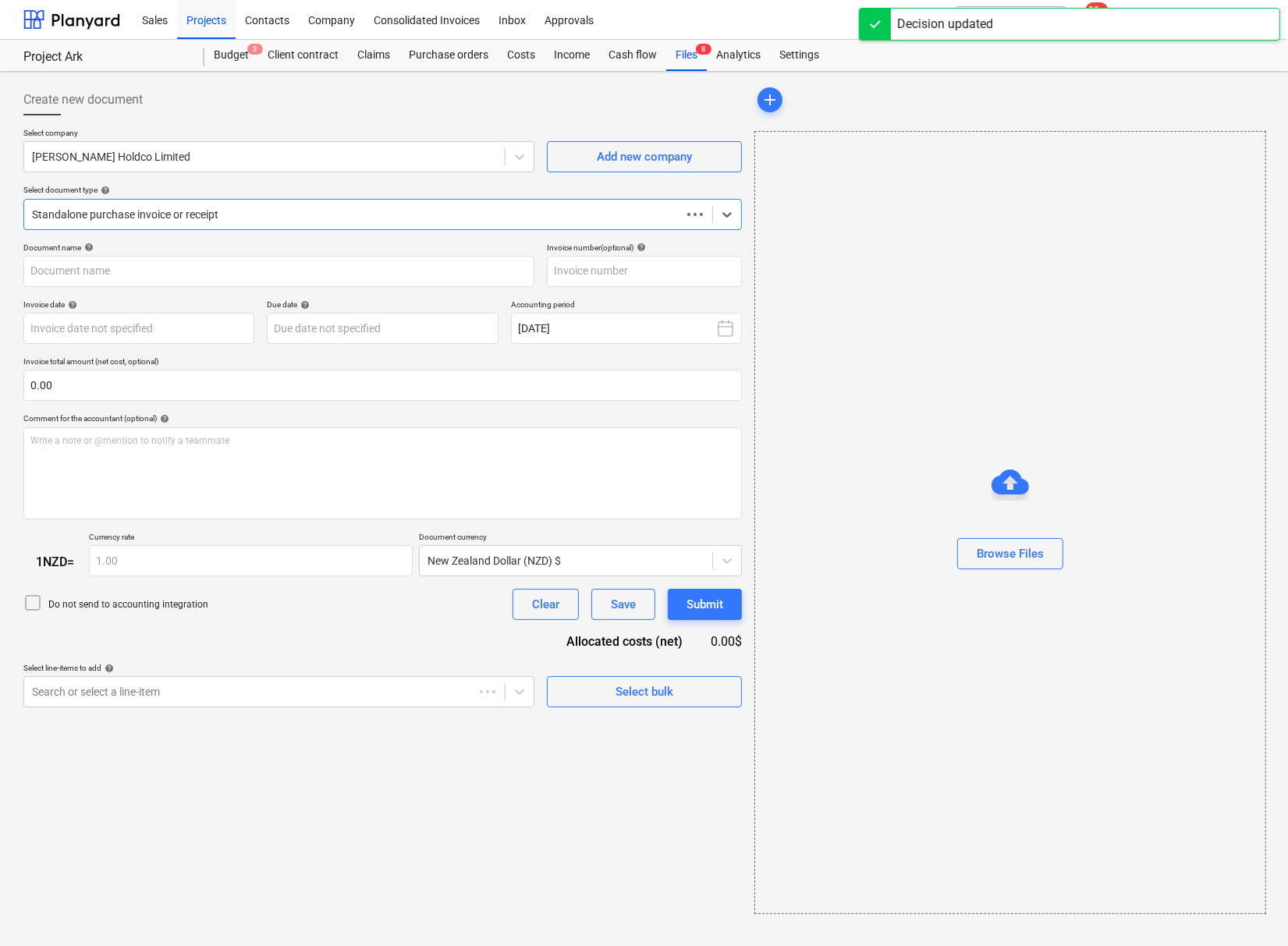
type input "INV-44449"
type input "[DATE]"
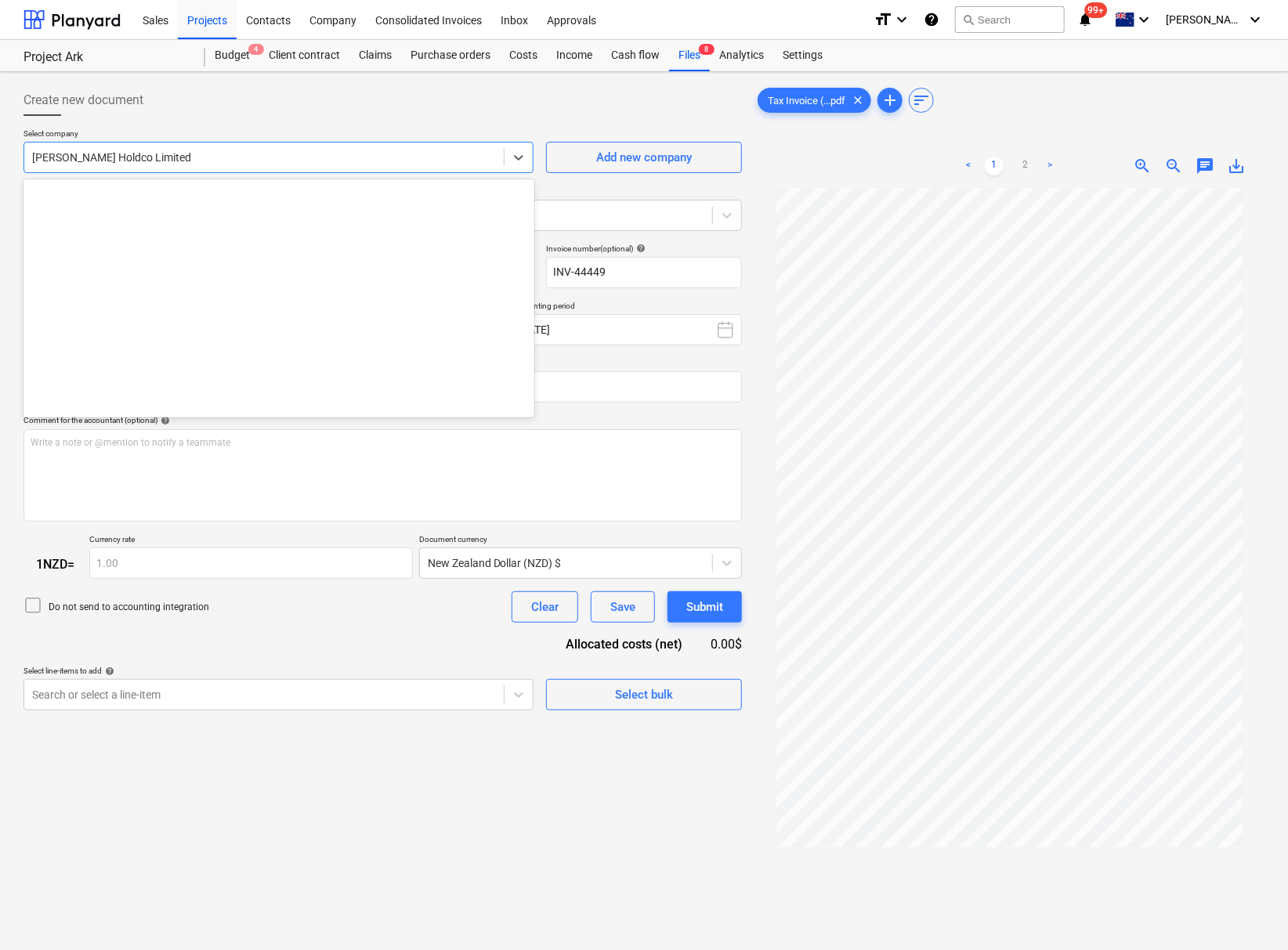
click at [316, 161] on div at bounding box center [265, 158] width 464 height 16
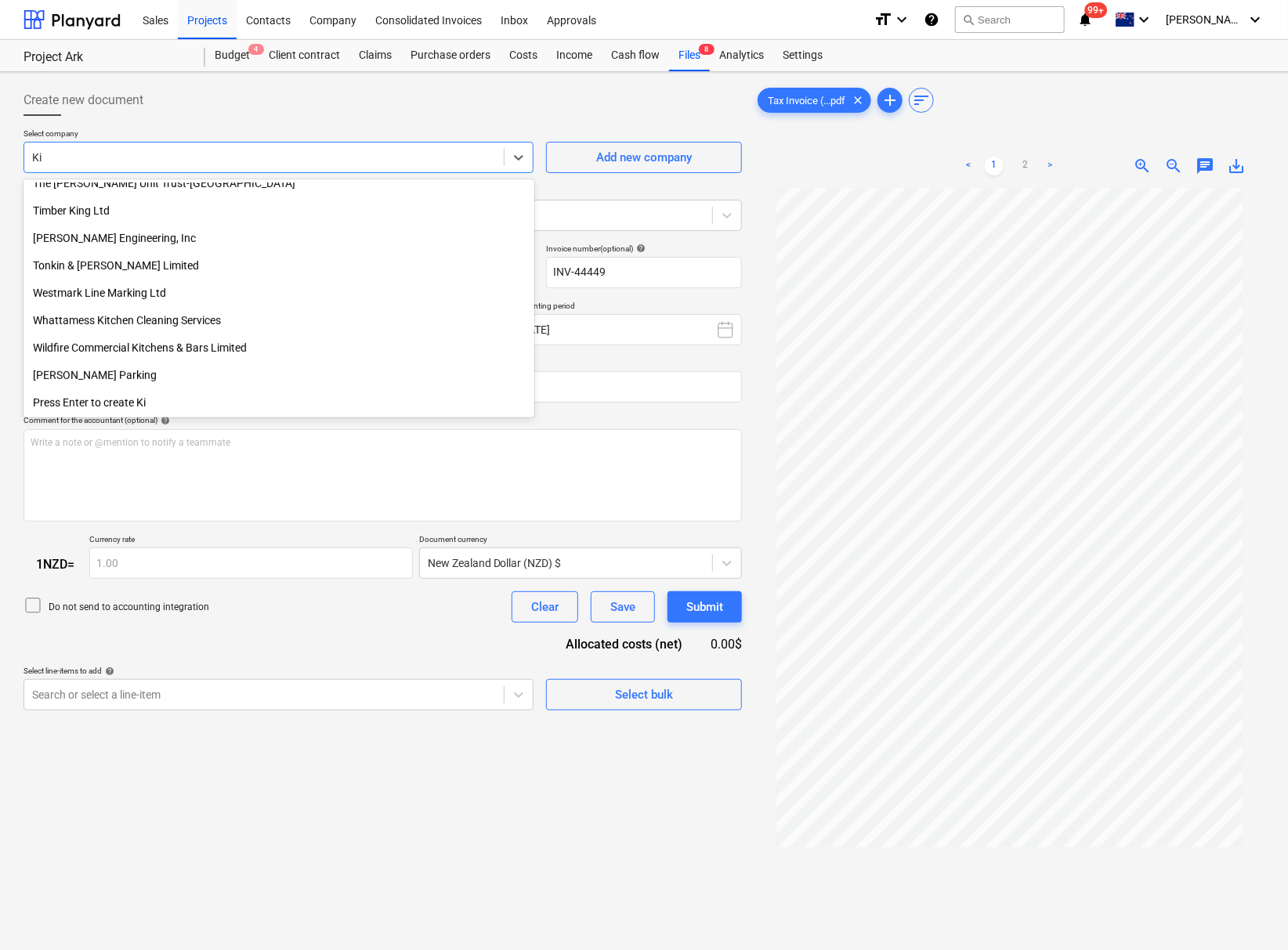
scroll to position [367, 0]
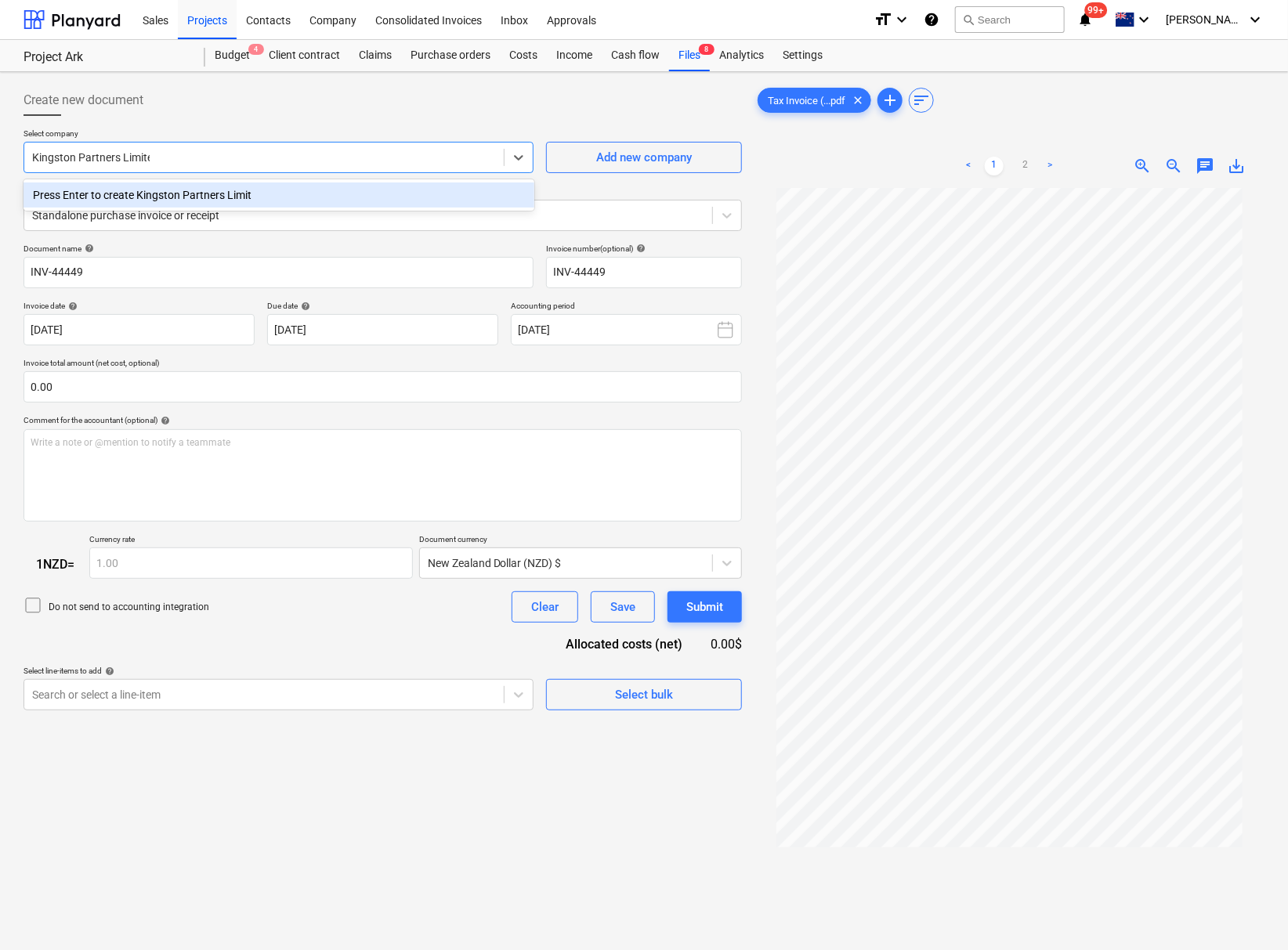
type input "Kingston Partners Limited"
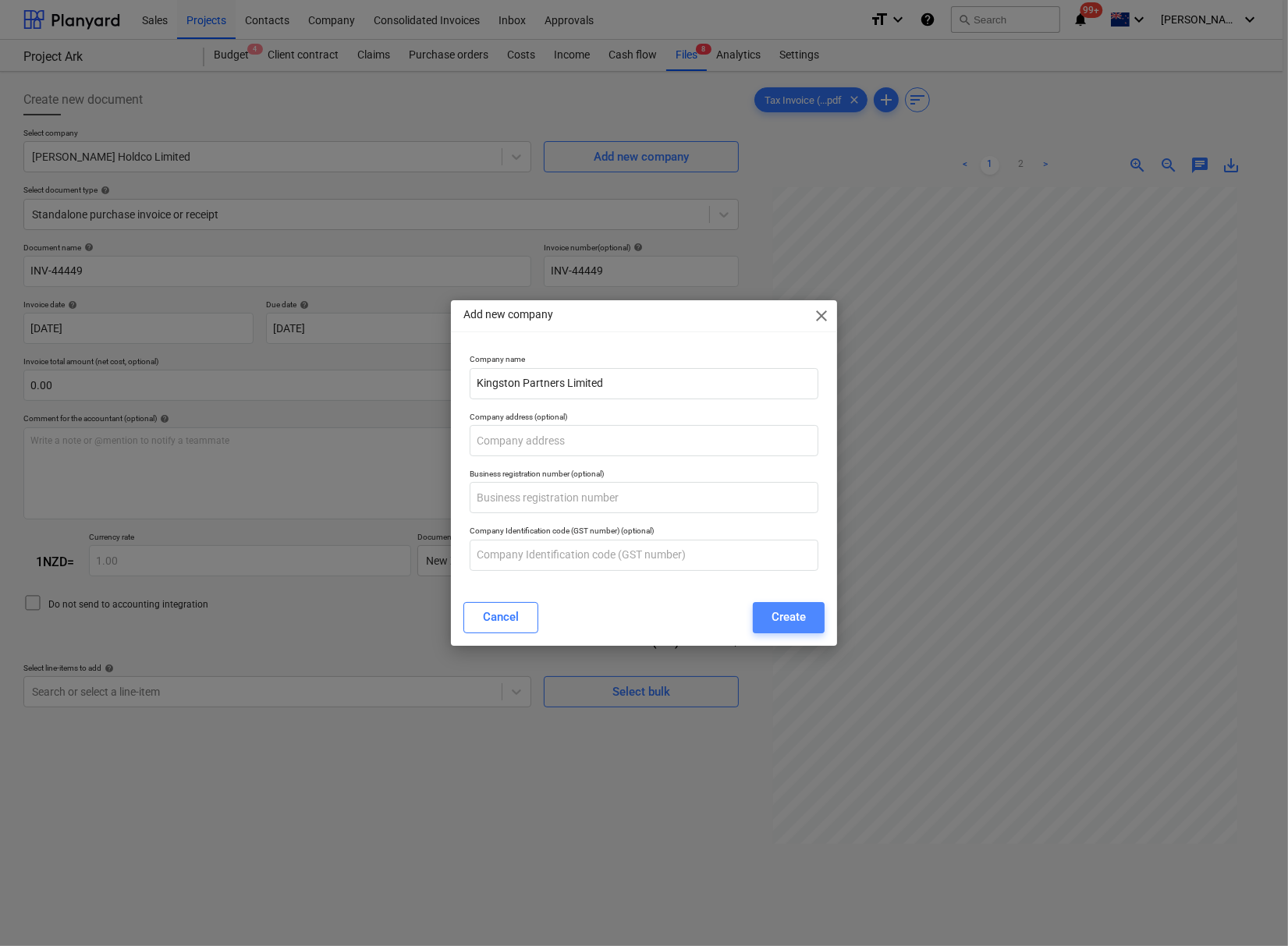
click at [783, 618] on div "Create" at bounding box center [789, 617] width 34 height 21
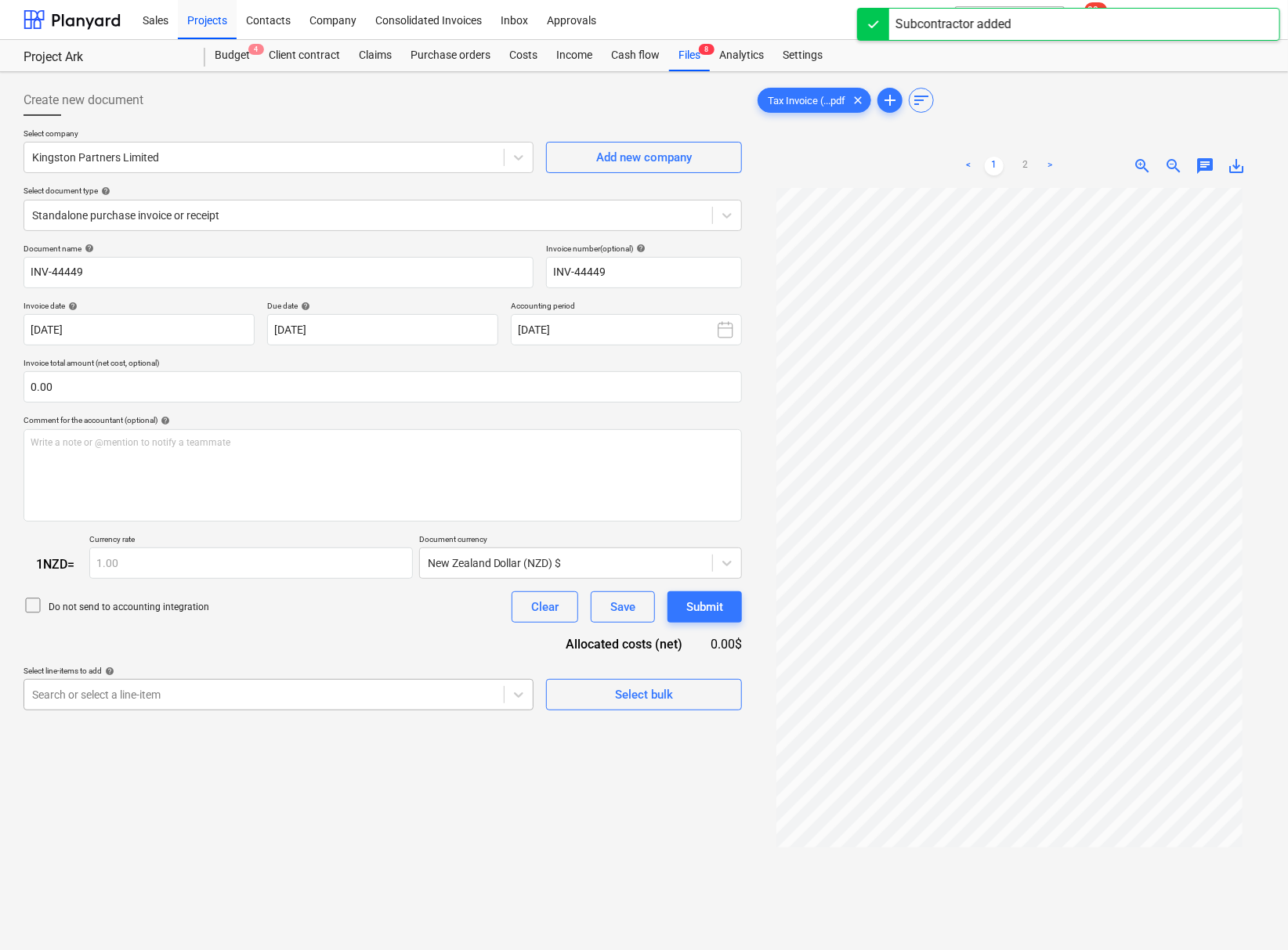
click at [260, 712] on div "Create new document Select company Kingston Partners Limited Add new company Se…" at bounding box center [382, 589] width 731 height 1022
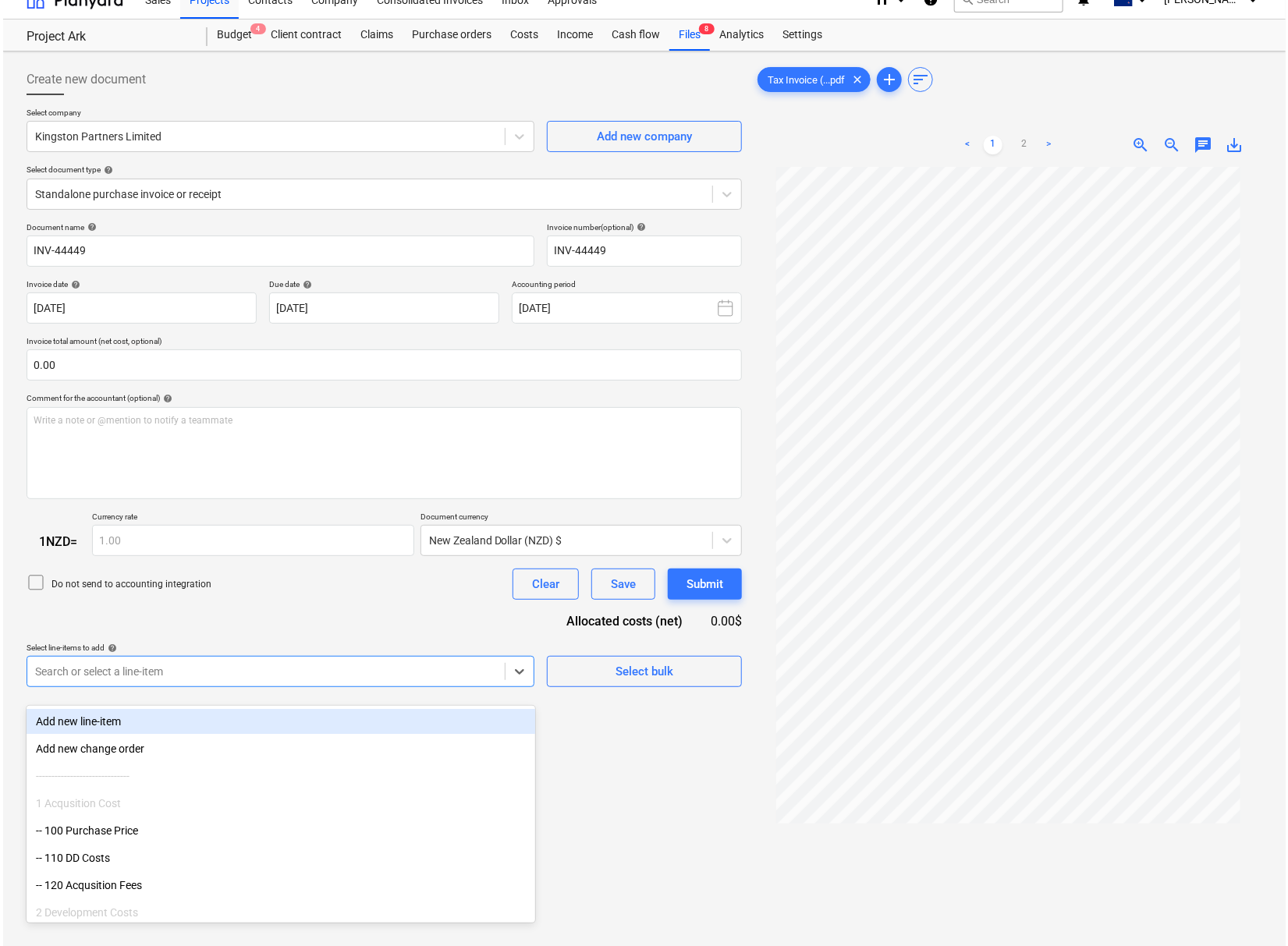
scroll to position [23, 0]
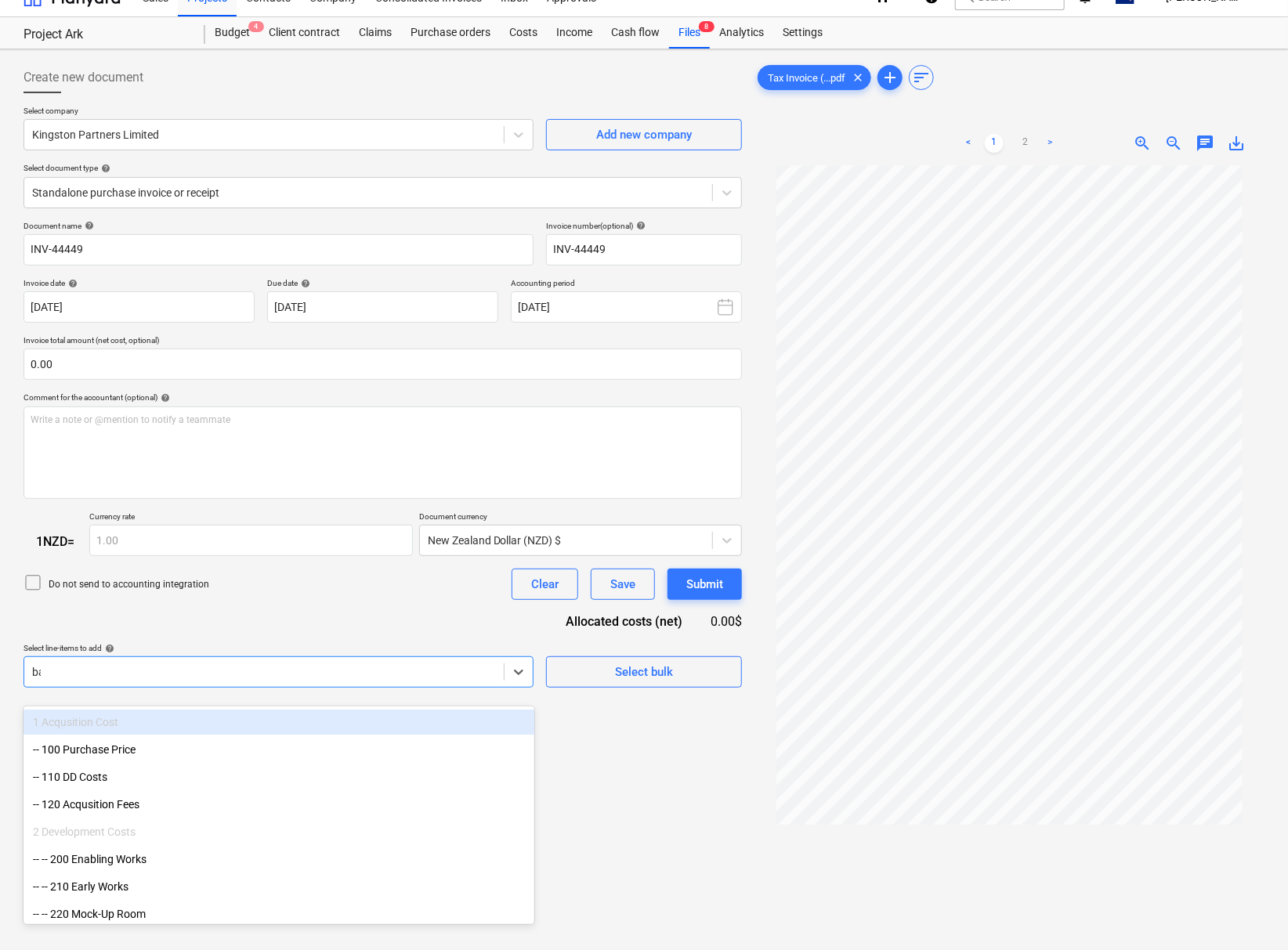
type input "bank"
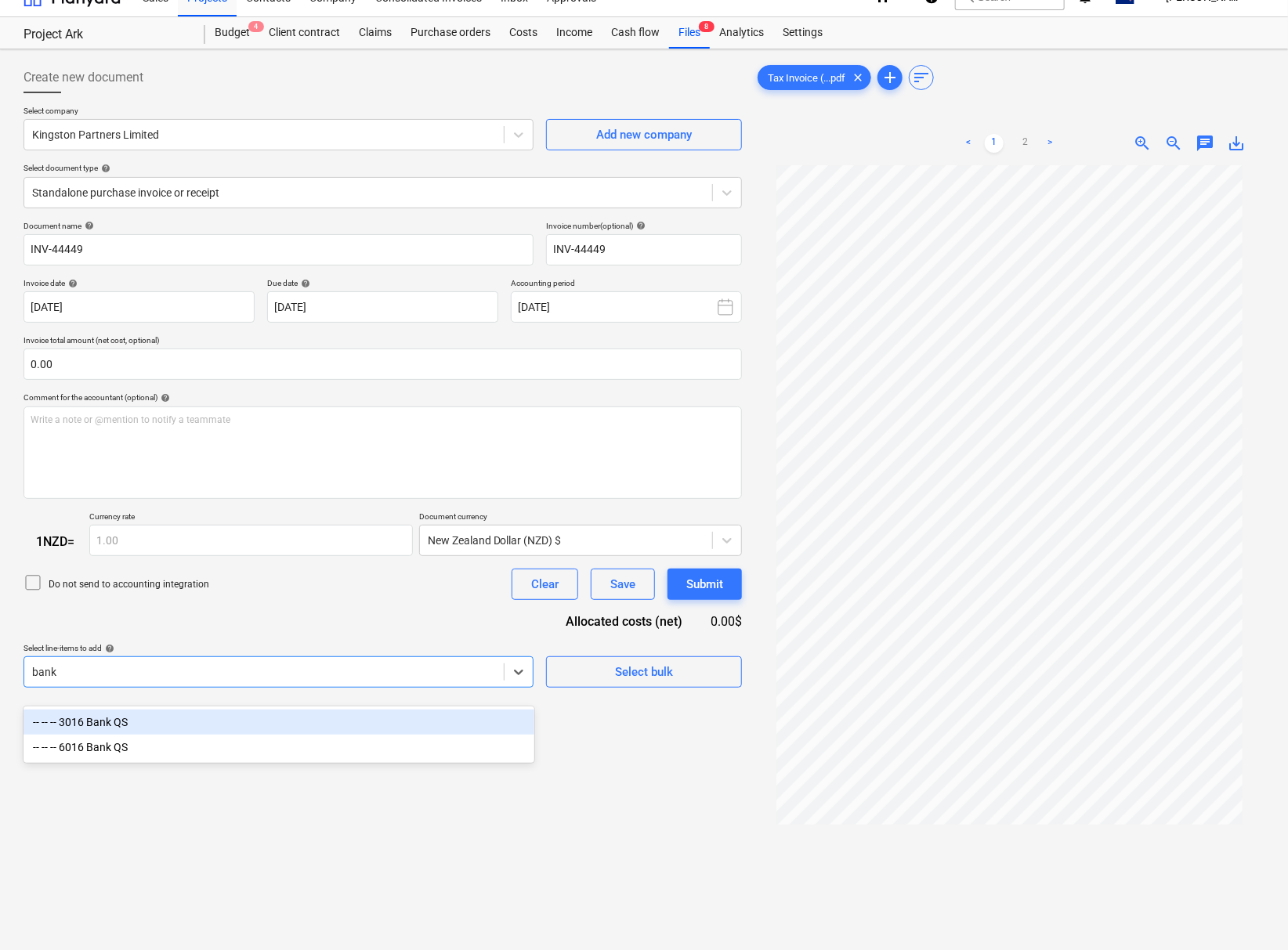
click at [214, 726] on div "-- -- -- 3016 Bank QS" at bounding box center [279, 722] width 511 height 25
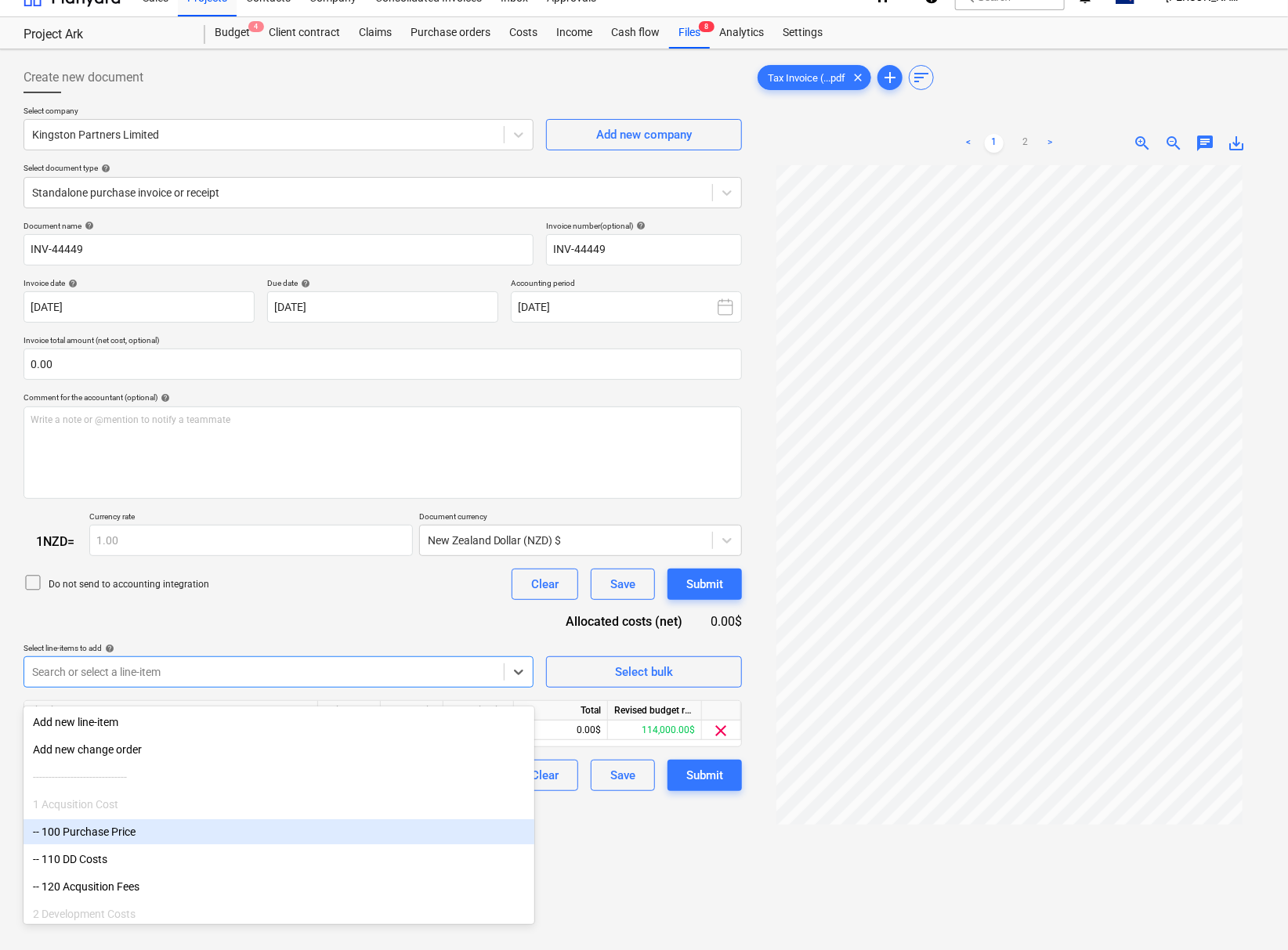
click at [633, 911] on div "Create new document Select company Kingston Partners Limited Add new company Se…" at bounding box center [382, 566] width 731 height 1022
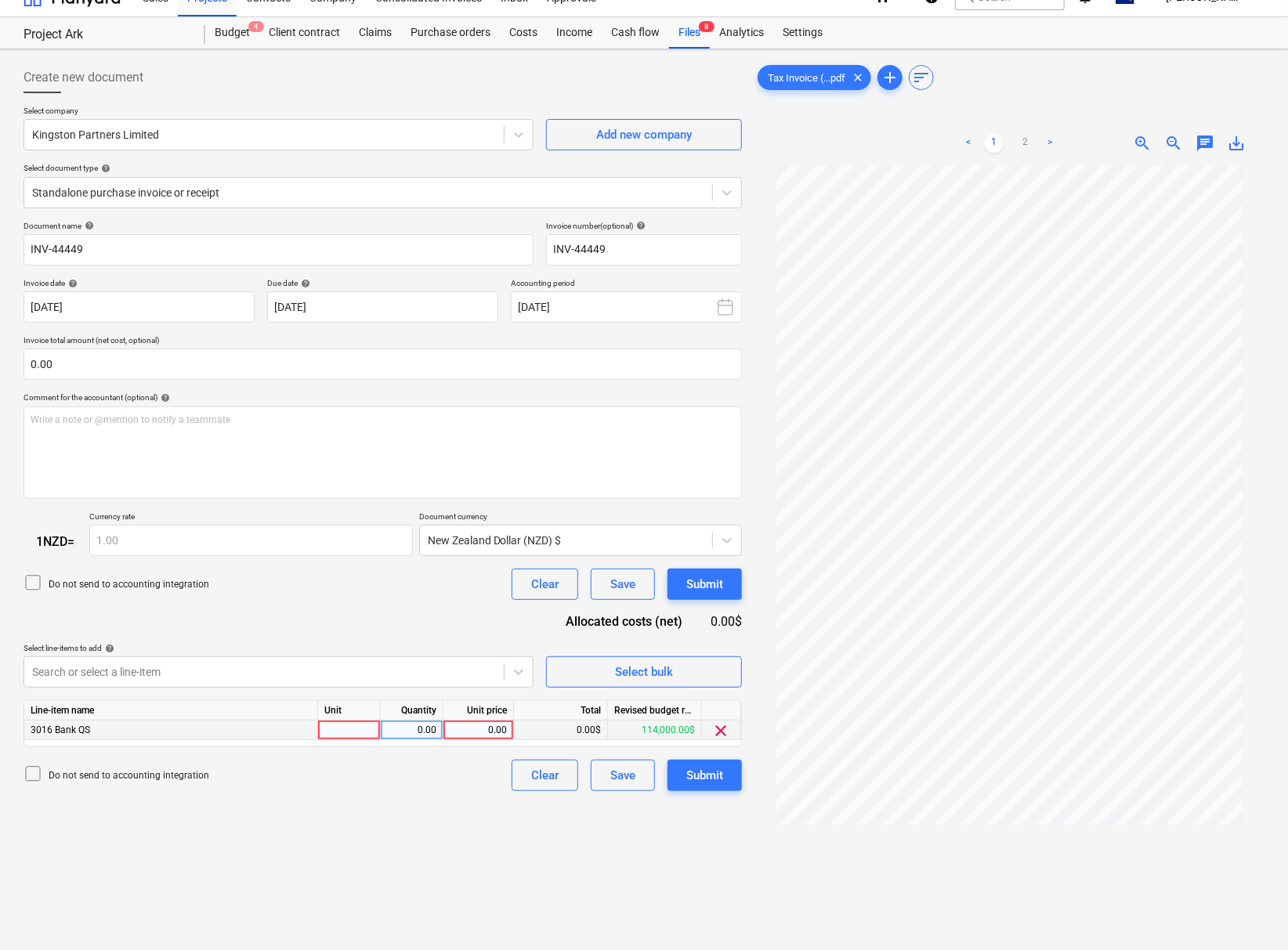
click at [483, 734] on div "0.00" at bounding box center [478, 731] width 57 height 20
type input "6062.50"
click at [377, 644] on div "Document name help INV-44449 Invoice number (optional) help INV-44449 Invoice d…" at bounding box center [382, 507] width 718 height 571
click at [691, 786] on div "Submit" at bounding box center [704, 775] width 37 height 21
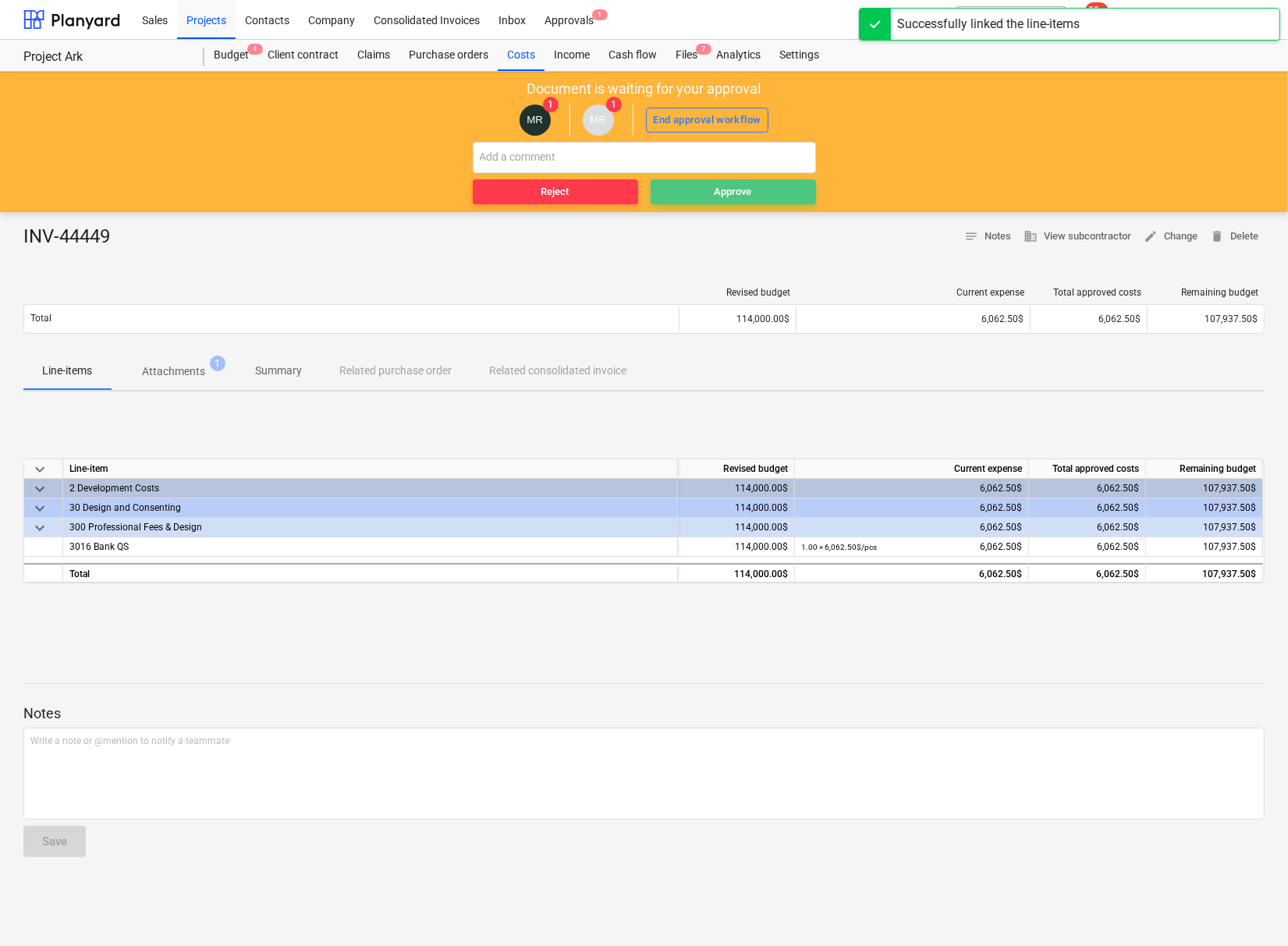
click at [769, 195] on span "Approve" at bounding box center [732, 192] width 152 height 18
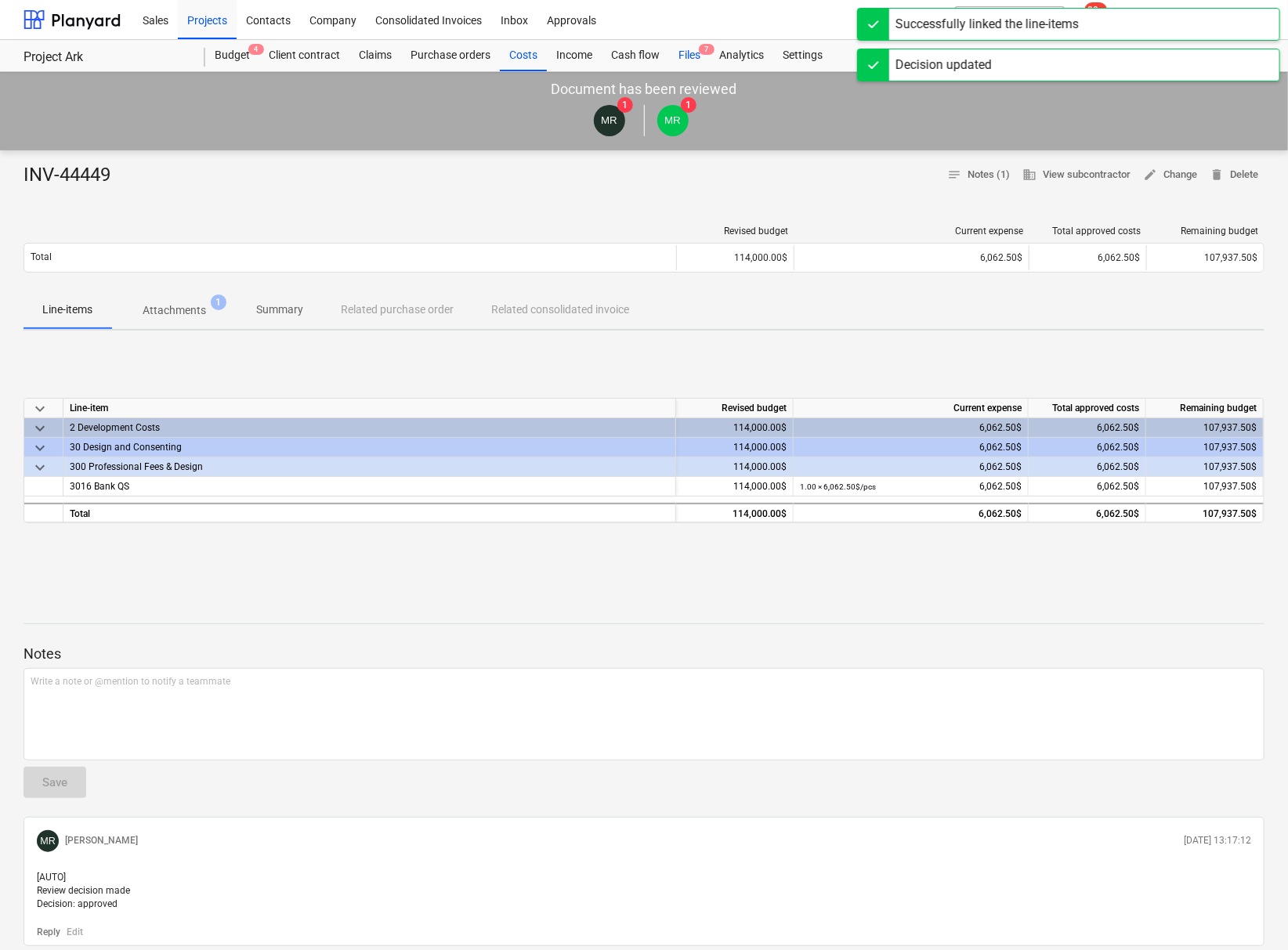
click at [689, 58] on div "Files 7" at bounding box center [688, 55] width 40 height 32
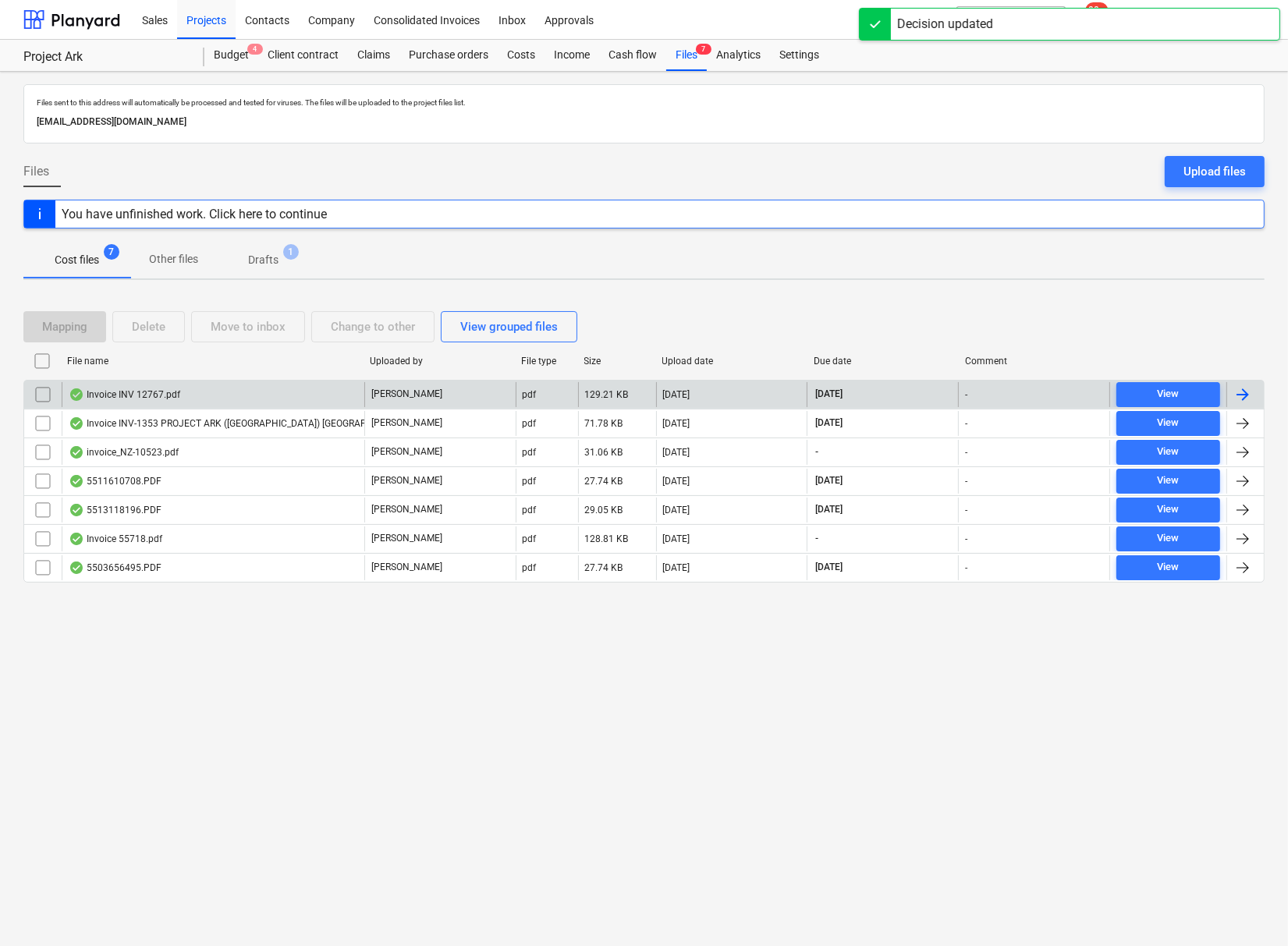
click at [160, 399] on div "Invoice INV 12767.pdf" at bounding box center [124, 394] width 111 height 13
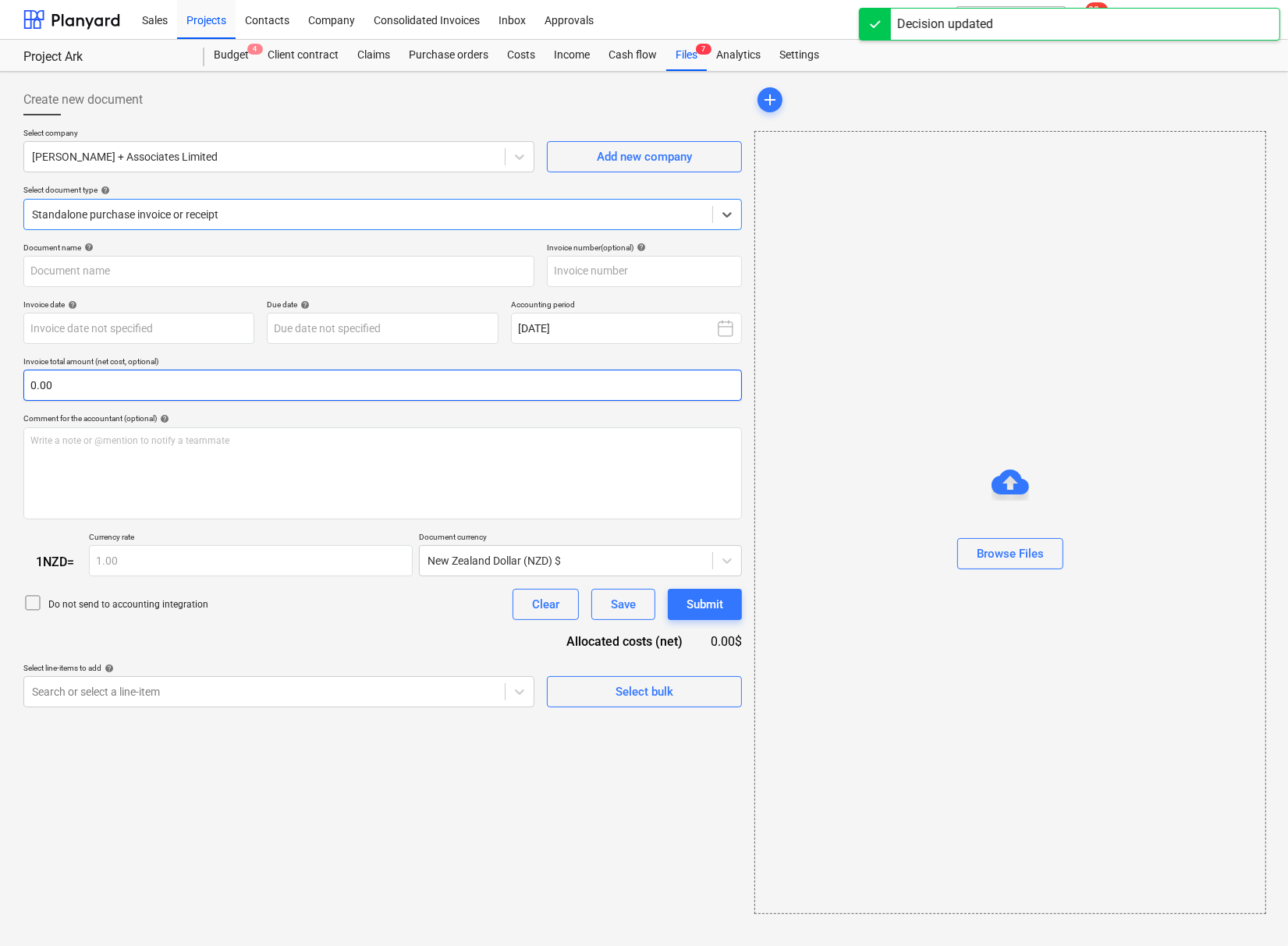
type input "12767"
type input "[DATE]"
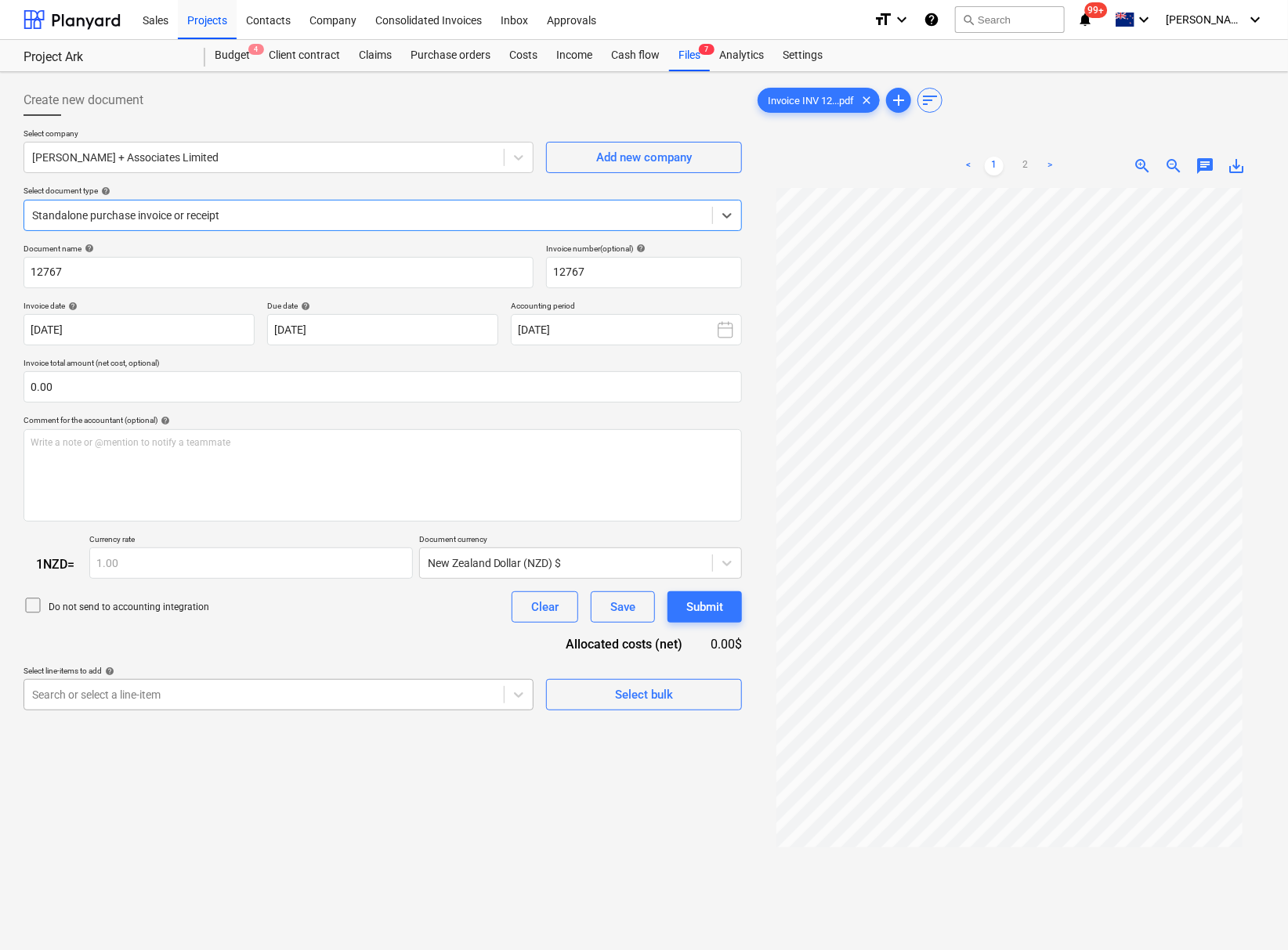
click at [169, 709] on div "Search or select a line-item" at bounding box center [279, 695] width 510 height 32
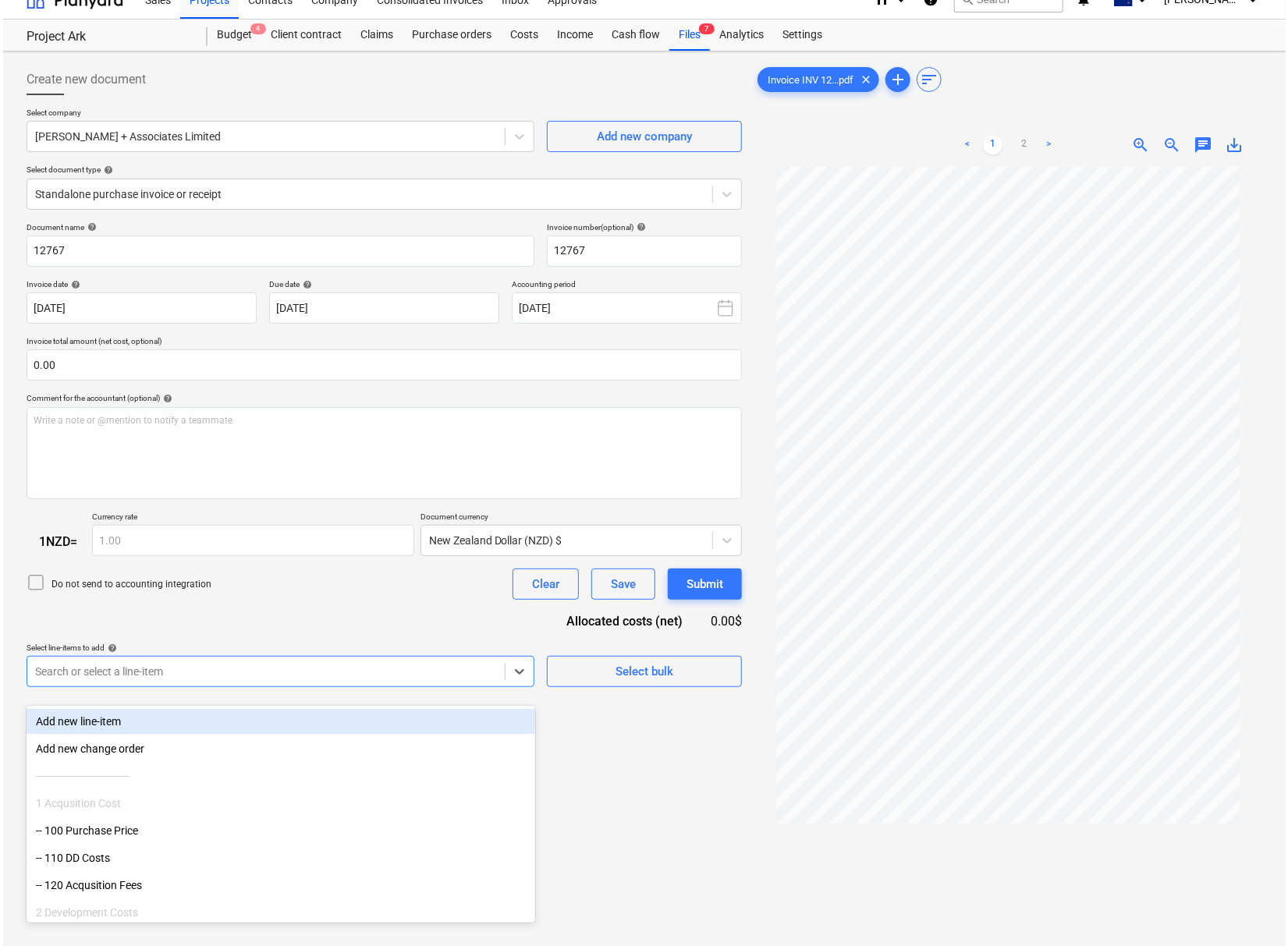
scroll to position [23, 0]
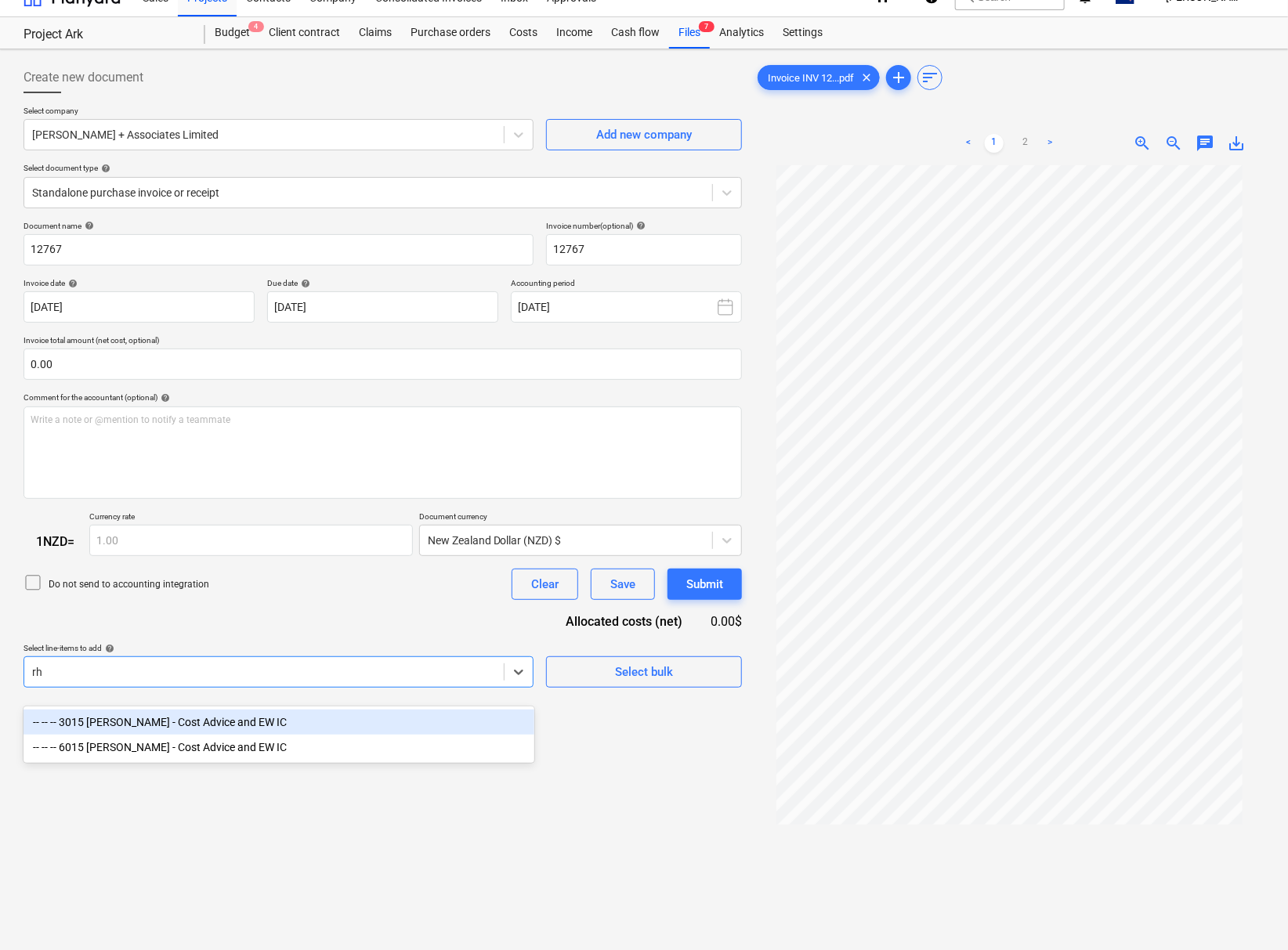
type input "rho"
click at [205, 722] on div "-- -- -- 3015 [PERSON_NAME] - Cost Advice and EW IC" at bounding box center [279, 722] width 511 height 25
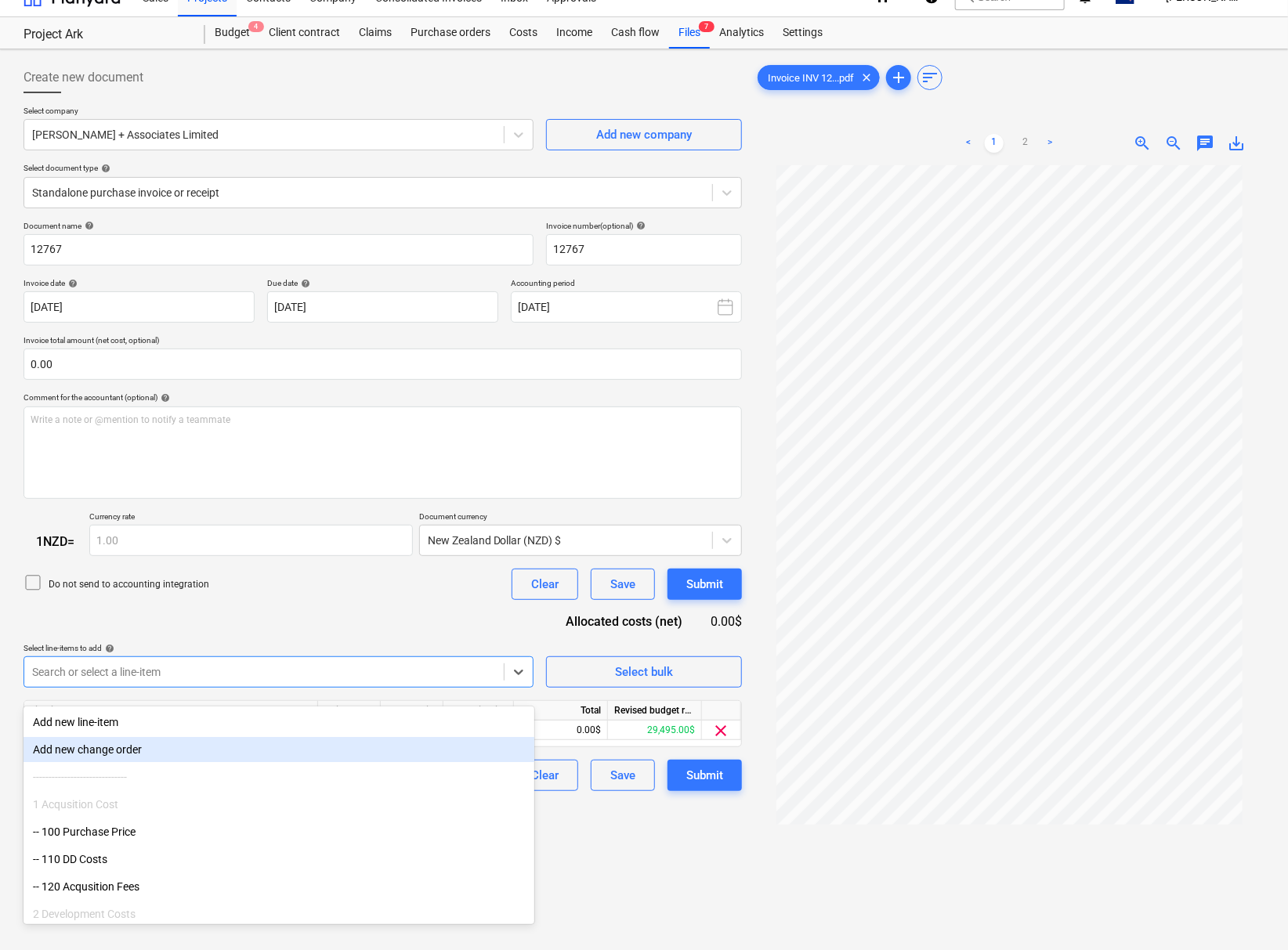
click at [670, 861] on div "Create new document Select company [PERSON_NAME] + Associates Limited Add new c…" at bounding box center [382, 566] width 731 height 1022
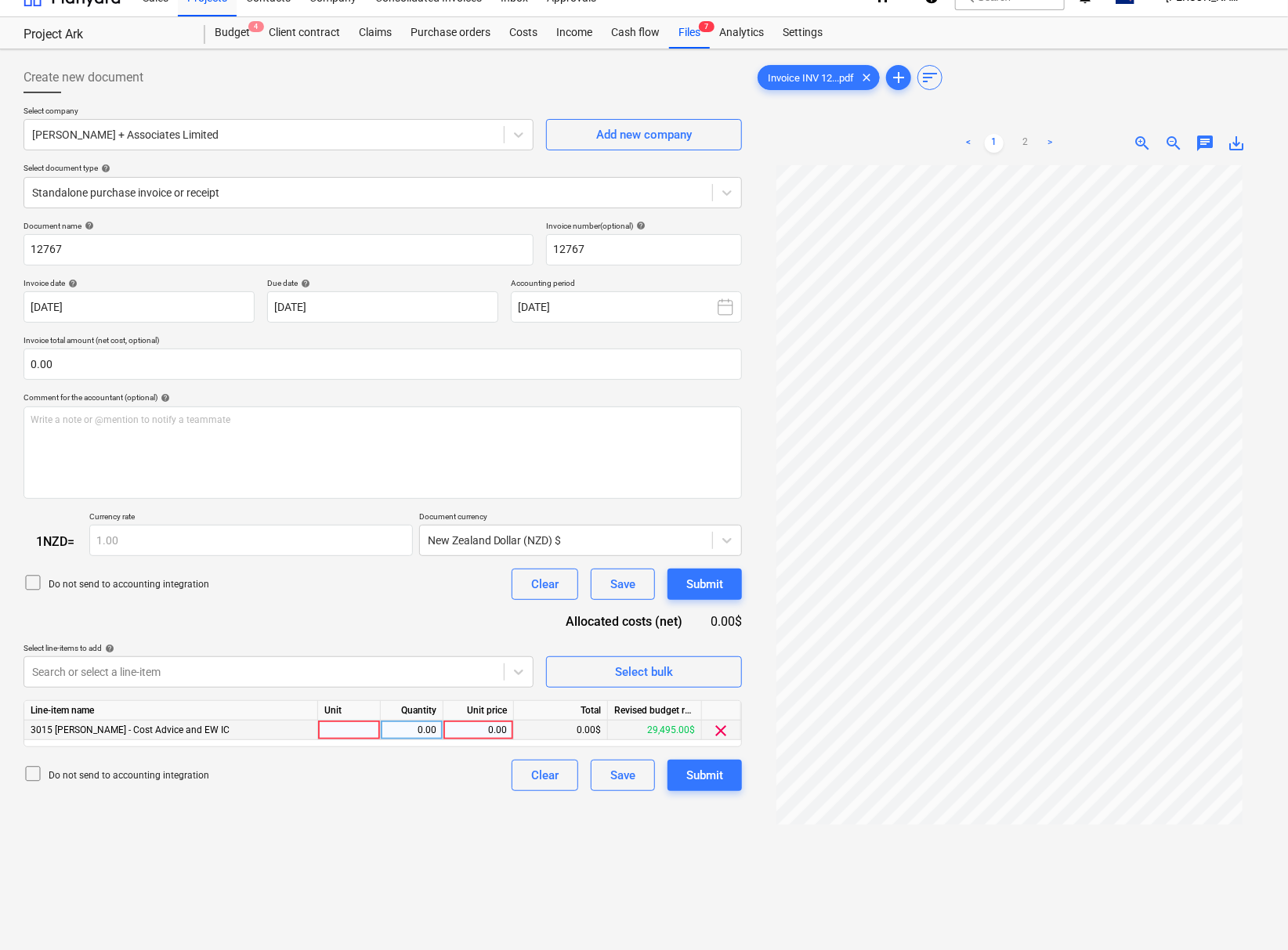
click at [468, 741] on div "0.00" at bounding box center [478, 731] width 57 height 20
type input "7707.50"
click at [411, 829] on div "Create new document Select company [PERSON_NAME] + Associates Limited Add new c…" at bounding box center [382, 566] width 731 height 1022
click at [703, 784] on div "Submit" at bounding box center [704, 775] width 37 height 21
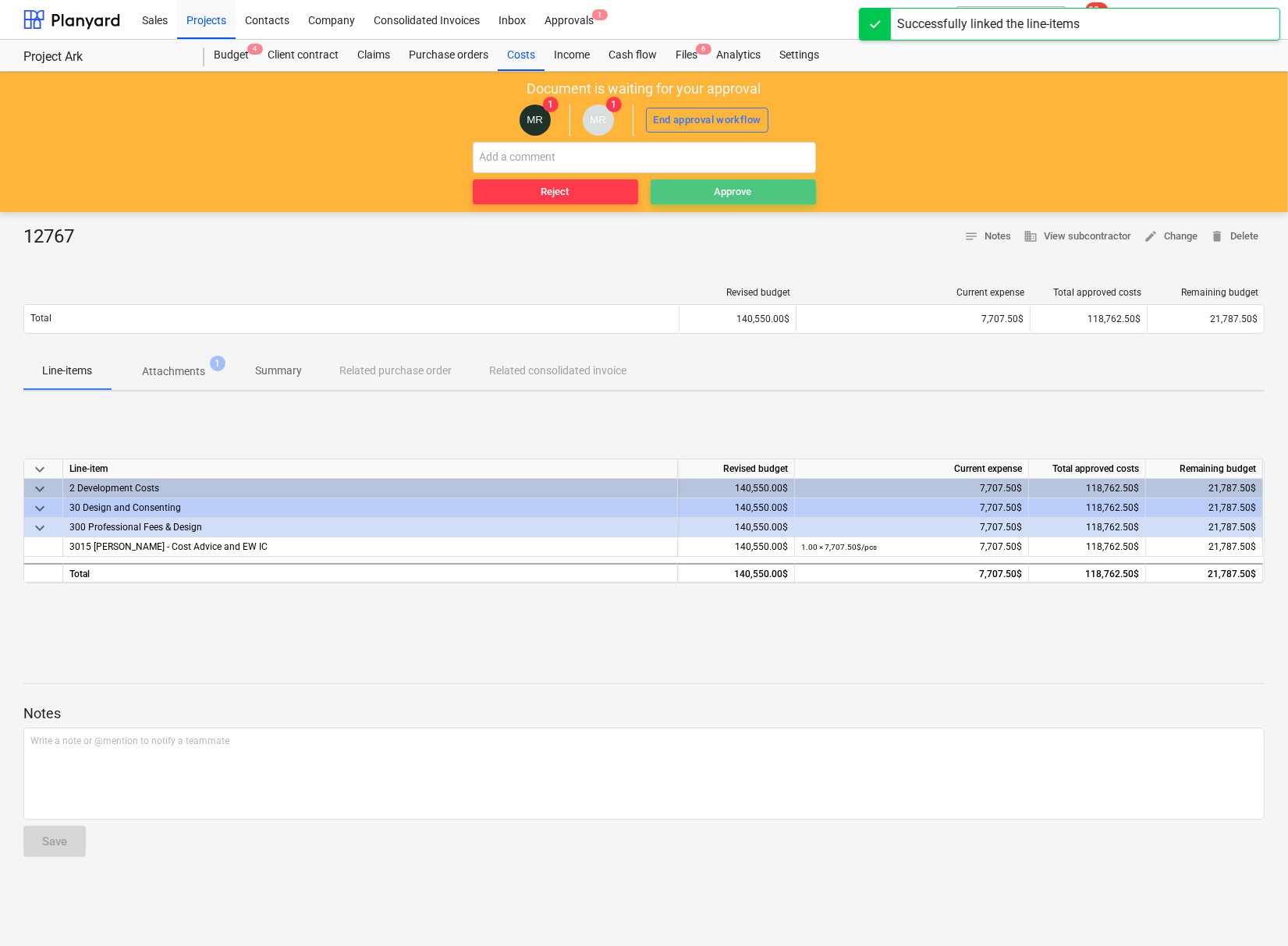
click at [744, 195] on div "Approve" at bounding box center [733, 192] width 37 height 18
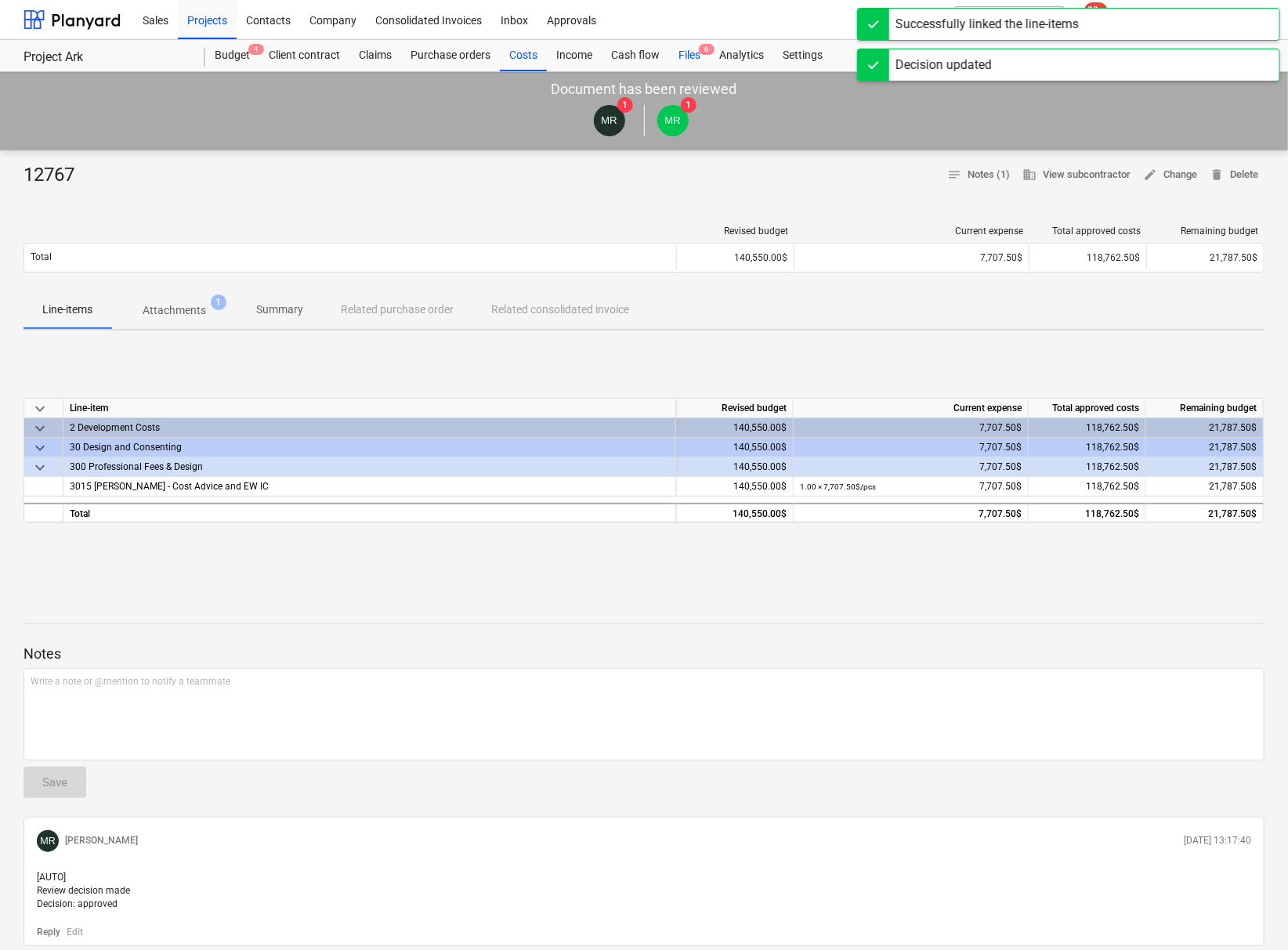
click at [695, 59] on div "Files 6" at bounding box center [688, 55] width 40 height 32
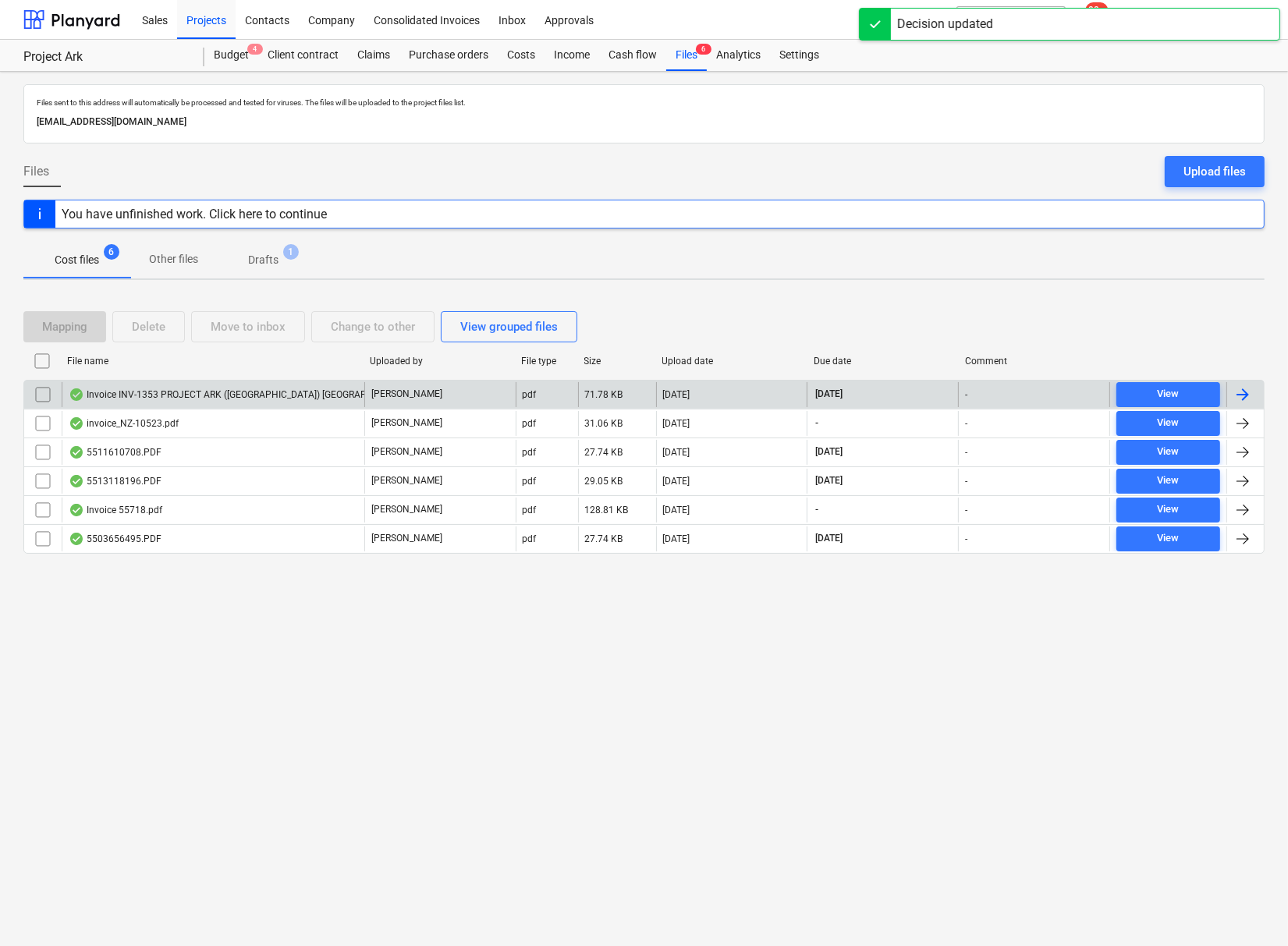
click at [185, 394] on div "Invoice INV-1353 PROJECT ARK ([GEOGRAPHIC_DATA]) [GEOGRAPHIC_DATA]pdf" at bounding box center [247, 394] width 357 height 13
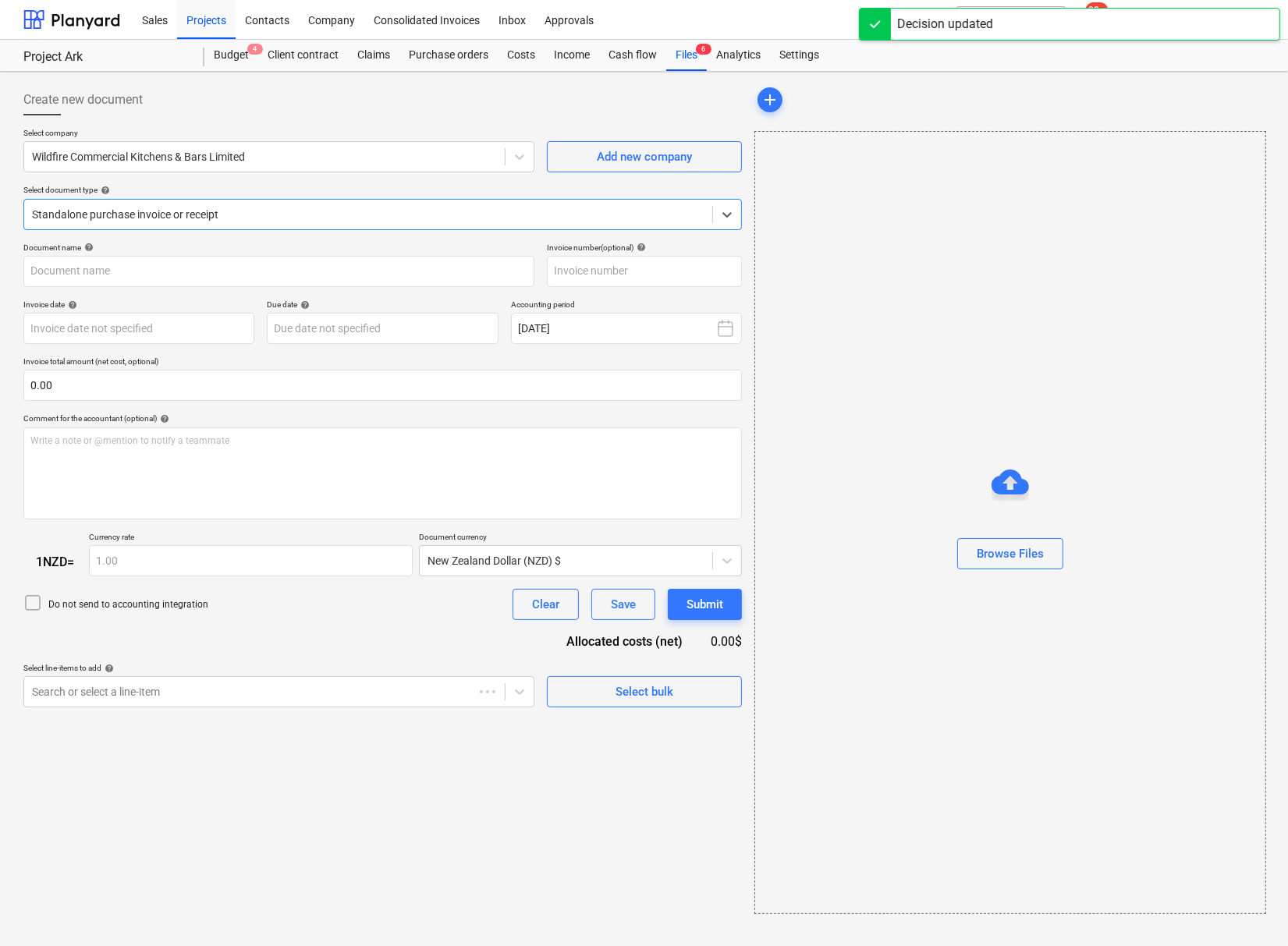
type input "INV-1353"
type input "[DATE]"
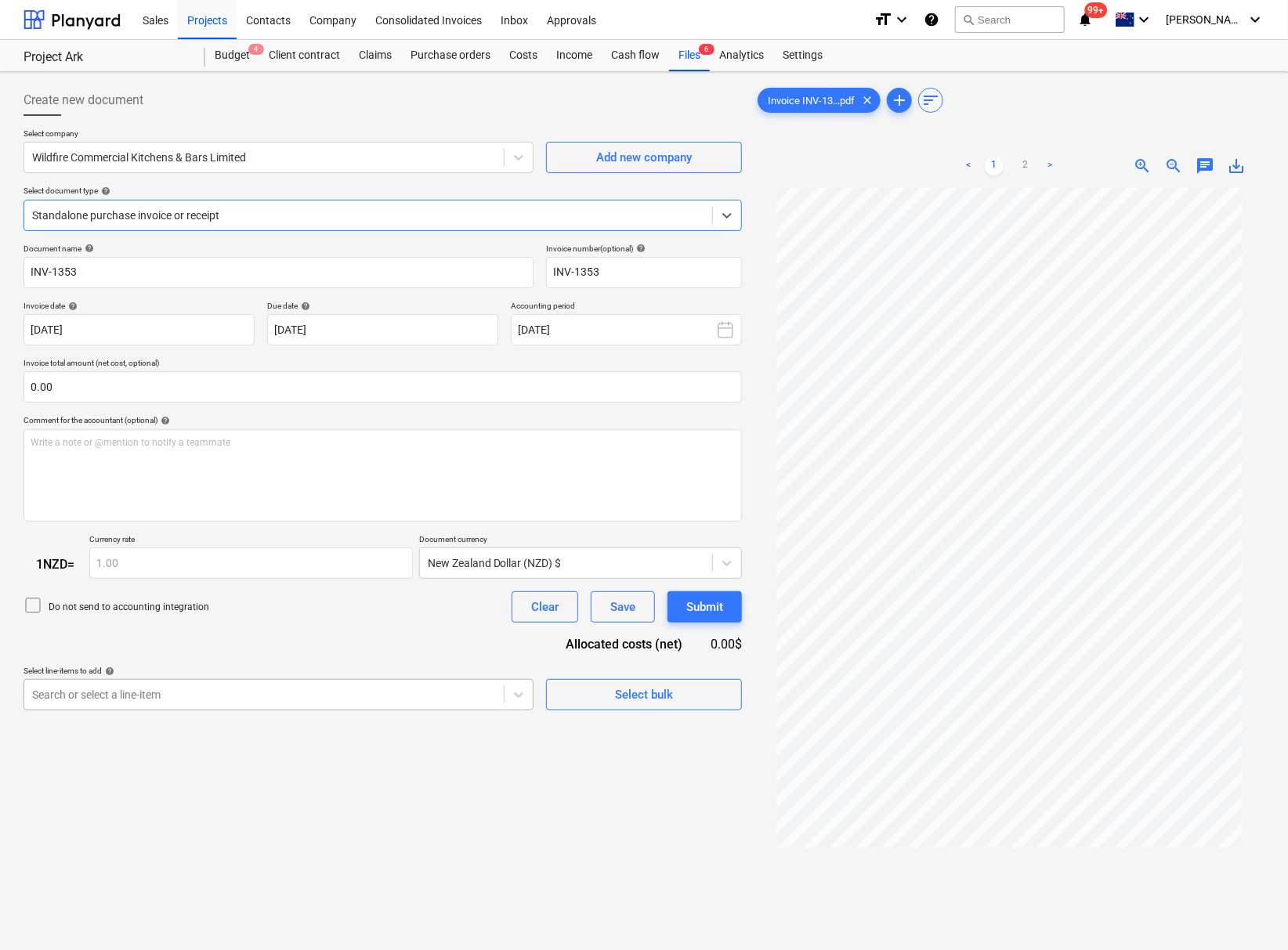
click at [171, 711] on div "Create new document Select company Wildfire Commercial Kitchens & Bars Limited …" at bounding box center [382, 589] width 731 height 1022
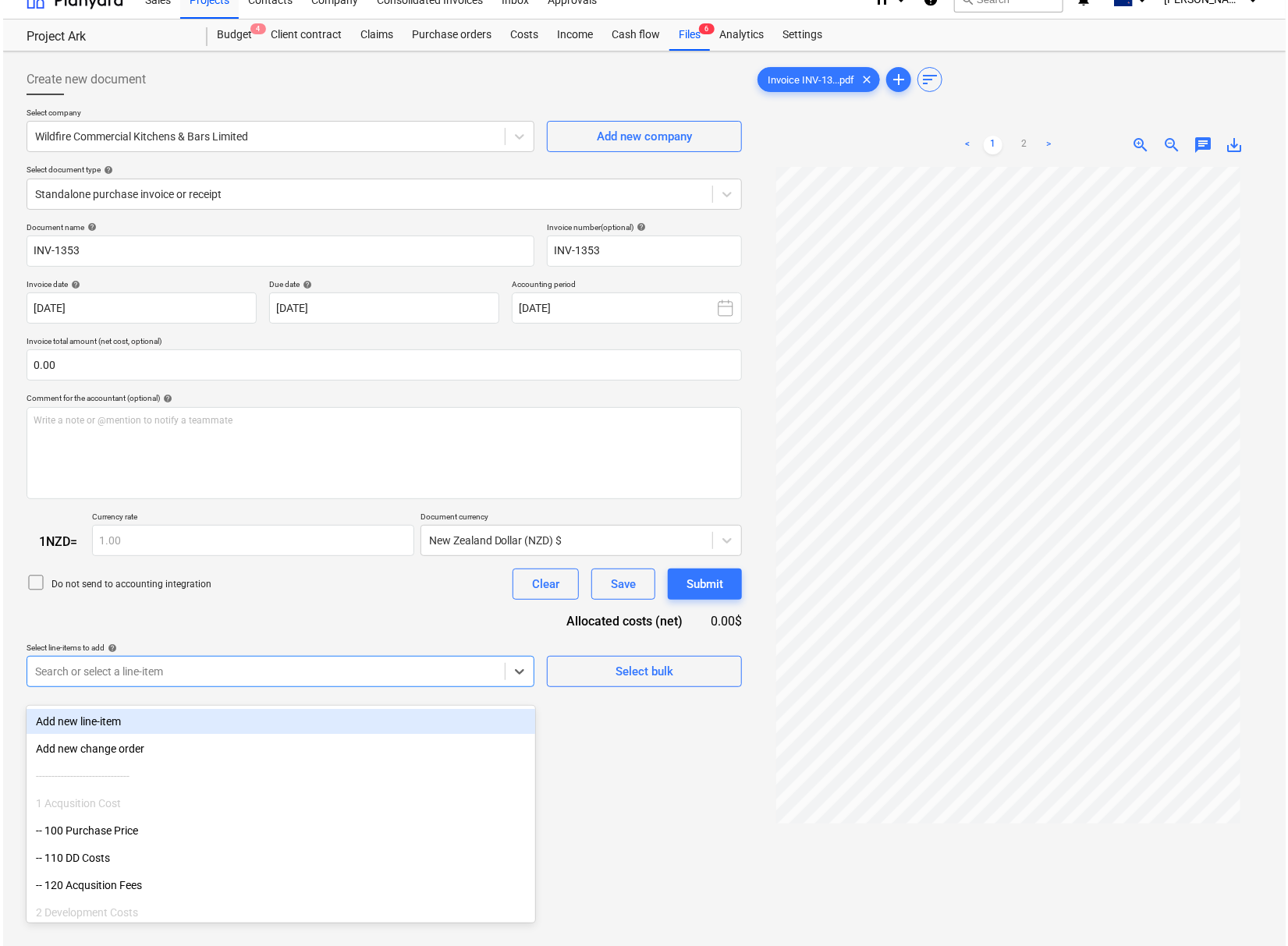
scroll to position [23, 0]
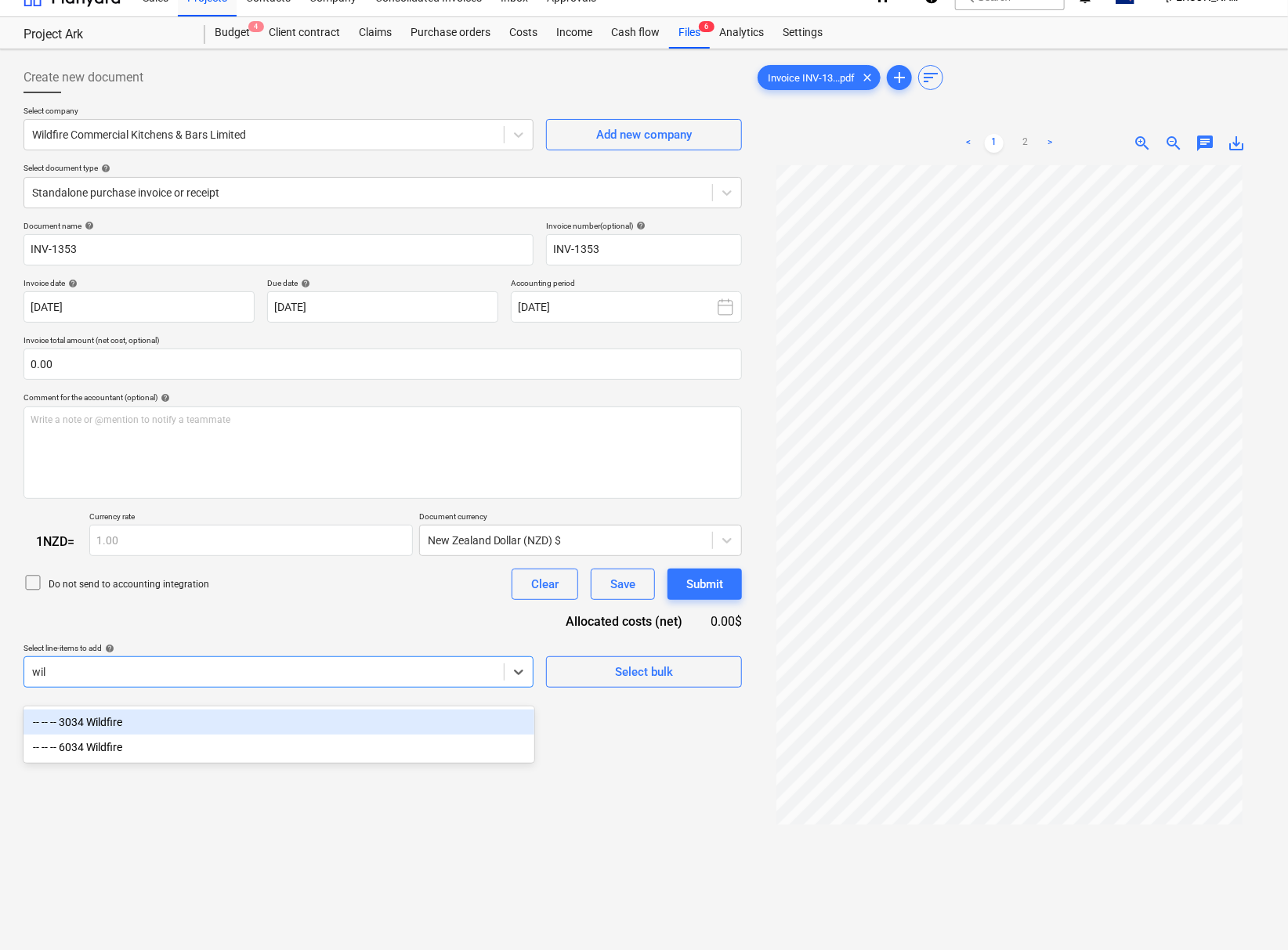
type input "wild"
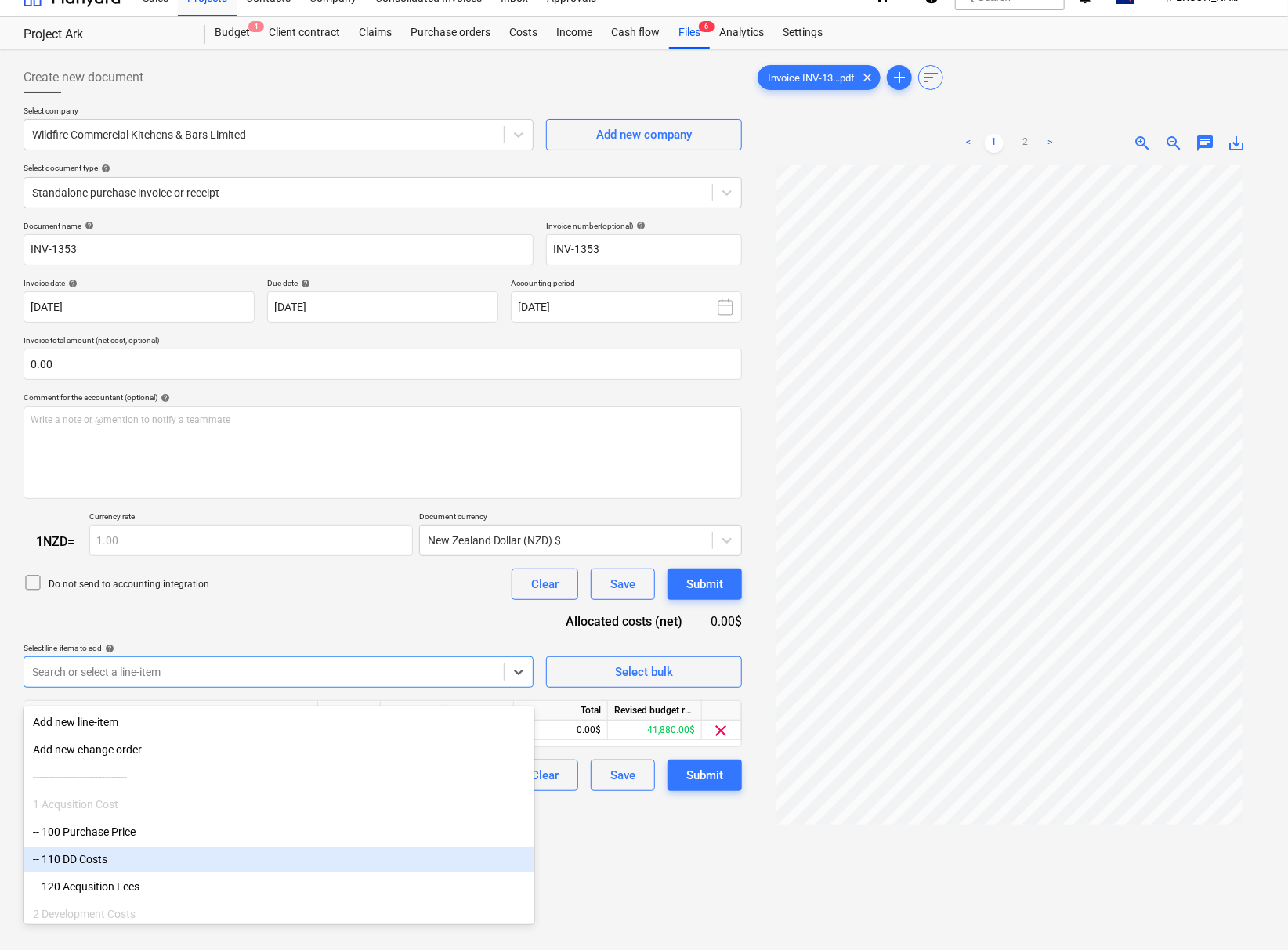
click at [669, 897] on div "Create new document Select company Wildfire Commercial Kitchens & Bars Limited …" at bounding box center [382, 566] width 731 height 1022
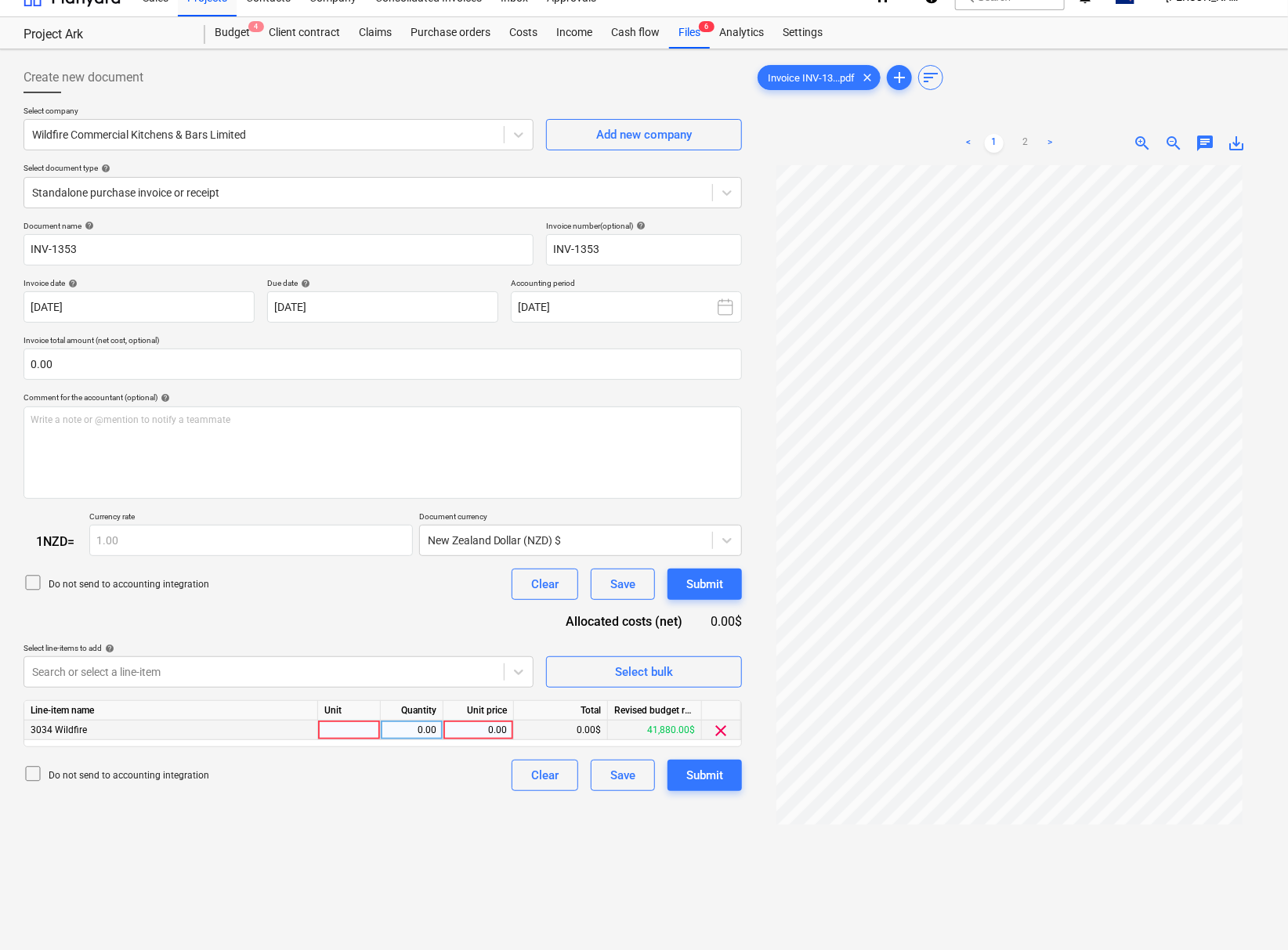
click at [479, 738] on div "0.00" at bounding box center [478, 731] width 57 height 20
type input "7050"
click at [430, 835] on div "Create new document Select company Wildfire Commercial Kitchens & Bars Limited …" at bounding box center [382, 566] width 731 height 1022
click at [693, 786] on div "Submit" at bounding box center [704, 775] width 37 height 21
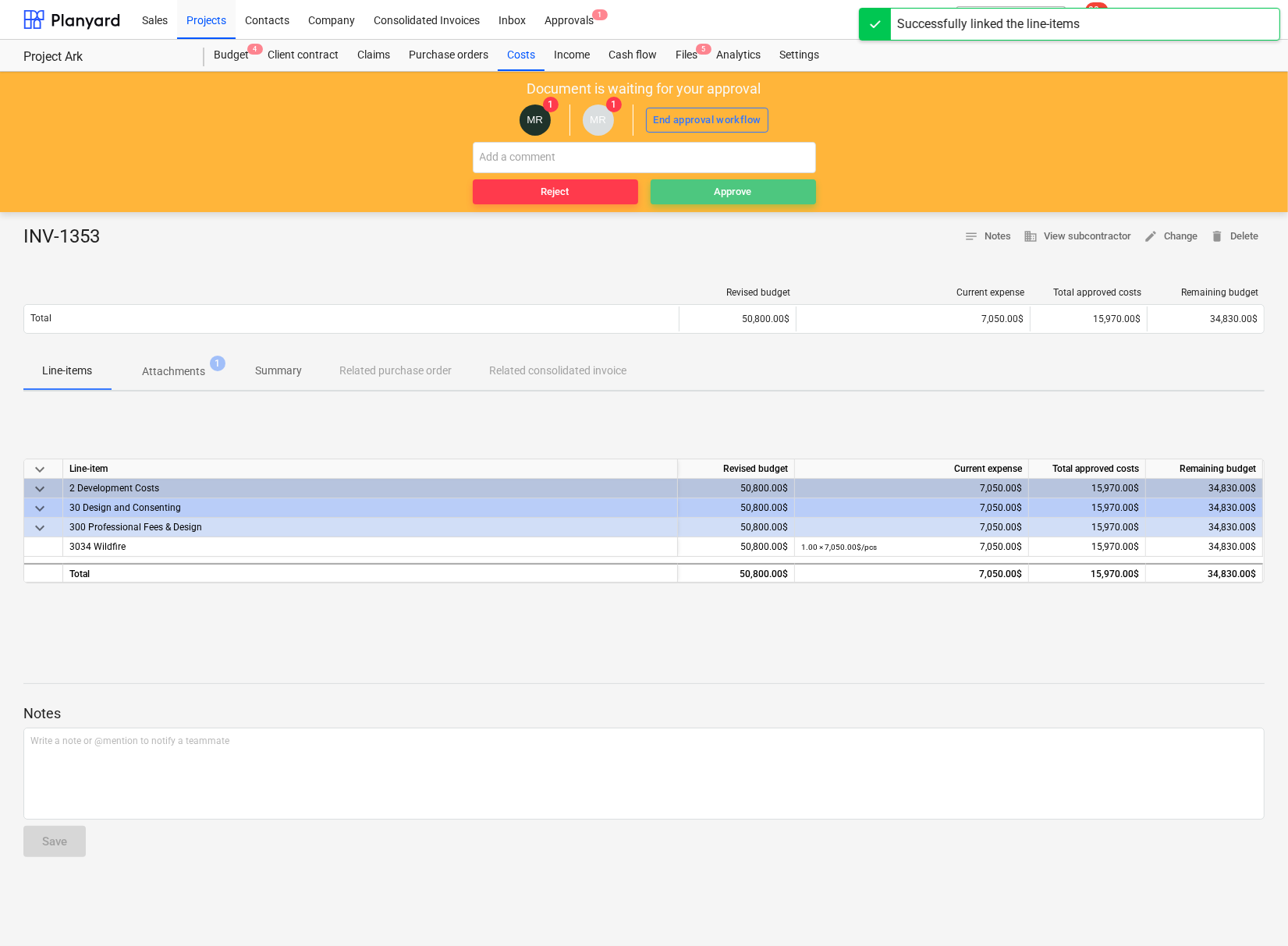
click at [764, 183] on span "Approve" at bounding box center [732, 192] width 152 height 18
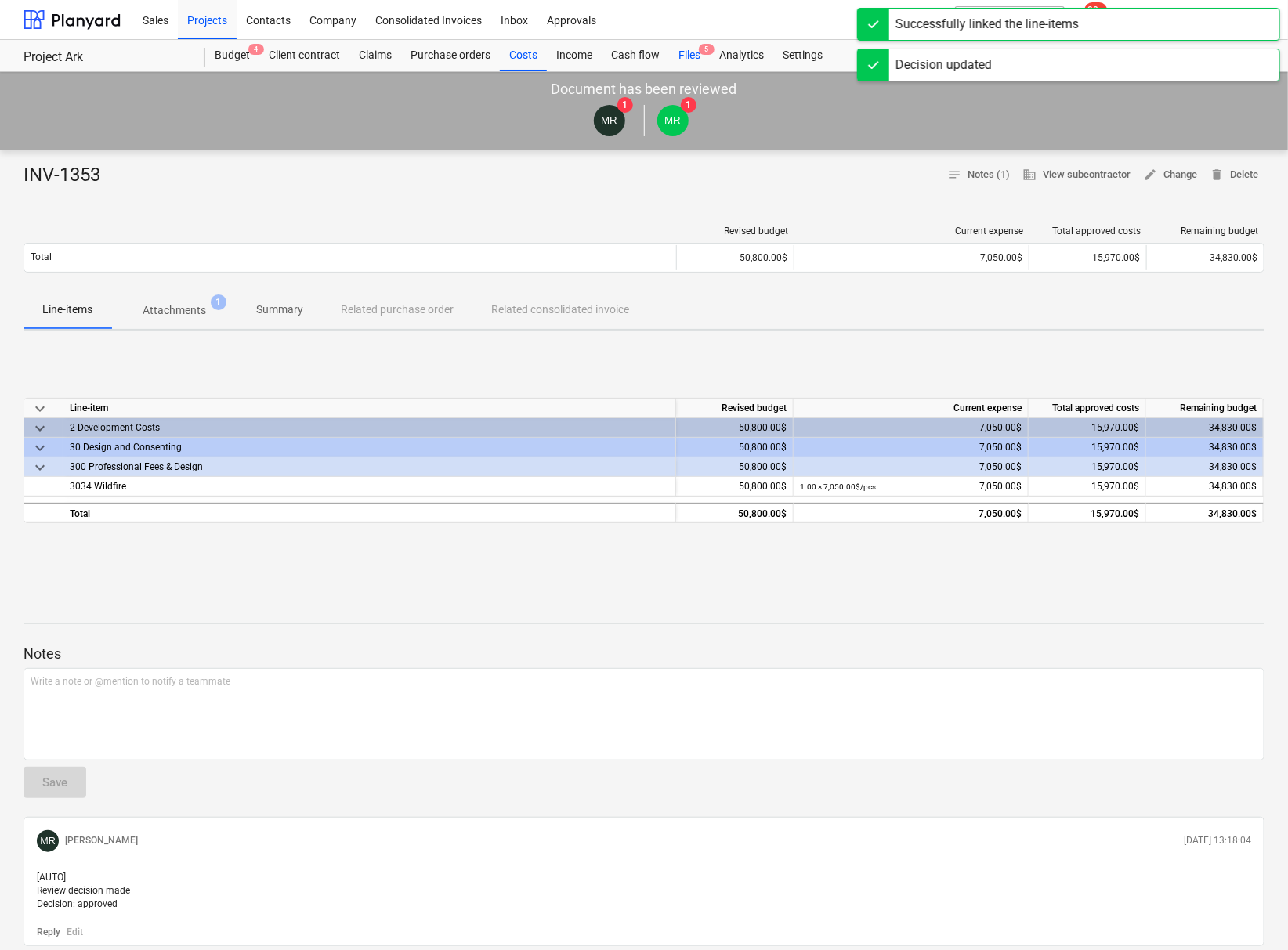
click at [681, 53] on div "Files 5" at bounding box center [688, 55] width 40 height 32
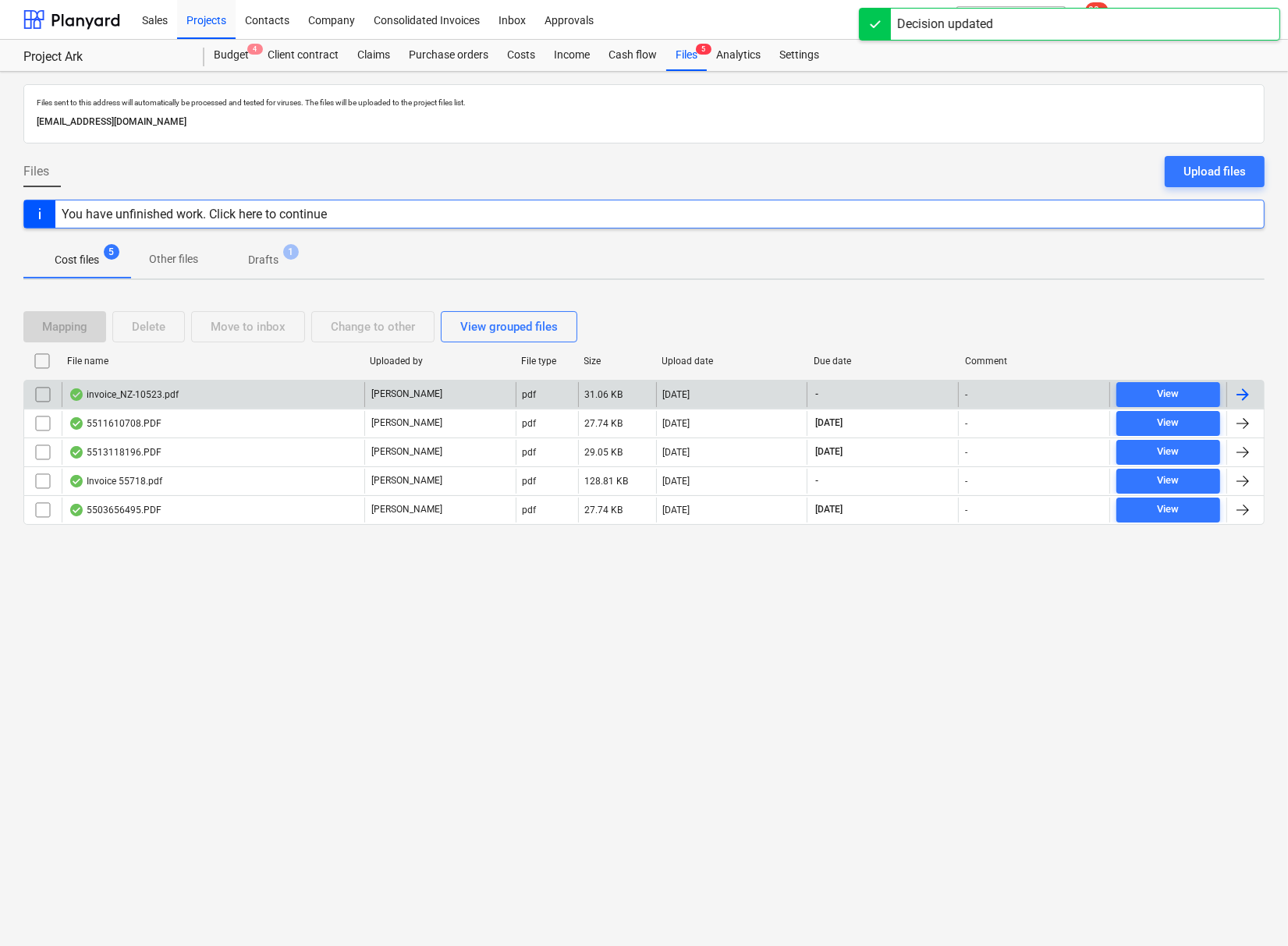
click at [158, 389] on div "invoice_NZ-10523.pdf" at bounding box center [124, 394] width 110 height 13
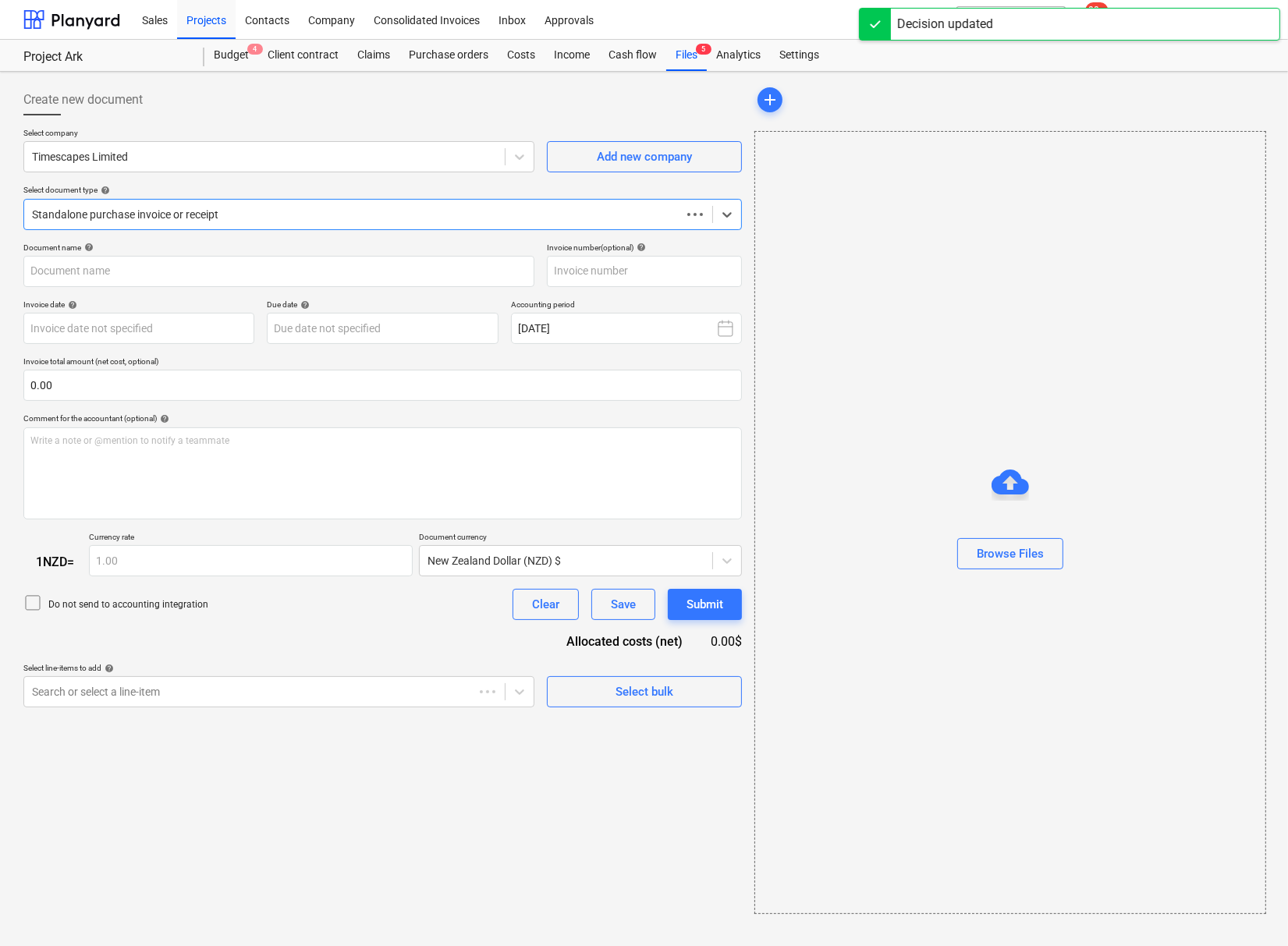
type input "NZ-10523"
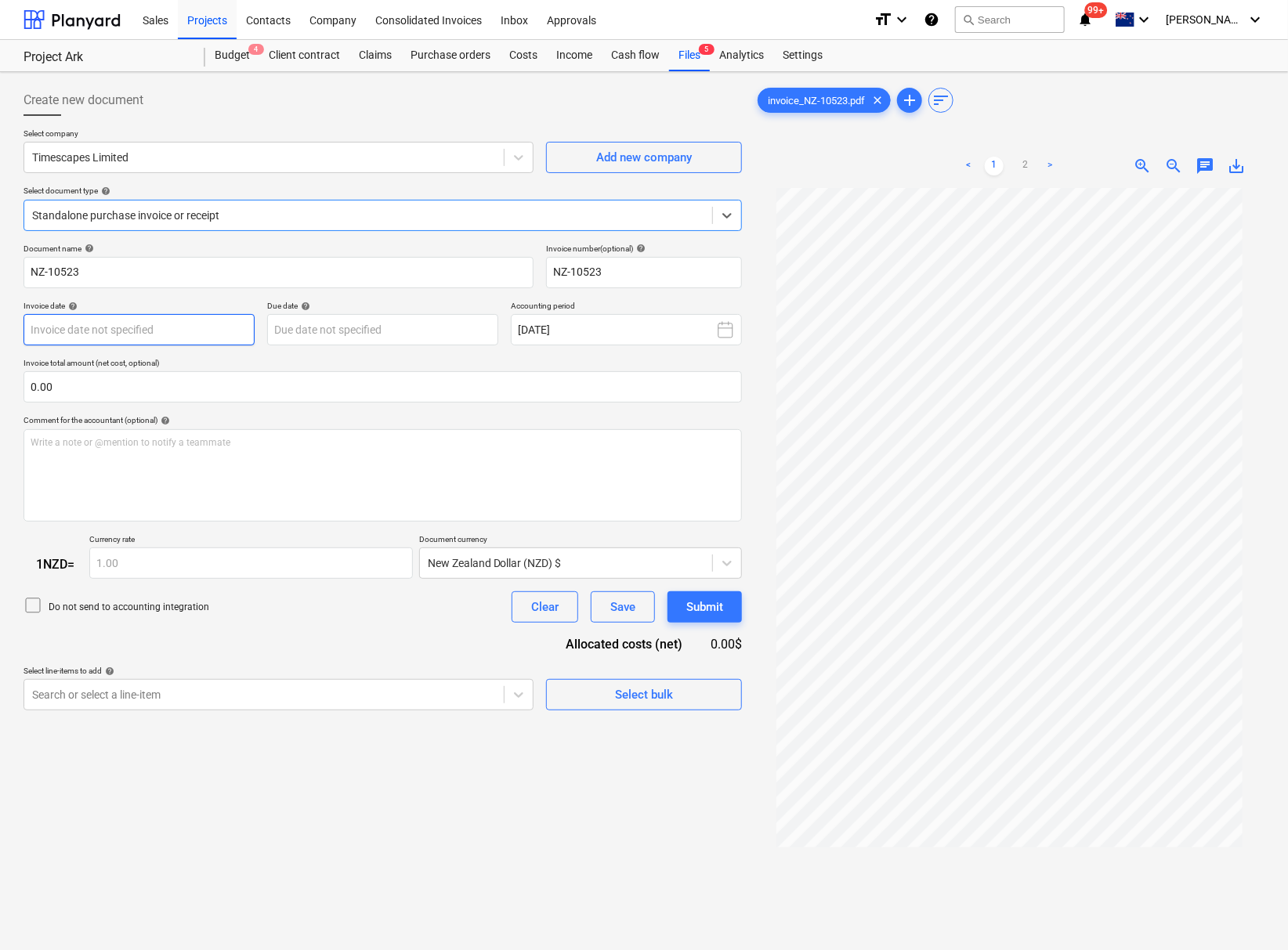
click at [165, 331] on body "This website stores cookies on your computer. These cookies are used to collect…" at bounding box center [644, 475] width 1288 height 950
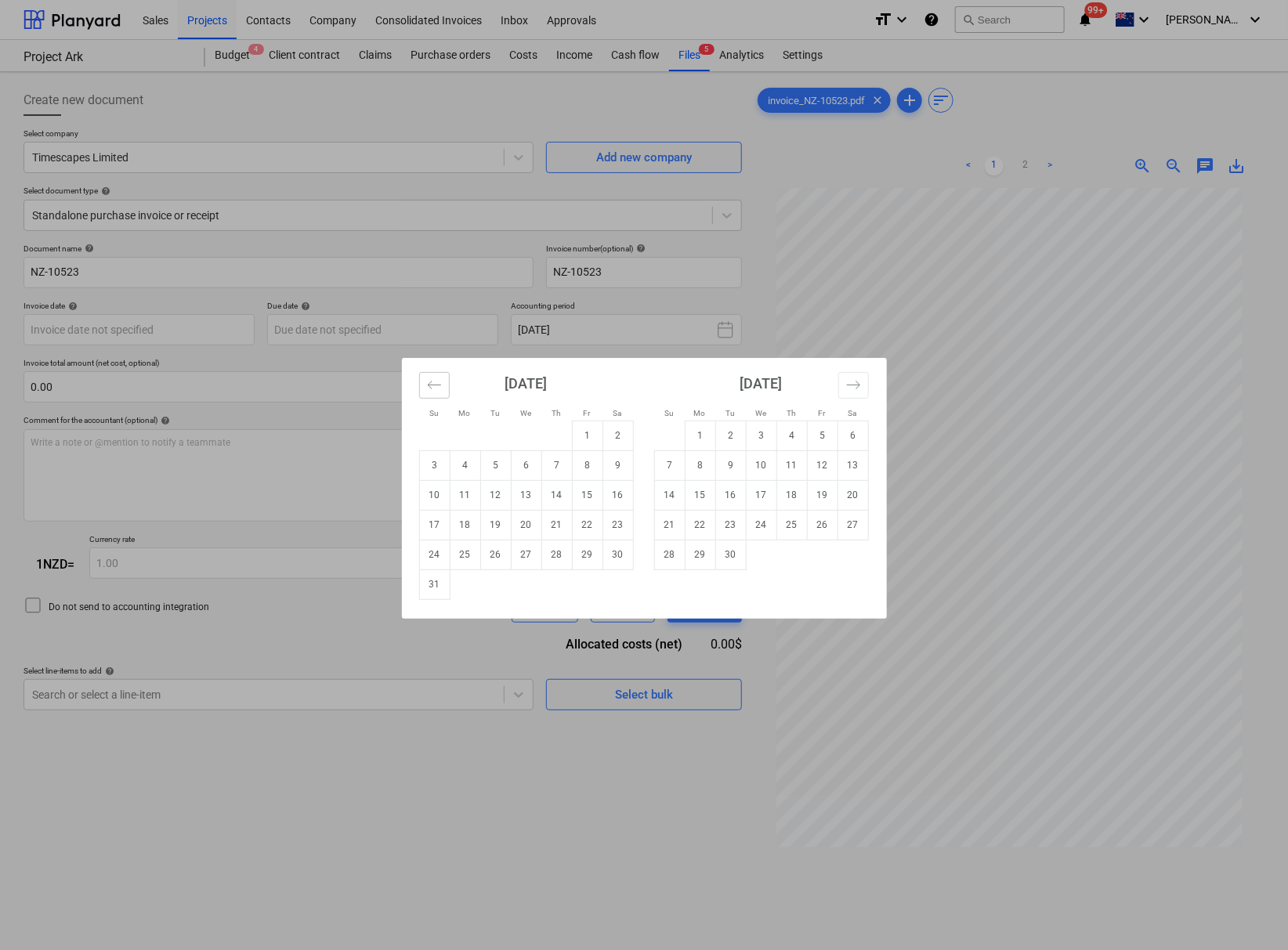
click at [431, 388] on icon "Move backward to switch to the previous month." at bounding box center [434, 384] width 15 height 15
click at [550, 558] on td "31" at bounding box center [556, 555] width 31 height 30
type input "[DATE]"
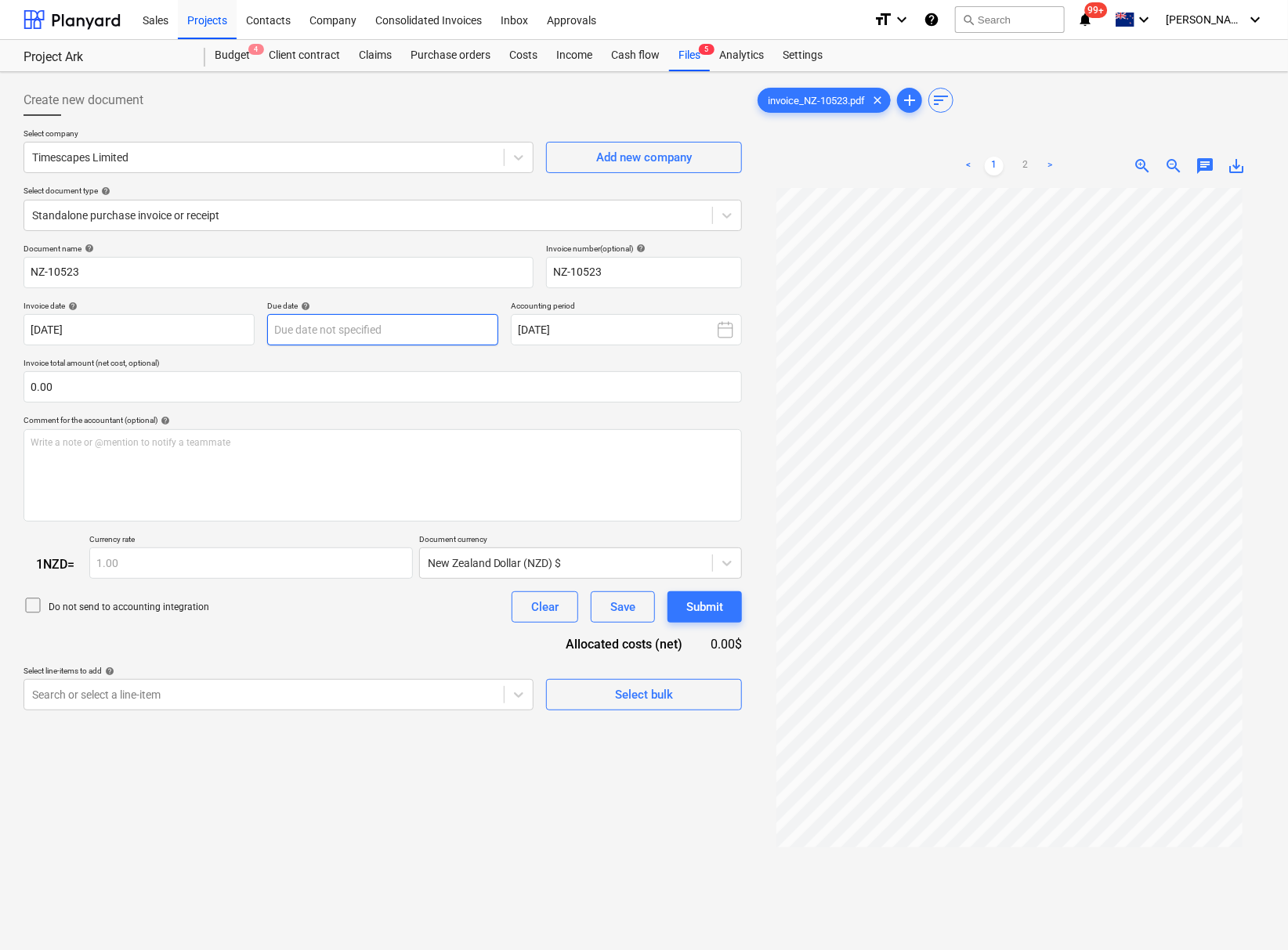
click at [324, 328] on body "This website stores cookies on your computer. These cookies are used to collect…" at bounding box center [644, 475] width 1288 height 950
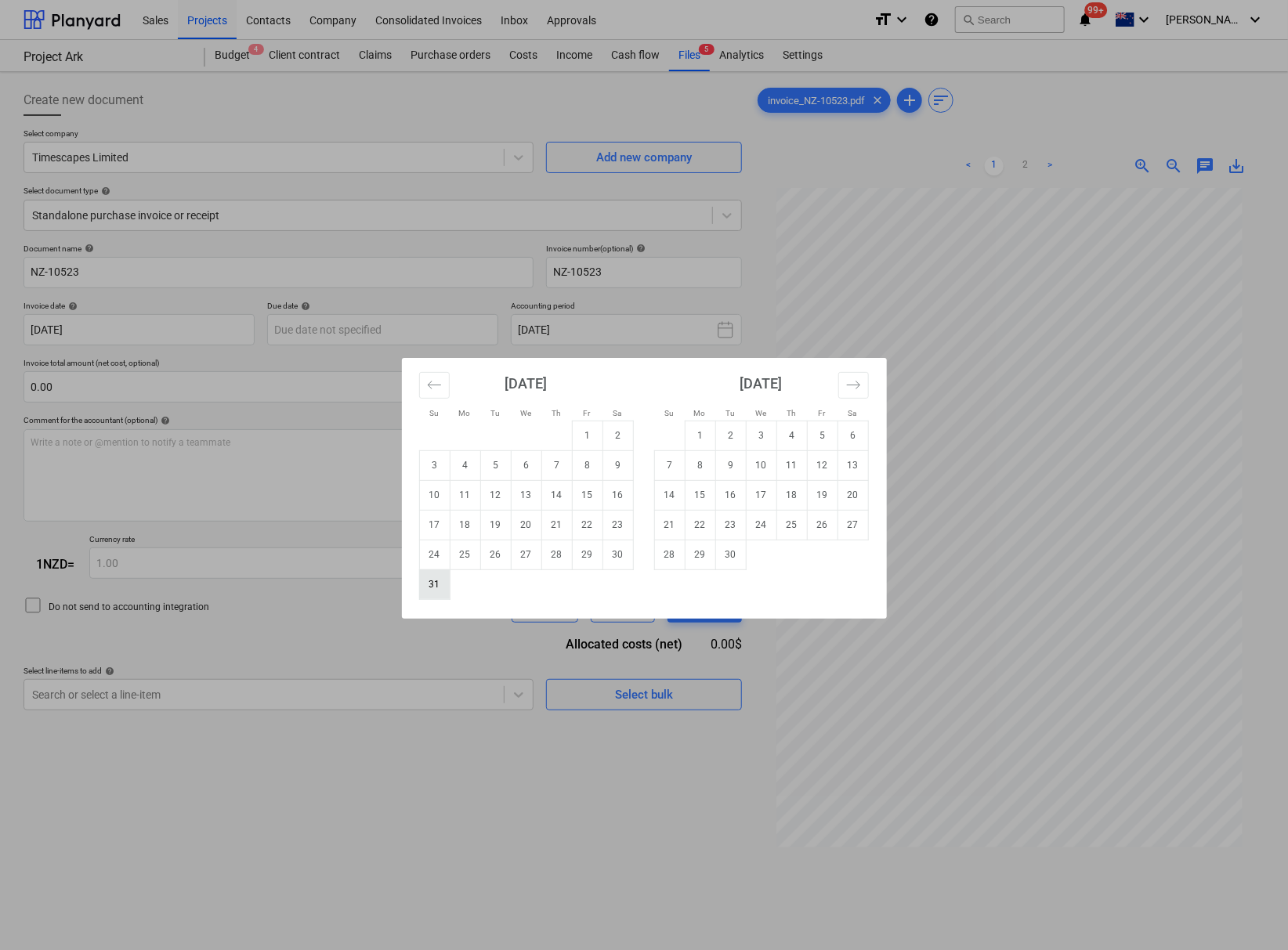
click at [440, 586] on td "31" at bounding box center [434, 585] width 31 height 30
type input "[DATE]"
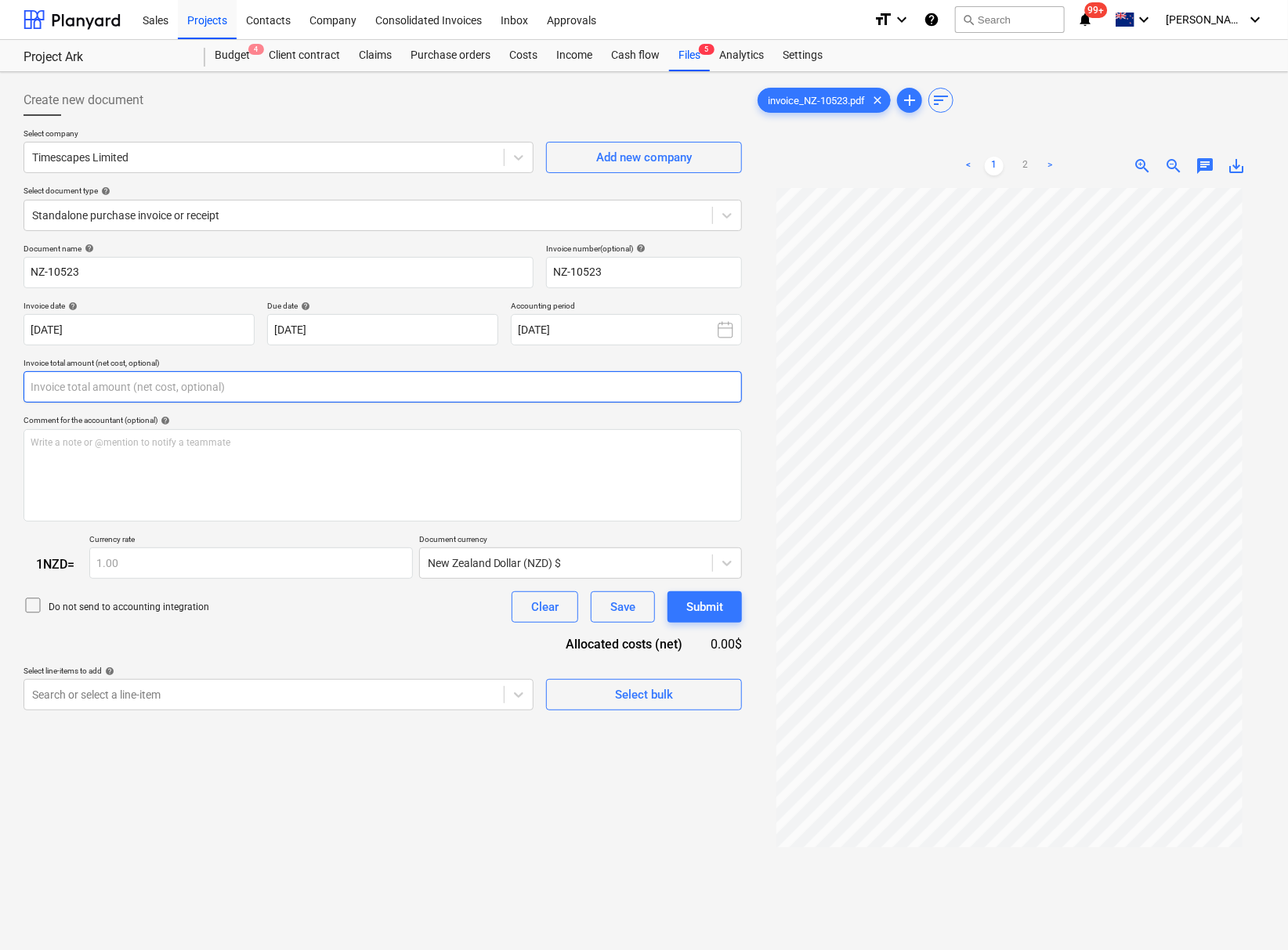
click at [226, 385] on input "text" at bounding box center [382, 387] width 718 height 32
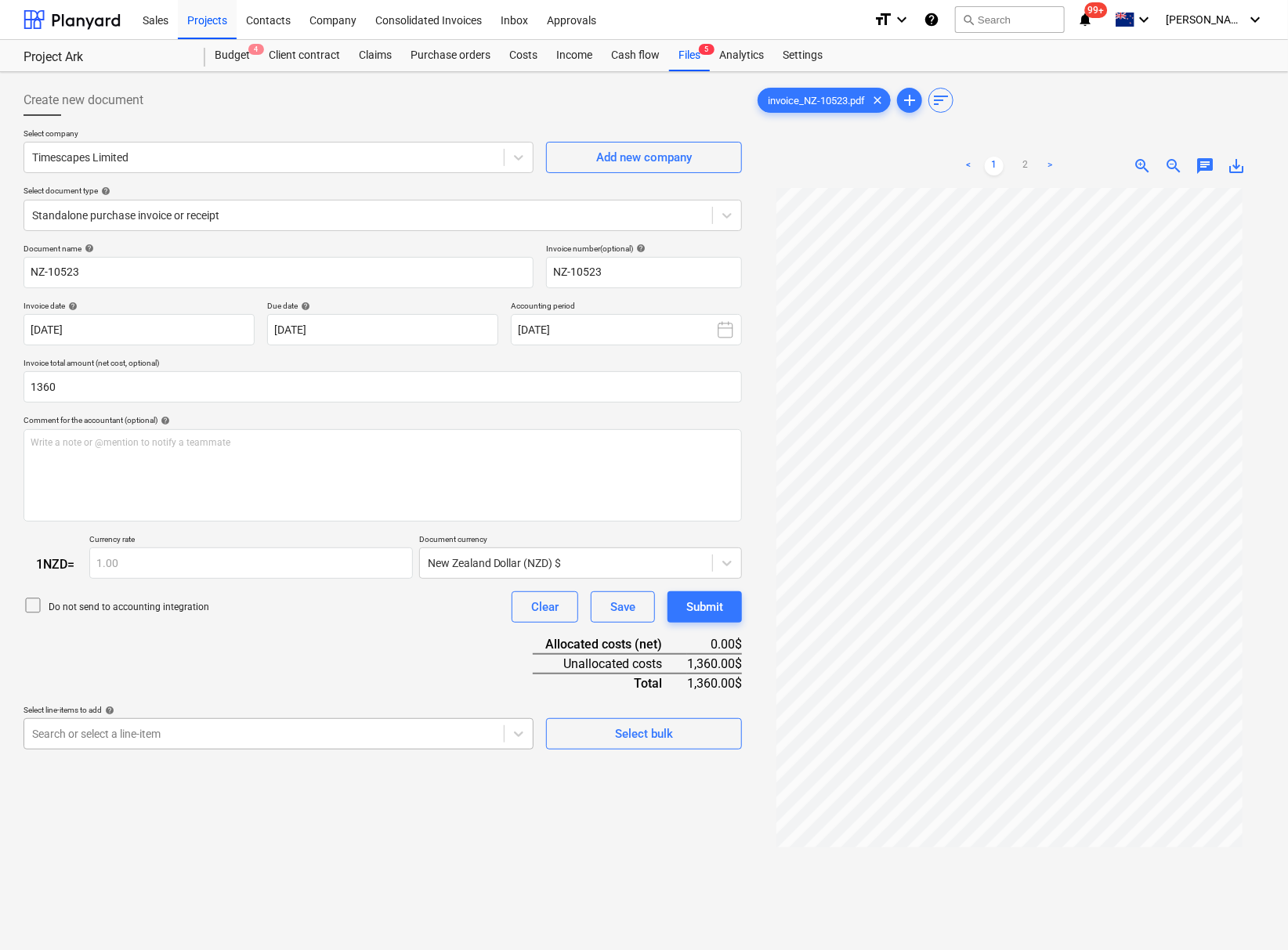
type input "1,360.00"
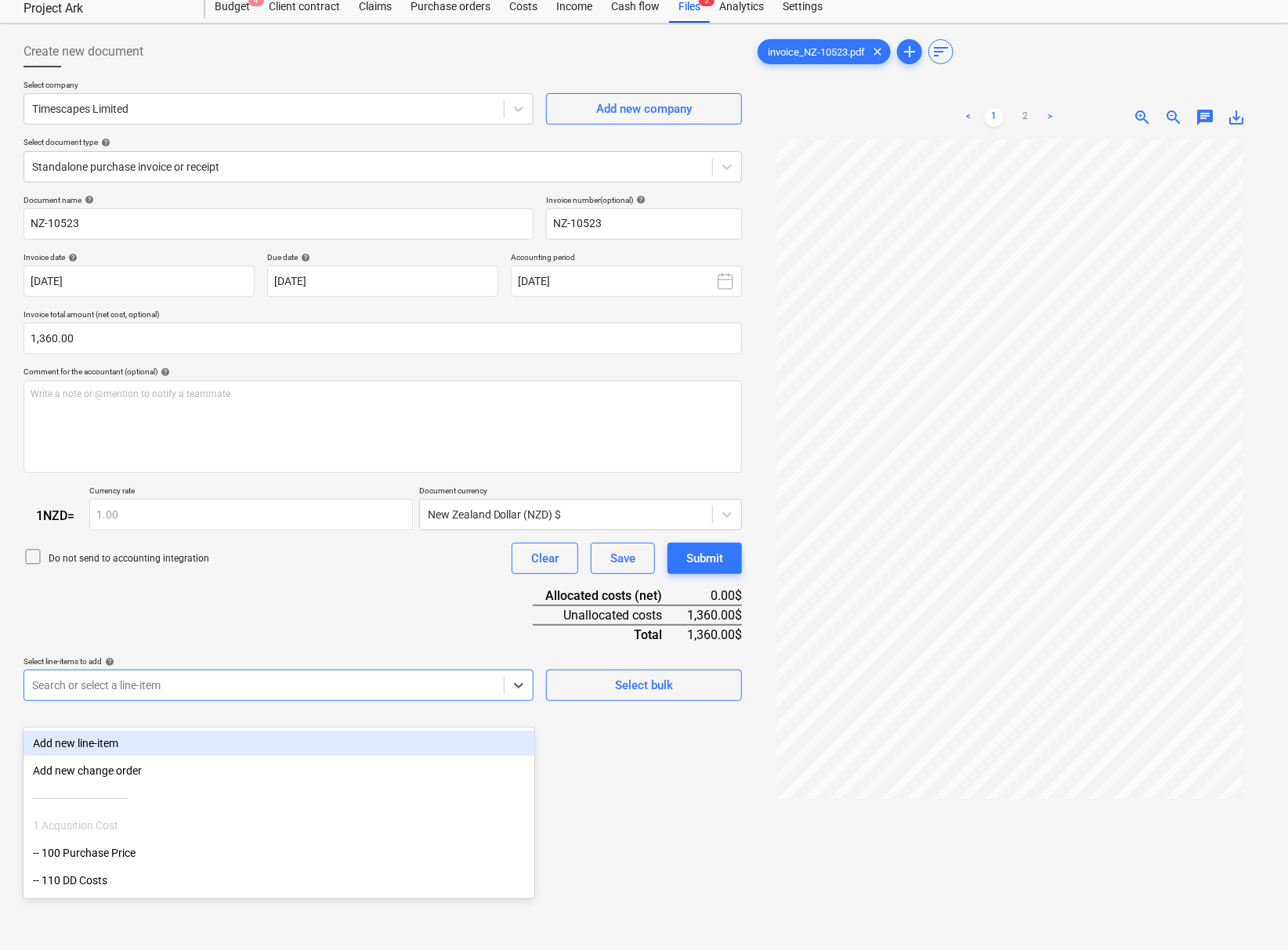
click at [312, 747] on body "This website stores cookies on your computer. These cookies are used to collect…" at bounding box center [644, 427] width 1288 height 950
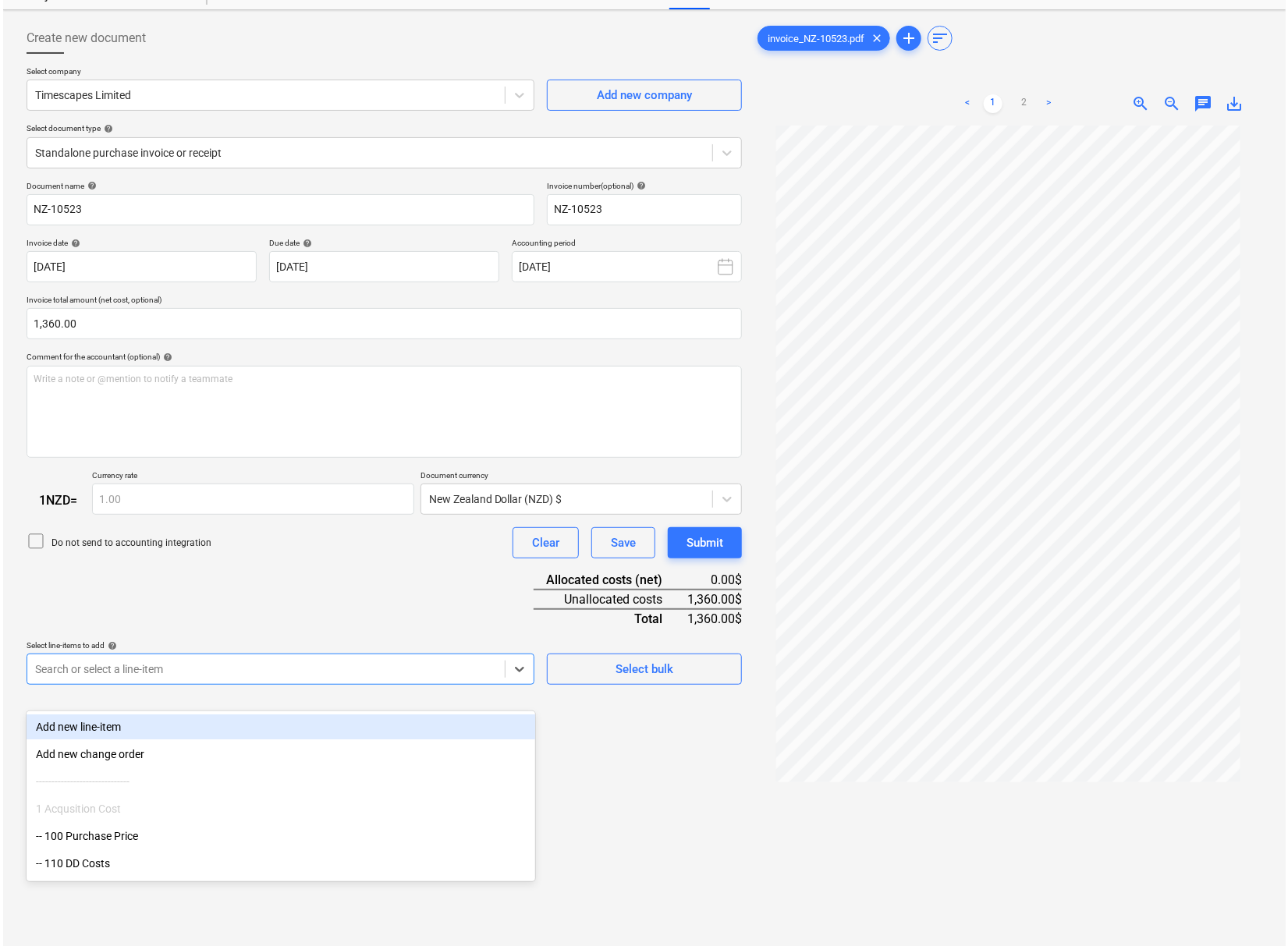
scroll to position [70, 0]
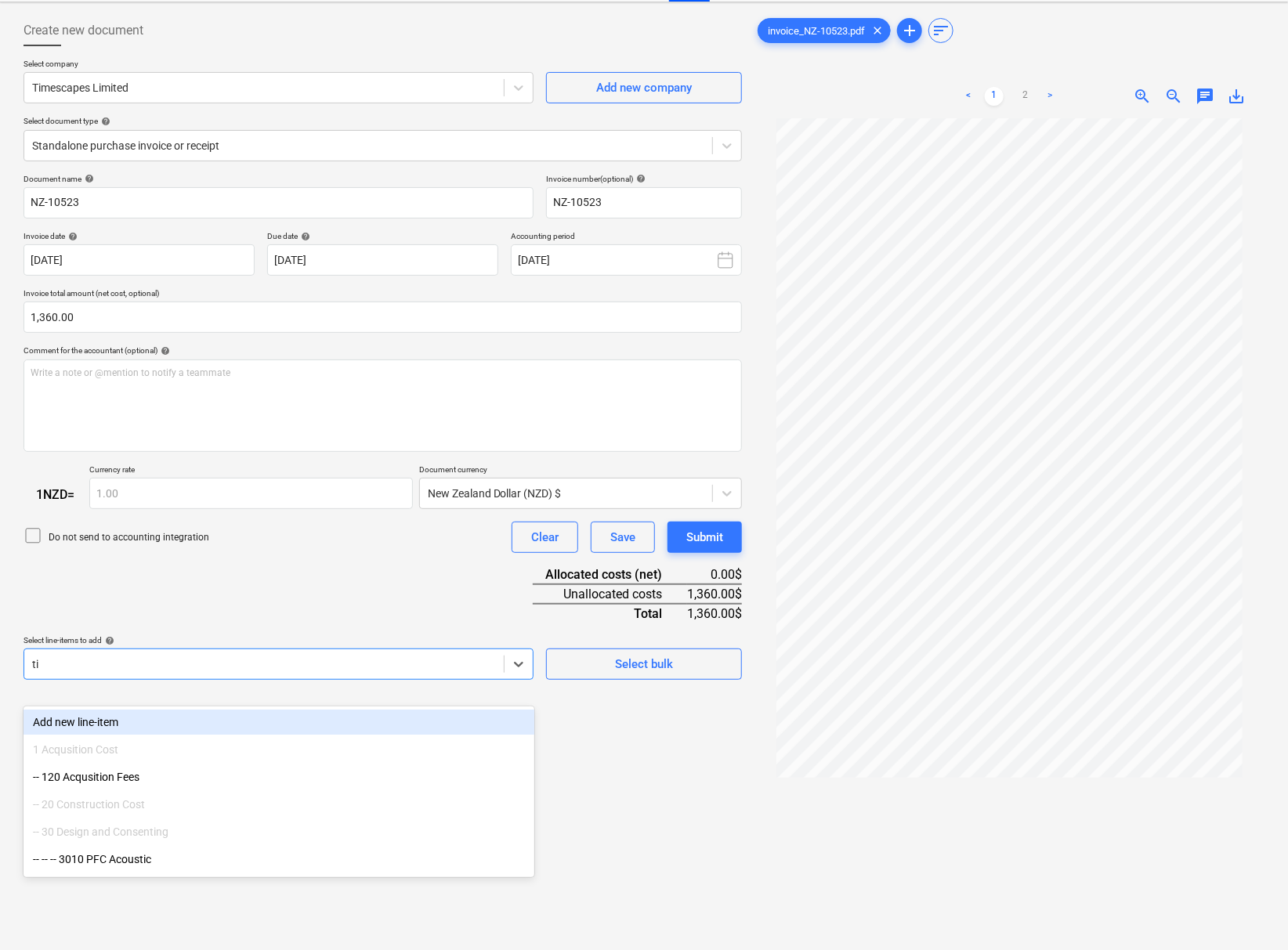
type input "t"
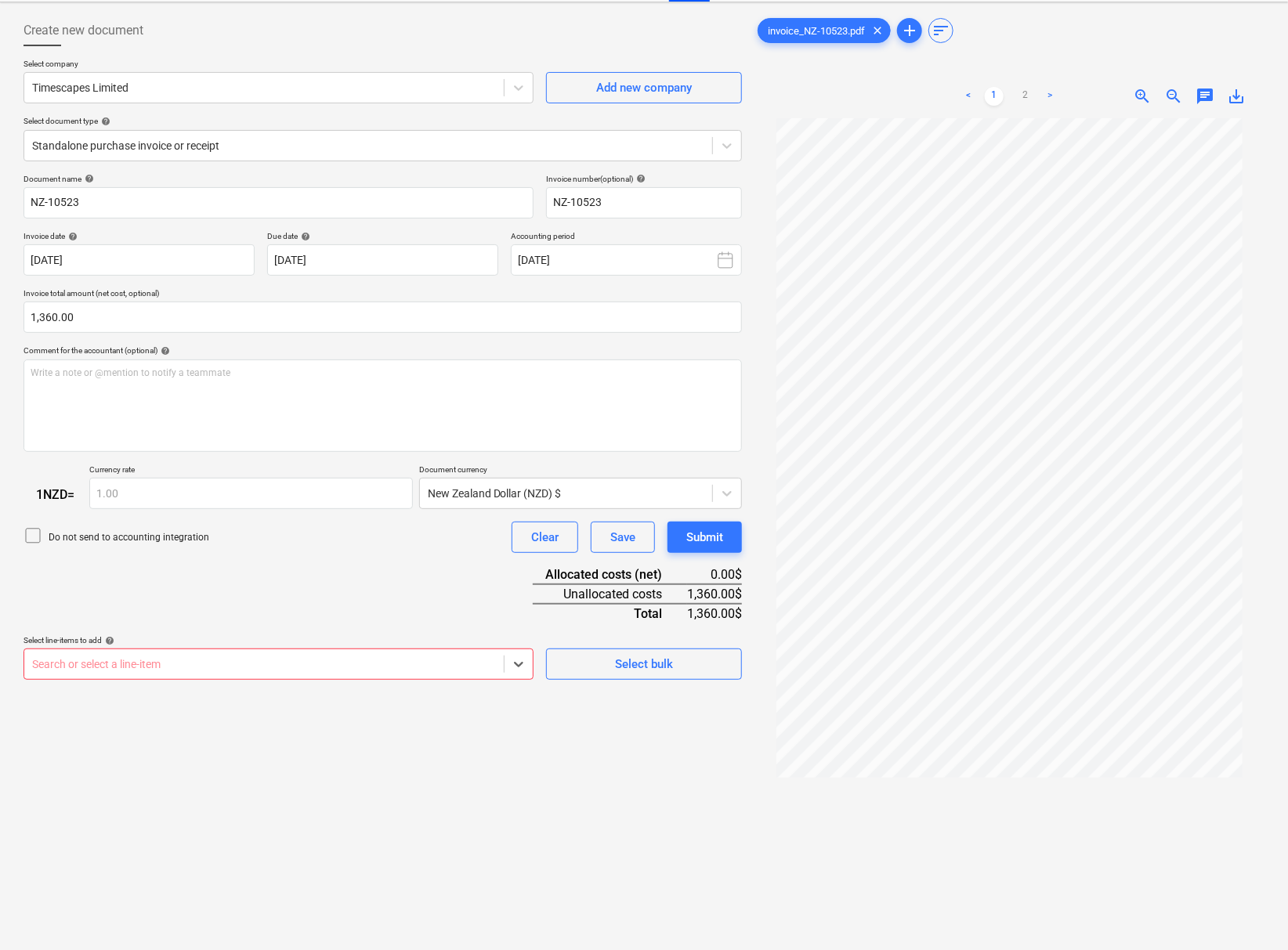
click at [318, 673] on div at bounding box center [265, 665] width 464 height 16
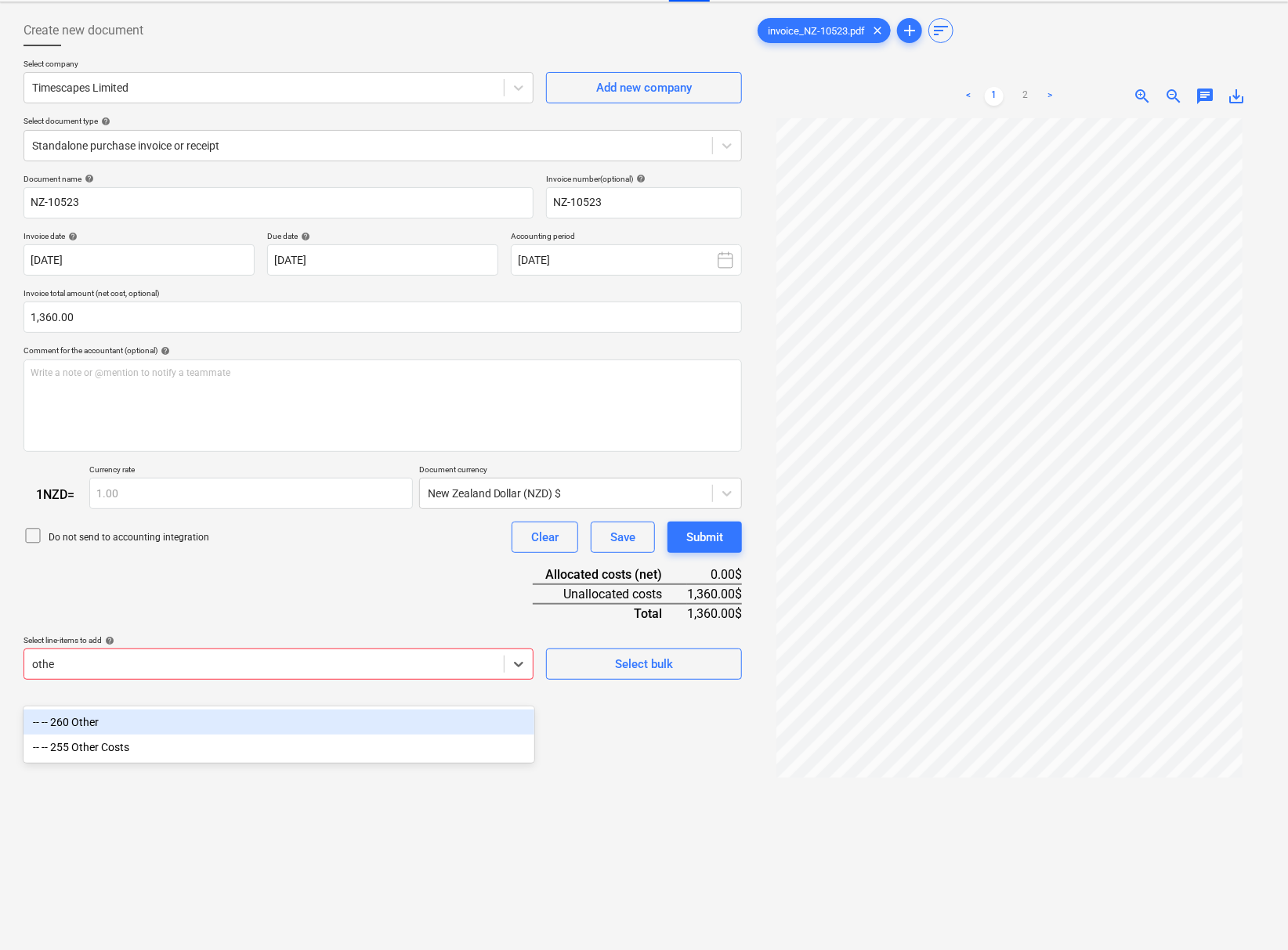
type input "other"
click at [320, 719] on div "-- -- 260 Other" at bounding box center [279, 722] width 511 height 25
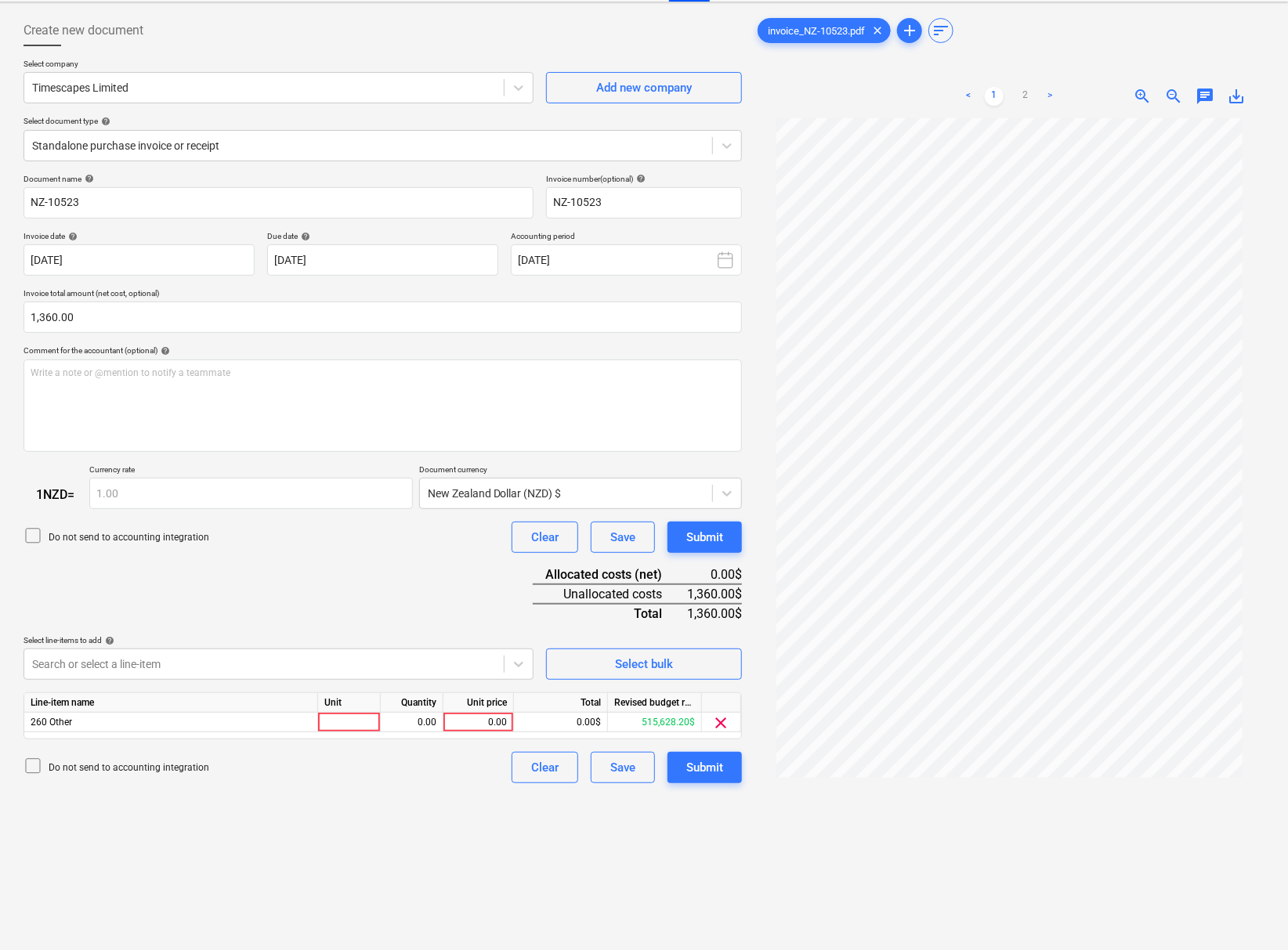
click at [735, 899] on div "Create new document Select company Timescapes Limited Add new company Select do…" at bounding box center [382, 519] width 731 height 1022
click at [486, 733] on div "0.00" at bounding box center [478, 723] width 57 height 20
type input "1360"
click at [434, 839] on div "Create new document Select company Timescapes Limited Add new company Select do…" at bounding box center [382, 519] width 731 height 1022
click at [707, 778] on div "Submit" at bounding box center [704, 767] width 37 height 21
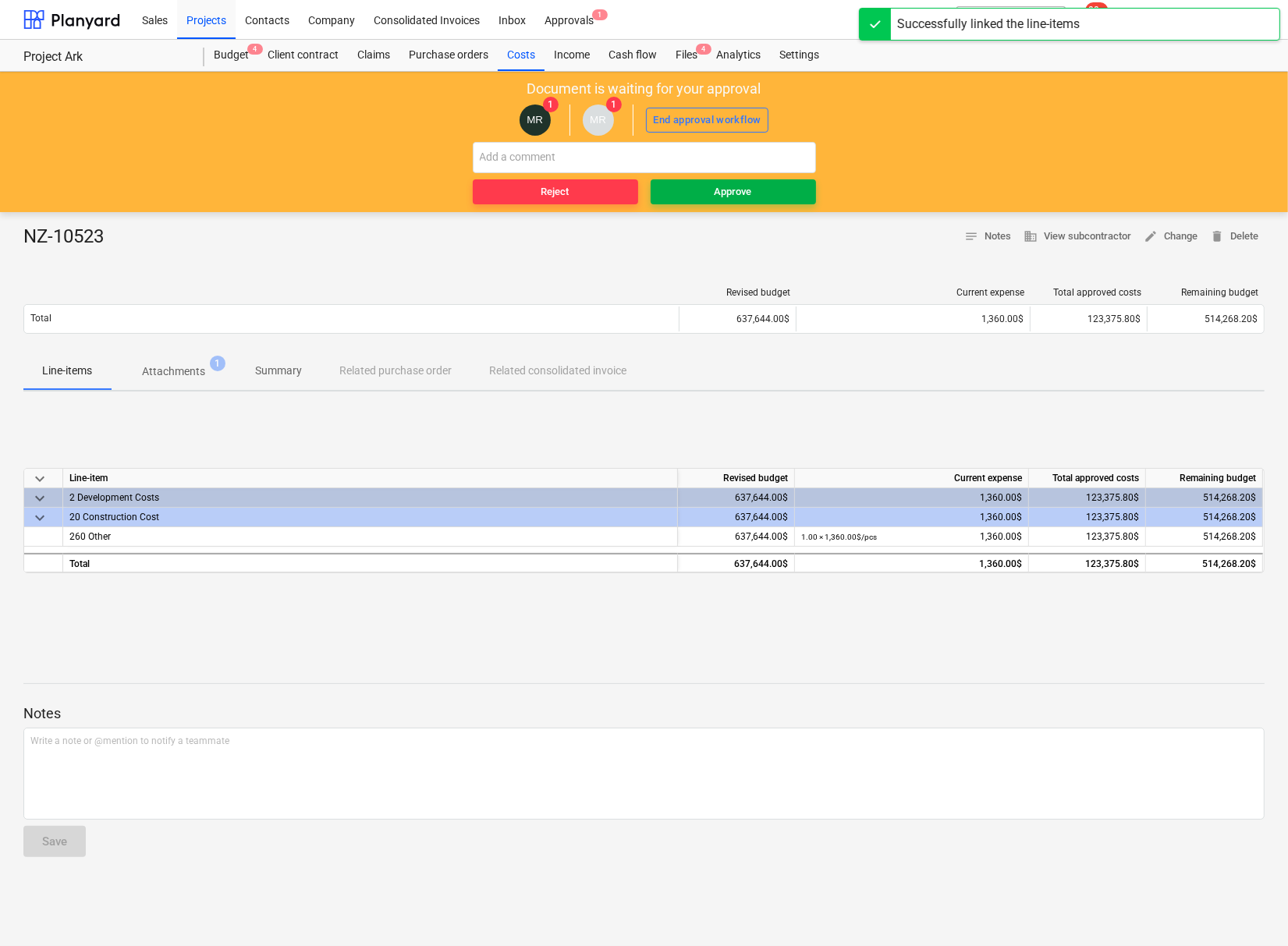
click at [737, 195] on div "Approve" at bounding box center [733, 192] width 37 height 18
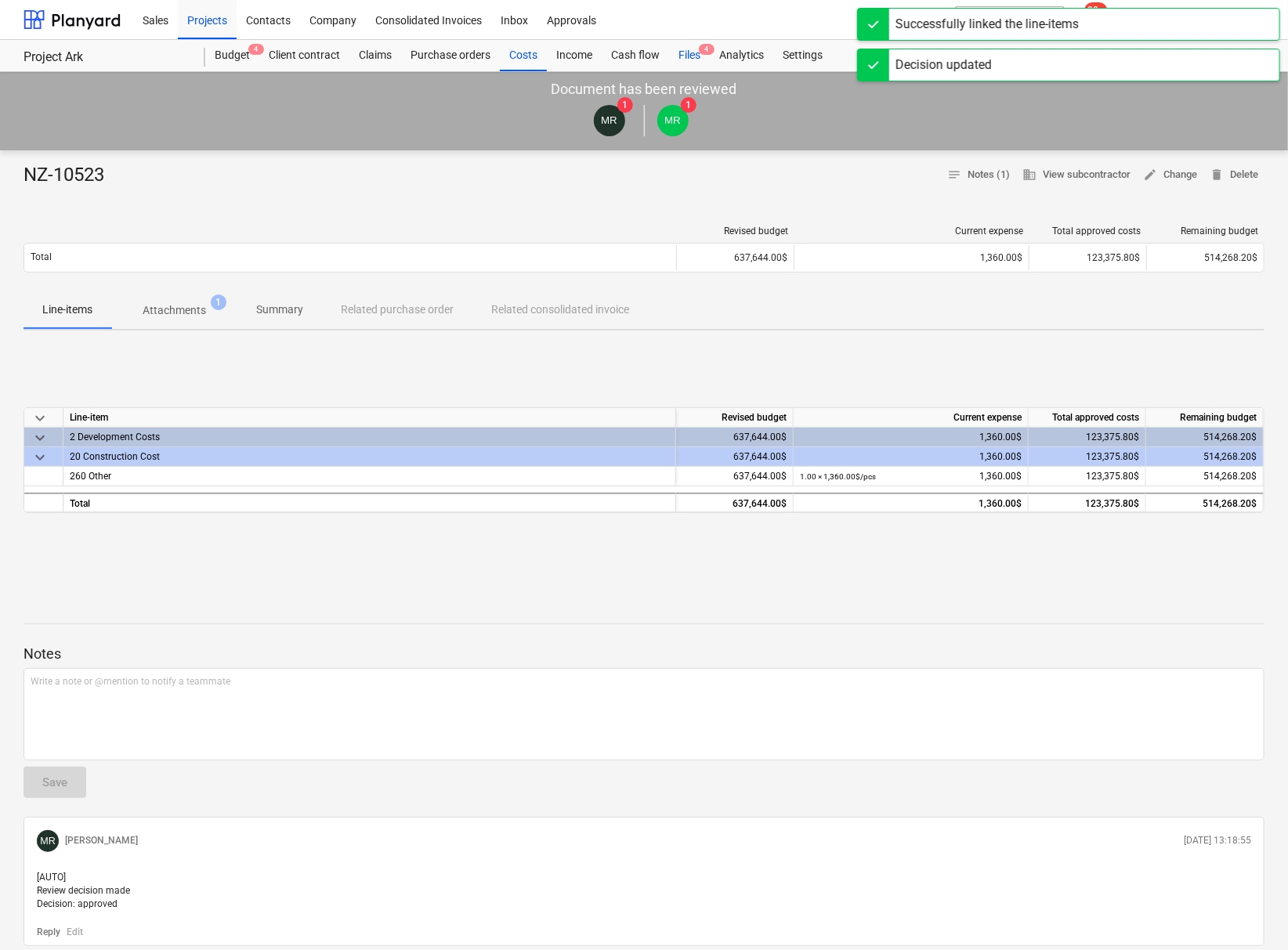
click at [686, 54] on div "Files 4" at bounding box center [688, 55] width 40 height 32
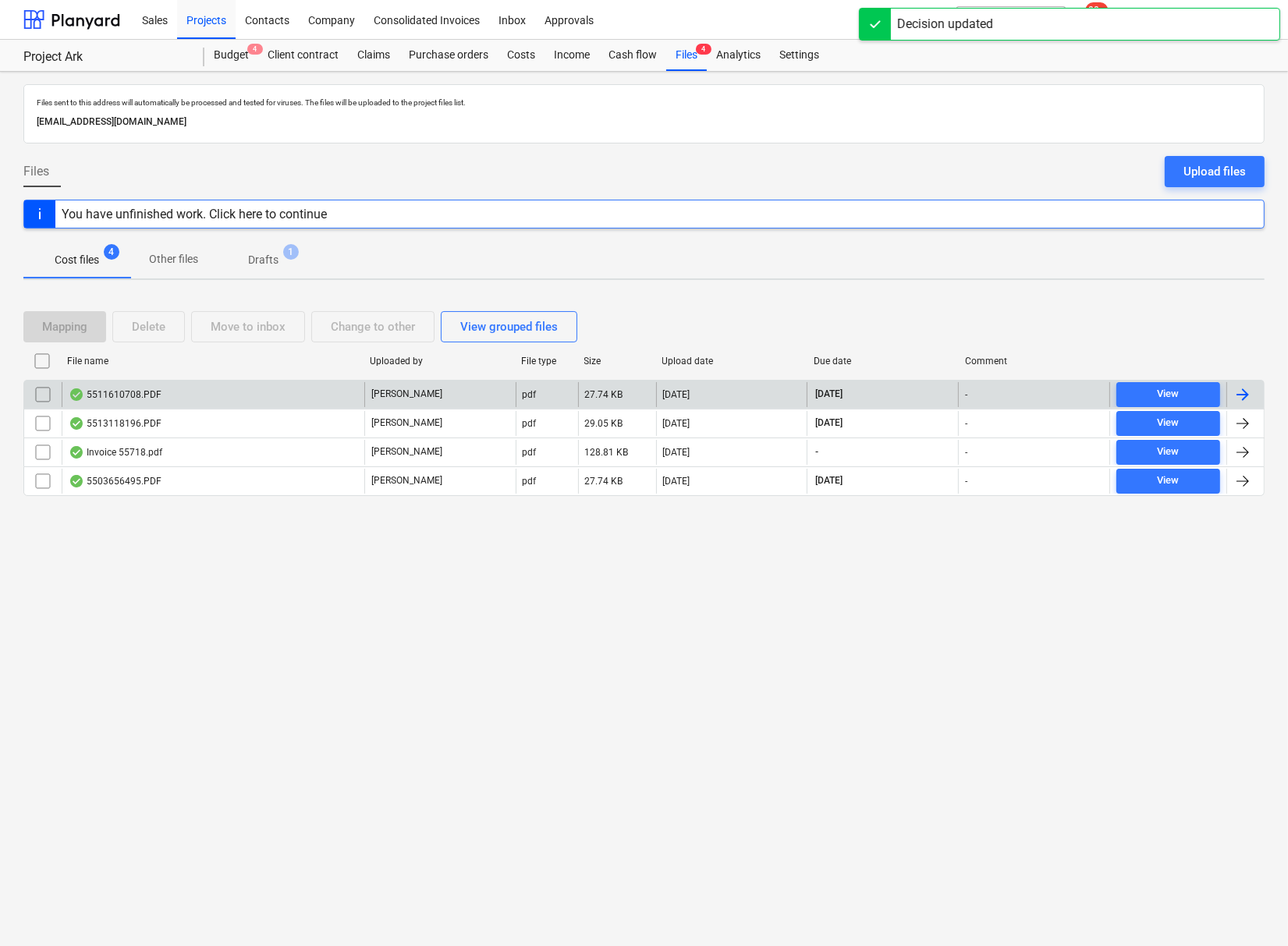
click at [136, 394] on div "5511610708.PDF" at bounding box center [115, 394] width 92 height 13
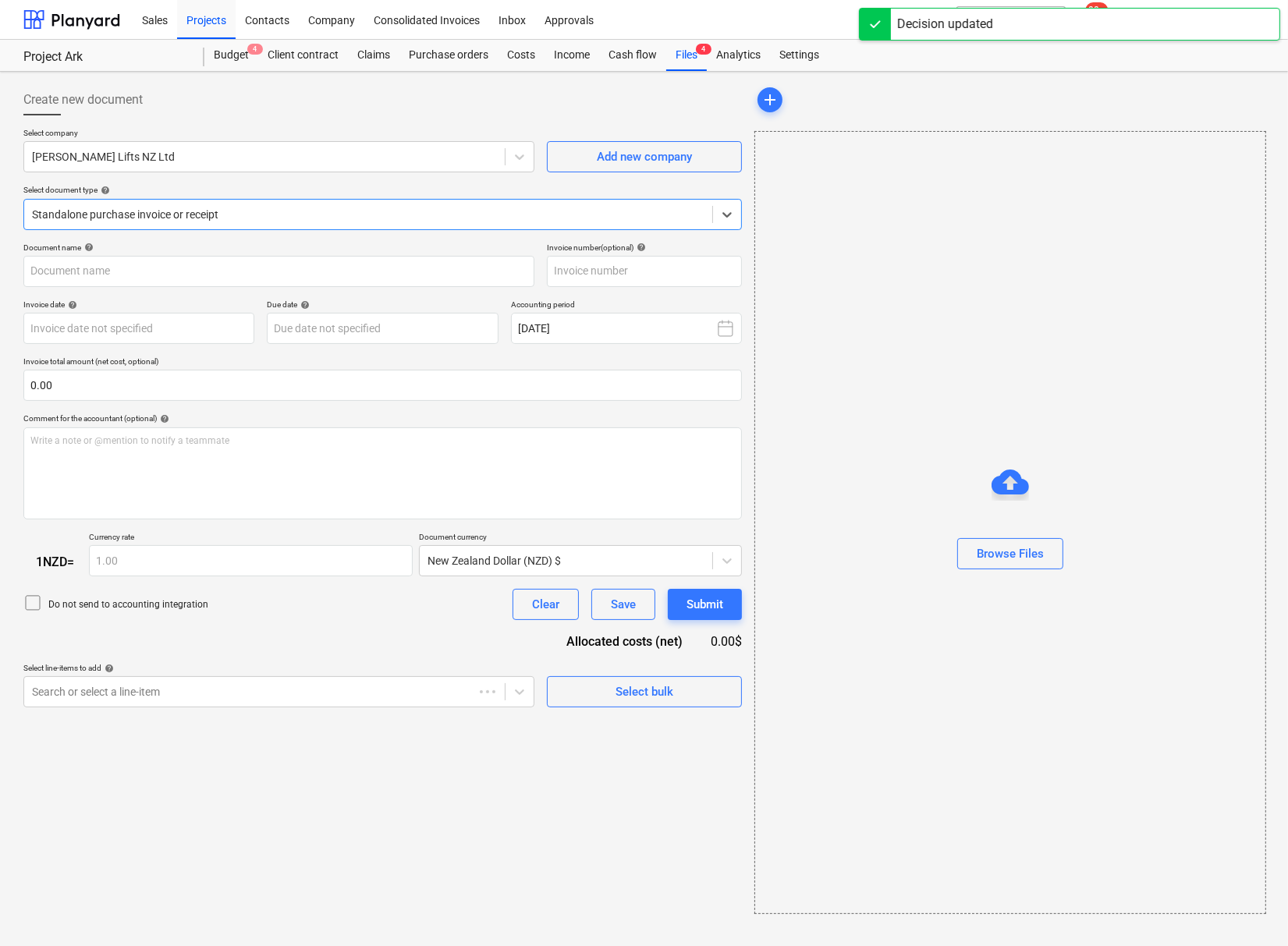
type input "5511610708"
type input "[DATE]"
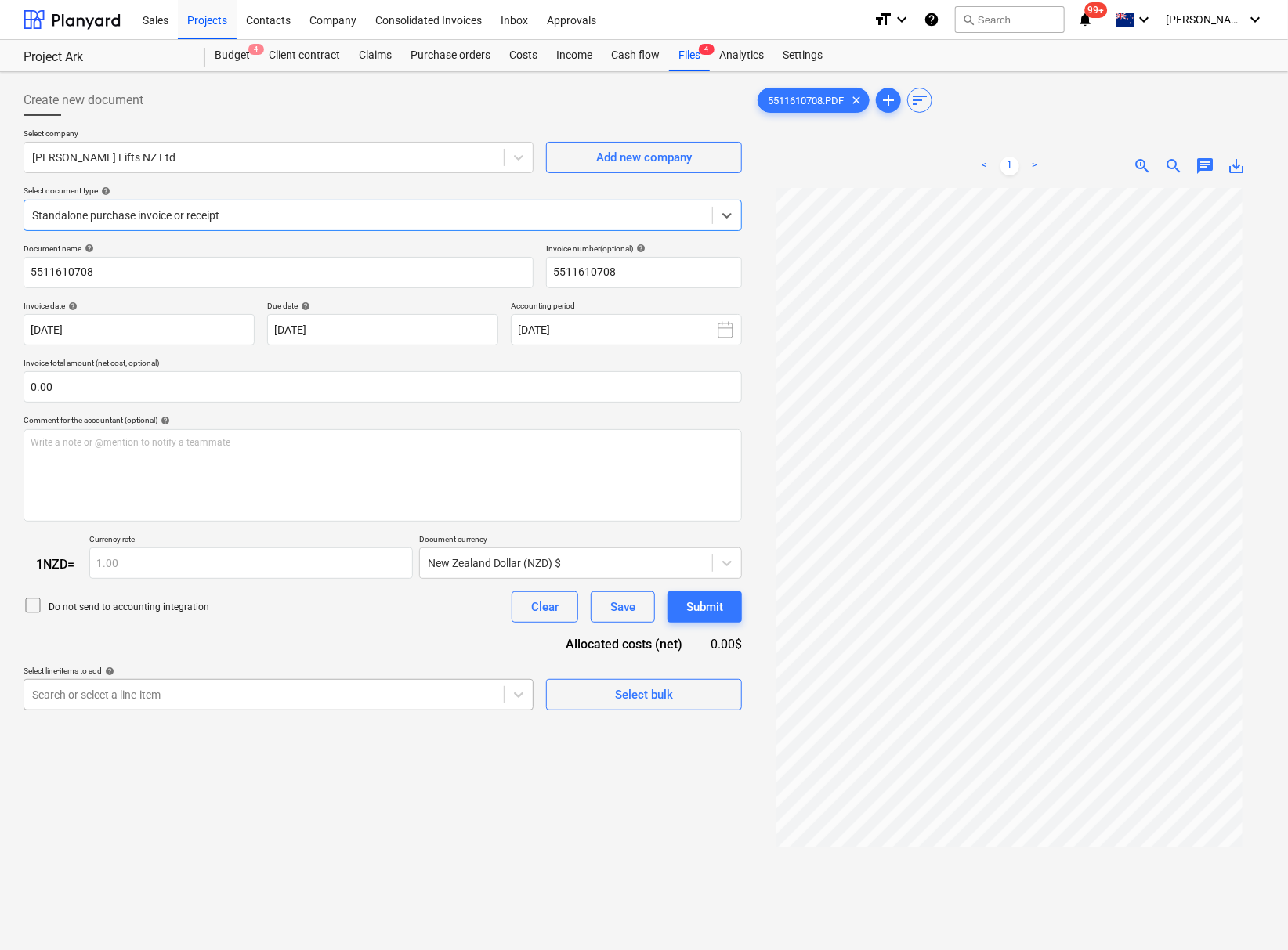
click at [165, 708] on div "Search or select a line-item" at bounding box center [279, 695] width 510 height 32
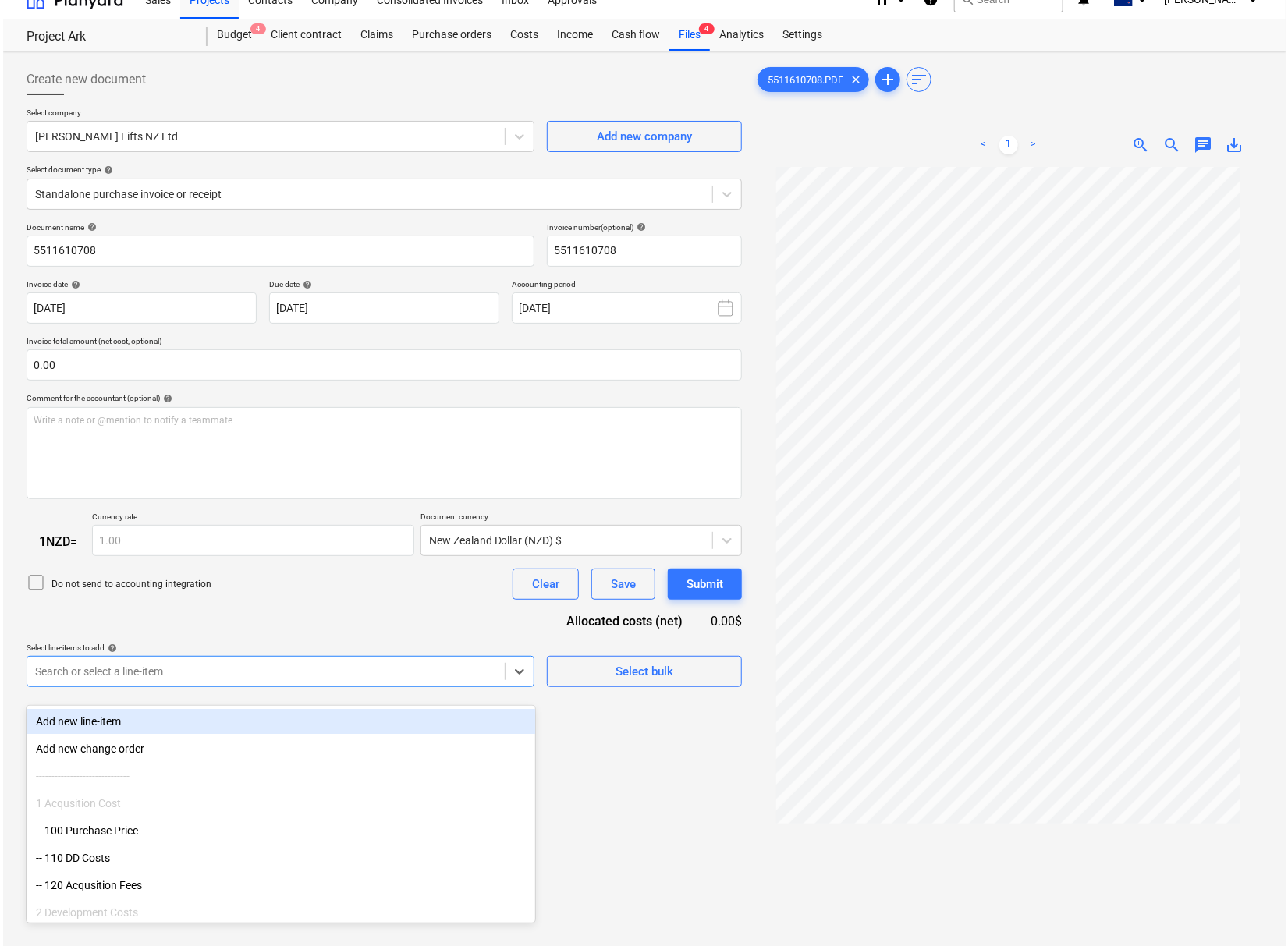
scroll to position [23, 0]
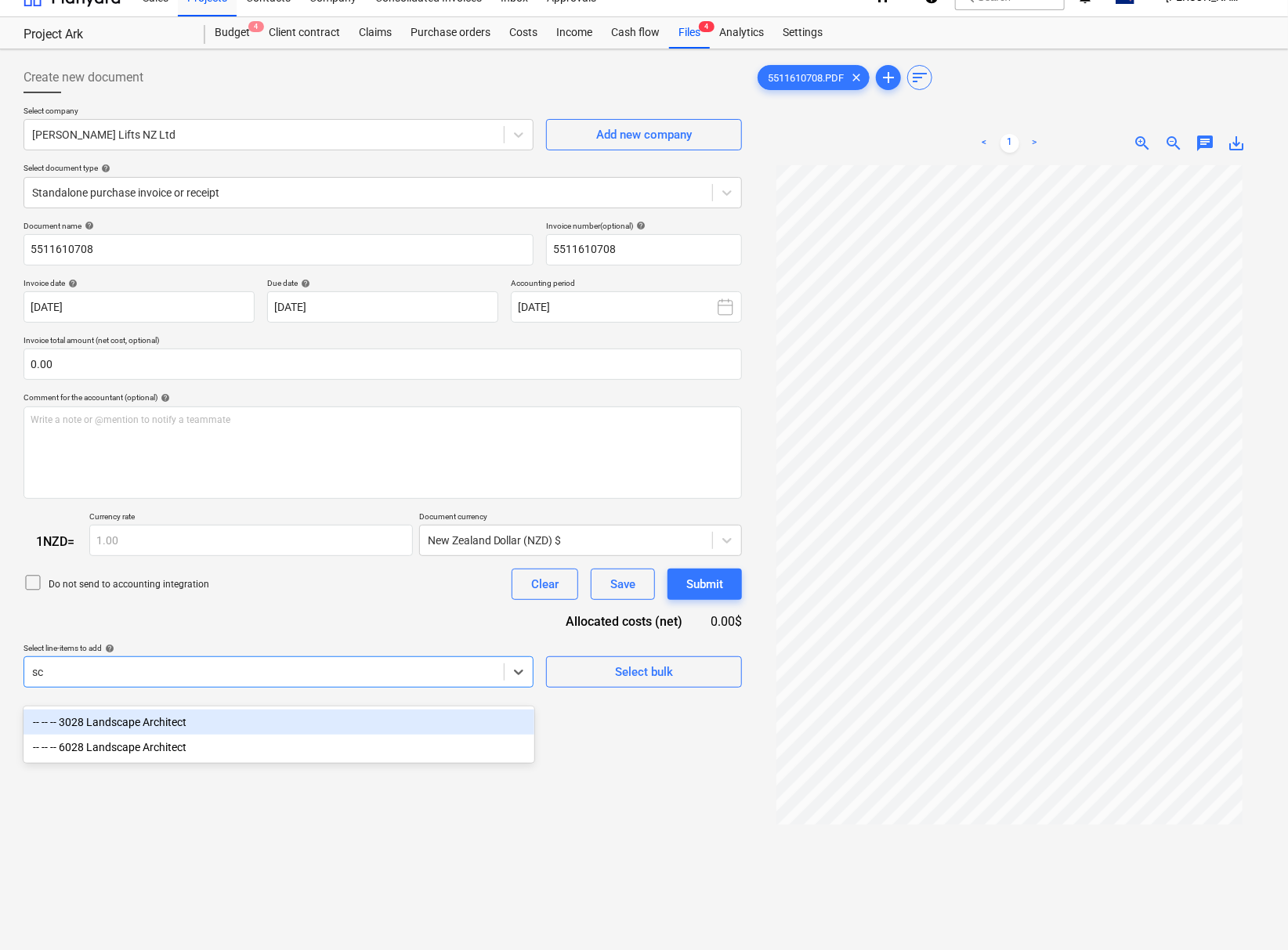
type input "s"
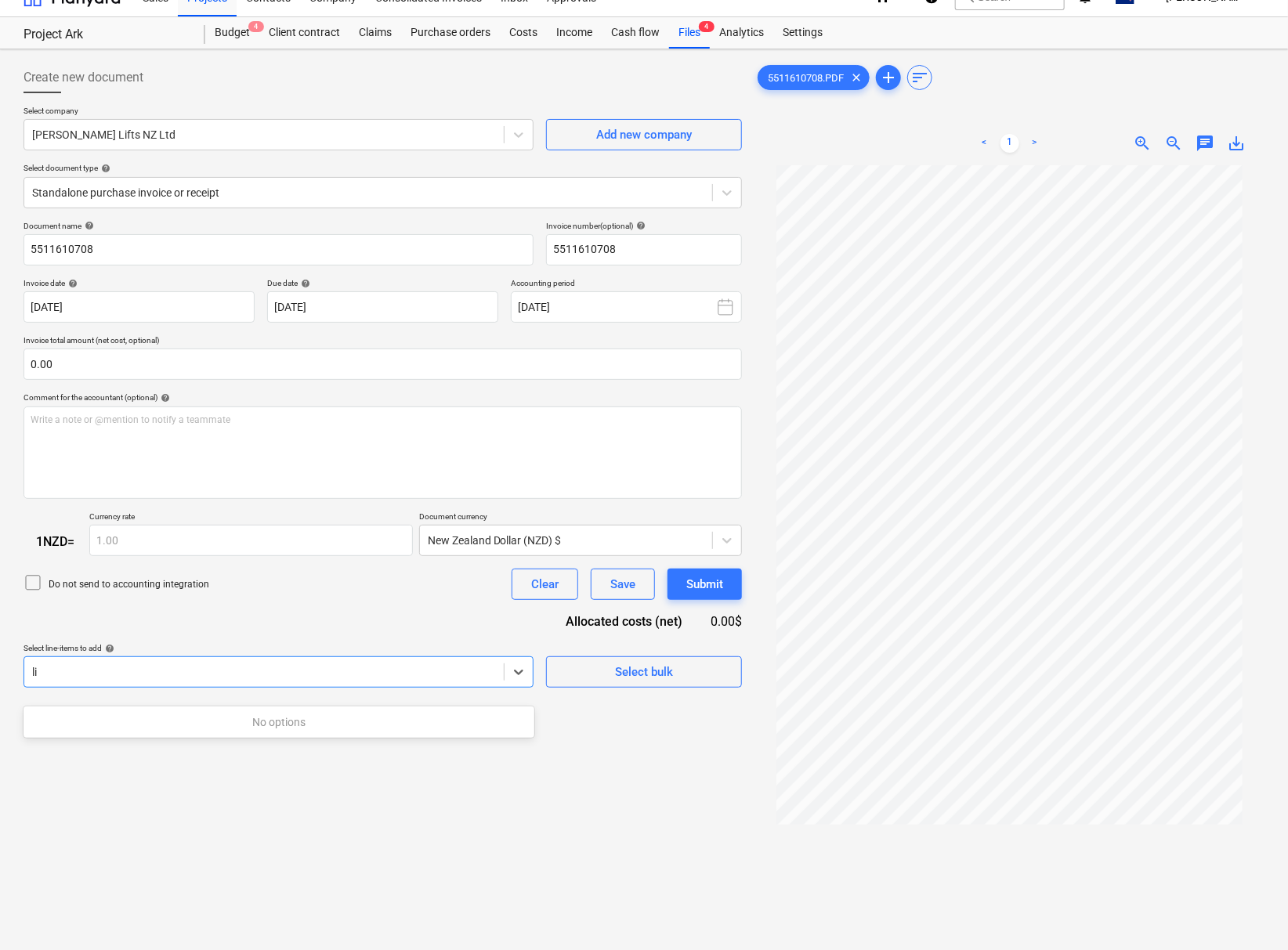
type input "l"
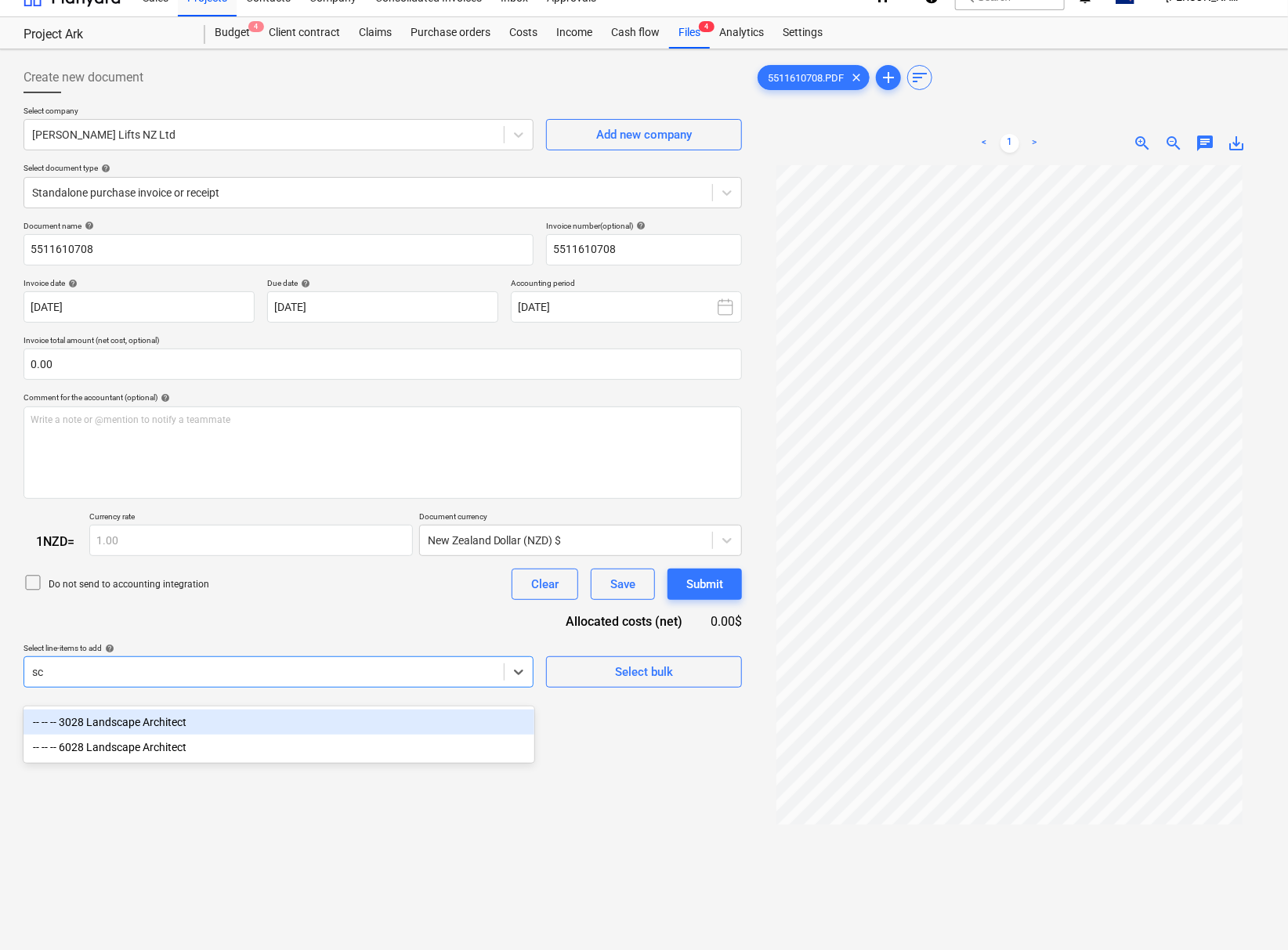
type input "s"
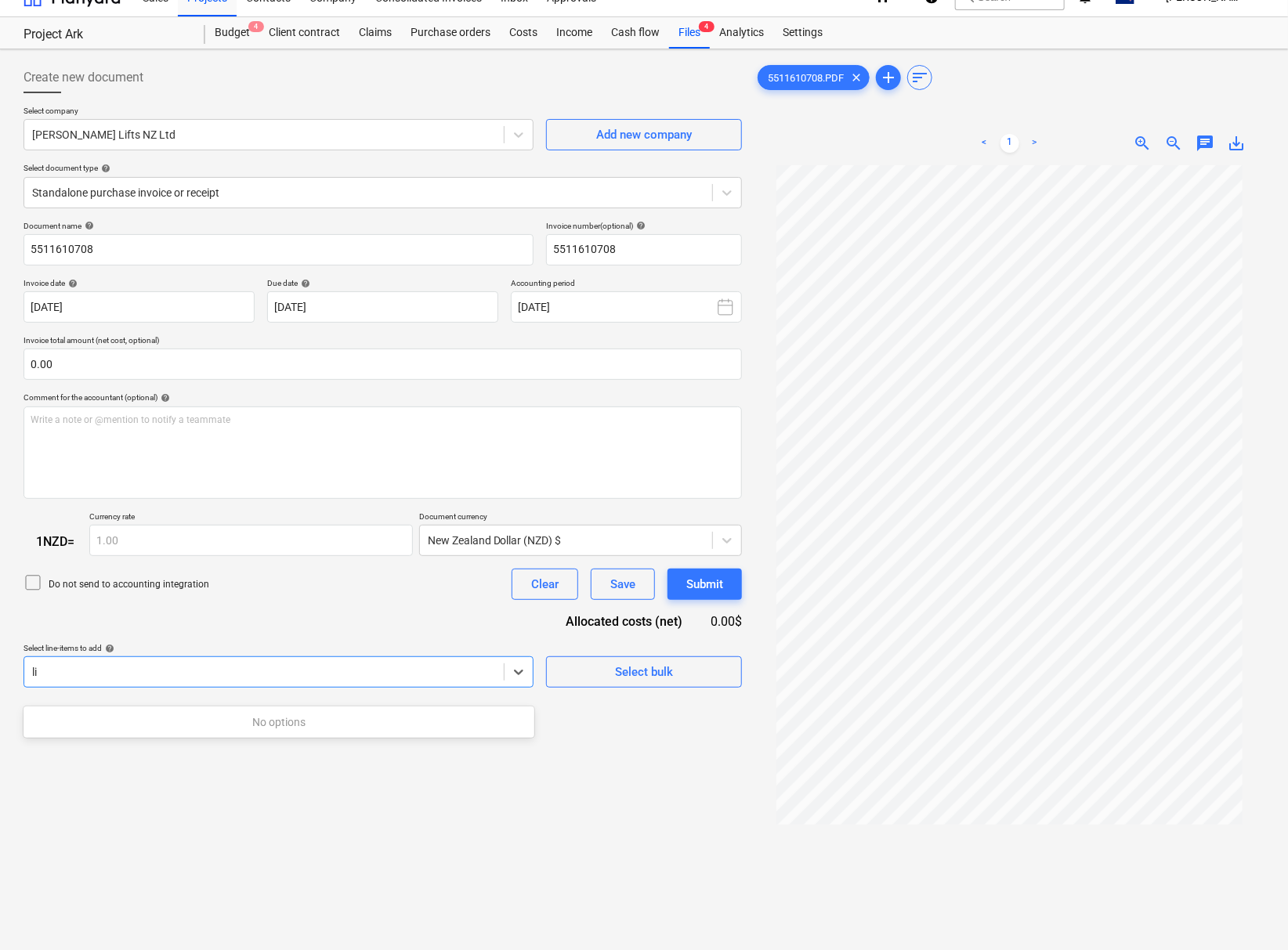
type input "l"
click at [218, 675] on div at bounding box center [265, 673] width 464 height 16
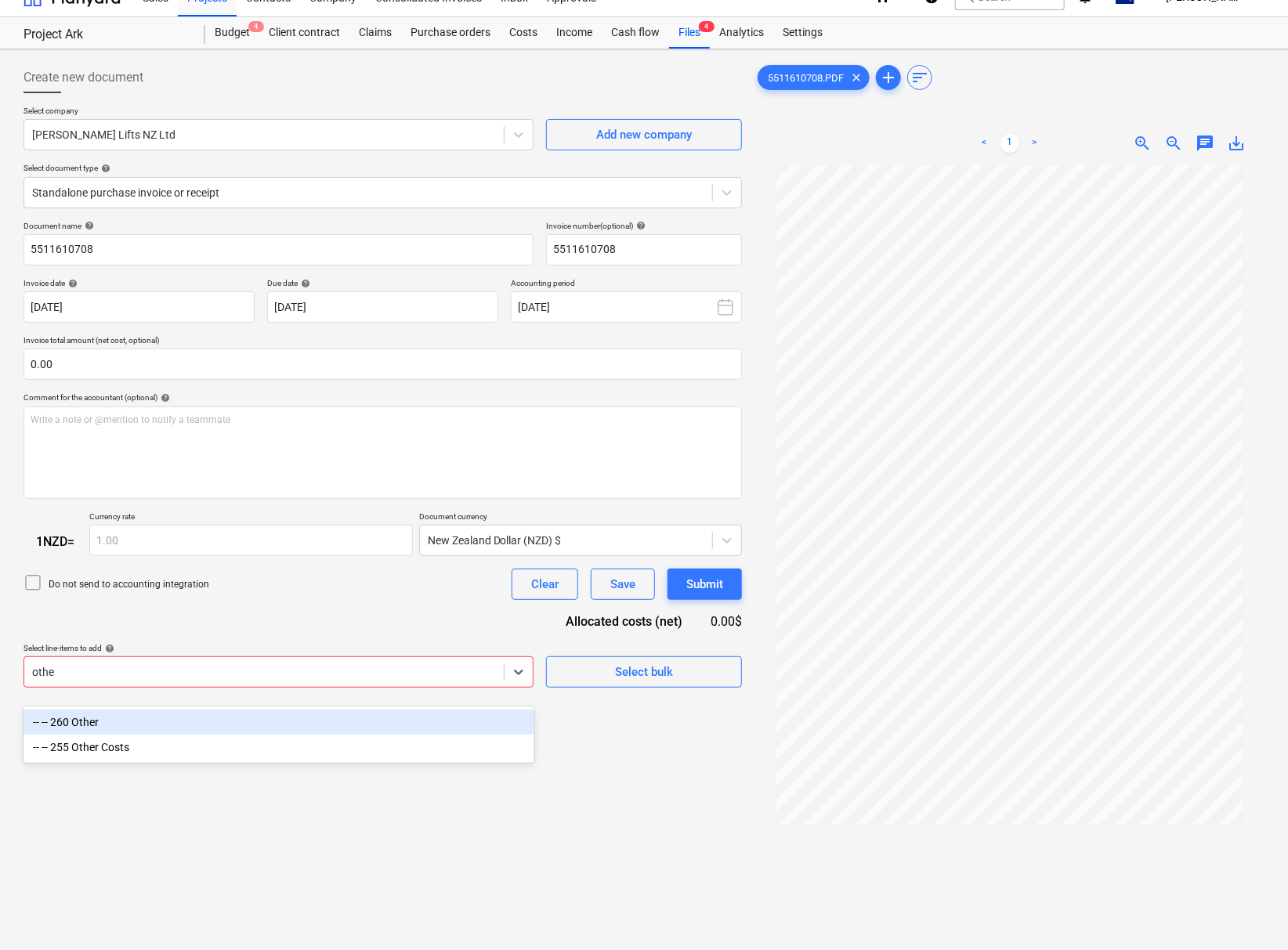
type input "other"
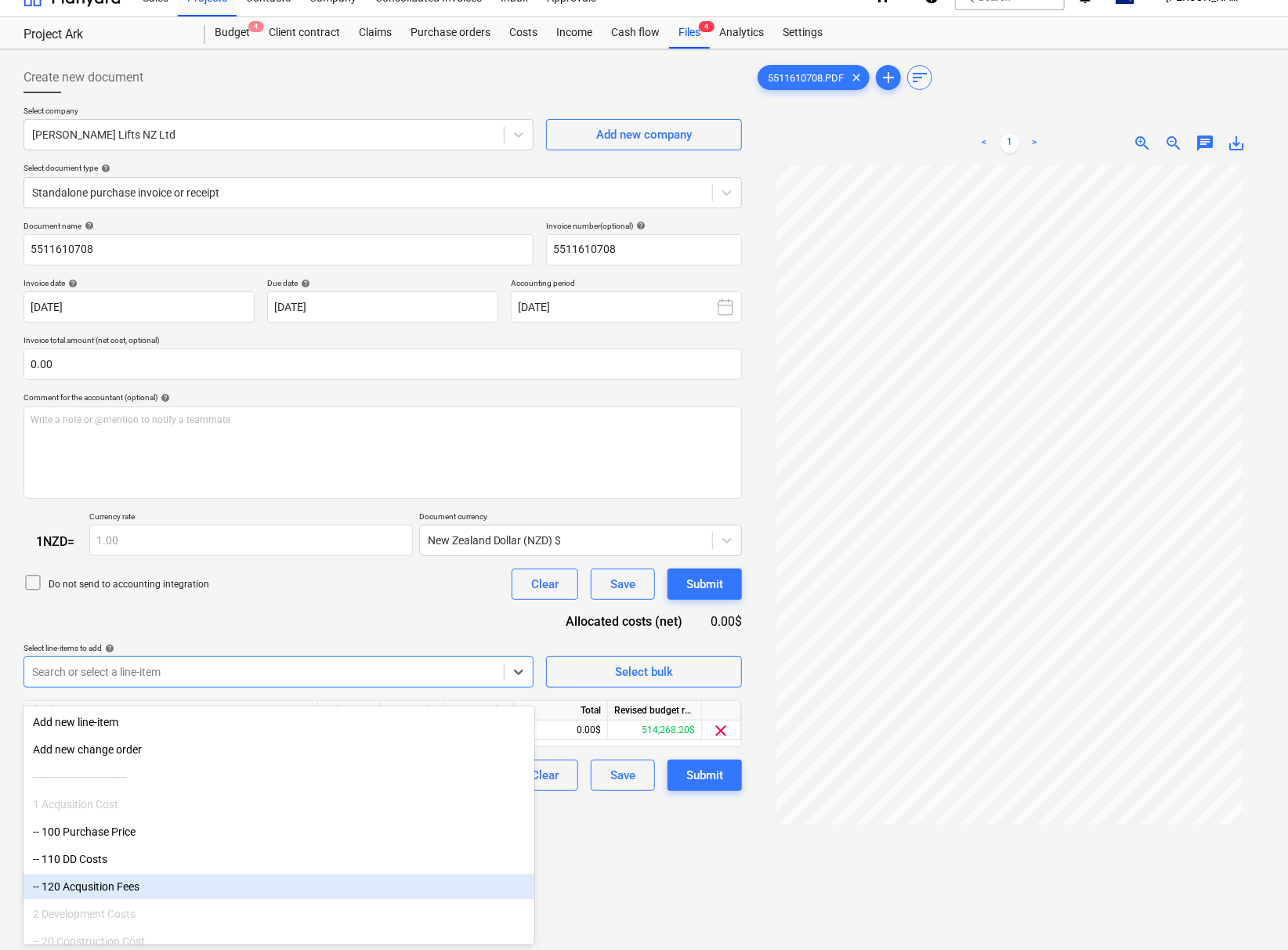
click at [596, 906] on div "Create new document Select company [PERSON_NAME] Lifts NZ Ltd Add new company S…" at bounding box center [382, 566] width 731 height 1022
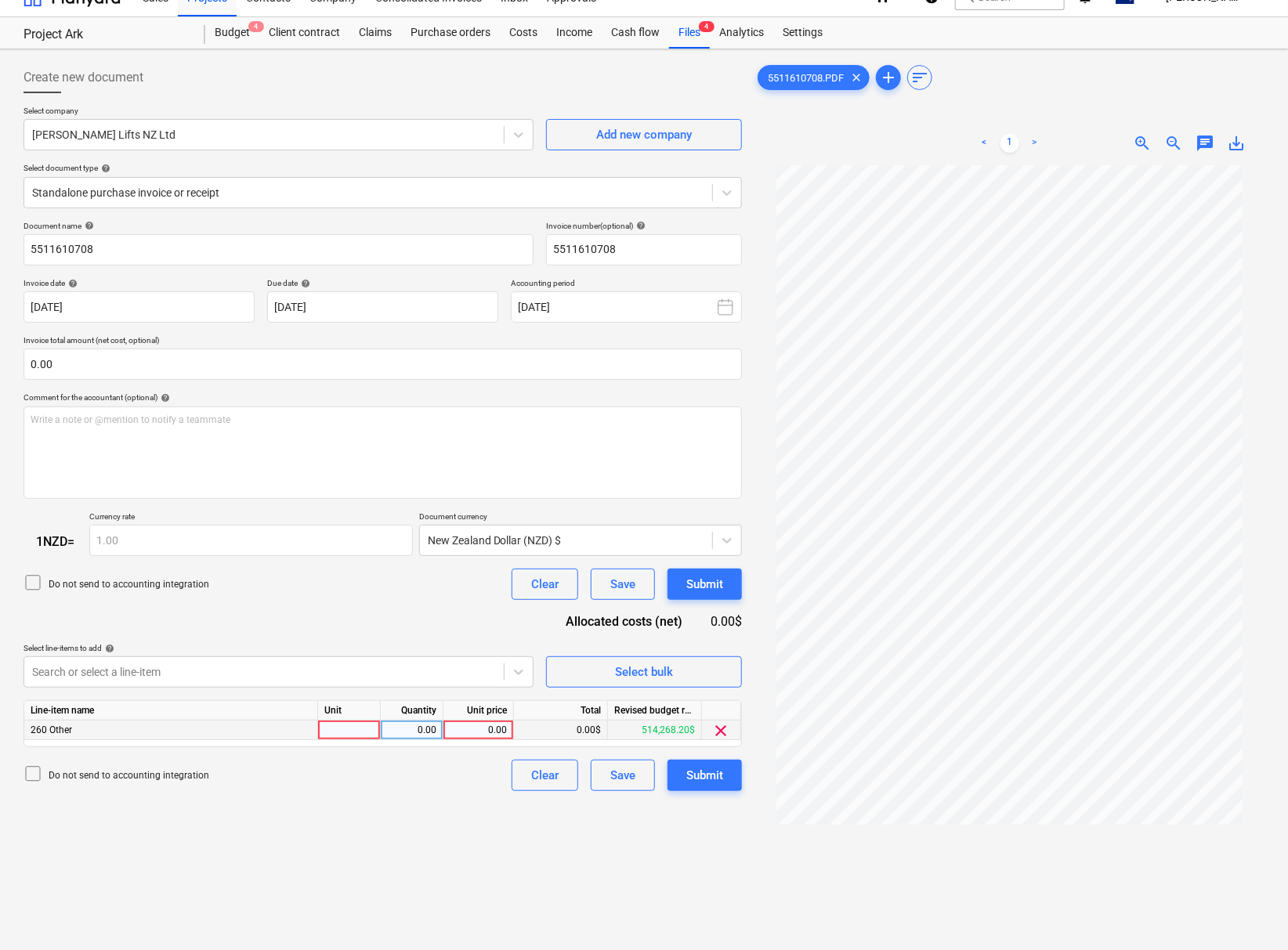
click at [498, 741] on div "0.00" at bounding box center [478, 731] width 57 height 20
type input "840"
click at [430, 844] on div "Create new document Select company [PERSON_NAME] Lifts NZ Ltd Add new company S…" at bounding box center [382, 566] width 731 height 1022
click at [720, 785] on div "Submit" at bounding box center [704, 775] width 37 height 21
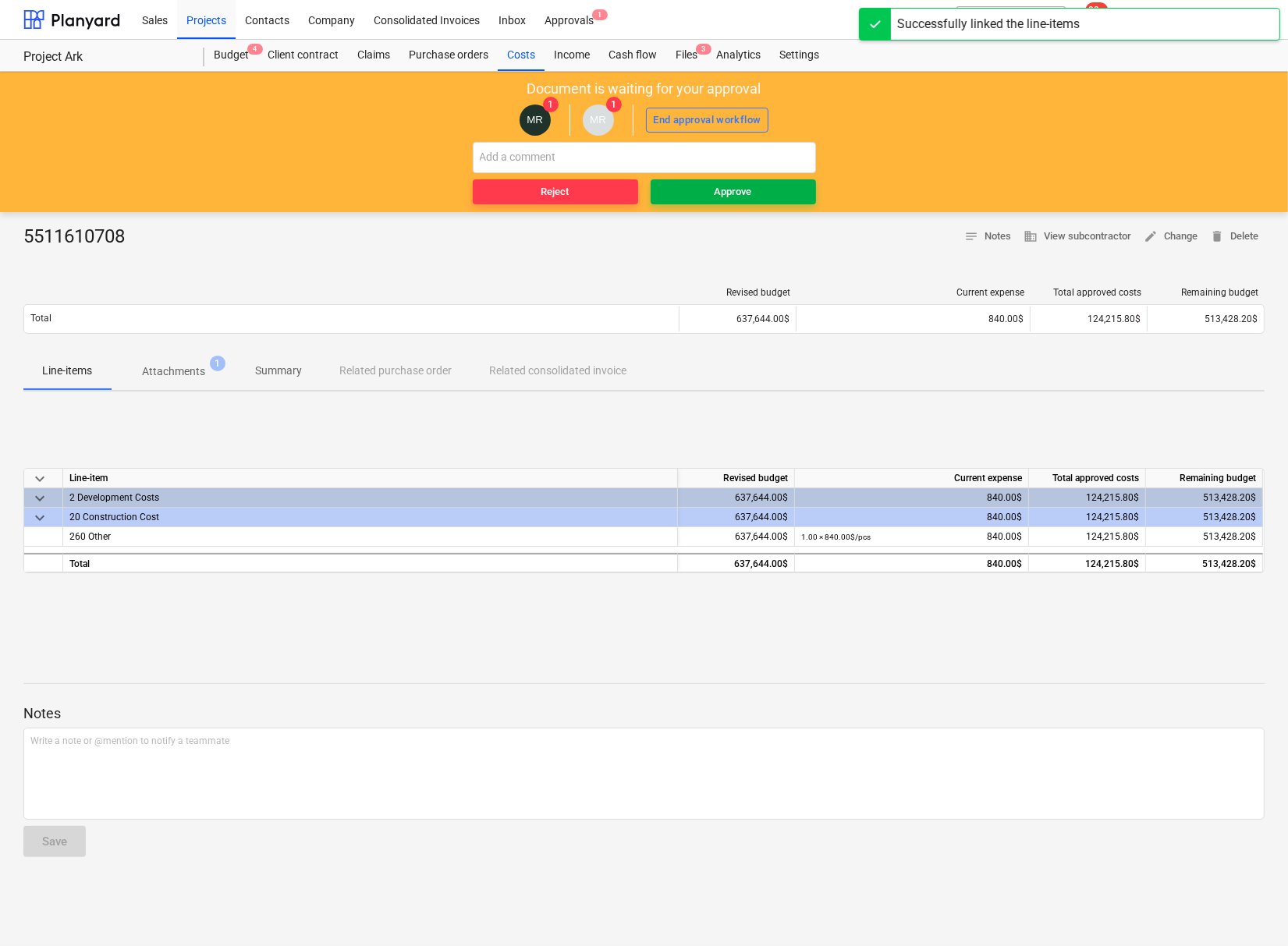
click at [715, 187] on div "Approve" at bounding box center [733, 192] width 37 height 18
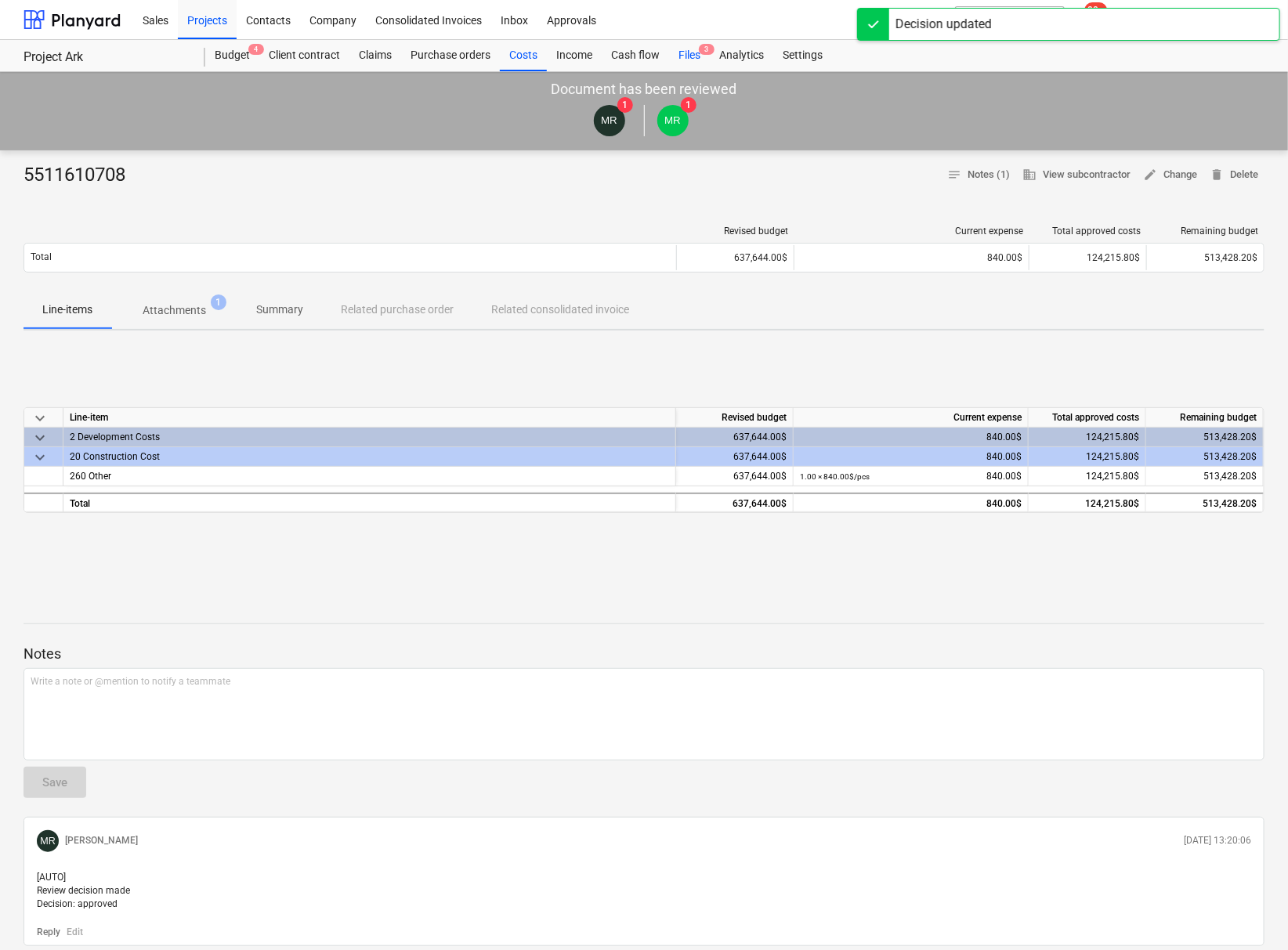
click at [687, 55] on div "Files 3" at bounding box center [688, 55] width 40 height 32
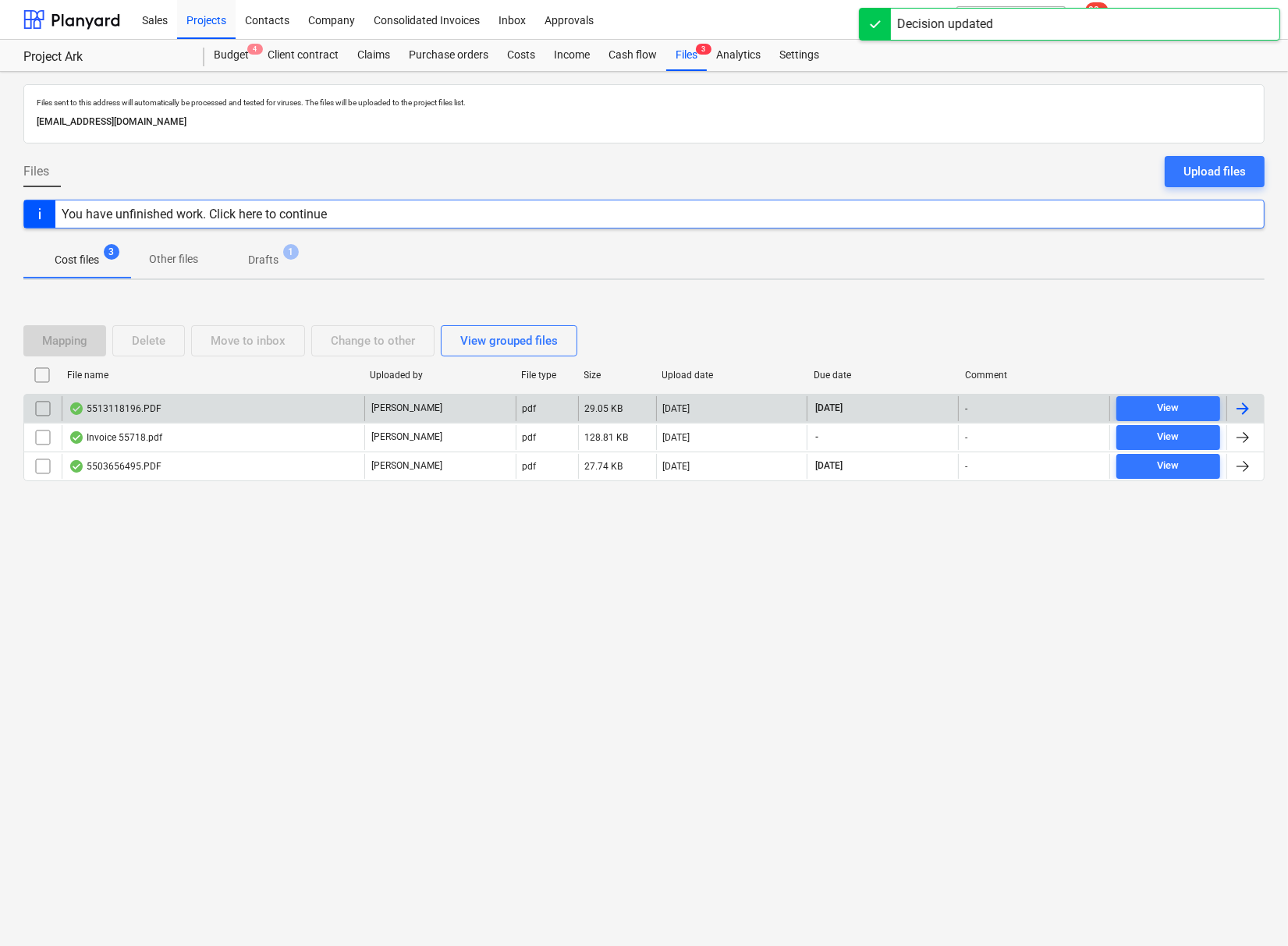
click at [119, 406] on div "5513118196.PDF" at bounding box center [115, 408] width 92 height 13
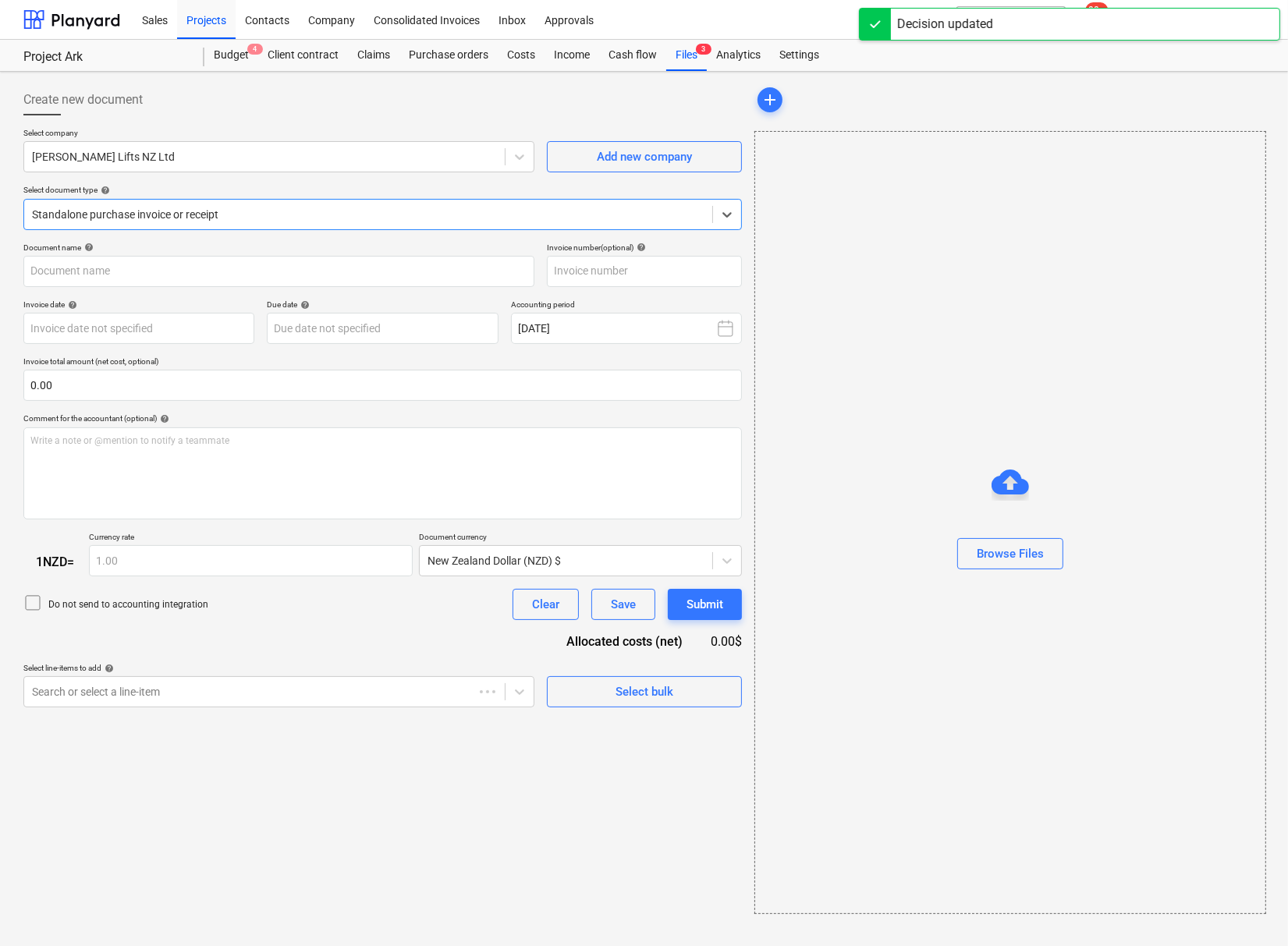
type input "5513118196"
type input "[DATE]"
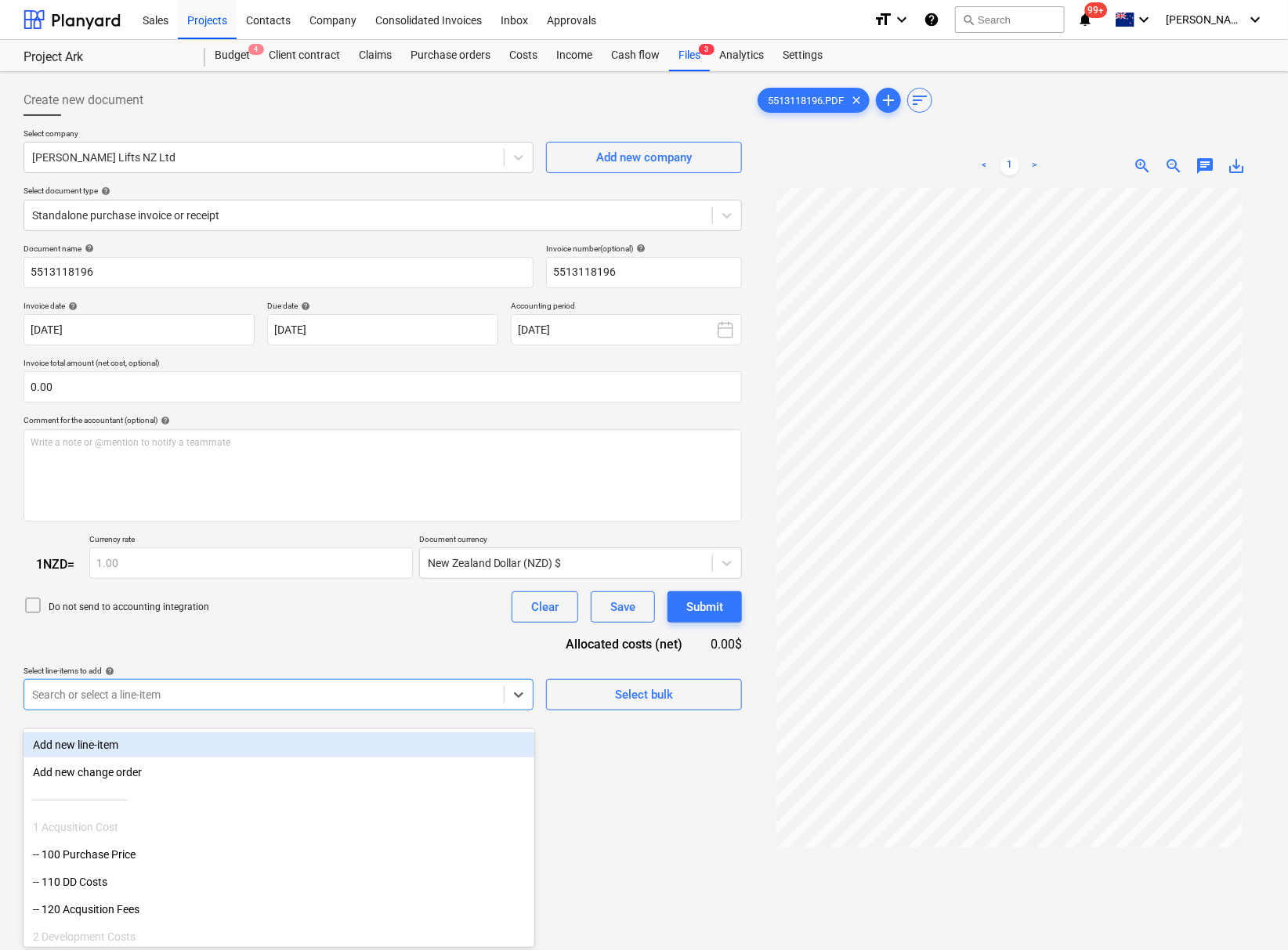
click at [231, 707] on div "Search or select a line-item" at bounding box center [279, 695] width 510 height 32
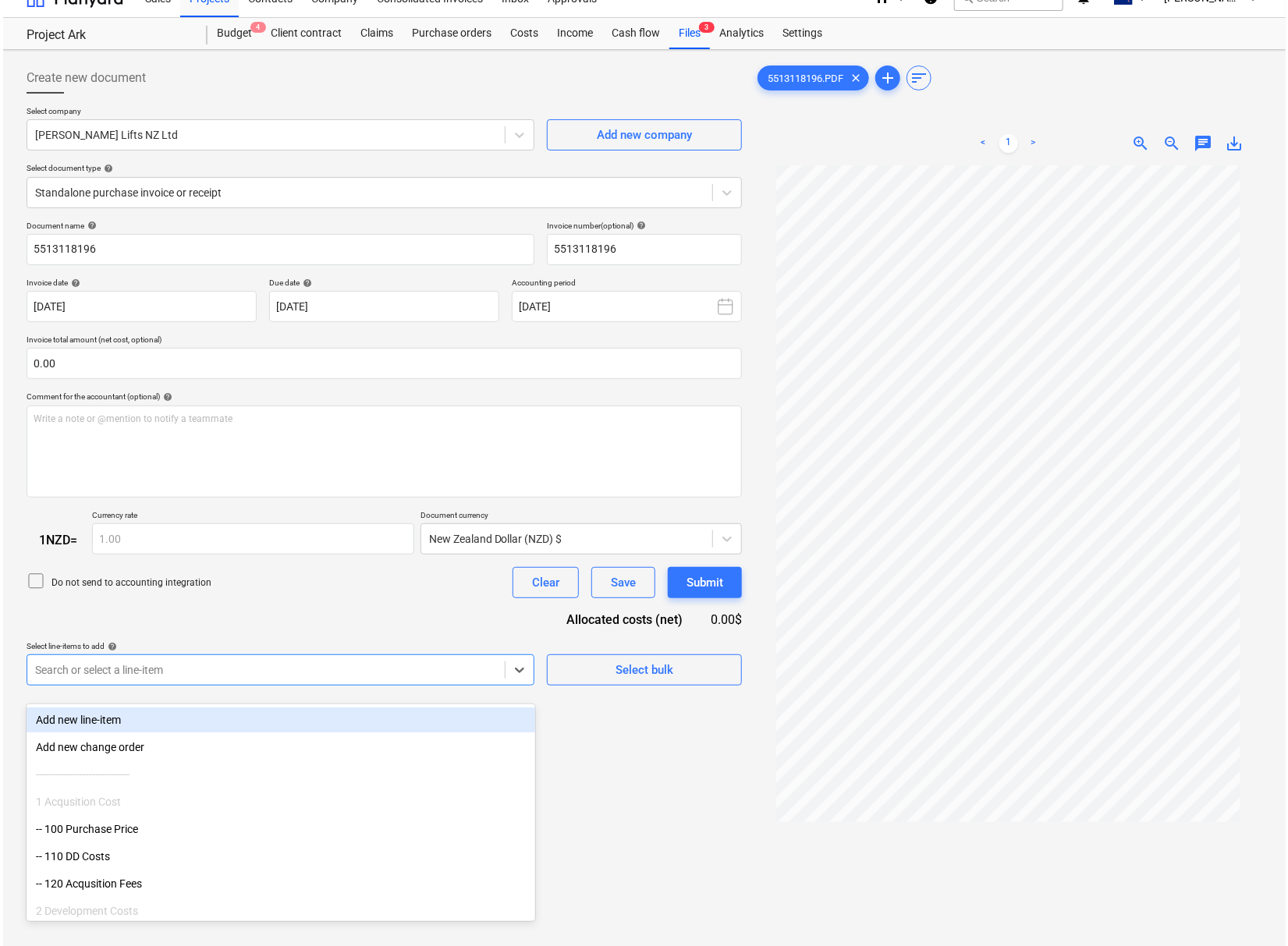
scroll to position [23, 0]
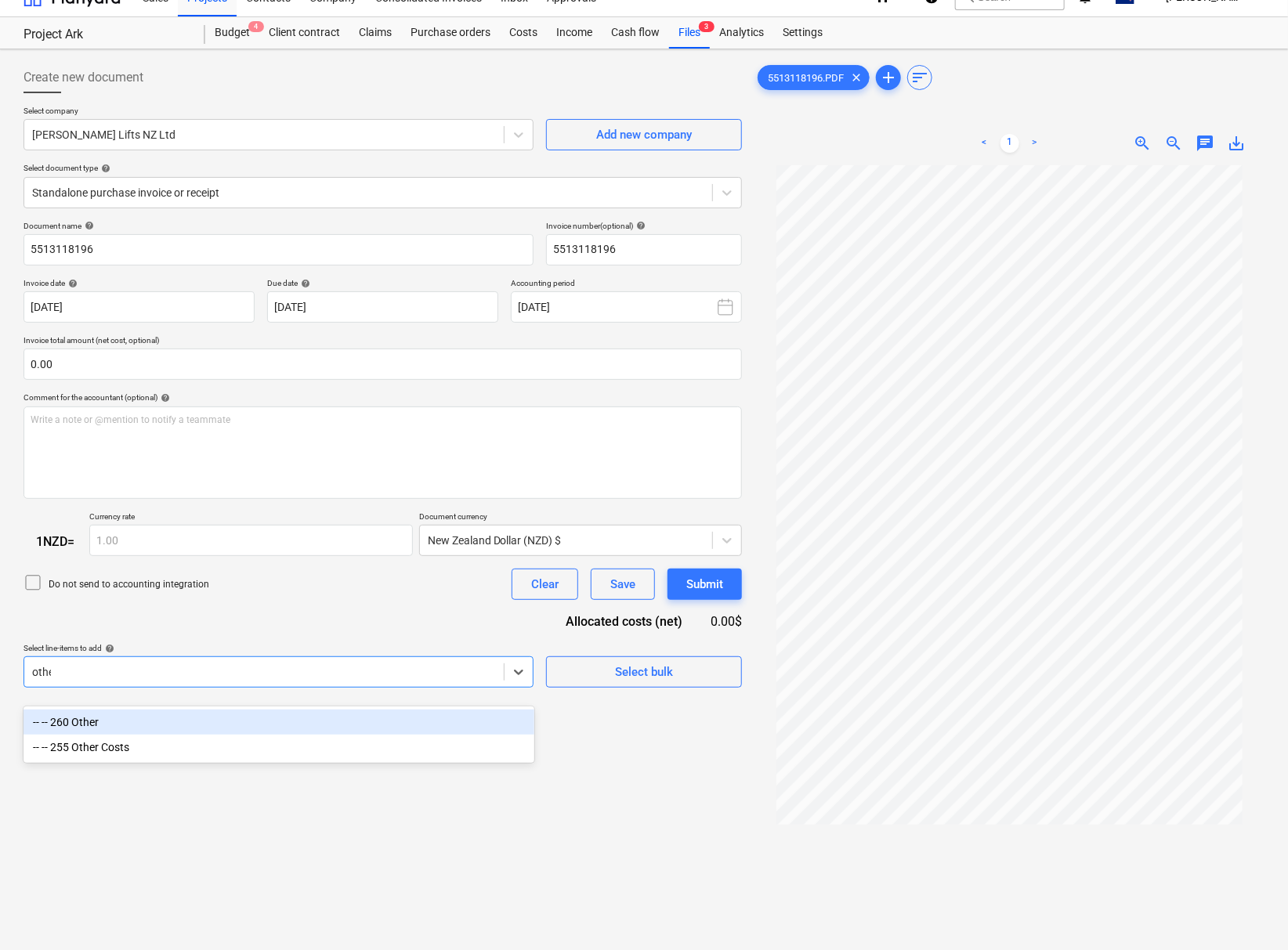
type input "other"
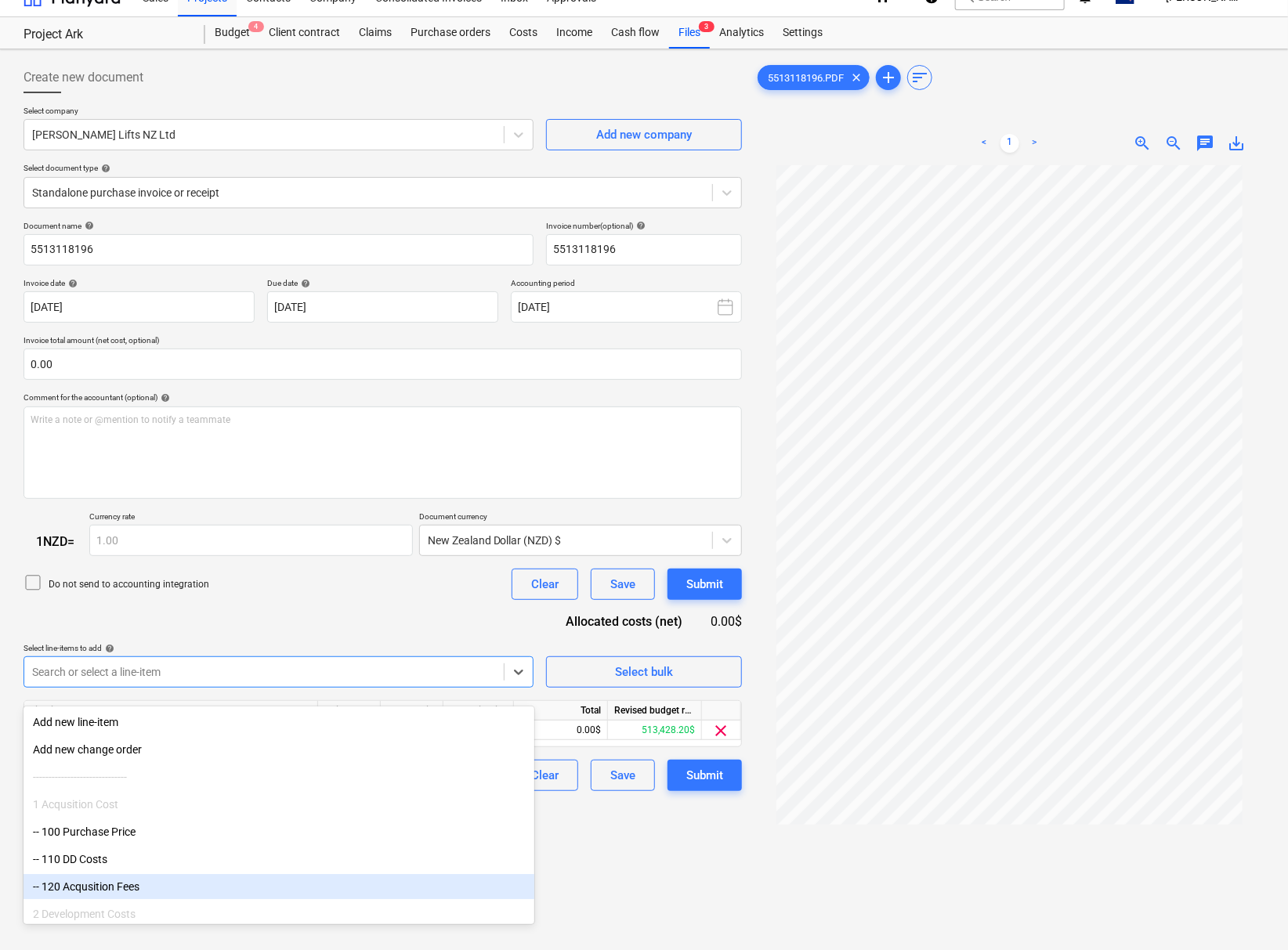
click at [598, 888] on div "Create new document Select company [PERSON_NAME] Lifts NZ Ltd Add new company S…" at bounding box center [382, 566] width 731 height 1022
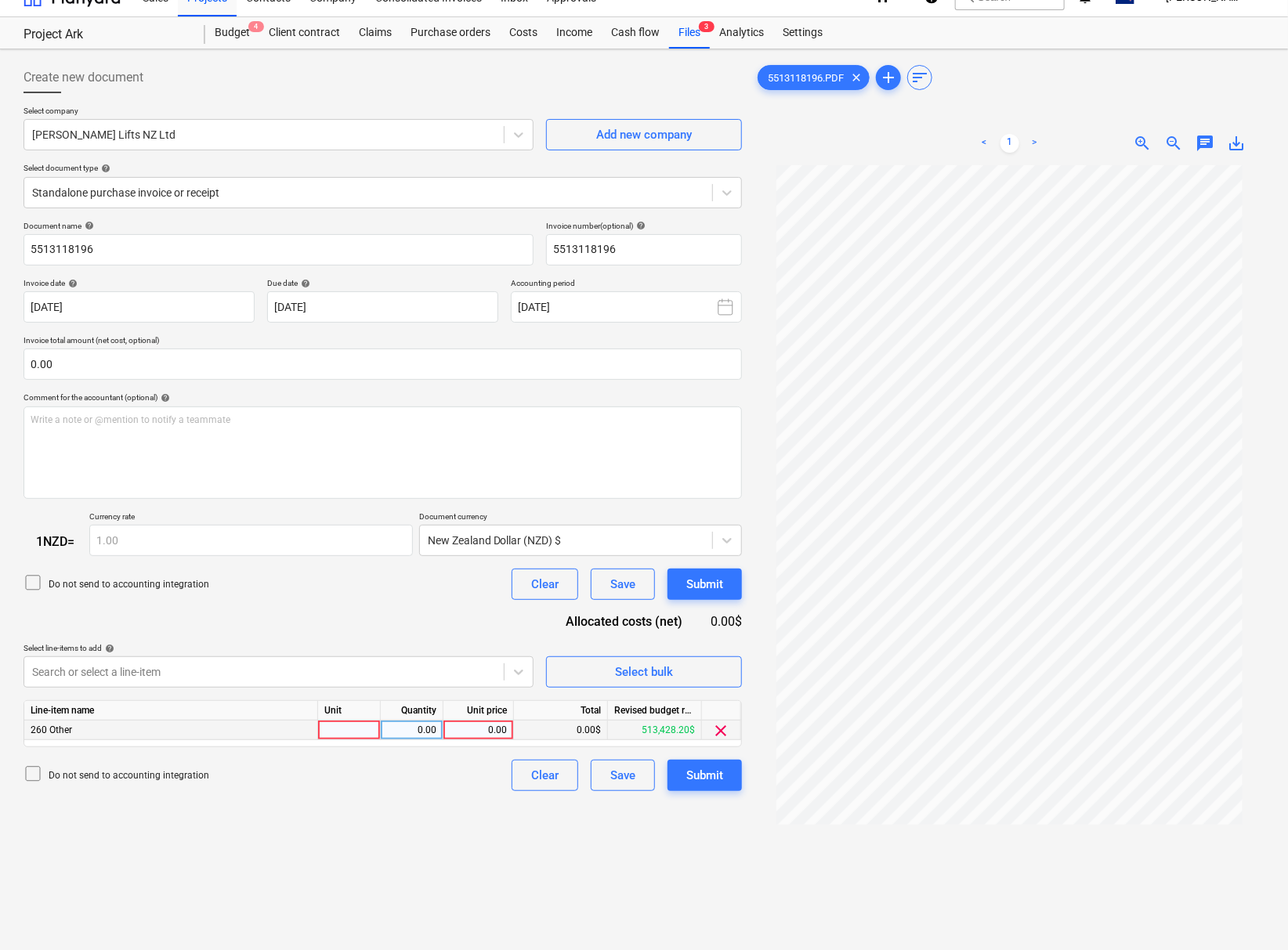
click at [481, 741] on div "0.00" at bounding box center [478, 731] width 57 height 20
type input "340"
click at [218, 842] on div "Create new document Select company [PERSON_NAME] Lifts NZ Ltd Add new company S…" at bounding box center [382, 566] width 731 height 1022
click at [702, 779] on div "Submit" at bounding box center [704, 775] width 37 height 21
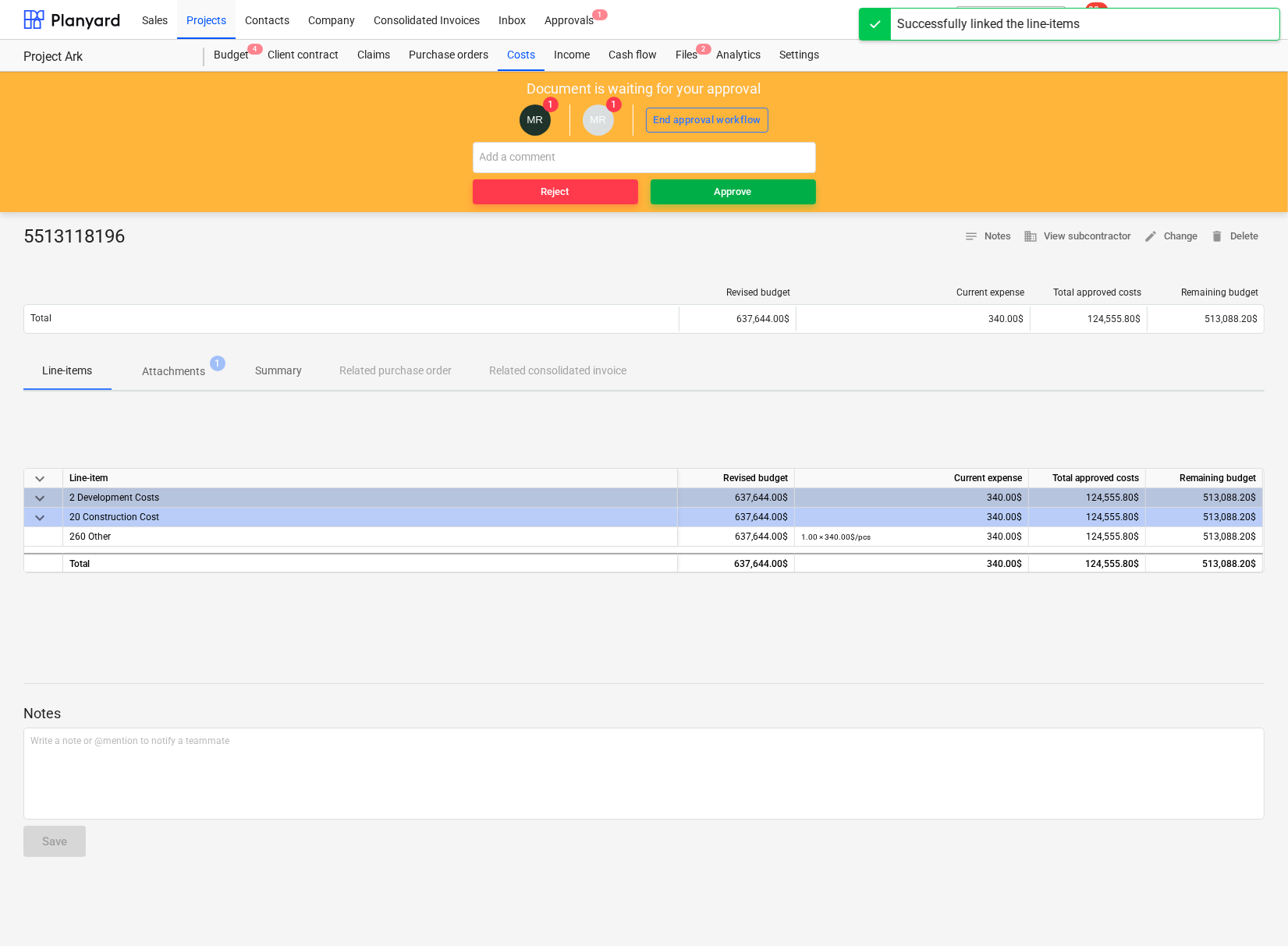
click at [762, 187] on span "Approve" at bounding box center [732, 192] width 152 height 18
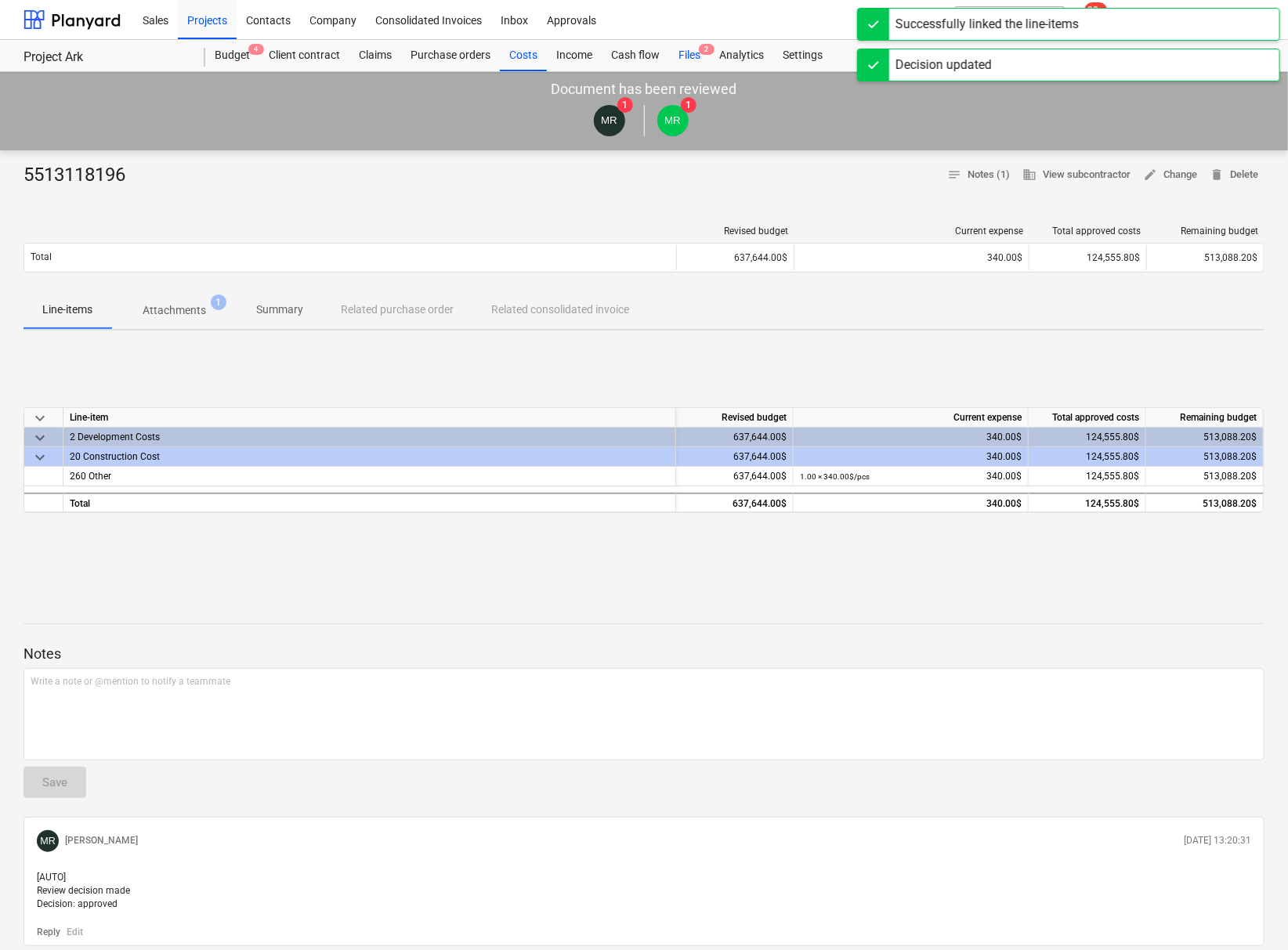
click at [688, 55] on div "Files 2" at bounding box center [688, 55] width 40 height 32
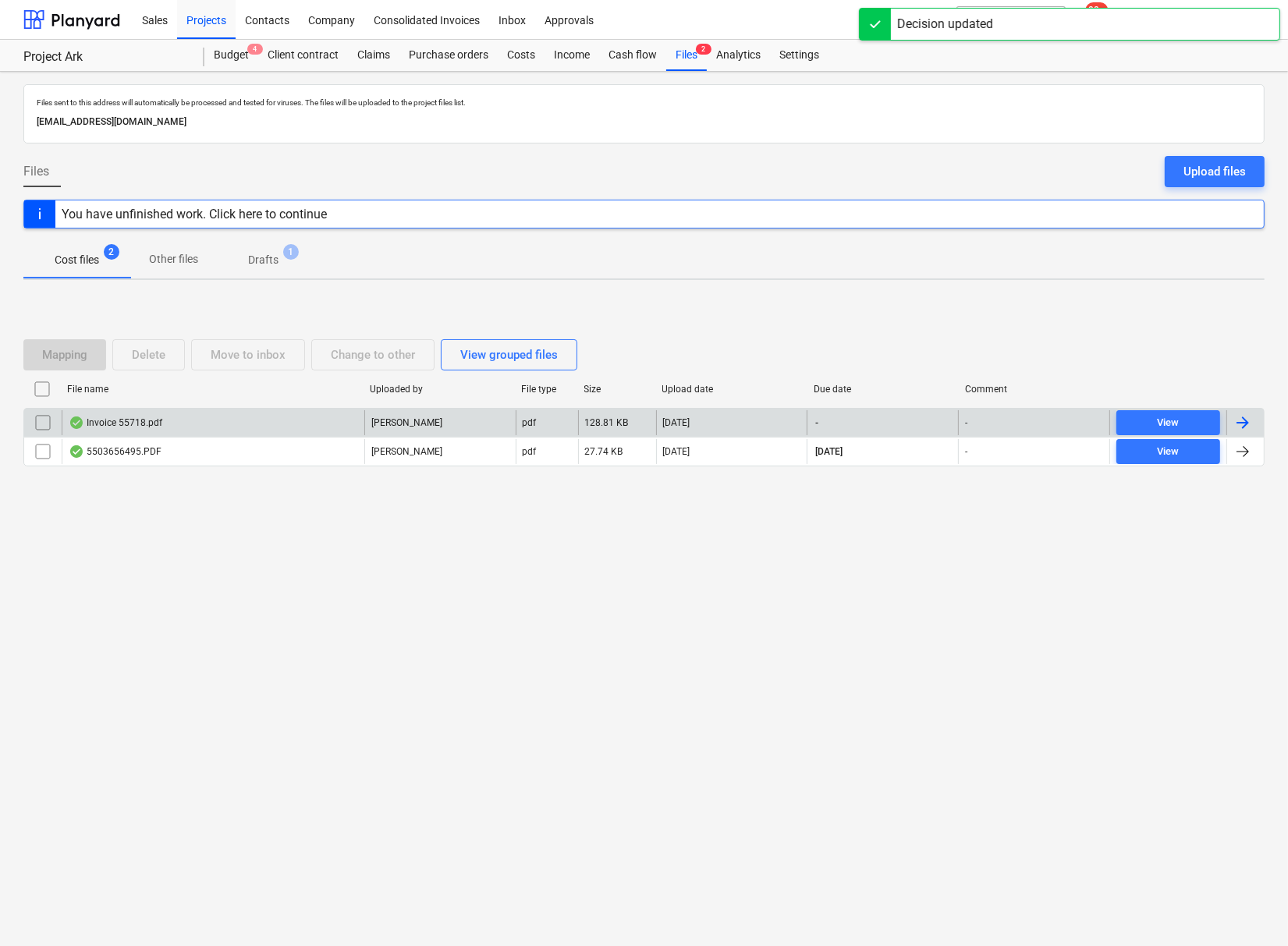
click at [140, 417] on div "Invoice 55718.pdf" at bounding box center [115, 423] width 93 height 13
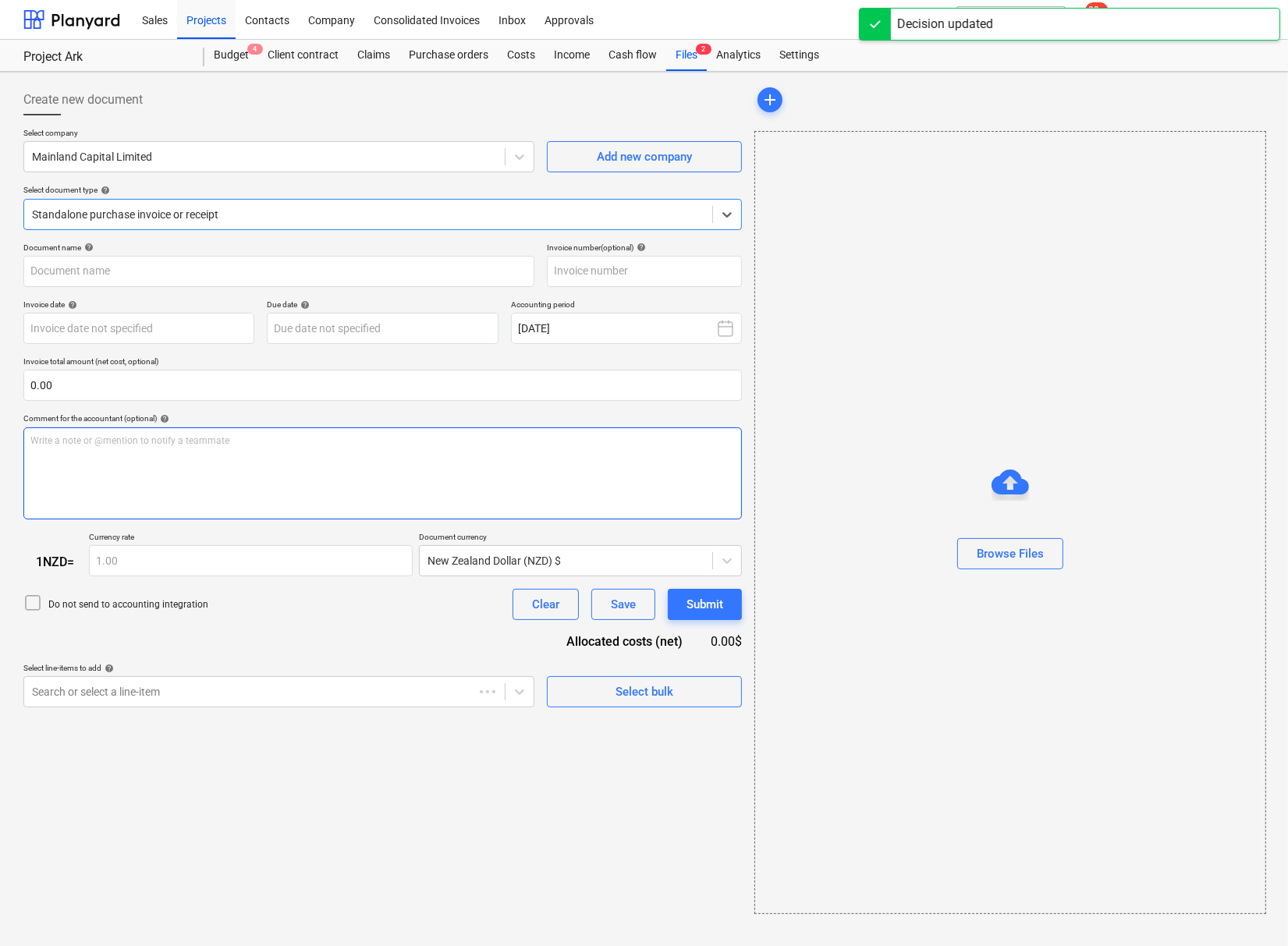
type input "55718"
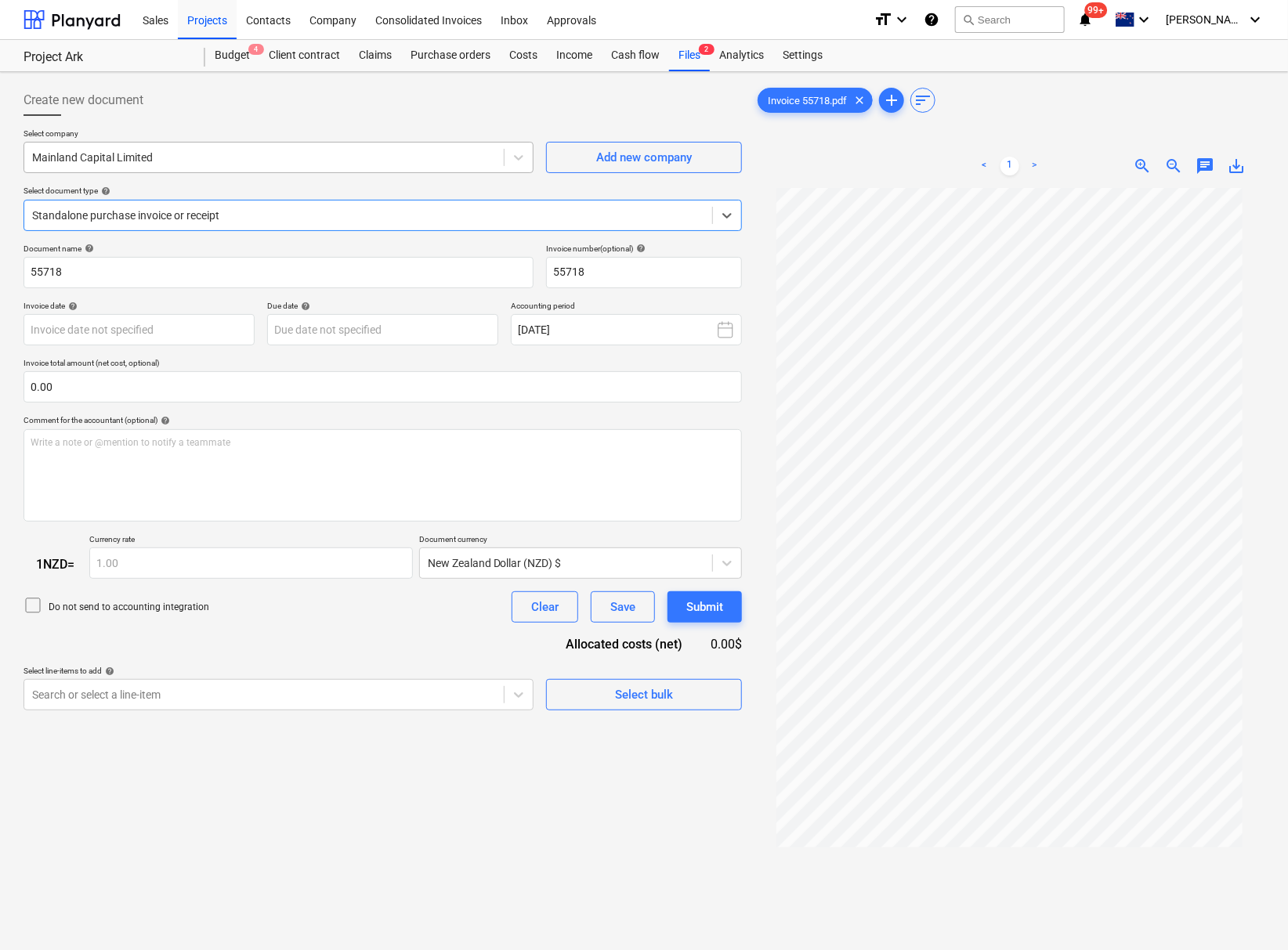
click at [227, 153] on div at bounding box center [265, 158] width 464 height 16
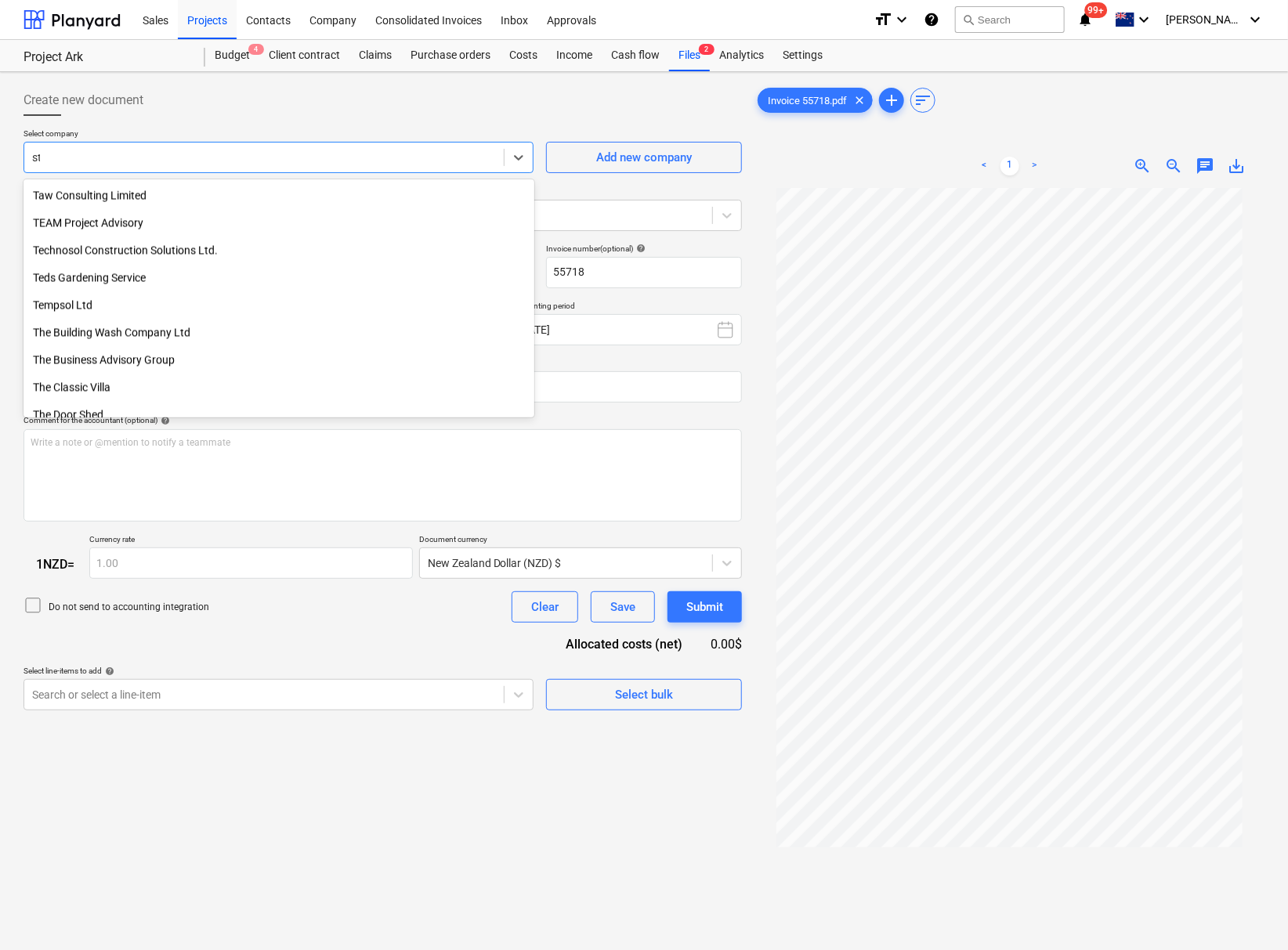
scroll to position [2753, 0]
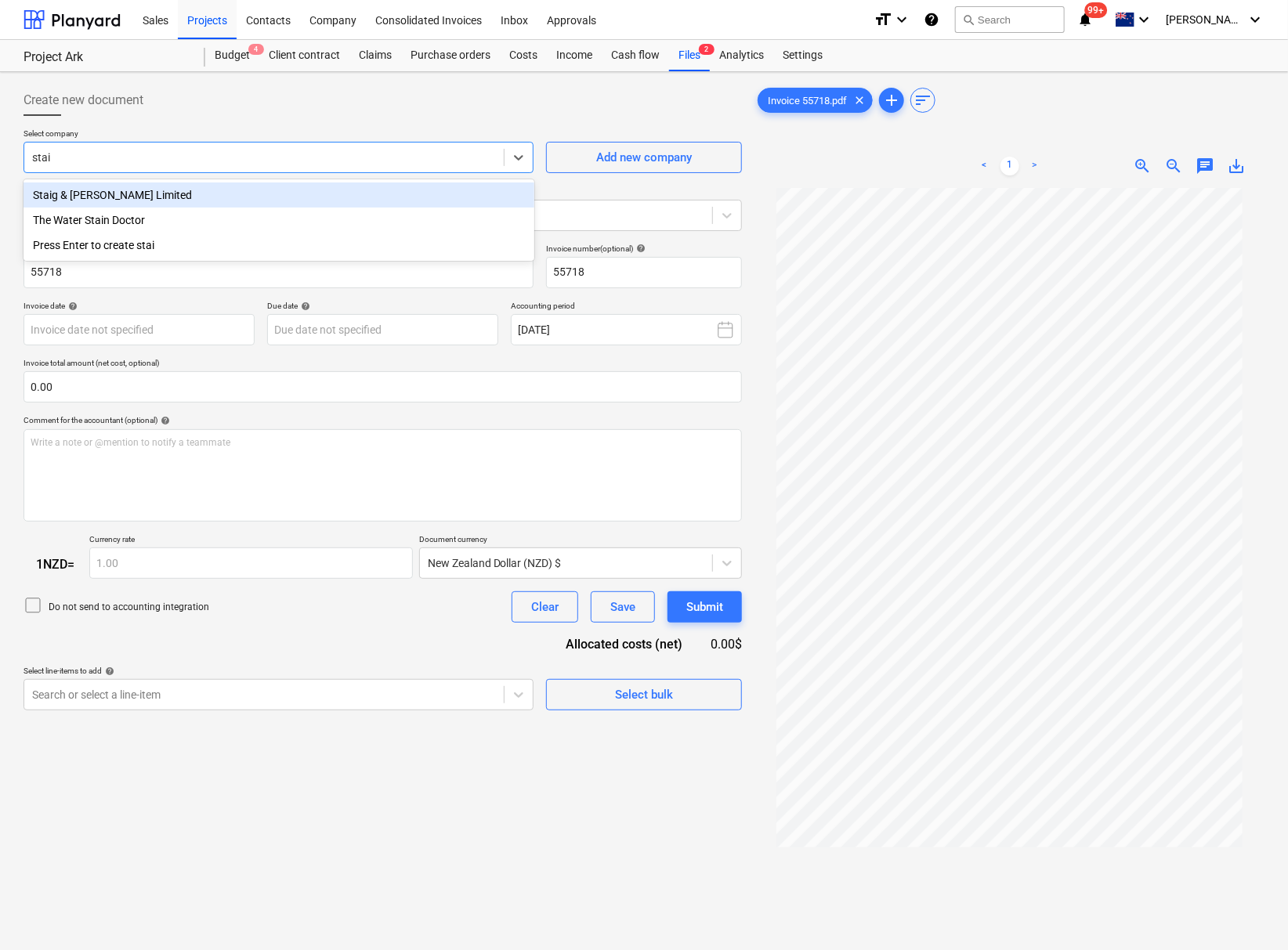
type input "staig"
click at [191, 197] on div "Staig & [PERSON_NAME] Limited" at bounding box center [279, 195] width 511 height 25
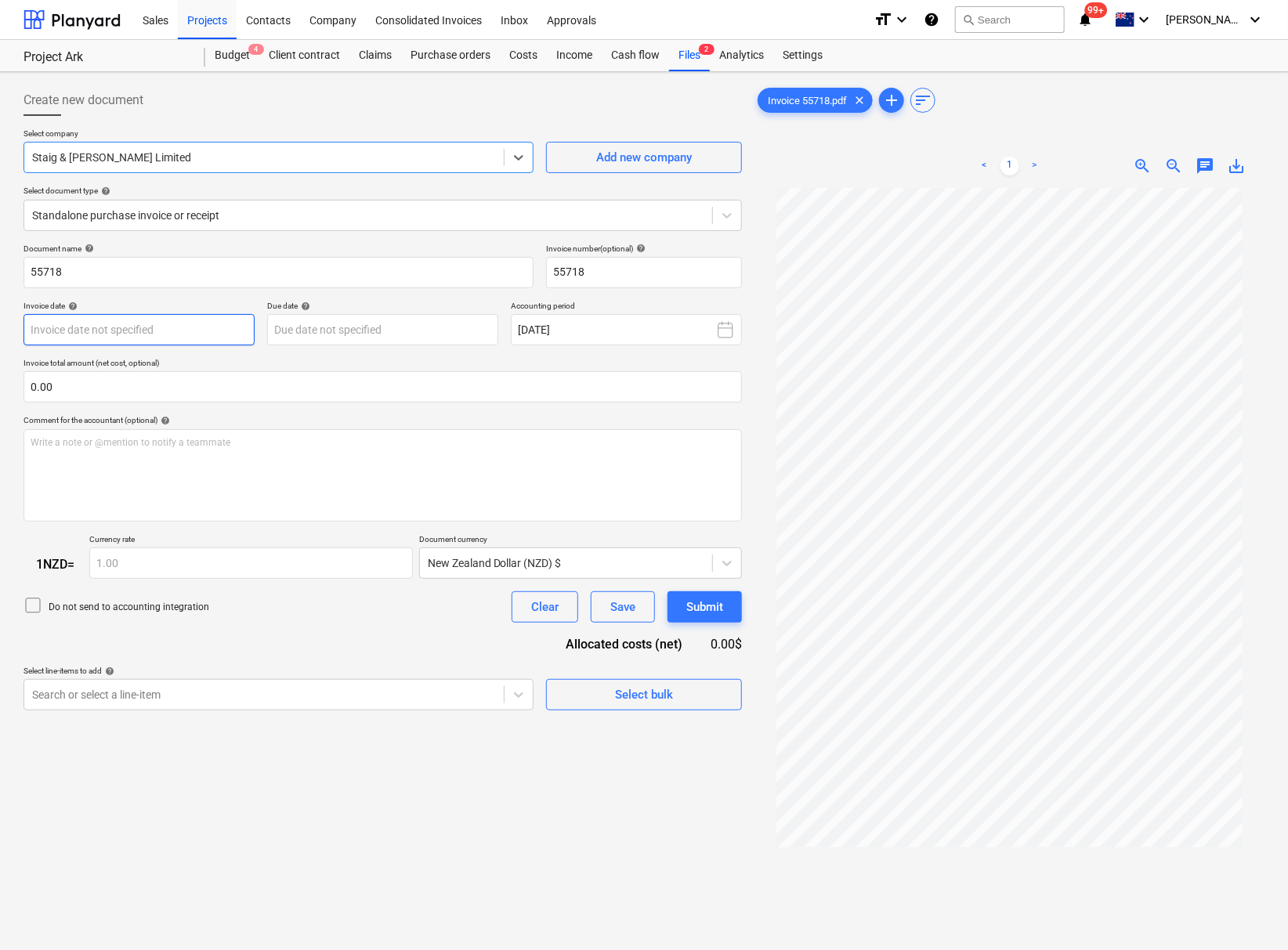
click at [139, 327] on body "This website stores cookies on your computer. These cookies are used to collect…" at bounding box center [644, 475] width 1288 height 950
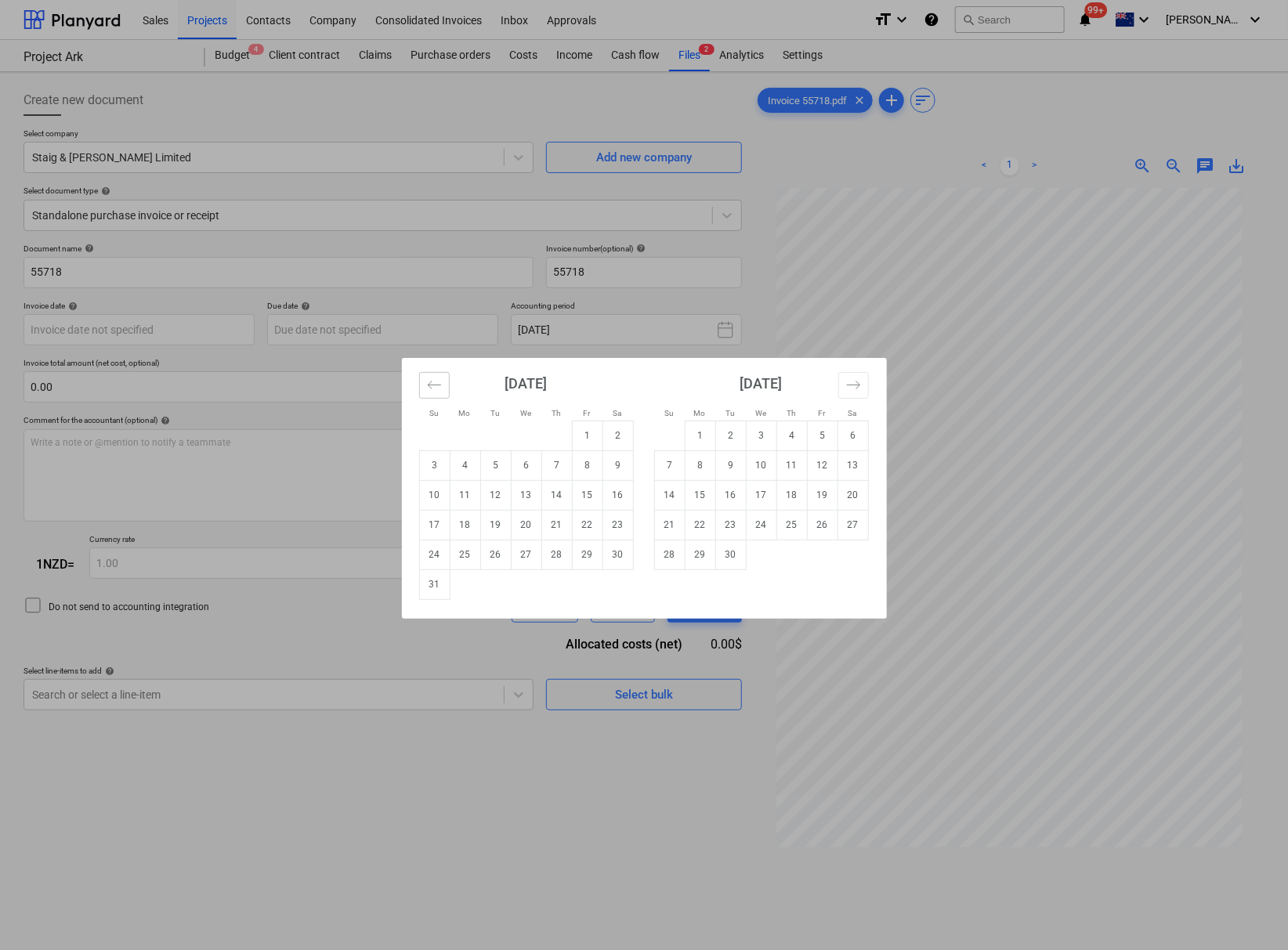
click at [427, 388] on icon "Move backward to switch to the previous month." at bounding box center [434, 384] width 15 height 15
click at [443, 556] on td "27" at bounding box center [434, 555] width 31 height 30
type input "[DATE]"
click at [355, 328] on body "This website stores cookies on your computer. These cookies are used to collect…" at bounding box center [644, 475] width 1288 height 950
click at [522, 526] on td "20" at bounding box center [525, 524] width 31 height 30
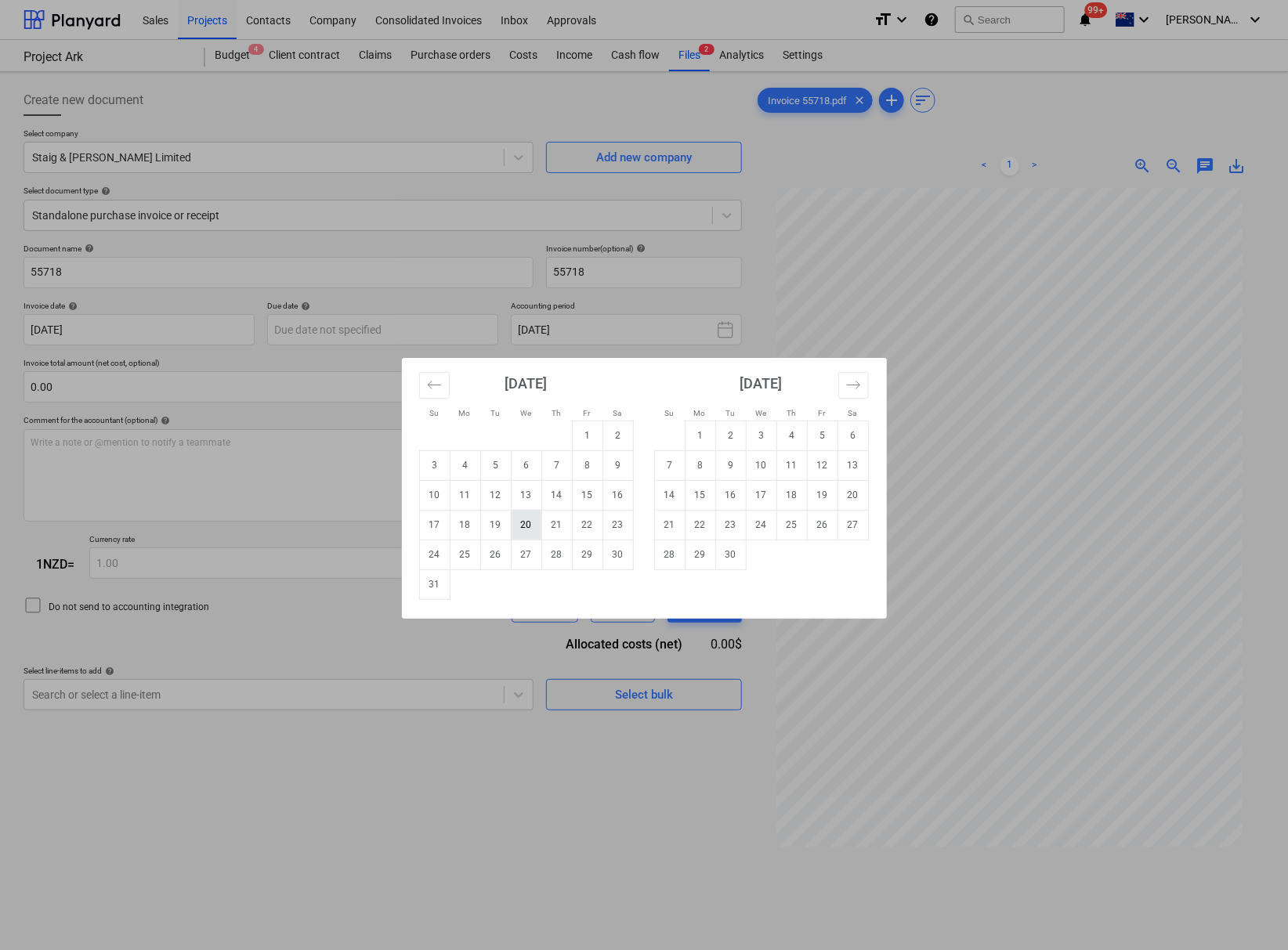
type input "[DATE]"
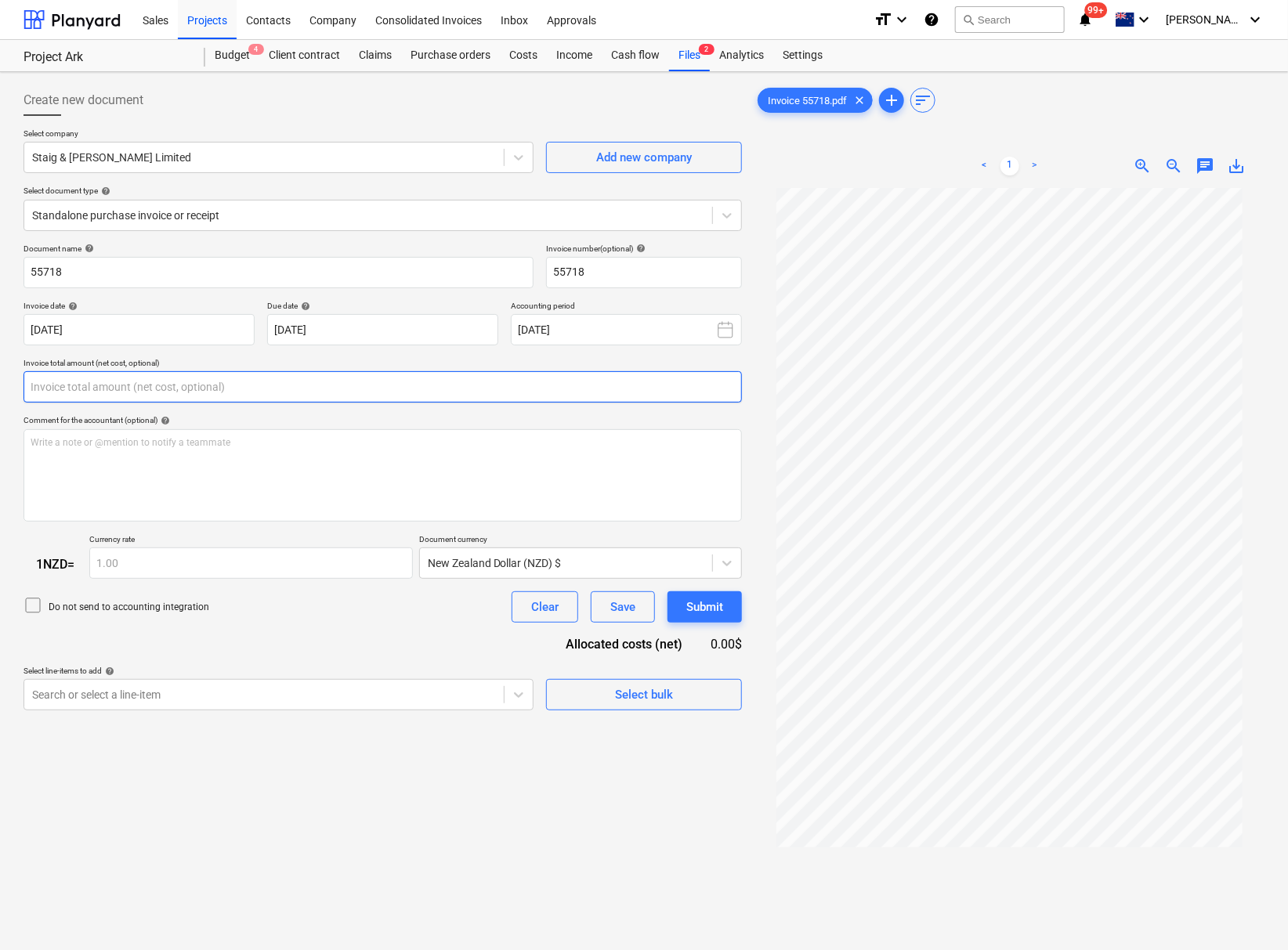
click at [296, 385] on input "text" at bounding box center [382, 387] width 718 height 32
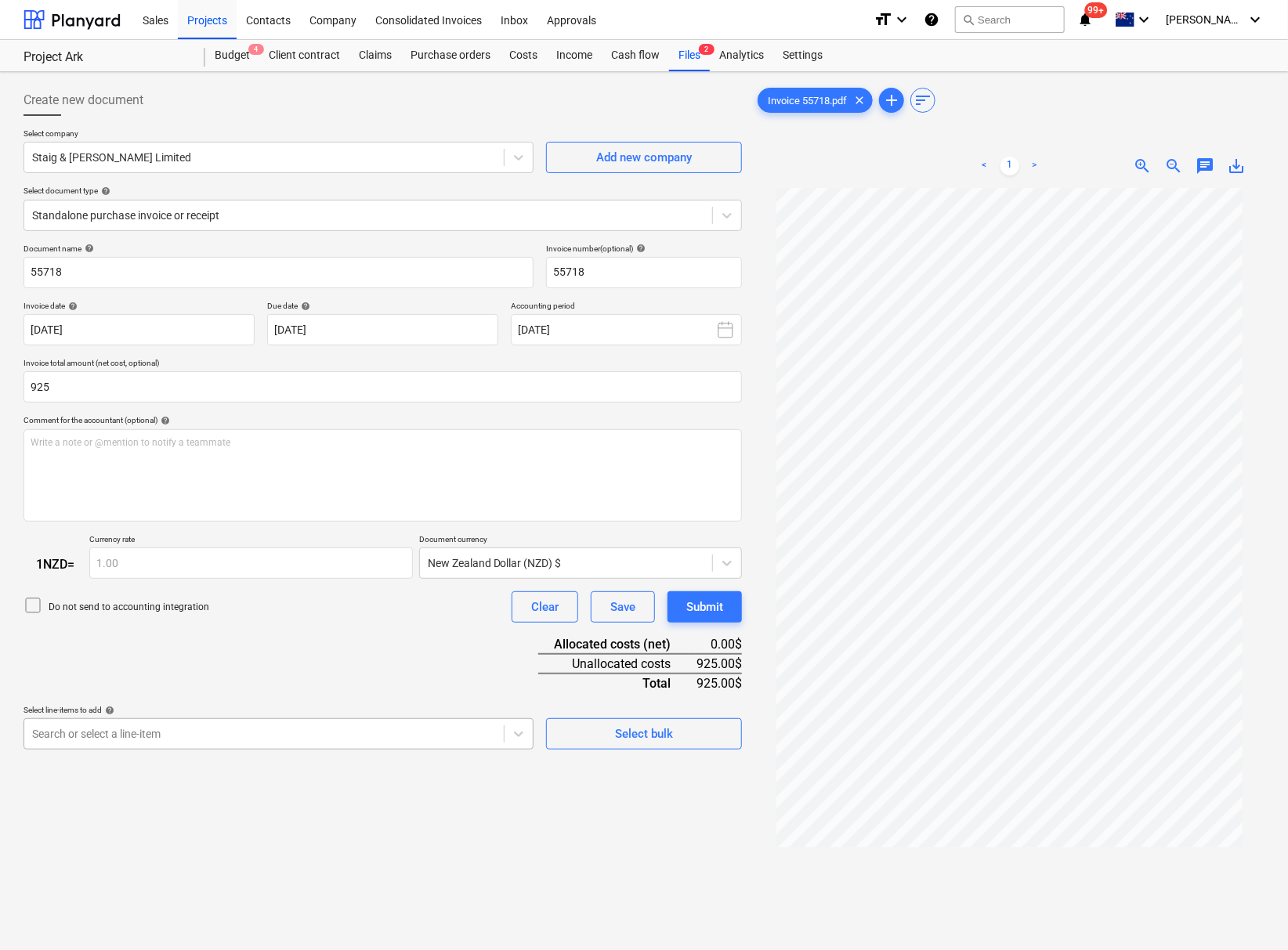
type input "925.00"
click at [275, 759] on body "This website stores cookies on your computer. These cookies are used to collect…" at bounding box center [644, 475] width 1288 height 950
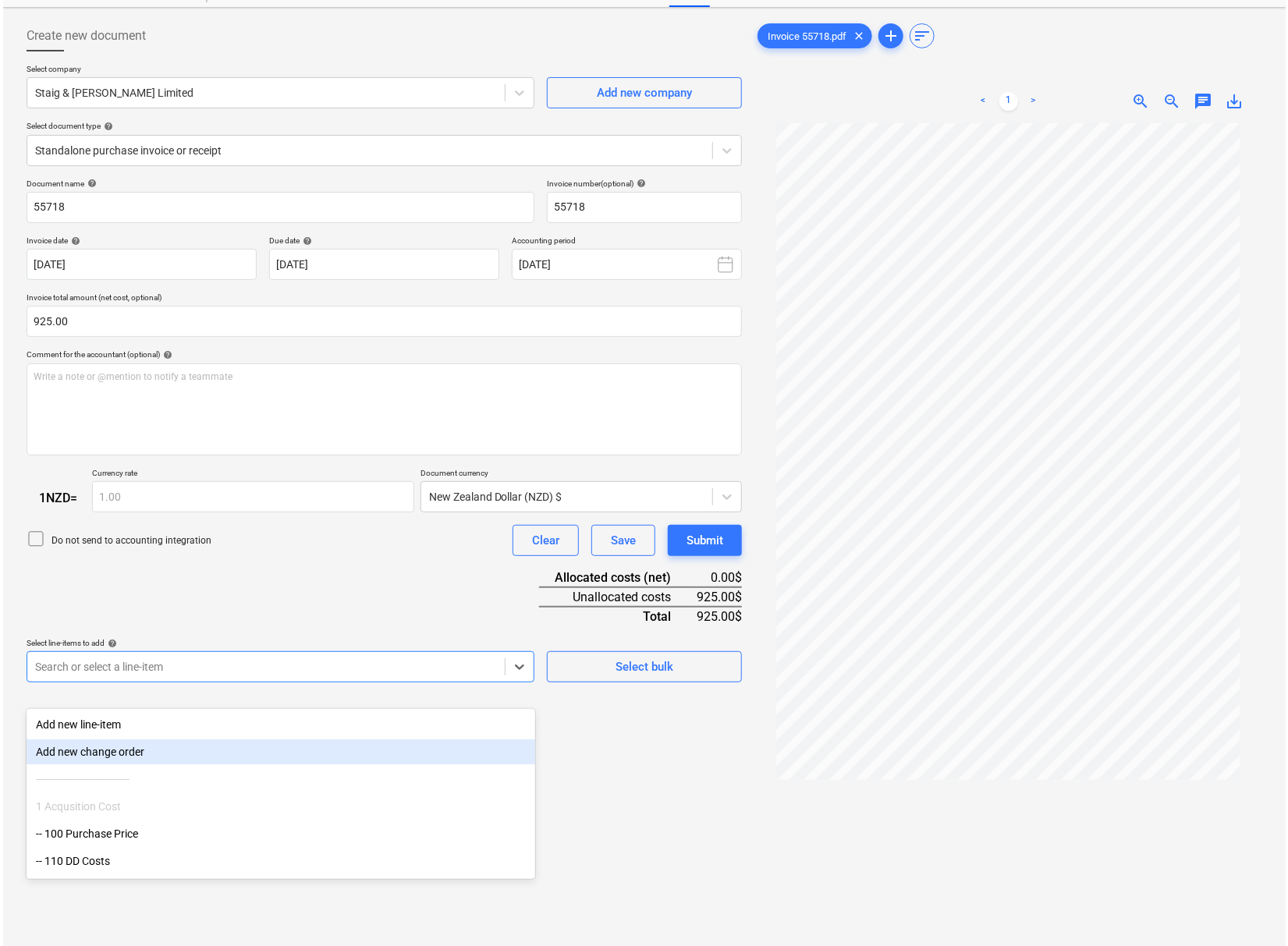
scroll to position [70, 0]
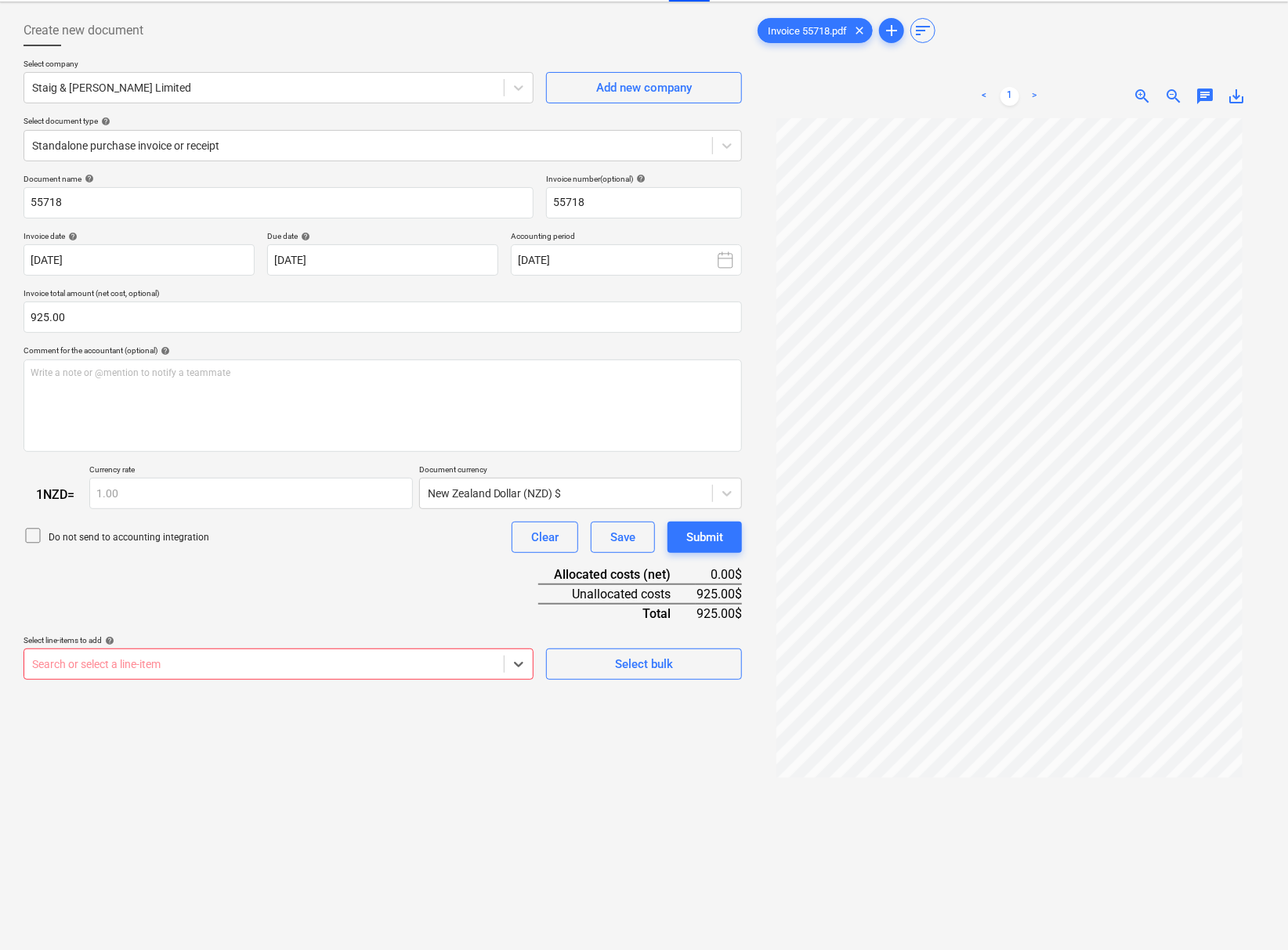
click at [414, 673] on div "Search or select a line-item" at bounding box center [264, 665] width 479 height 22
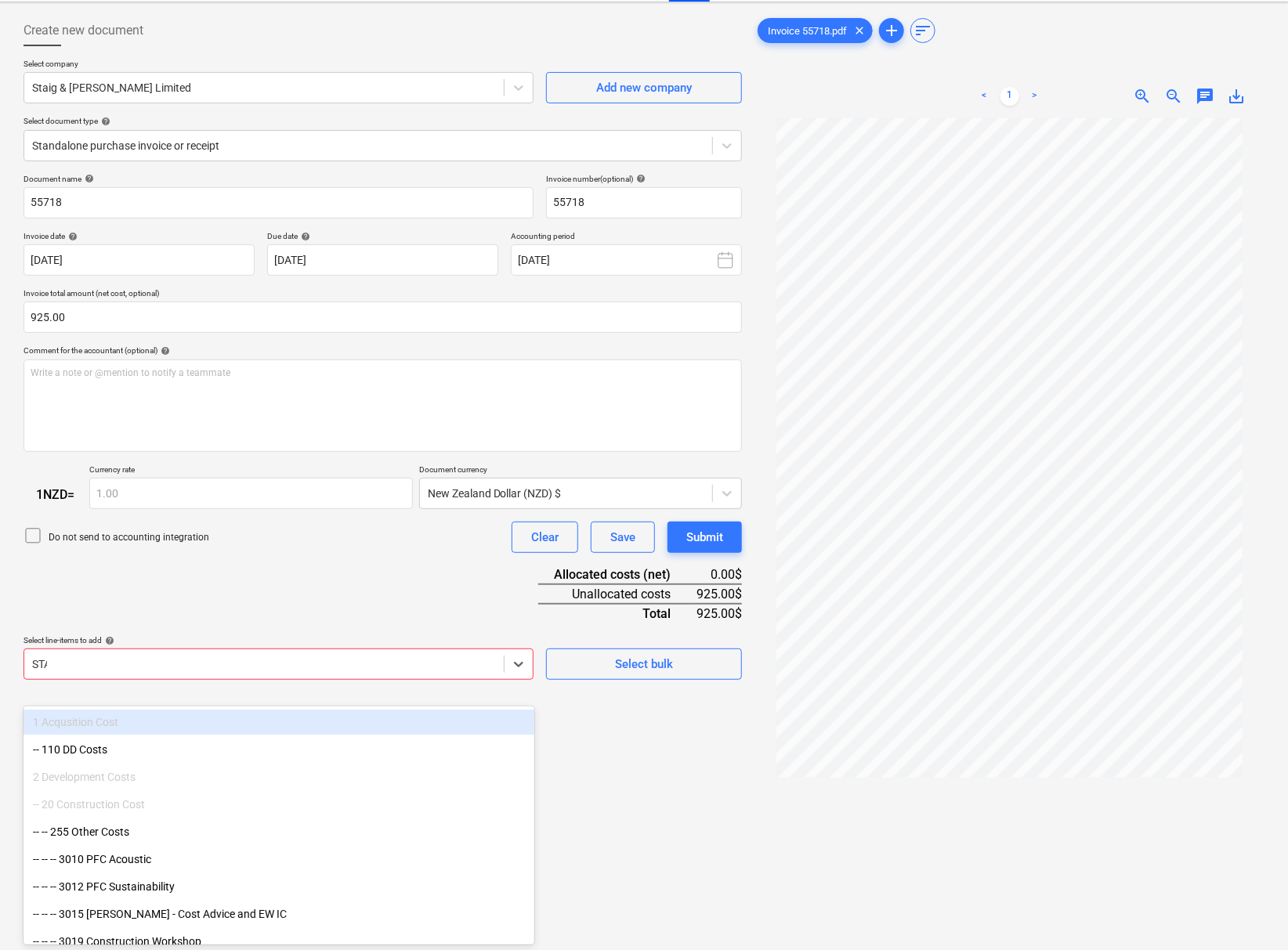
type input "STAI"
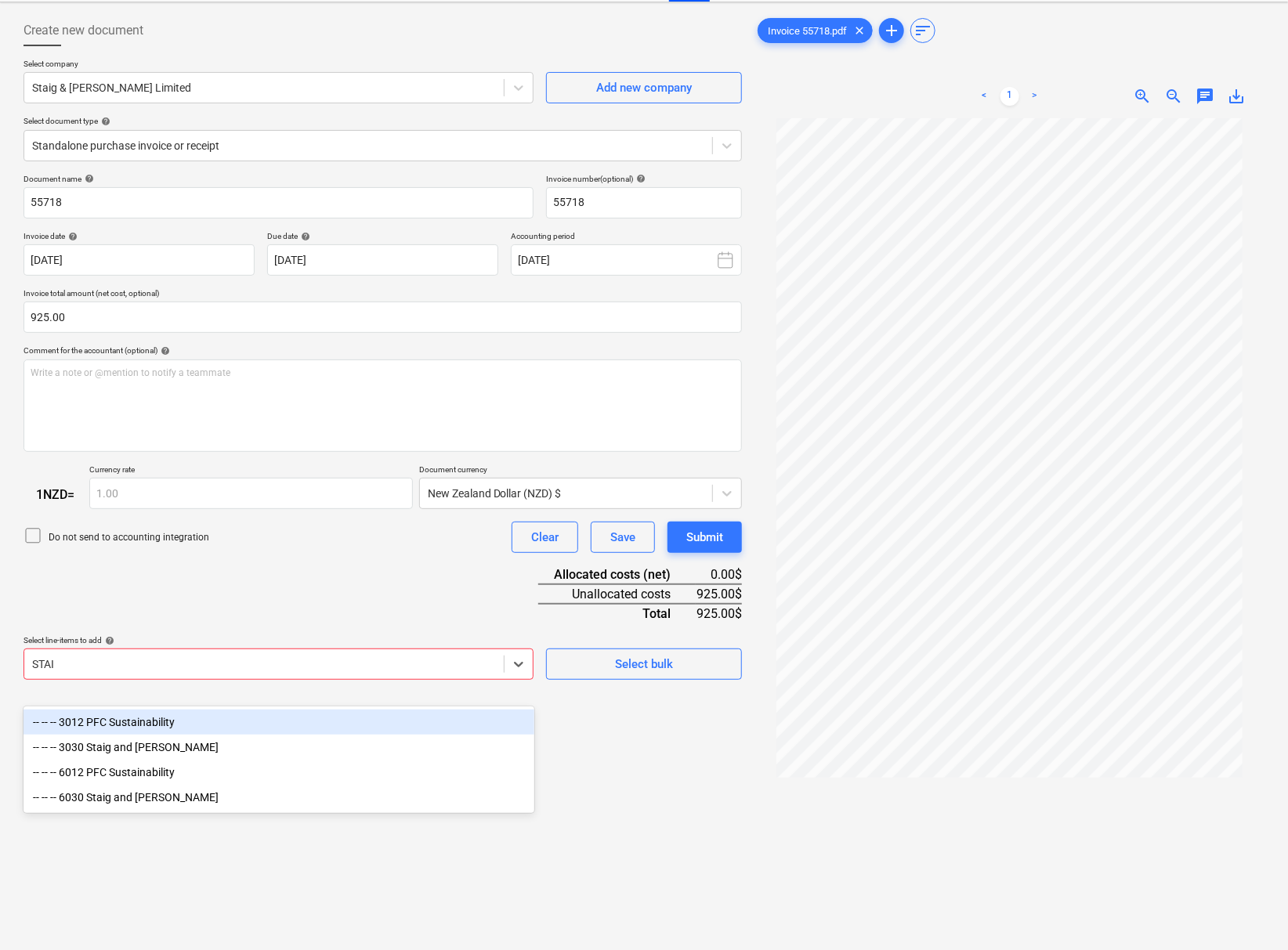
click at [279, 734] on div "-- -- -- 3012 PFC Sustainability" at bounding box center [279, 722] width 511 height 25
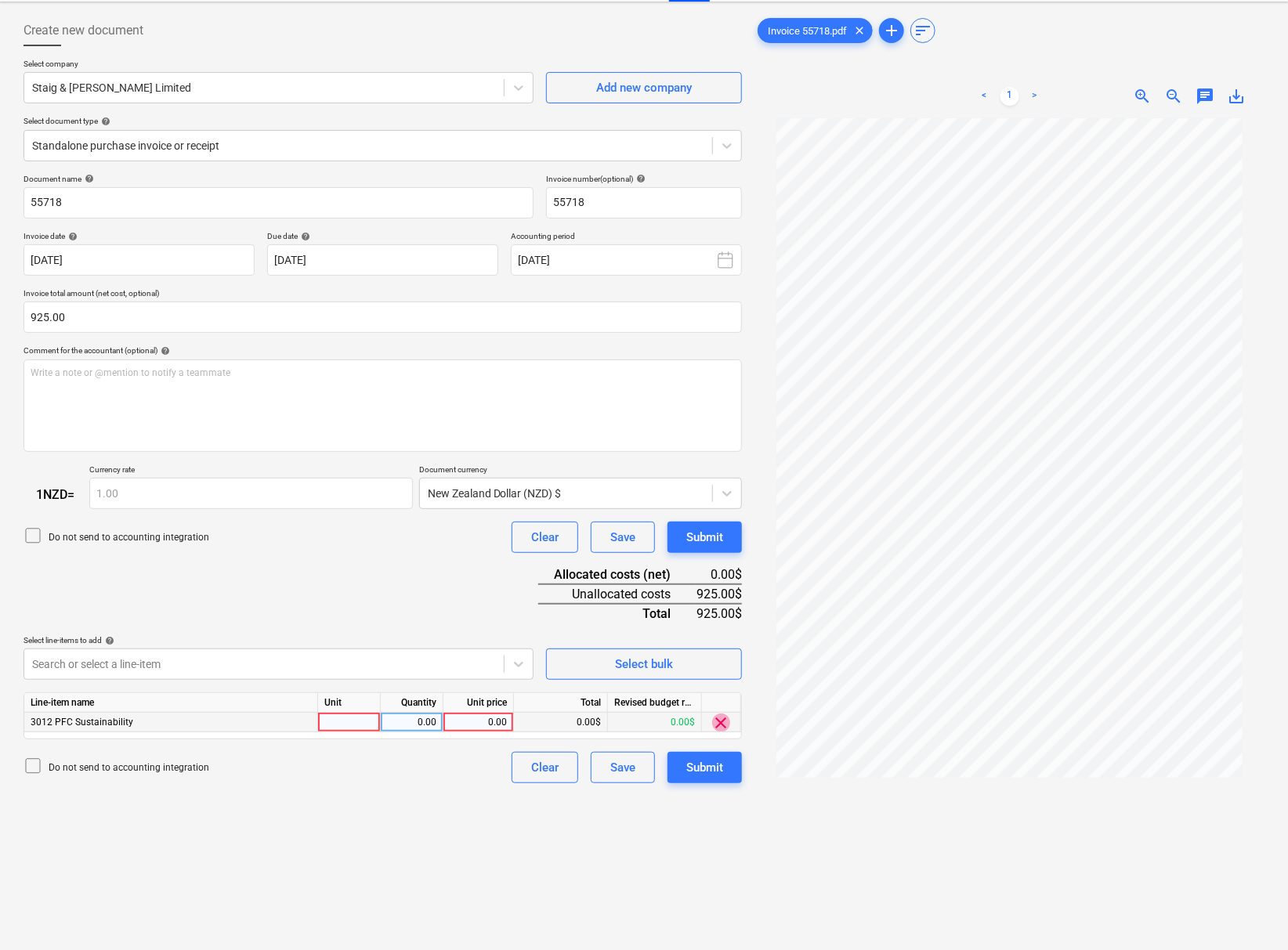
click at [714, 733] on span "clear" at bounding box center [721, 723] width 19 height 19
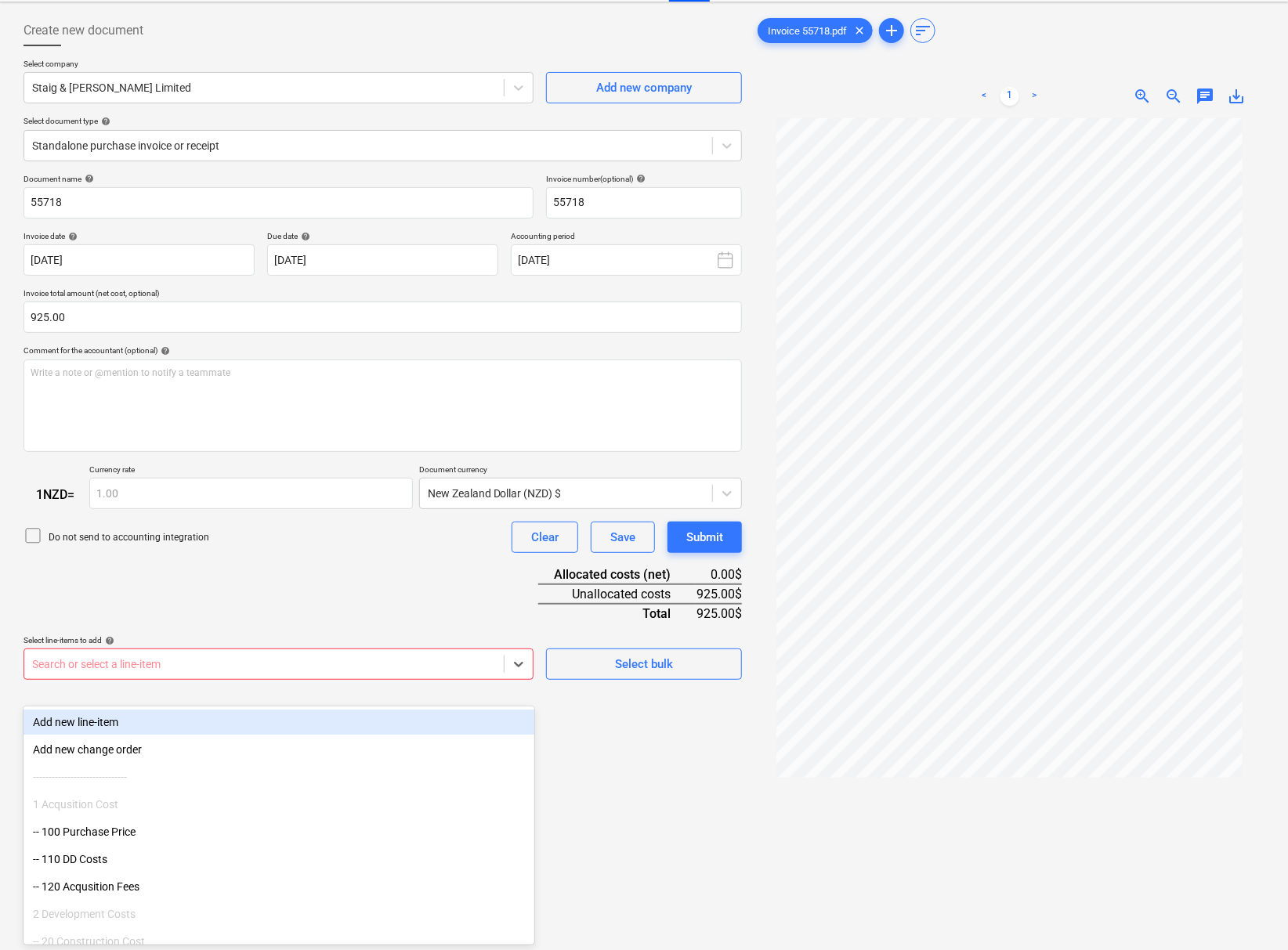
click at [366, 673] on div at bounding box center [265, 665] width 464 height 16
type input "STAI"
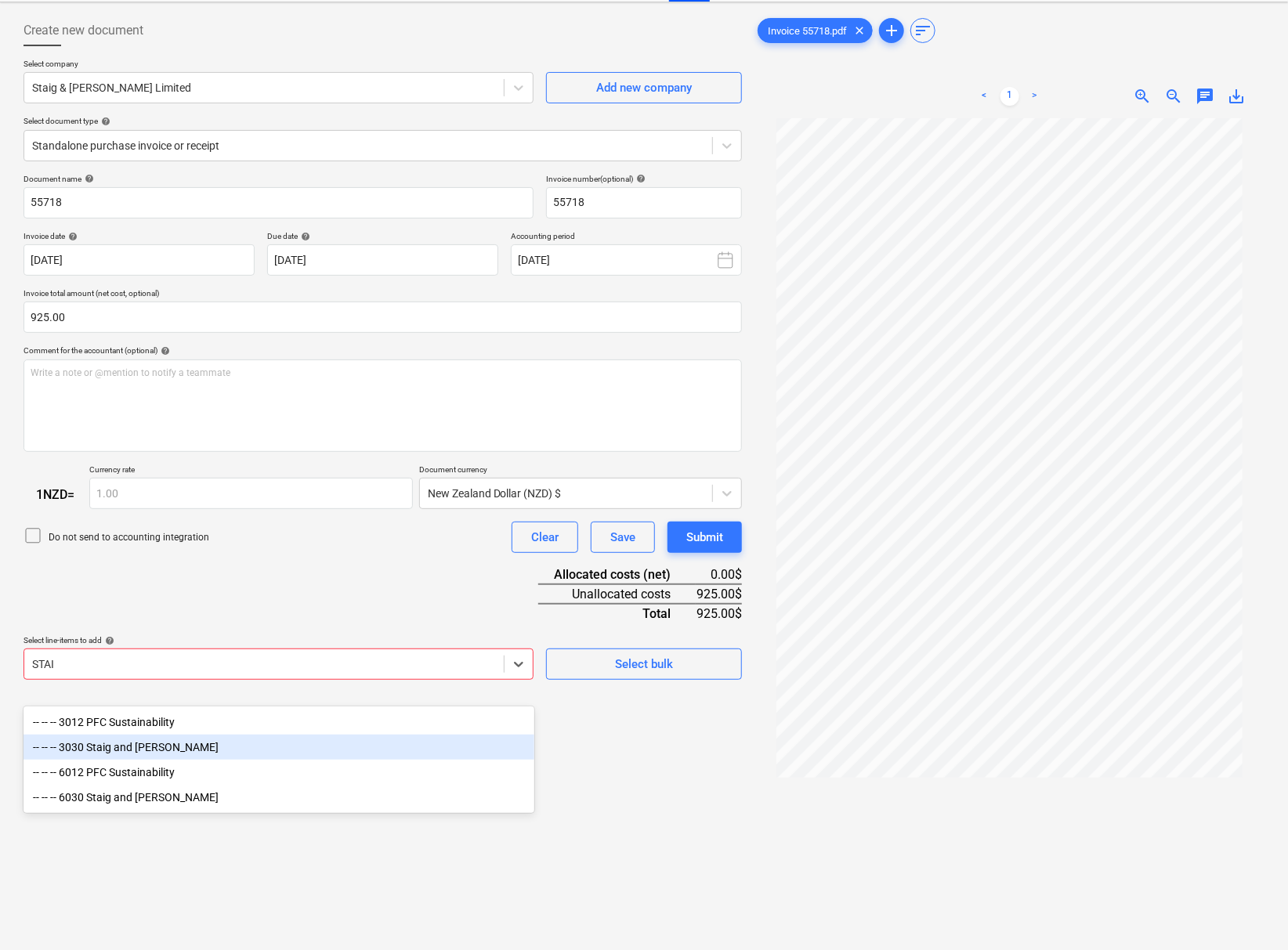
click at [309, 746] on div "-- -- -- 3030 Staig and [PERSON_NAME]" at bounding box center [279, 747] width 511 height 25
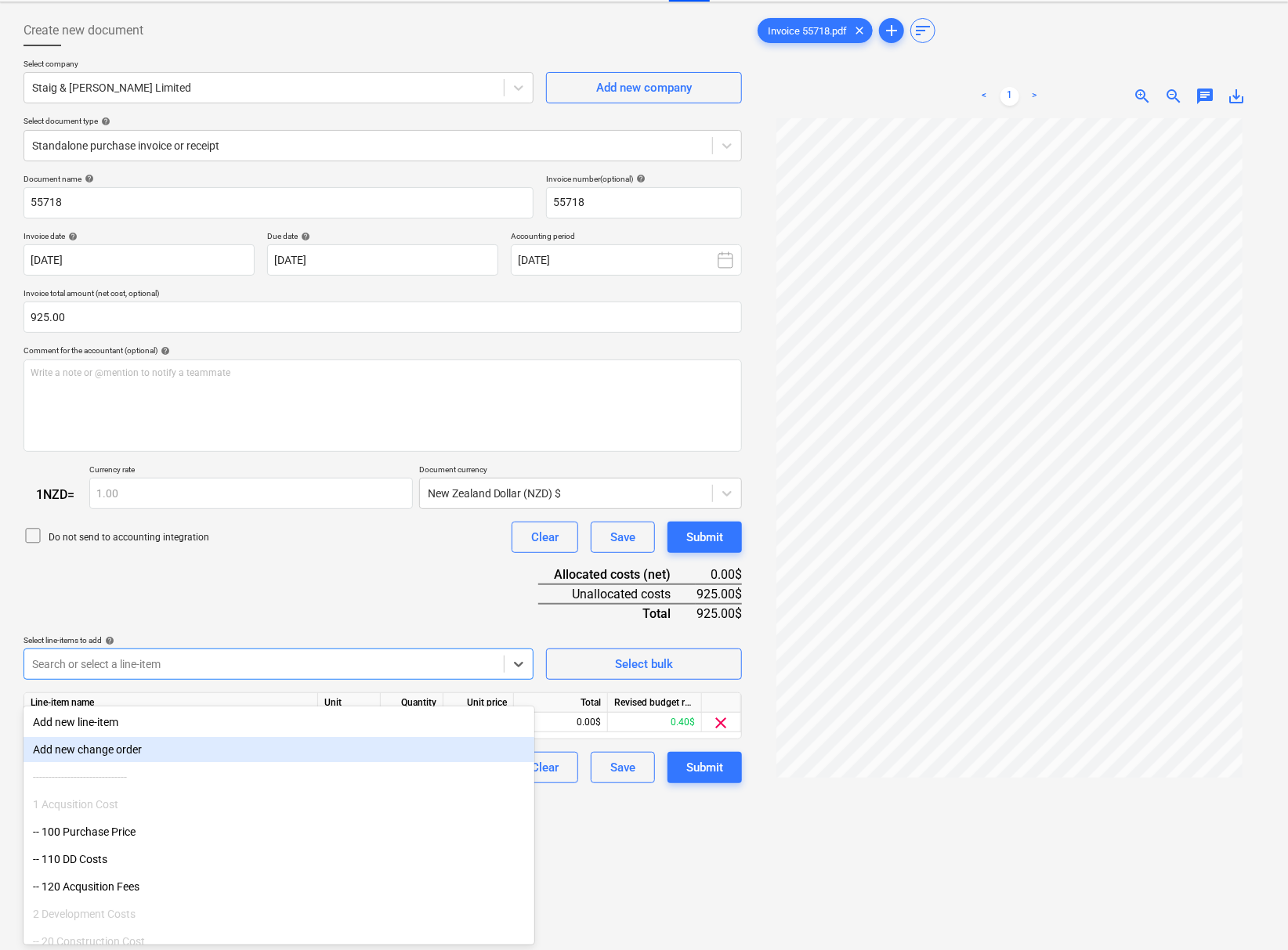
click at [727, 879] on div "Create new document Select company Staig & [PERSON_NAME] Limited Add new compan…" at bounding box center [382, 519] width 731 height 1022
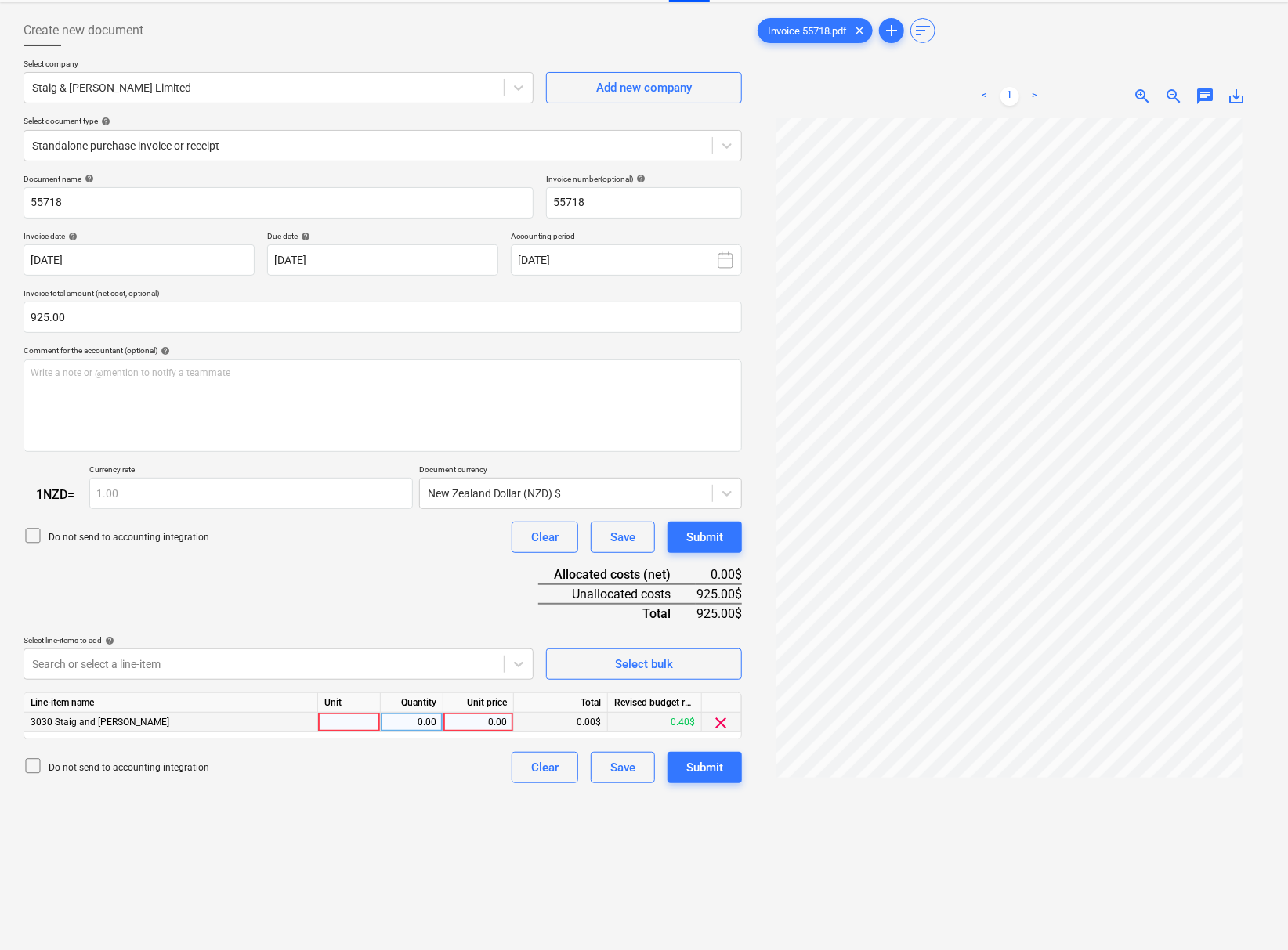
click at [491, 733] on div "0.00" at bounding box center [478, 723] width 57 height 20
drag, startPoint x: 434, startPoint y: 886, endPoint x: 626, endPoint y: 863, distance: 193.4
click at [434, 881] on div "Create new document Select company Staig & [PERSON_NAME] Limited Add new compan…" at bounding box center [382, 519] width 731 height 1022
click at [281, 821] on div "Create new document Select company Staig & [PERSON_NAME] Limited Add new compan…" at bounding box center [382, 519] width 731 height 1022
click at [135, 733] on div "3030 Staig and [PERSON_NAME]" at bounding box center [171, 723] width 293 height 20
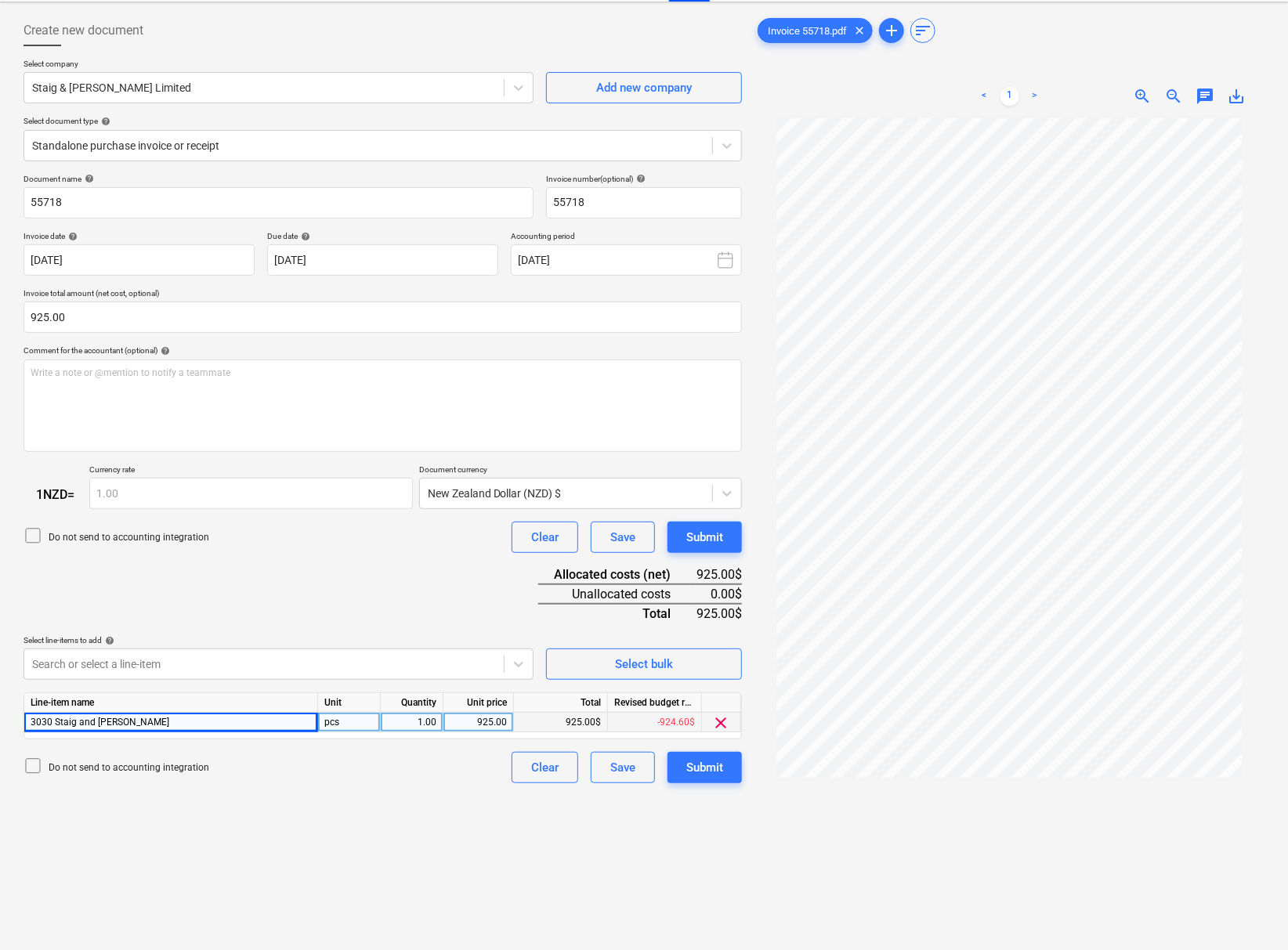
click at [724, 733] on span "clear" at bounding box center [721, 723] width 19 height 19
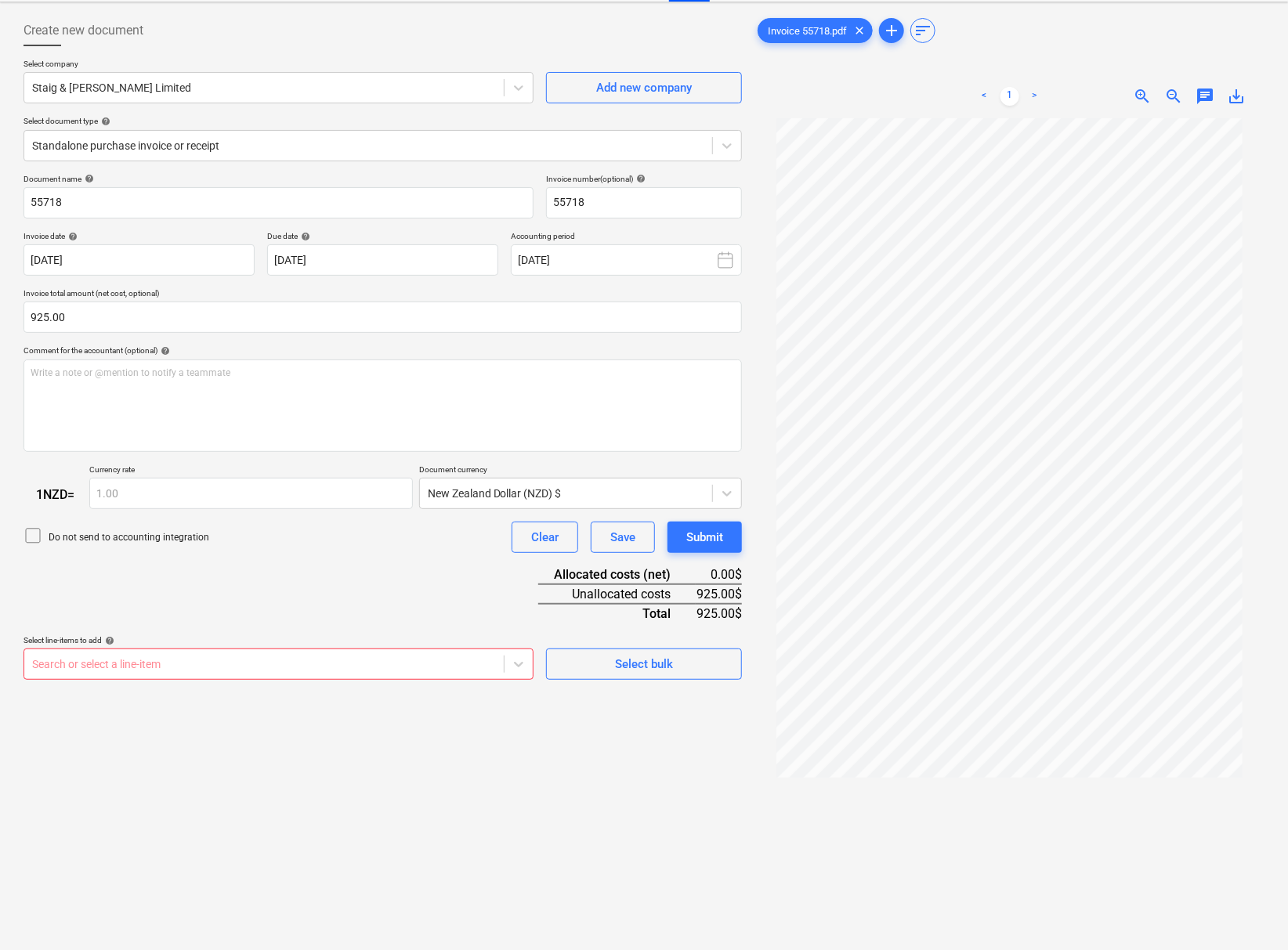
click at [336, 673] on div at bounding box center [265, 665] width 464 height 16
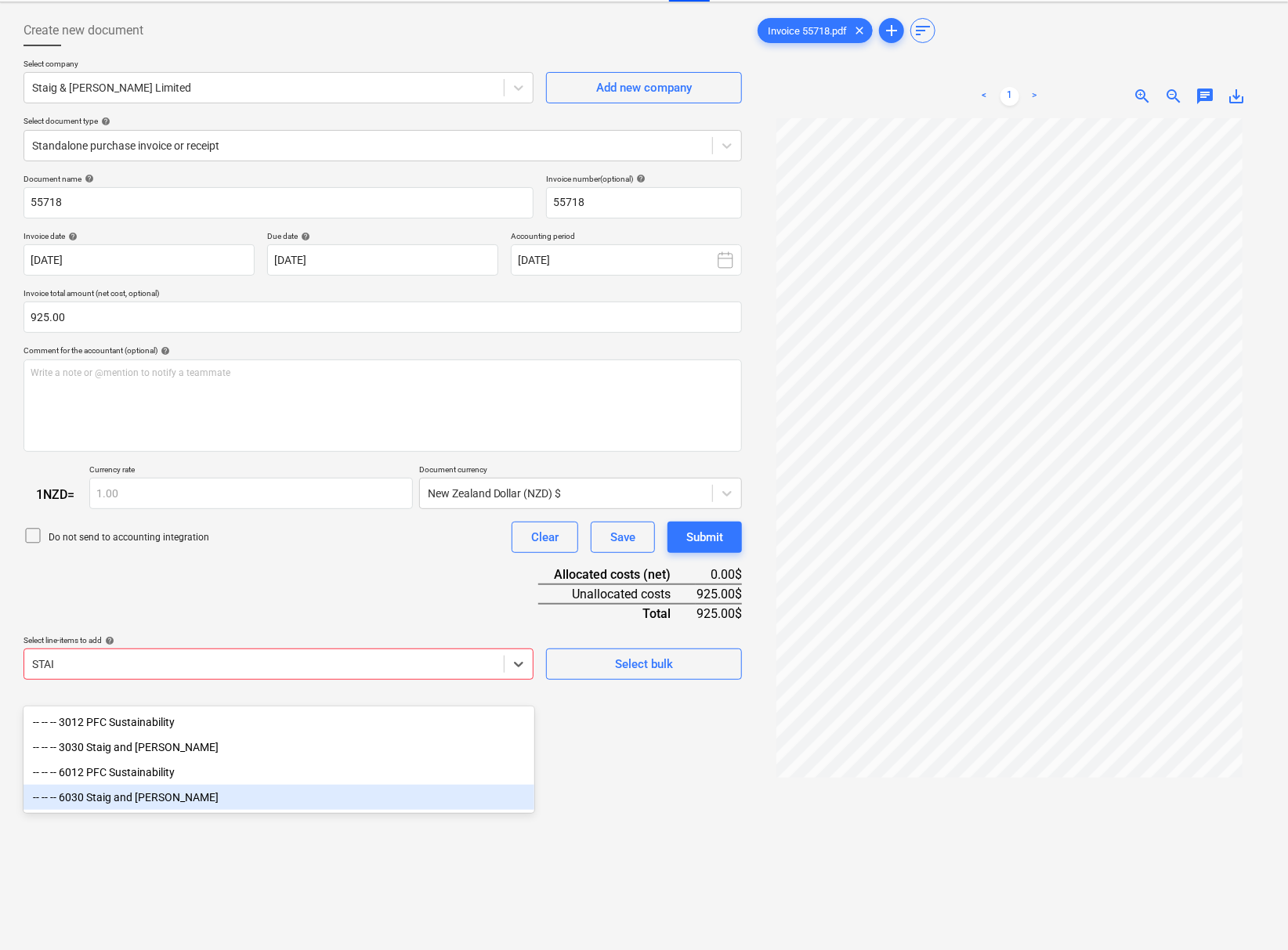
click at [201, 800] on div "-- -- -- 6030 Staig and [PERSON_NAME]" at bounding box center [279, 797] width 511 height 25
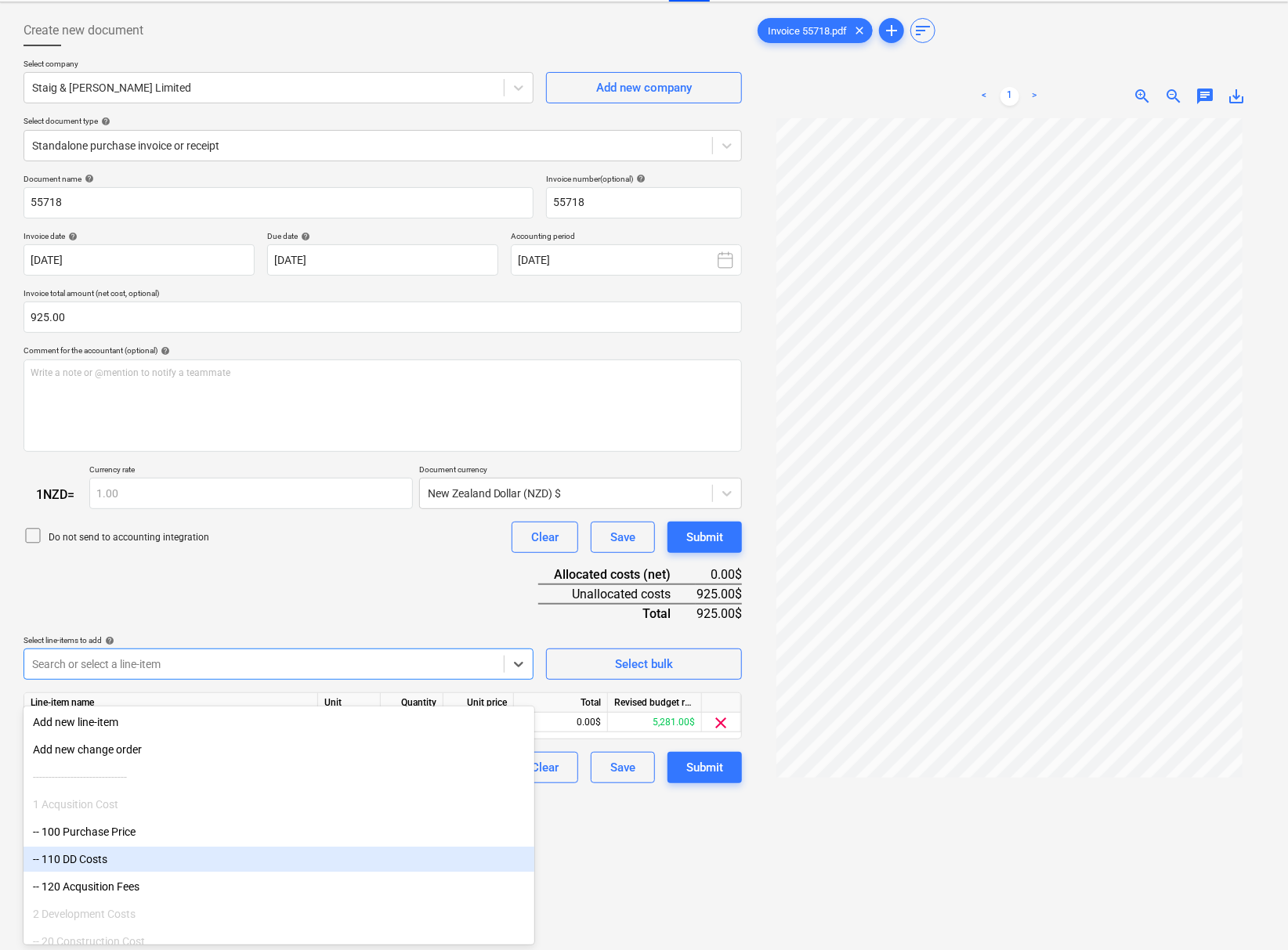
click at [614, 877] on div "Create new document Select company Staig & [PERSON_NAME] Limited Add new compan…" at bounding box center [382, 519] width 731 height 1022
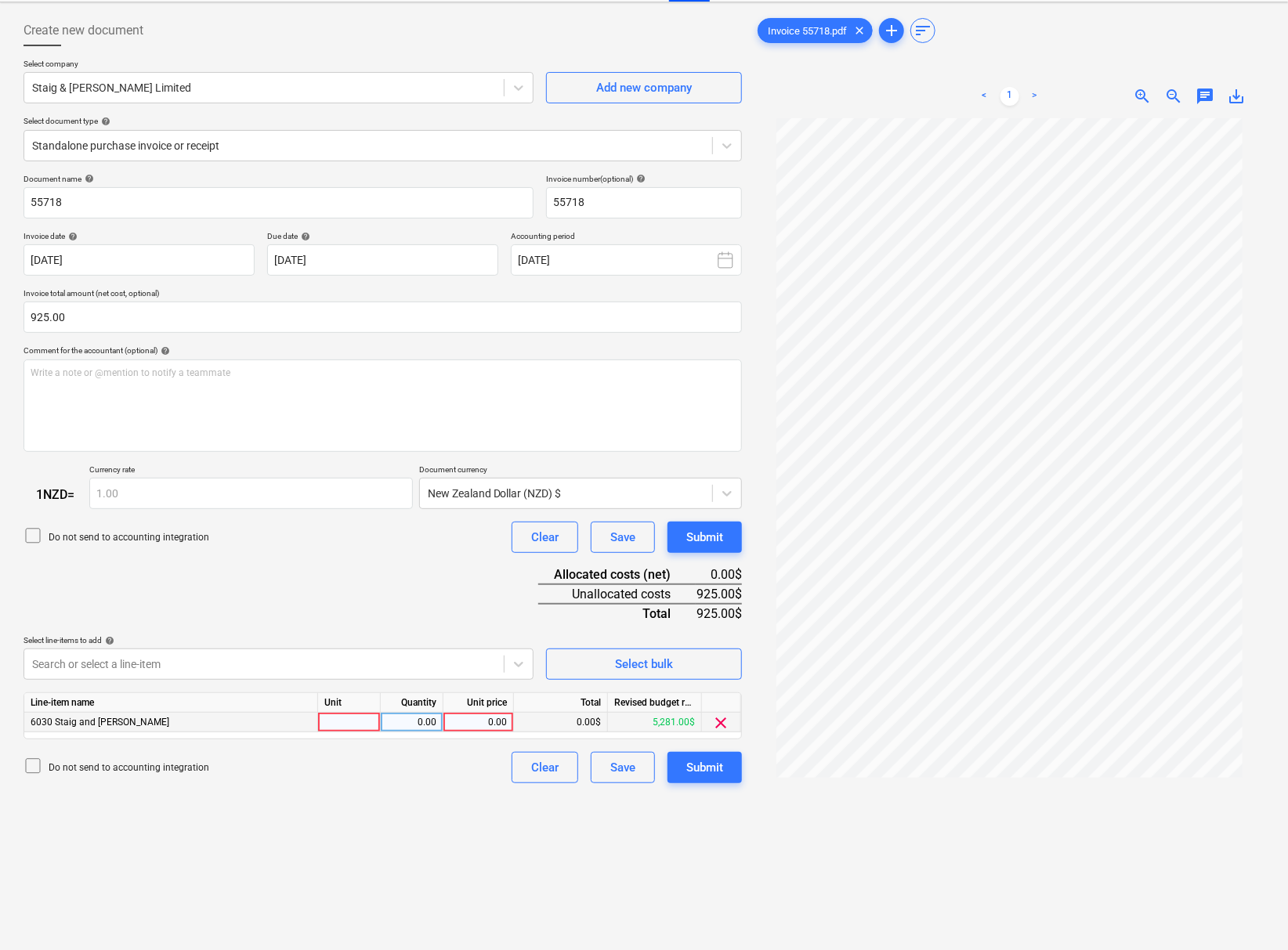
click at [478, 733] on div "0.00" at bounding box center [478, 723] width 57 height 20
click at [700, 775] on div "Submit" at bounding box center [704, 767] width 37 height 21
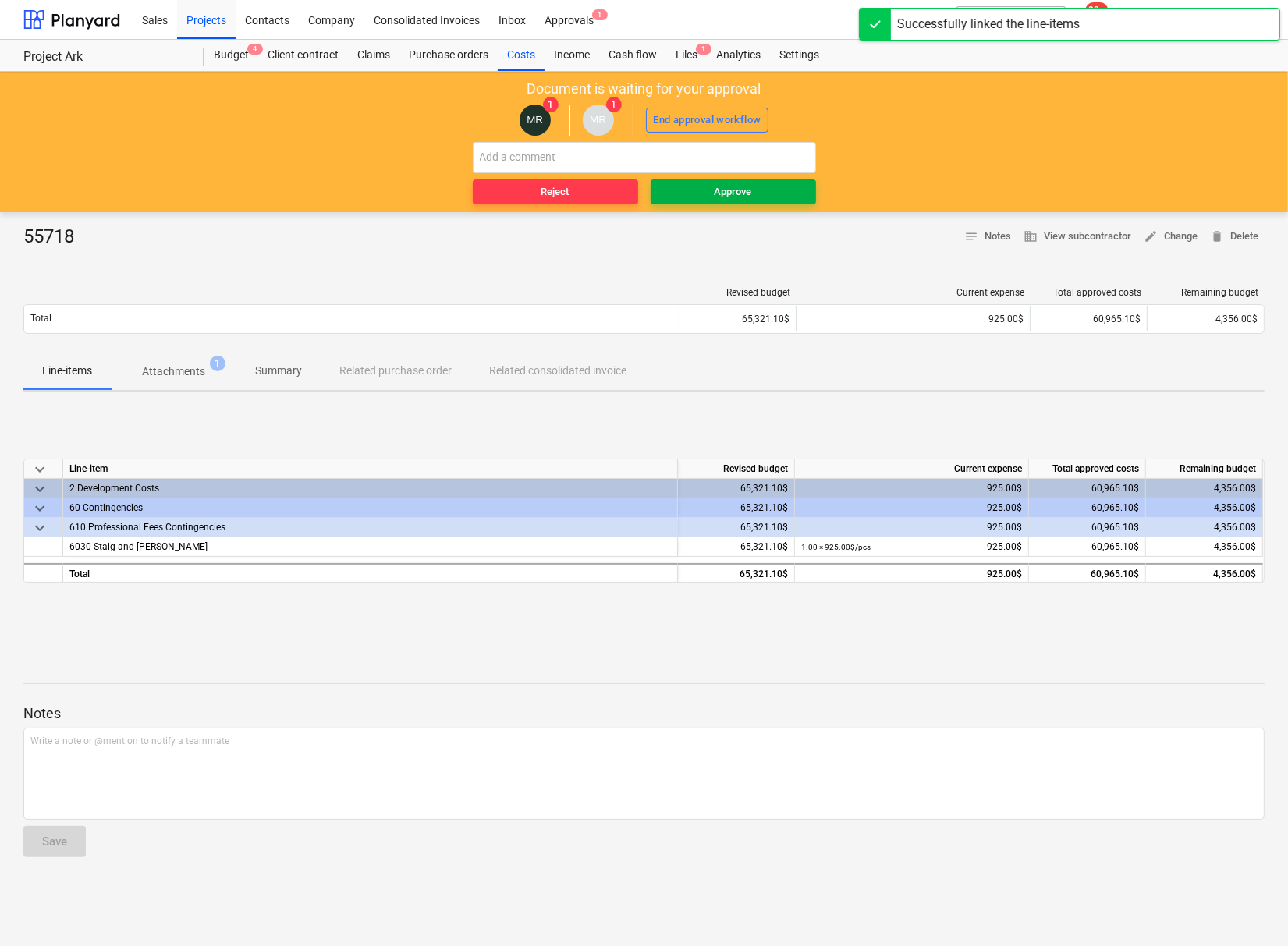
click at [715, 192] on div "Approve" at bounding box center [733, 192] width 37 height 18
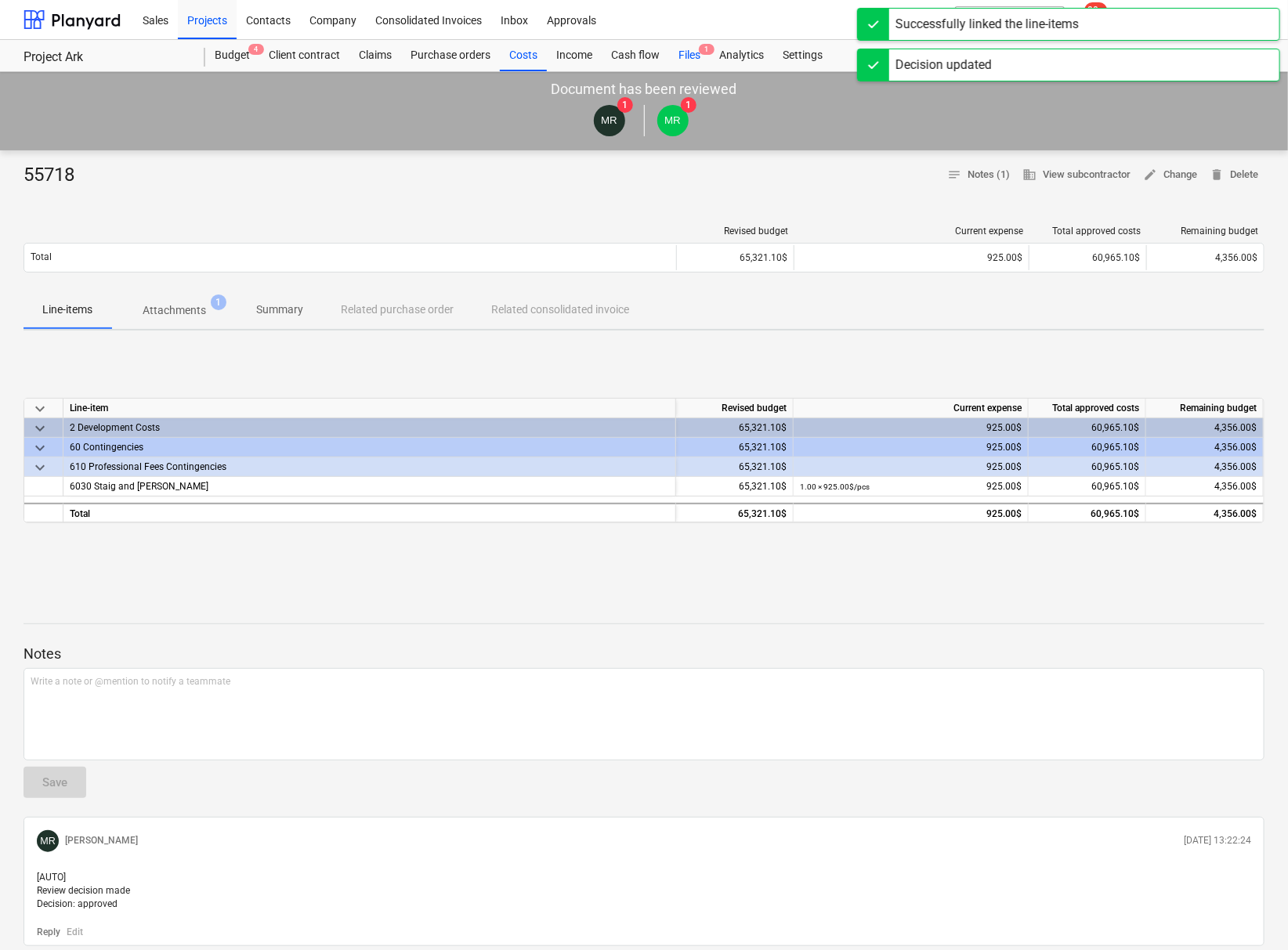
click at [691, 54] on div "Files 1" at bounding box center [688, 55] width 40 height 32
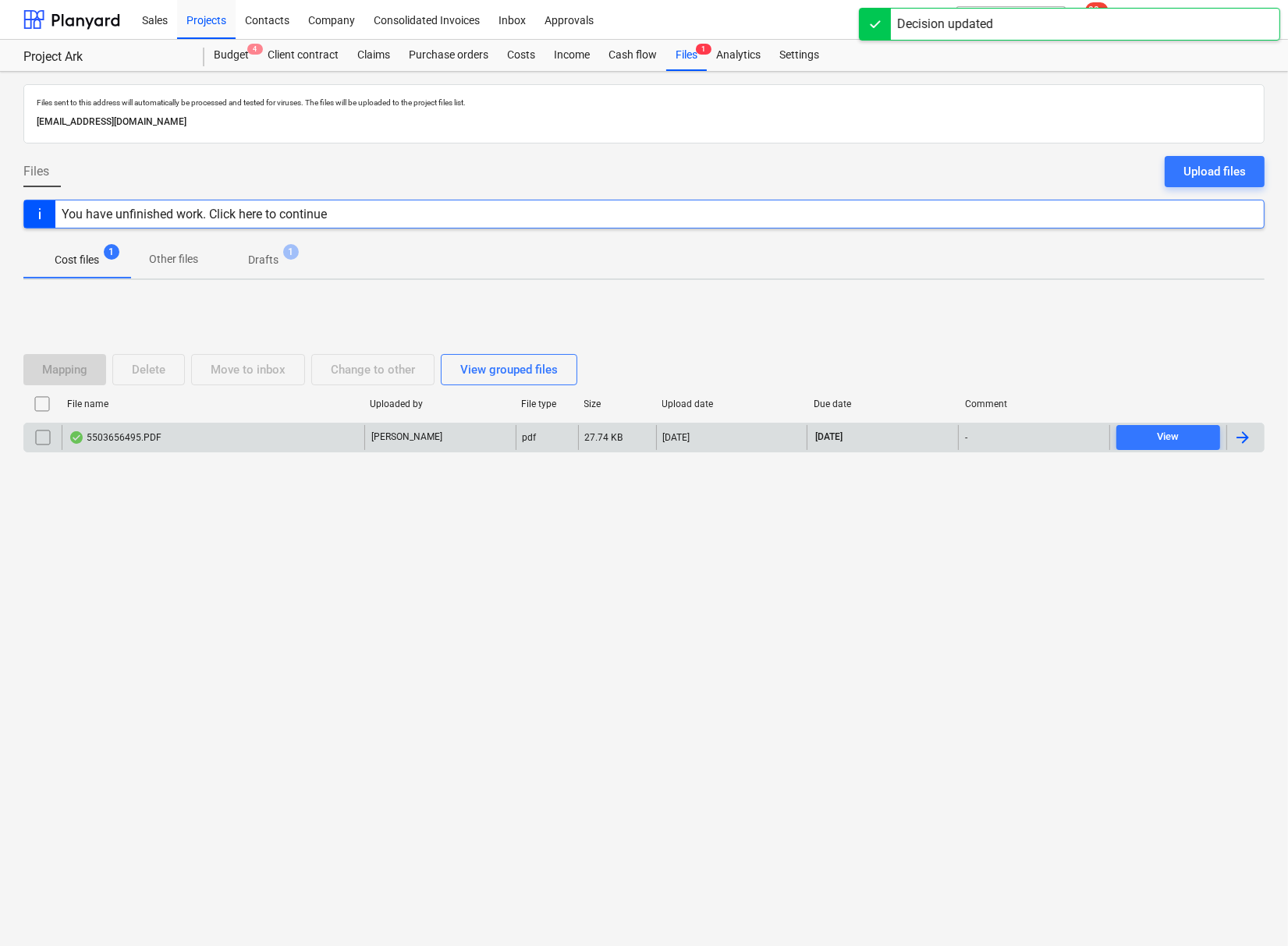
click at [111, 437] on div "5503656495.PDF" at bounding box center [115, 438] width 92 height 13
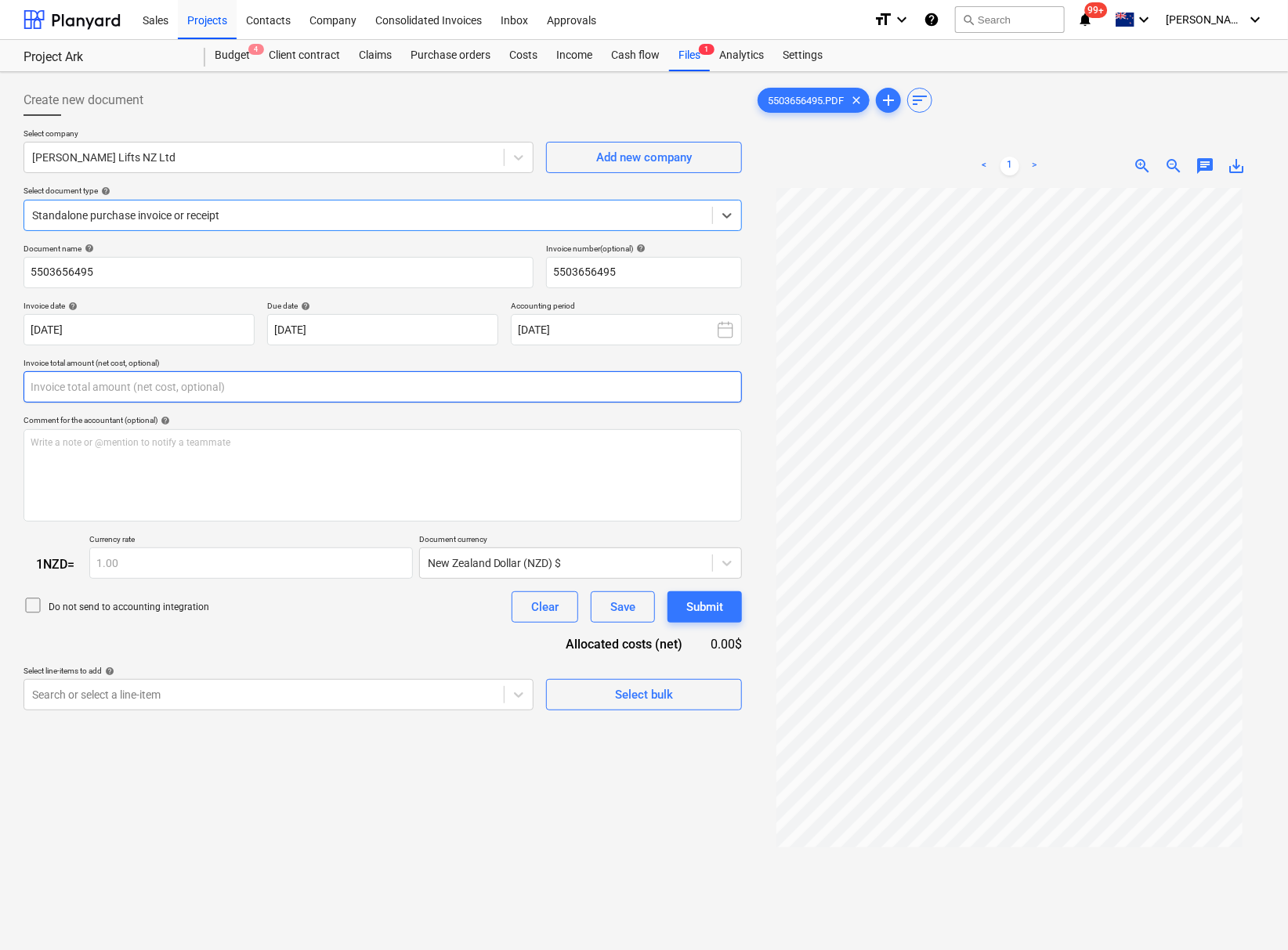
click at [231, 386] on input "text" at bounding box center [382, 387] width 718 height 32
click at [274, 709] on div "Search or select a line-item" at bounding box center [279, 695] width 510 height 32
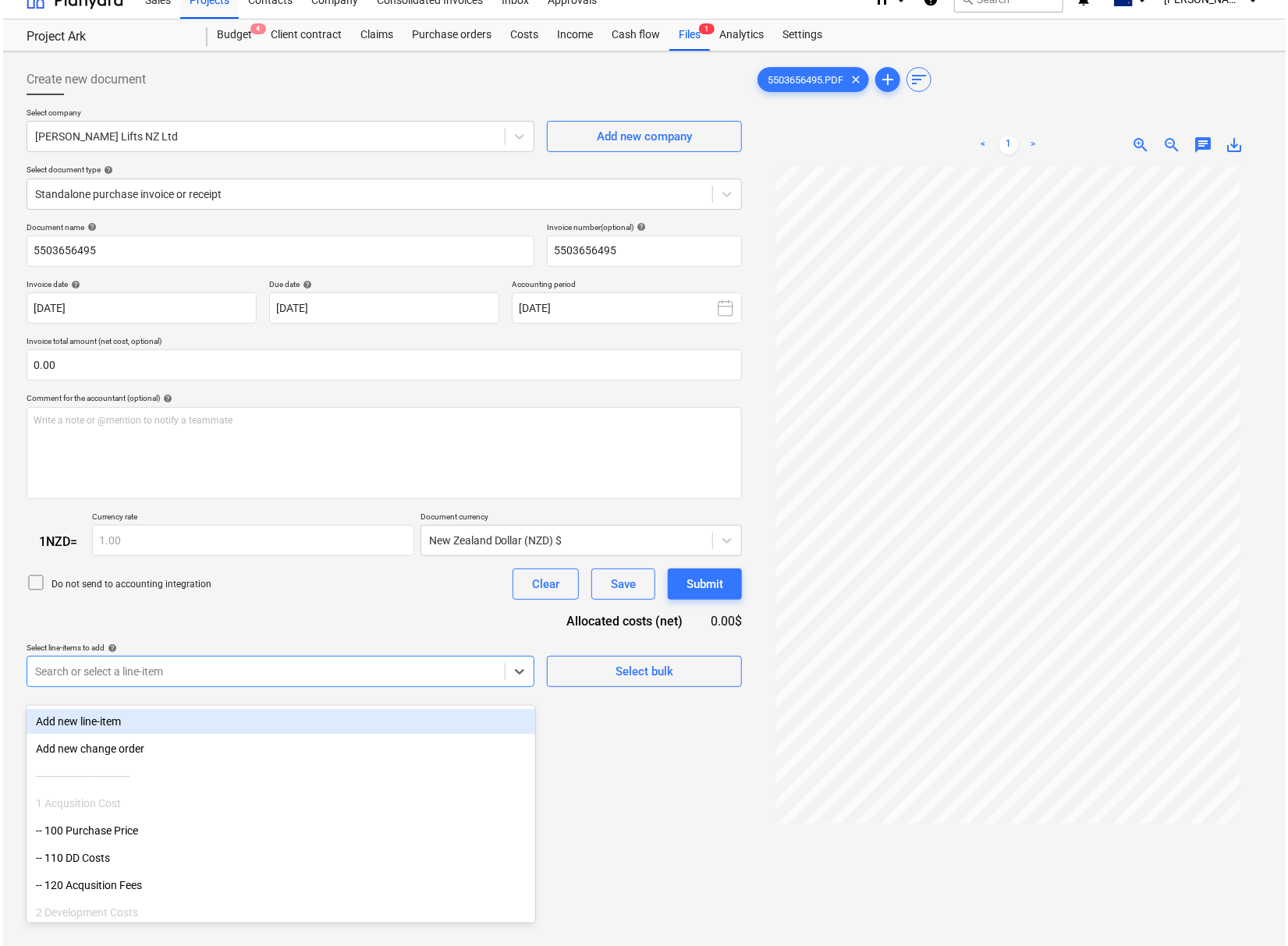
scroll to position [23, 0]
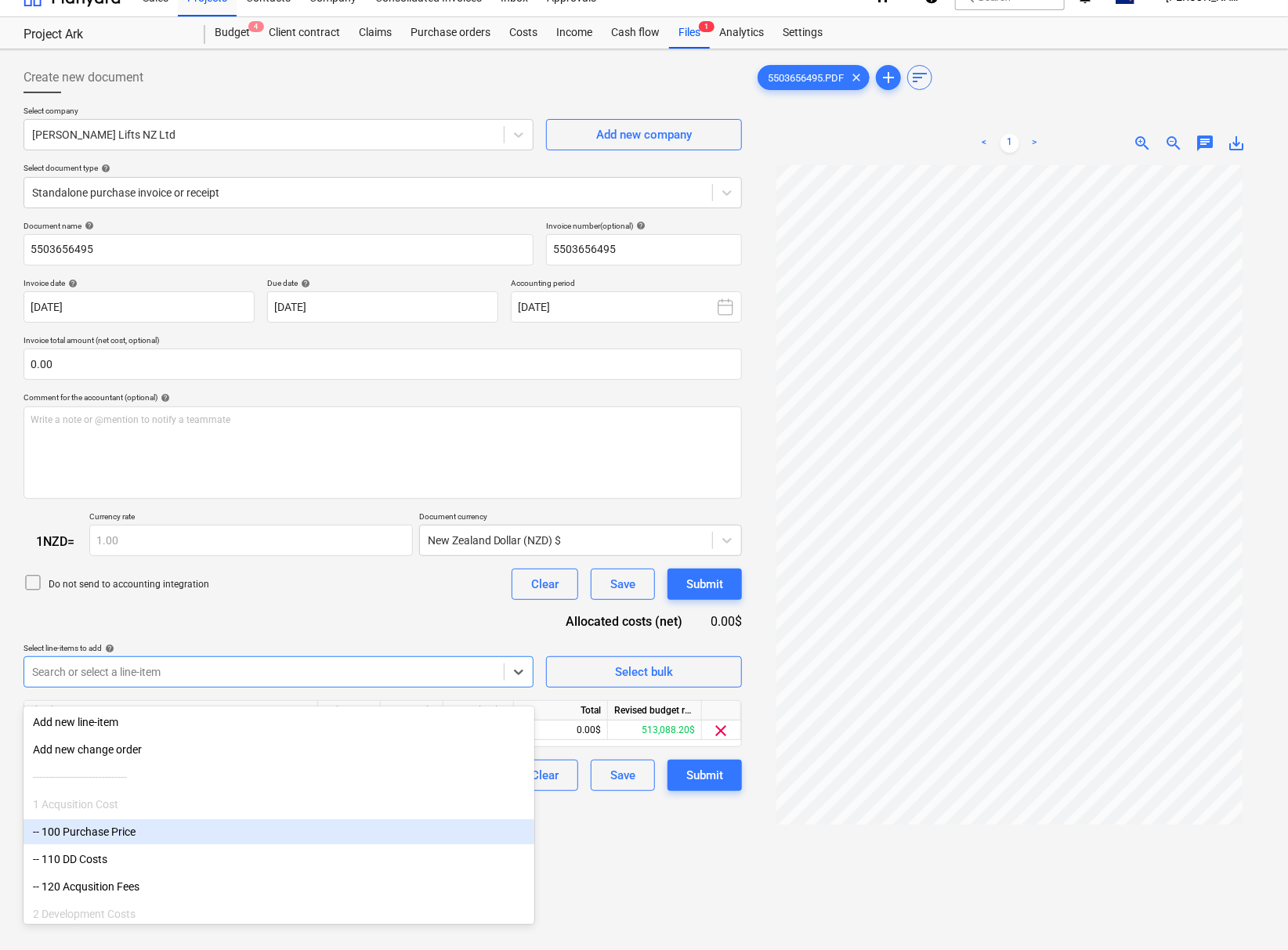
click at [681, 890] on div "Create new document Select company [PERSON_NAME] Lifts NZ Ltd Add new company S…" at bounding box center [382, 566] width 731 height 1022
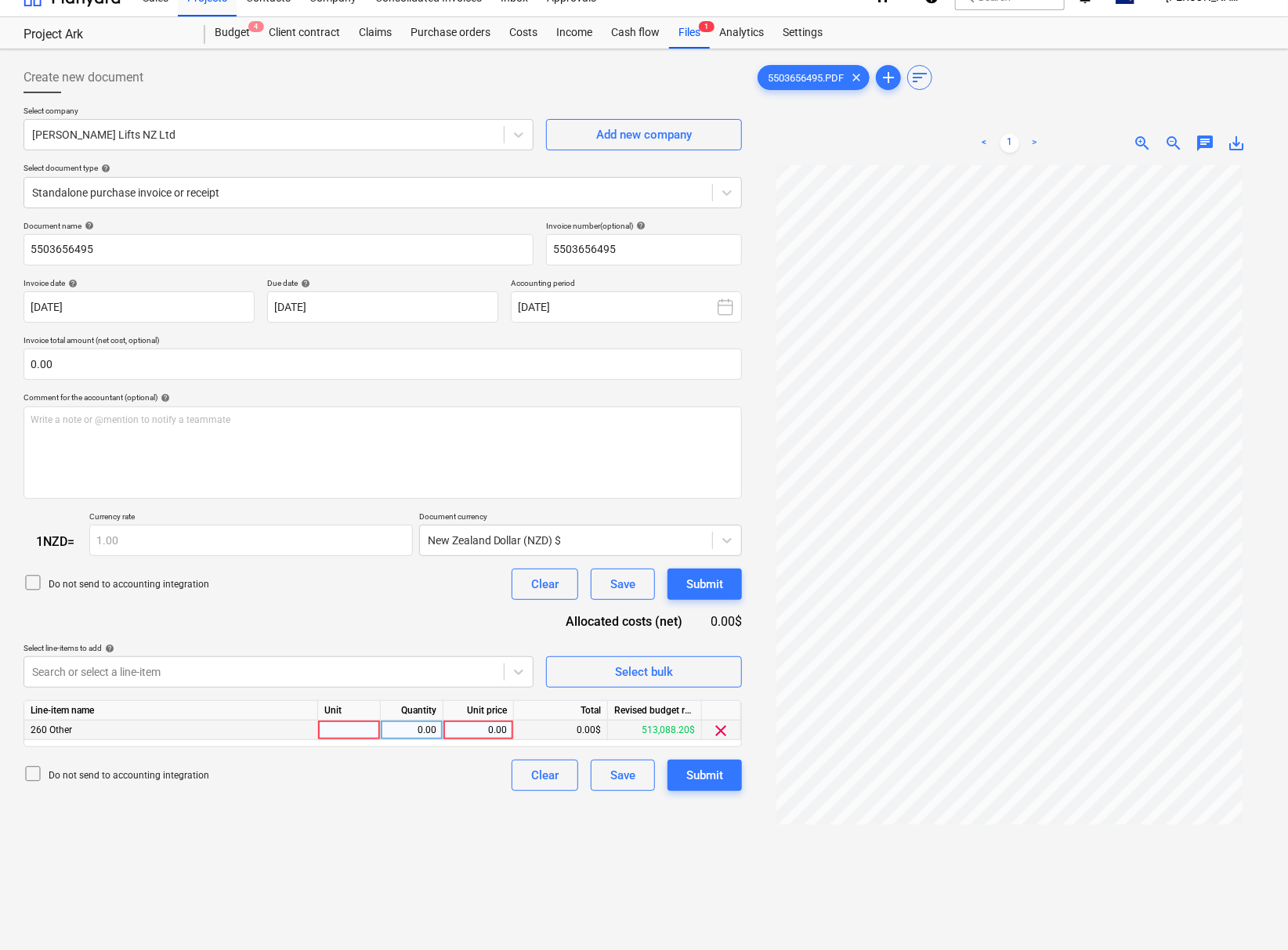
click at [484, 737] on div "0.00" at bounding box center [478, 731] width 57 height 20
click at [338, 824] on div "Create new document Select company [PERSON_NAME] Lifts NZ Ltd Add new company S…" at bounding box center [382, 566] width 731 height 1022
click at [697, 786] on div "Submit" at bounding box center [704, 775] width 37 height 21
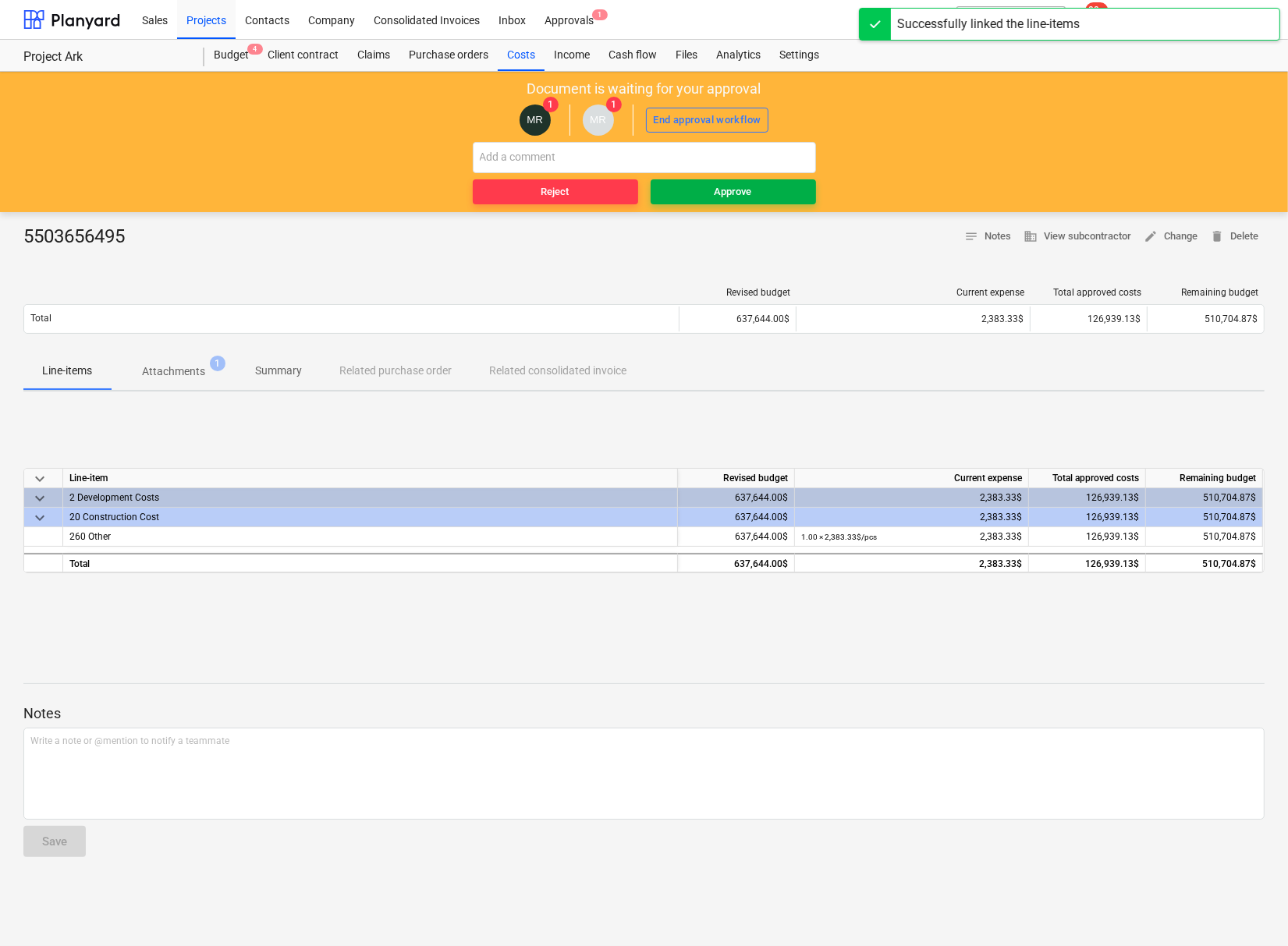
click at [732, 197] on div "Approve" at bounding box center [733, 192] width 37 height 18
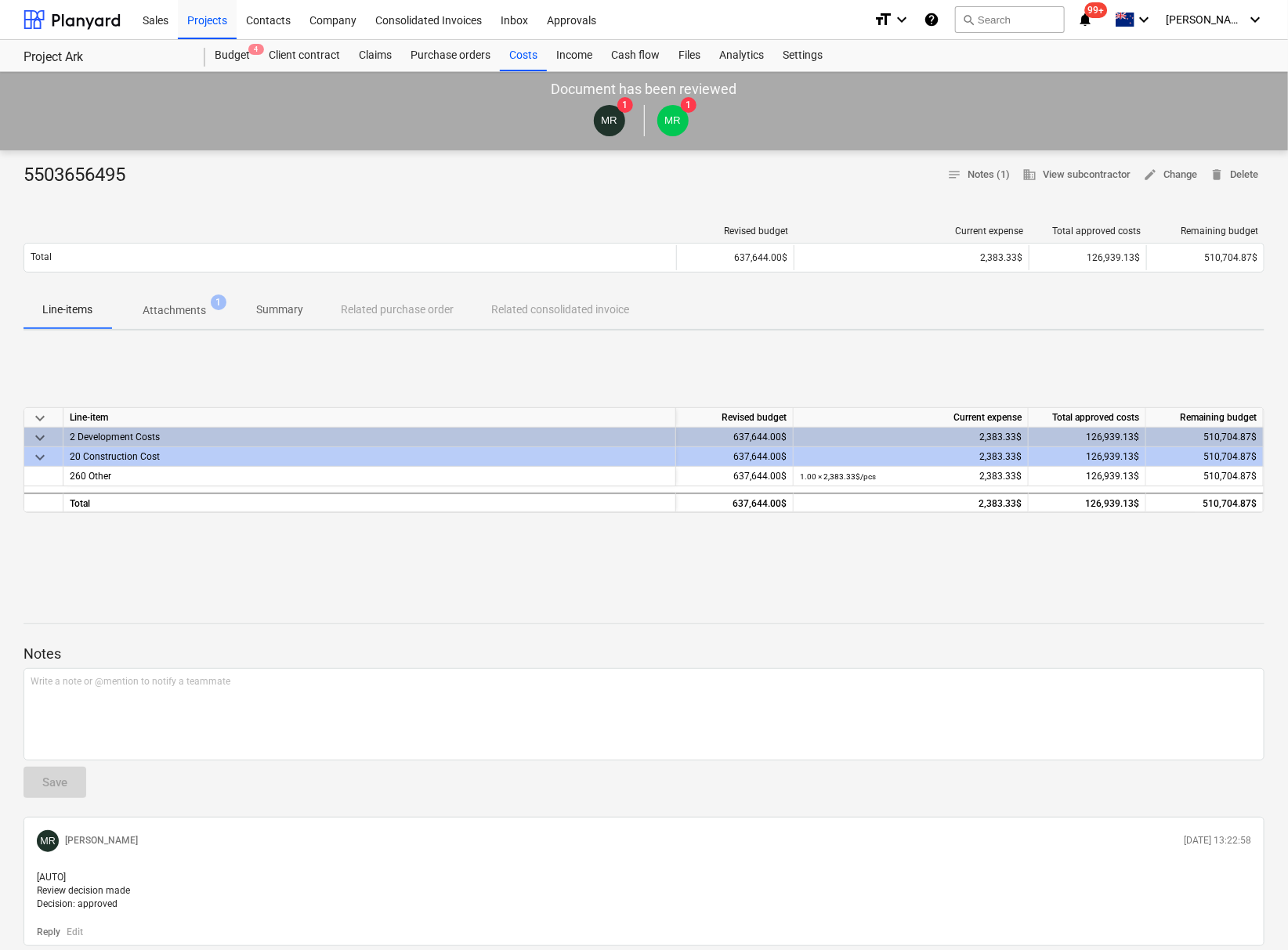
click at [668, 622] on div "Notes Write a note or @mention to notify a teammate ﻿ Save [PERSON_NAME] [DATE]…" at bounding box center [644, 775] width 1242 height 344
click at [422, 586] on div "5503656495 notes Notes (1) business View subcontractor edit Change delete Delet…" at bounding box center [644, 579] width 1288 height 858
click at [276, 23] on div "Contacts" at bounding box center [269, 19] width 63 height 40
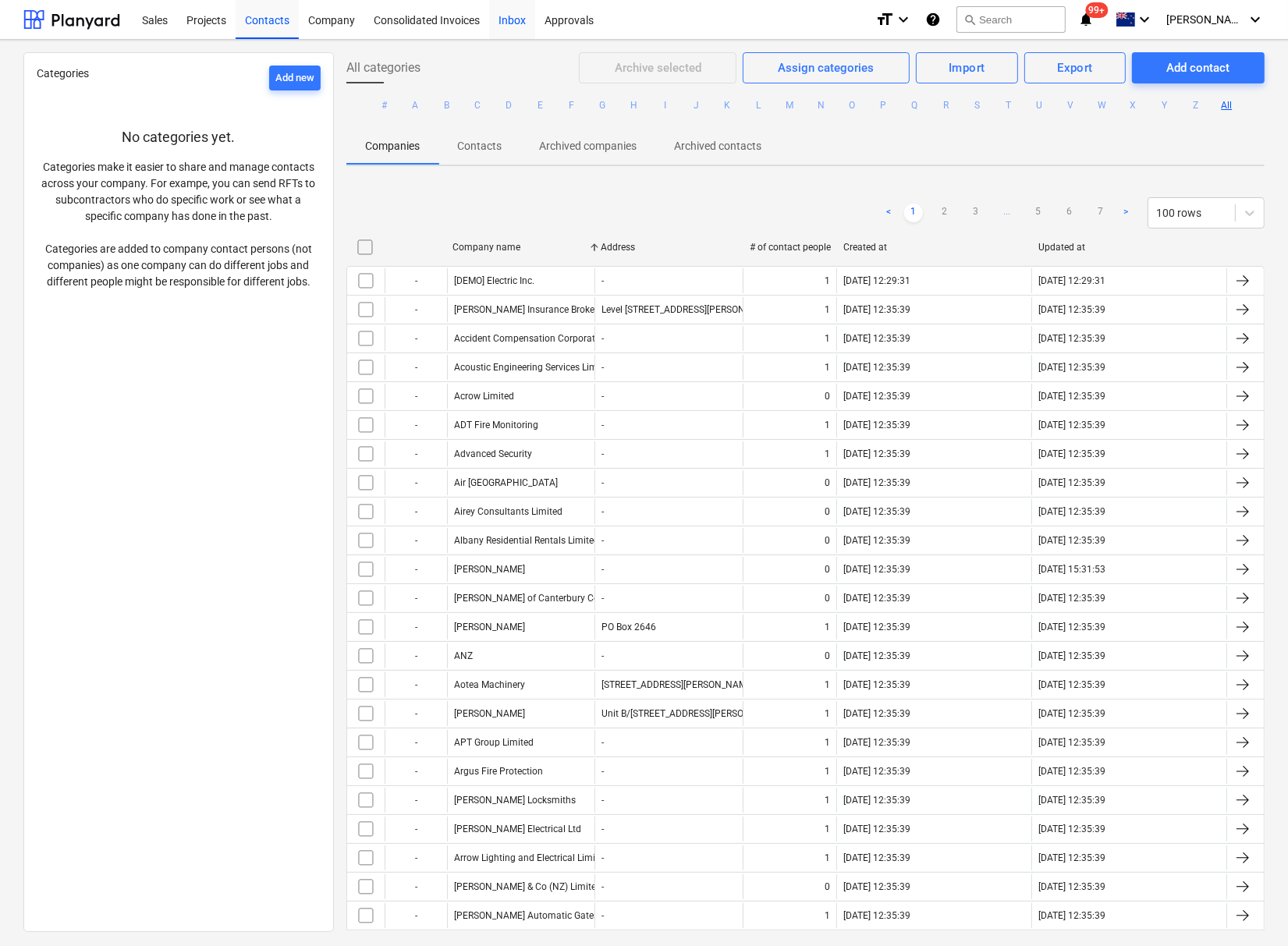
click at [509, 20] on div "Inbox" at bounding box center [511, 19] width 46 height 39
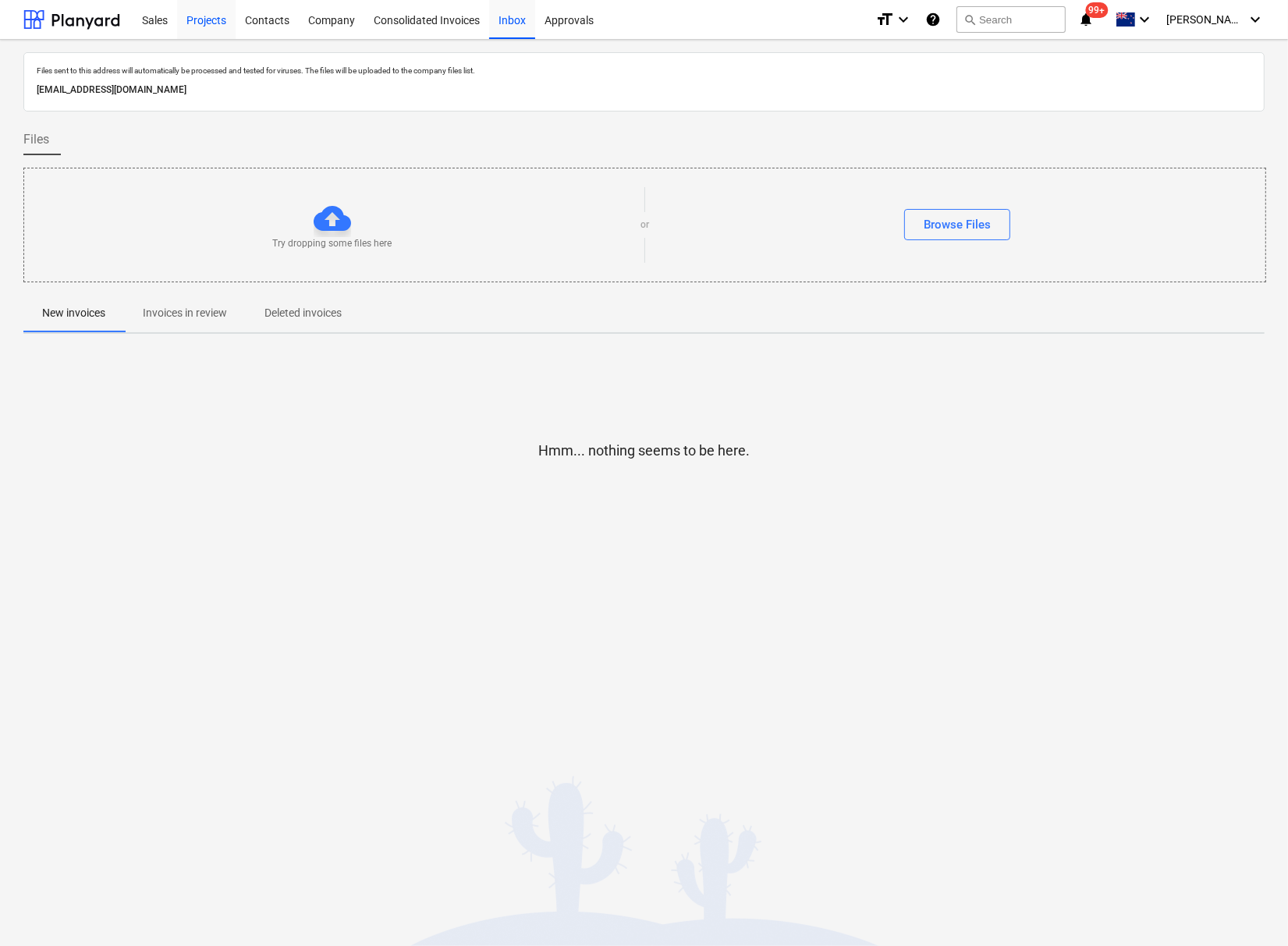
click at [195, 23] on div "Projects" at bounding box center [205, 19] width 58 height 39
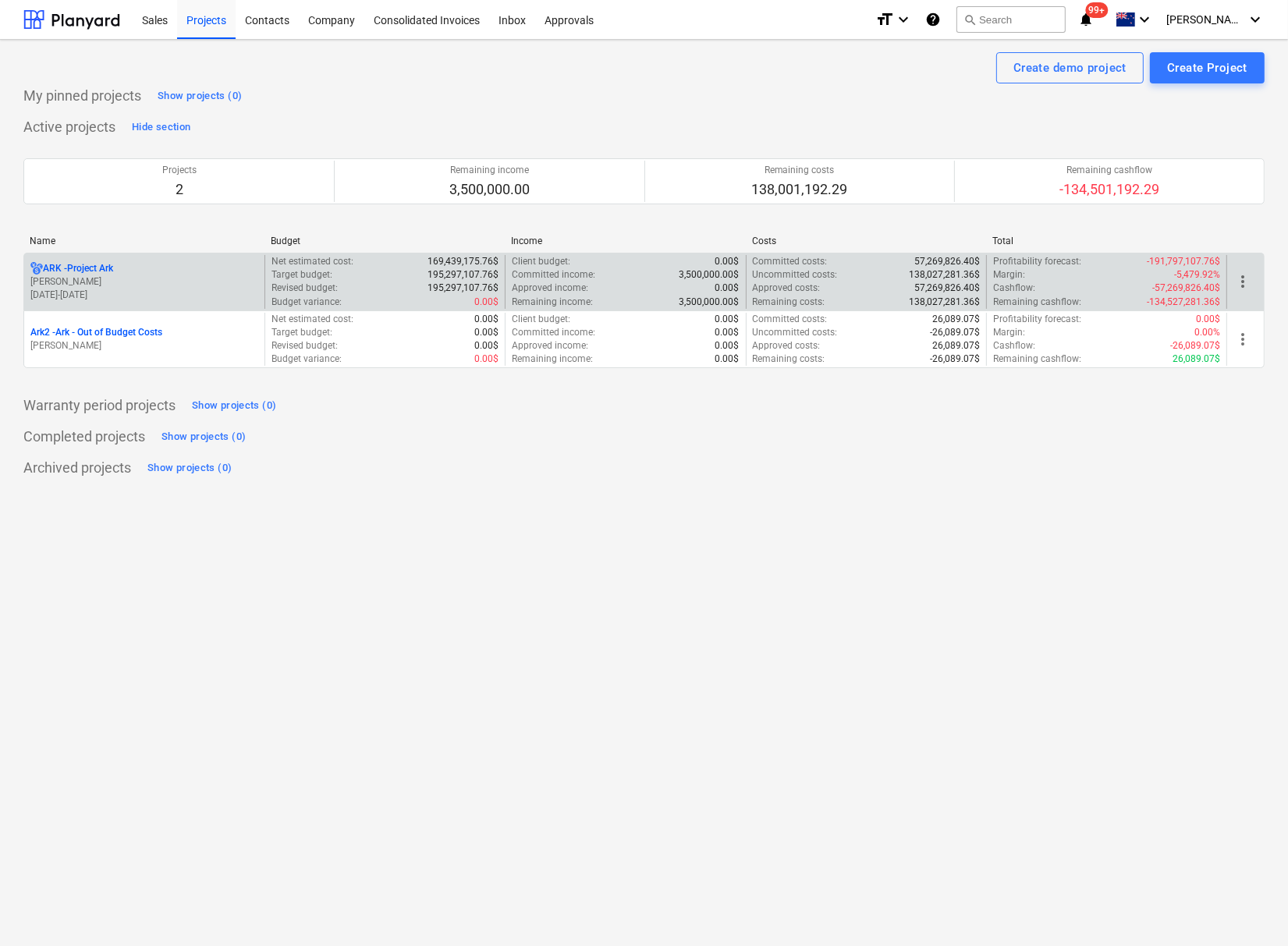
click at [105, 266] on p "ARK - Project Ark" at bounding box center [78, 268] width 70 height 13
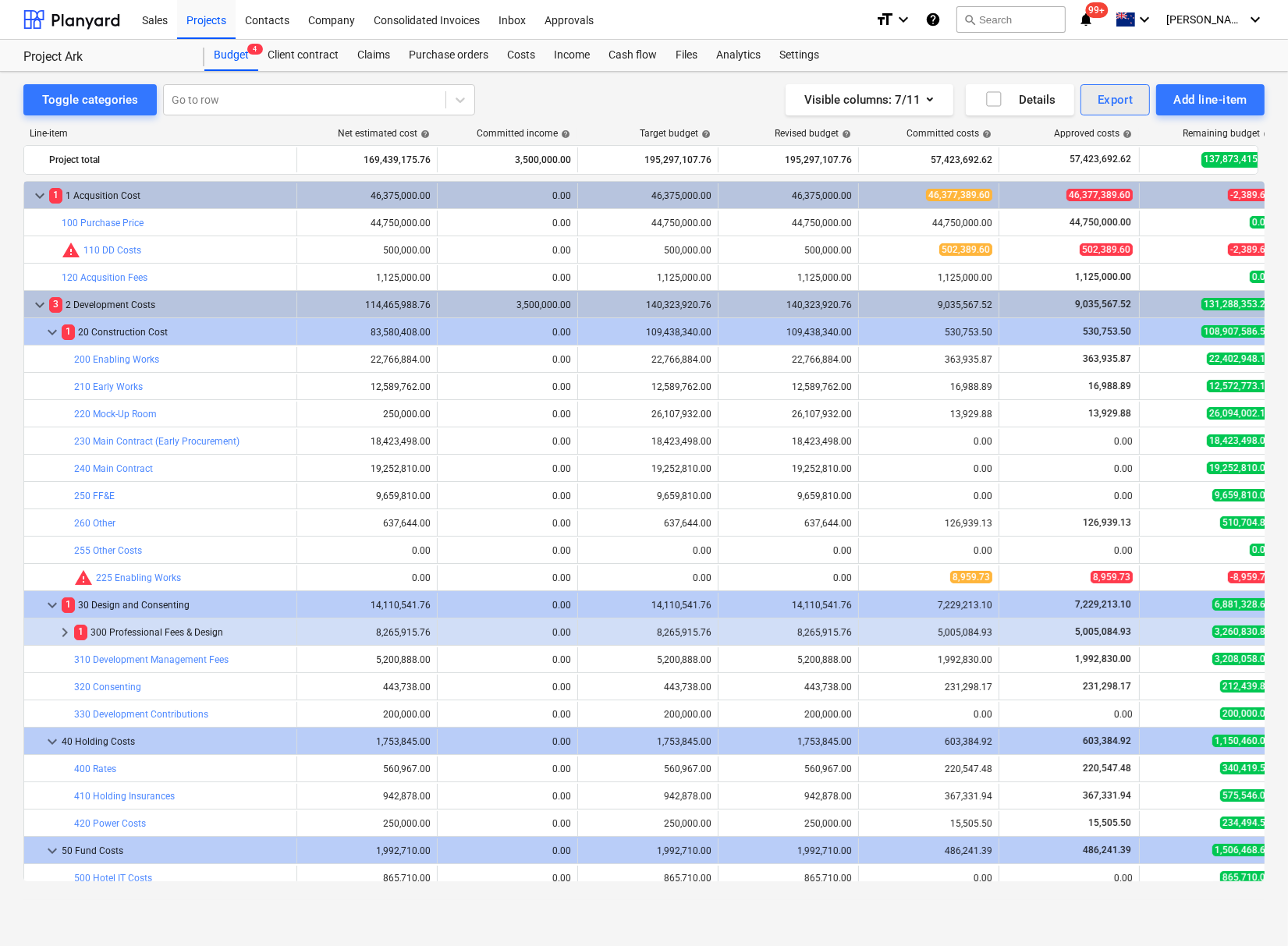
click at [1093, 85] on button "Export" at bounding box center [1115, 100] width 70 height 31
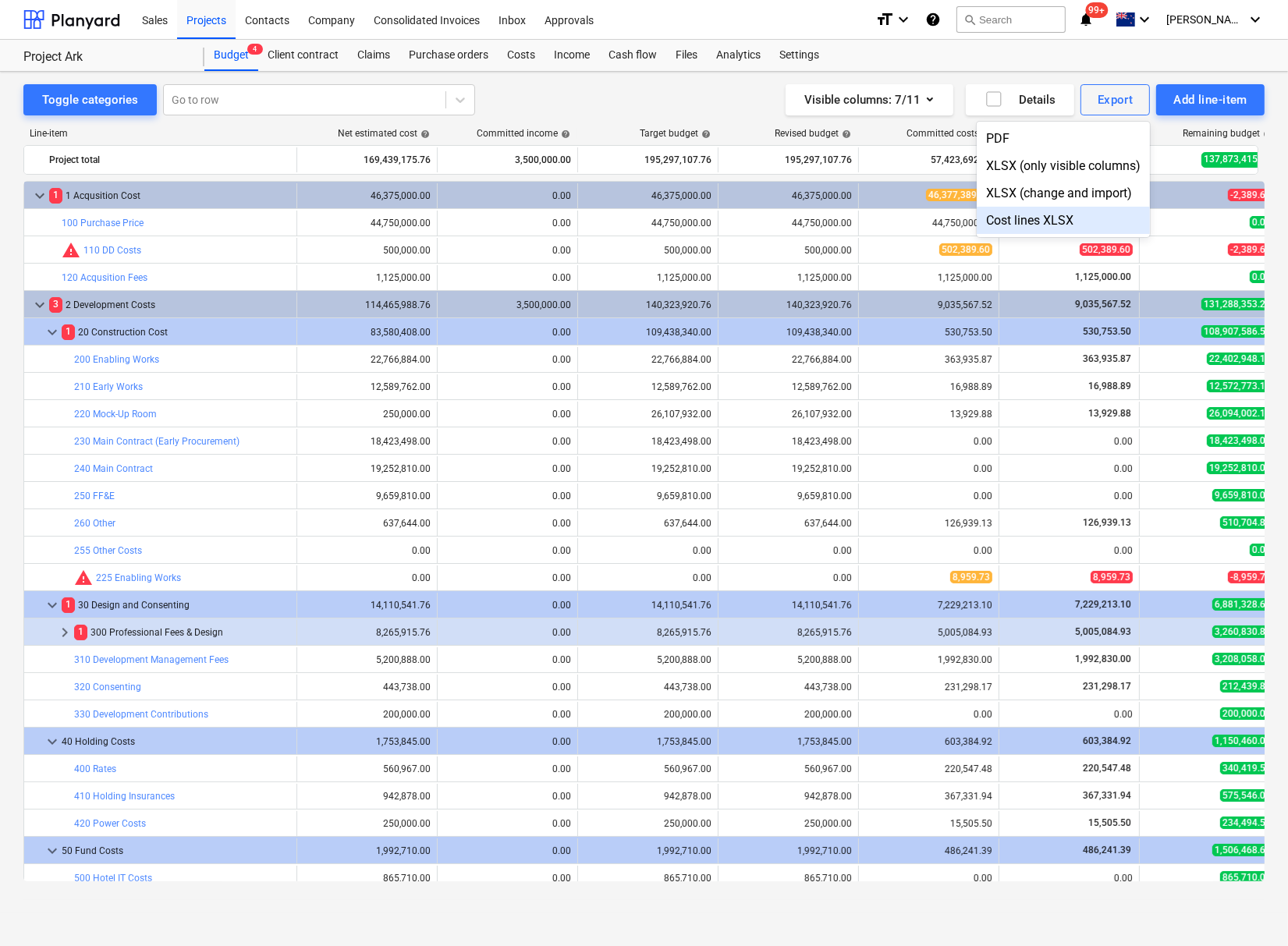
click at [1007, 228] on div "Cost lines XLSX" at bounding box center [1063, 220] width 173 height 28
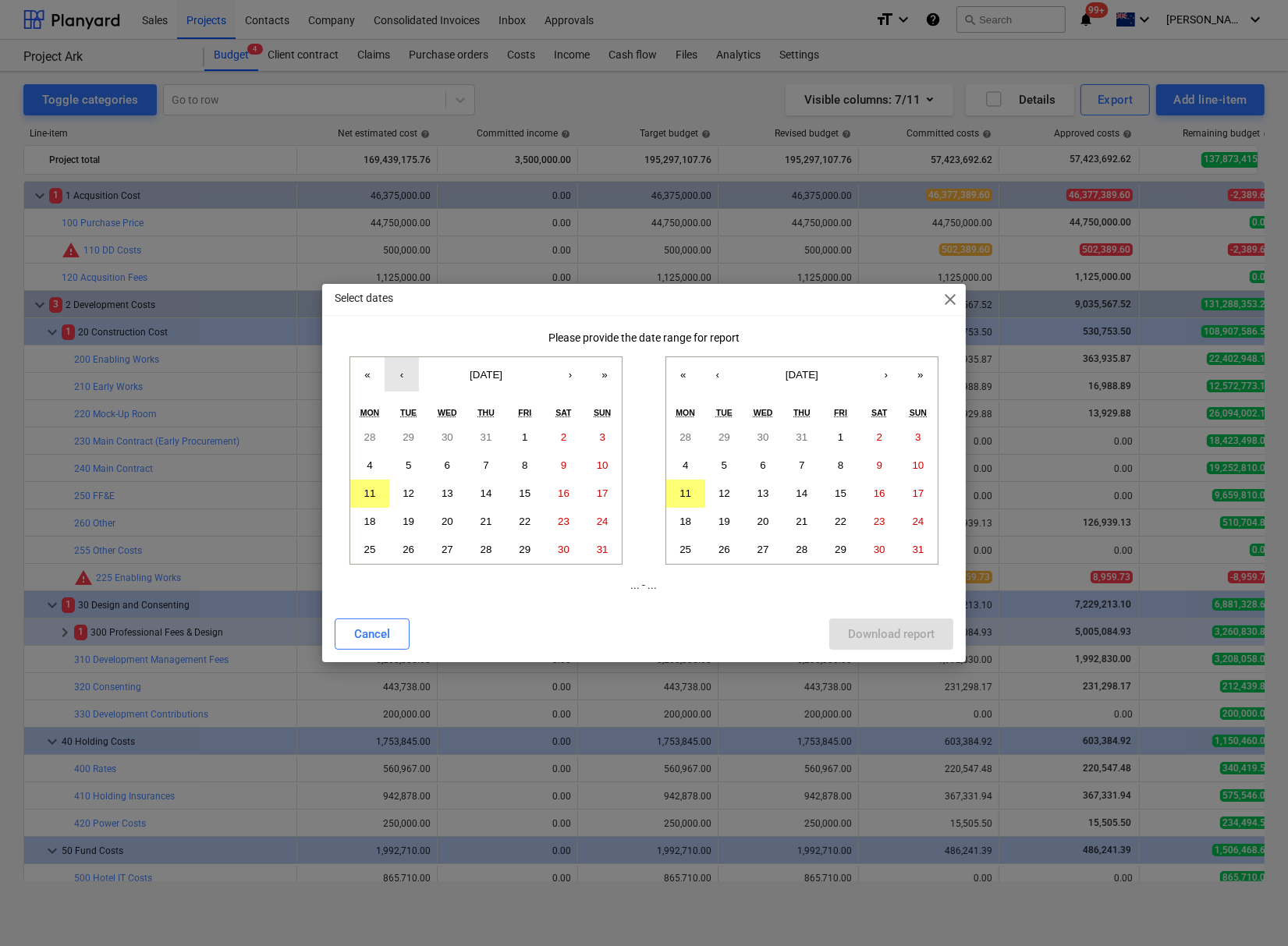
click at [407, 382] on button "‹" at bounding box center [401, 374] width 34 height 34
click at [409, 440] on abbr "1" at bounding box center [409, 438] width 6 height 12
click at [679, 493] on abbr "11" at bounding box center [685, 494] width 12 height 12
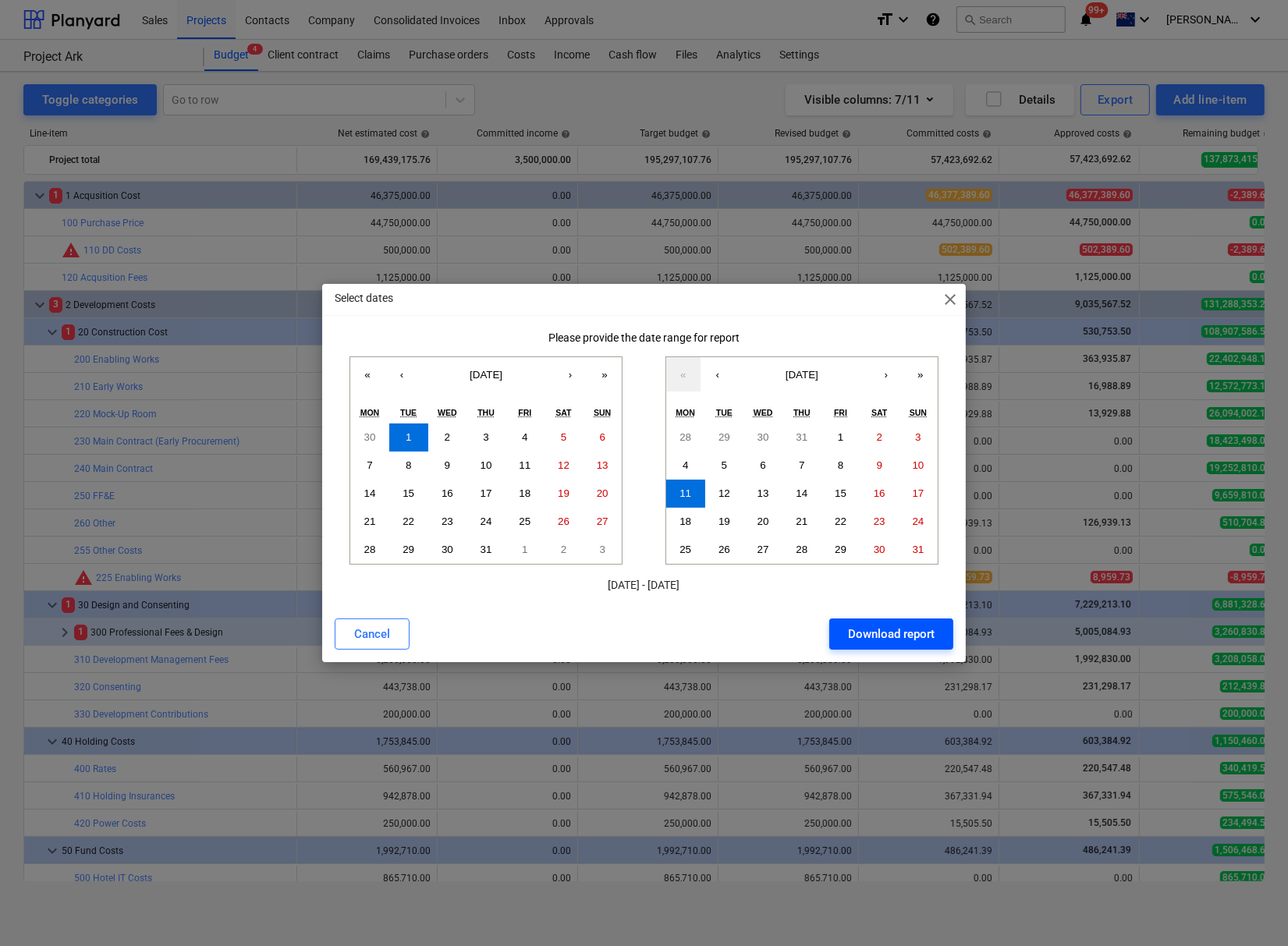
click at [848, 624] on div "Download report" at bounding box center [891, 634] width 87 height 21
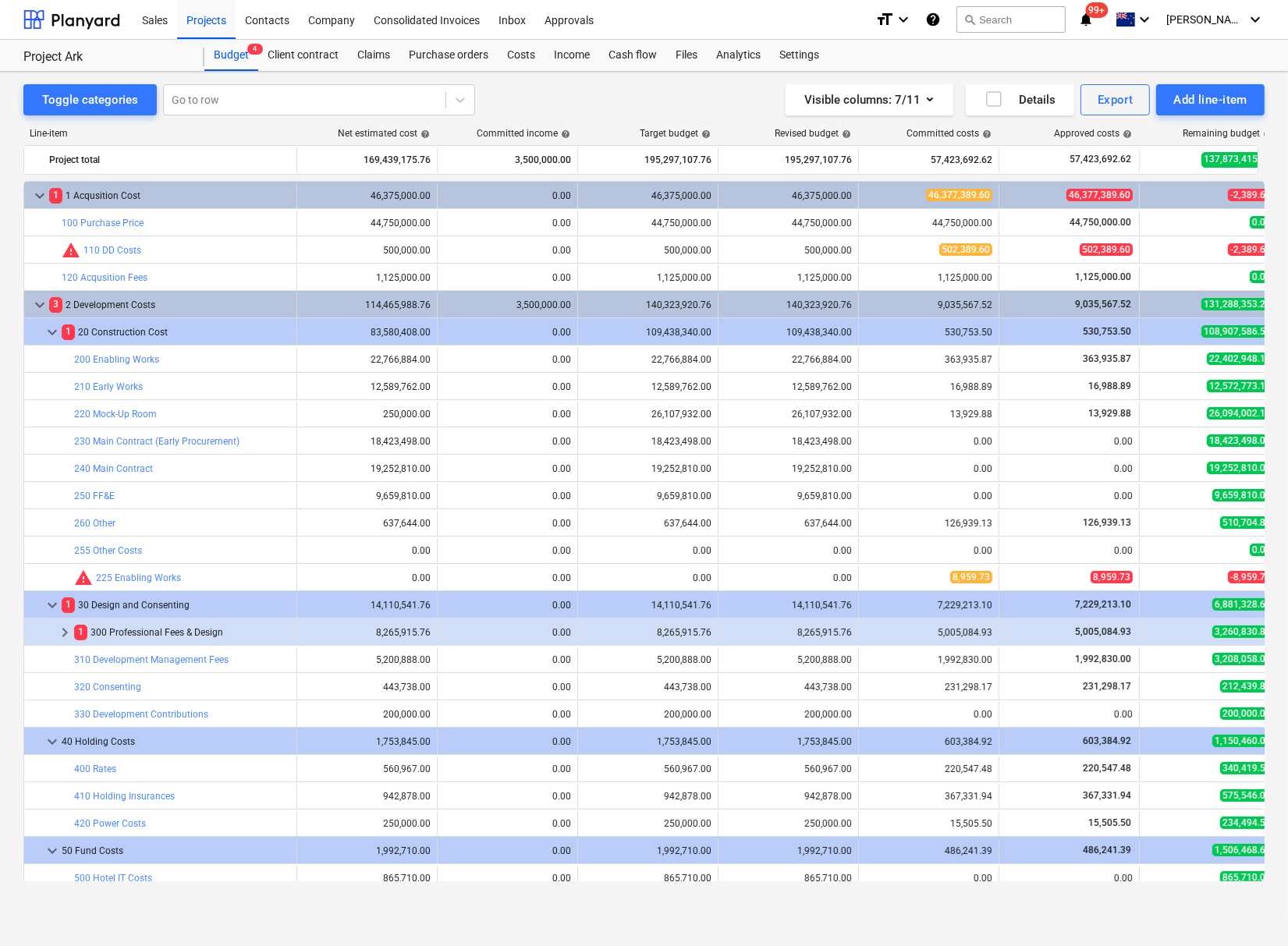
click at [633, 95] on div "Visible columns : 7/11 Details Export Add line-item" at bounding box center [949, 100] width 631 height 31
click at [523, 58] on div "Costs" at bounding box center [521, 55] width 47 height 31
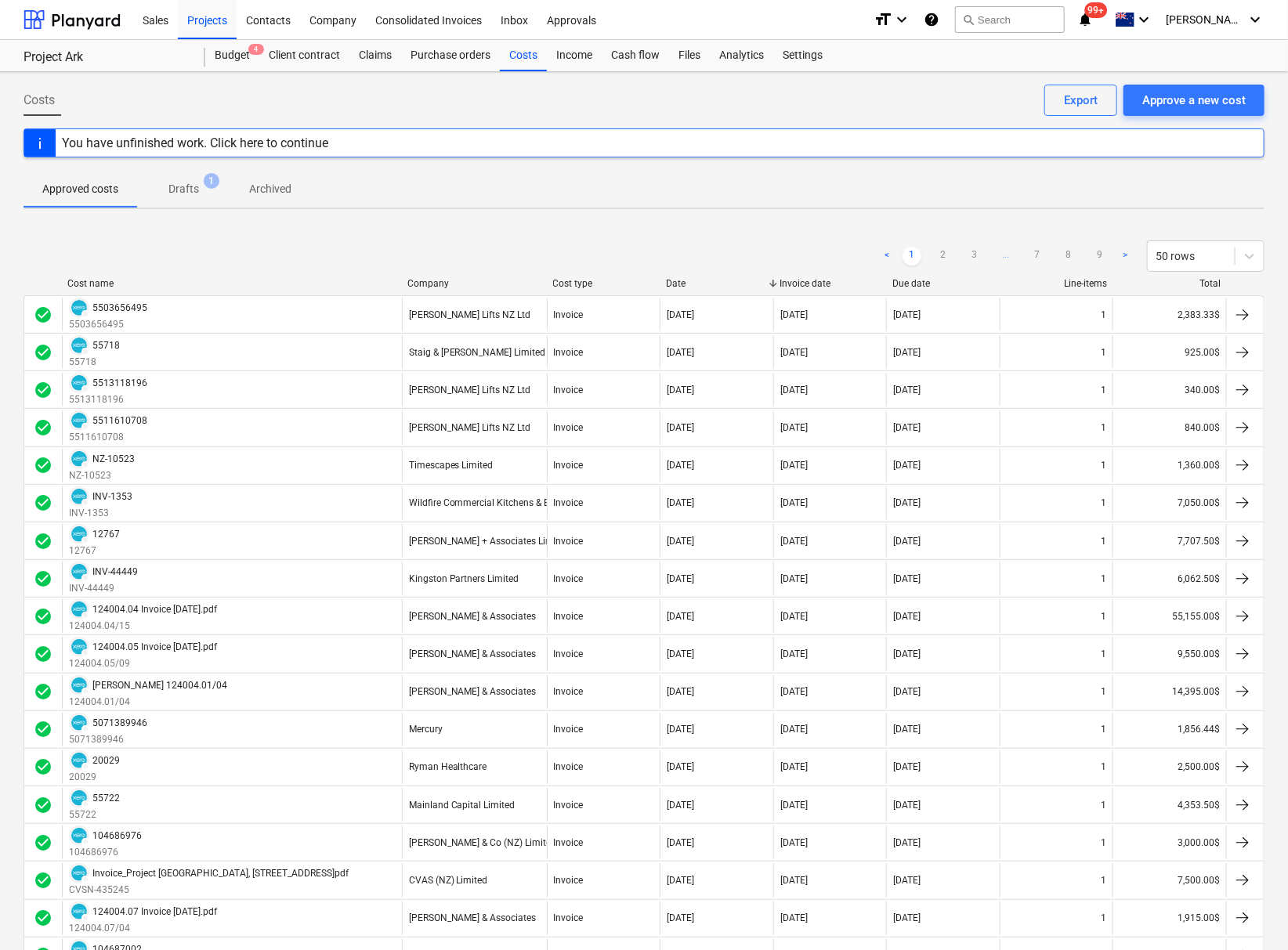
click at [184, 190] on p "Drafts" at bounding box center [184, 189] width 31 height 17
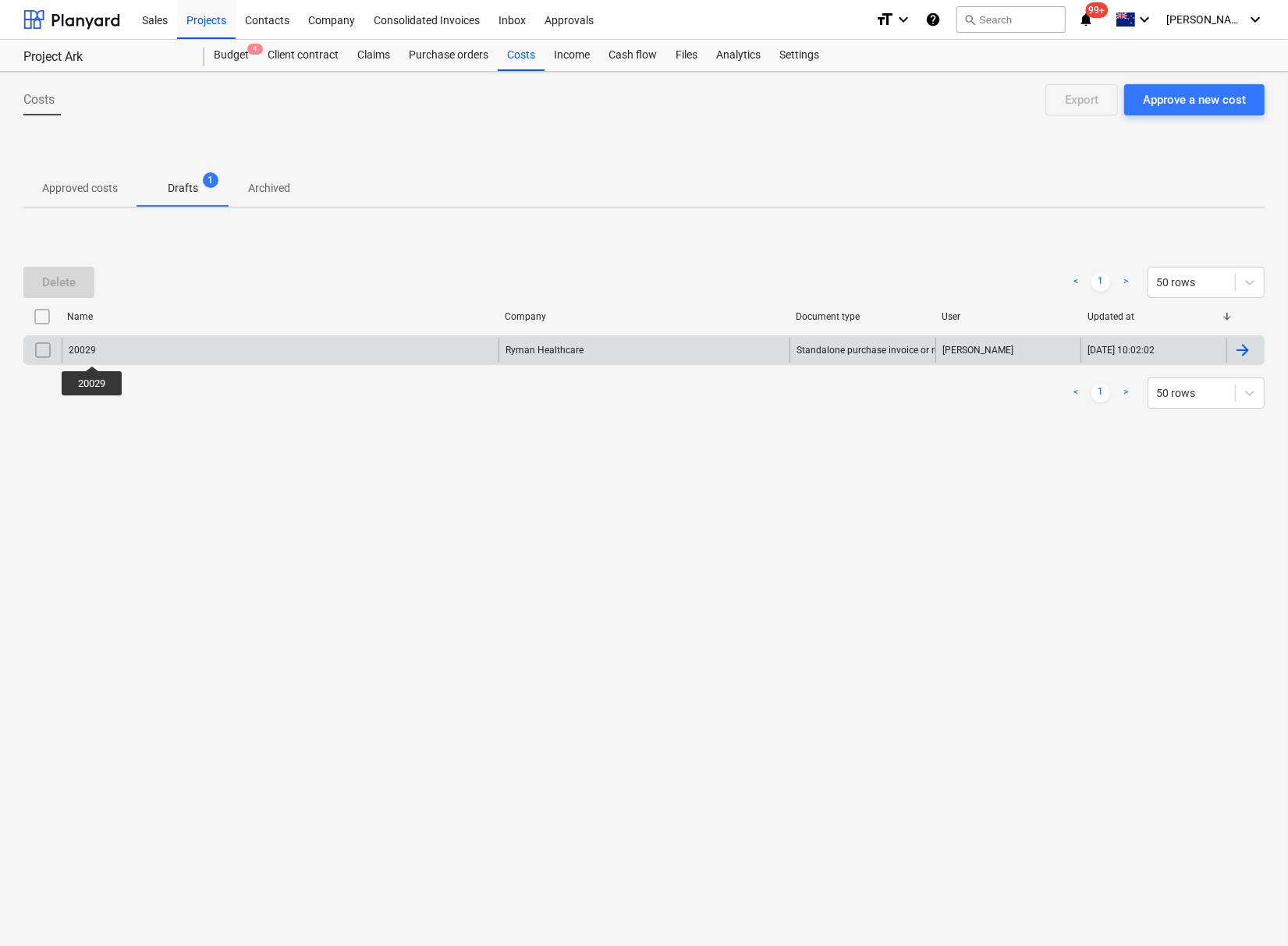
click at [92, 352] on div "20029" at bounding box center [83, 350] width 28 height 11
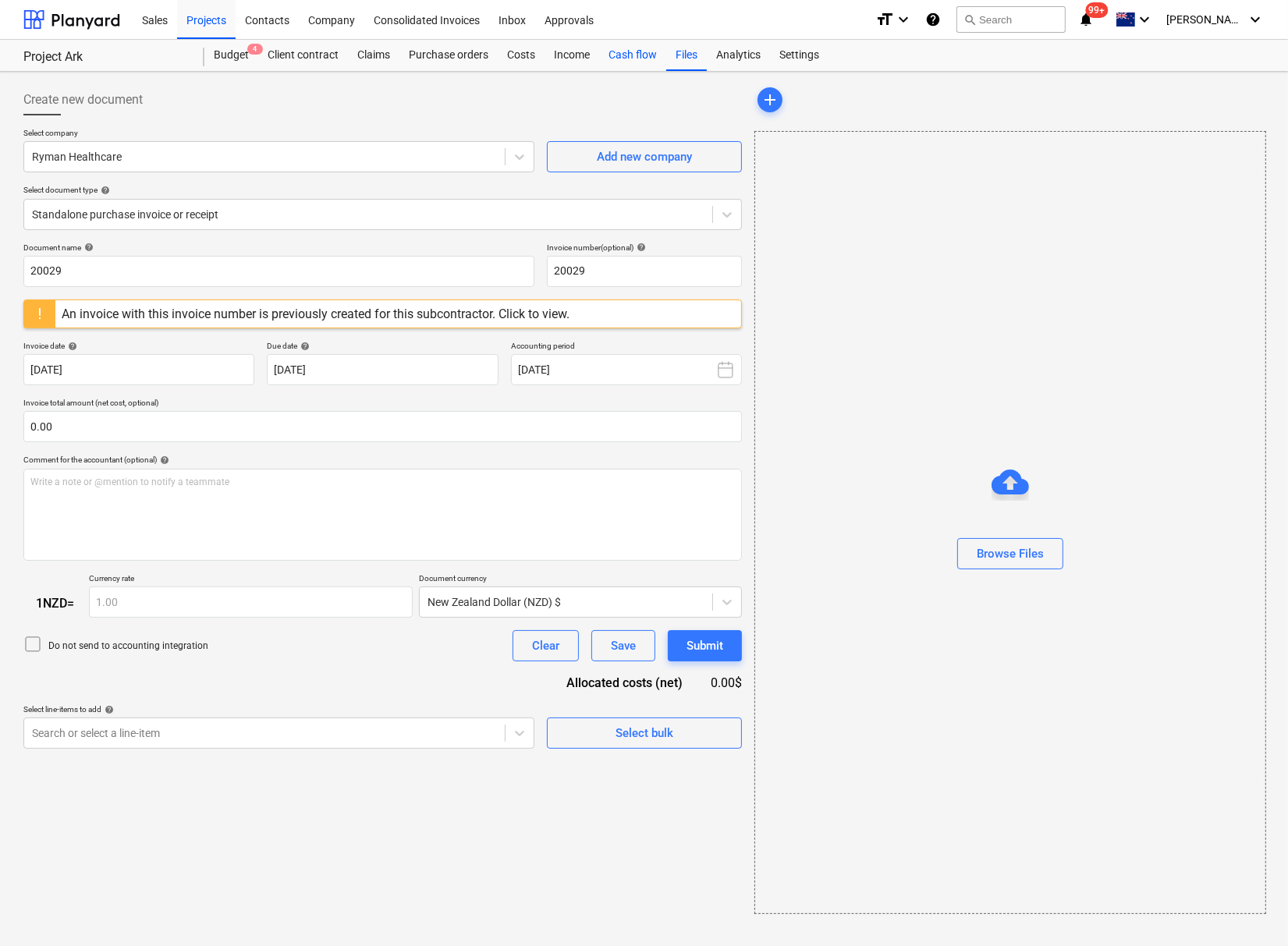
click at [623, 51] on div "Cash flow" at bounding box center [632, 55] width 67 height 31
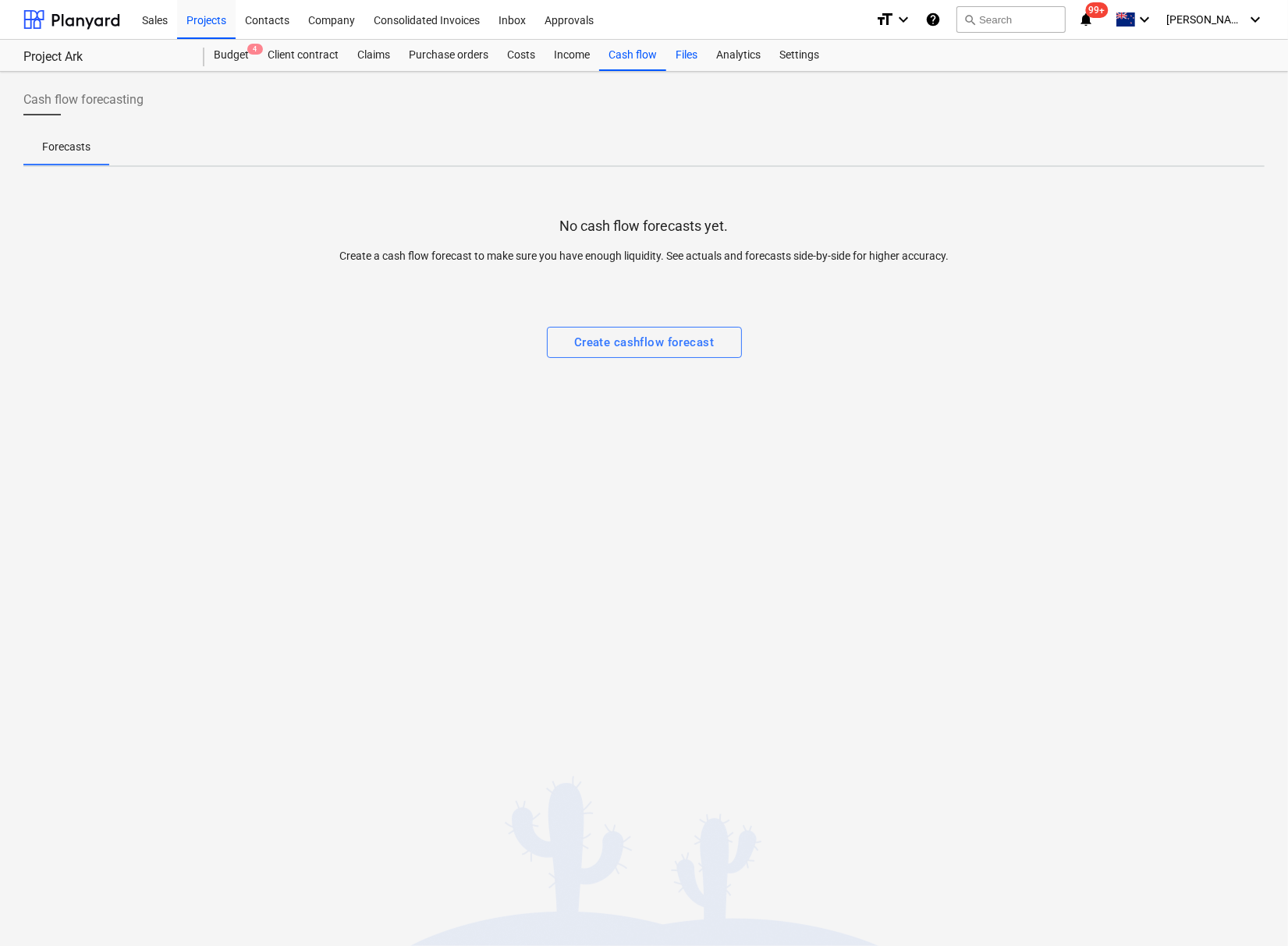
click at [677, 47] on div "Files" at bounding box center [685, 55] width 40 height 31
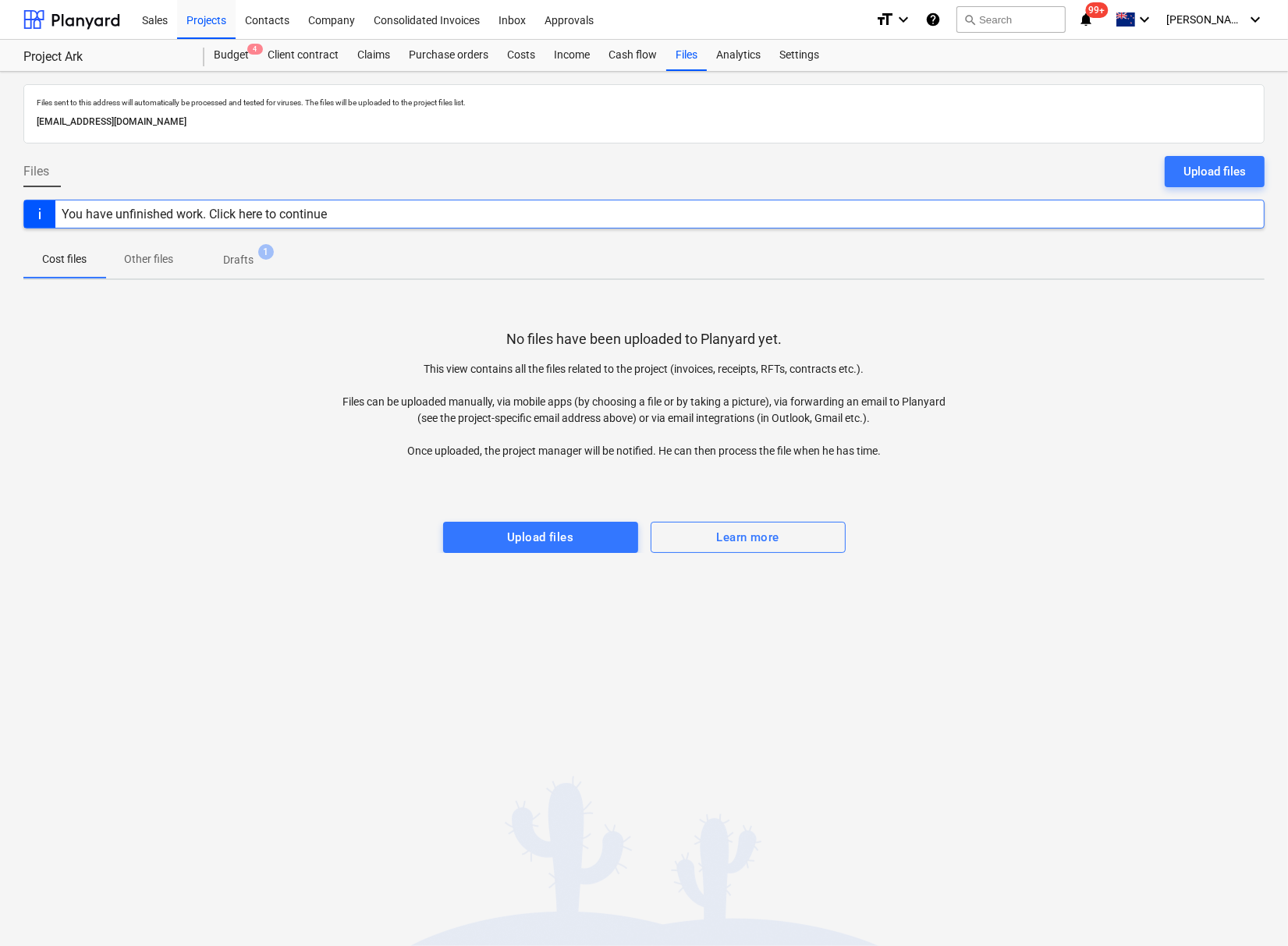
click at [221, 257] on span "Drafts 1" at bounding box center [238, 260] width 55 height 17
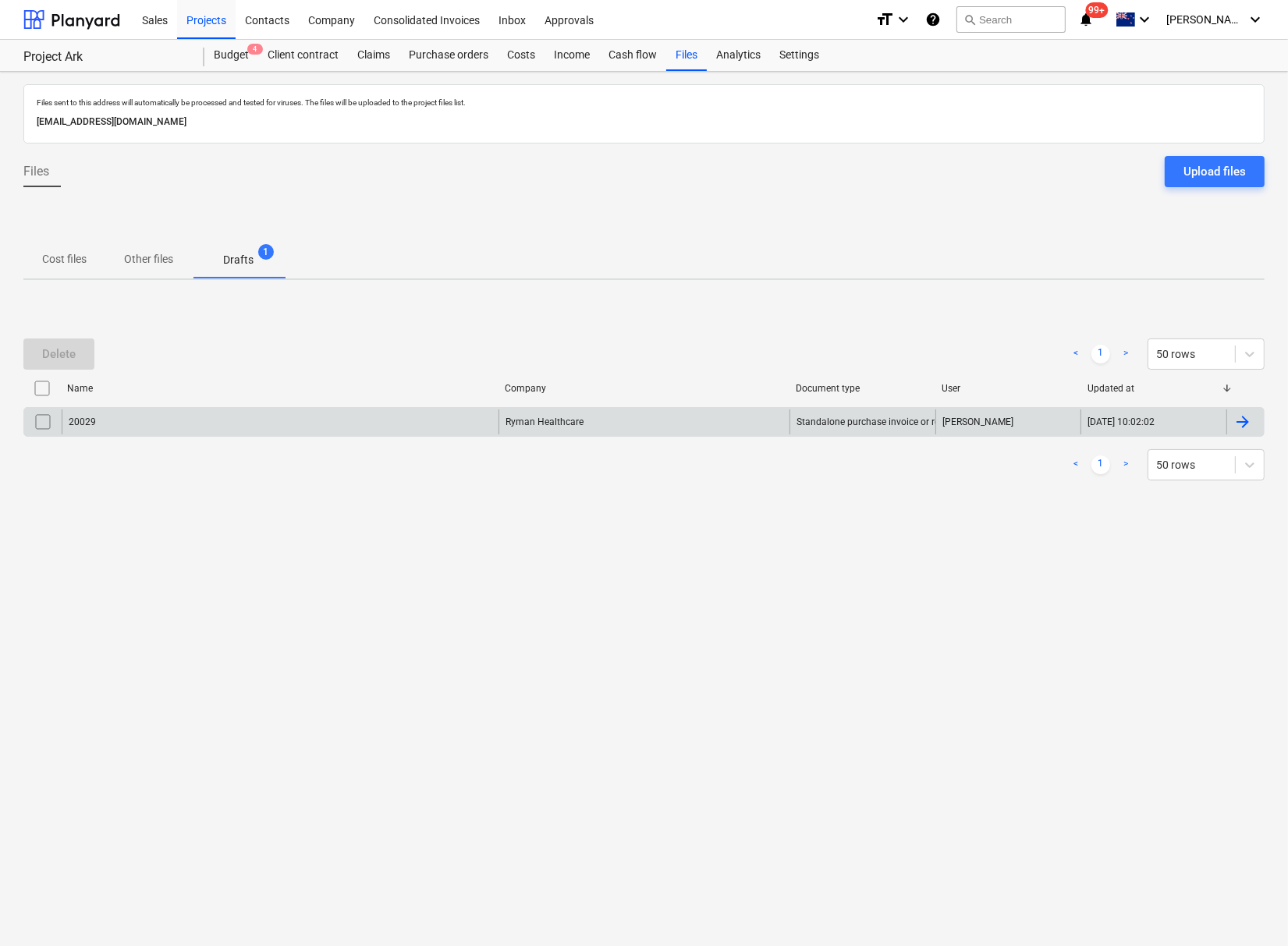
click at [39, 427] on input "checkbox" at bounding box center [42, 421] width 25 height 25
click at [76, 354] on div "Delete" at bounding box center [59, 354] width 33 height 21
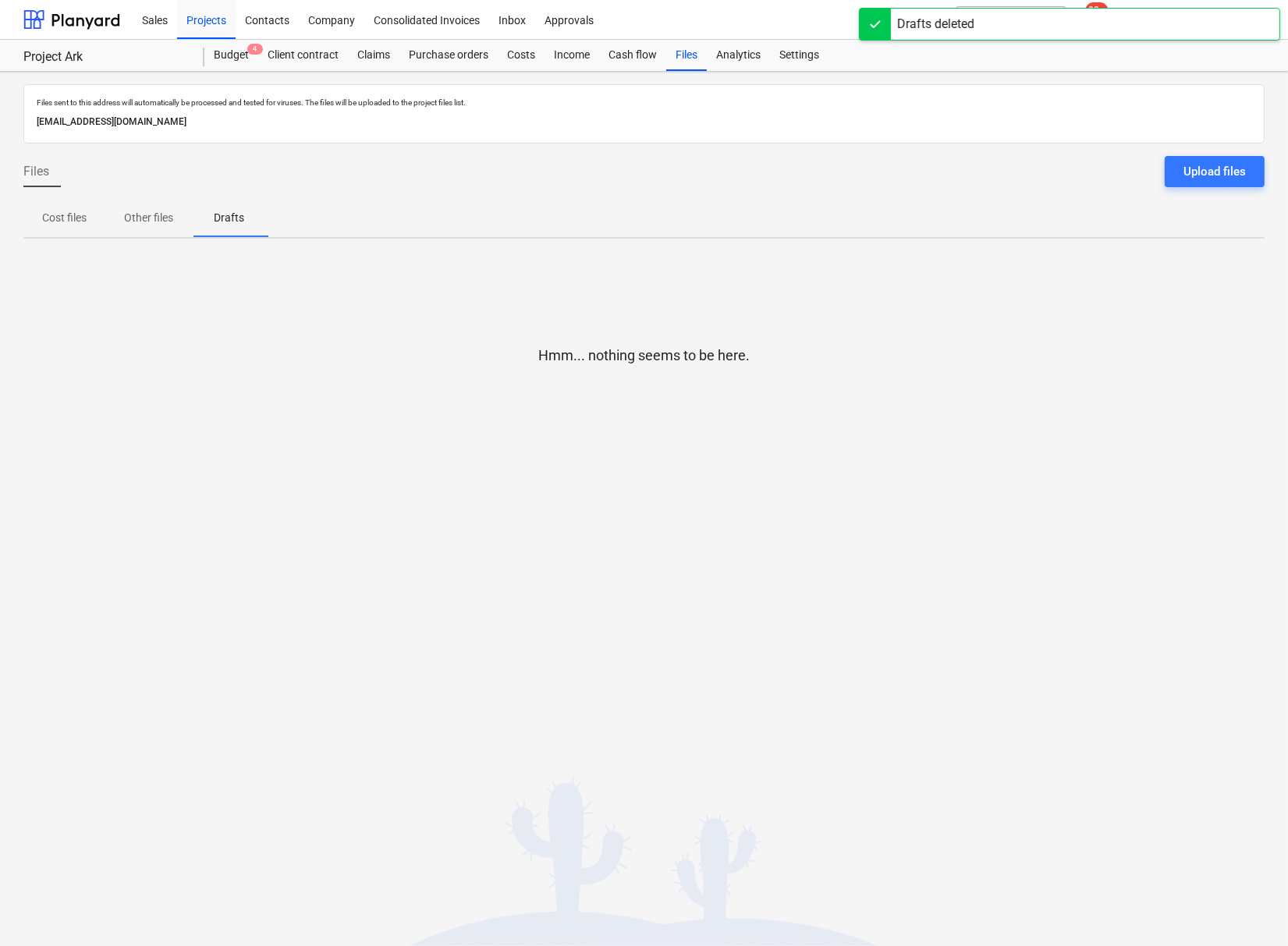
click at [300, 423] on div at bounding box center [644, 412] width 1241 height 31
click at [513, 53] on div "Costs" at bounding box center [521, 55] width 47 height 31
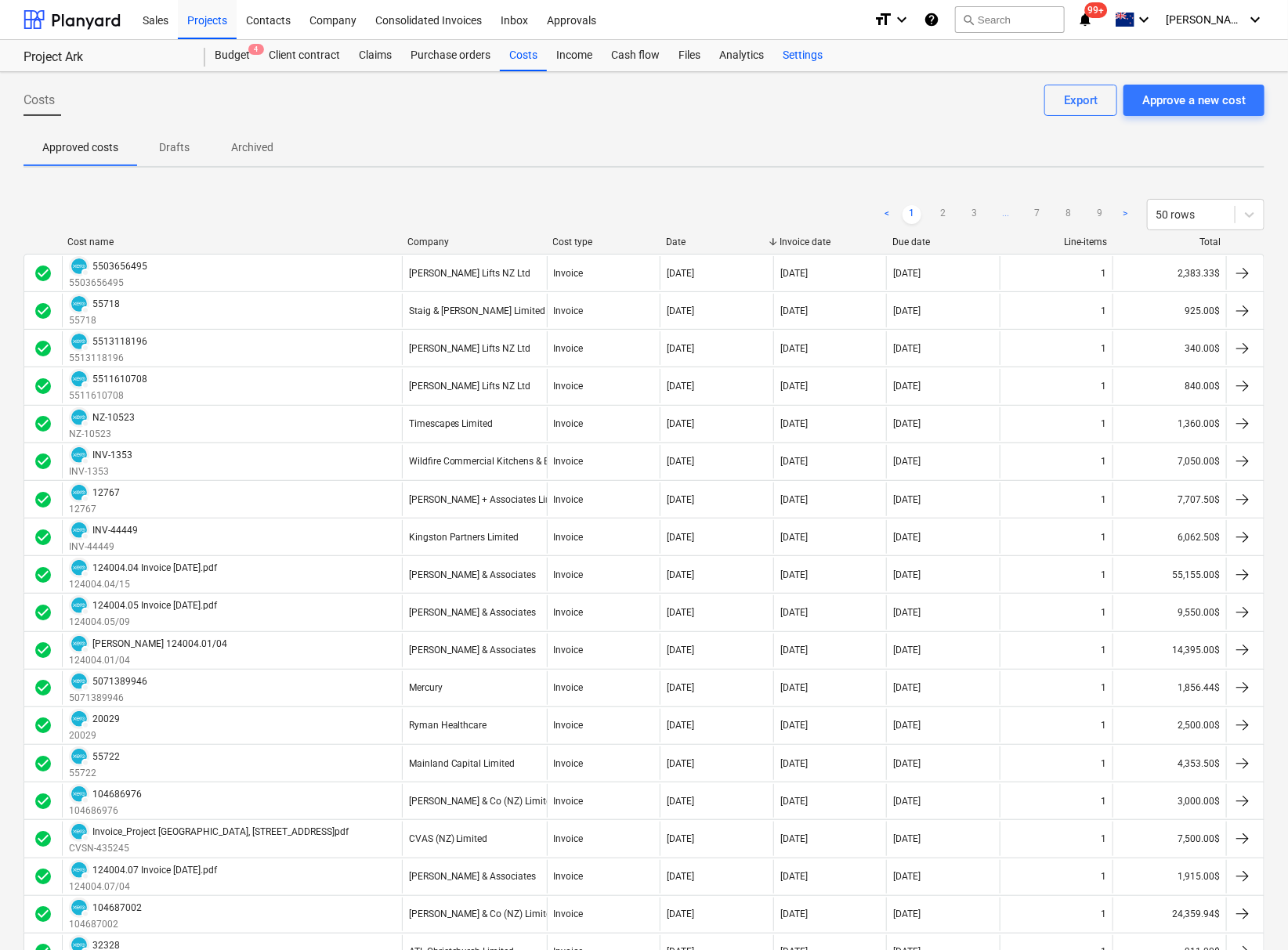
click at [794, 51] on div "Settings" at bounding box center [802, 55] width 58 height 32
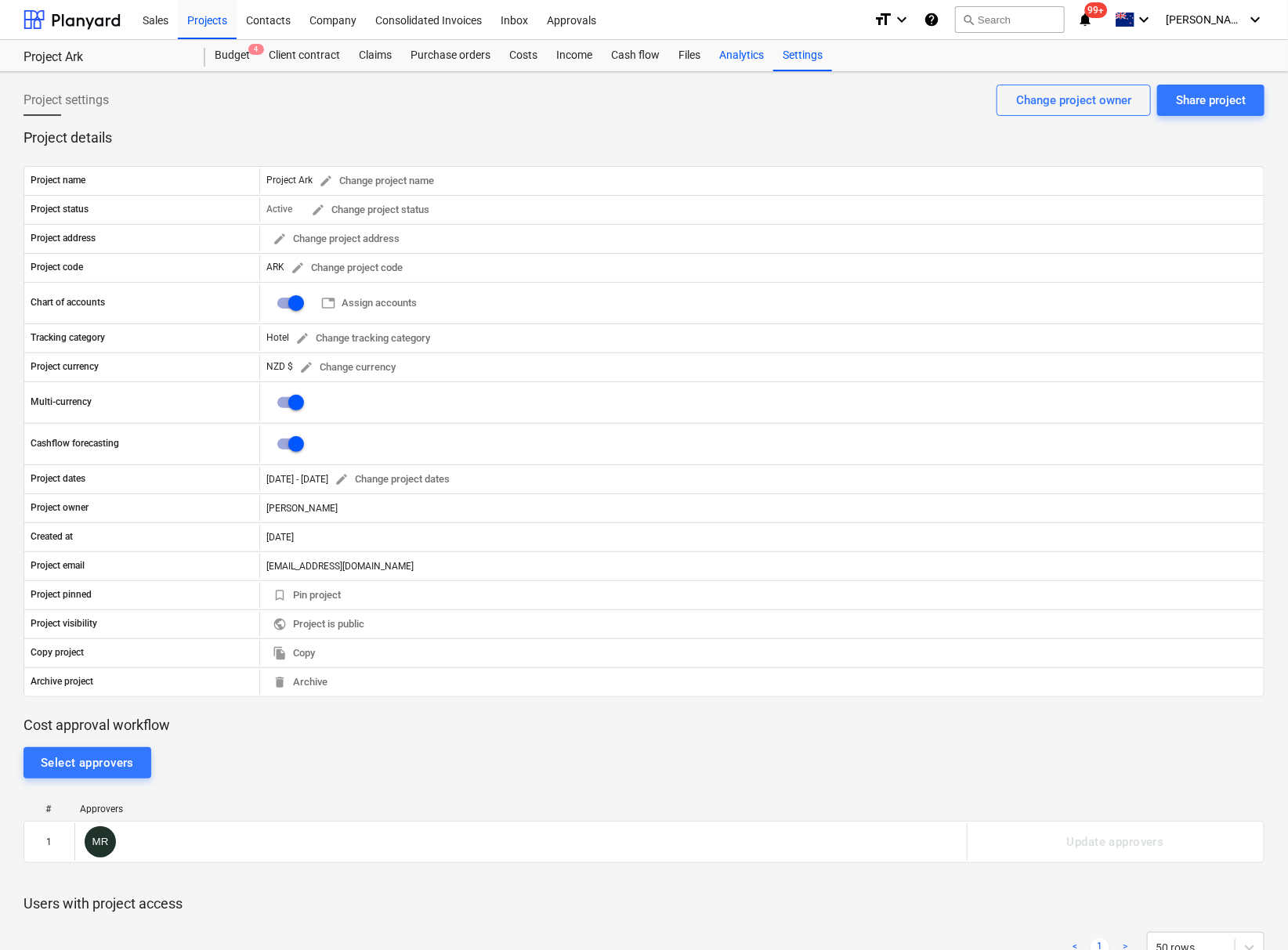
click at [729, 61] on div "Analytics" at bounding box center [742, 55] width 63 height 32
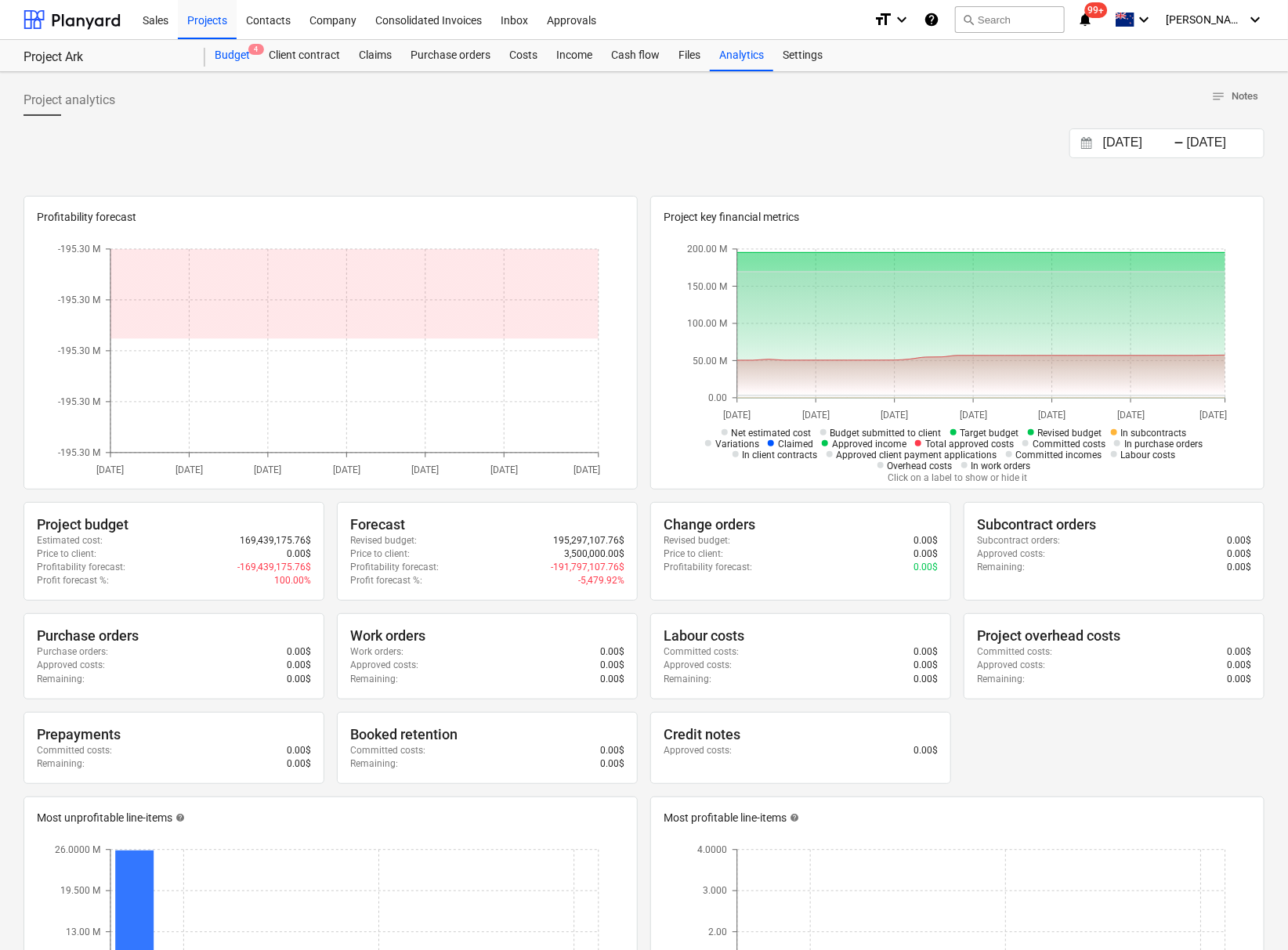
click at [231, 58] on div "Budget 4" at bounding box center [232, 55] width 54 height 32
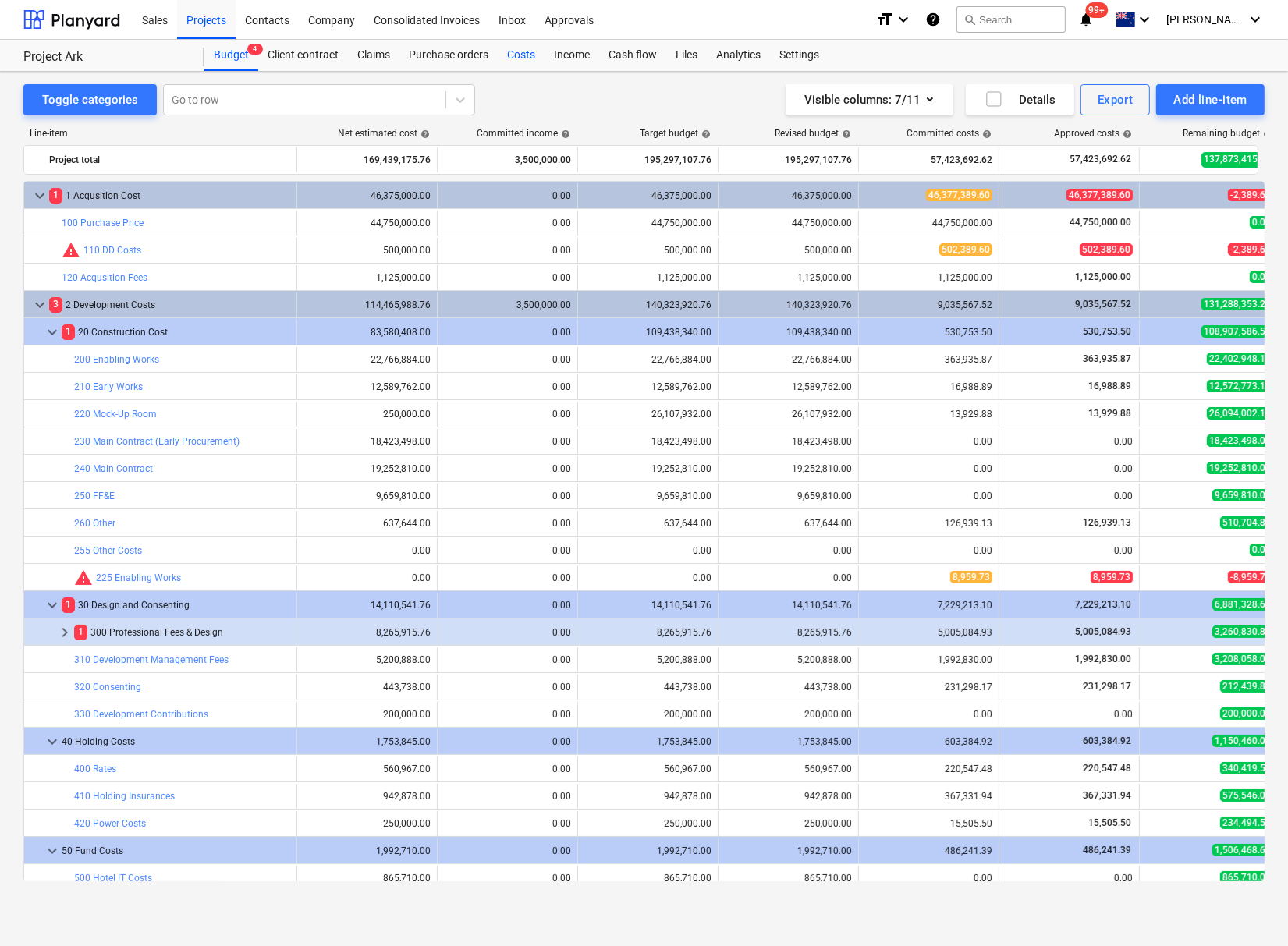
click at [526, 55] on div "Costs" at bounding box center [521, 55] width 47 height 31
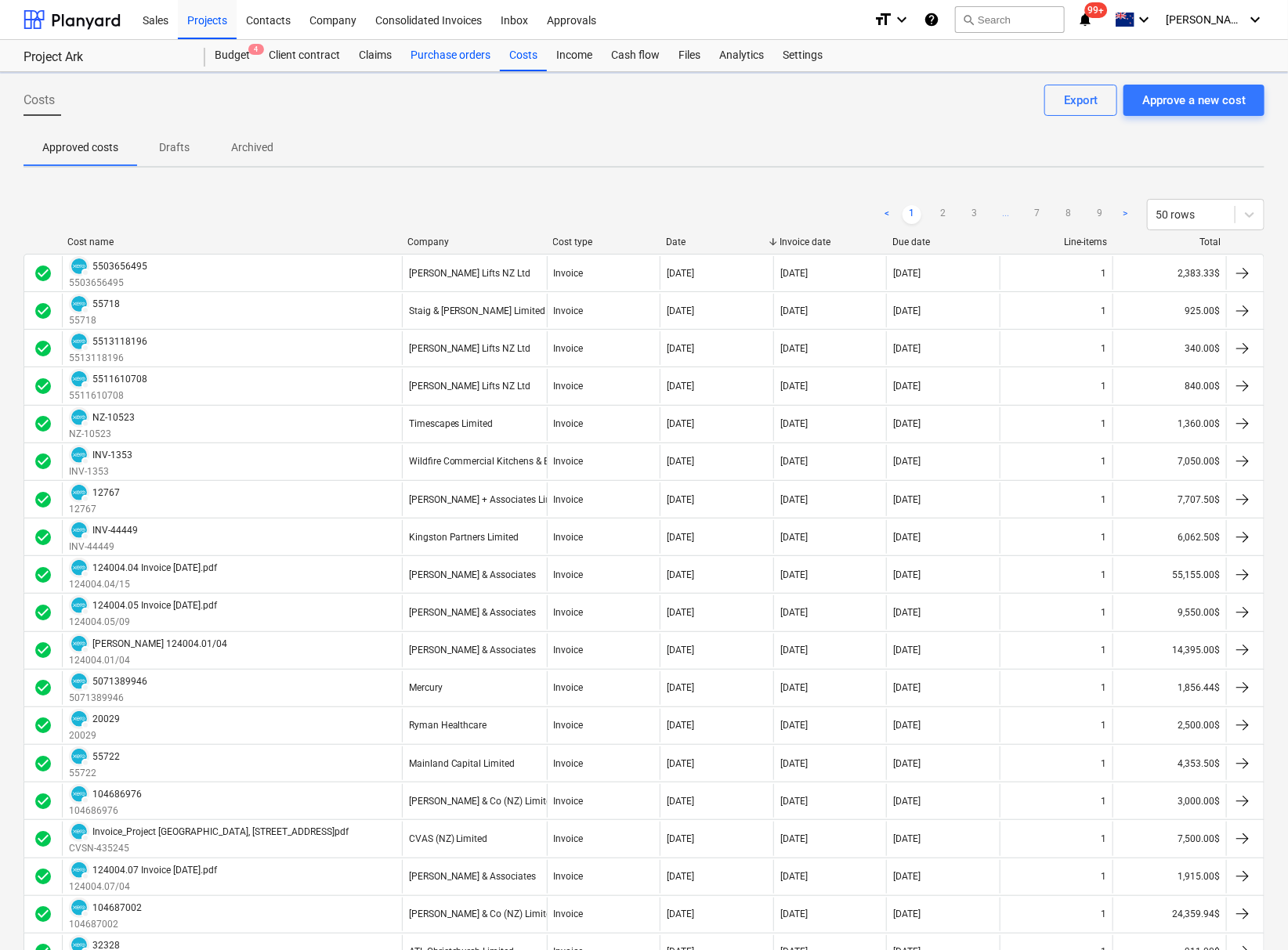
click at [458, 61] on div "Purchase orders" at bounding box center [450, 55] width 99 height 32
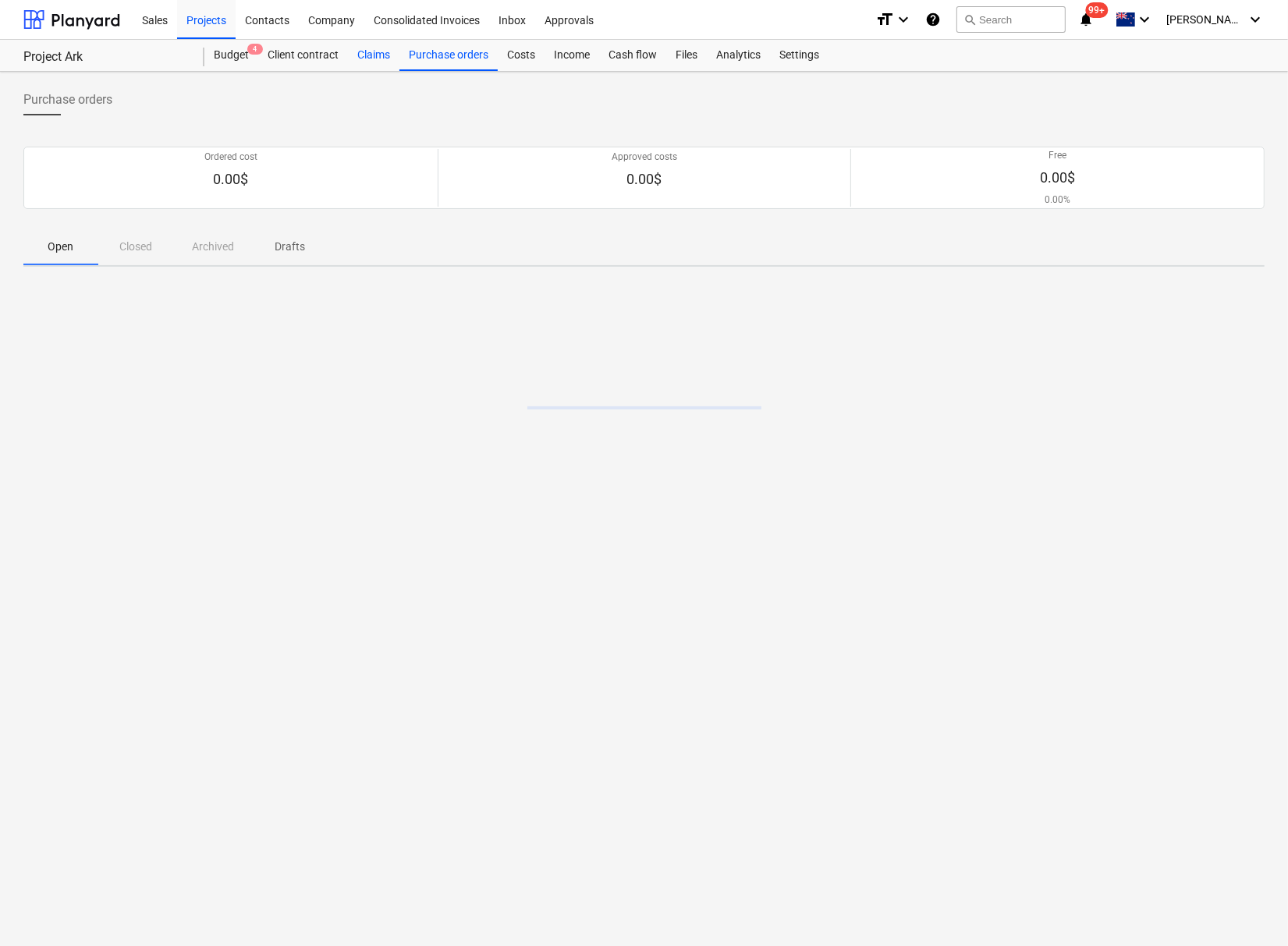
click at [381, 62] on div "Claims" at bounding box center [374, 55] width 51 height 31
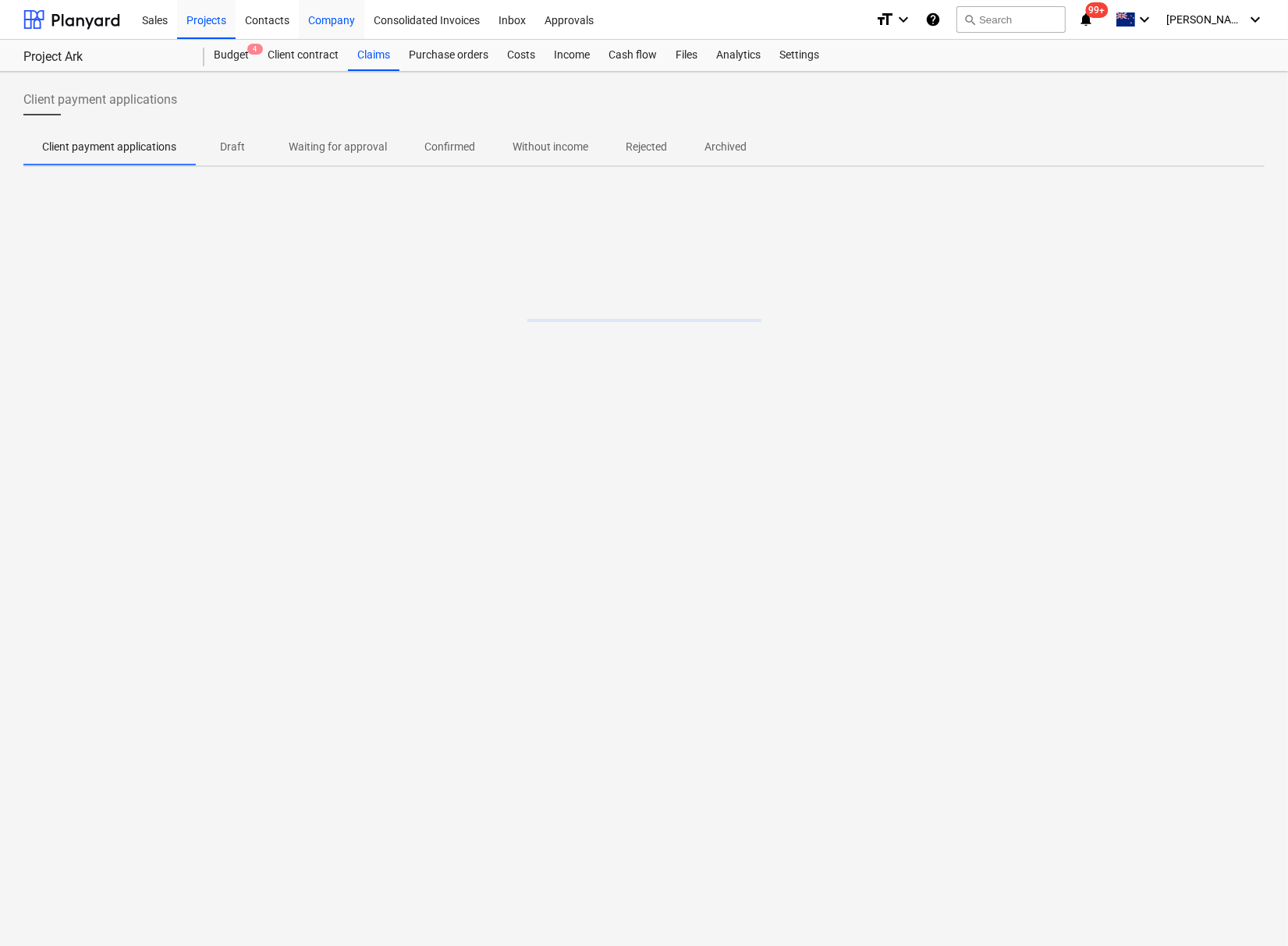
click at [315, 17] on div "Company" at bounding box center [331, 19] width 66 height 39
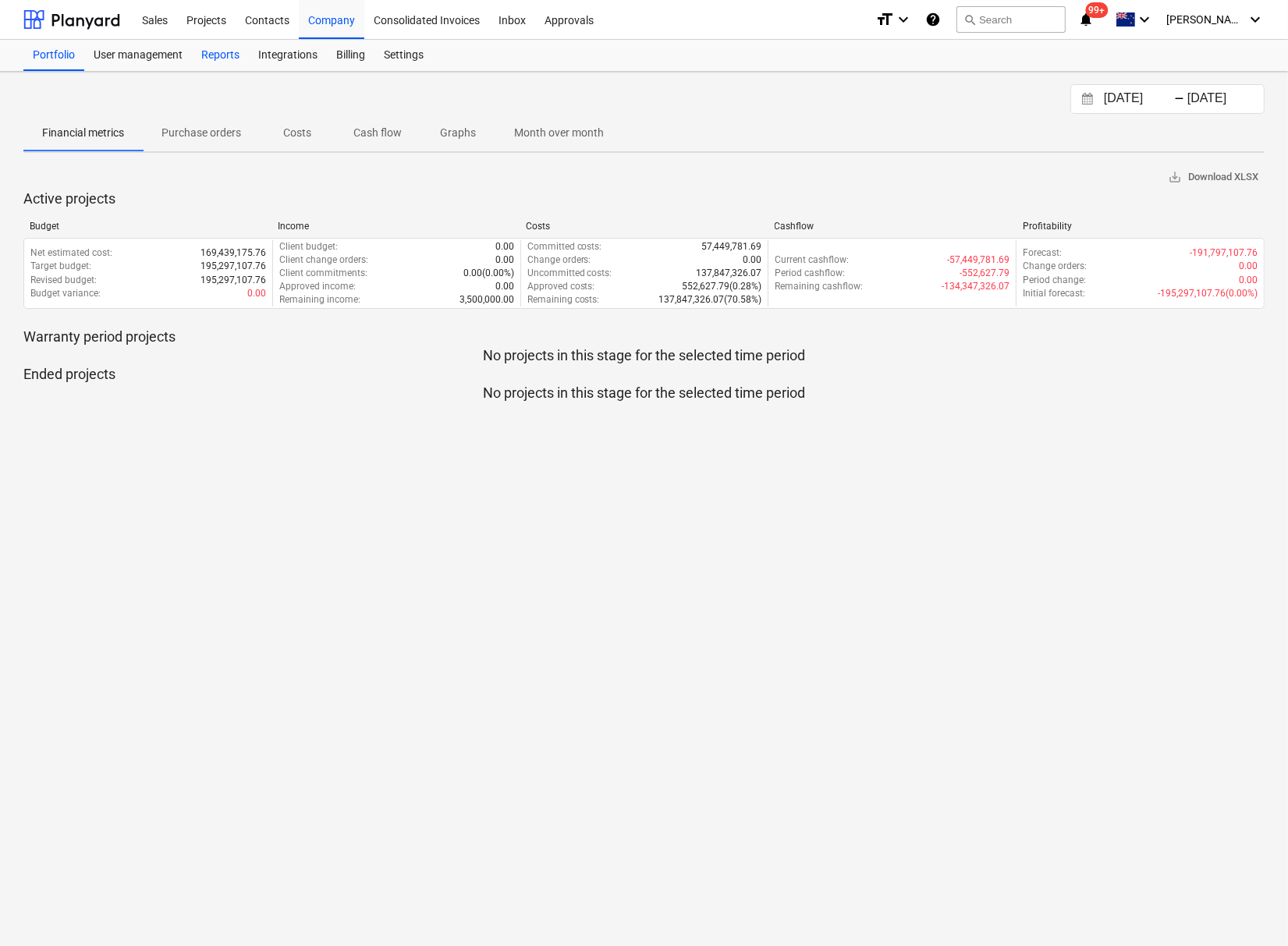
click at [220, 55] on div "Reports" at bounding box center [220, 55] width 57 height 31
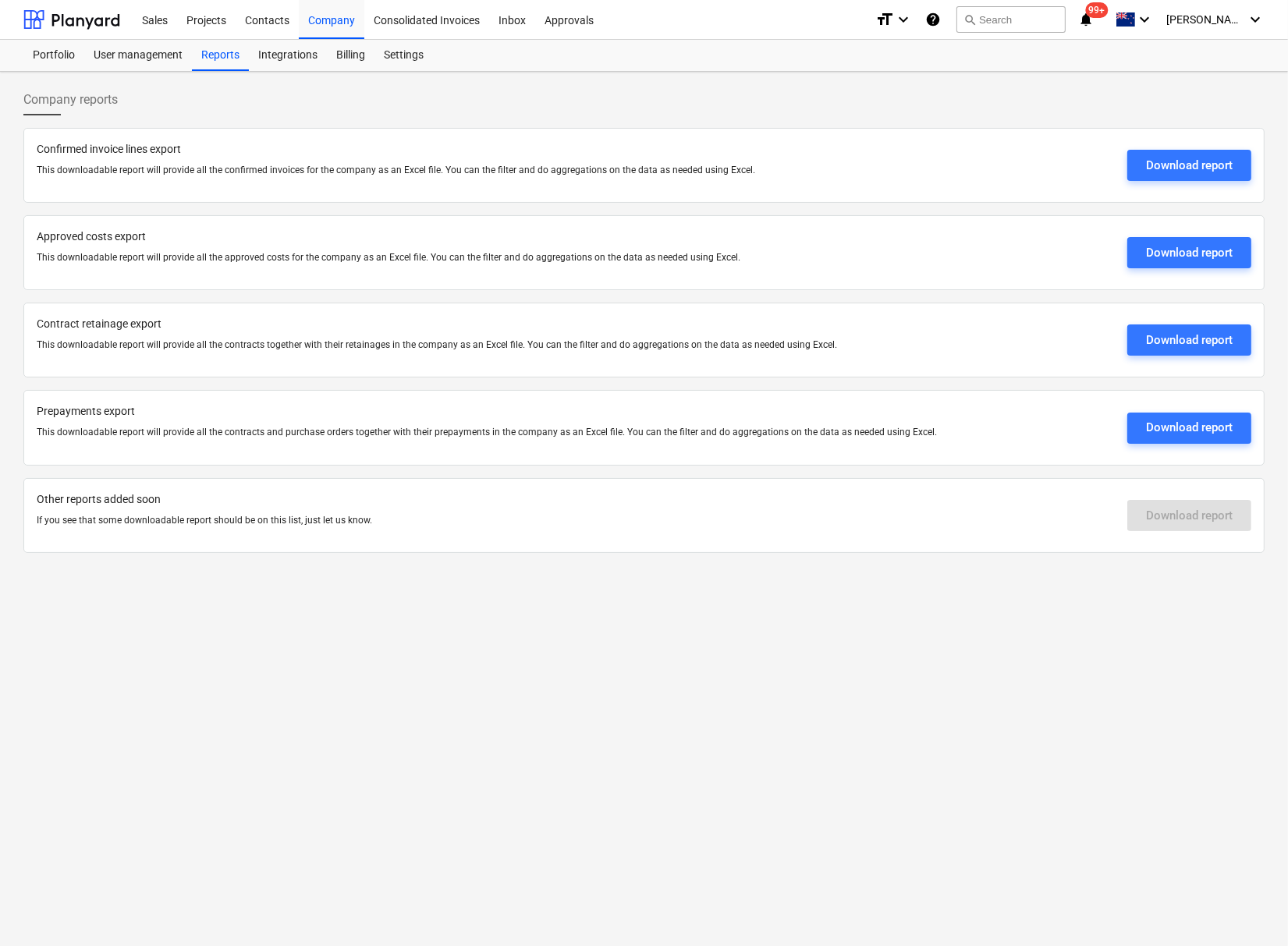
click at [1181, 514] on div "Download report" at bounding box center [1189, 515] width 124 height 48
click at [1181, 515] on div "Download report" at bounding box center [1189, 515] width 124 height 48
drag, startPoint x: 1181, startPoint y: 515, endPoint x: 588, endPoint y: 685, distance: 616.9
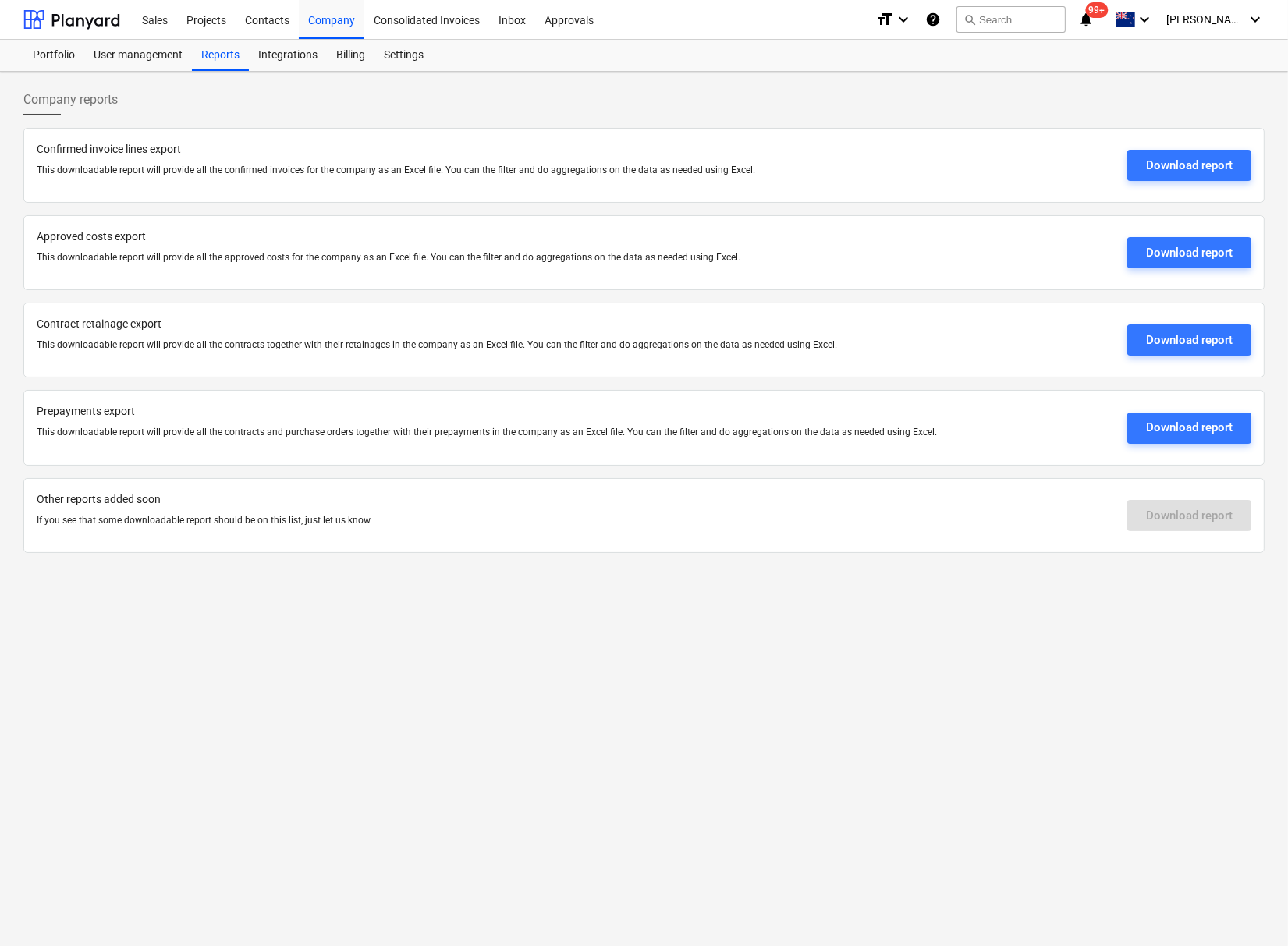
click at [588, 686] on div "Company reports Confirmed invoice lines export This downloadable report will pr…" at bounding box center [644, 508] width 1288 height 874
drag, startPoint x: 192, startPoint y: 516, endPoint x: 255, endPoint y: 511, distance: 63.2
click at [255, 511] on div "Other reports added soon If you see that some downloadable report should be on …" at bounding box center [575, 515] width 1078 height 48
drag, startPoint x: 255, startPoint y: 511, endPoint x: 308, endPoint y: 591, distance: 96.0
click at [321, 631] on div "Company reports Confirmed invoice lines export This downloadable report will pr…" at bounding box center [644, 508] width 1288 height 874
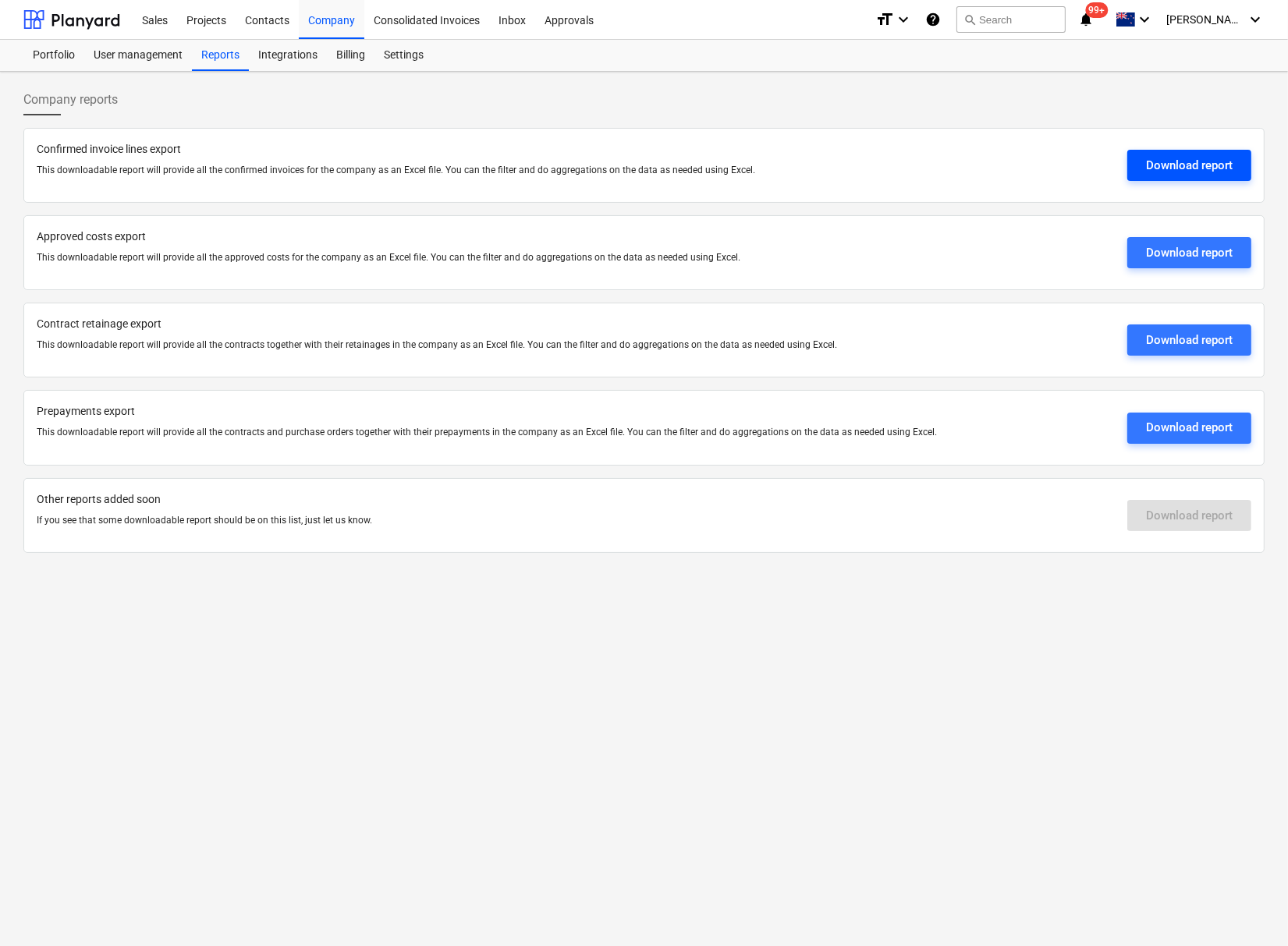
click at [1182, 168] on div "Download report" at bounding box center [1189, 165] width 87 height 21
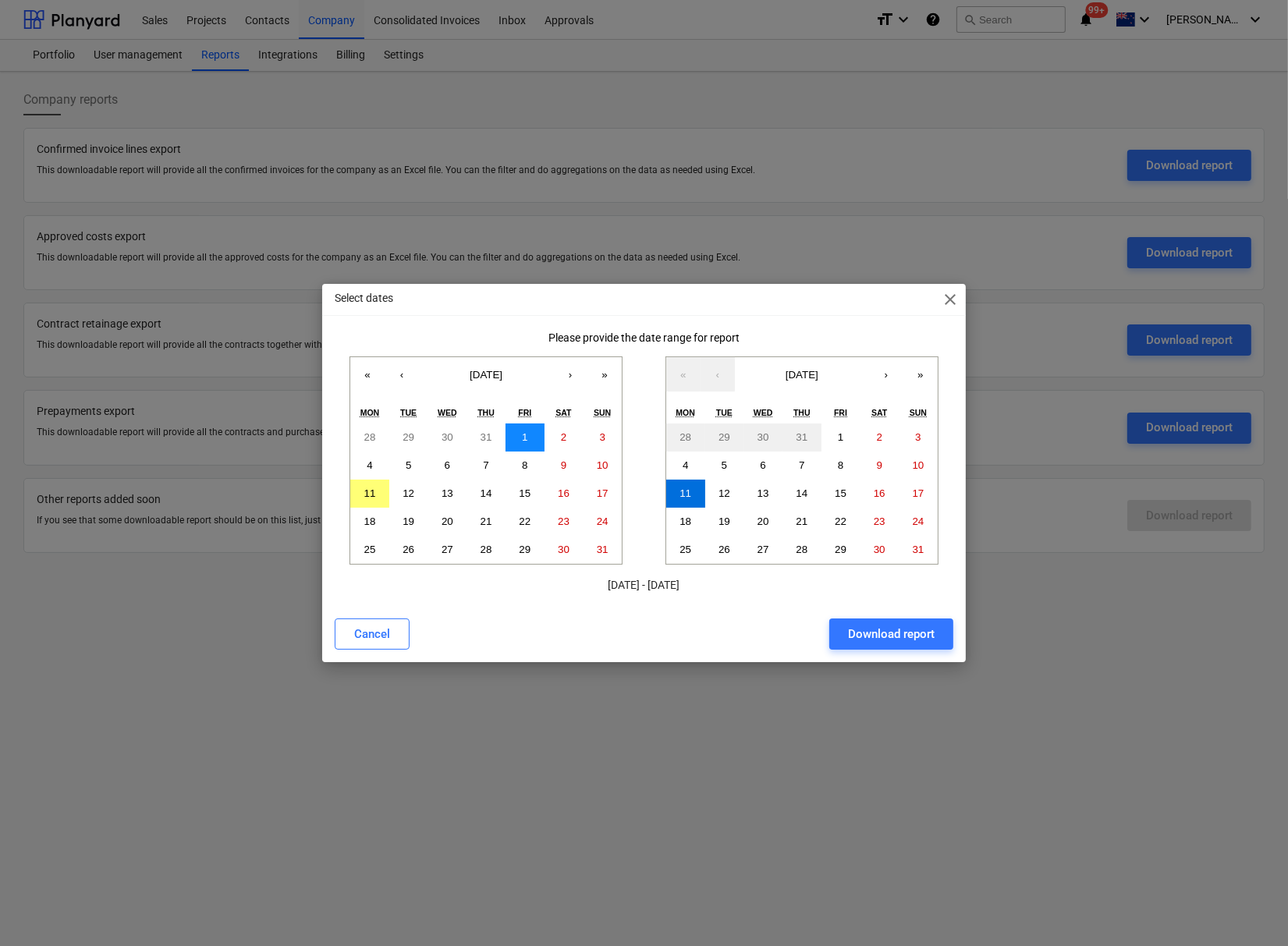
click at [522, 437] on abbr "1" at bounding box center [525, 438] width 6 height 12
click at [845, 620] on button "Download report" at bounding box center [891, 634] width 124 height 31
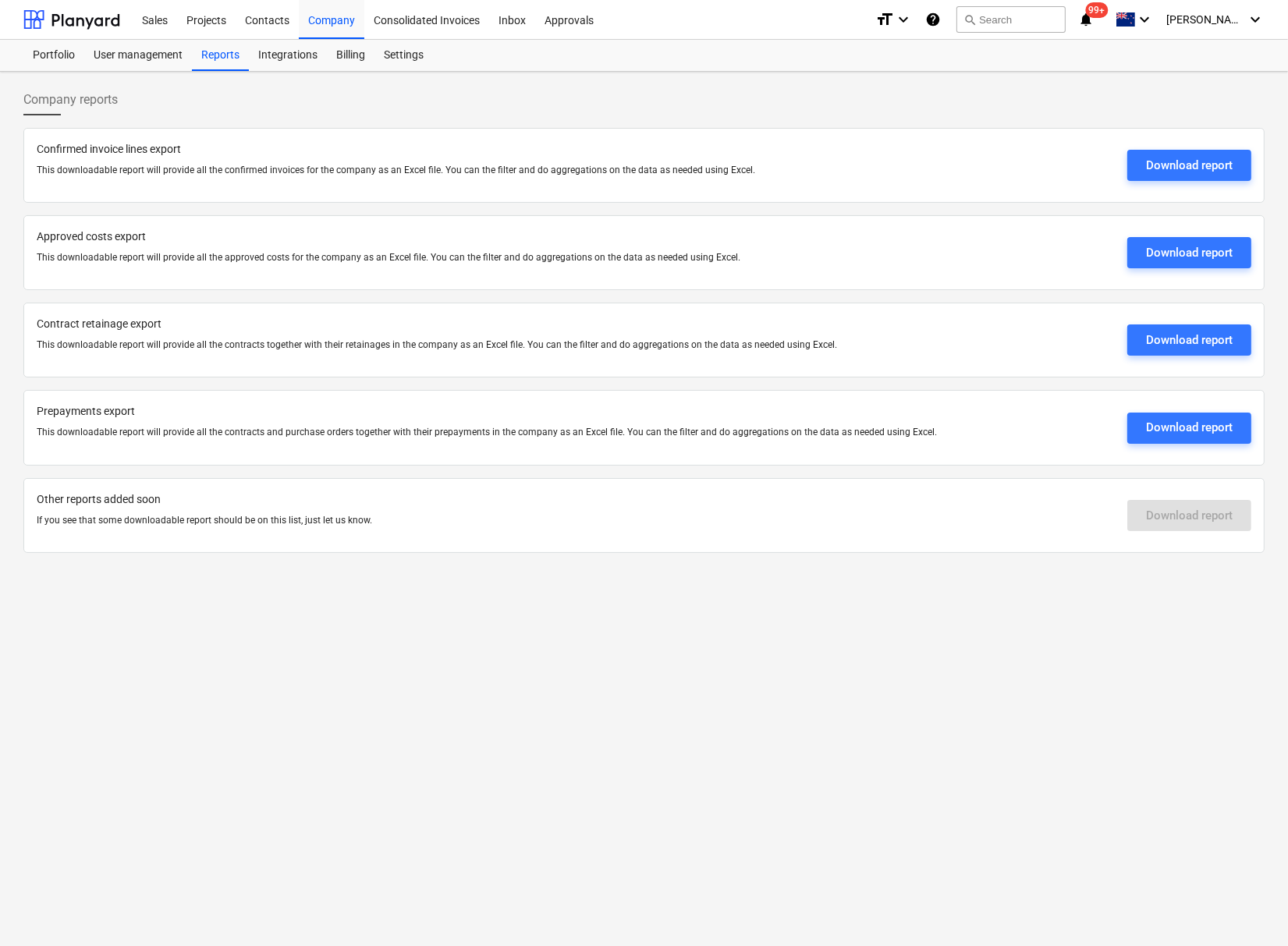
click at [461, 664] on div "Company reports Confirmed invoice lines export This downloadable report will pr…" at bounding box center [644, 508] width 1288 height 874
click at [1145, 246] on div "Download report" at bounding box center [1189, 253] width 87 height 21
click at [586, 659] on div "Company reports Confirmed invoice lines export This downloadable report will pr…" at bounding box center [644, 508] width 1288 height 874
click at [1149, 165] on div "Download report" at bounding box center [1189, 165] width 87 height 21
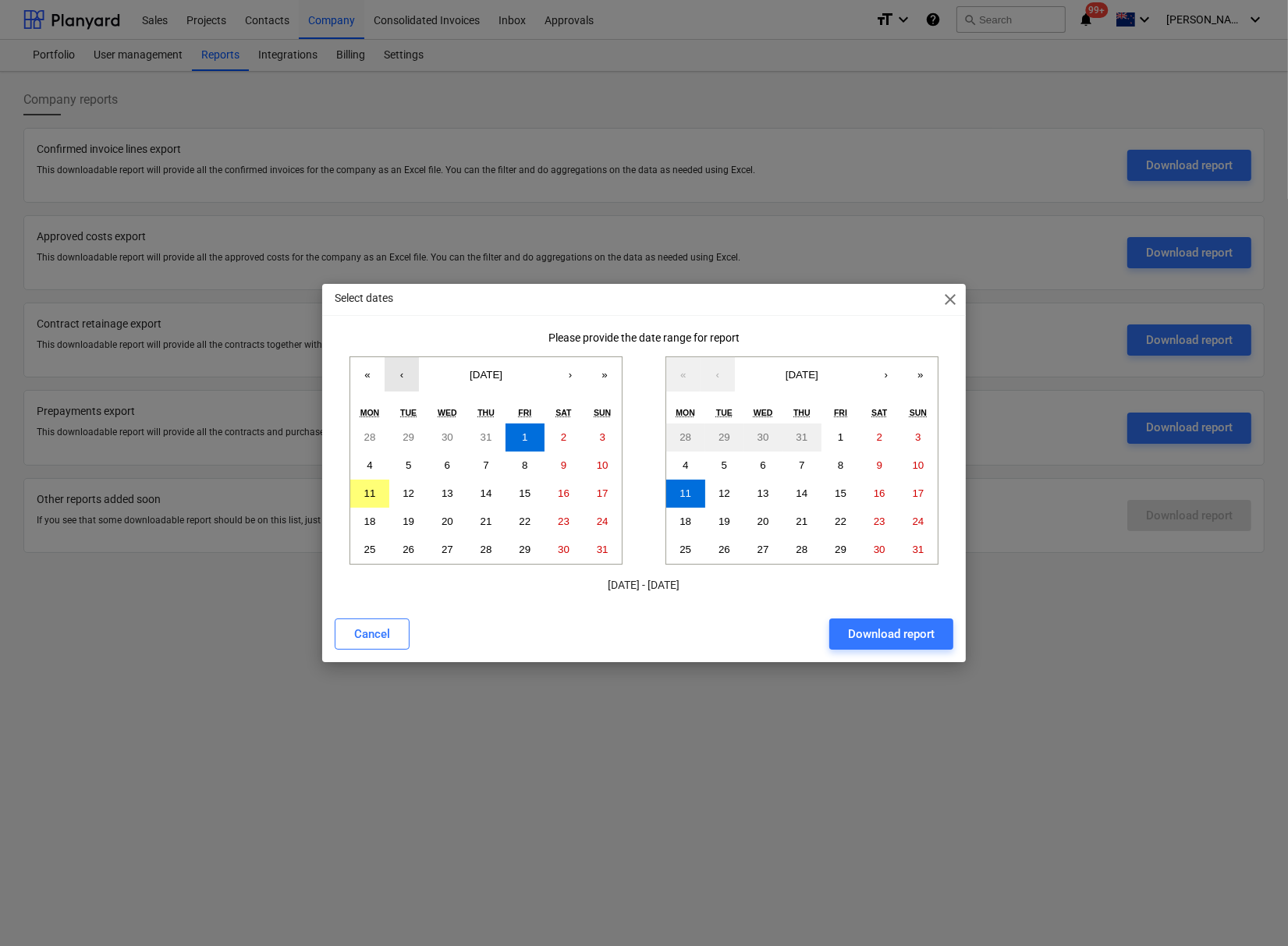
click at [402, 368] on button "‹" at bounding box center [401, 374] width 34 height 34
click at [402, 370] on button "‹" at bounding box center [401, 374] width 34 height 34
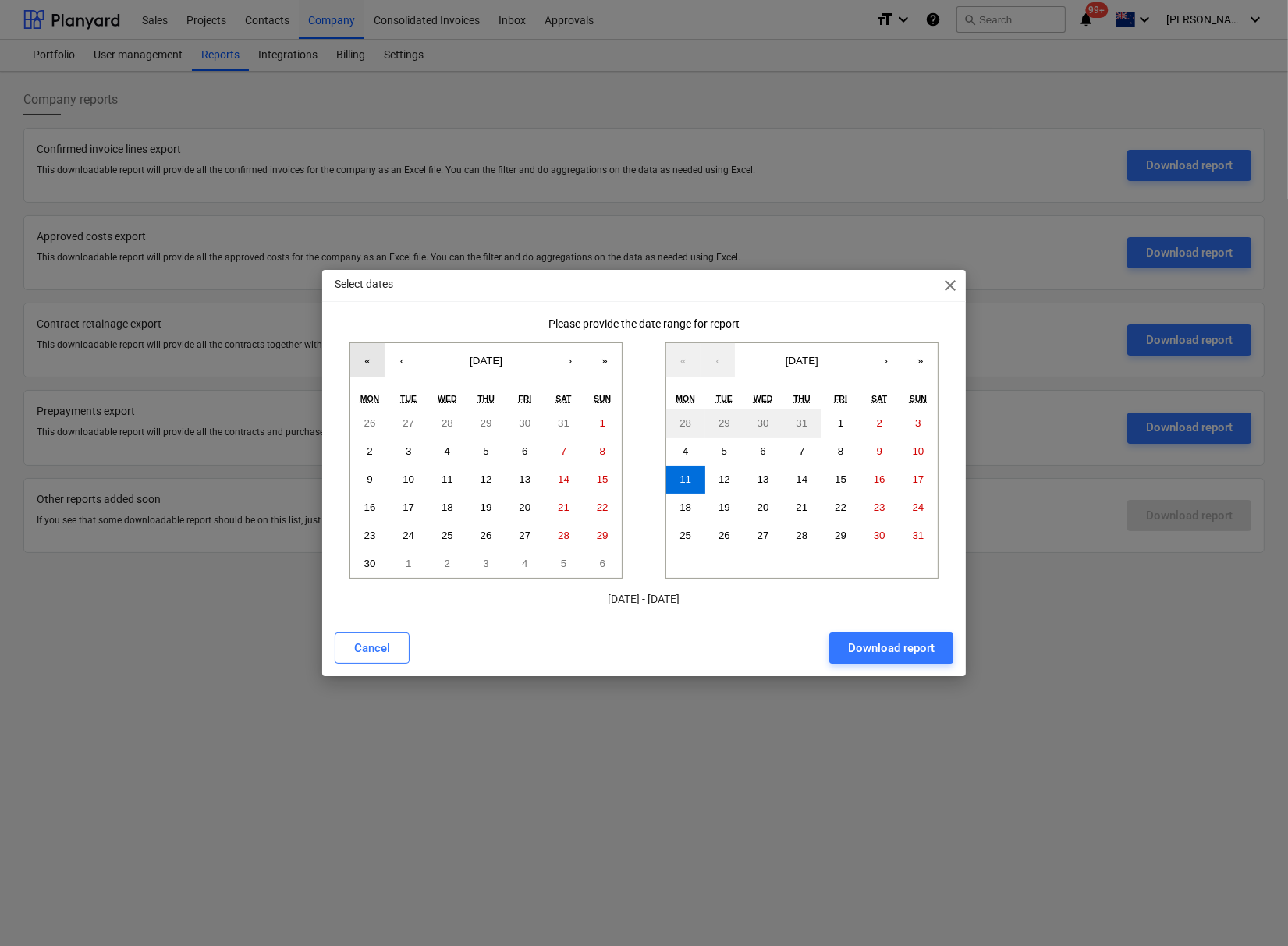
click at [365, 358] on button "«" at bounding box center [367, 360] width 34 height 34
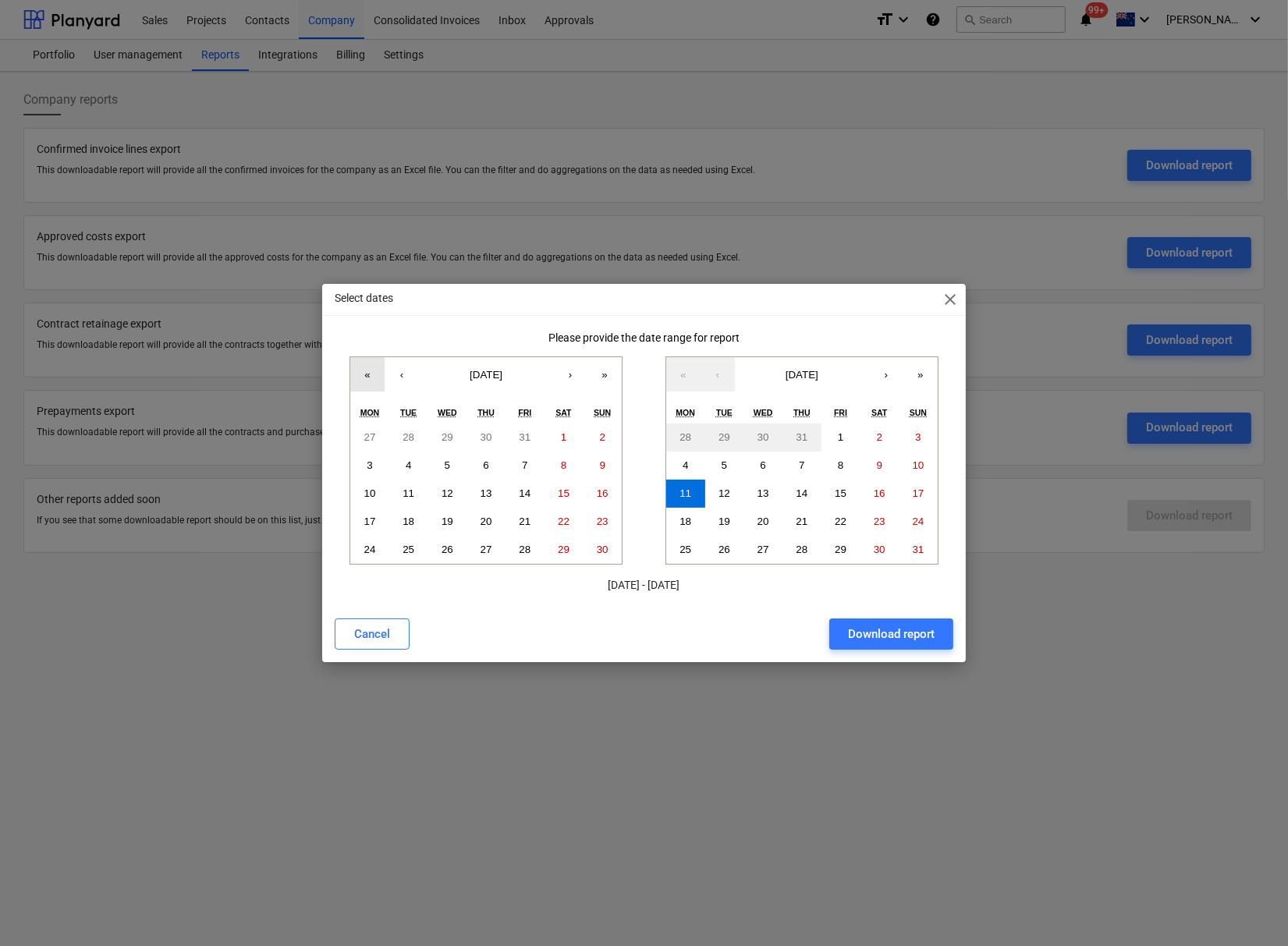
click at [362, 380] on button "«" at bounding box center [367, 374] width 34 height 34
click at [485, 432] on abbr "1" at bounding box center [486, 438] width 6 height 12
click at [904, 637] on div "Download report" at bounding box center [891, 634] width 87 height 21
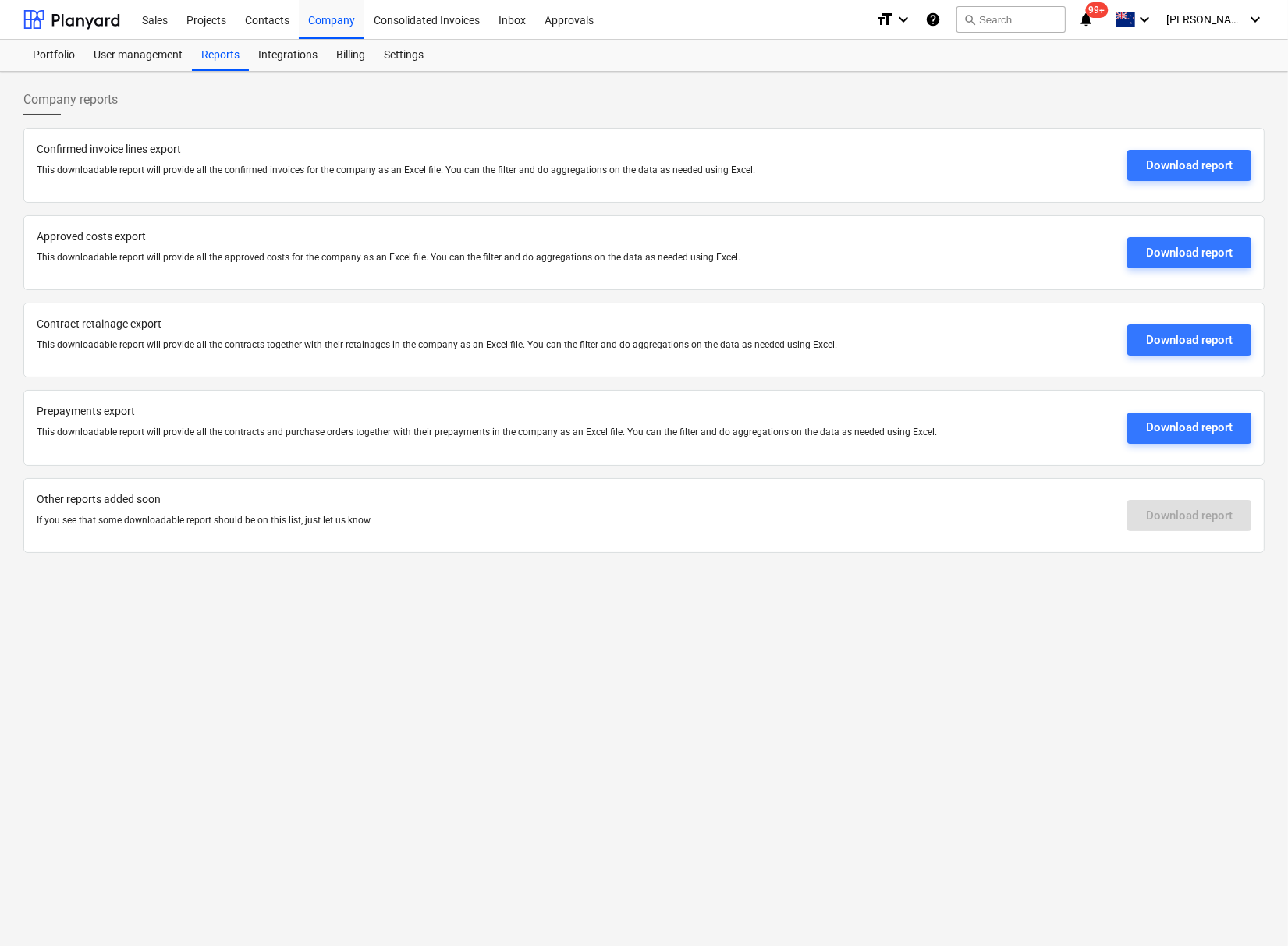
click at [1224, 86] on div "Company reports" at bounding box center [644, 106] width 1241 height 43
click at [1204, 165] on div "Download report" at bounding box center [1189, 165] width 87 height 21
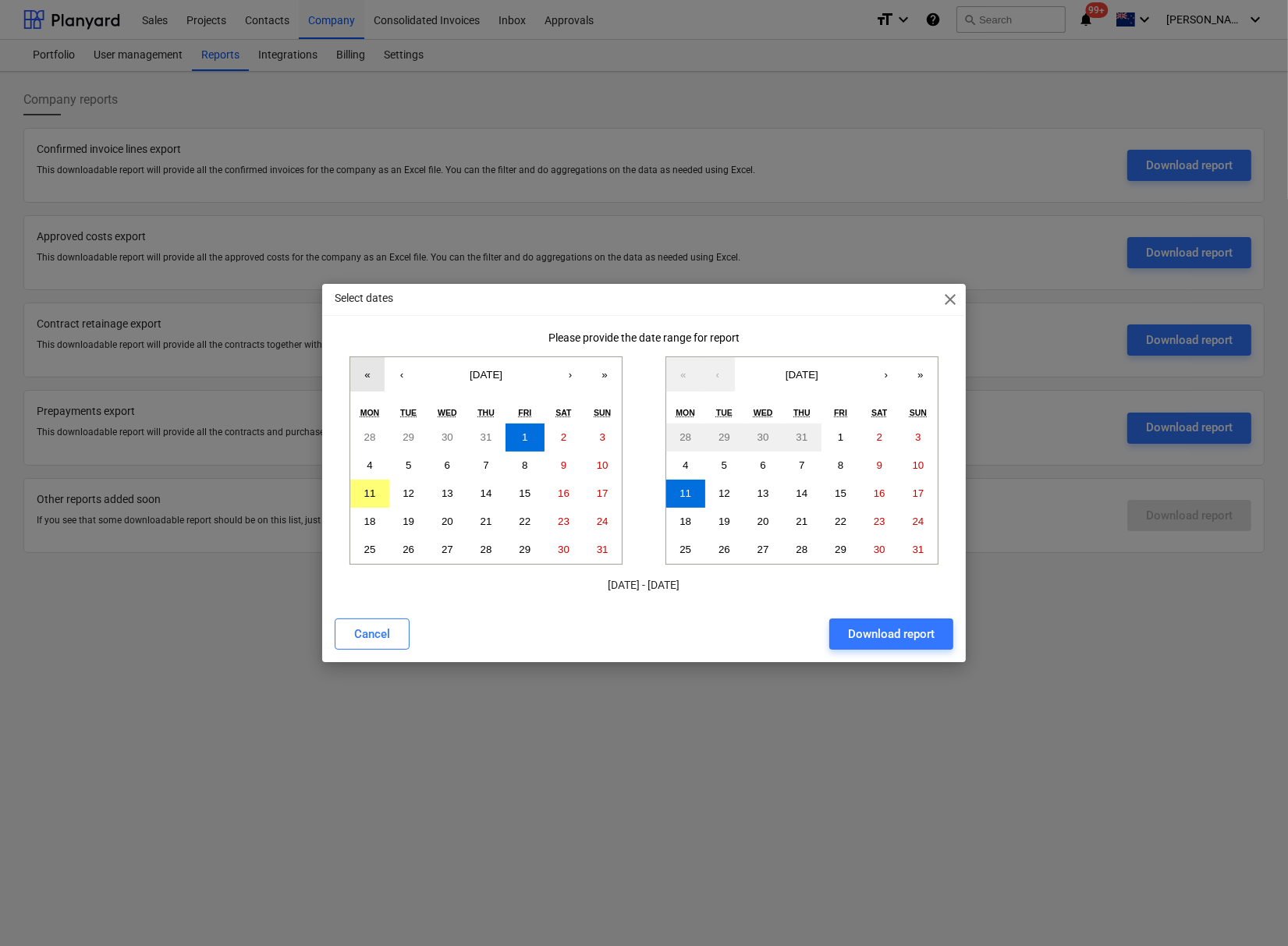
click at [377, 375] on button "«" at bounding box center [367, 374] width 34 height 34
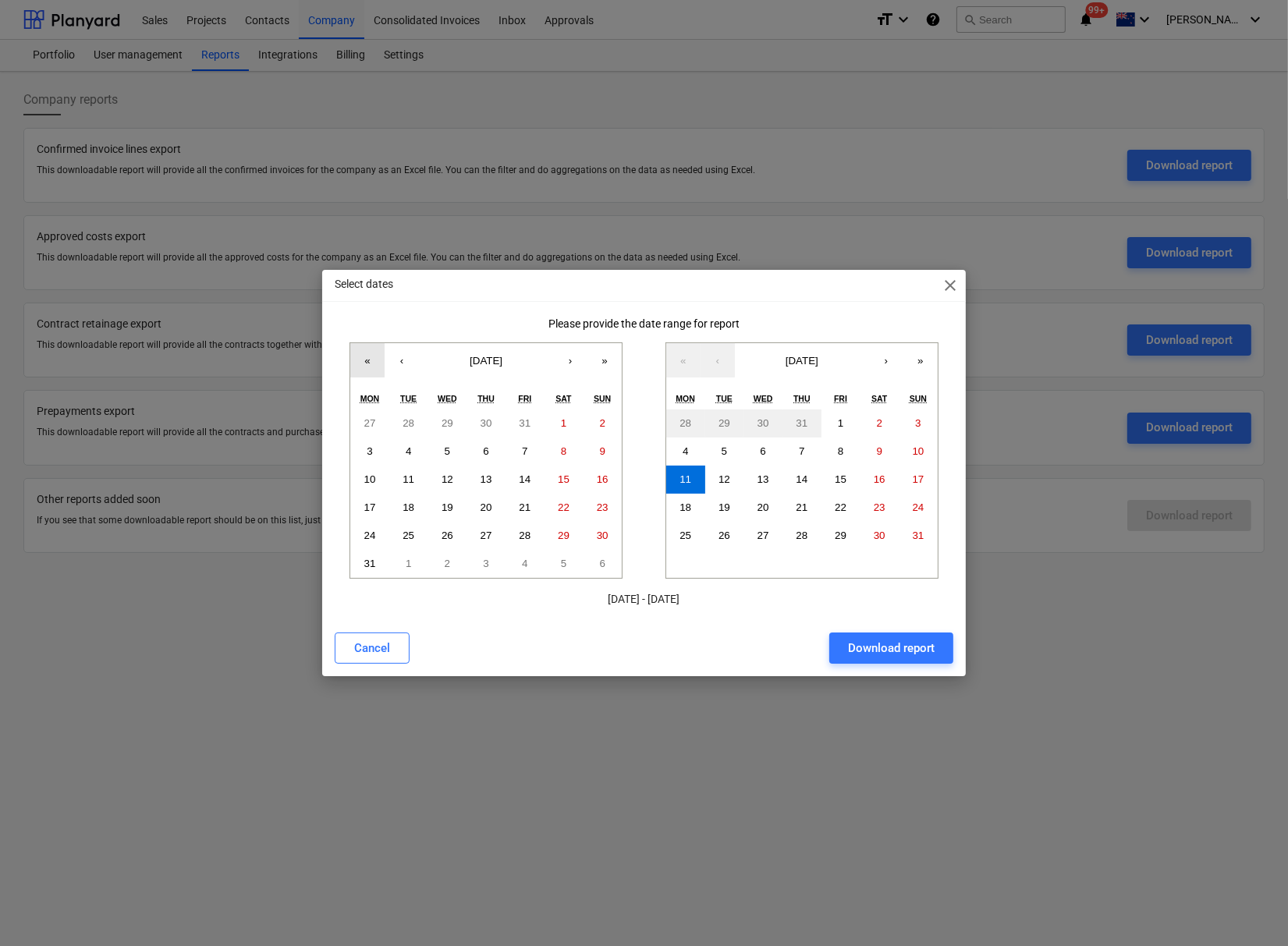
click at [377, 375] on button "«" at bounding box center [367, 360] width 34 height 34
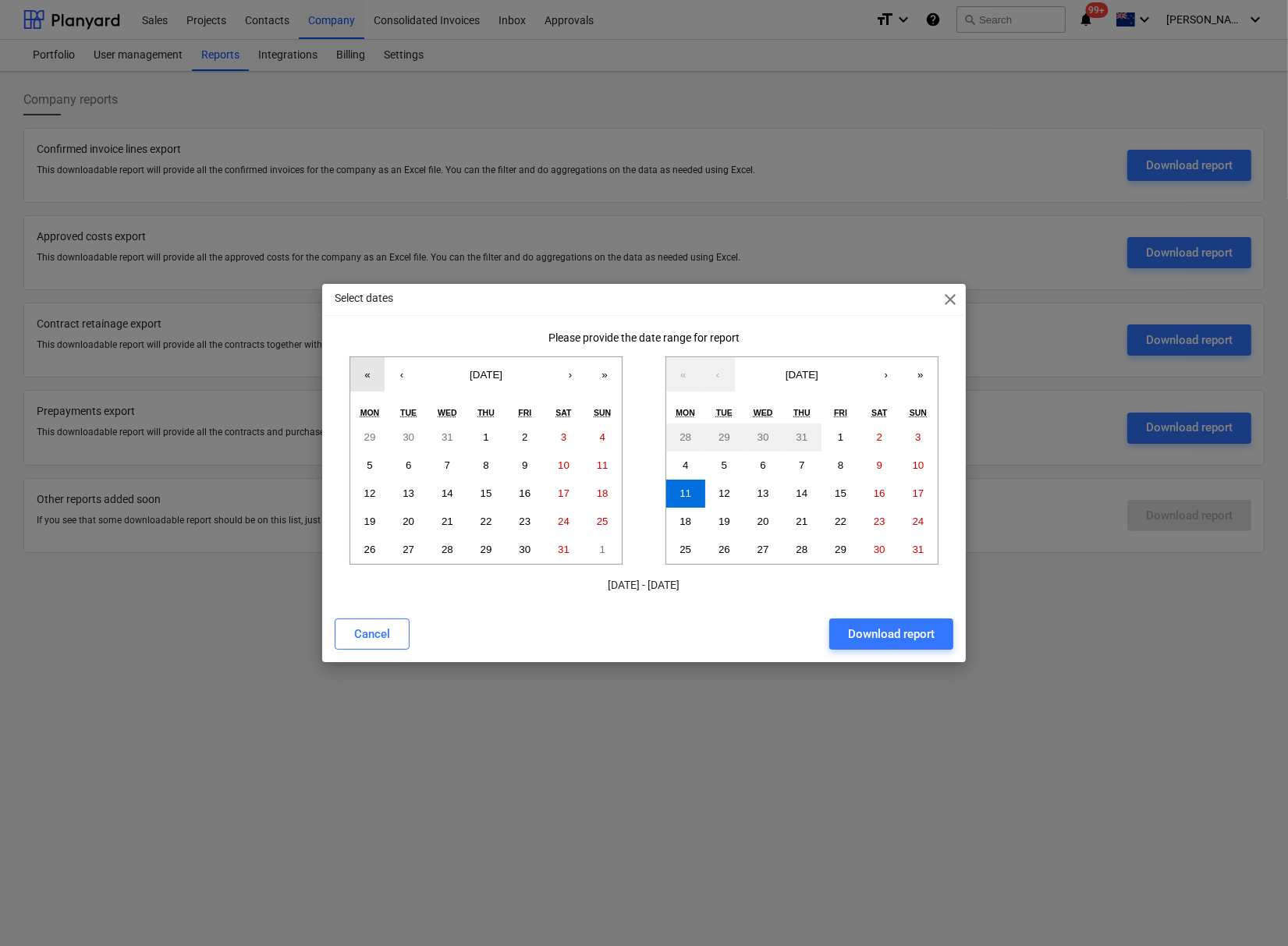
click at [377, 375] on button "«" at bounding box center [367, 374] width 34 height 34
click at [480, 434] on button "3" at bounding box center [486, 438] width 39 height 29
click at [885, 630] on div "Download report" at bounding box center [891, 634] width 87 height 21
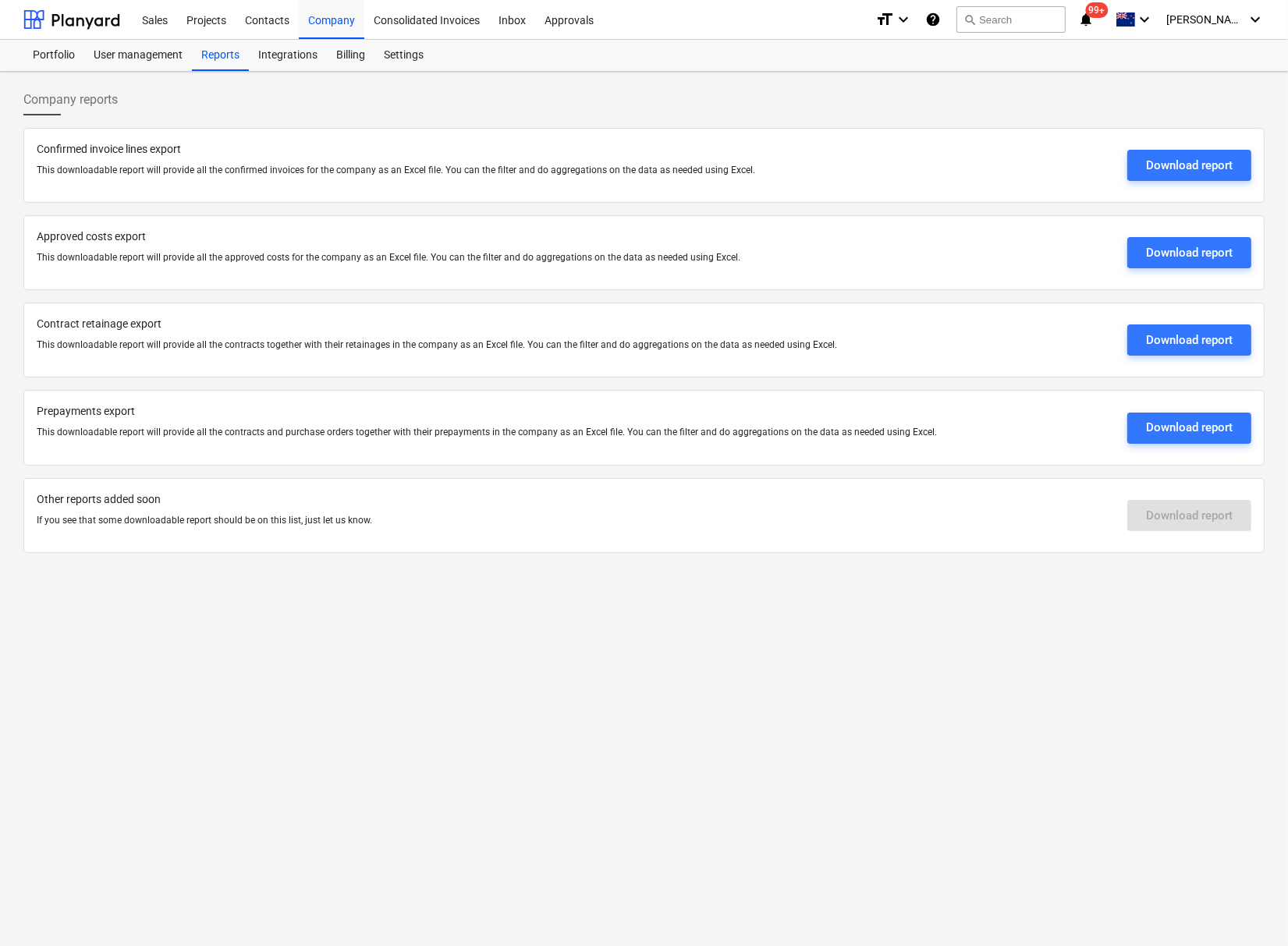
click at [480, 726] on div "Company reports Confirmed invoice lines export This downloadable report will pr…" at bounding box center [644, 508] width 1288 height 874
click at [591, 700] on div "Company reports Confirmed invoice lines export This downloadable report will pr…" at bounding box center [644, 508] width 1288 height 874
click at [1145, 164] on div "Download report" at bounding box center [1189, 165] width 87 height 21
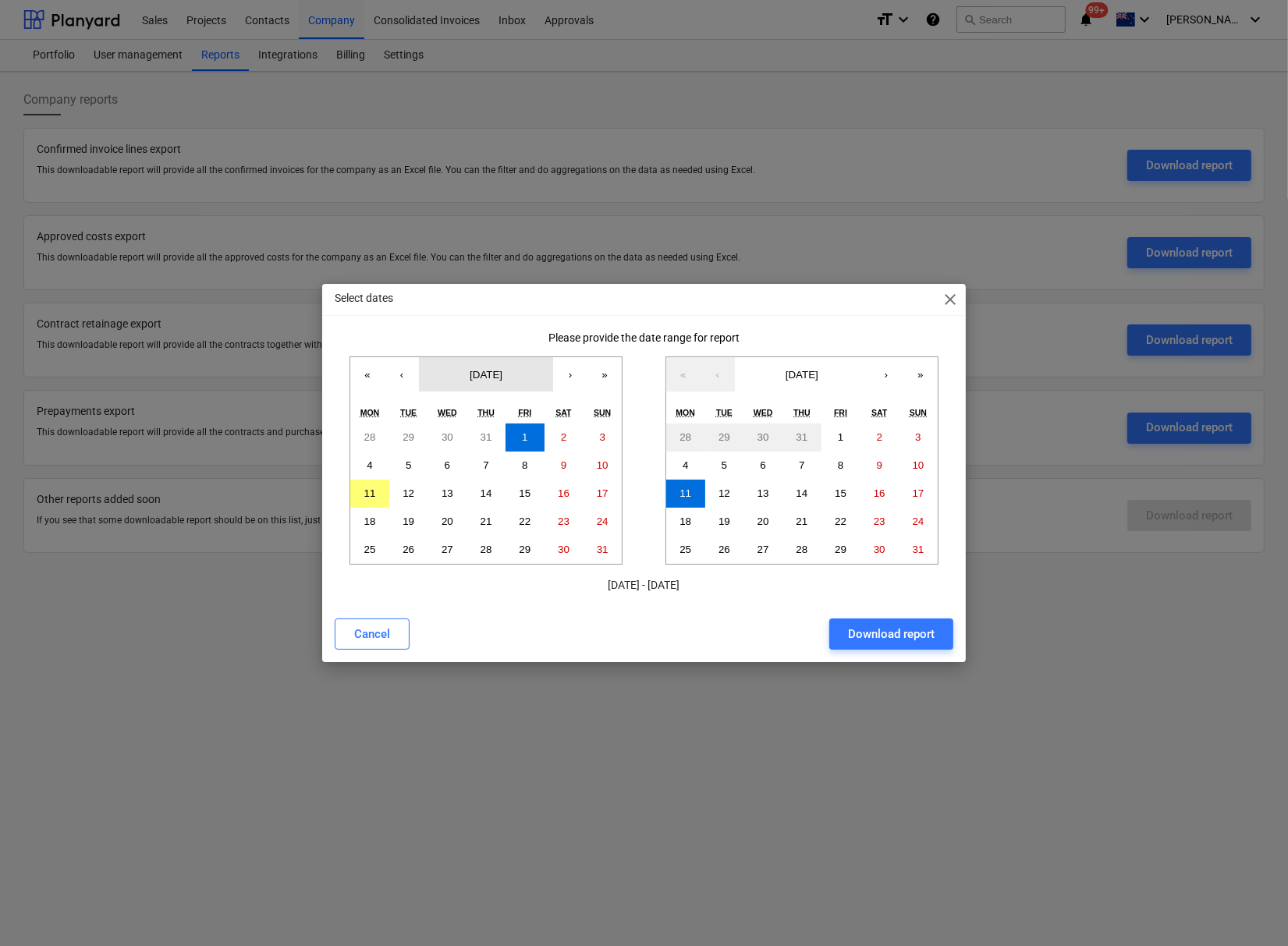
click at [477, 374] on span "[DATE]" at bounding box center [486, 375] width 32 height 12
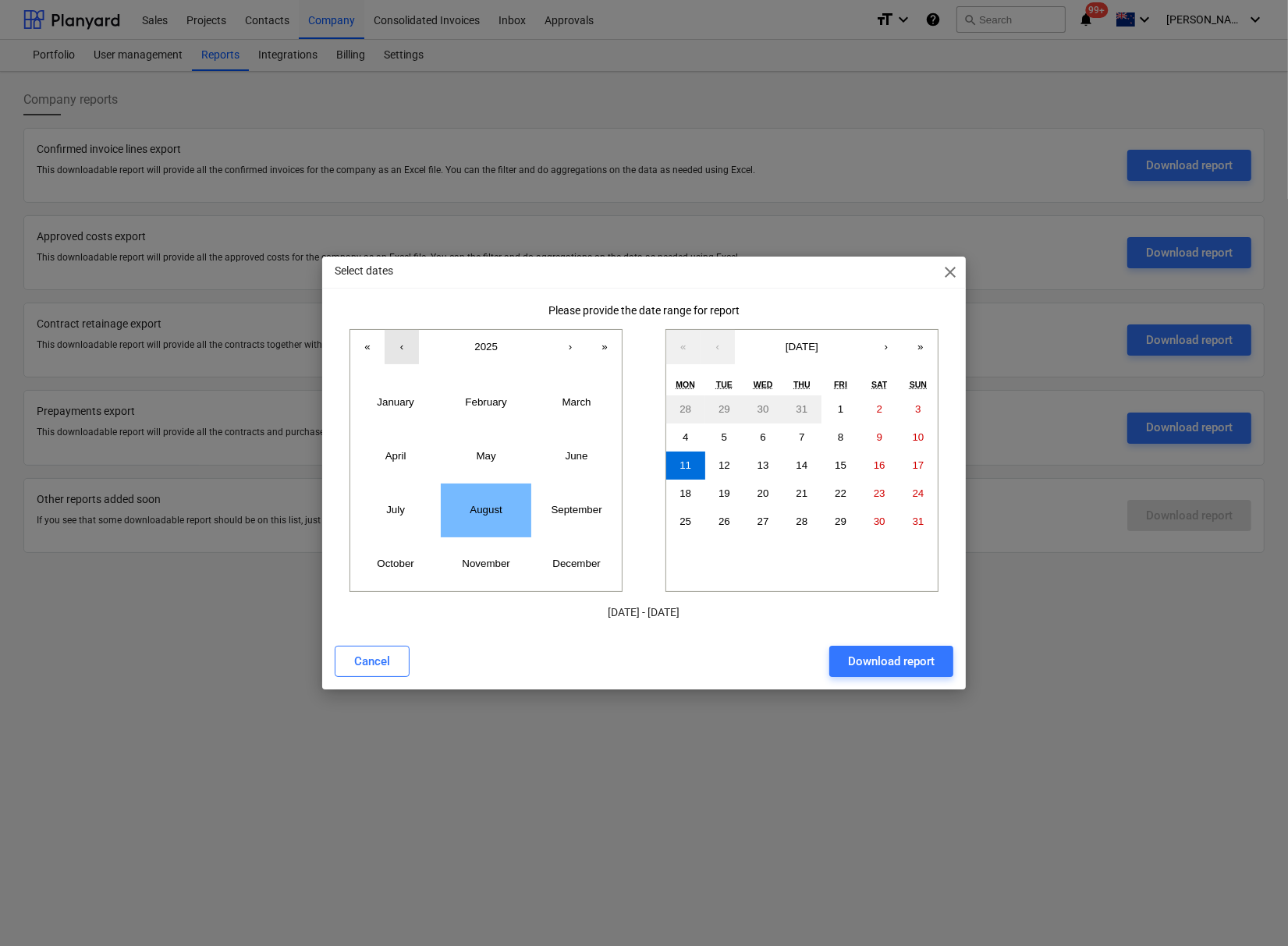
click at [400, 330] on button "‹" at bounding box center [401, 347] width 34 height 34
click at [498, 396] on abbr "February" at bounding box center [486, 402] width 41 height 12
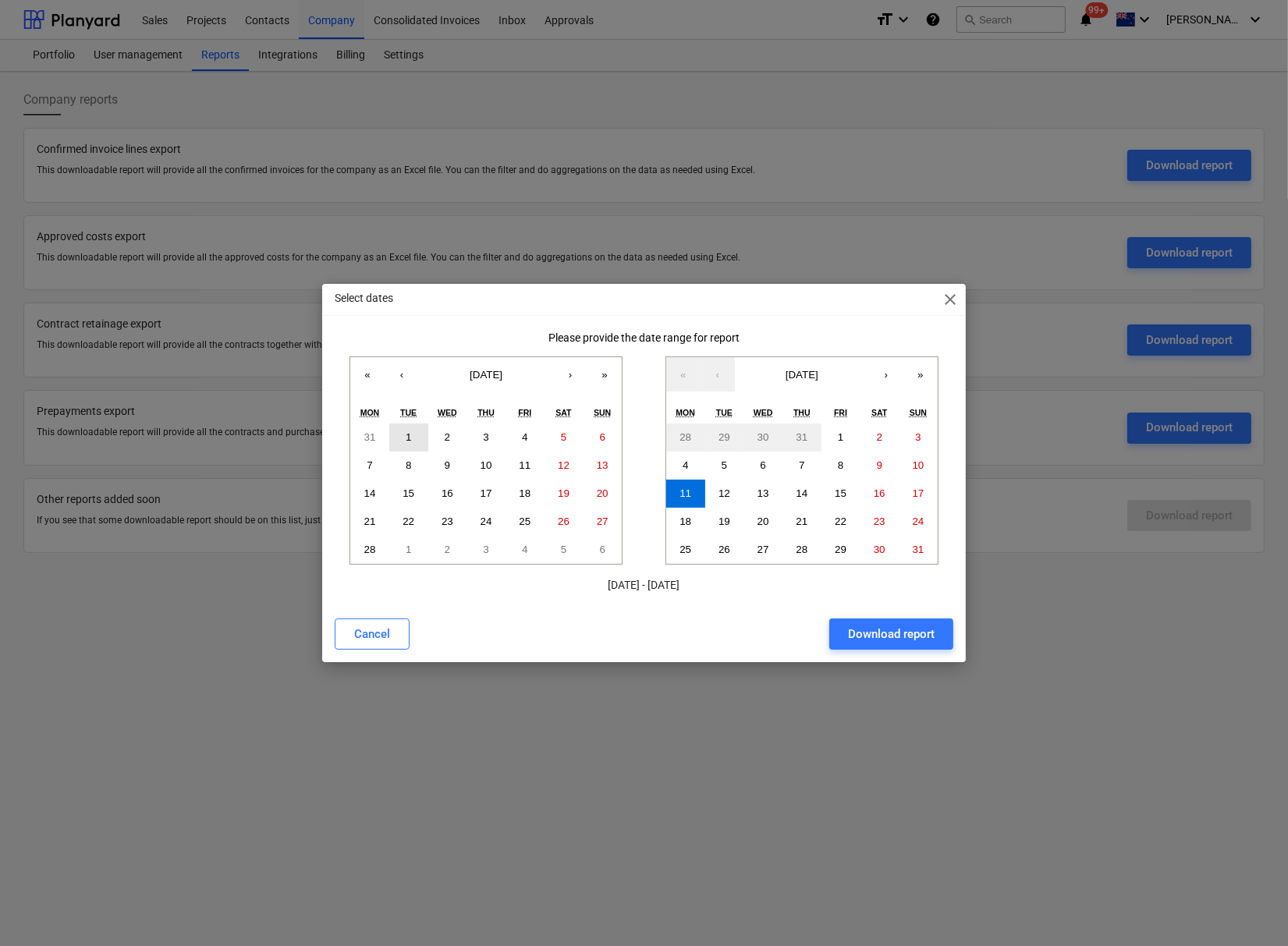
click at [413, 440] on button "1" at bounding box center [409, 438] width 39 height 29
click at [946, 300] on span "close" at bounding box center [950, 299] width 19 height 19
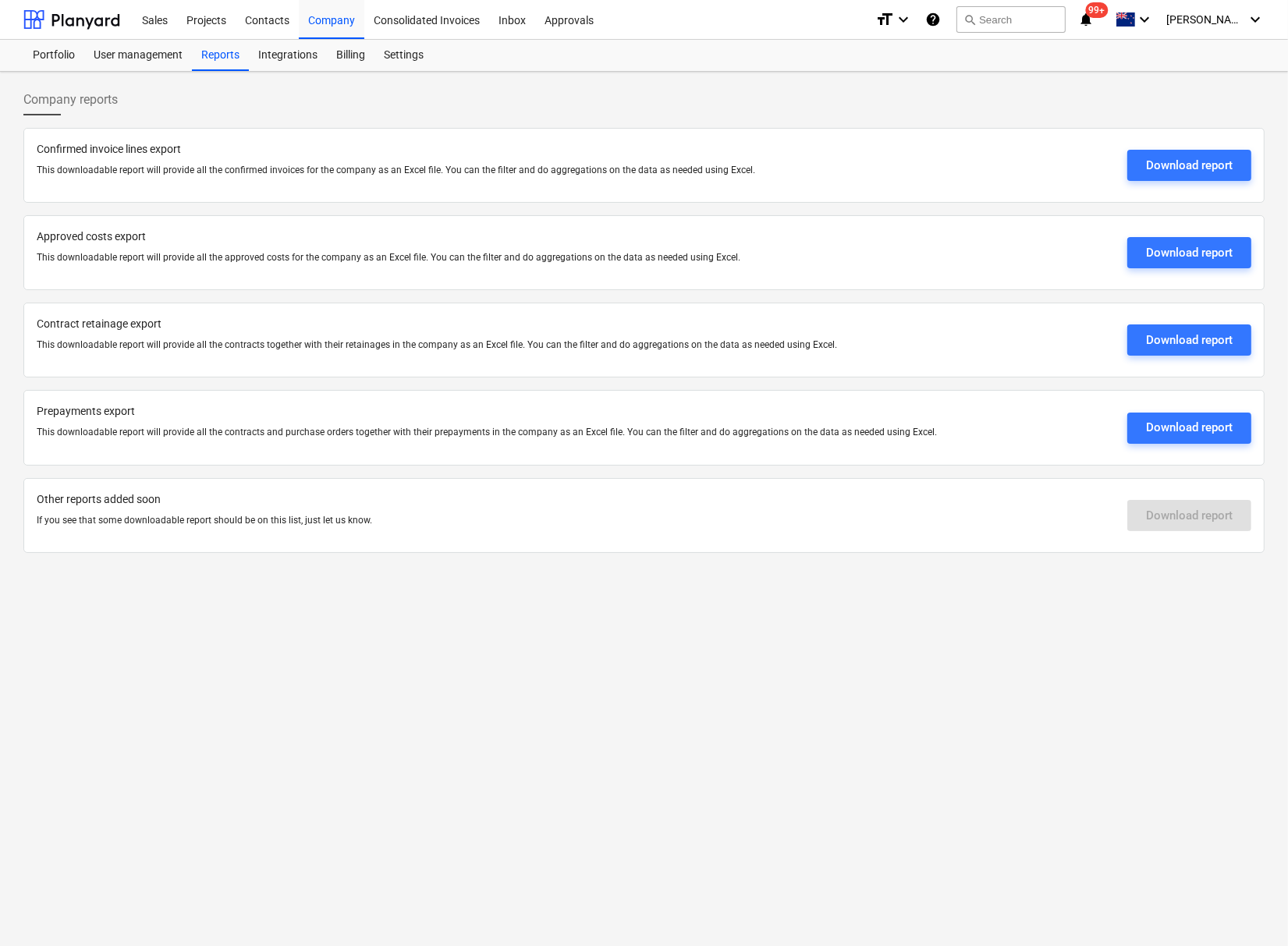
click at [342, 676] on div "Company reports Confirmed invoice lines export This downloadable report will pr…" at bounding box center [644, 508] width 1288 height 874
click at [1172, 252] on div "Download report" at bounding box center [1189, 253] width 87 height 21
click at [709, 745] on div "Company reports Confirmed invoice lines export This downloadable report will pr…" at bounding box center [644, 508] width 1288 height 874
